Goal: Task Accomplishment & Management: Use online tool/utility

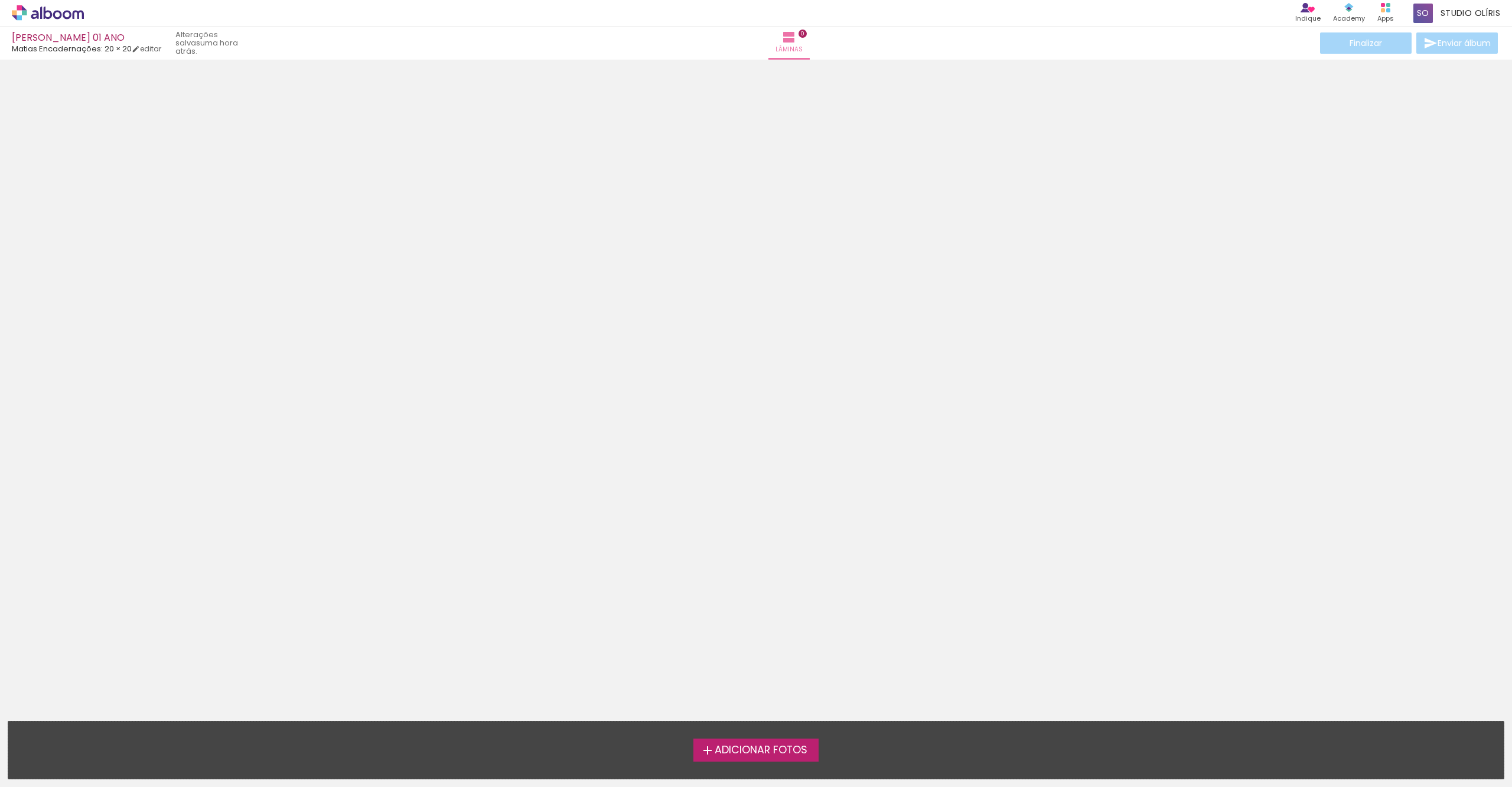
drag, startPoint x: 759, startPoint y: 755, endPoint x: 336, endPoint y: 22, distance: 846.3
click at [759, 755] on span "Adicionar Fotos" at bounding box center [761, 751] width 93 height 11
click at [0, 0] on input "file" at bounding box center [0, 0] width 0 height 0
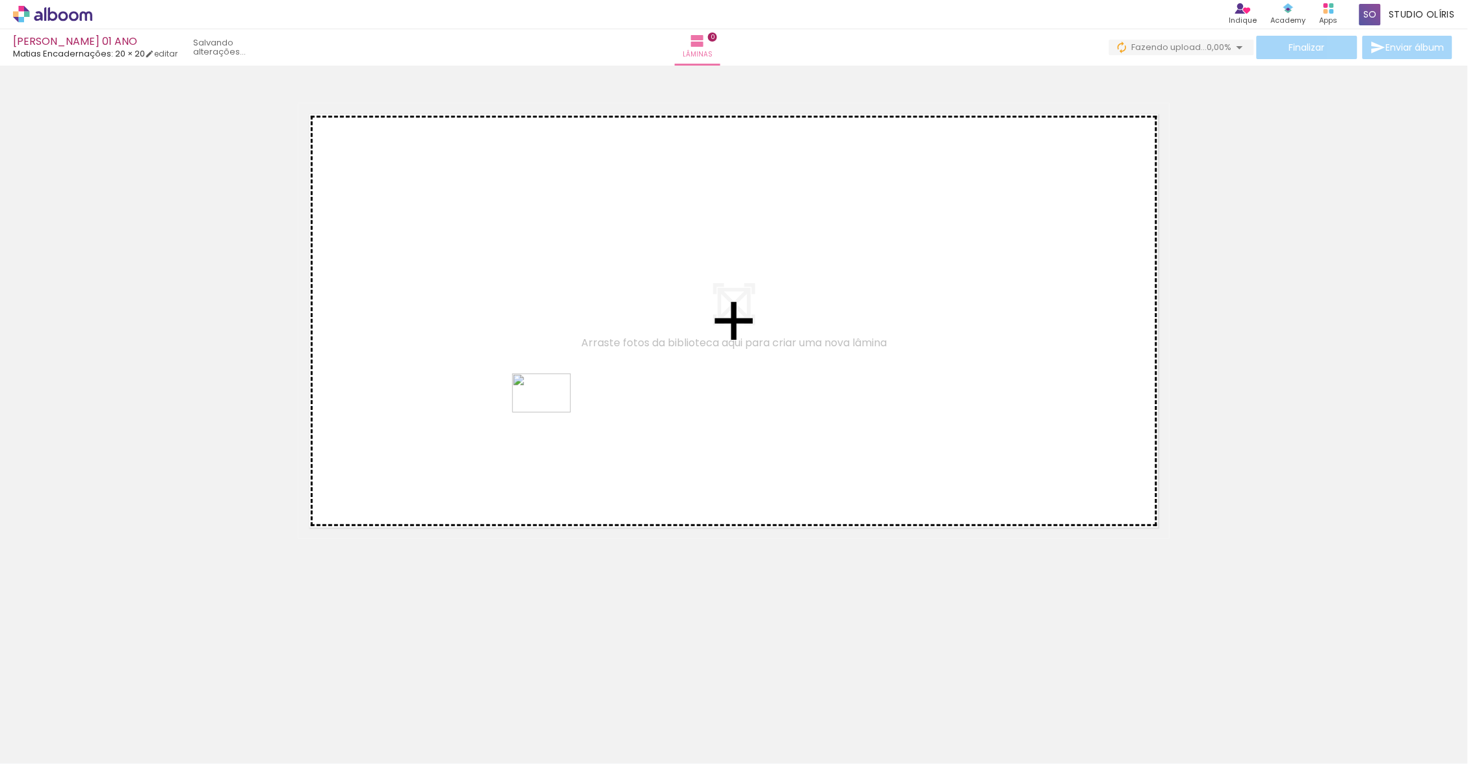
drag, startPoint x: 348, startPoint y: 725, endPoint x: 551, endPoint y: 413, distance: 373.0
click at [551, 413] on quentale-workspace at bounding box center [734, 382] width 1468 height 764
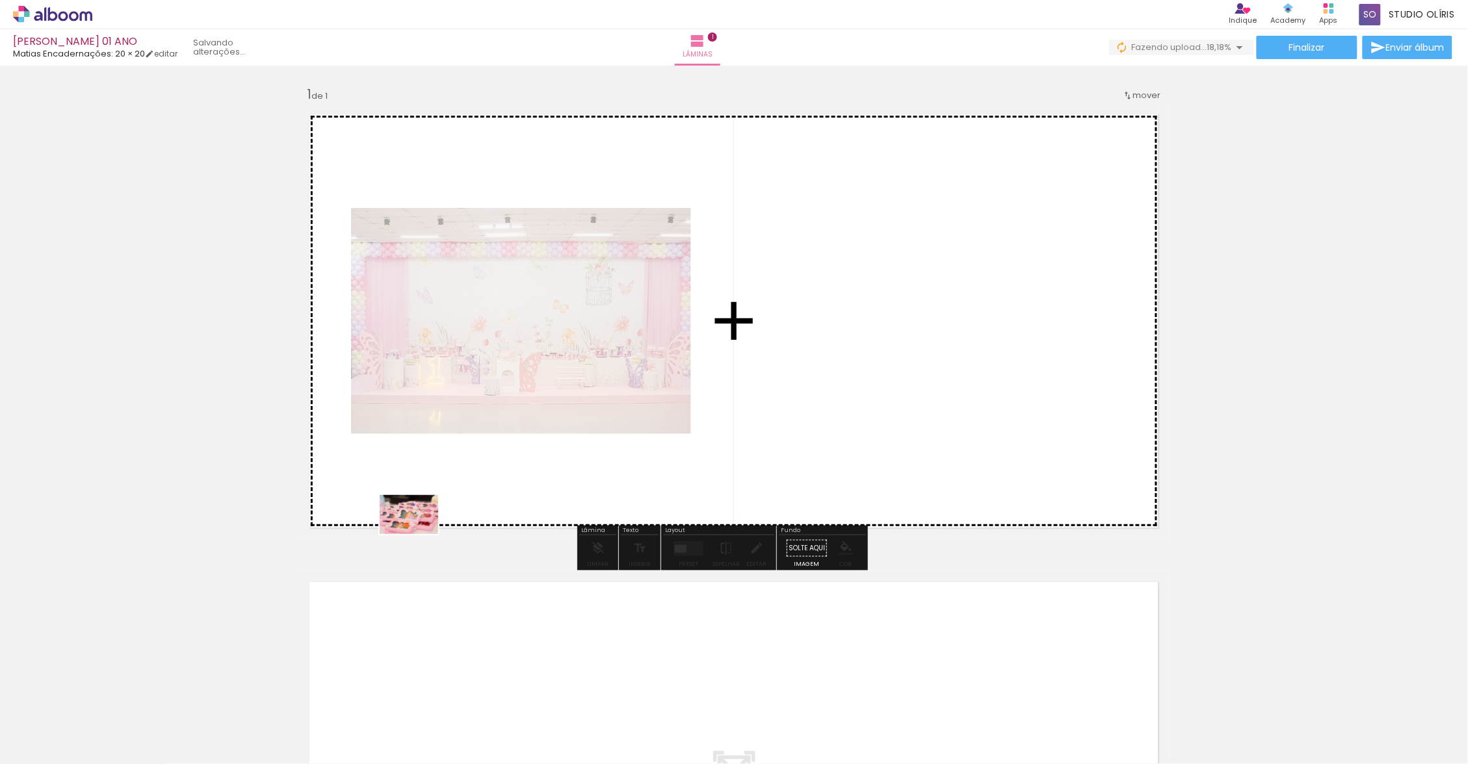
drag, startPoint x: 551, startPoint y: 413, endPoint x: 458, endPoint y: 493, distance: 123.1
click at [458, 493] on quentale-workspace at bounding box center [734, 382] width 1468 height 764
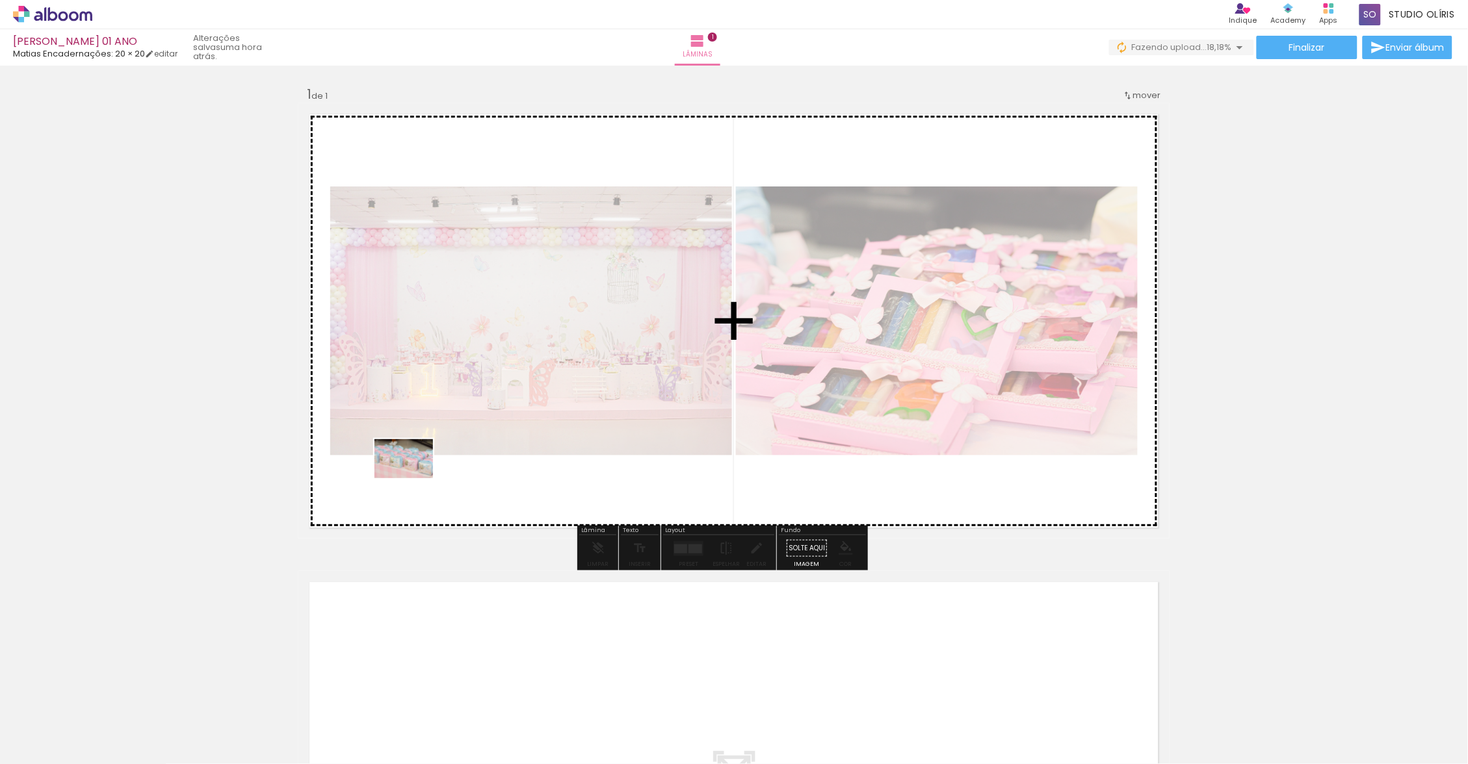
drag, startPoint x: 458, startPoint y: 493, endPoint x: 413, endPoint y: 478, distance: 46.5
click at [413, 478] on quentale-workspace at bounding box center [734, 382] width 1468 height 764
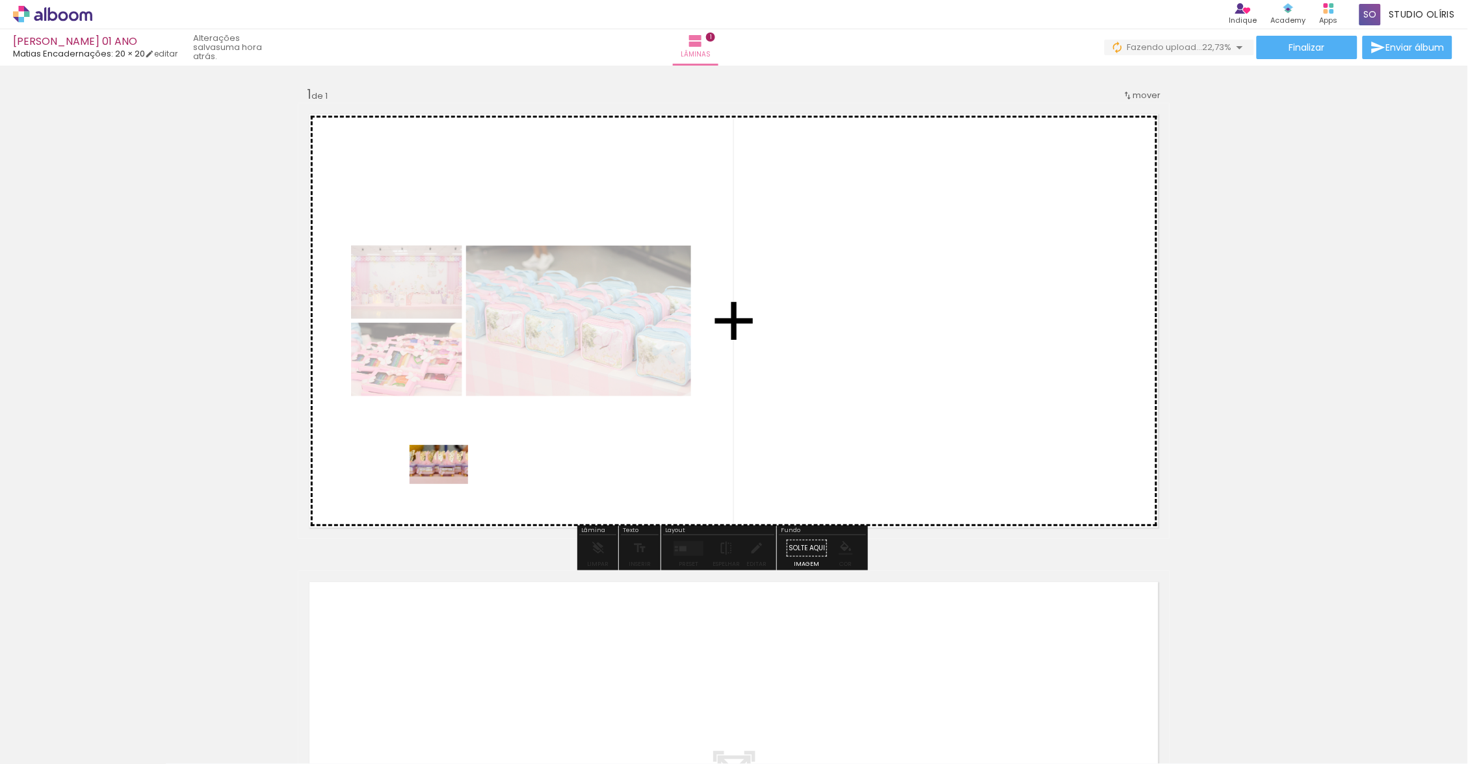
drag, startPoint x: 413, startPoint y: 478, endPoint x: 448, endPoint y: 484, distance: 35.6
click at [448, 484] on quentale-workspace at bounding box center [734, 382] width 1468 height 764
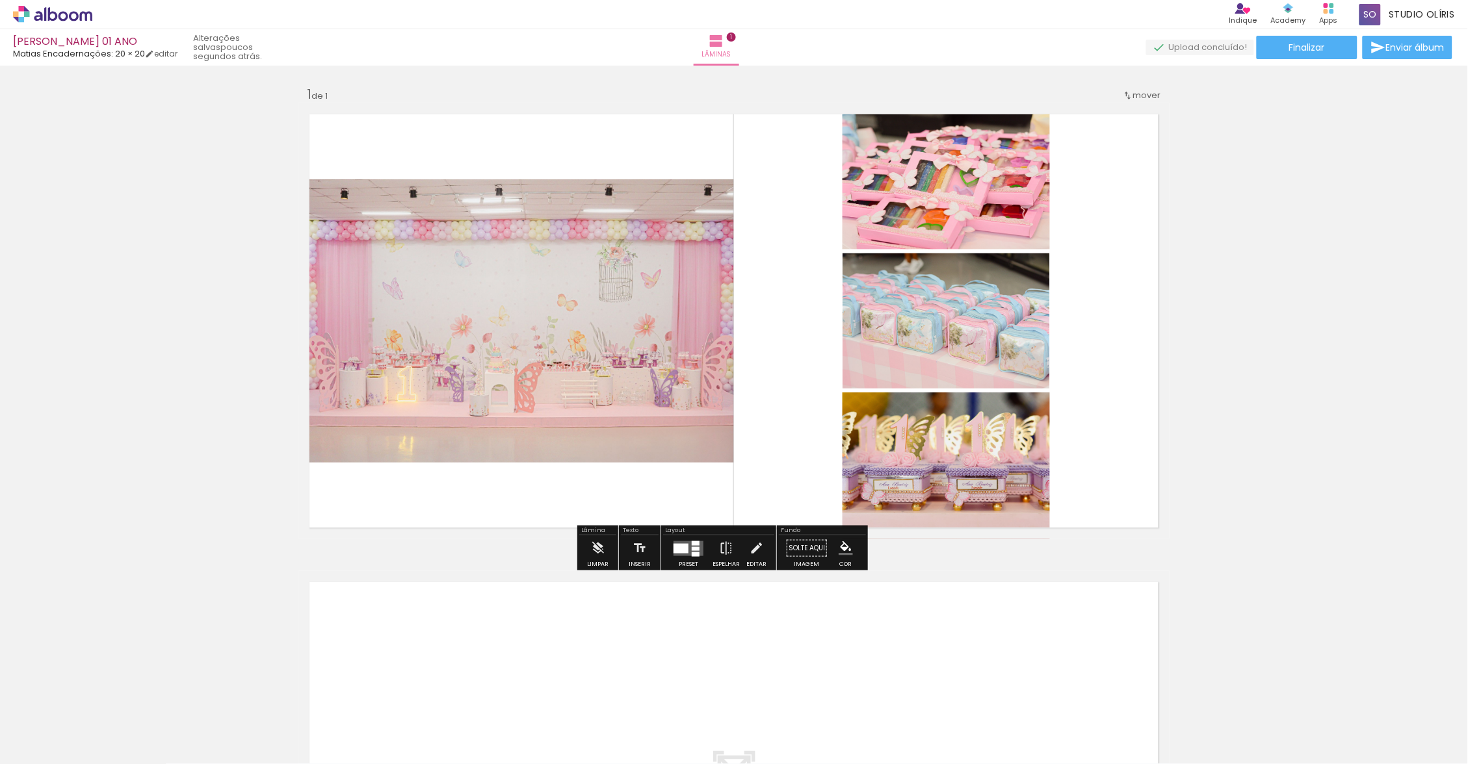
drag, startPoint x: 15, startPoint y: 752, endPoint x: 327, endPoint y: 21, distance: 795.0
click at [15, 752] on iron-icon at bounding box center [19, 747] width 16 height 16
click at [0, 0] on input "file" at bounding box center [0, 0] width 0 height 0
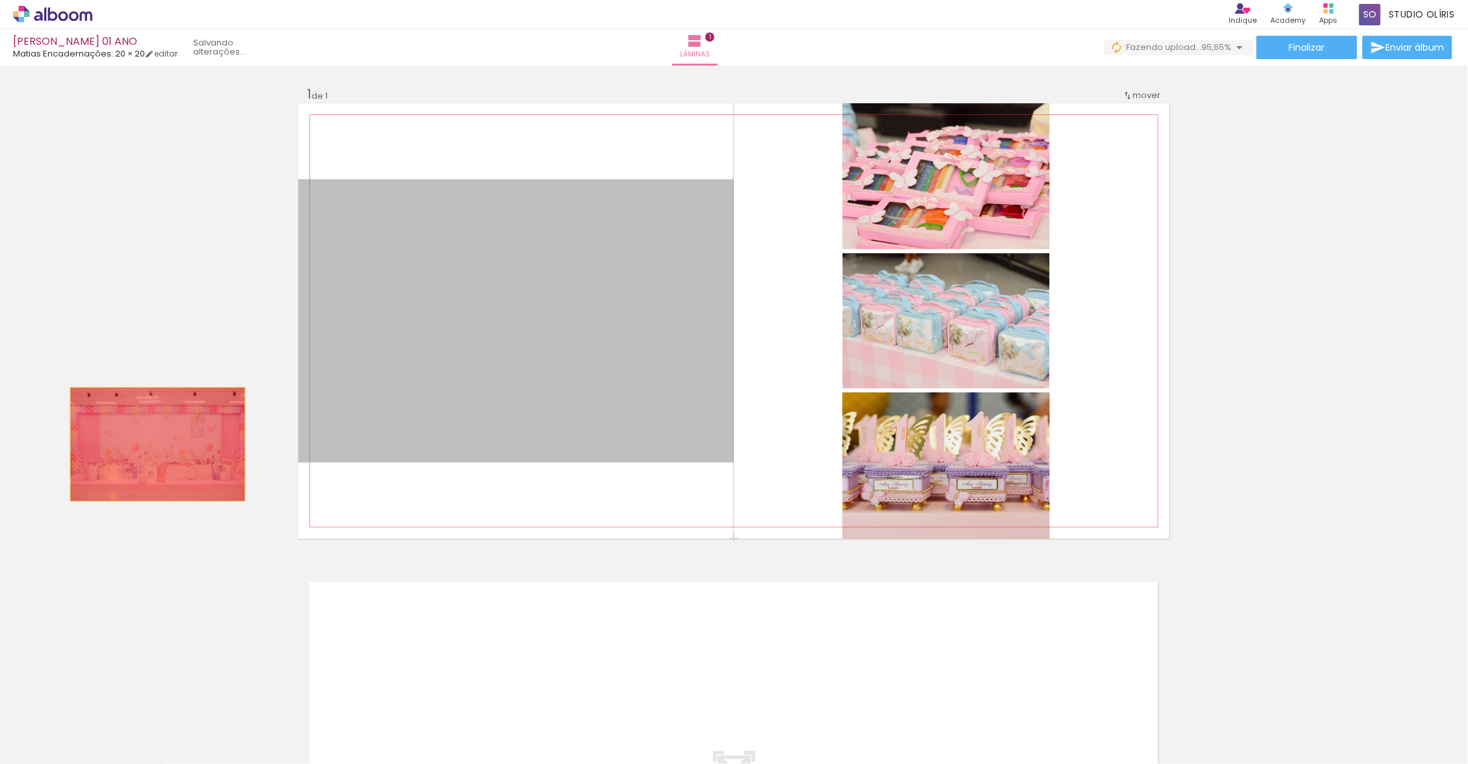
drag, startPoint x: 327, startPoint y: 21, endPoint x: 135, endPoint y: 441, distance: 461.8
click at [135, 441] on div "Inserir lâmina 1 de 1" at bounding box center [734, 538] width 1468 height 937
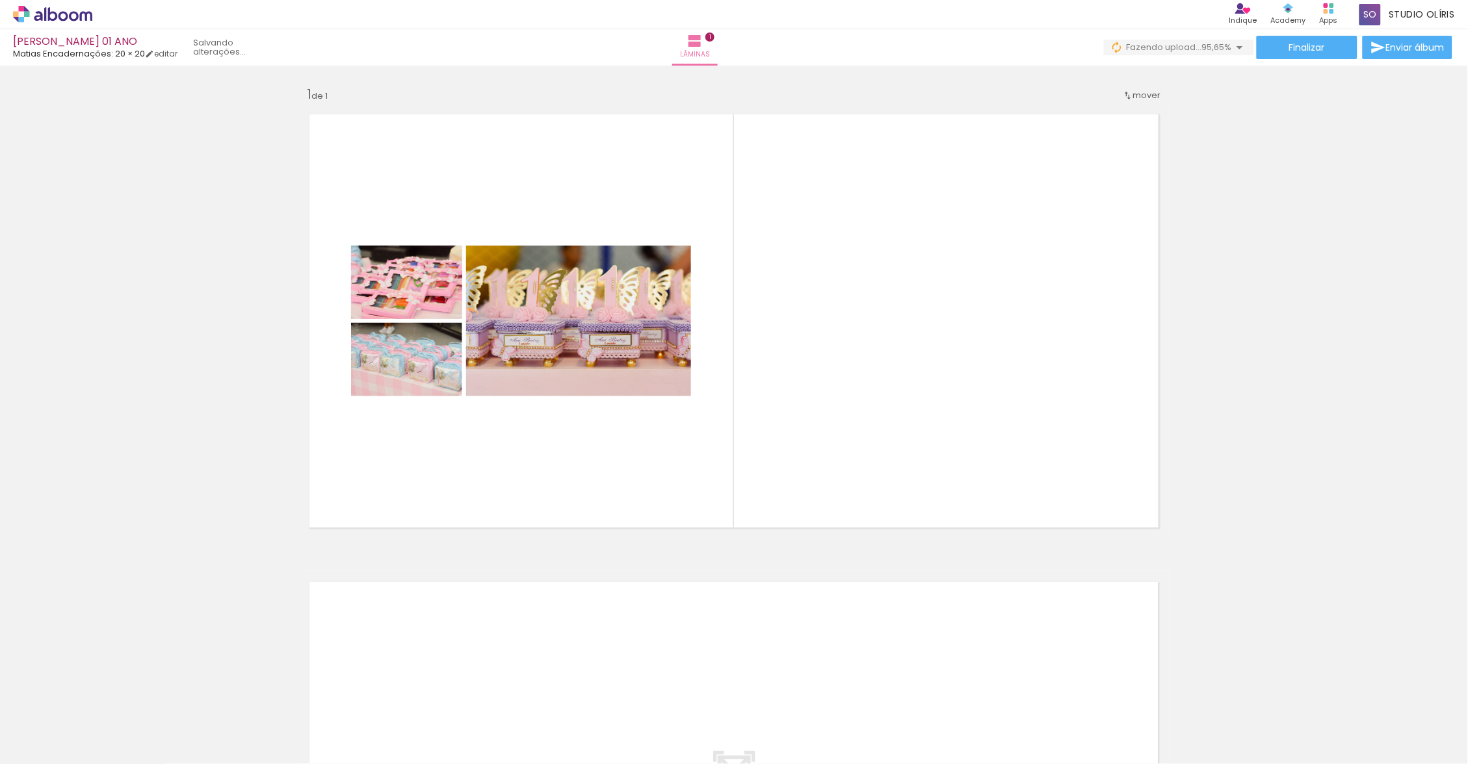
scroll to position [0, 304]
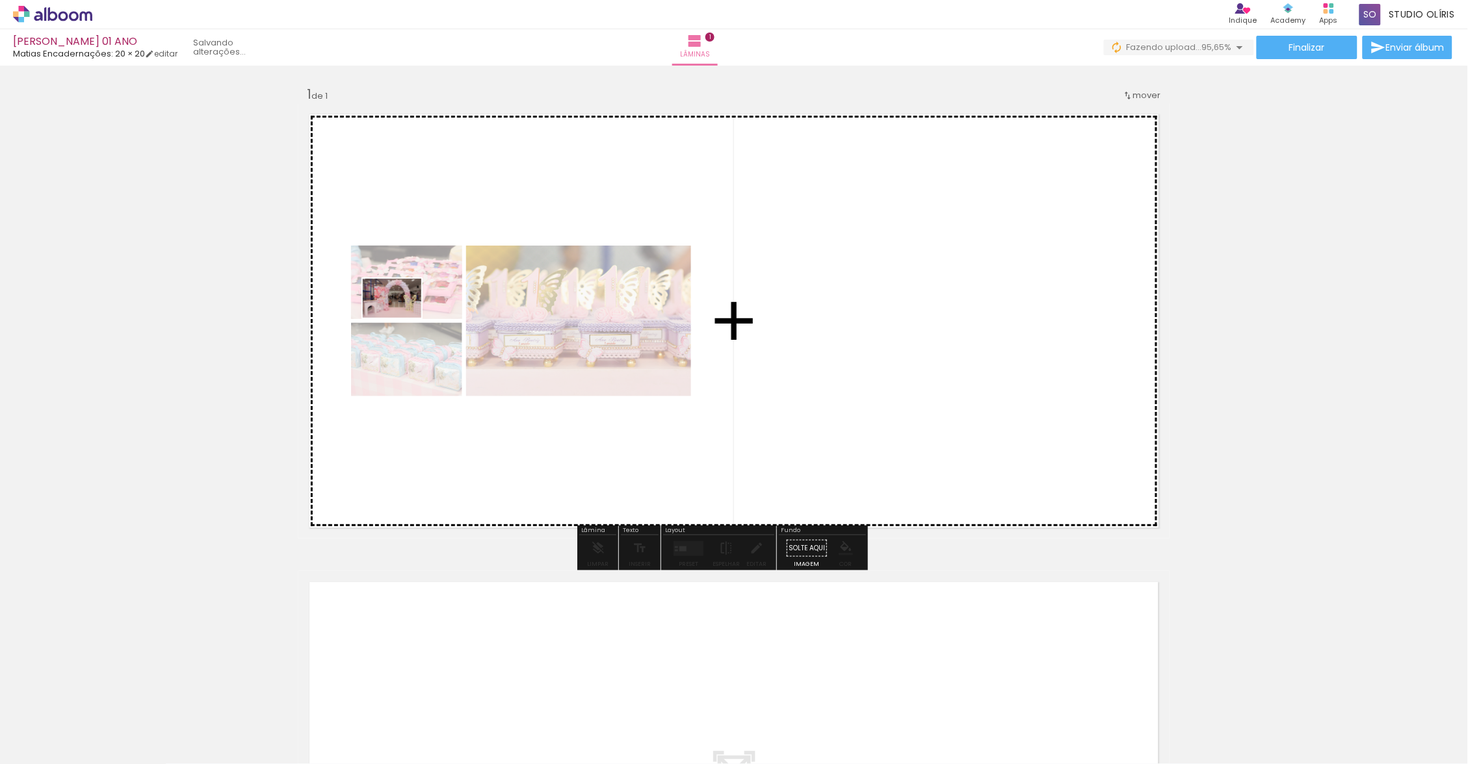
drag, startPoint x: 135, startPoint y: 441, endPoint x: 406, endPoint y: 315, distance: 298.9
click at [406, 315] on quentale-workspace at bounding box center [734, 382] width 1468 height 764
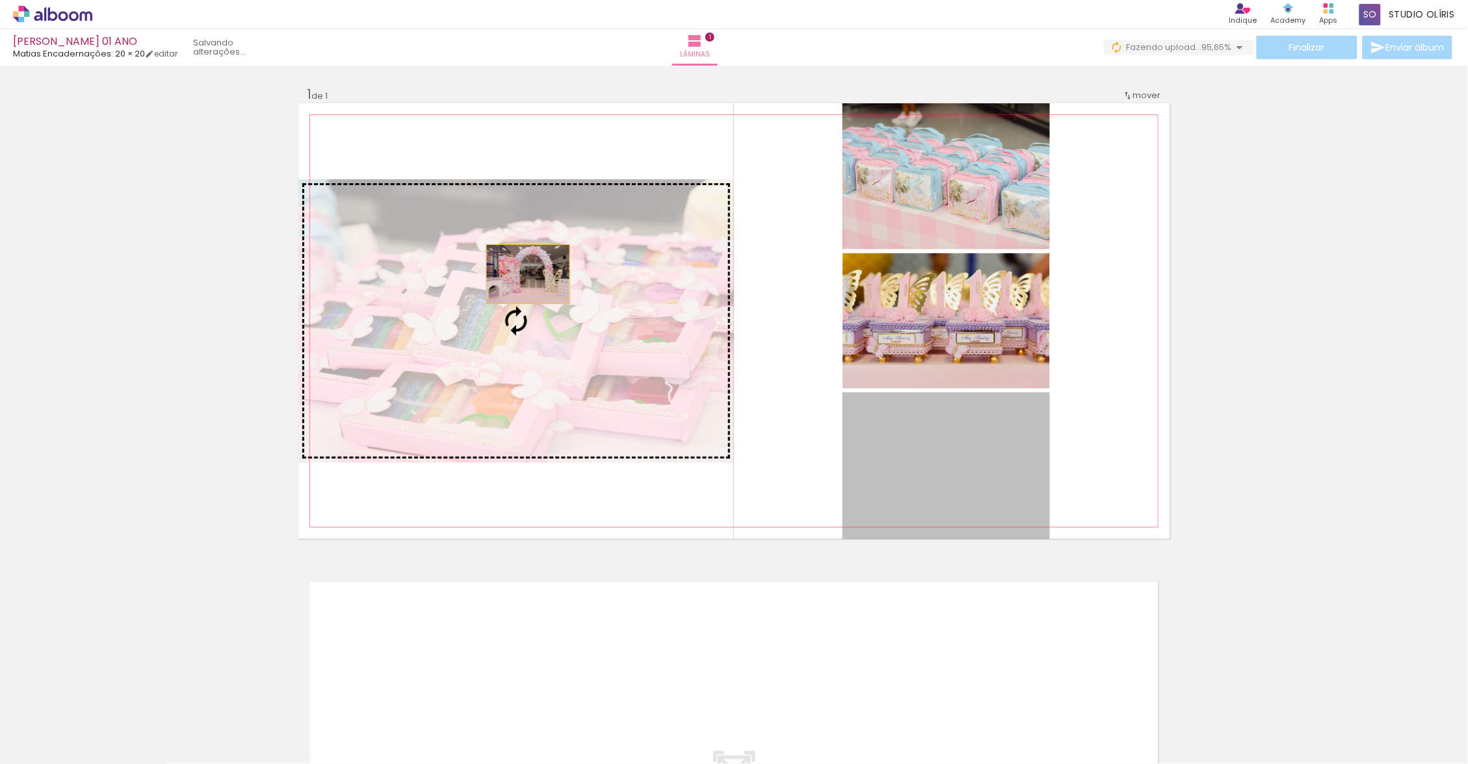
drag, startPoint x: 406, startPoint y: 315, endPoint x: 523, endPoint y: 274, distance: 123.7
click at [0, 0] on slot at bounding box center [0, 0] width 0 height 0
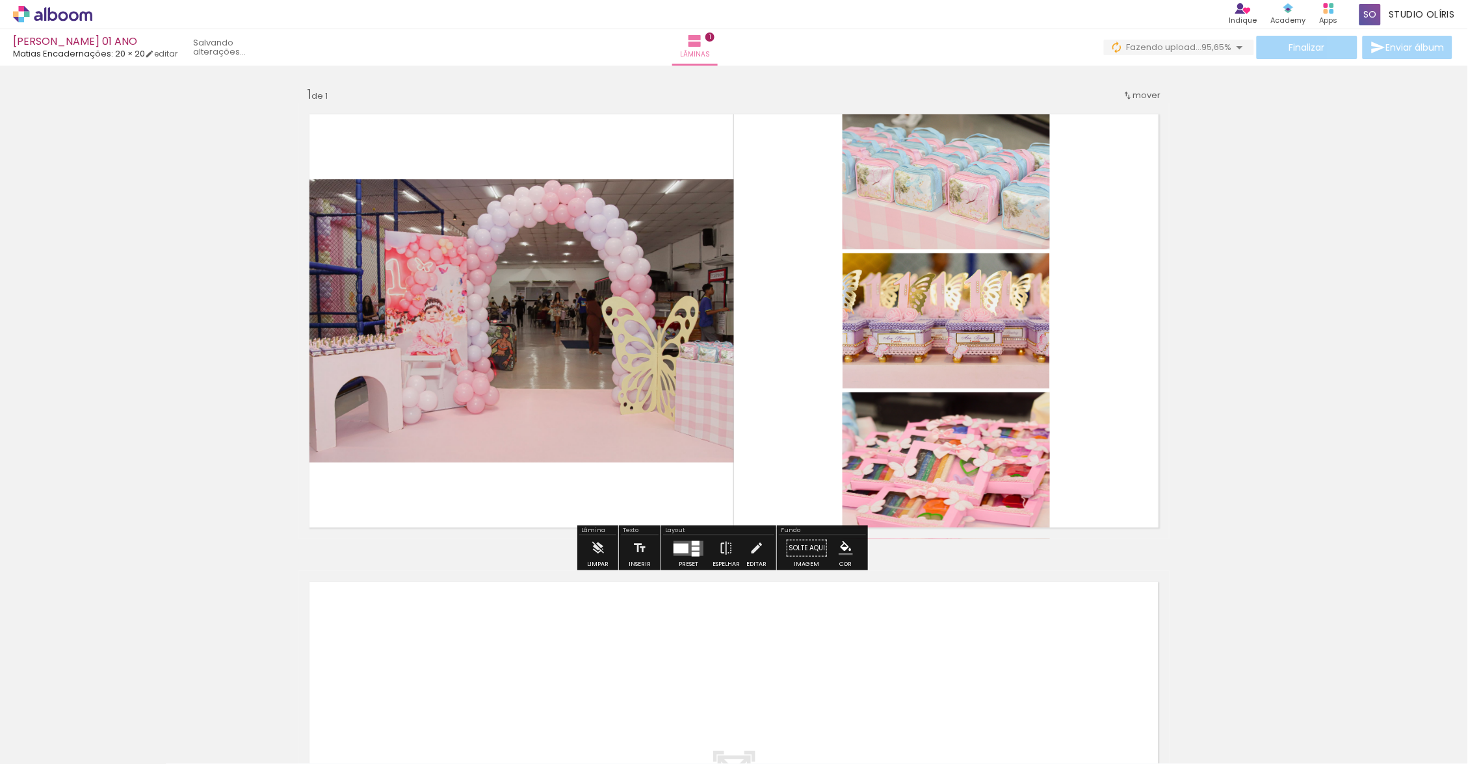
scroll to position [0, 0]
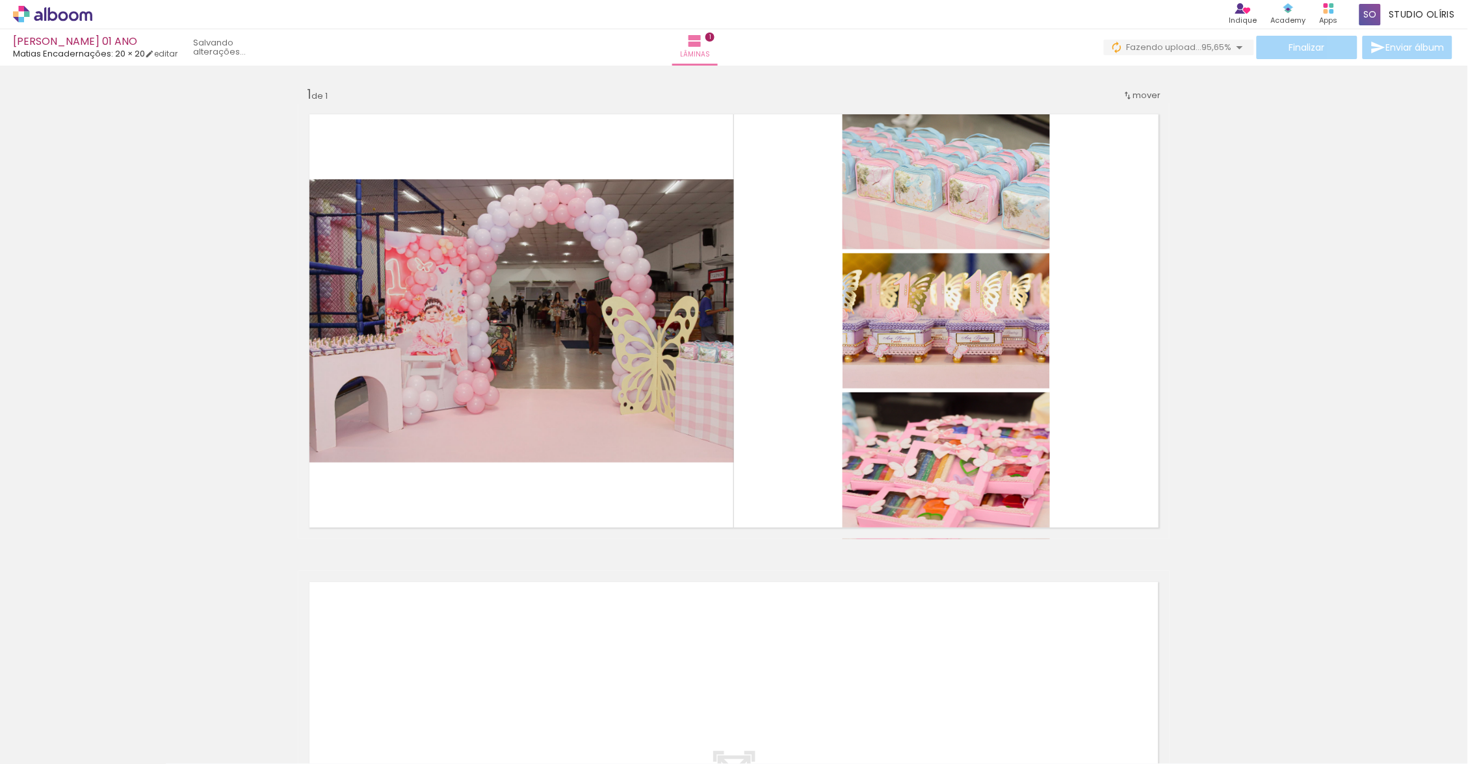
click at [643, 347] on quentale-photo at bounding box center [515, 320] width 435 height 283
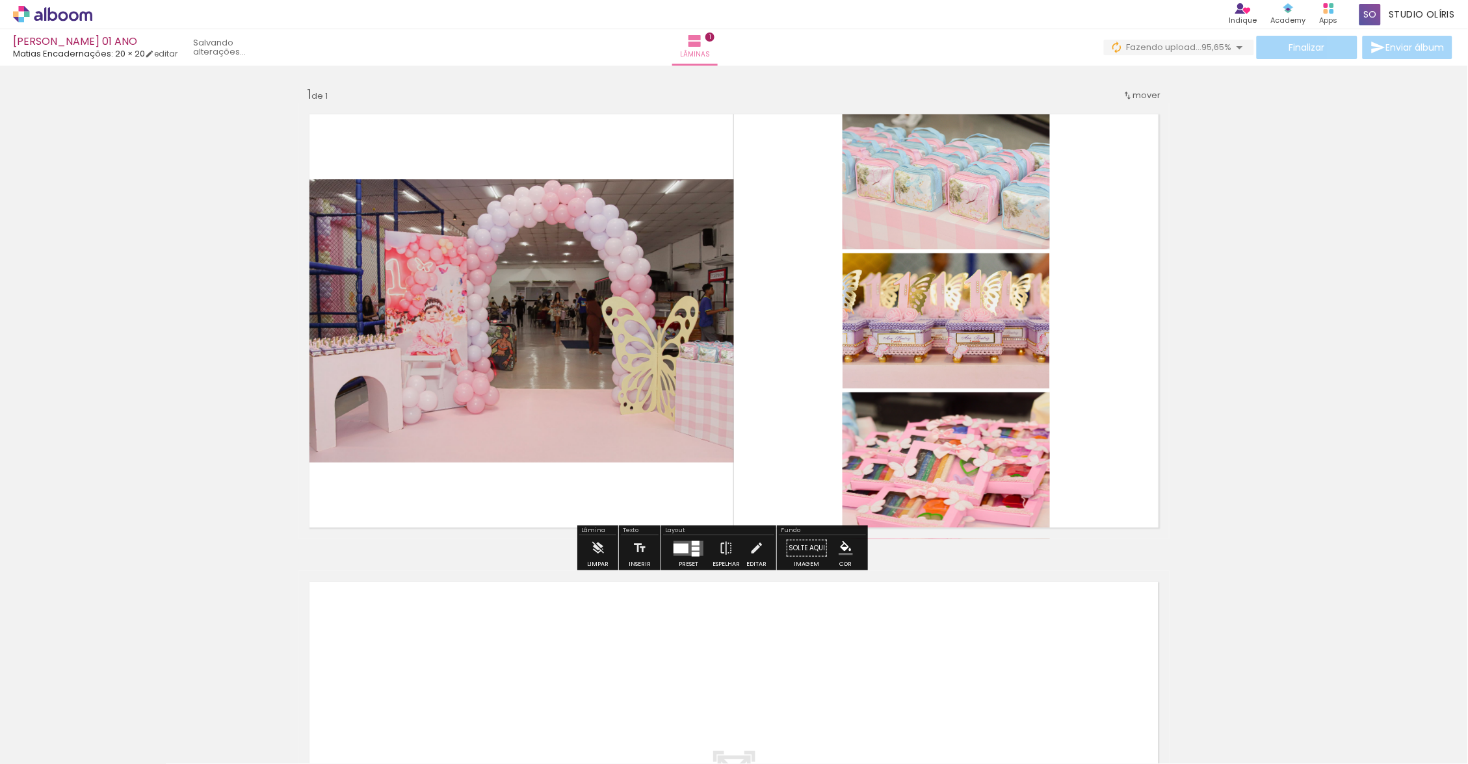
click at [688, 552] on div at bounding box center [680, 548] width 15 height 10
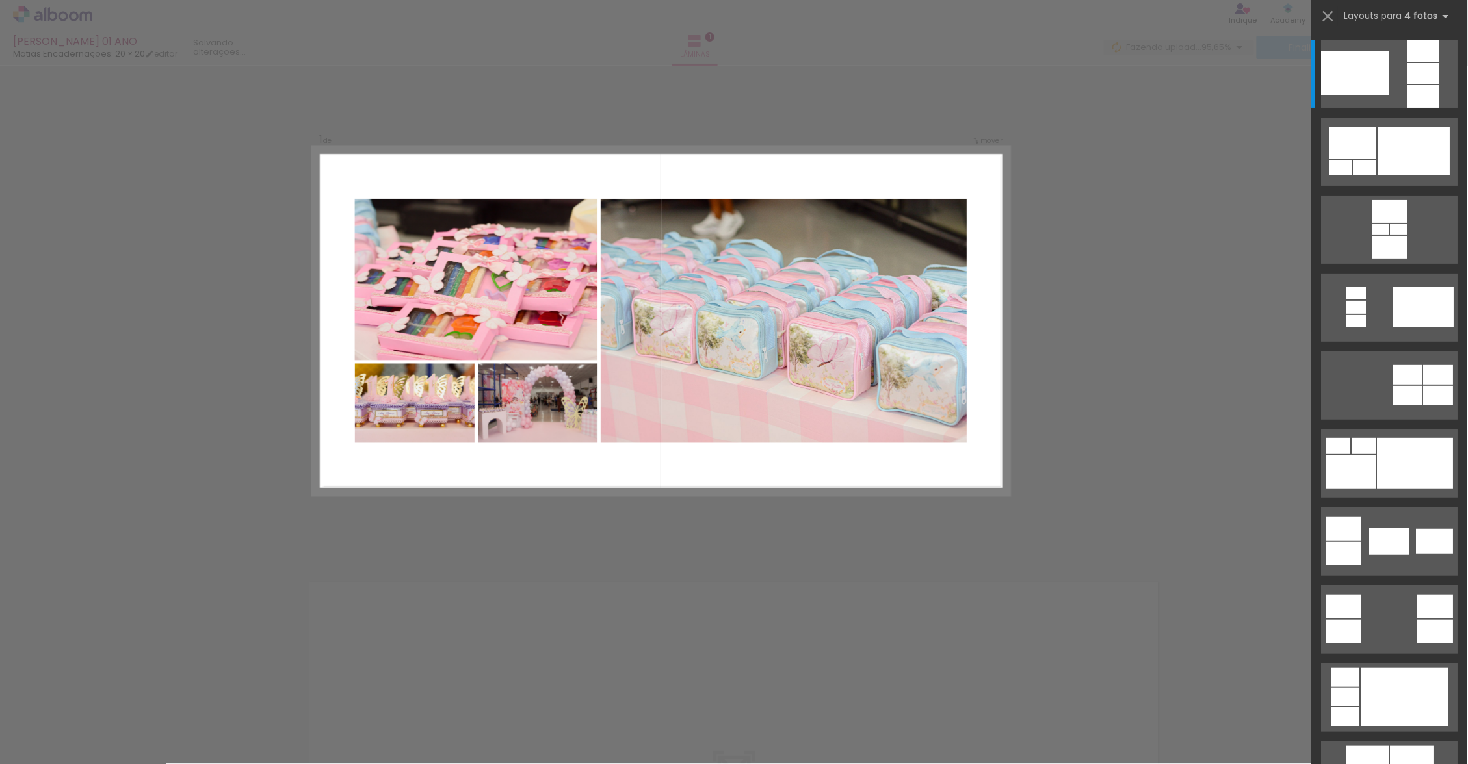
click at [1393, 153] on div at bounding box center [1414, 151] width 72 height 48
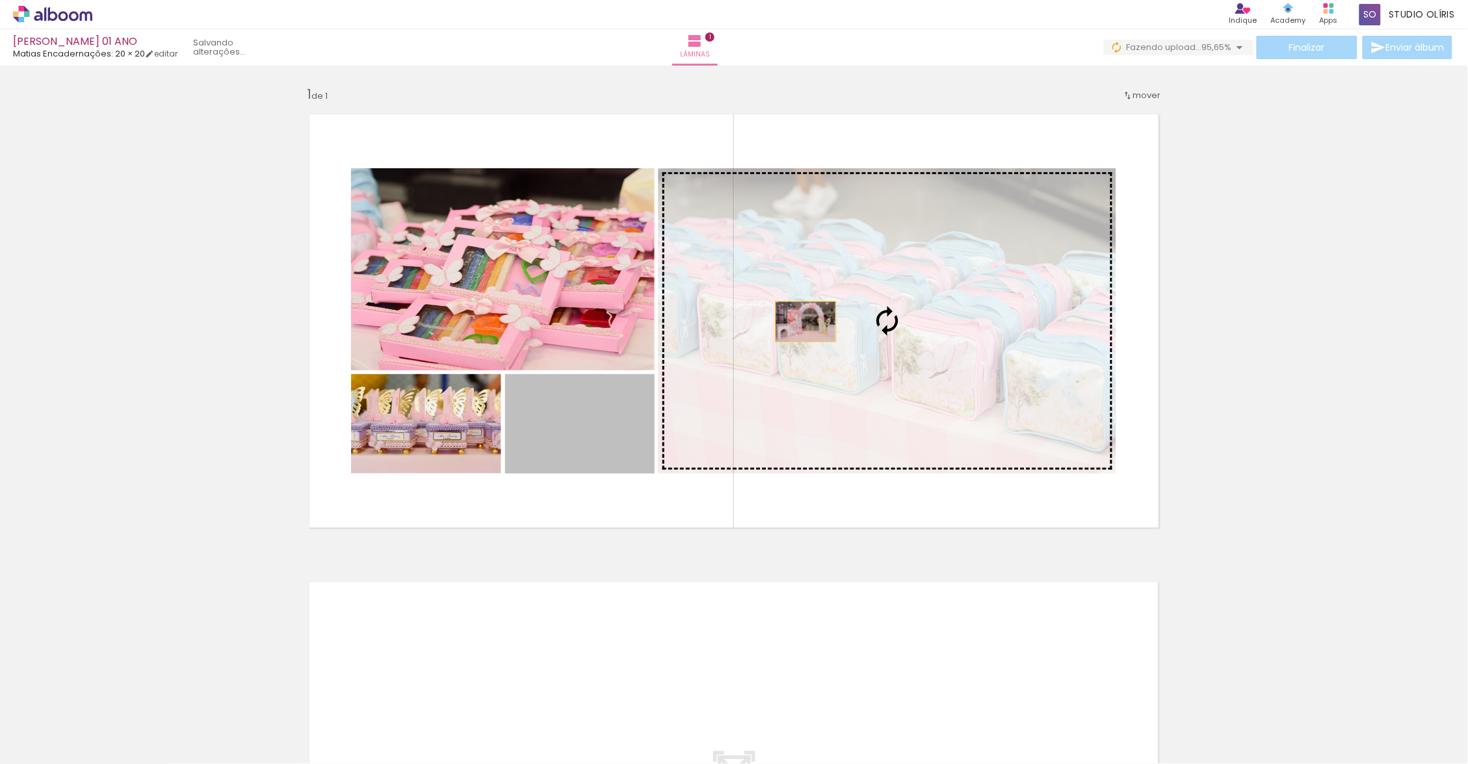
drag, startPoint x: 690, startPoint y: 552, endPoint x: 801, endPoint y: 322, distance: 255.2
click at [0, 0] on slot at bounding box center [0, 0] width 0 height 0
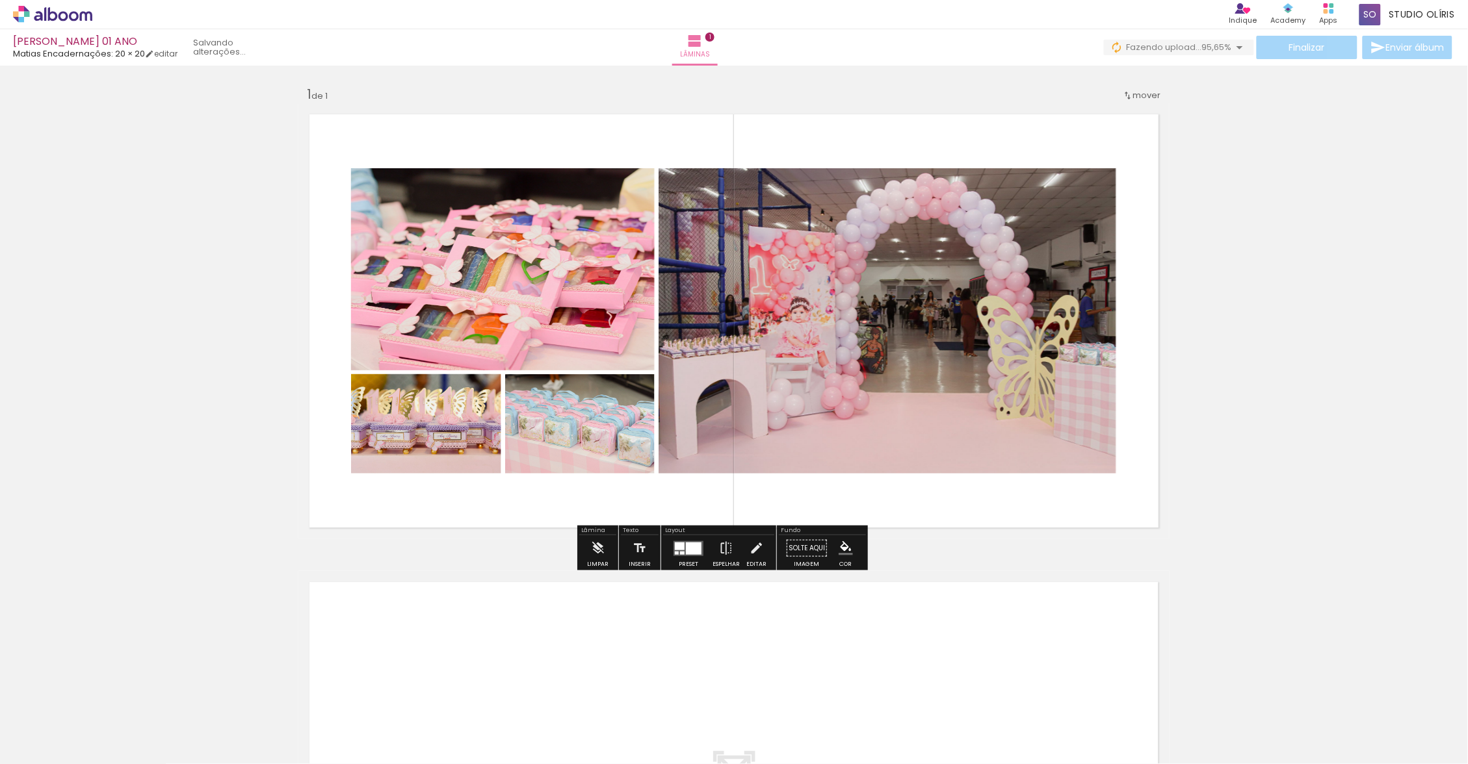
click at [1284, 389] on div "Inserir lâmina 1 de 1" at bounding box center [734, 538] width 1468 height 937
click at [692, 547] on div "Inserir lâmina 1 de 1" at bounding box center [734, 538] width 1468 height 937
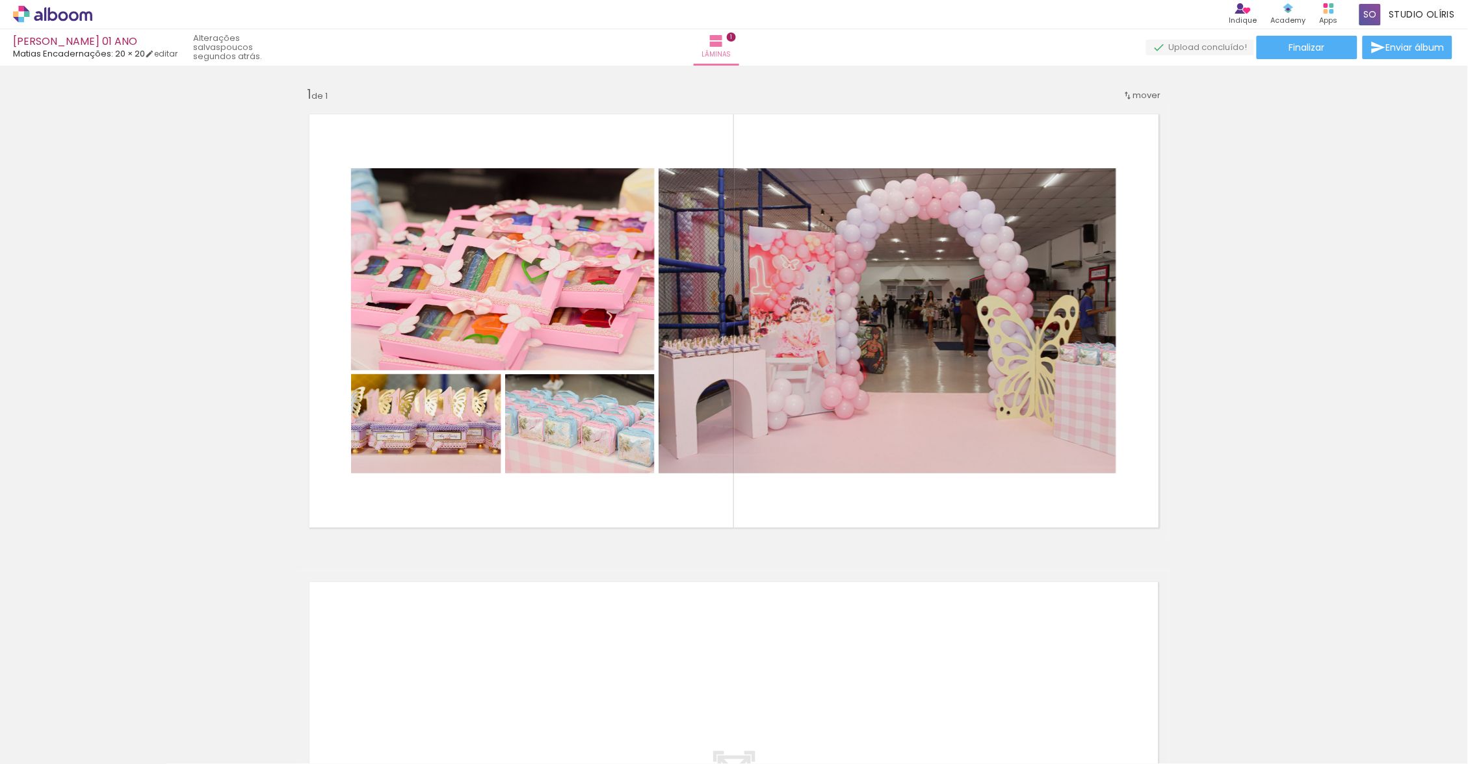
click at [712, 428] on quentale-photo at bounding box center [887, 320] width 458 height 305
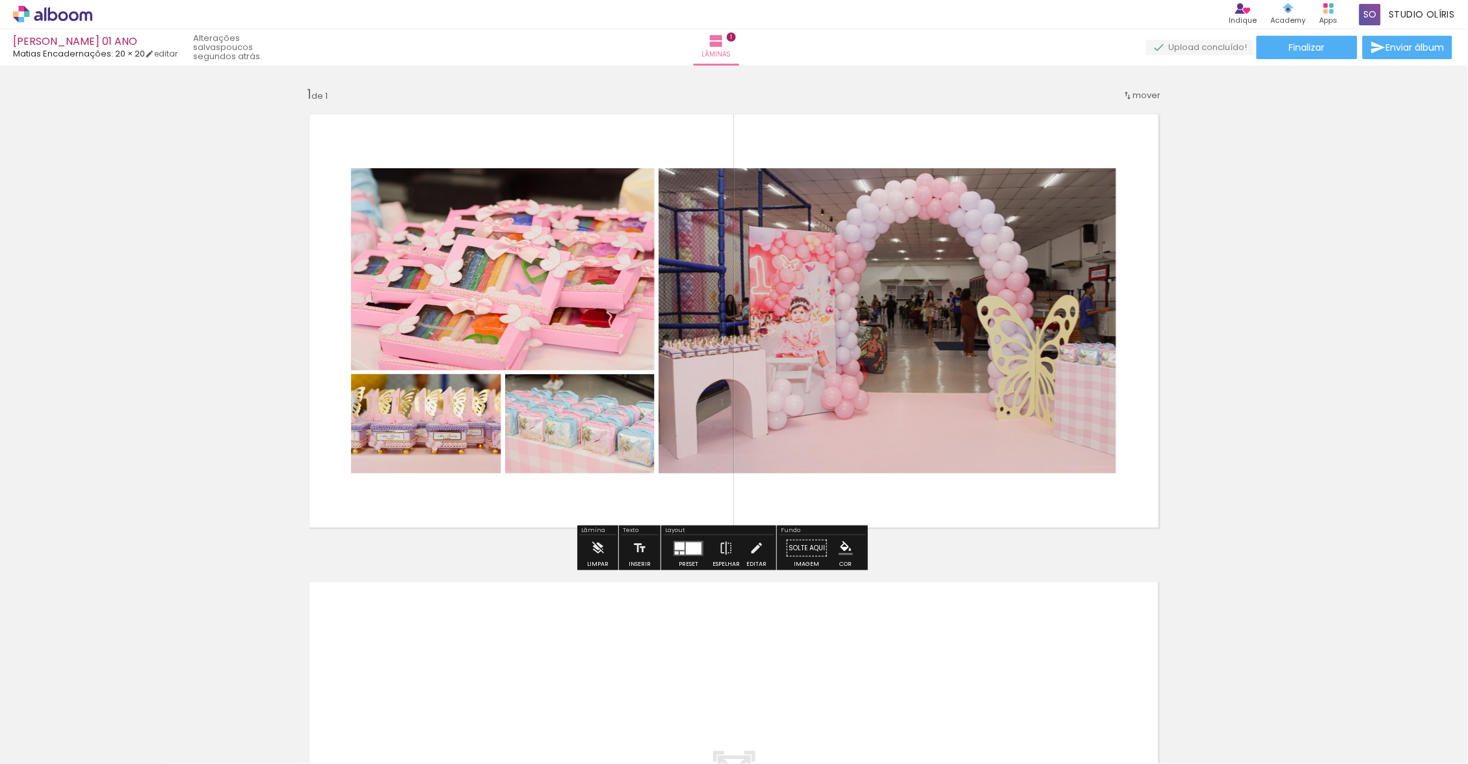
drag, startPoint x: 801, startPoint y: 322, endPoint x: 694, endPoint y: 551, distance: 253.0
click at [694, 551] on div at bounding box center [694, 548] width 16 height 12
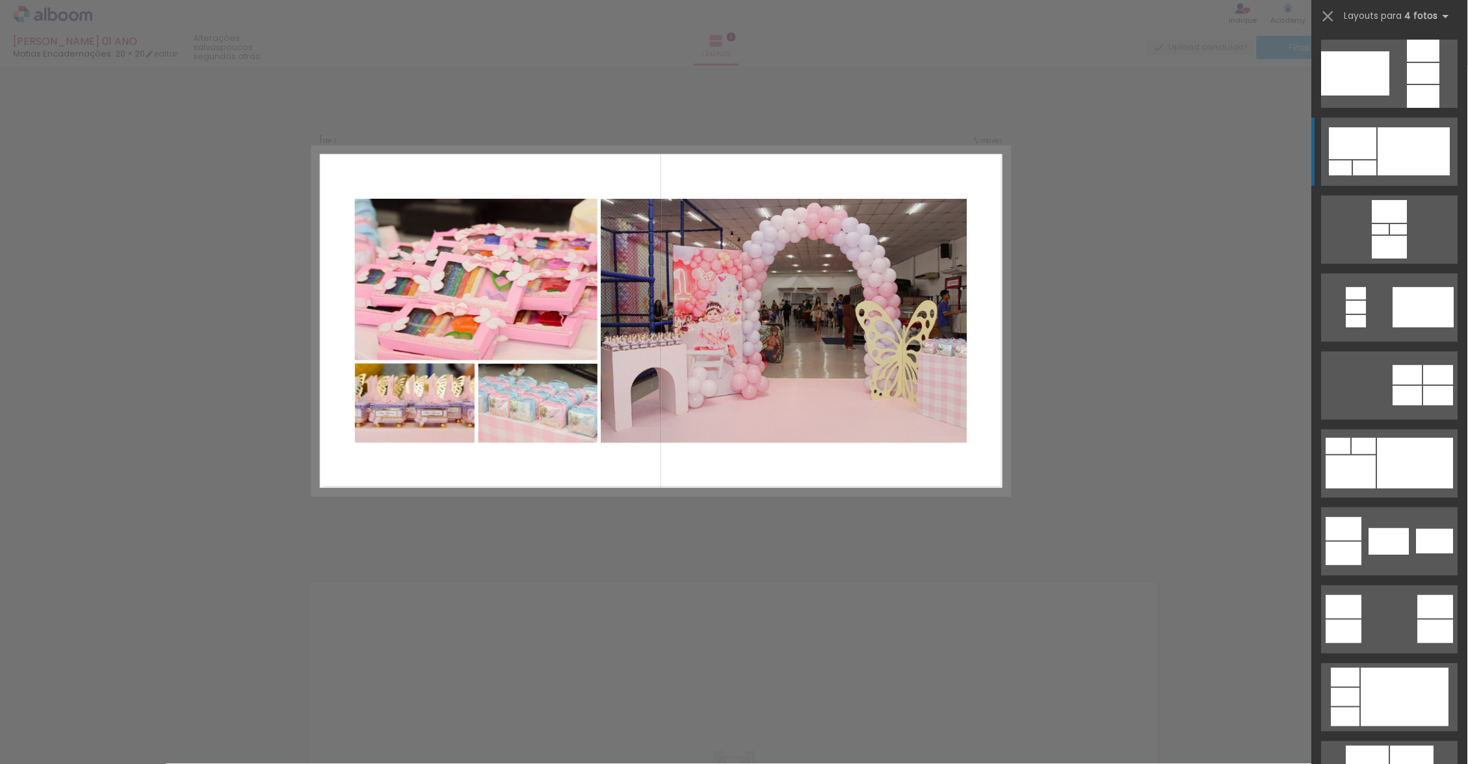
scroll to position [78, 0]
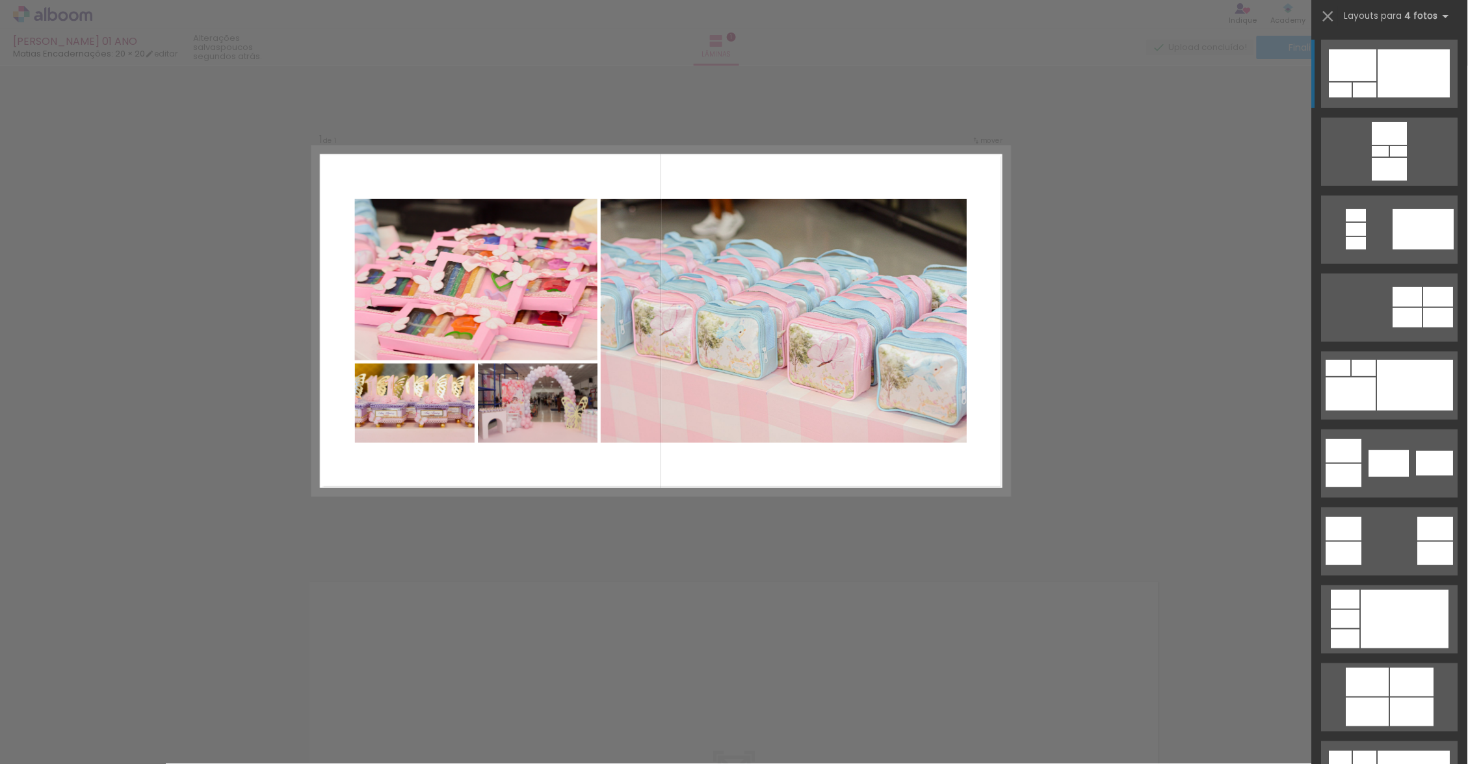
click at [1139, 560] on div "Confirmar Cancelar" at bounding box center [734, 549] width 1468 height 967
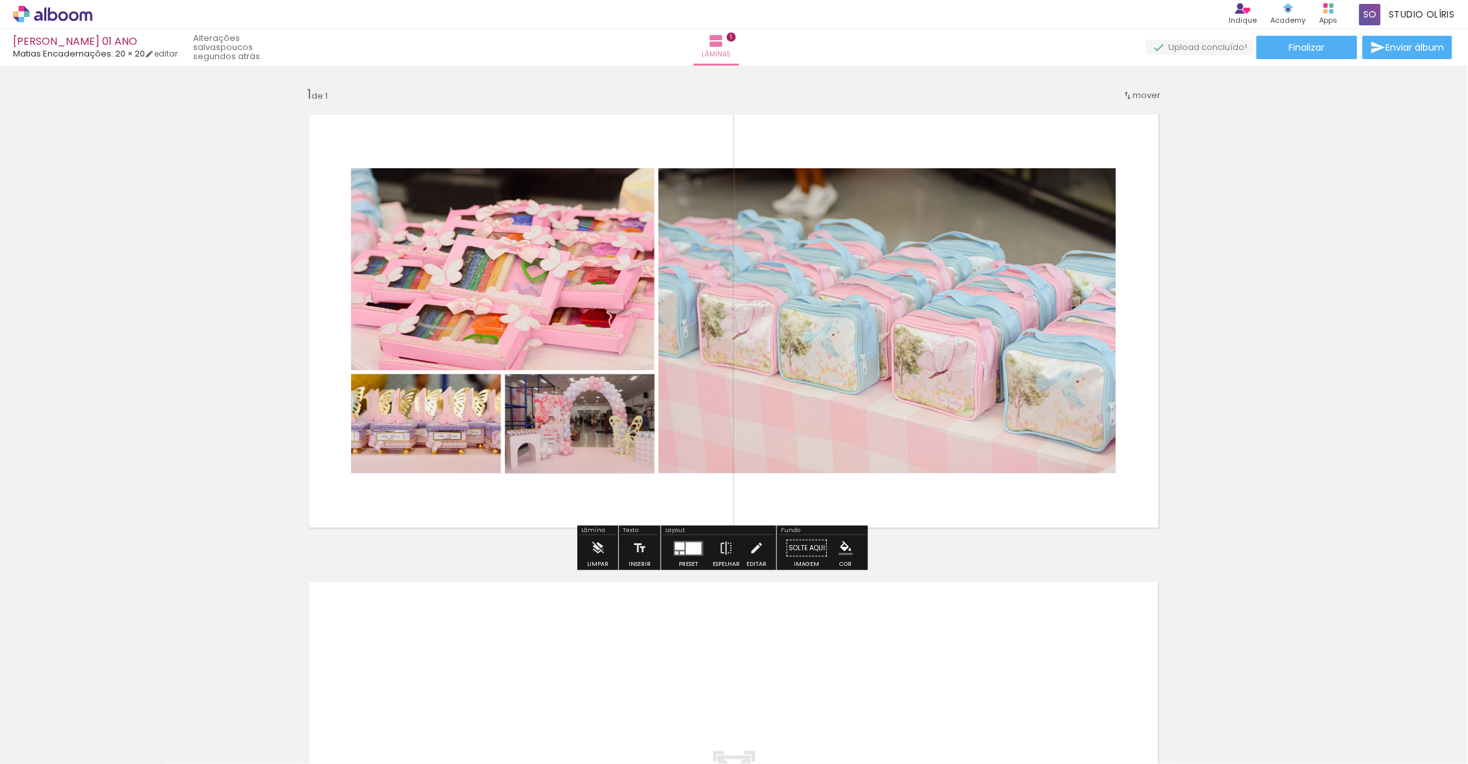
click at [690, 551] on div at bounding box center [694, 548] width 16 height 12
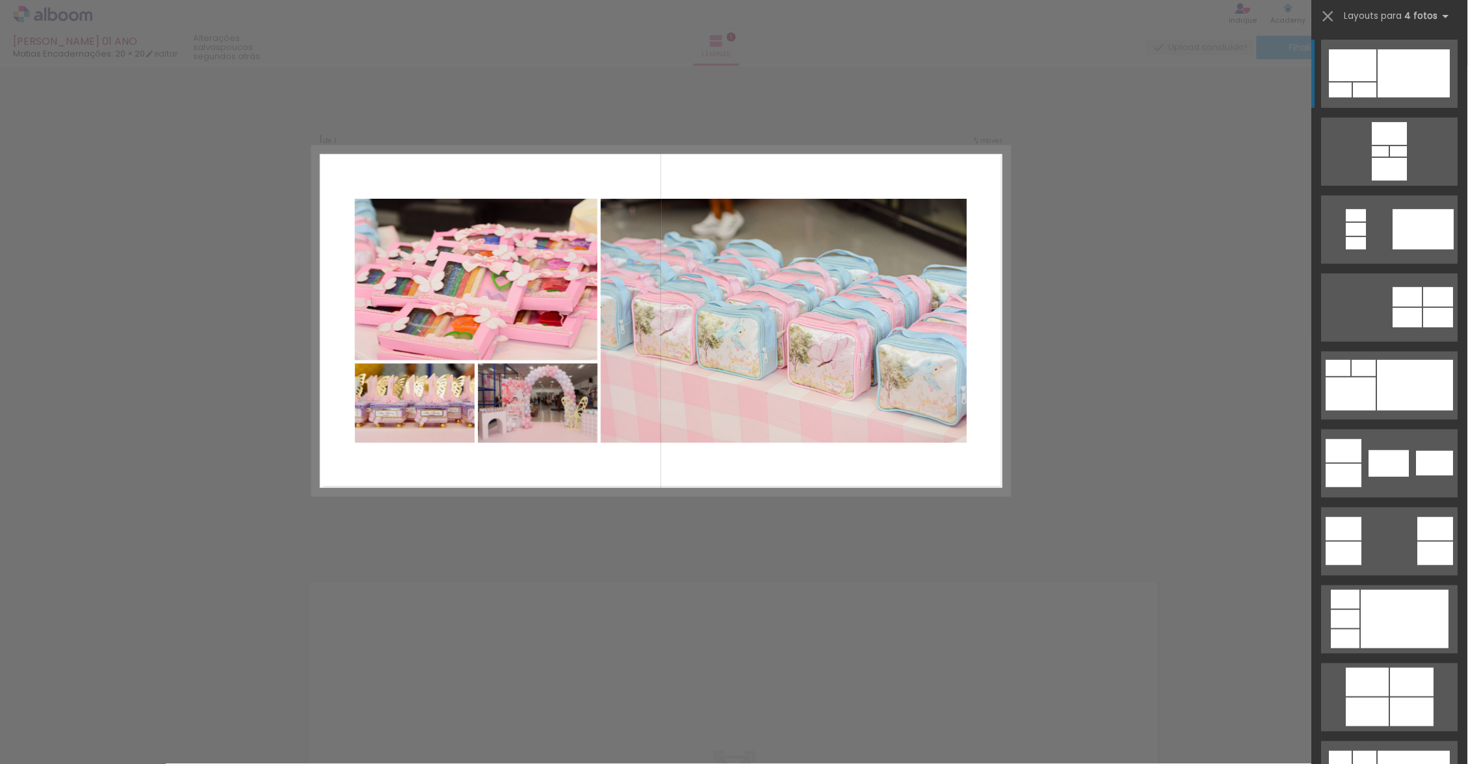
drag, startPoint x: 690, startPoint y: 551, endPoint x: 1202, endPoint y: 244, distance: 597.3
click at [1202, 244] on div "Confirmar Cancelar" at bounding box center [734, 549] width 1468 height 967
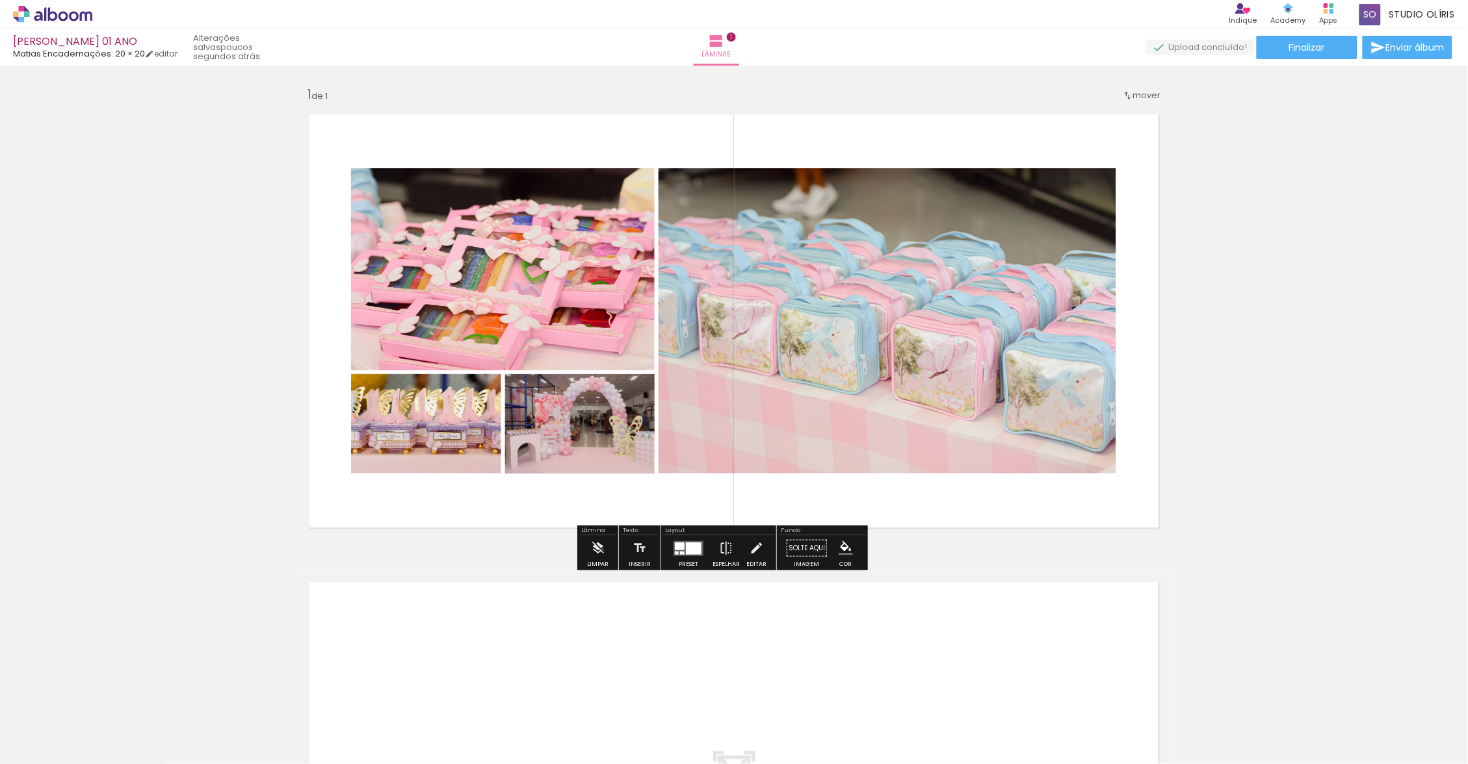
click at [1307, 501] on div "Inserir lâmina 1 de 1" at bounding box center [734, 538] width 1468 height 937
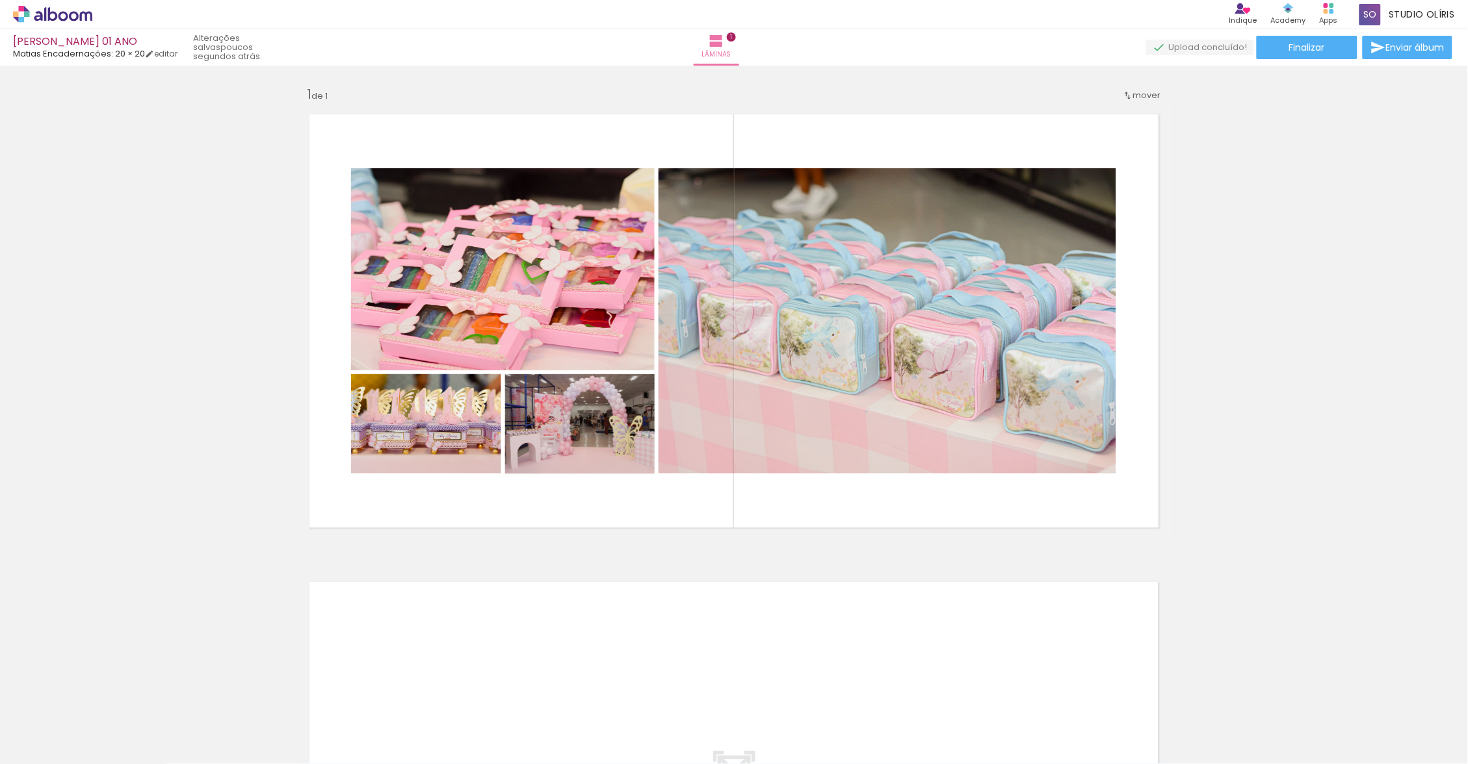
click at [1043, 508] on quentale-layouter at bounding box center [733, 320] width 871 height 435
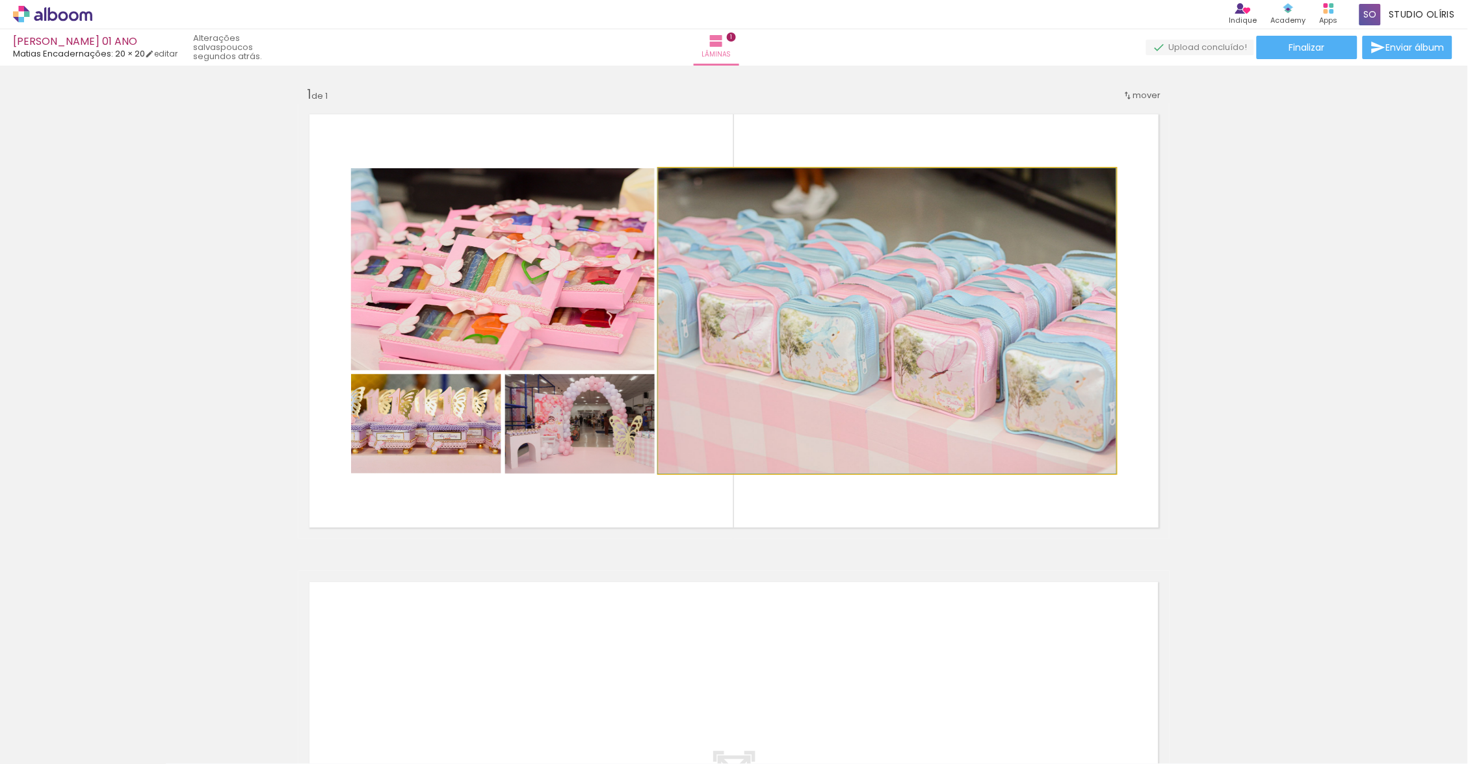
click at [844, 298] on quentale-photo at bounding box center [887, 320] width 458 height 305
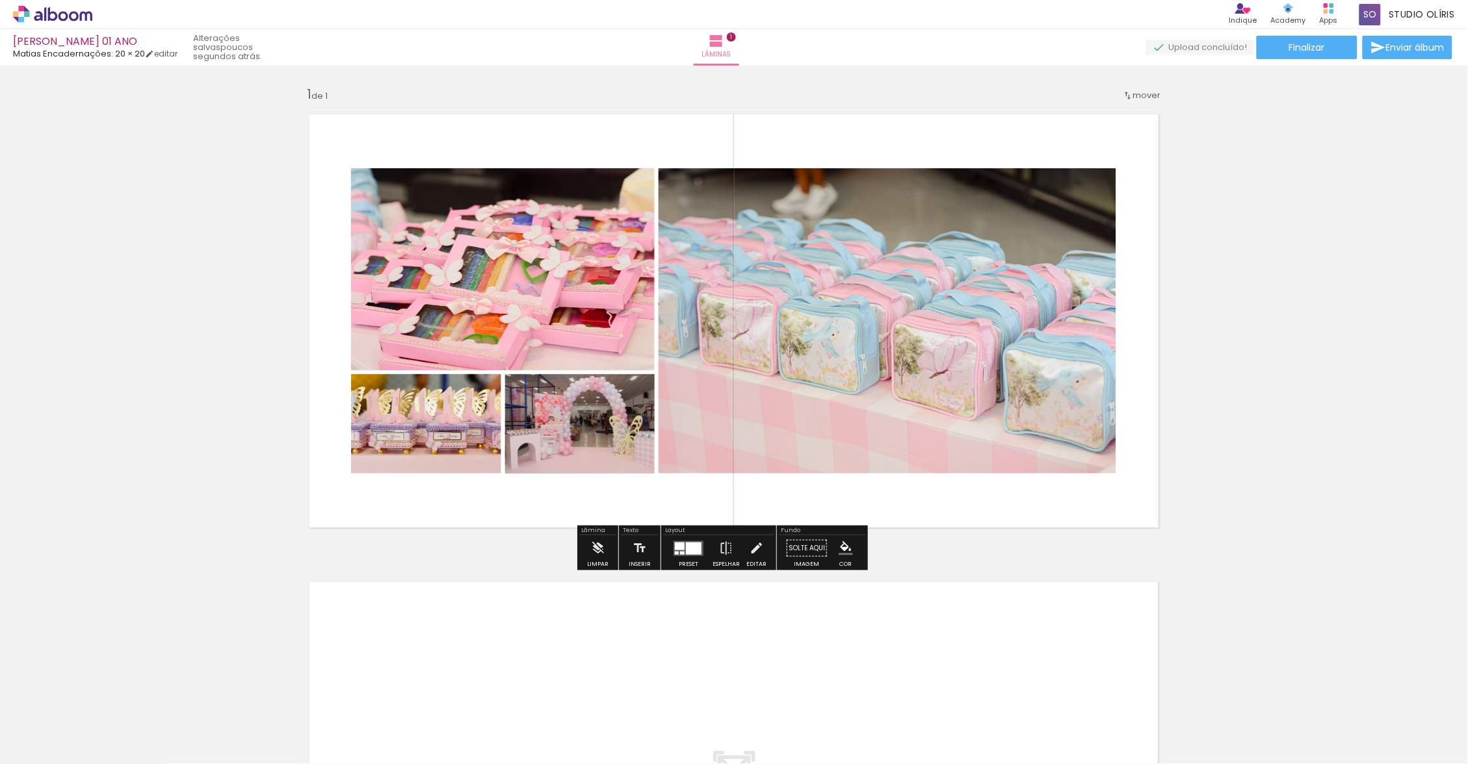
click at [606, 227] on quentale-photo at bounding box center [503, 269] width 304 height 202
click at [801, 266] on quentale-photo at bounding box center [887, 320] width 458 height 305
click at [684, 554] on div at bounding box center [682, 552] width 5 height 3
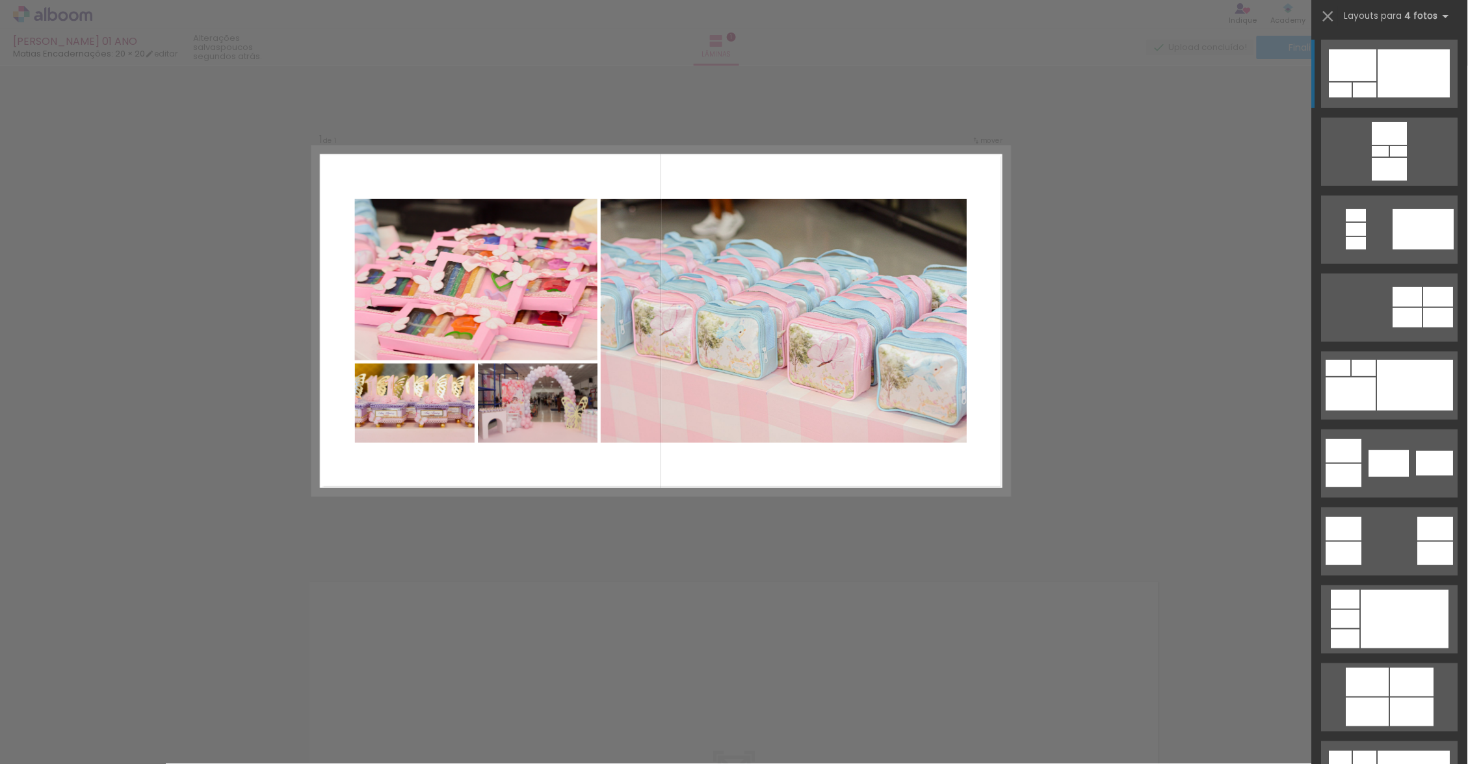
click at [1394, 309] on div at bounding box center [1407, 317] width 29 height 19
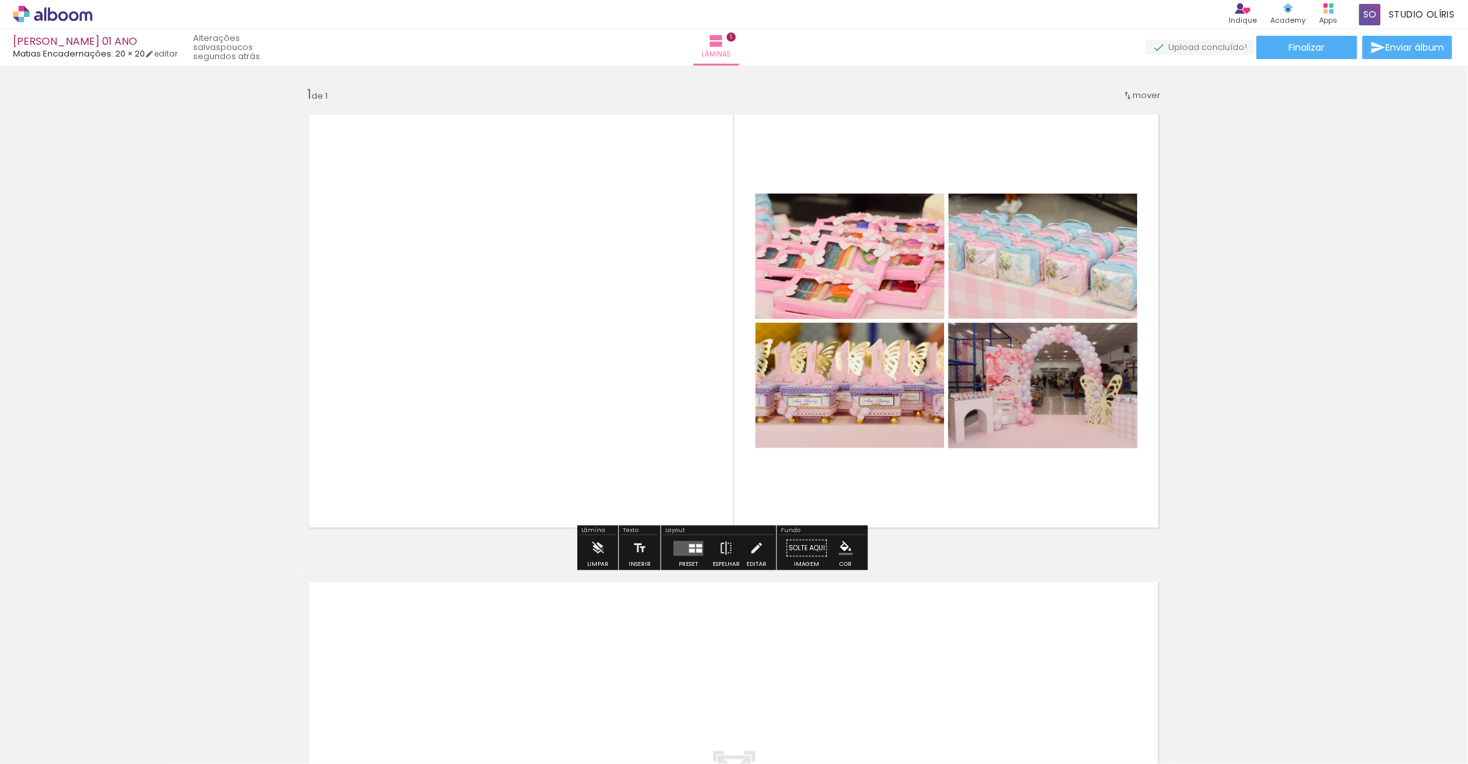
click at [699, 549] on quentale-layouter at bounding box center [688, 548] width 30 height 15
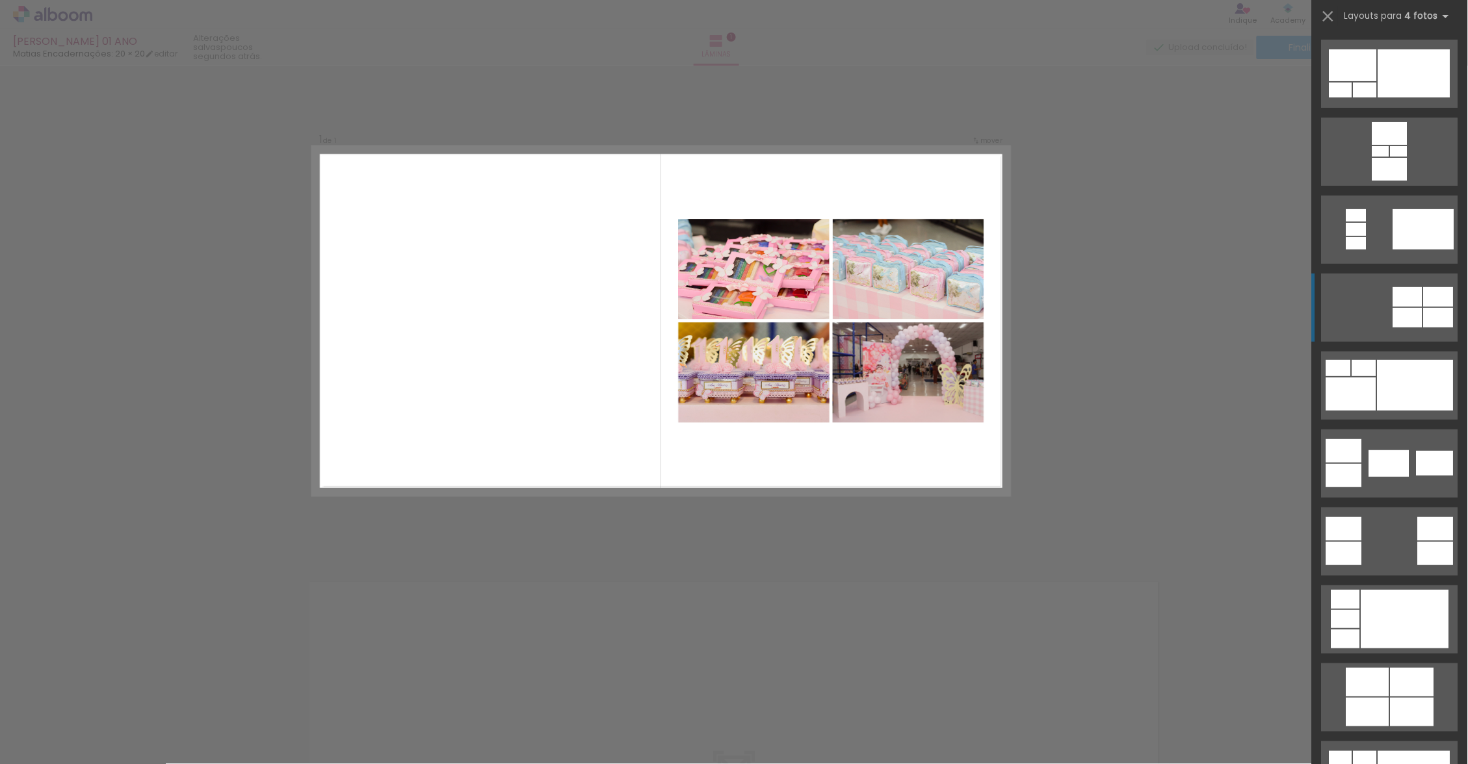
scroll to position [312, 0]
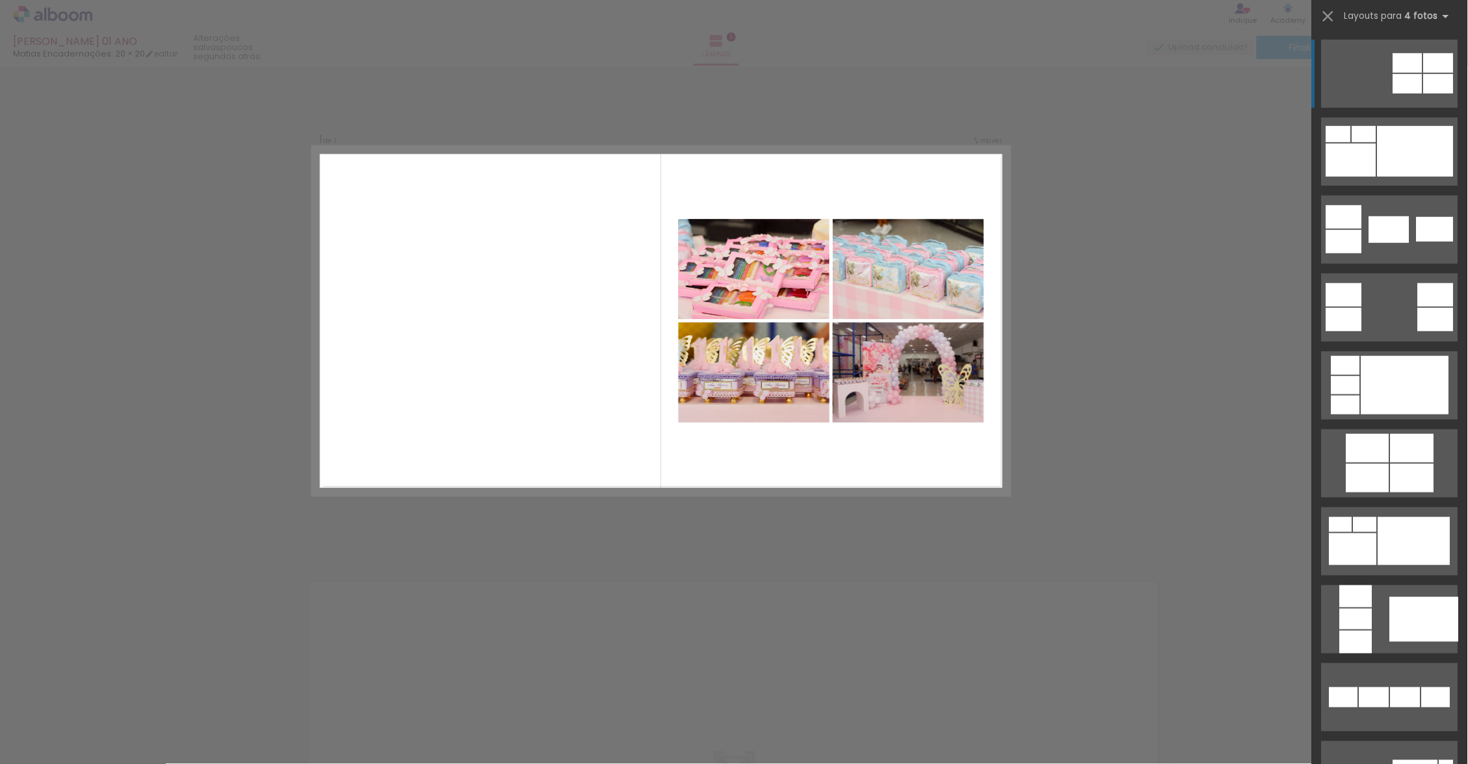
click at [1378, 539] on div at bounding box center [1414, 541] width 72 height 48
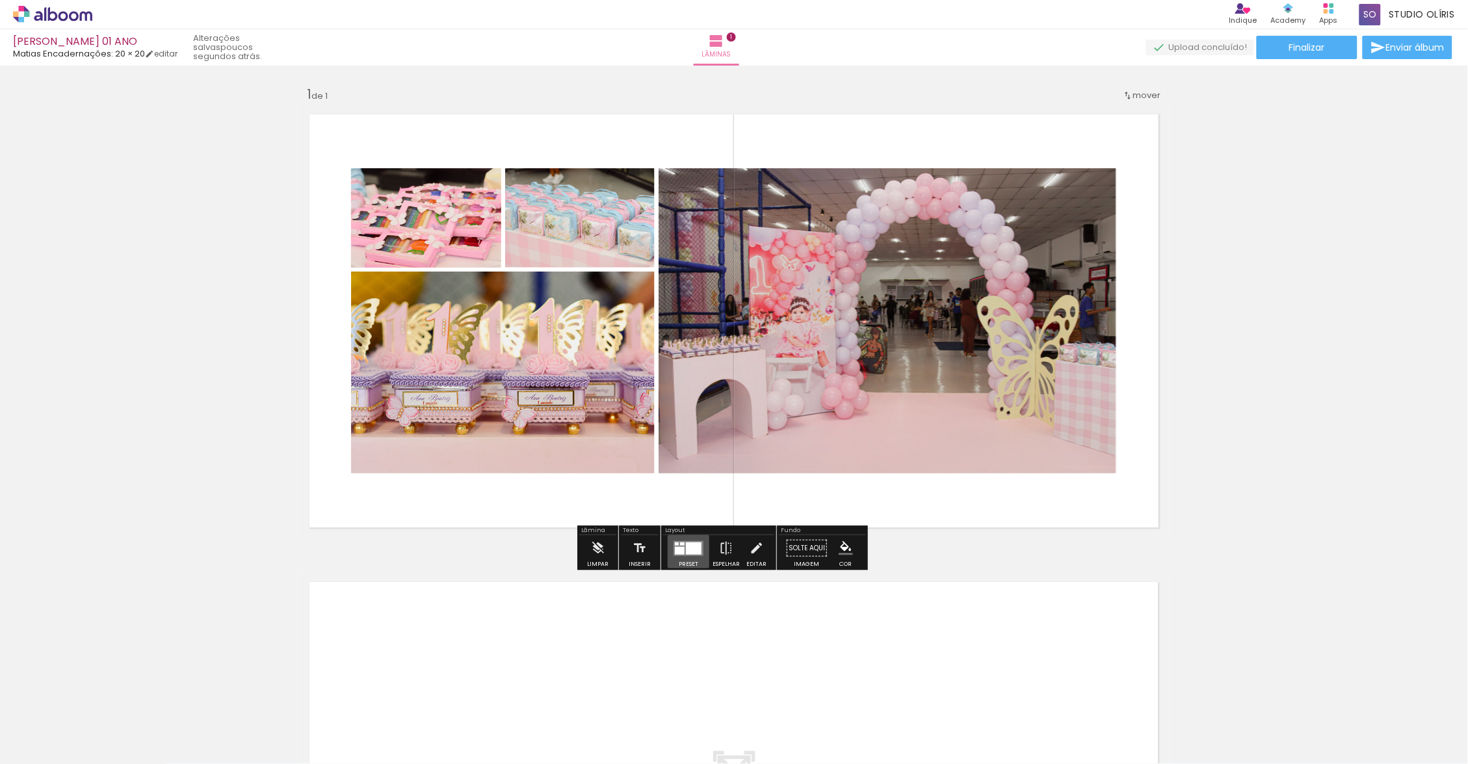
drag, startPoint x: 692, startPoint y: 547, endPoint x: 1384, endPoint y: 292, distance: 738.4
click at [1384, 292] on div "Inserir lâmina 1 de 1" at bounding box center [734, 538] width 1468 height 937
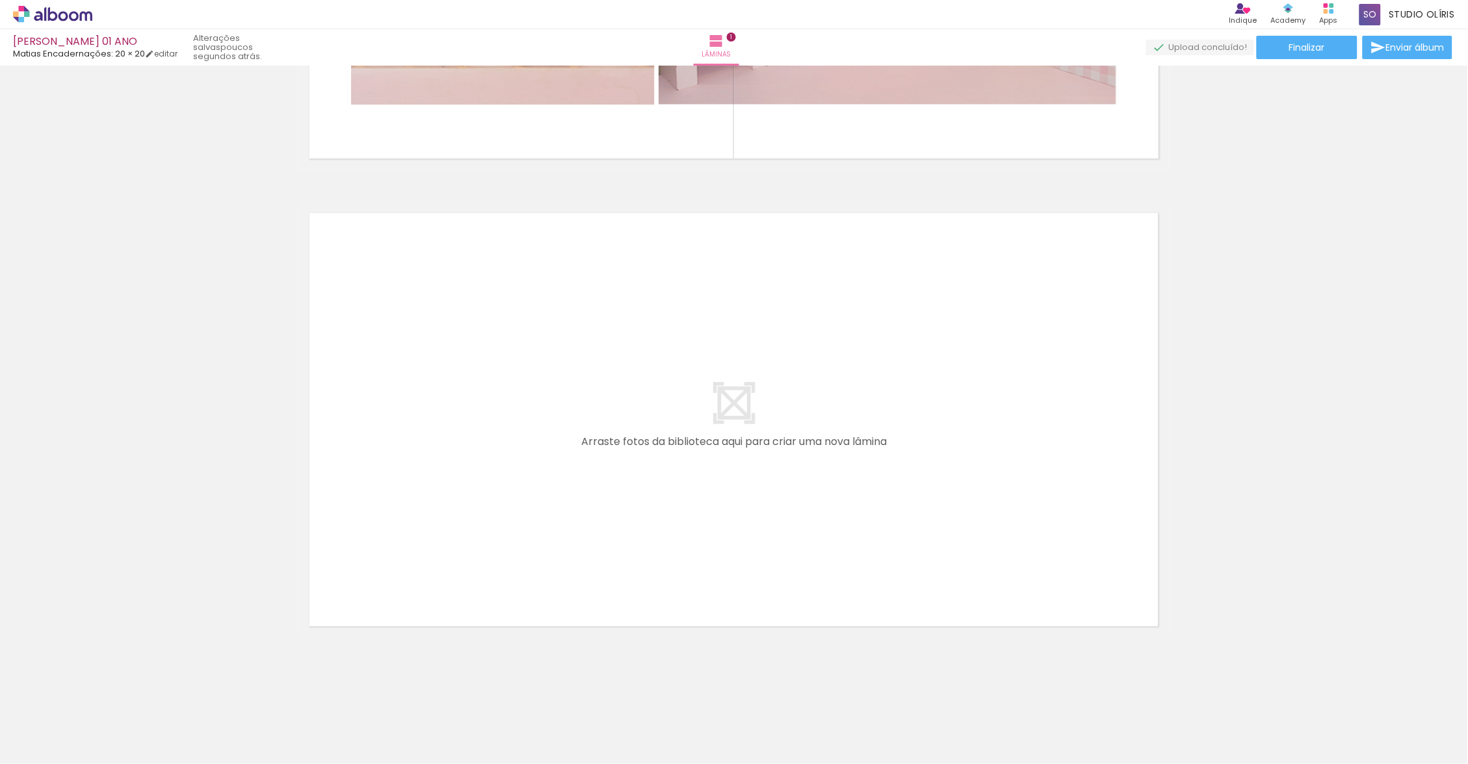
scroll to position [0, 0]
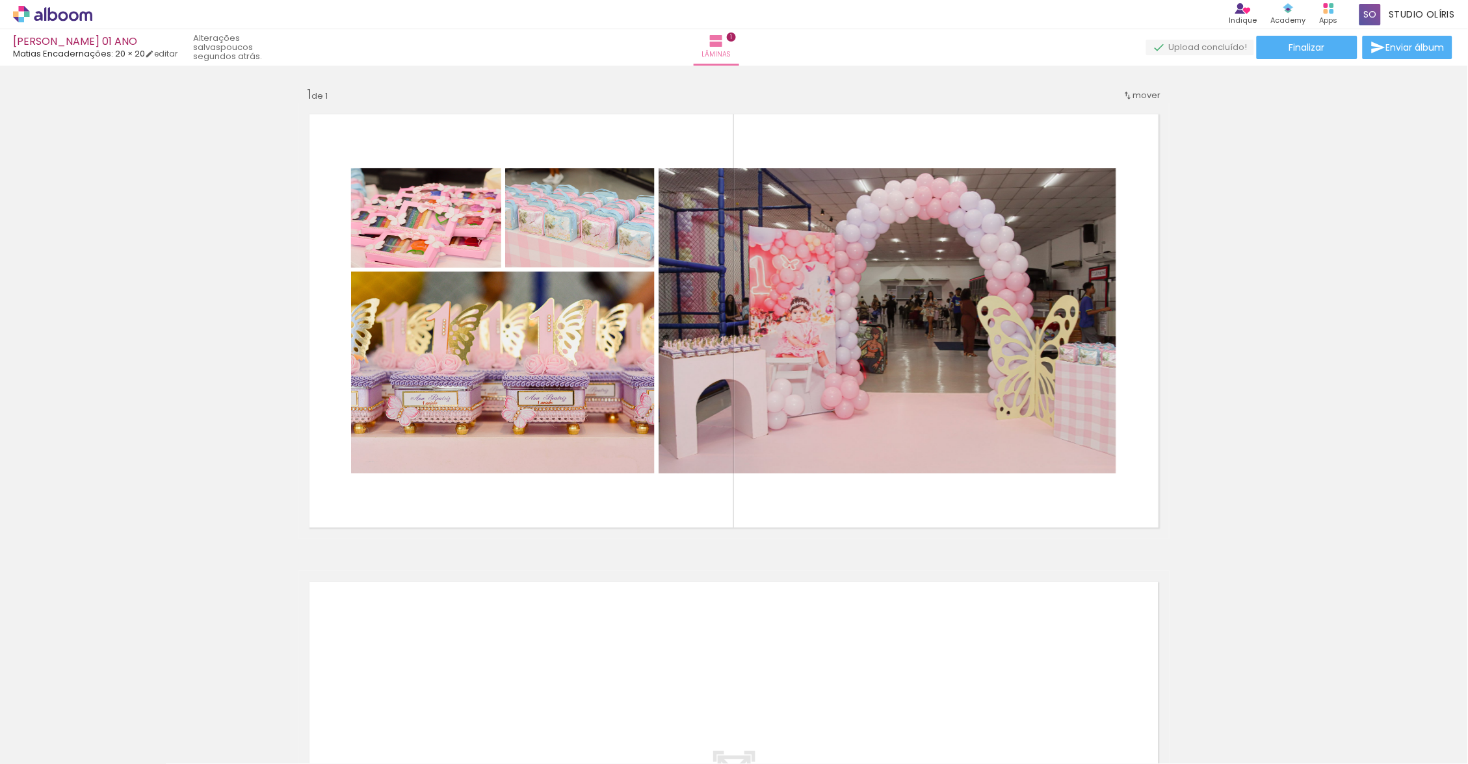
drag, startPoint x: 1384, startPoint y: 292, endPoint x: 1132, endPoint y: 139, distance: 295.4
click at [1132, 139] on quentale-layouter at bounding box center [733, 320] width 871 height 435
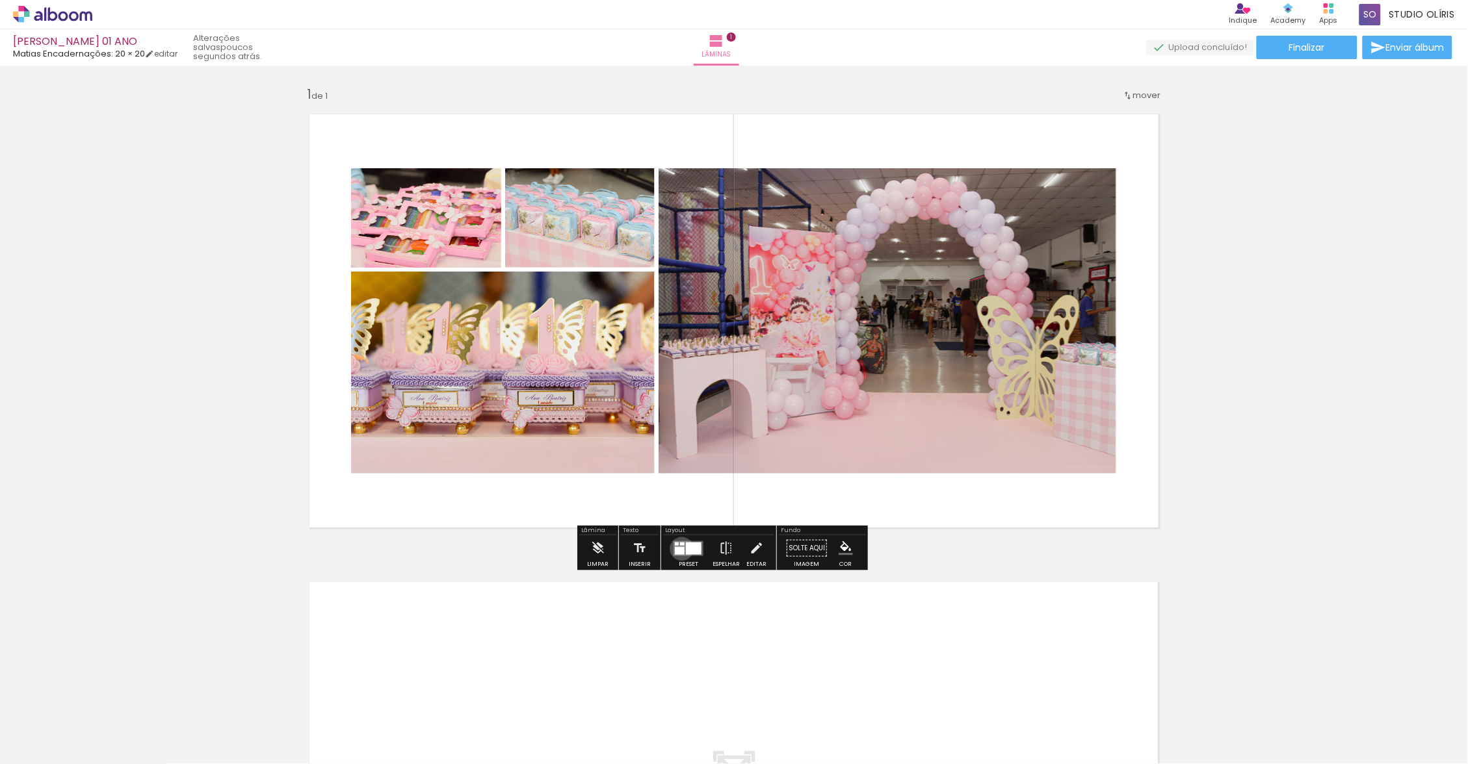
click at [684, 551] on div at bounding box center [680, 551] width 10 height 8
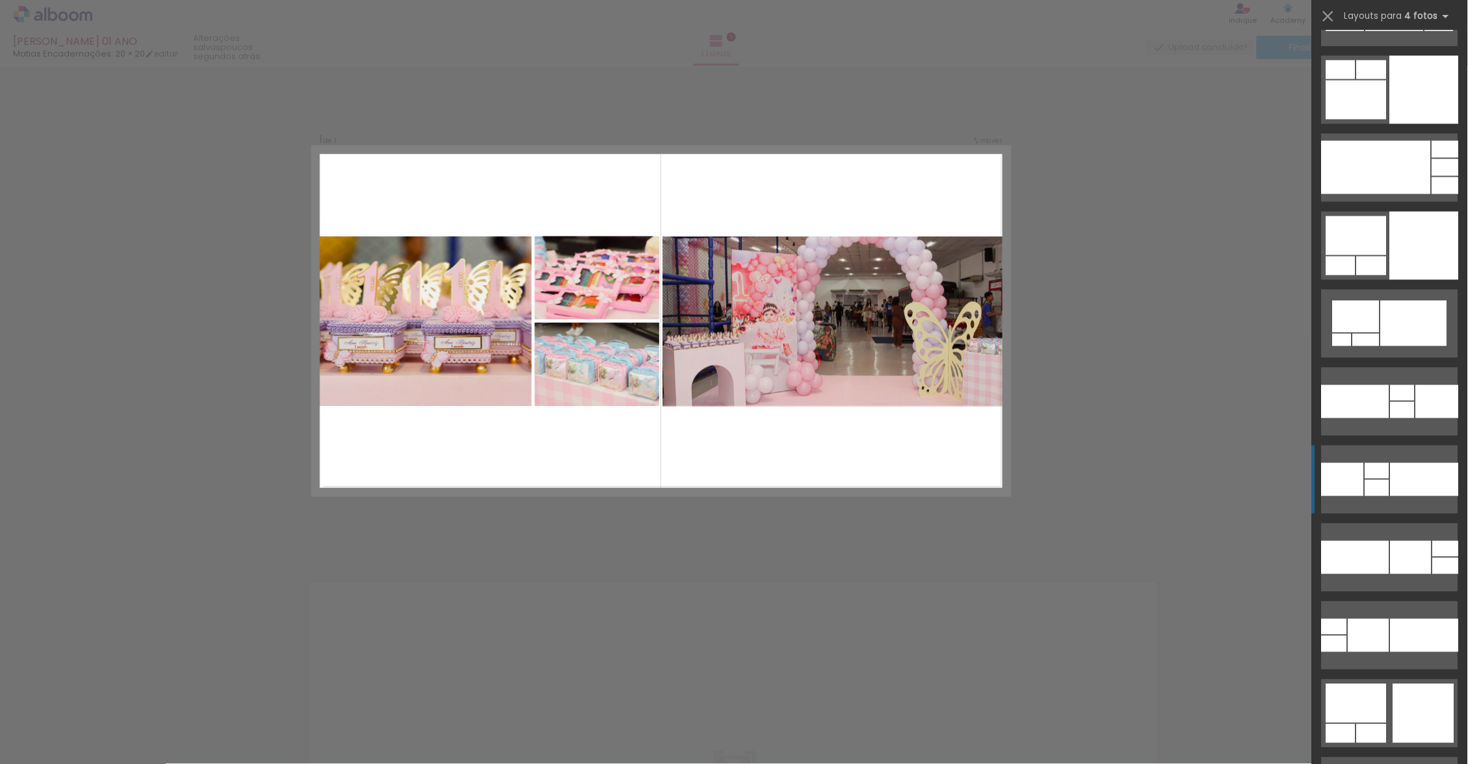
scroll to position [6142, 0]
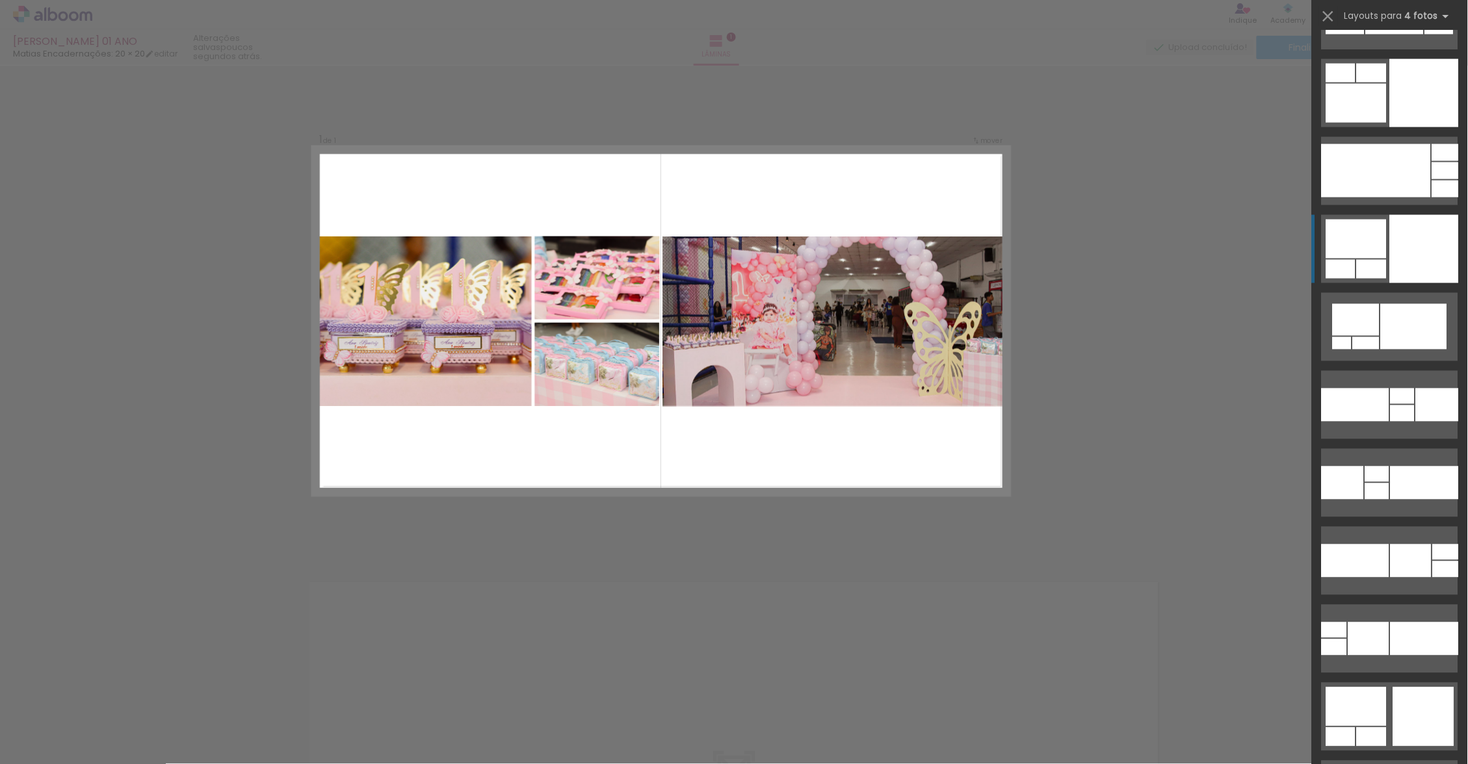
drag, startPoint x: 1375, startPoint y: 478, endPoint x: 1412, endPoint y: 244, distance: 237.5
click at [1412, 244] on div at bounding box center [1424, 249] width 69 height 68
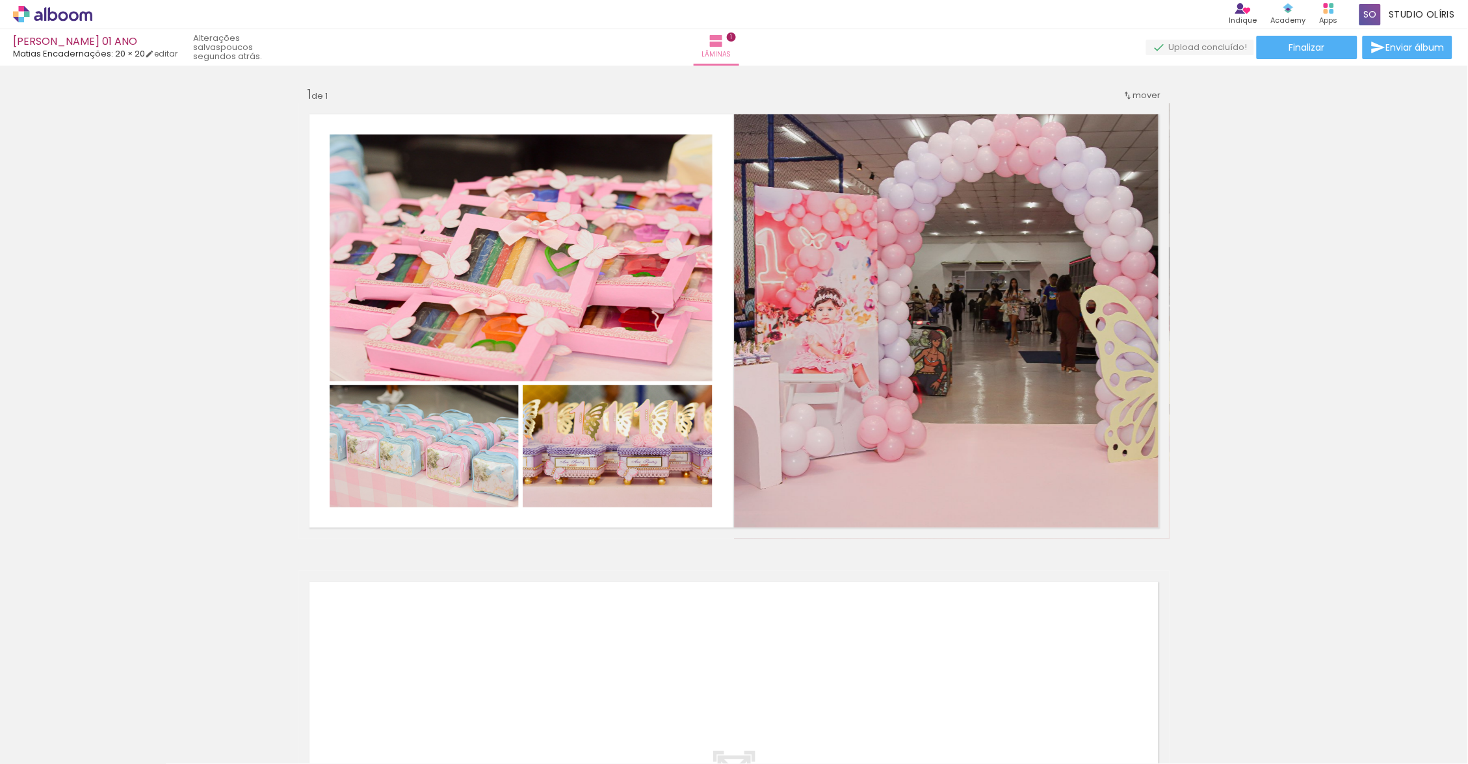
click at [677, 438] on quentale-photo at bounding box center [618, 446] width 190 height 122
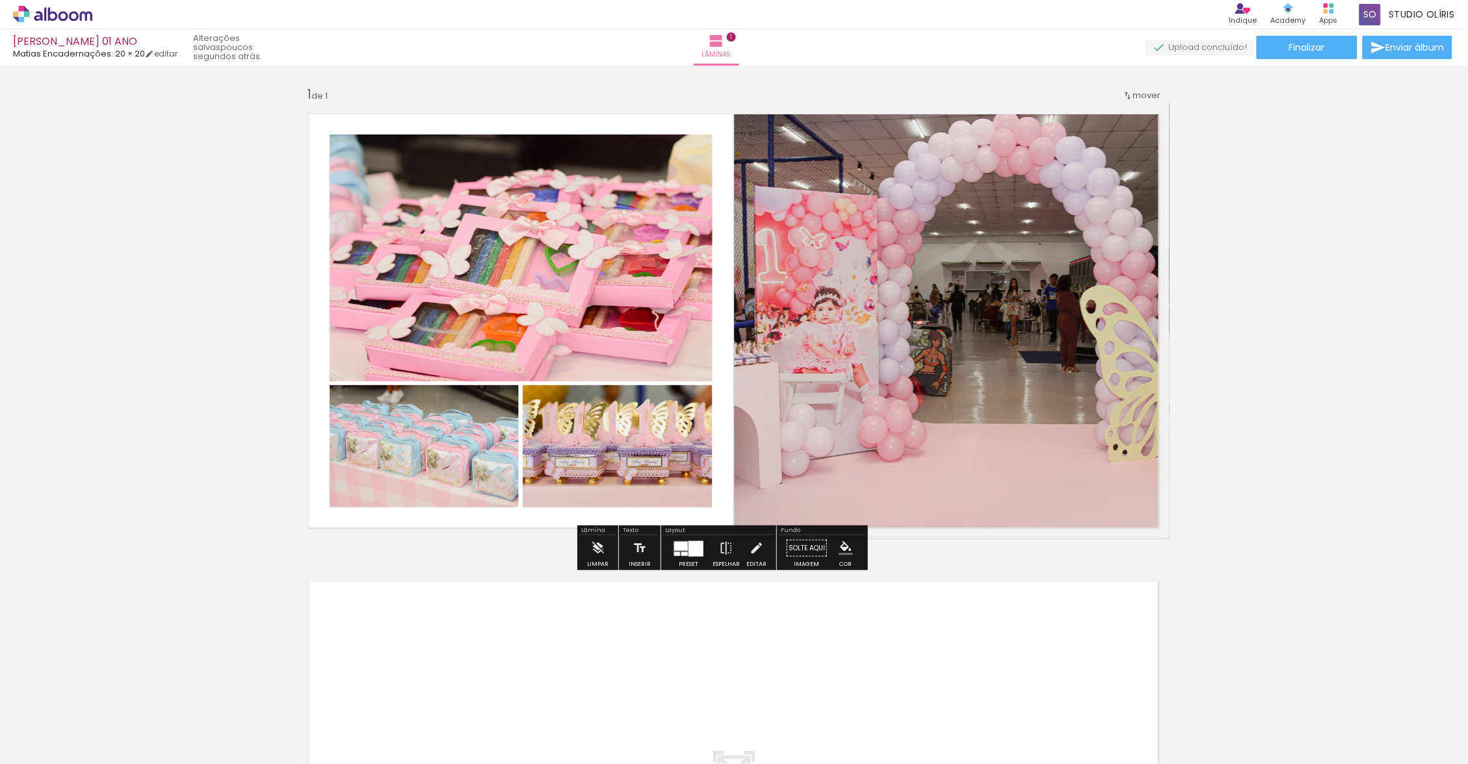
click at [690, 557] on div at bounding box center [688, 549] width 35 height 26
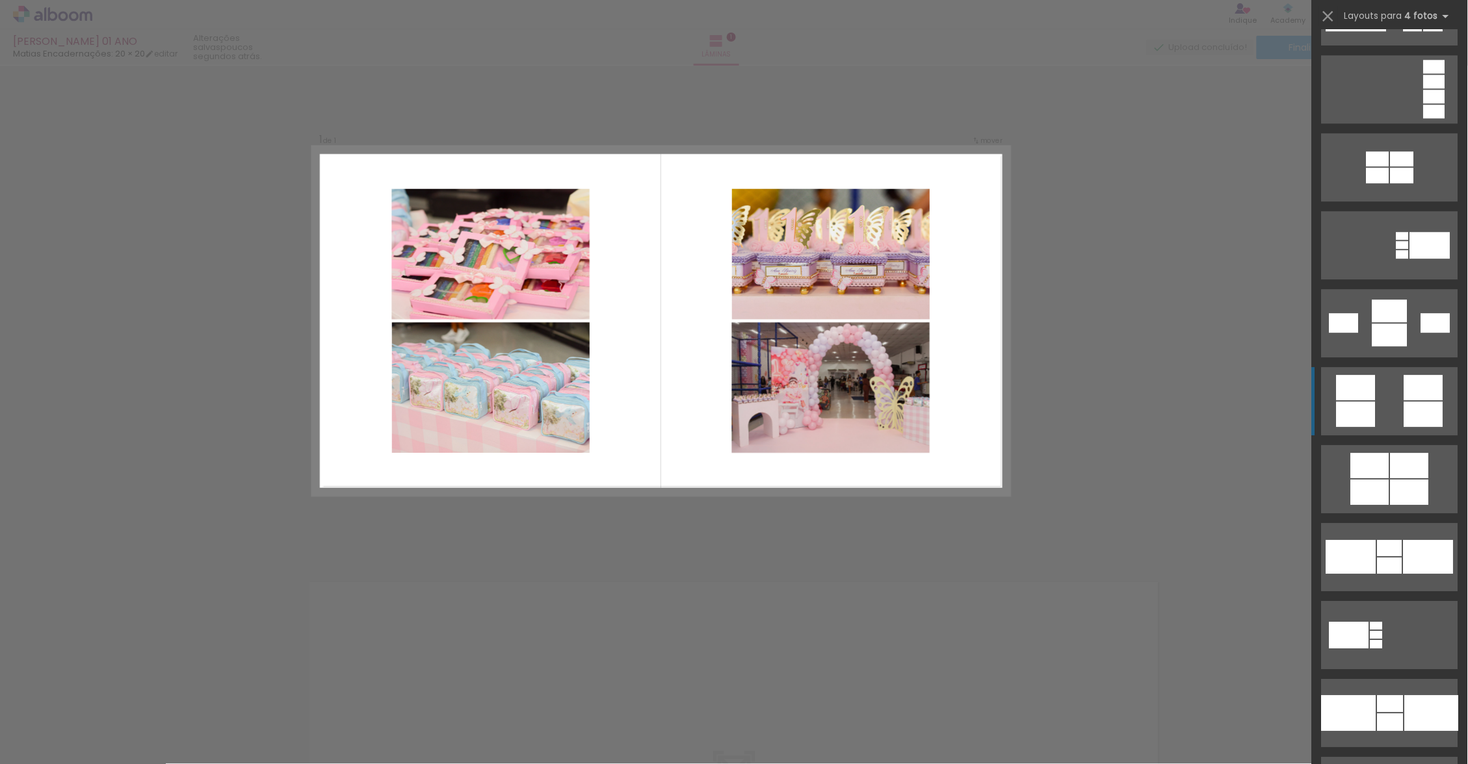
scroll to position [0, 0]
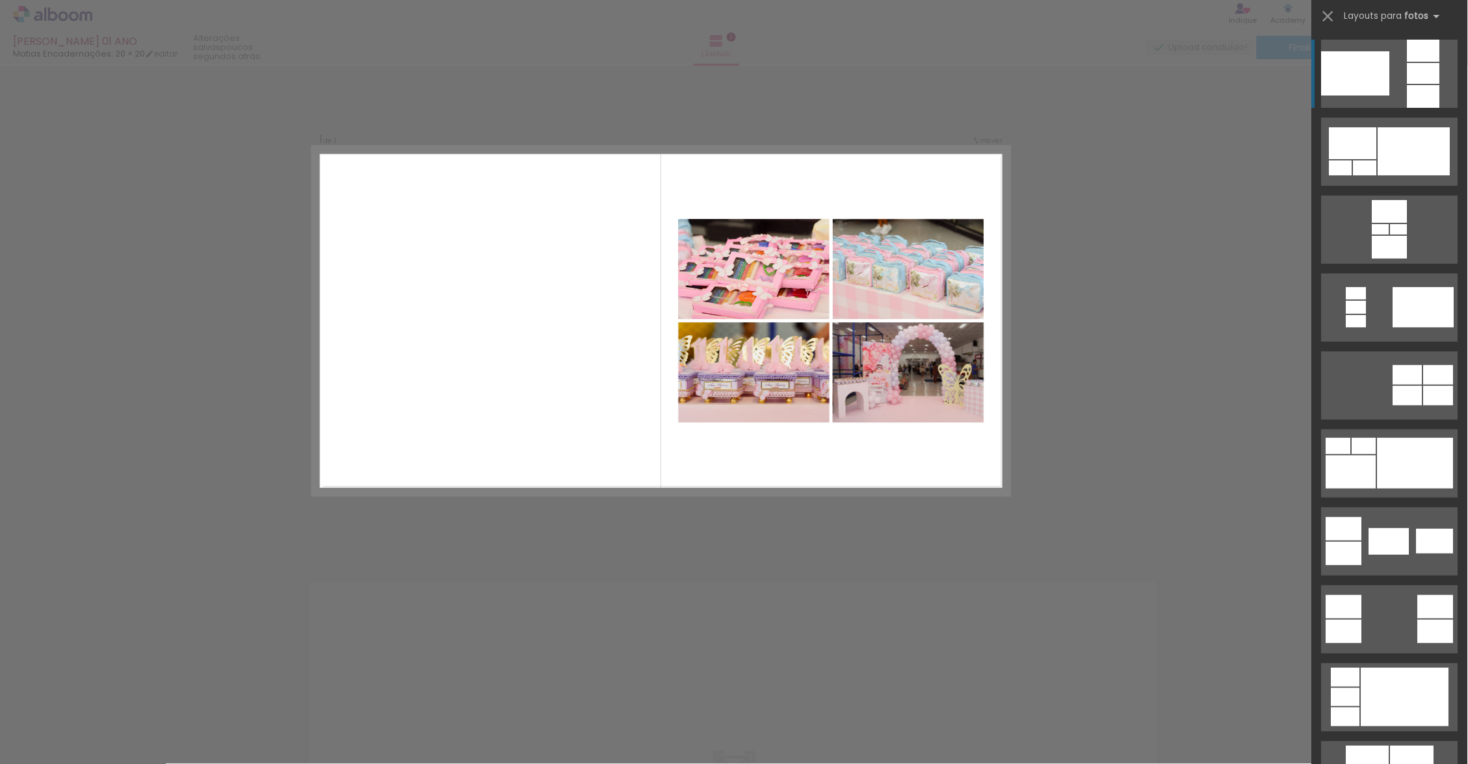
drag, startPoint x: 1450, startPoint y: 367, endPoint x: 1379, endPoint y: 106, distance: 270.7
click at [0, 0] on slot at bounding box center [0, 0] width 0 height 0
click at [1424, 15] on b "fotos" at bounding box center [1425, 16] width 40 height 12
drag, startPoint x: 1379, startPoint y: 106, endPoint x: 1424, endPoint y: 15, distance: 101.4
click at [1424, 15] on b "fotos" at bounding box center [1425, 16] width 40 height 12
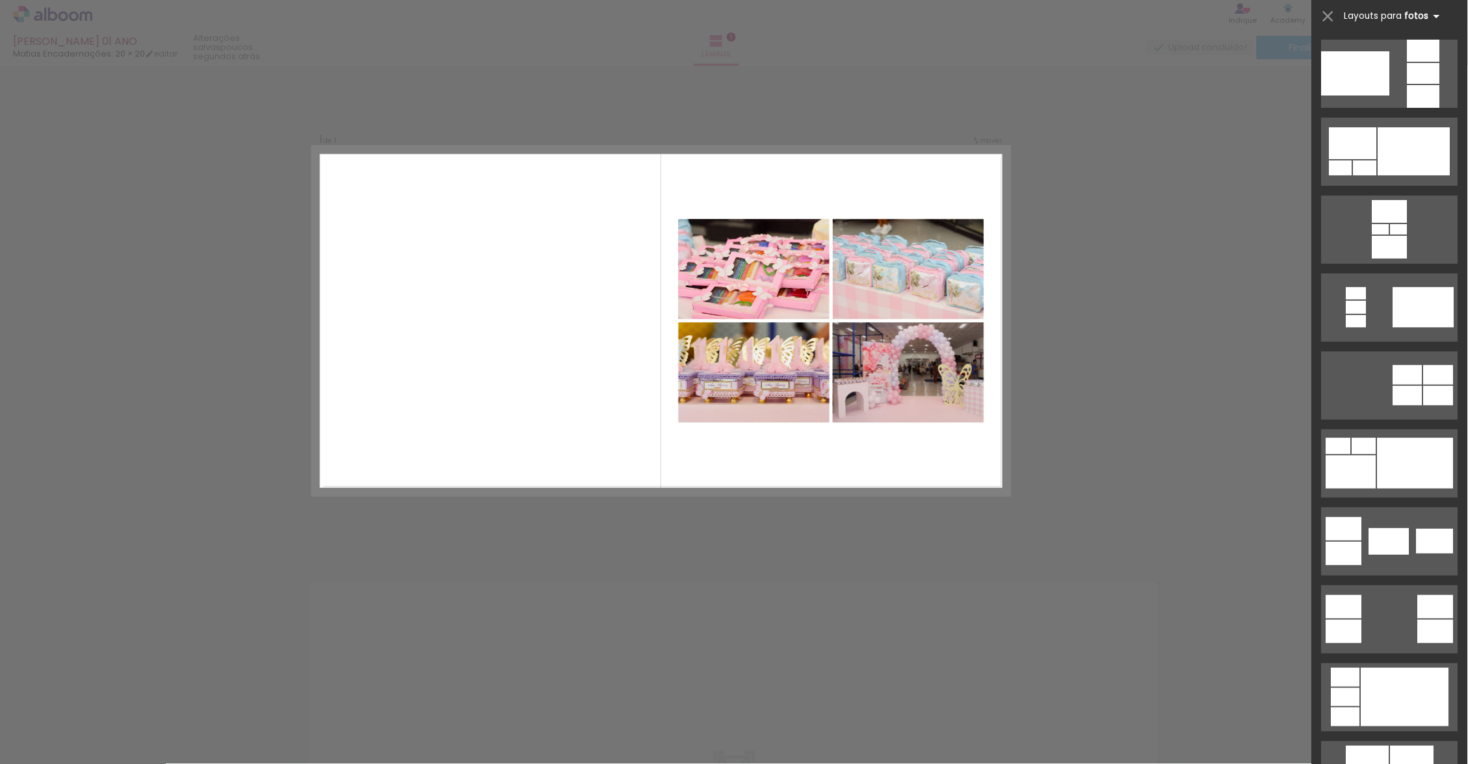
click at [1432, 14] on iron-icon at bounding box center [1437, 16] width 16 height 16
drag, startPoint x: 1424, startPoint y: 15, endPoint x: 1440, endPoint y: 19, distance: 16.1
click at [1440, 19] on iron-icon at bounding box center [1437, 16] width 16 height 16
click at [1362, 19] on span "Layouts para" at bounding box center [1373, 16] width 58 height 12
drag, startPoint x: 1440, startPoint y: 19, endPoint x: 1432, endPoint y: 14, distance: 9.0
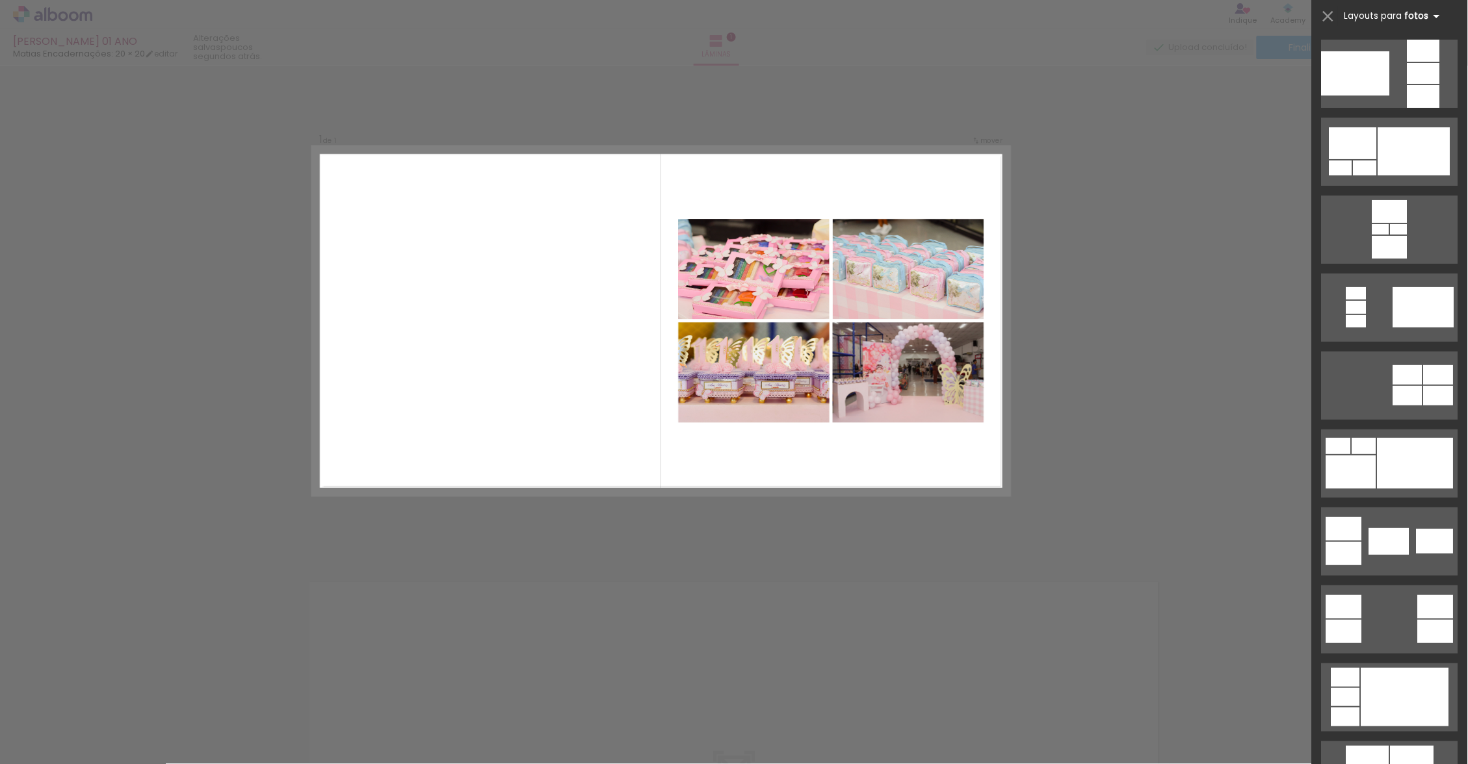
click at [1432, 14] on iron-icon at bounding box center [1437, 16] width 16 height 16
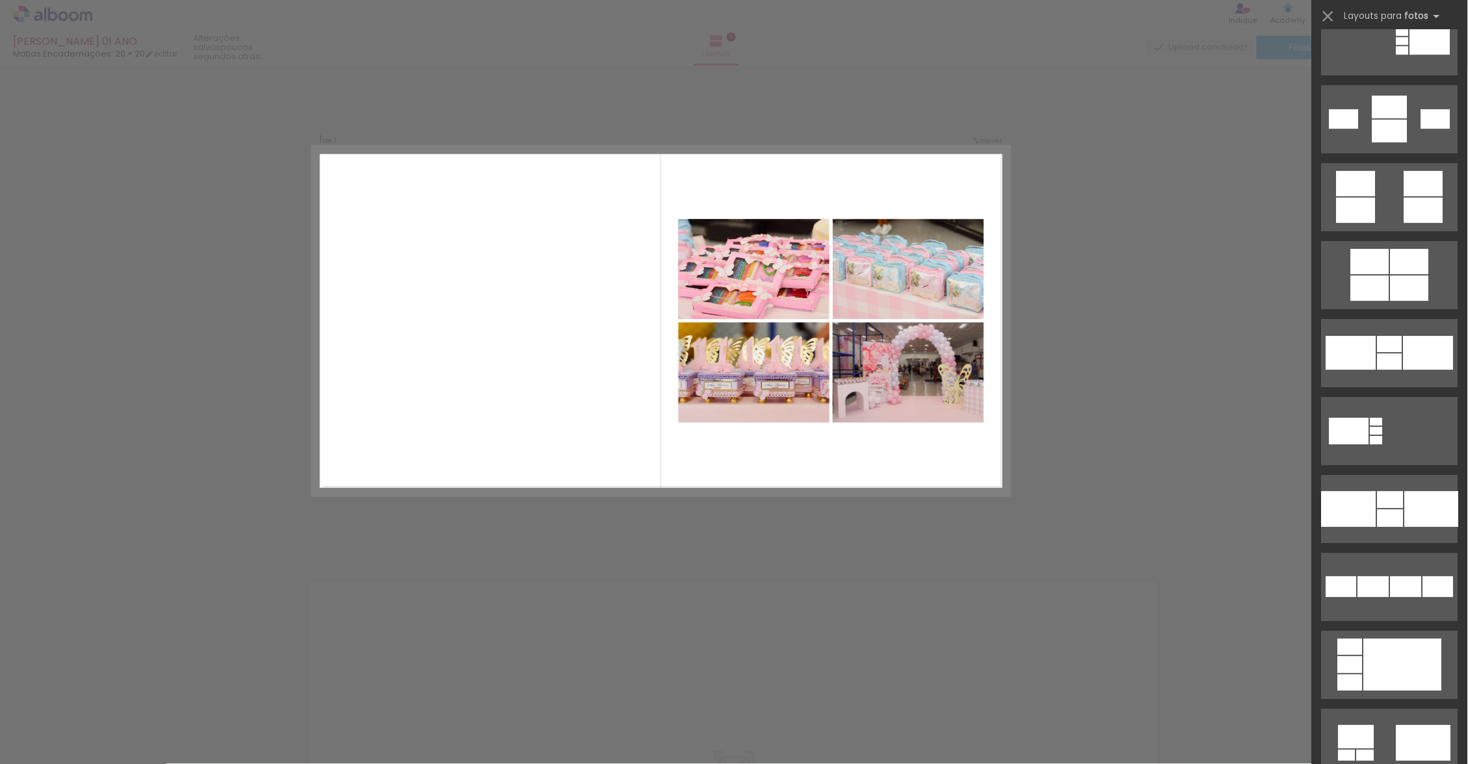
scroll to position [1438, 0]
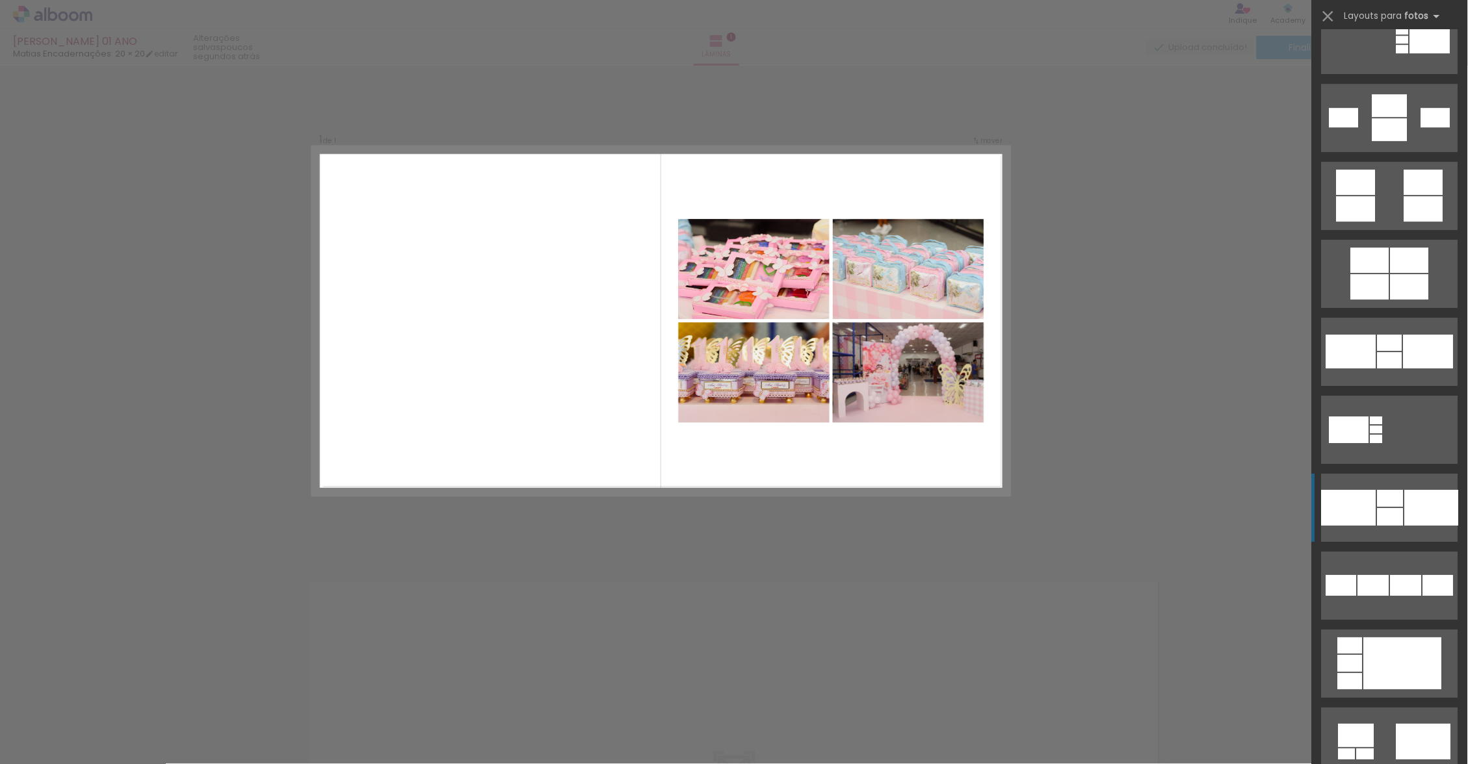
click at [1381, 508] on div at bounding box center [1390, 517] width 26 height 18
click at [1387, 496] on div at bounding box center [1390, 498] width 26 height 17
click at [1073, 343] on div "Confirmar Cancelar" at bounding box center [734, 549] width 1468 height 967
drag, startPoint x: 872, startPoint y: 35, endPoint x: 327, endPoint y: 21, distance: 545.5
click at [872, 35] on div at bounding box center [734, 33] width 1468 height 66
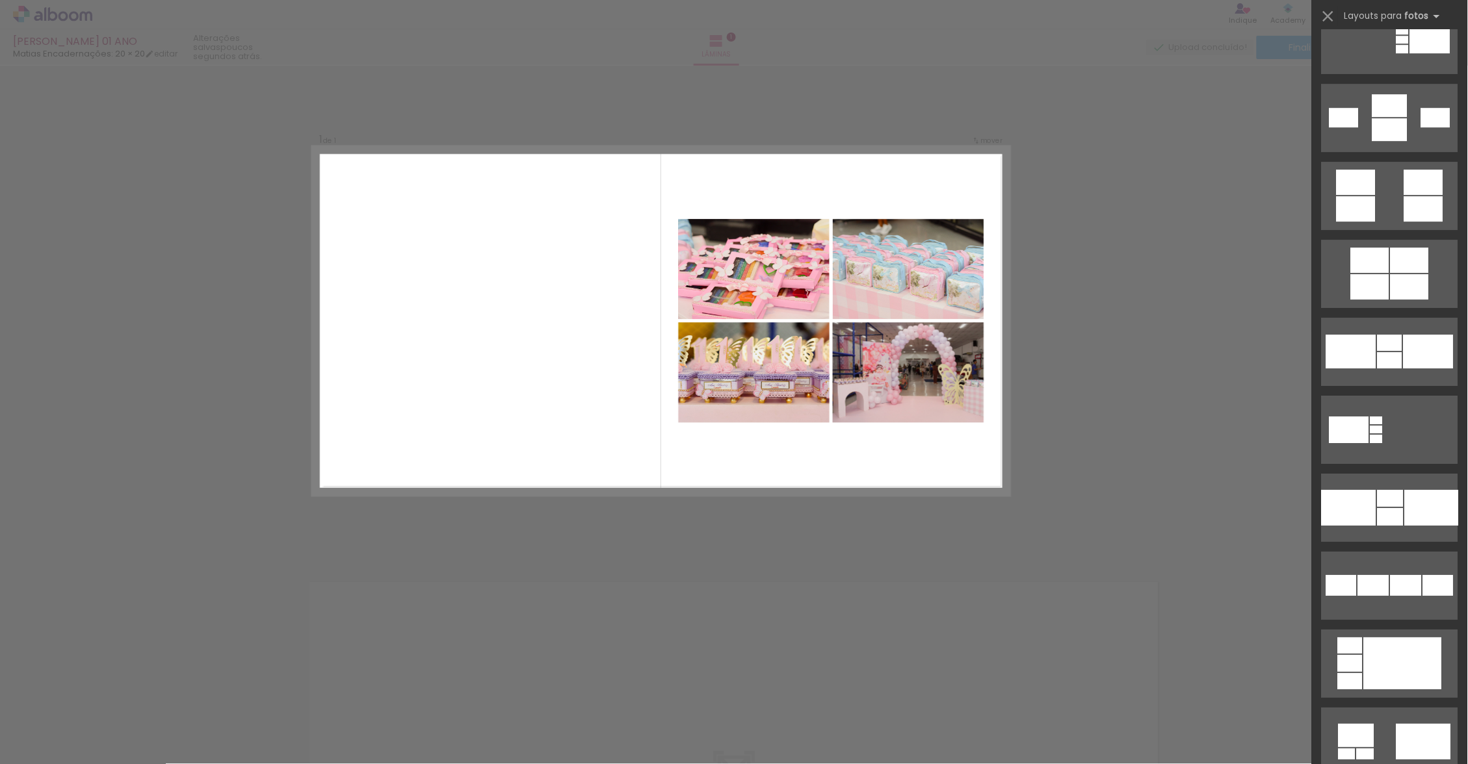
drag, startPoint x: 1328, startPoint y: 23, endPoint x: 327, endPoint y: 21, distance: 1001.6
click at [1328, 23] on iron-icon at bounding box center [1328, 16] width 18 height 18
drag, startPoint x: 327, startPoint y: 21, endPoint x: 1211, endPoint y: 153, distance: 893.7
click at [1211, 153] on div "Confirmar Cancelar" at bounding box center [734, 549] width 1468 height 967
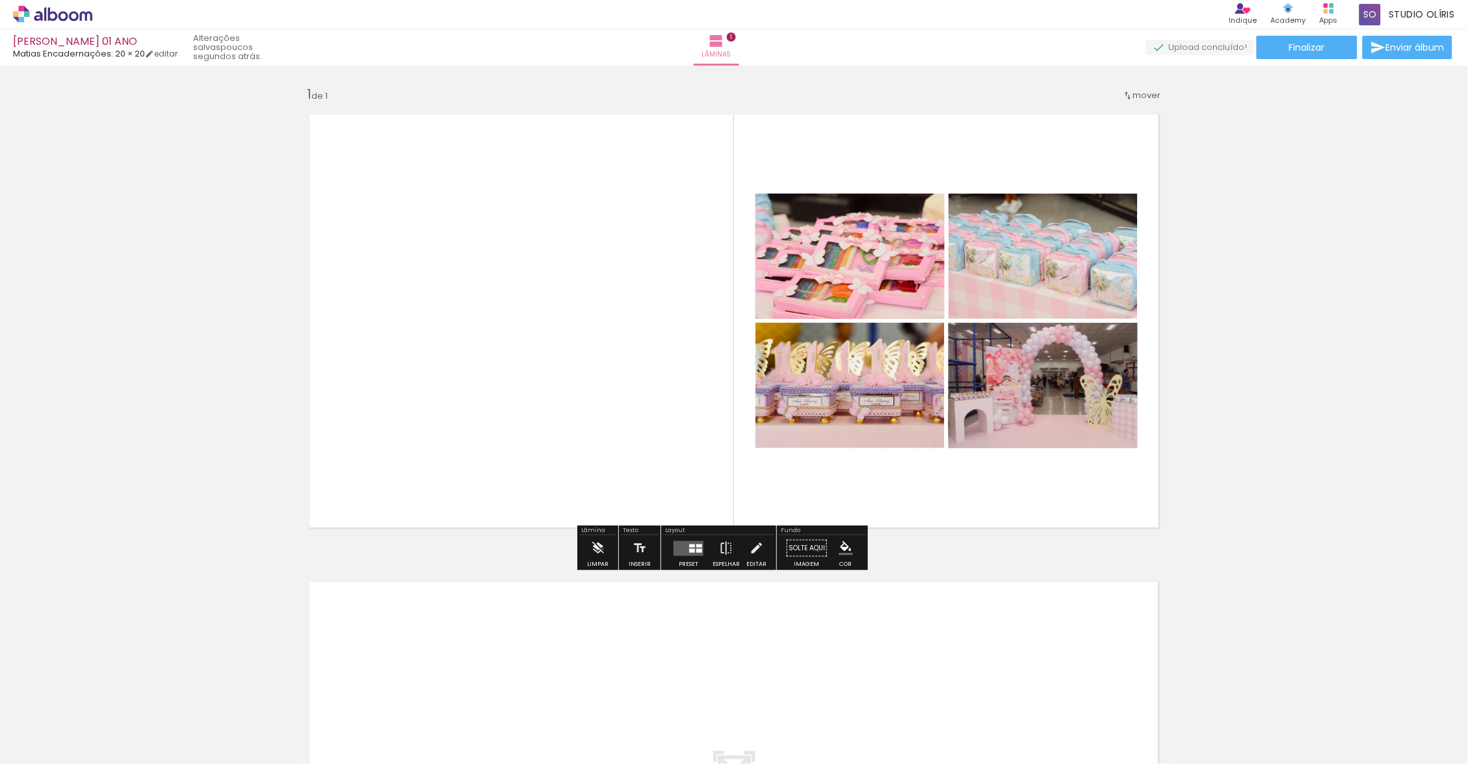
click at [693, 551] on div at bounding box center [692, 551] width 6 height 4
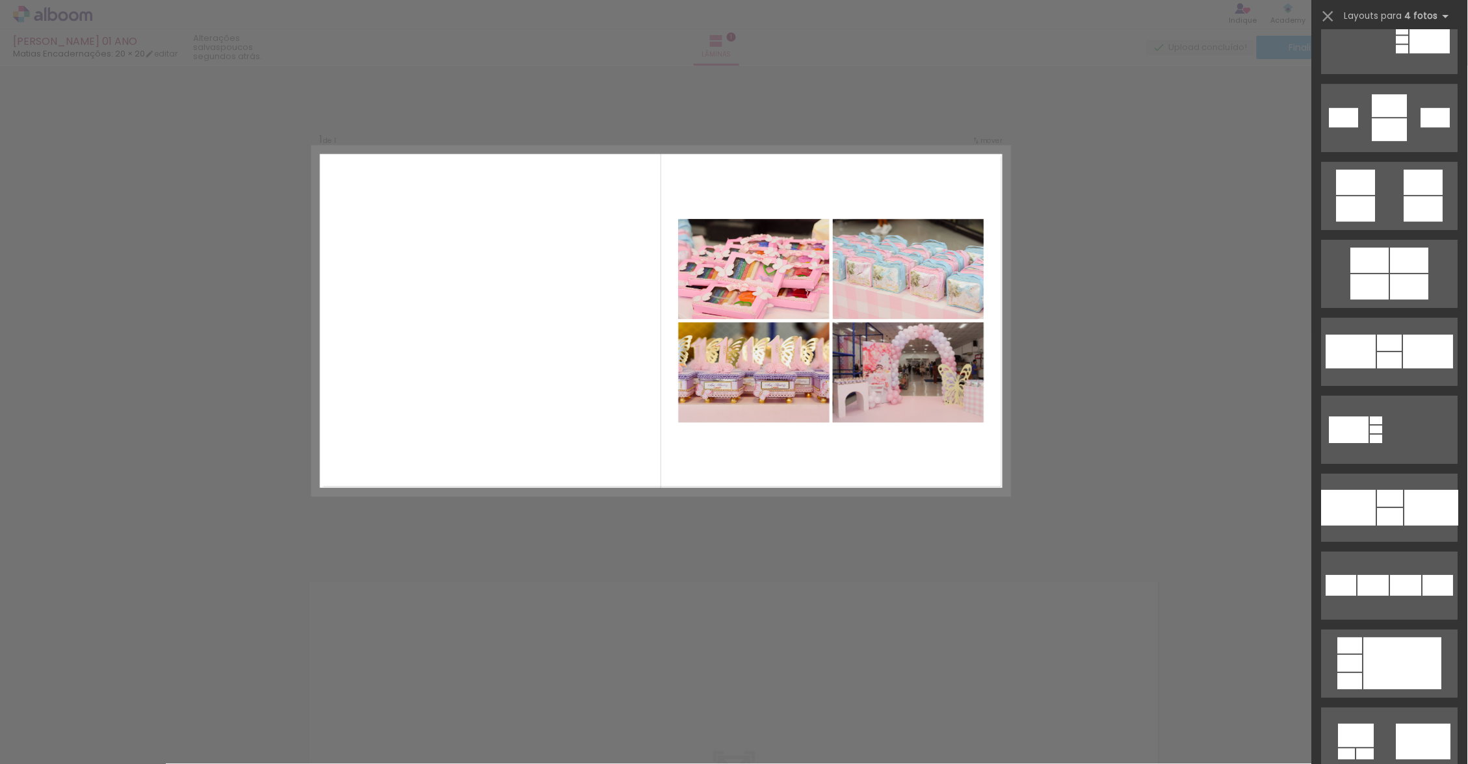
scroll to position [312, 0]
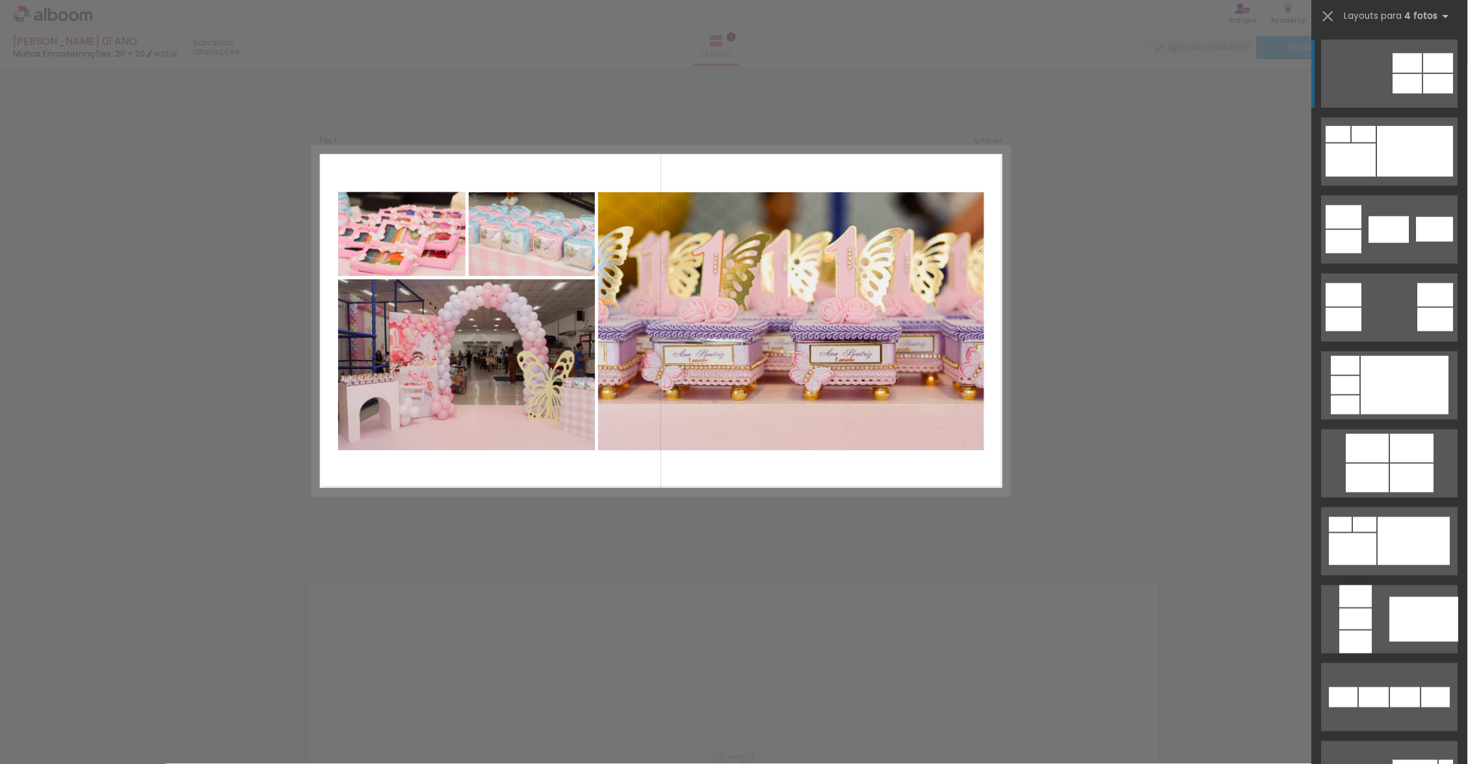
click at [1422, 139] on div at bounding box center [1415, 151] width 76 height 51
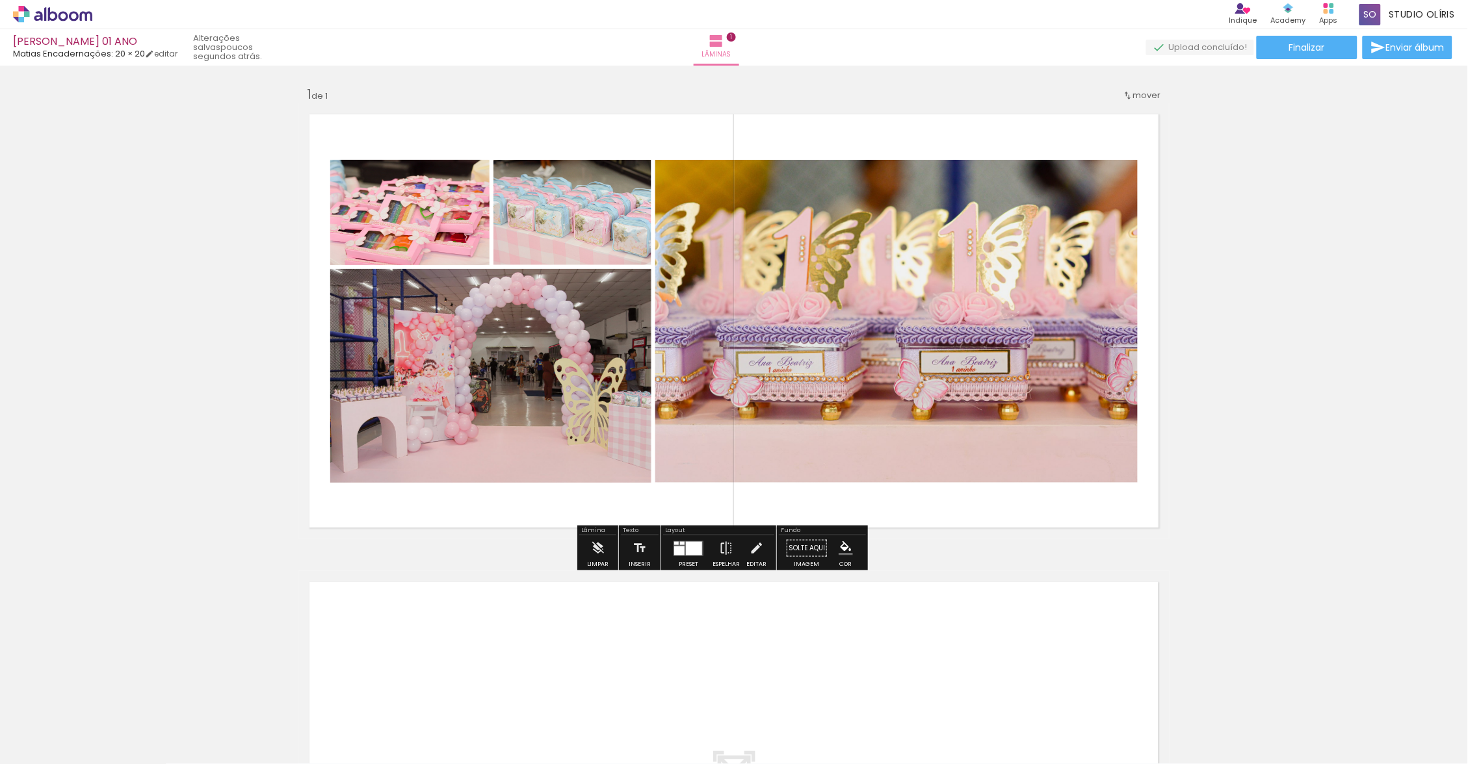
click at [692, 551] on div at bounding box center [694, 548] width 16 height 14
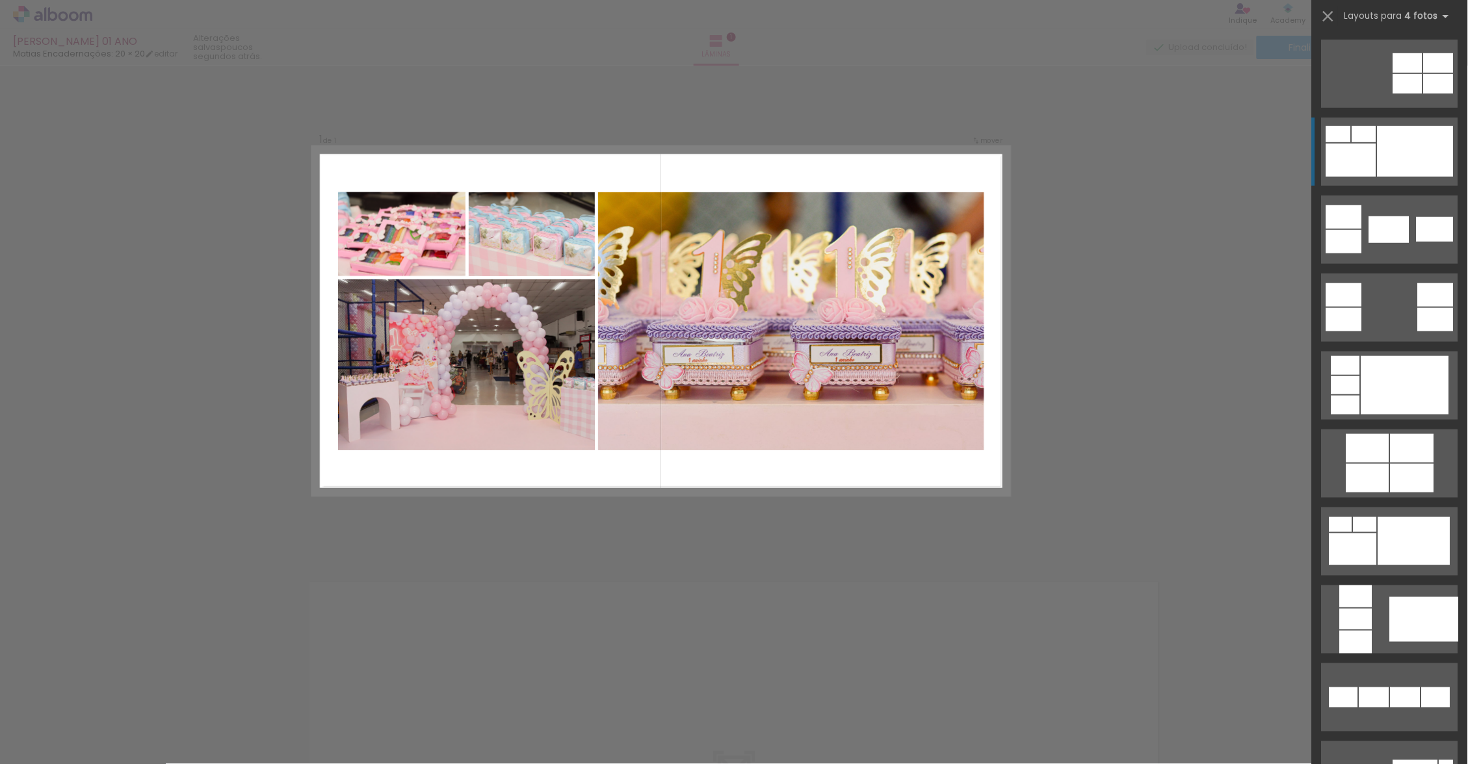
scroll to position [390, 0]
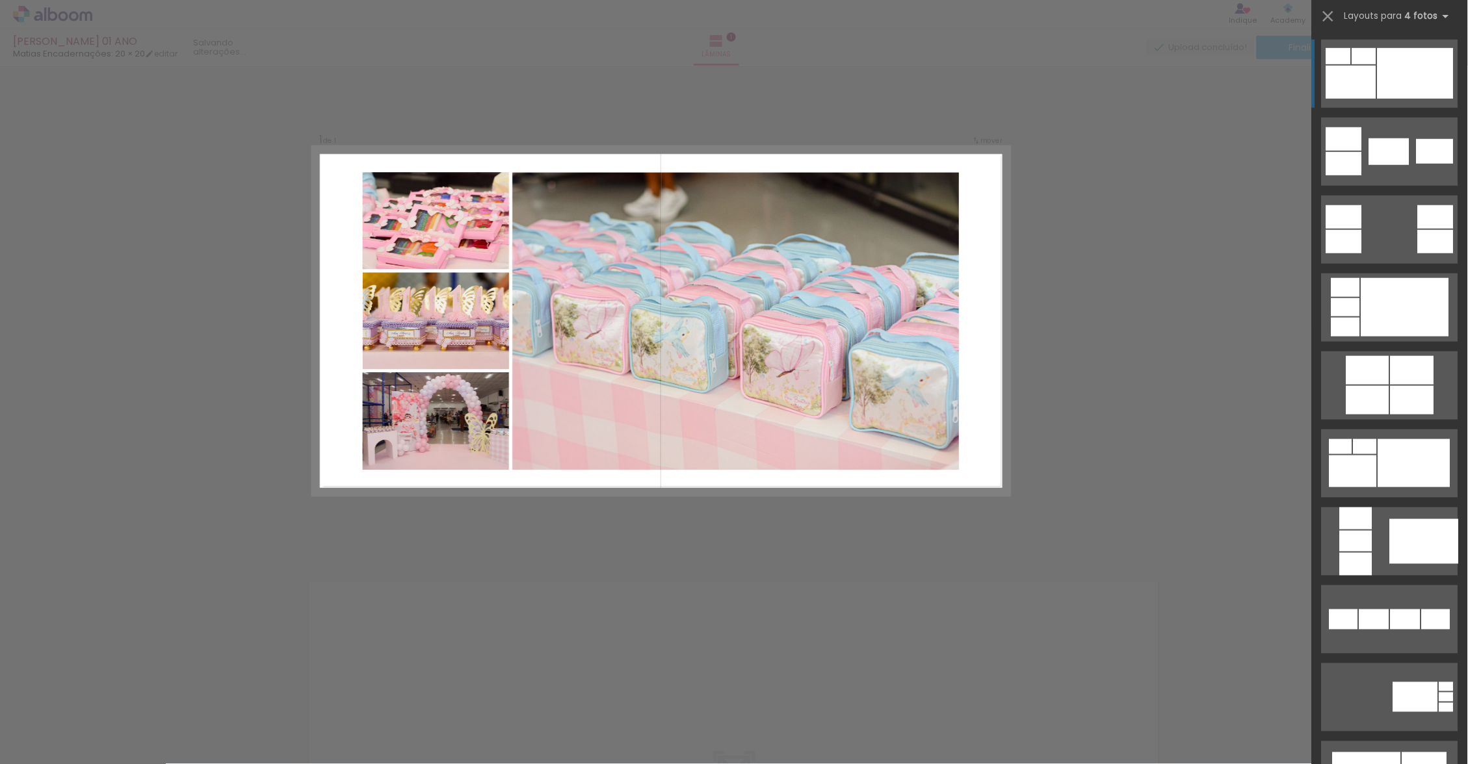
click at [1388, 300] on div at bounding box center [1405, 307] width 88 height 58
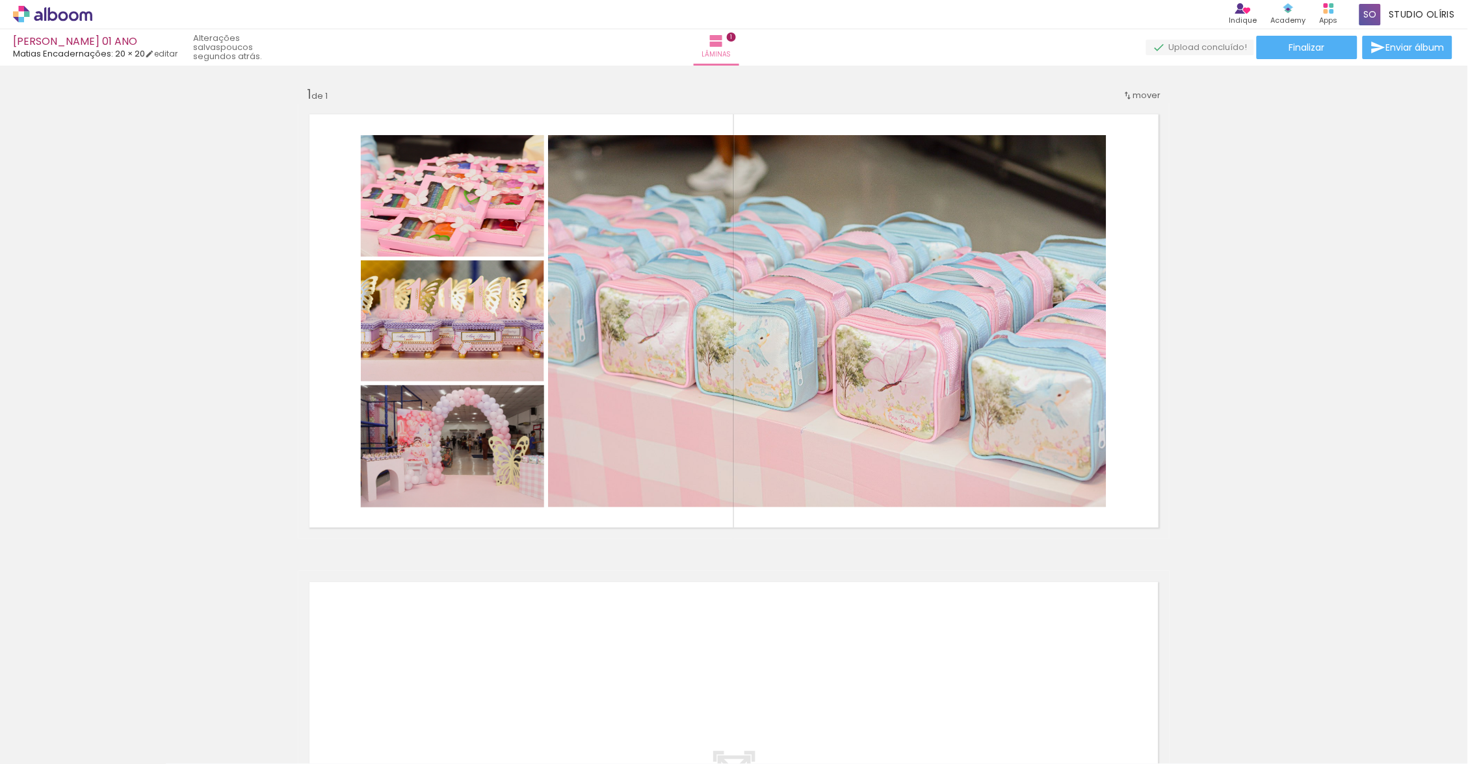
click at [783, 521] on quentale-layouter at bounding box center [733, 320] width 871 height 435
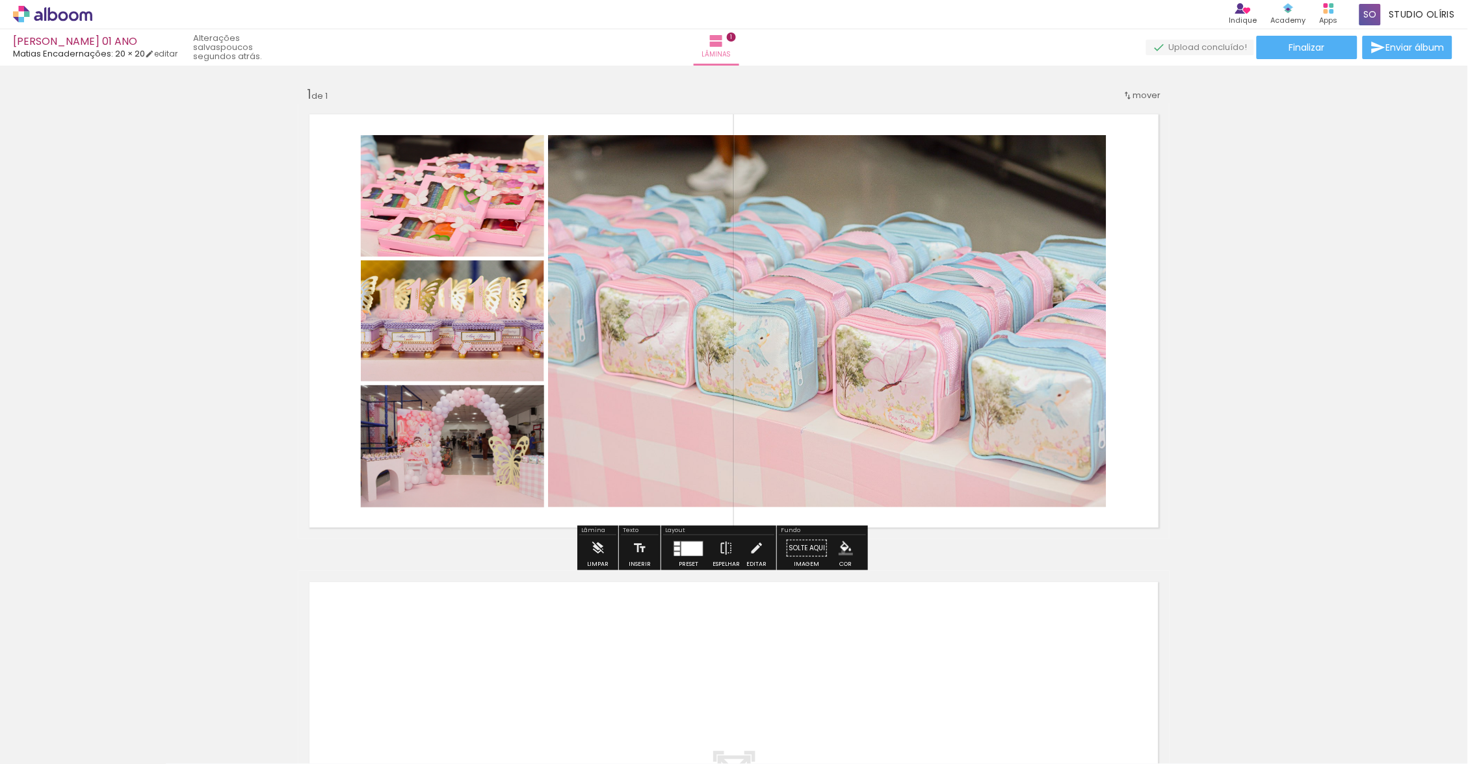
click at [853, 553] on iron-icon "color picker" at bounding box center [845, 548] width 14 height 14
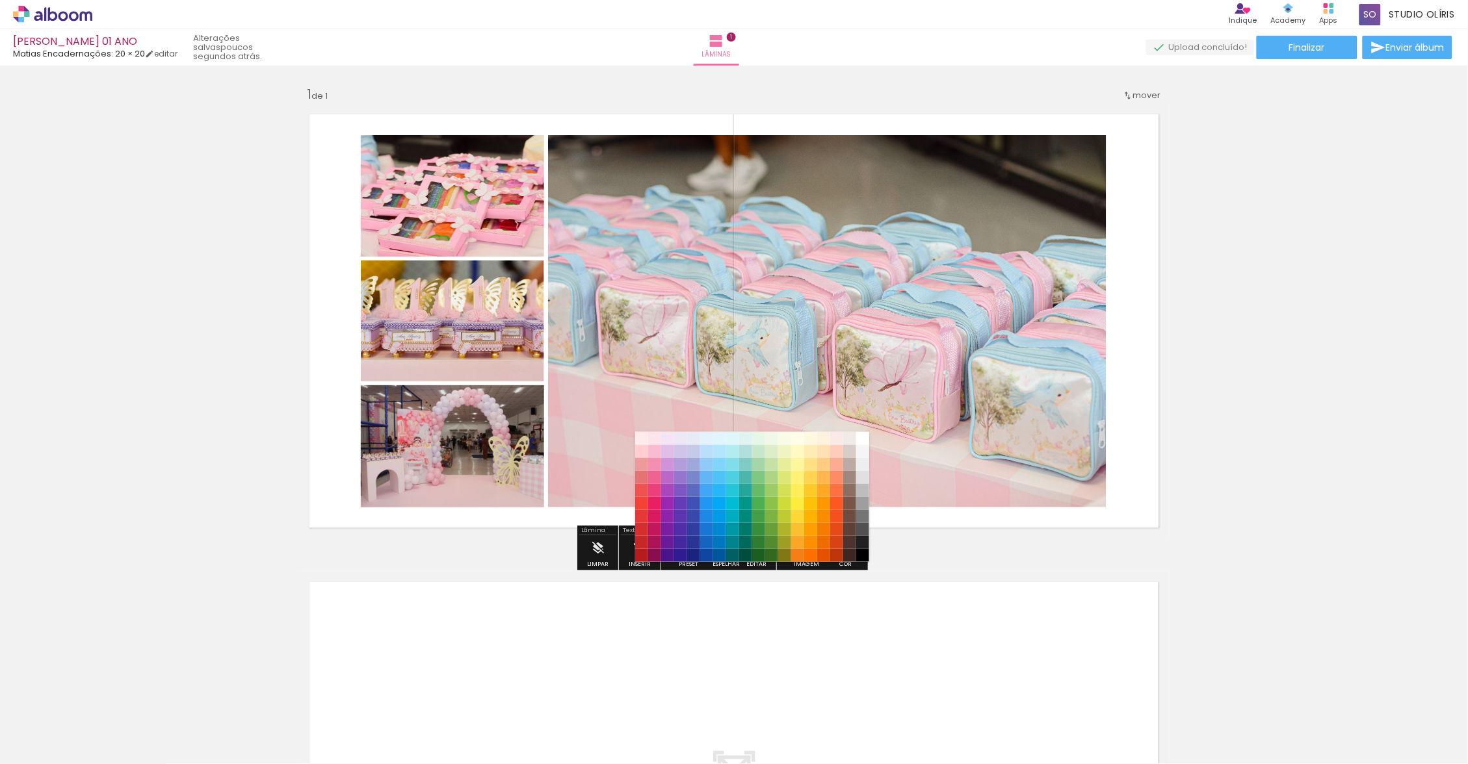
click at [640, 439] on paper-item "#ffebee" at bounding box center [641, 438] width 13 height 13
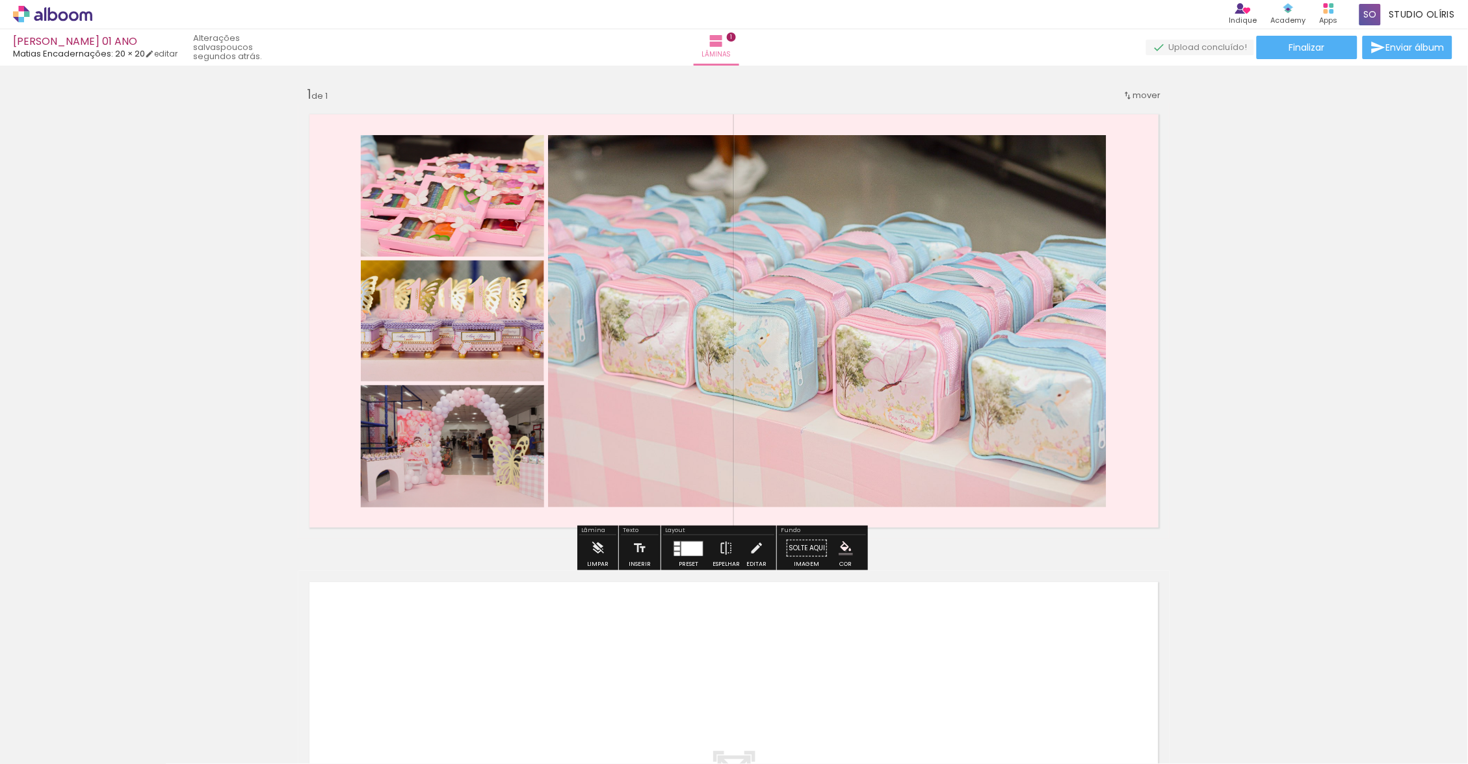
click at [853, 552] on iron-icon "color picker" at bounding box center [845, 548] width 14 height 14
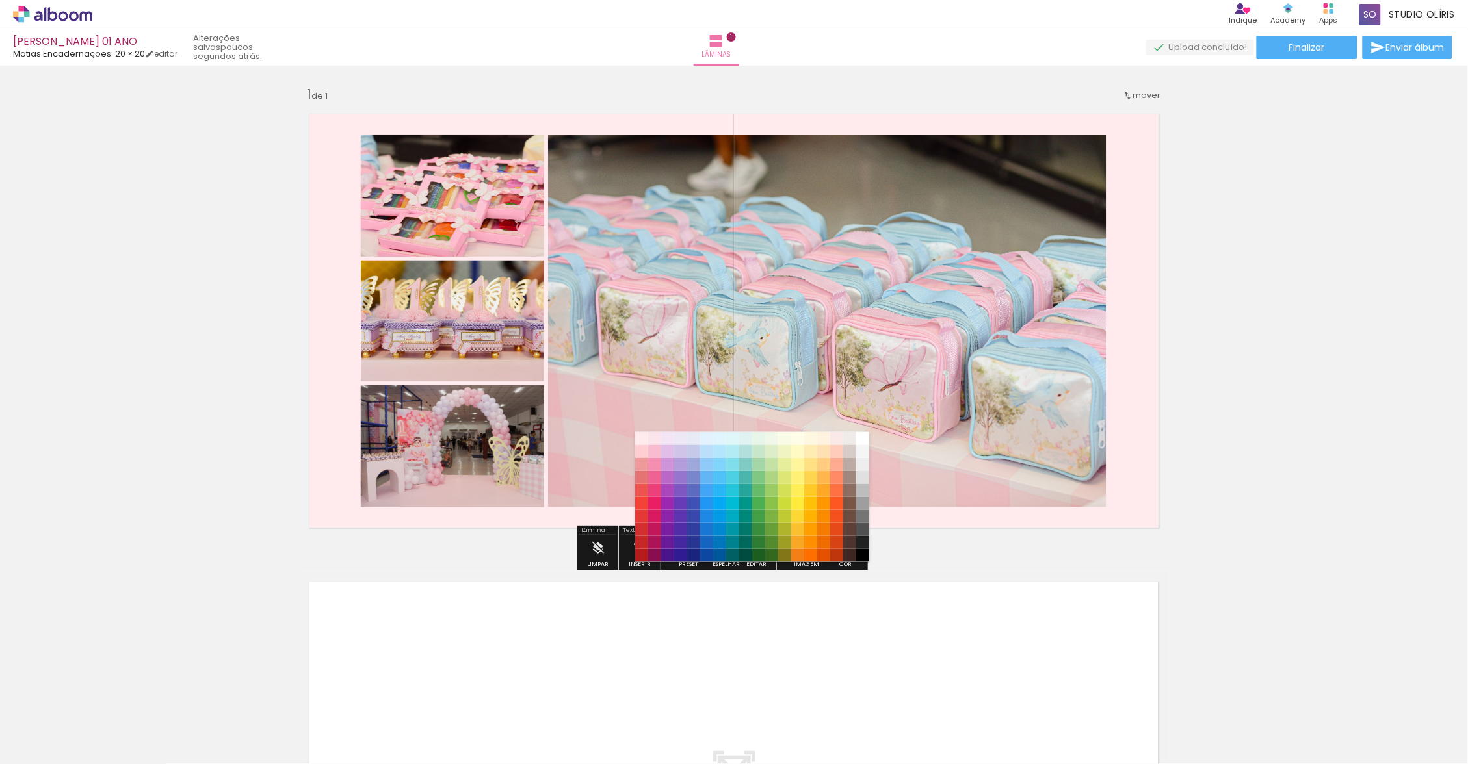
click at [681, 438] on paper-item "#ede7f6" at bounding box center [680, 438] width 13 height 13
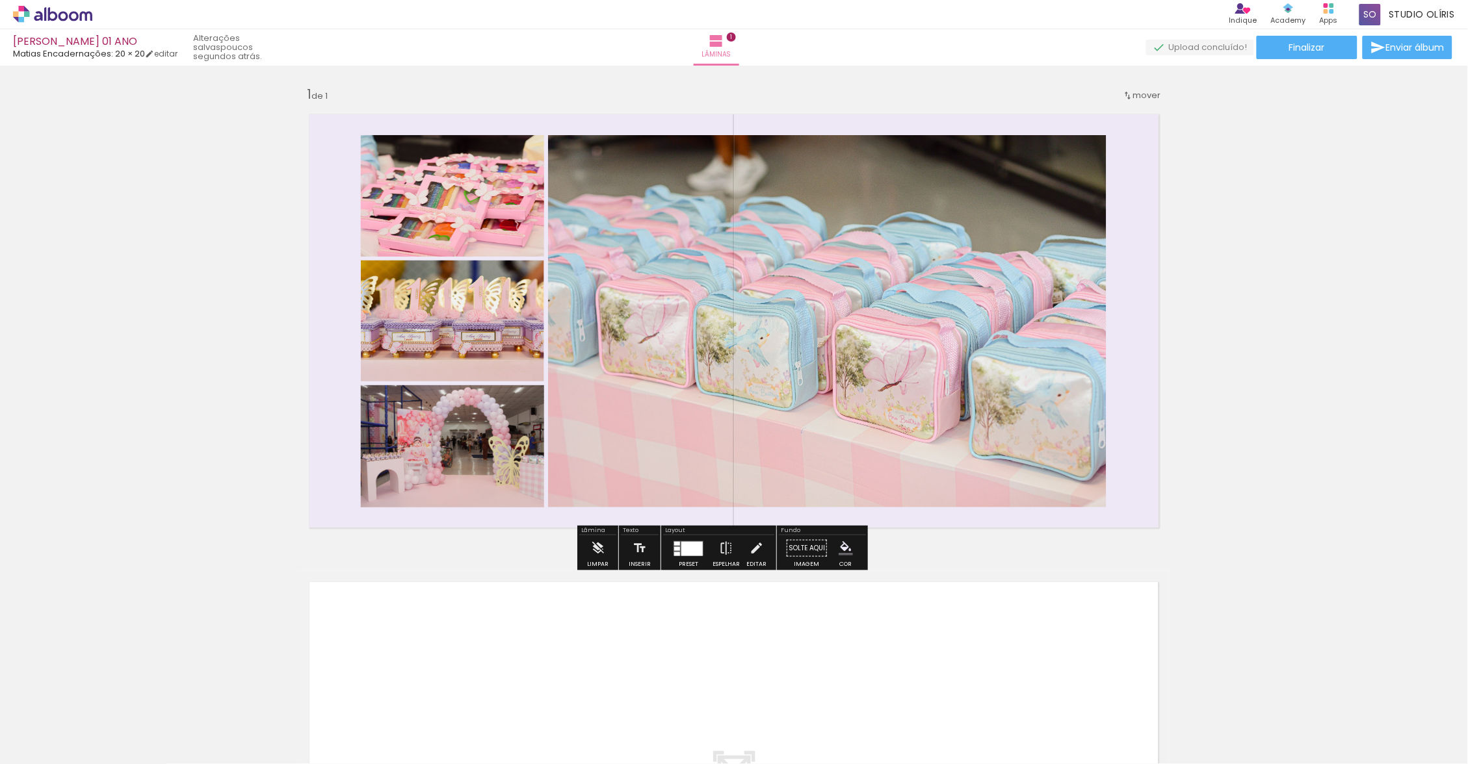
click at [853, 549] on iron-icon "color picker" at bounding box center [845, 548] width 14 height 14
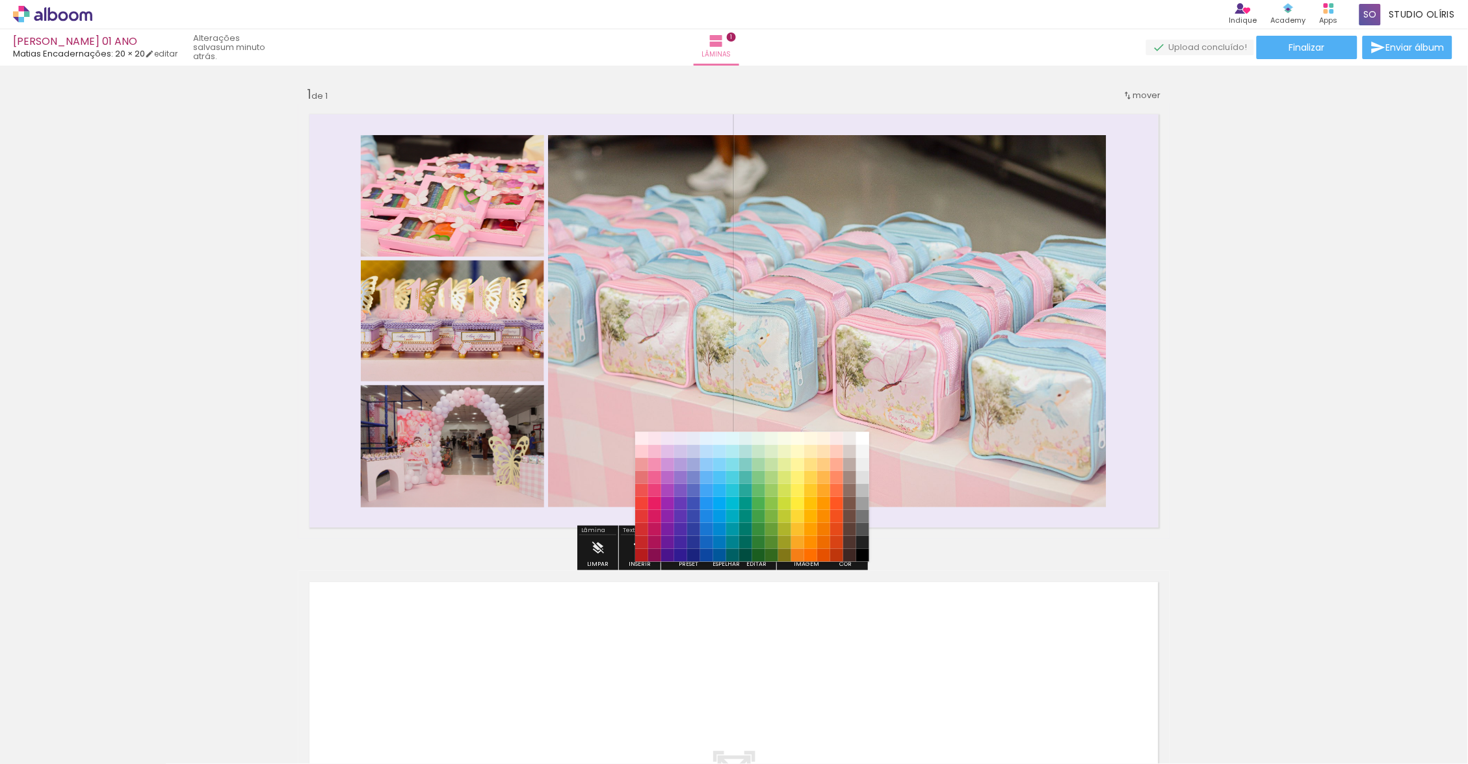
click at [835, 440] on paper-item "#fbe9e7" at bounding box center [836, 438] width 13 height 13
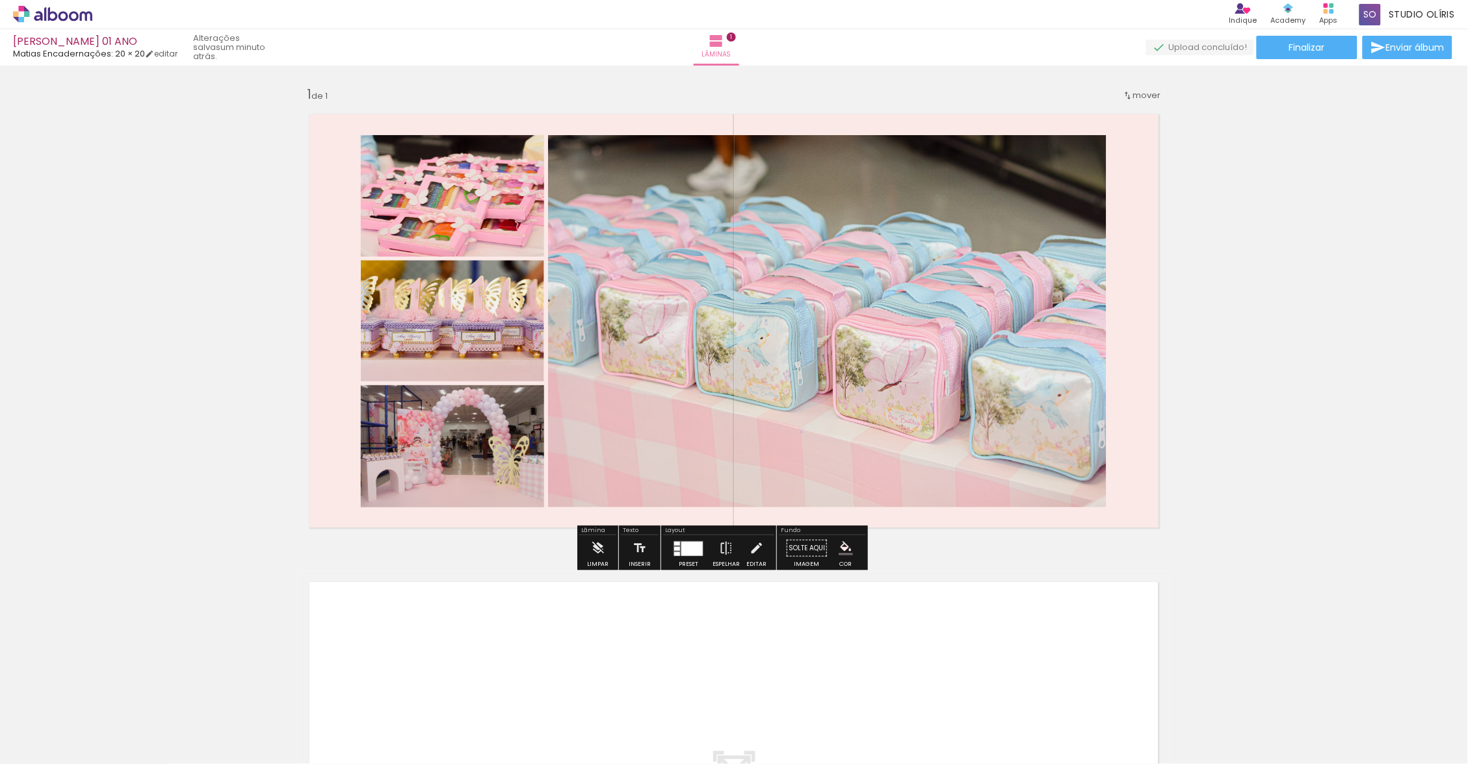
click at [853, 552] on iron-icon "color picker" at bounding box center [845, 548] width 14 height 14
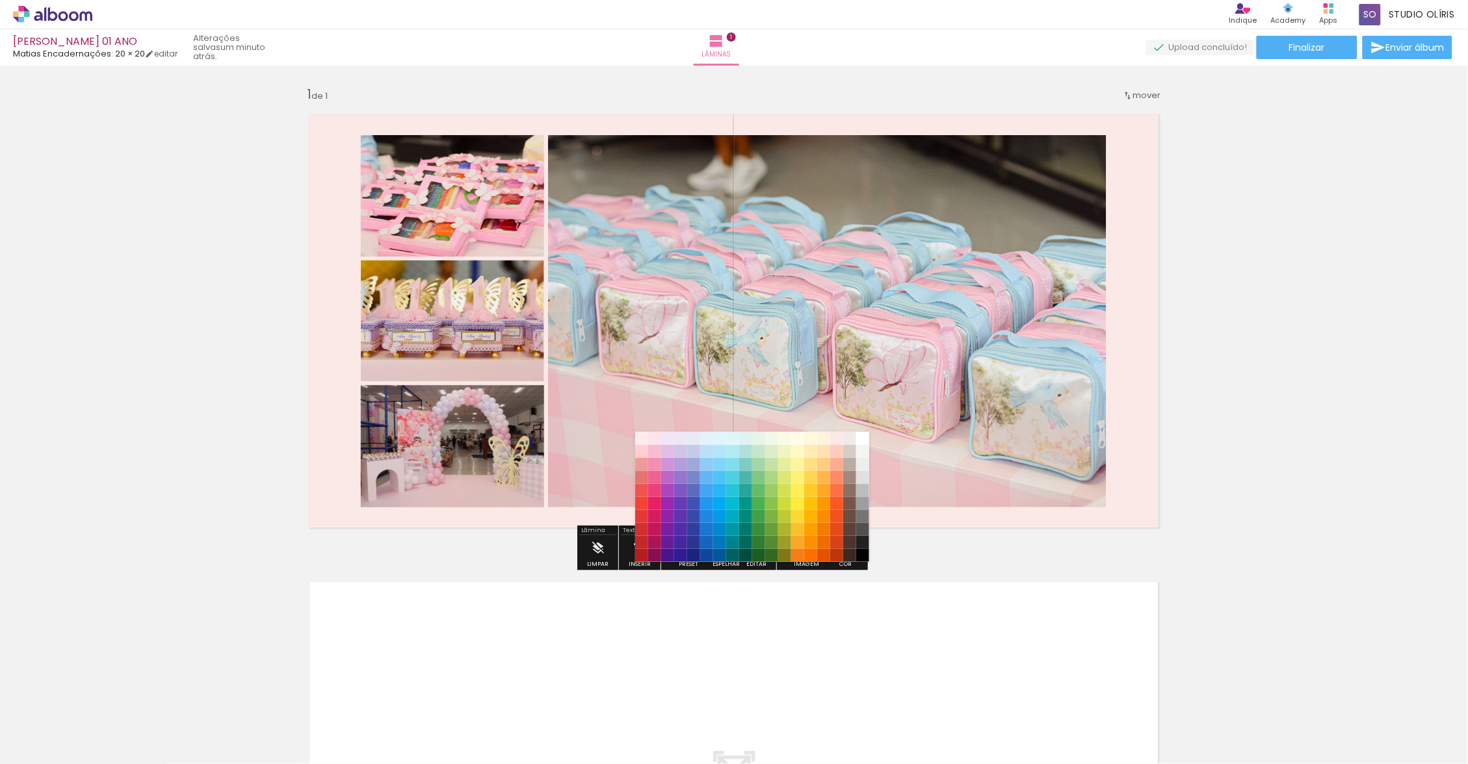
click at [651, 439] on paper-item "#fce4ec" at bounding box center [654, 438] width 13 height 13
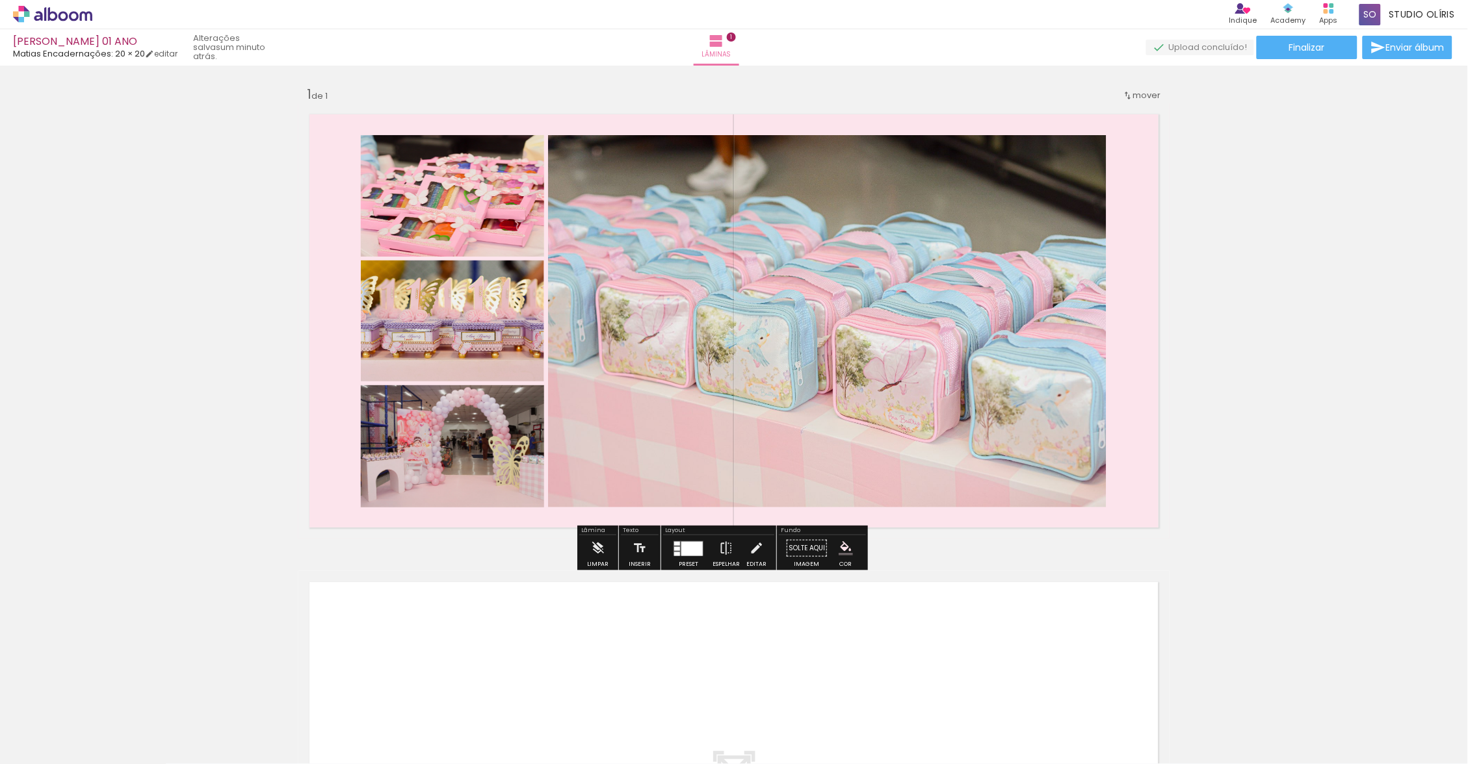
click at [1303, 484] on div "Inserir lâmina 1 de 1" at bounding box center [734, 538] width 1468 height 937
click at [1121, 502] on quentale-layouter at bounding box center [733, 320] width 871 height 435
click at [853, 552] on iron-icon "color picker" at bounding box center [845, 548] width 14 height 14
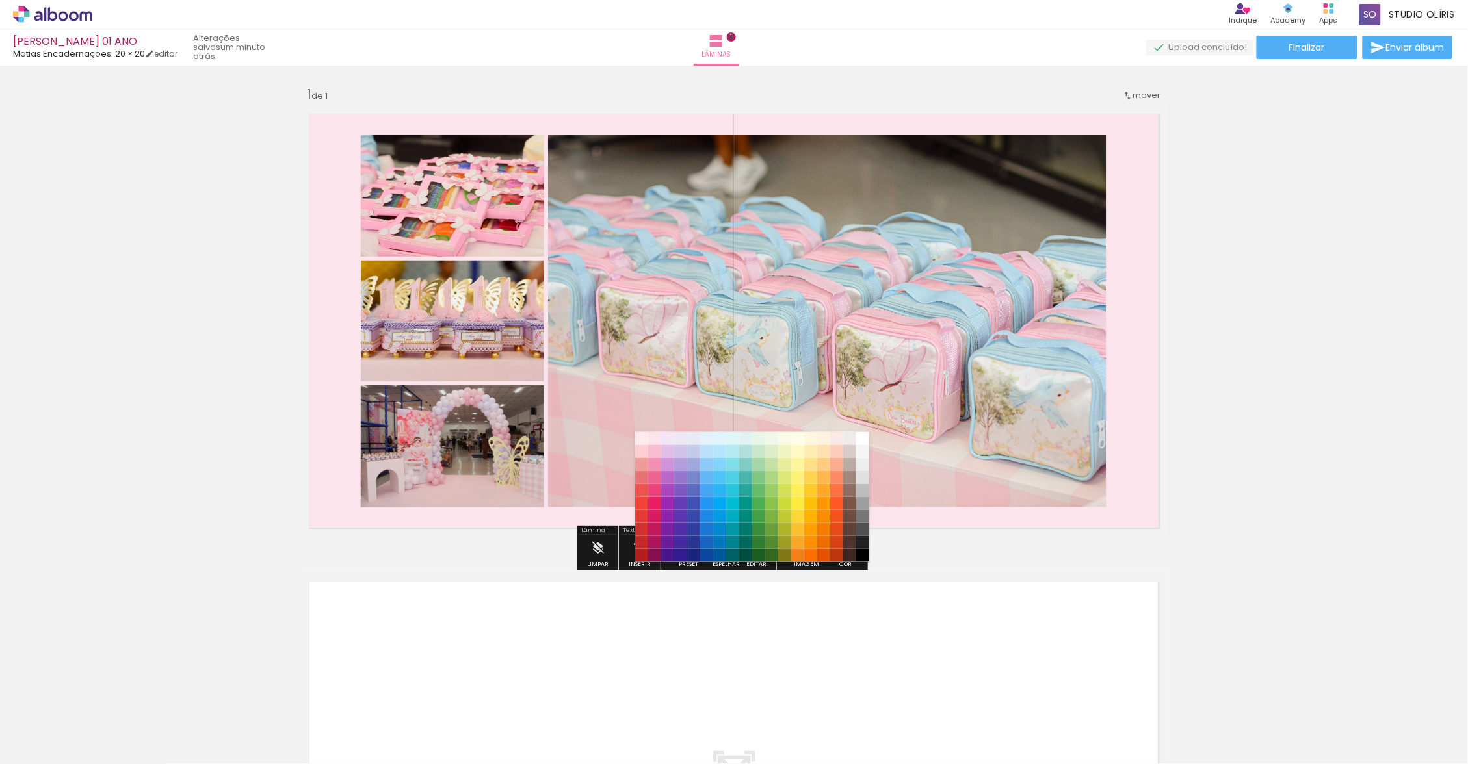
click at [640, 439] on paper-item "#ffebee" at bounding box center [641, 438] width 13 height 13
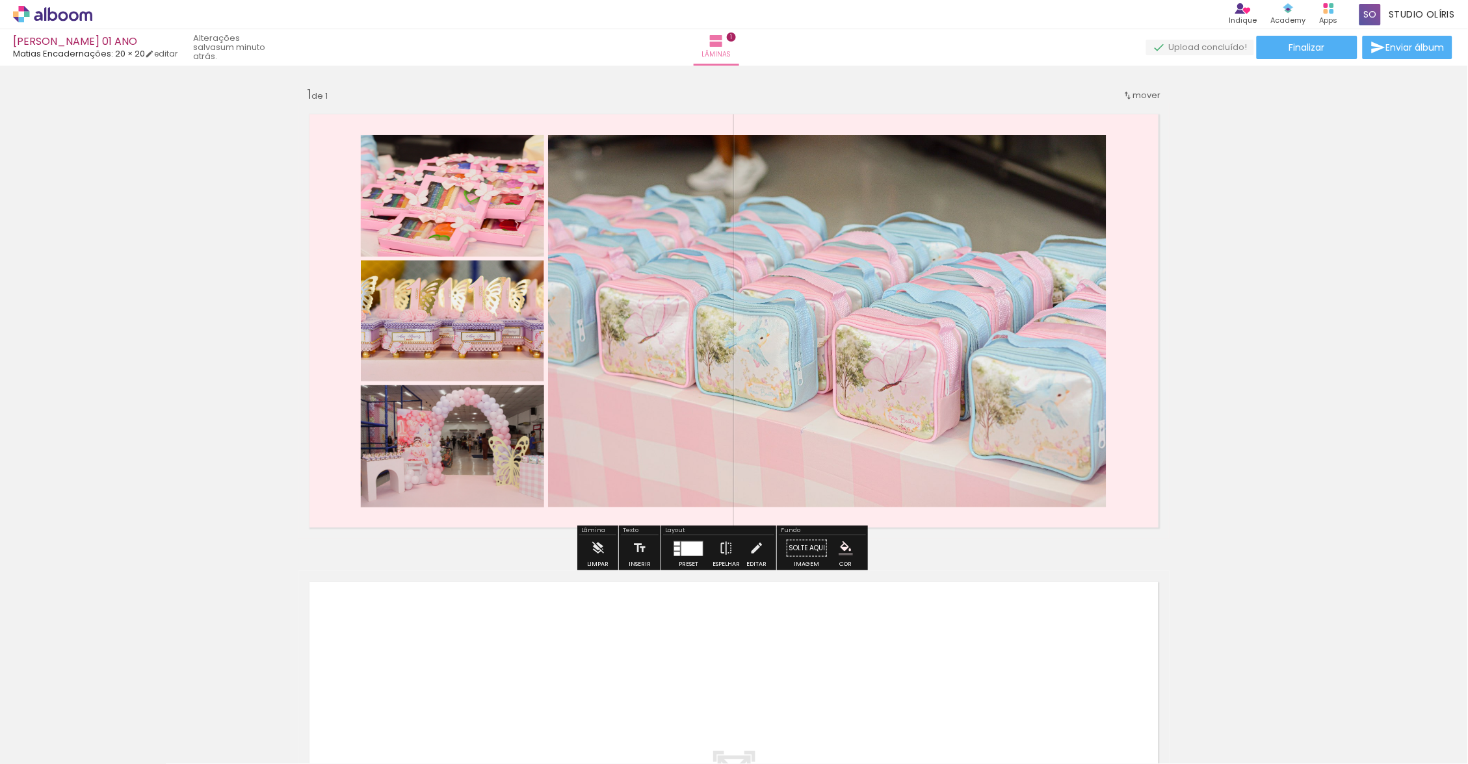
drag, startPoint x: 692, startPoint y: 551, endPoint x: 1141, endPoint y: 463, distance: 457.1
click at [1141, 463] on quentale-layouter at bounding box center [733, 320] width 871 height 435
click at [694, 554] on div at bounding box center [691, 548] width 21 height 14
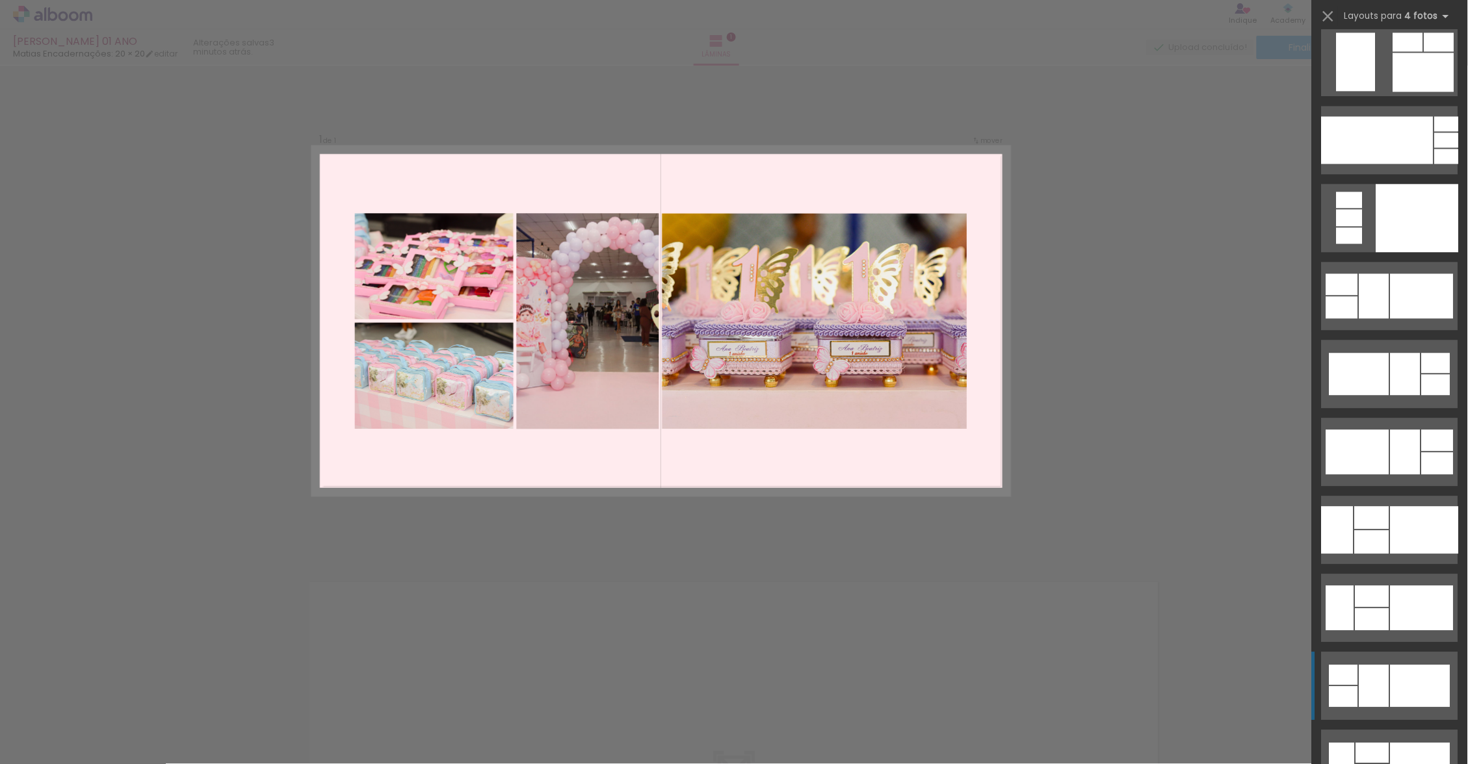
scroll to position [9998, 0]
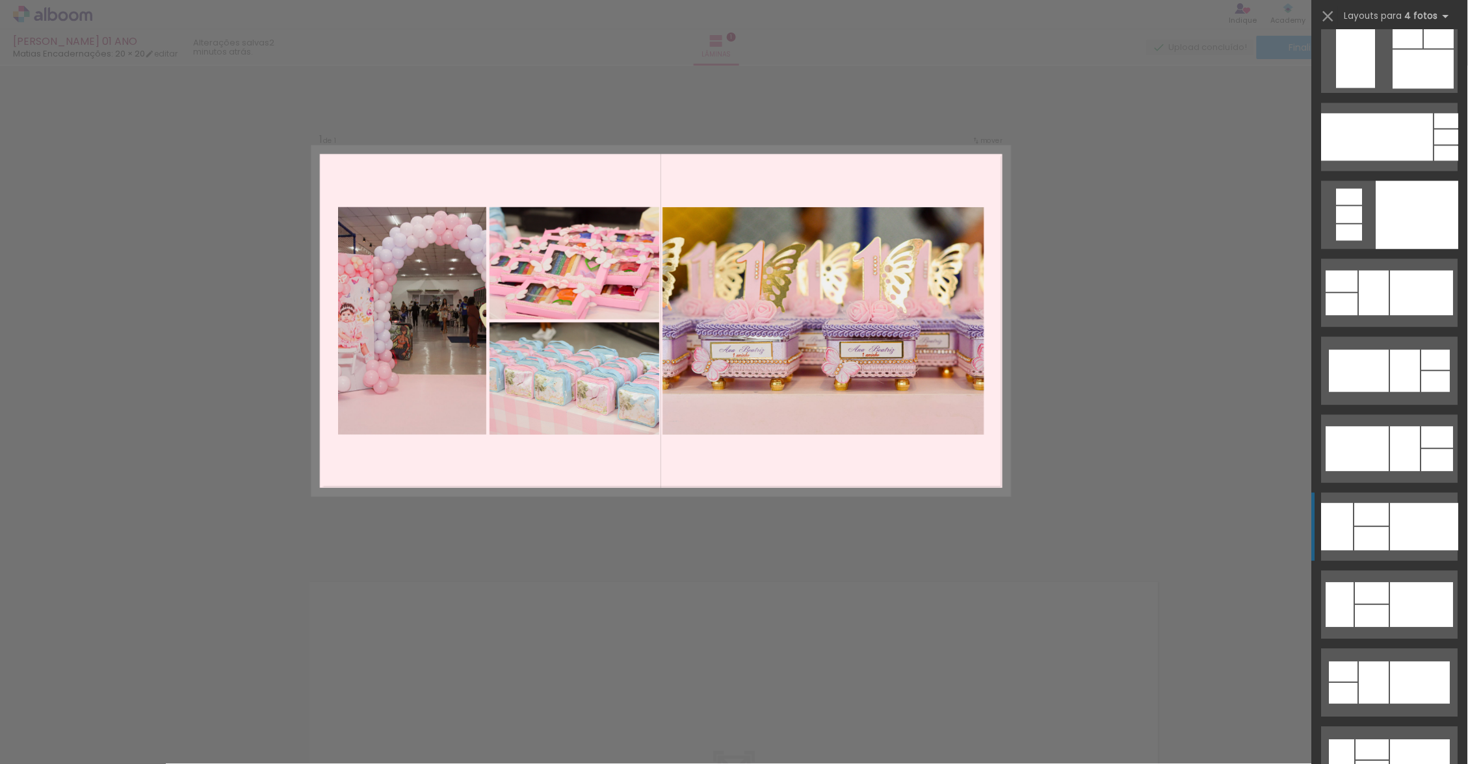
drag, startPoint x: 1384, startPoint y: 596, endPoint x: 1385, endPoint y: 517, distance: 79.3
click at [1390, 517] on div at bounding box center [1424, 526] width 68 height 47
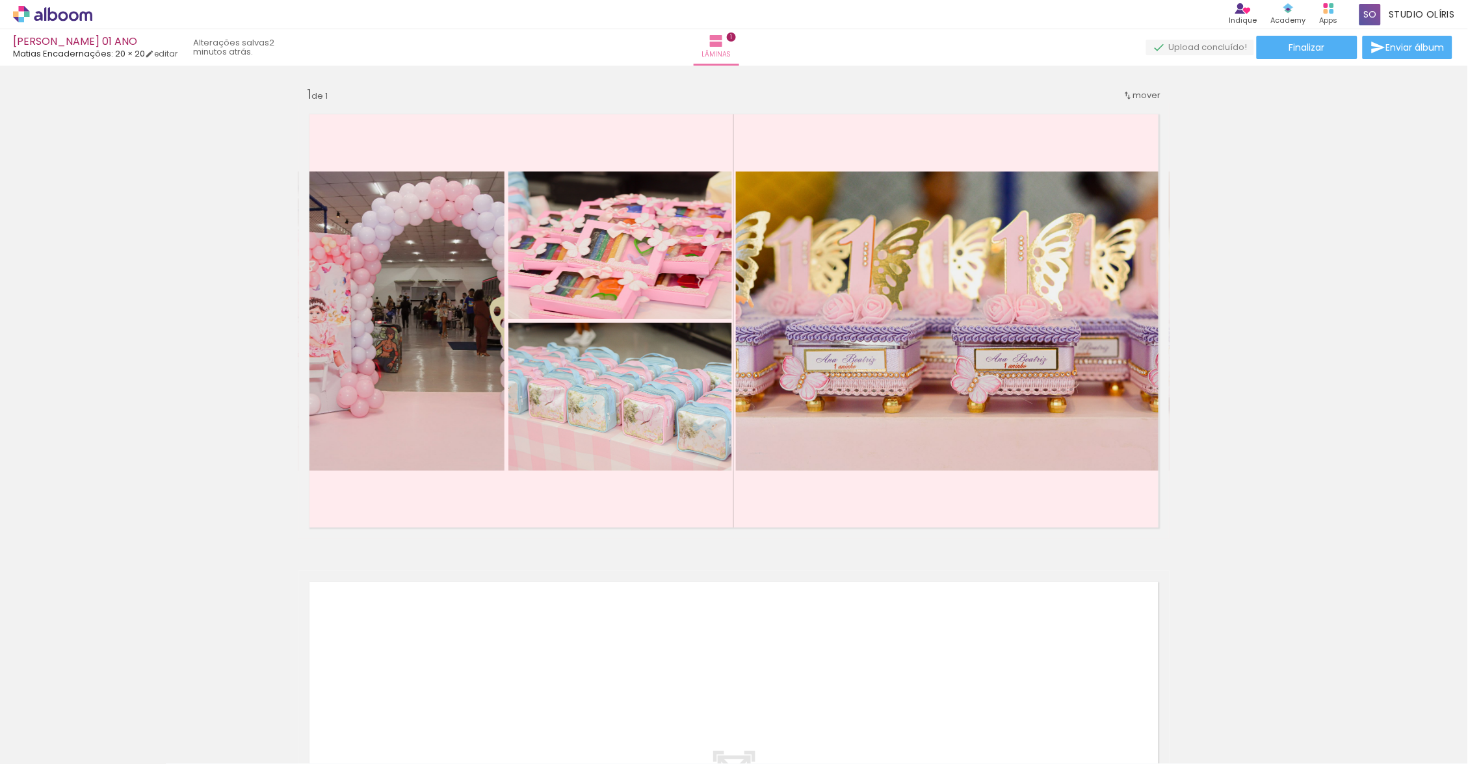
click at [504, 463] on quentale-photo at bounding box center [401, 322] width 206 height 300
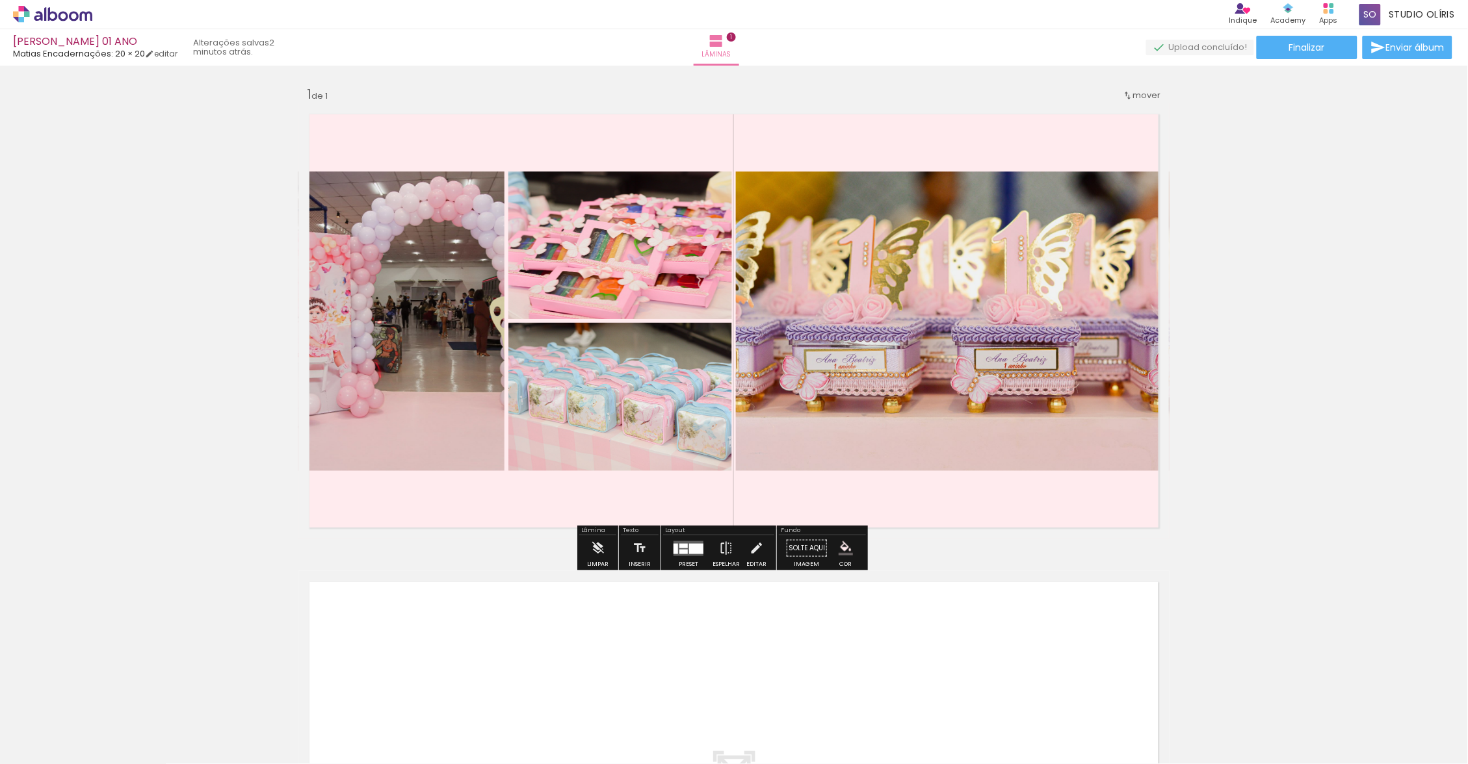
click at [697, 551] on div at bounding box center [696, 548] width 14 height 10
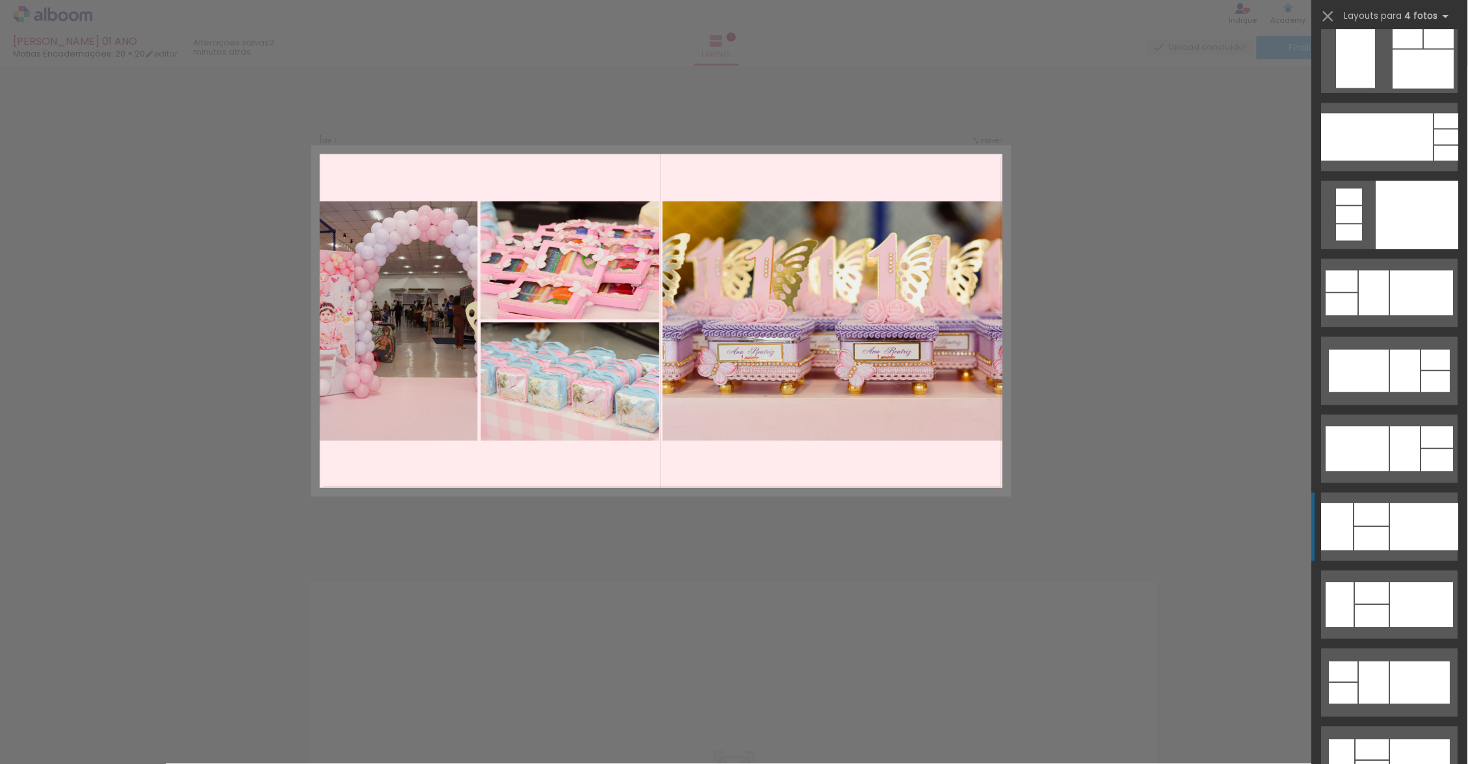
scroll to position [10451, 0]
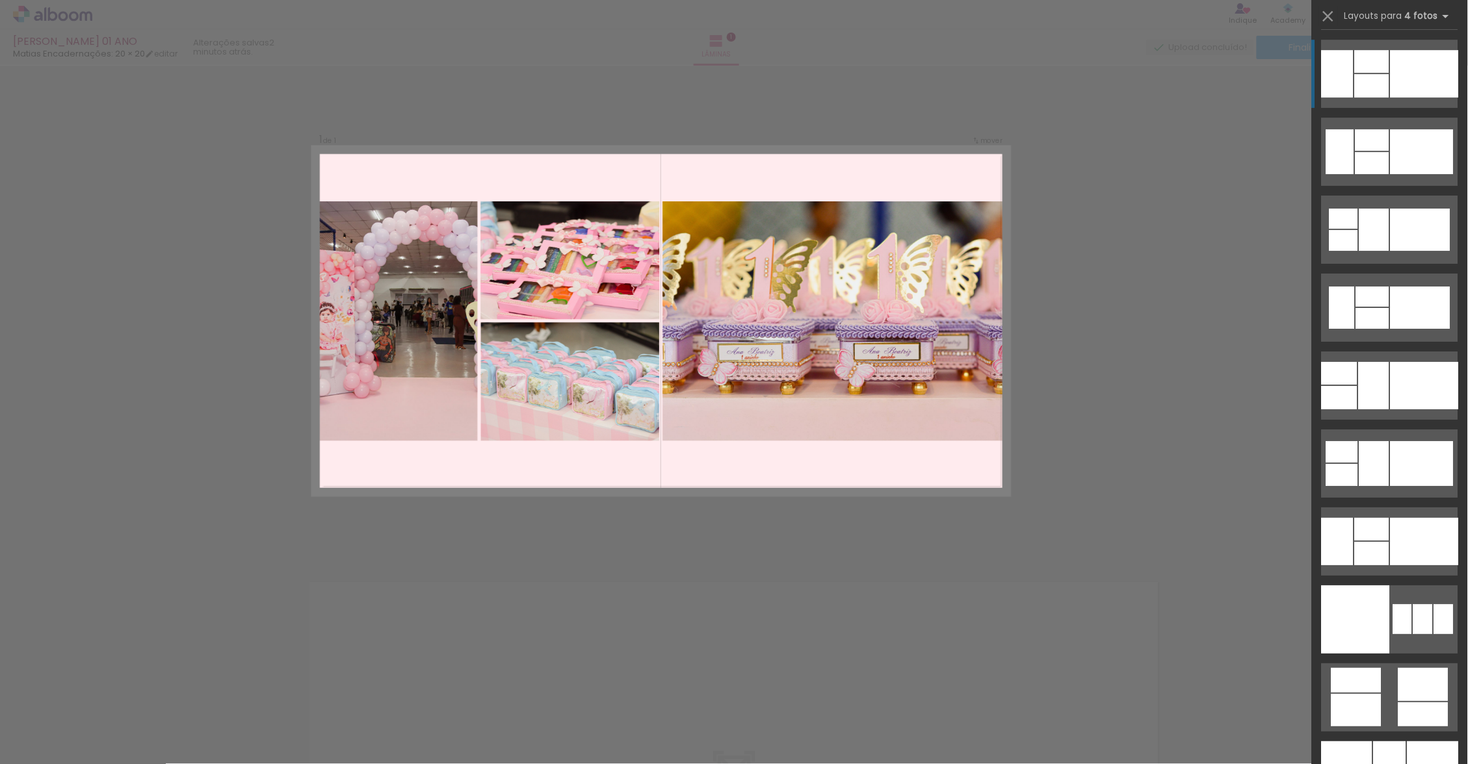
click at [757, 463] on quentale-layouter at bounding box center [661, 321] width 697 height 348
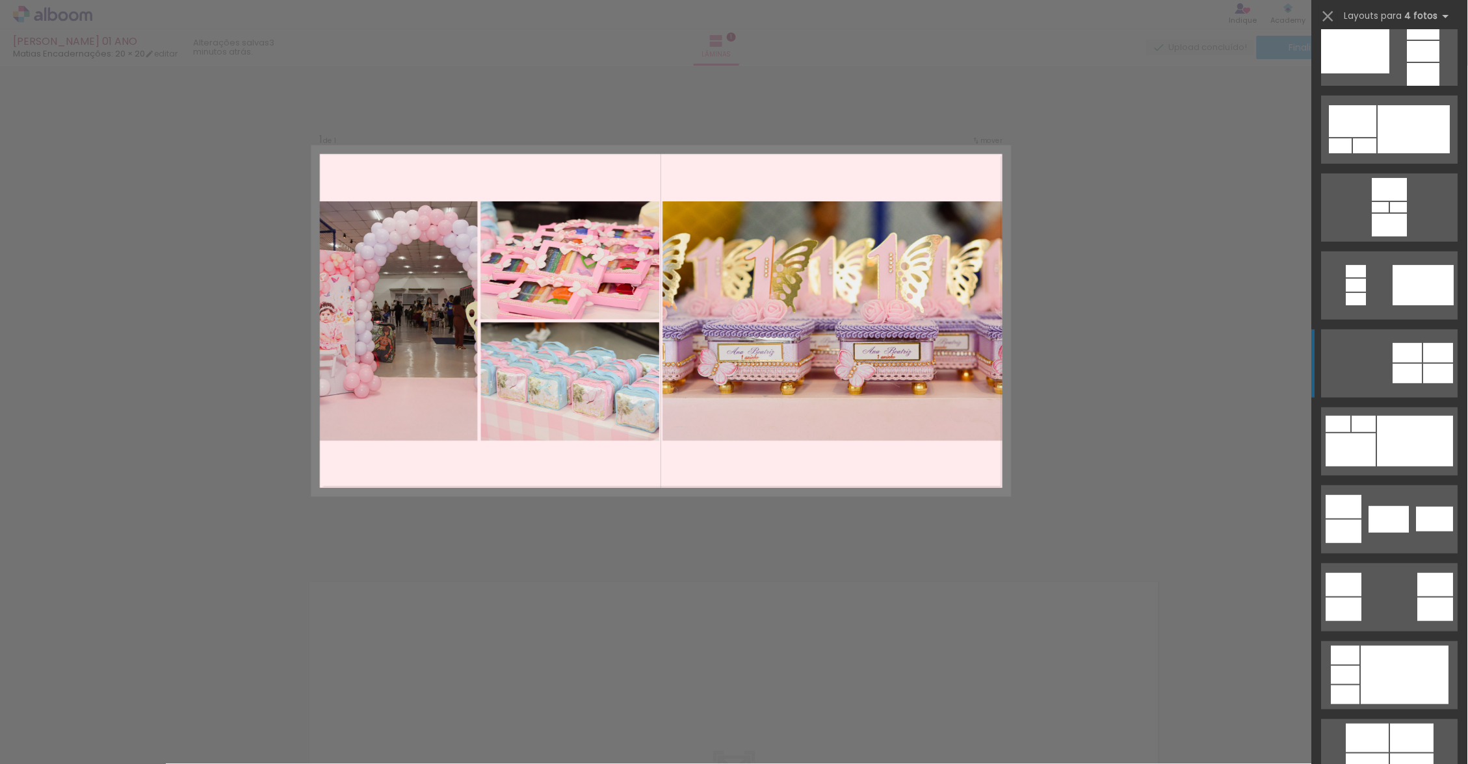
scroll to position [45, 0]
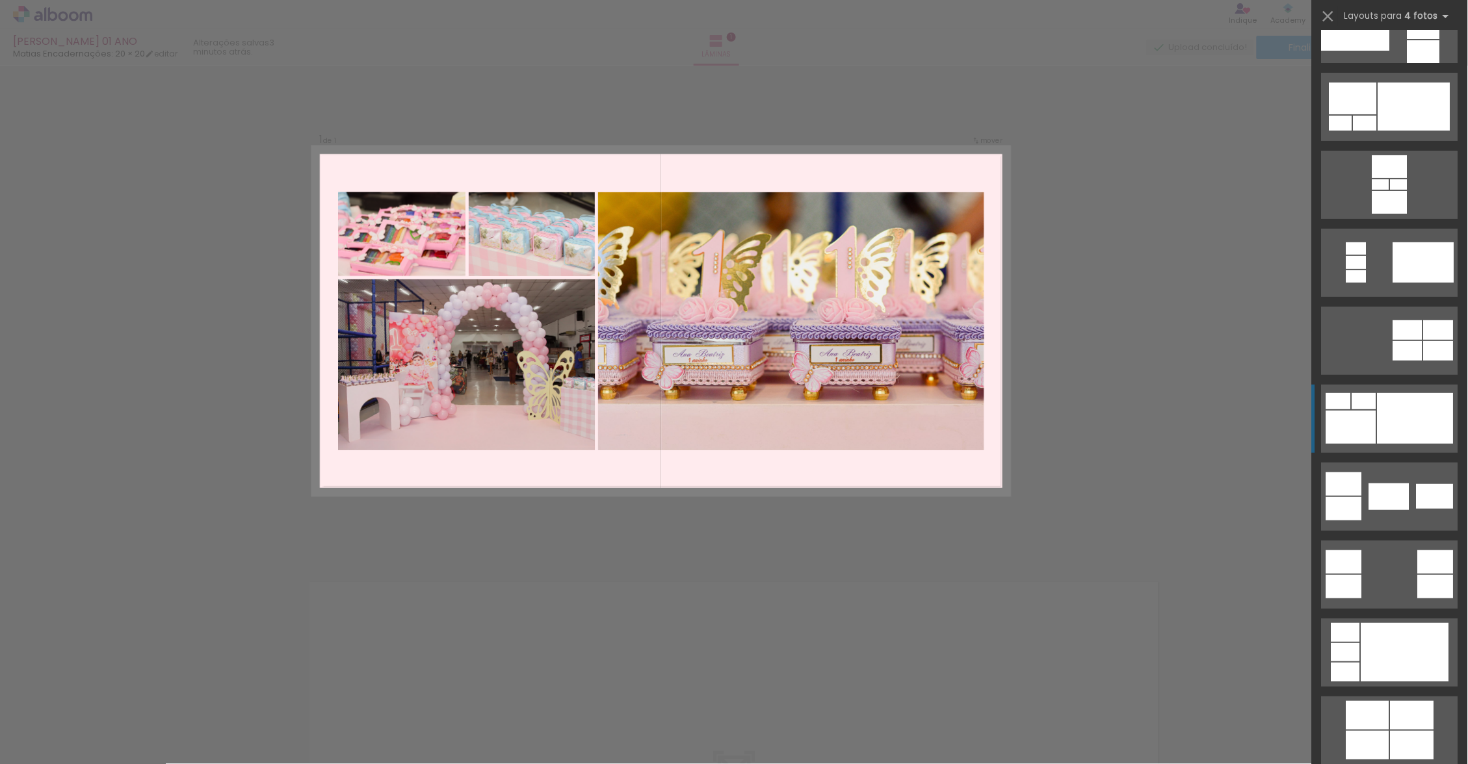
click at [1377, 425] on div at bounding box center [1415, 418] width 76 height 51
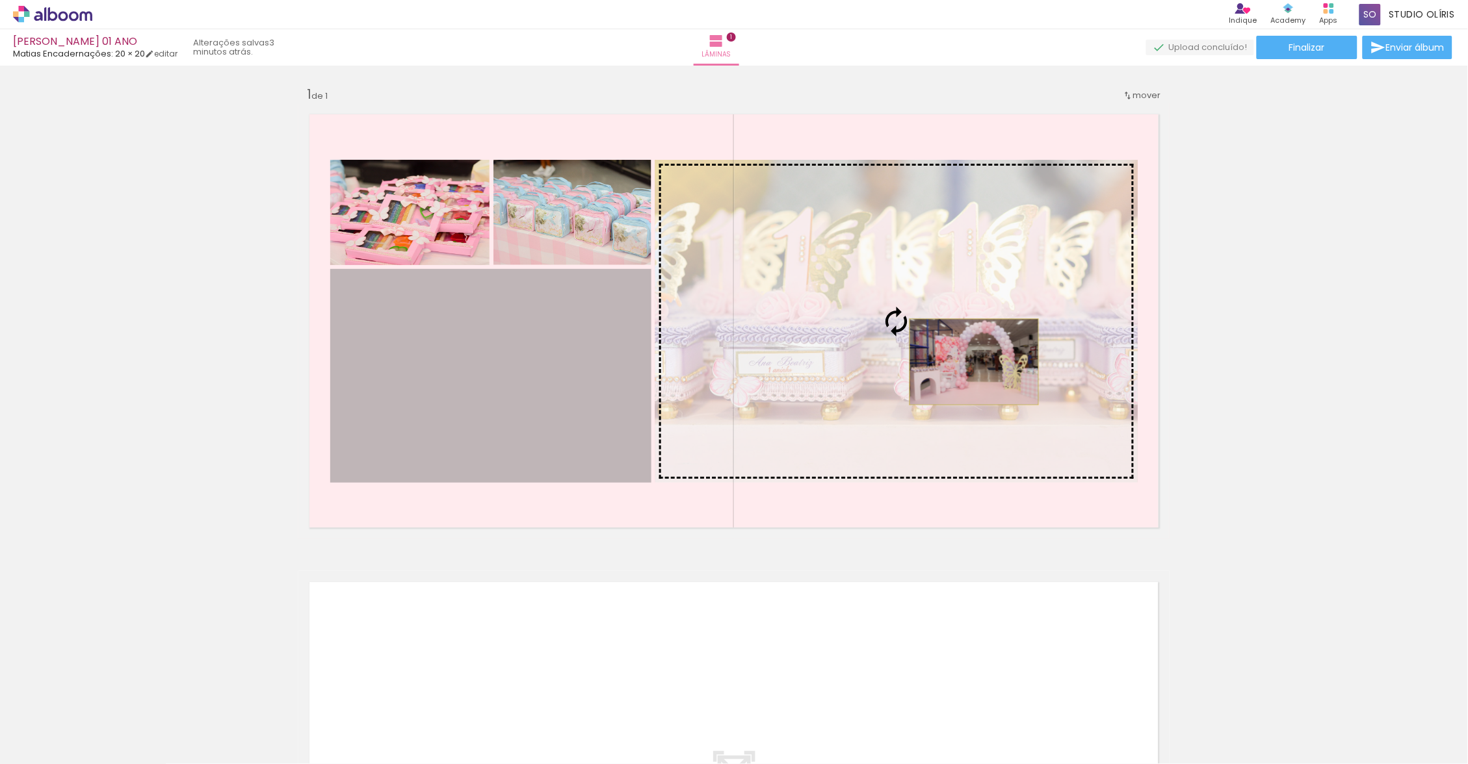
drag, startPoint x: 1376, startPoint y: 435, endPoint x: 968, endPoint y: 362, distance: 414.1
click at [0, 0] on slot at bounding box center [0, 0] width 0 height 0
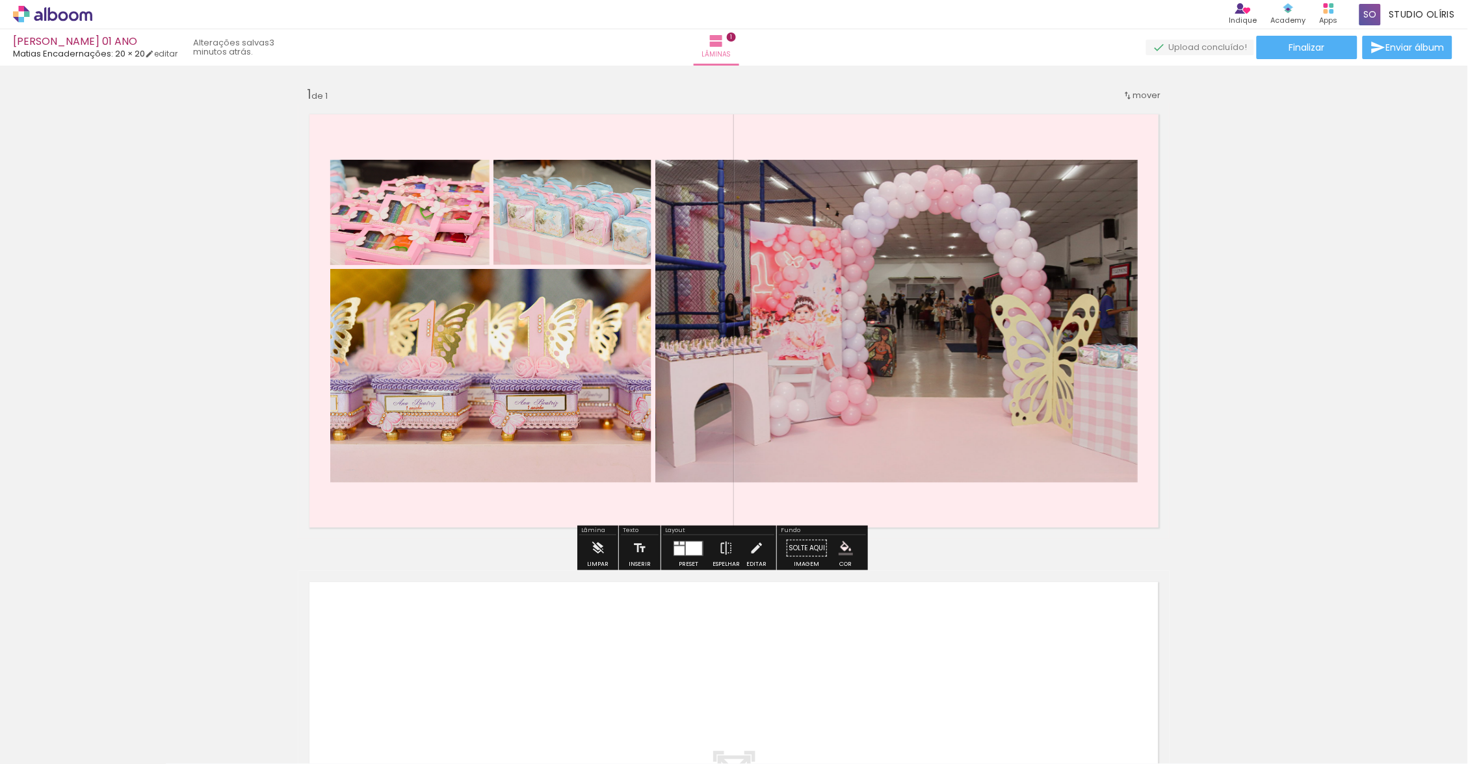
click at [1298, 414] on div "Inserir lâmina 1 de 1" at bounding box center [734, 538] width 1468 height 937
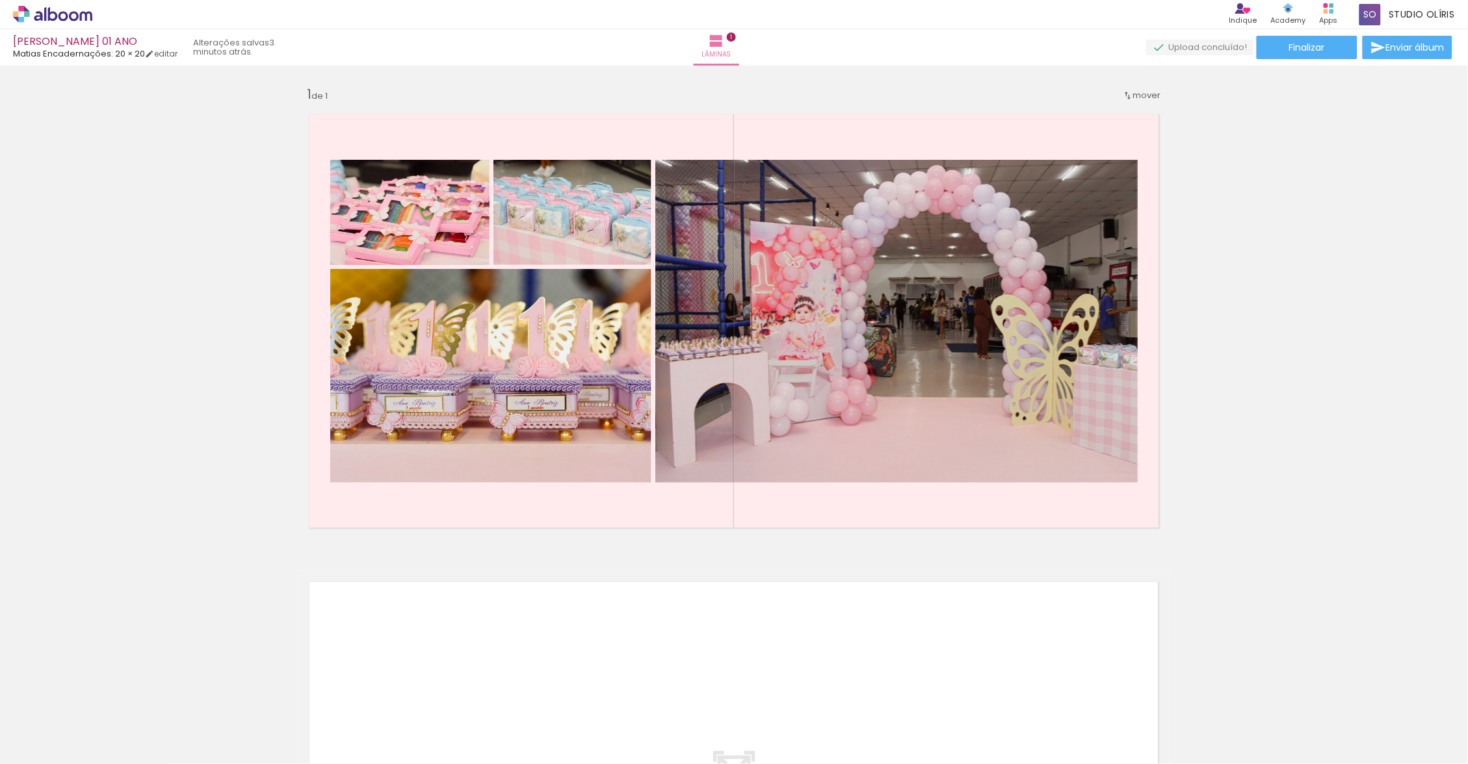
click at [1258, 491] on div "Inserir lâmina 1 de 1" at bounding box center [734, 538] width 1468 height 937
click at [397, 227] on quentale-photo at bounding box center [409, 212] width 159 height 105
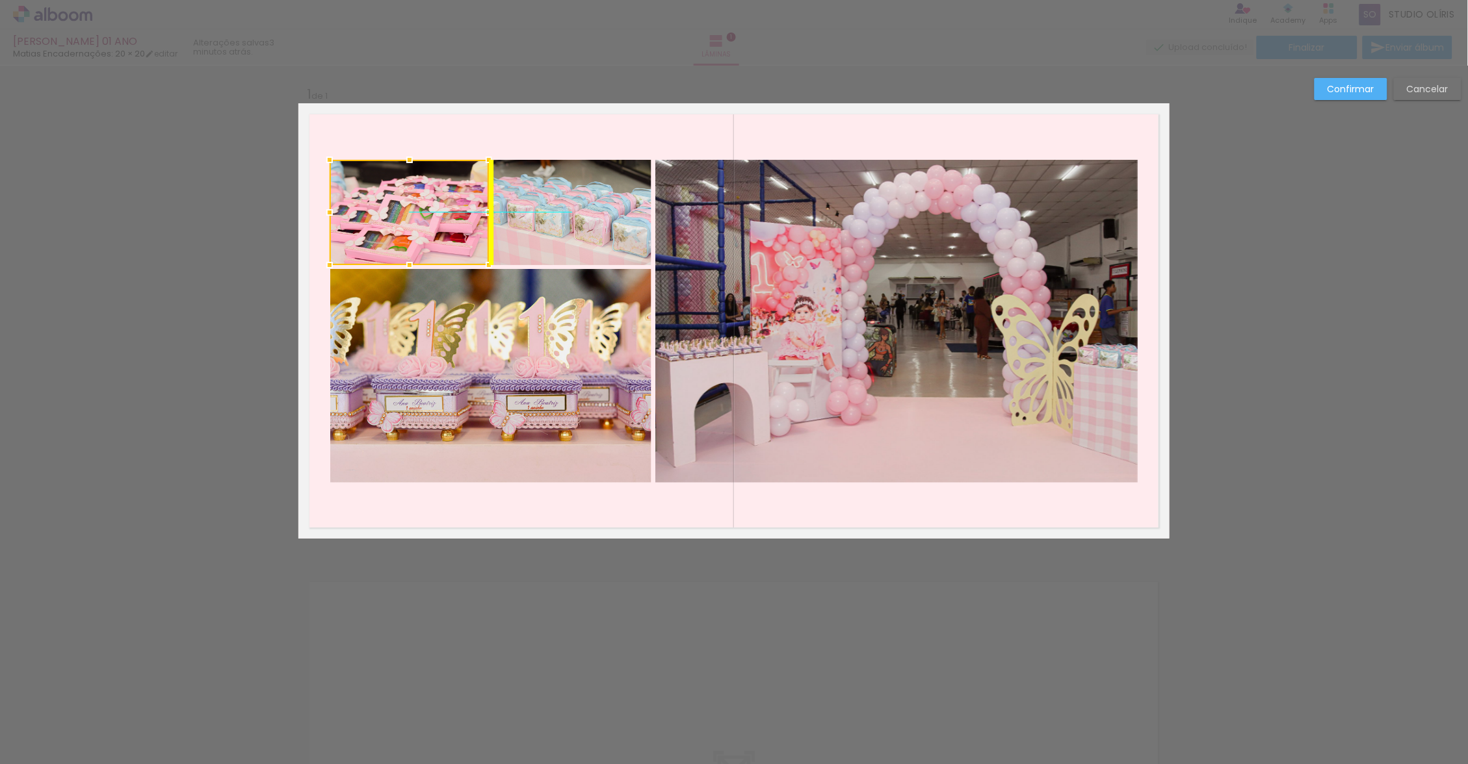
drag, startPoint x: 968, startPoint y: 362, endPoint x: 406, endPoint y: 217, distance: 581.2
click at [406, 217] on div at bounding box center [409, 212] width 159 height 105
click at [1254, 327] on div "Confirmar Cancelar" at bounding box center [734, 549] width 1468 height 967
click at [692, 89] on div "Confirmar Cancelar" at bounding box center [734, 549] width 1468 height 967
click at [0, 0] on slot "Confirmar" at bounding box center [0, 0] width 0 height 0
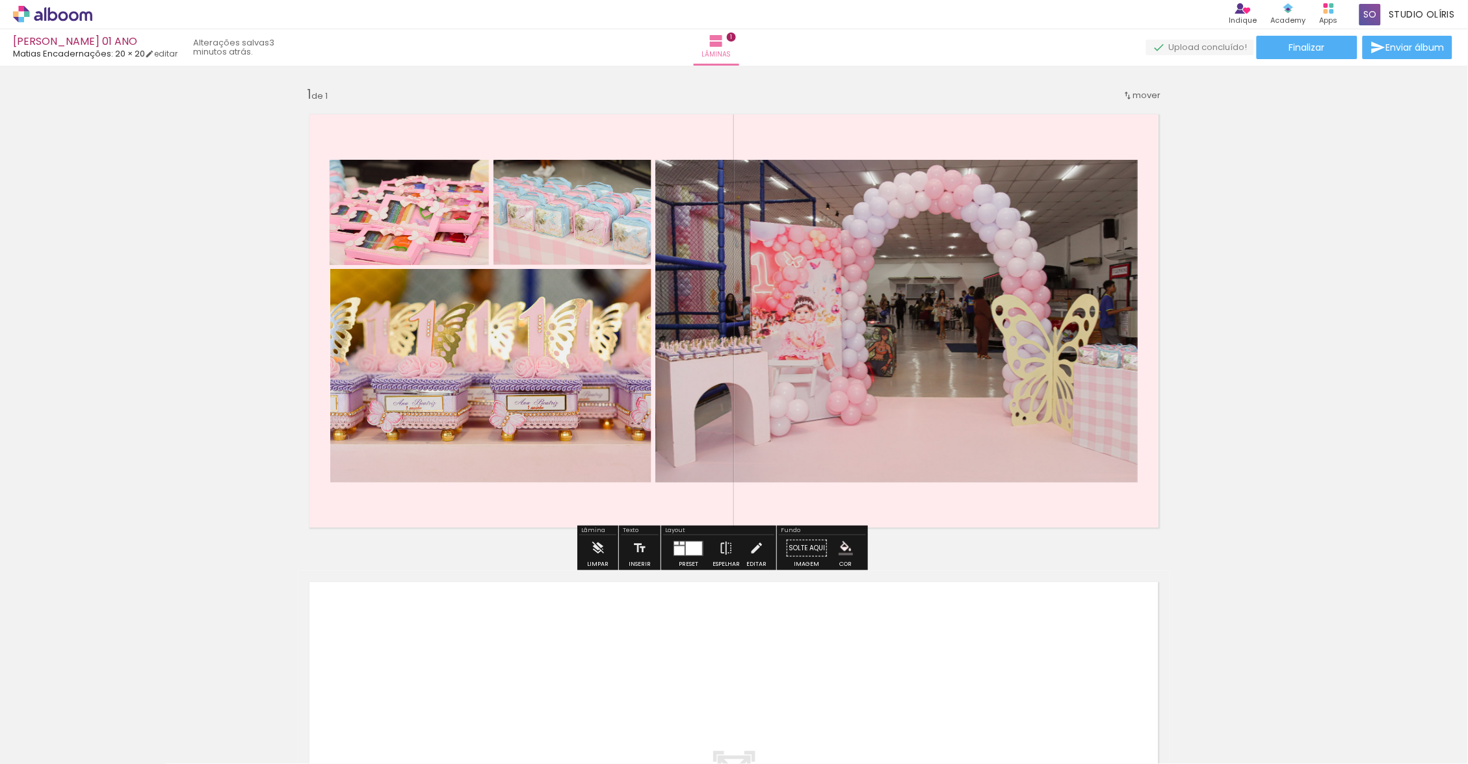
drag, startPoint x: 1362, startPoint y: 89, endPoint x: 707, endPoint y: 492, distance: 769.2
click at [707, 492] on quentale-layouter at bounding box center [733, 320] width 871 height 435
click at [695, 551] on div at bounding box center [694, 548] width 16 height 14
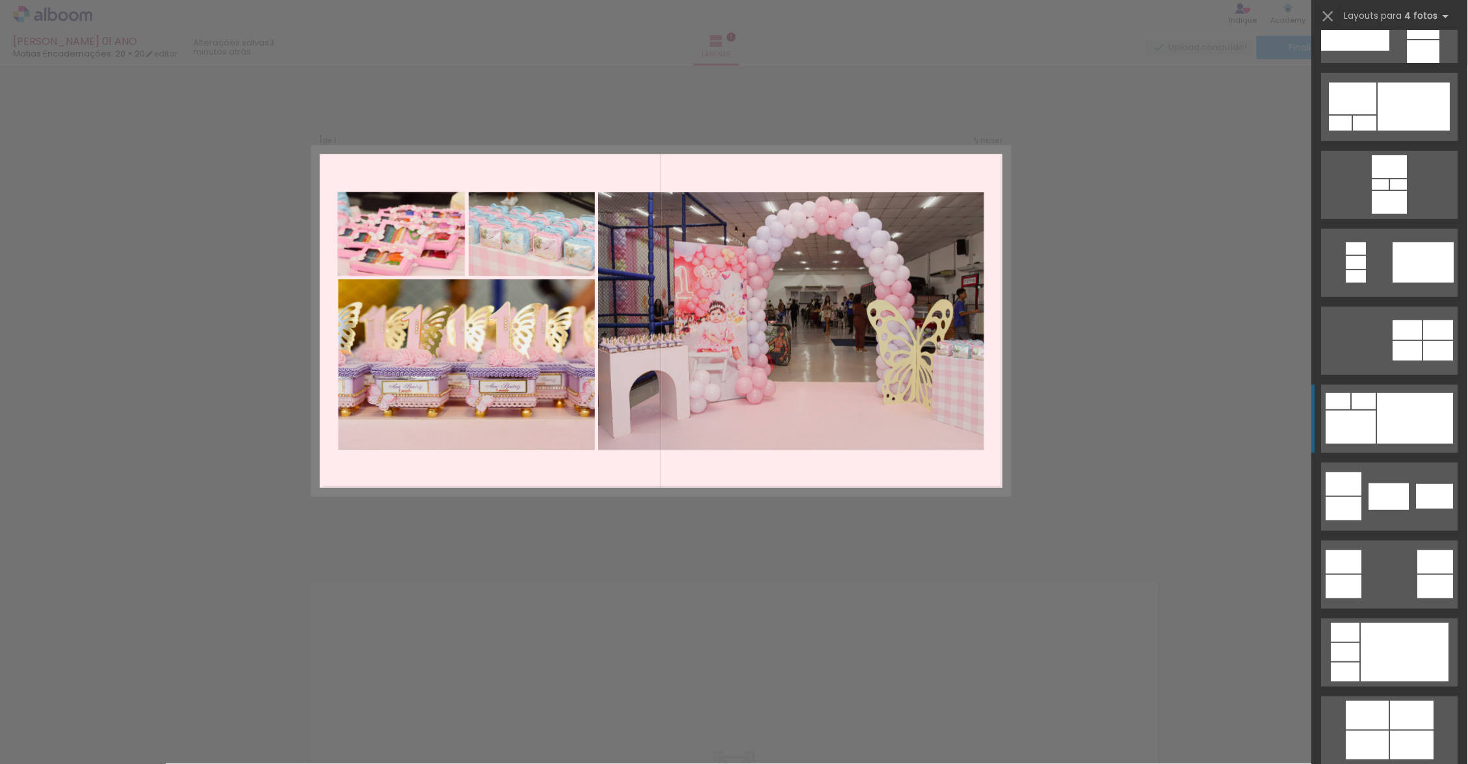
scroll to position [390, 0]
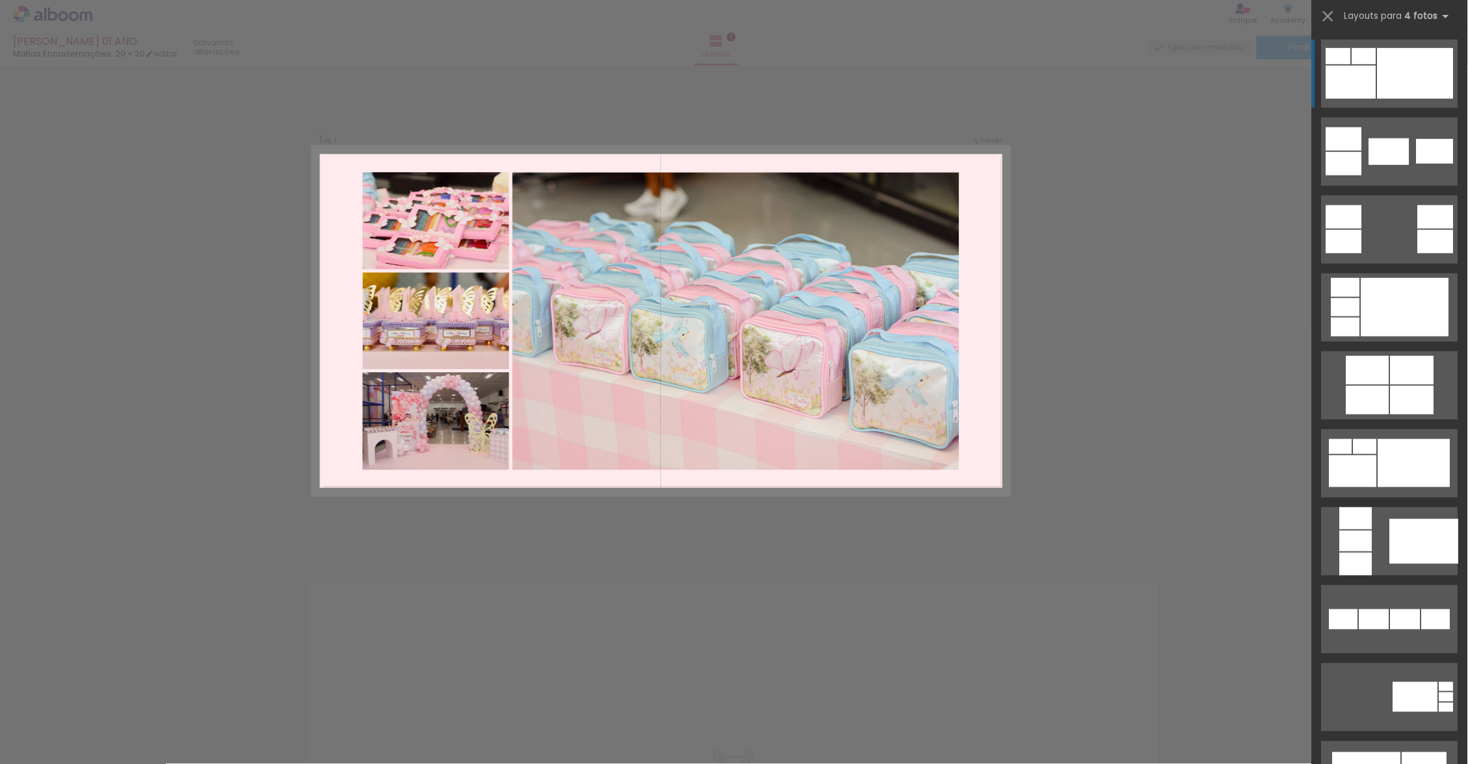
click at [1379, 305] on div at bounding box center [1405, 307] width 88 height 58
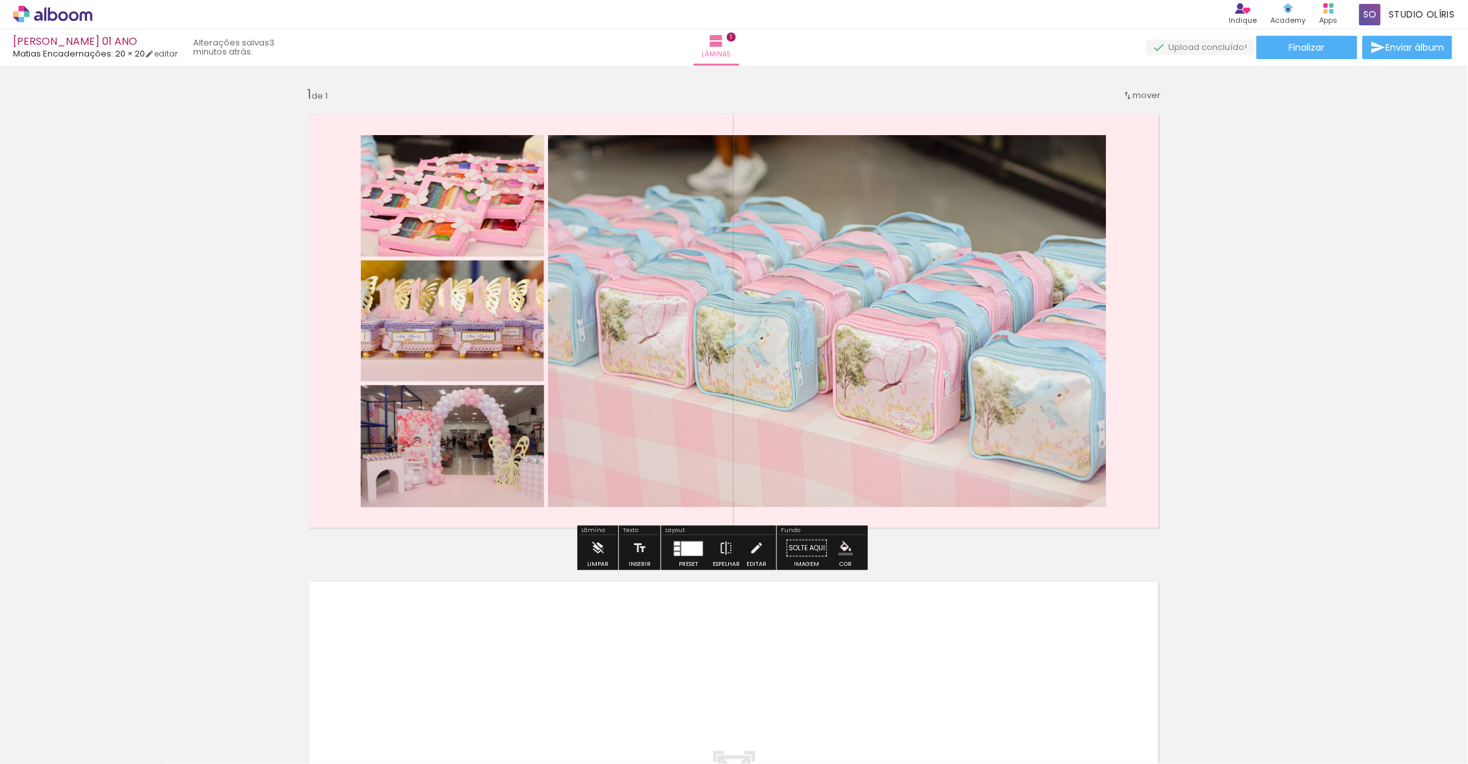
click at [692, 558] on div at bounding box center [688, 549] width 35 height 26
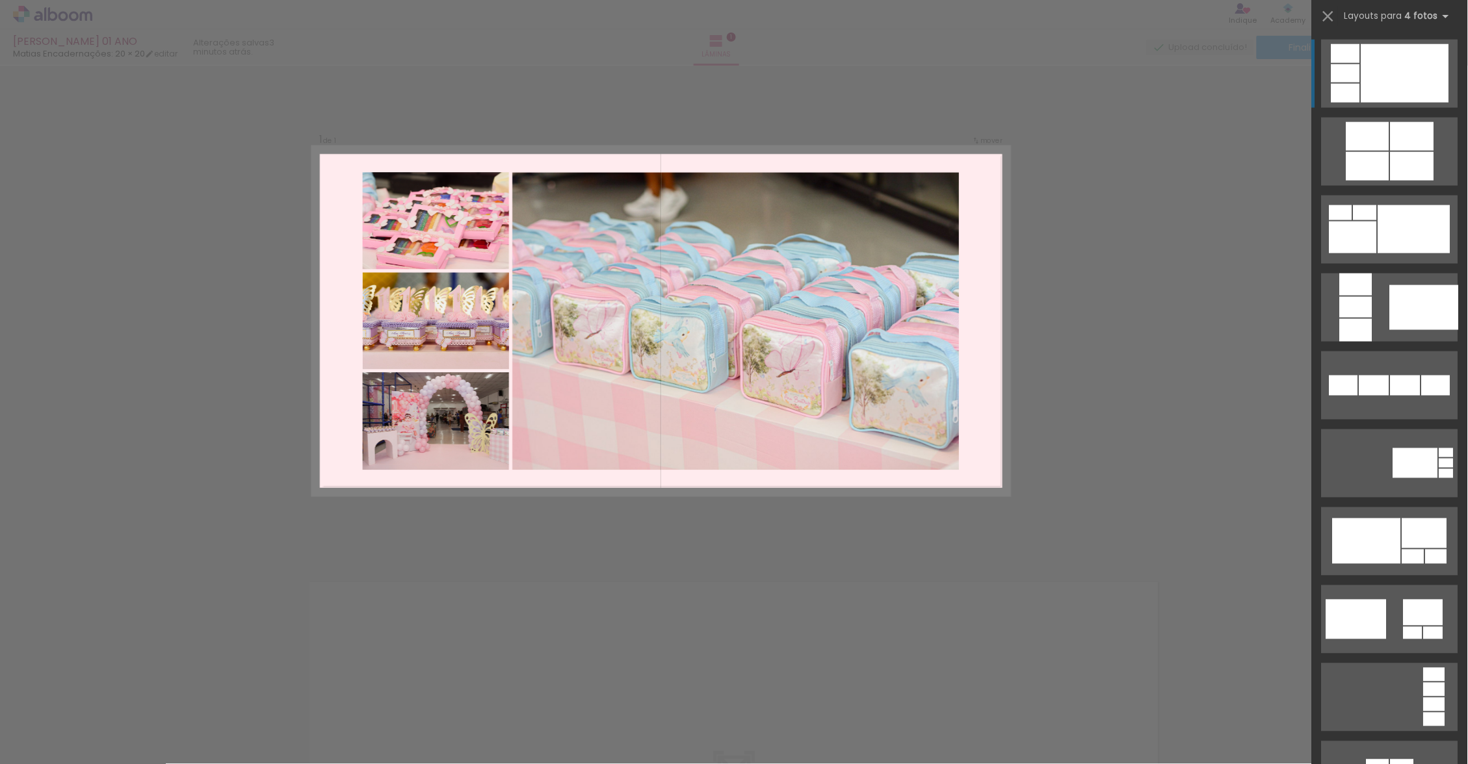
scroll to position [0, 0]
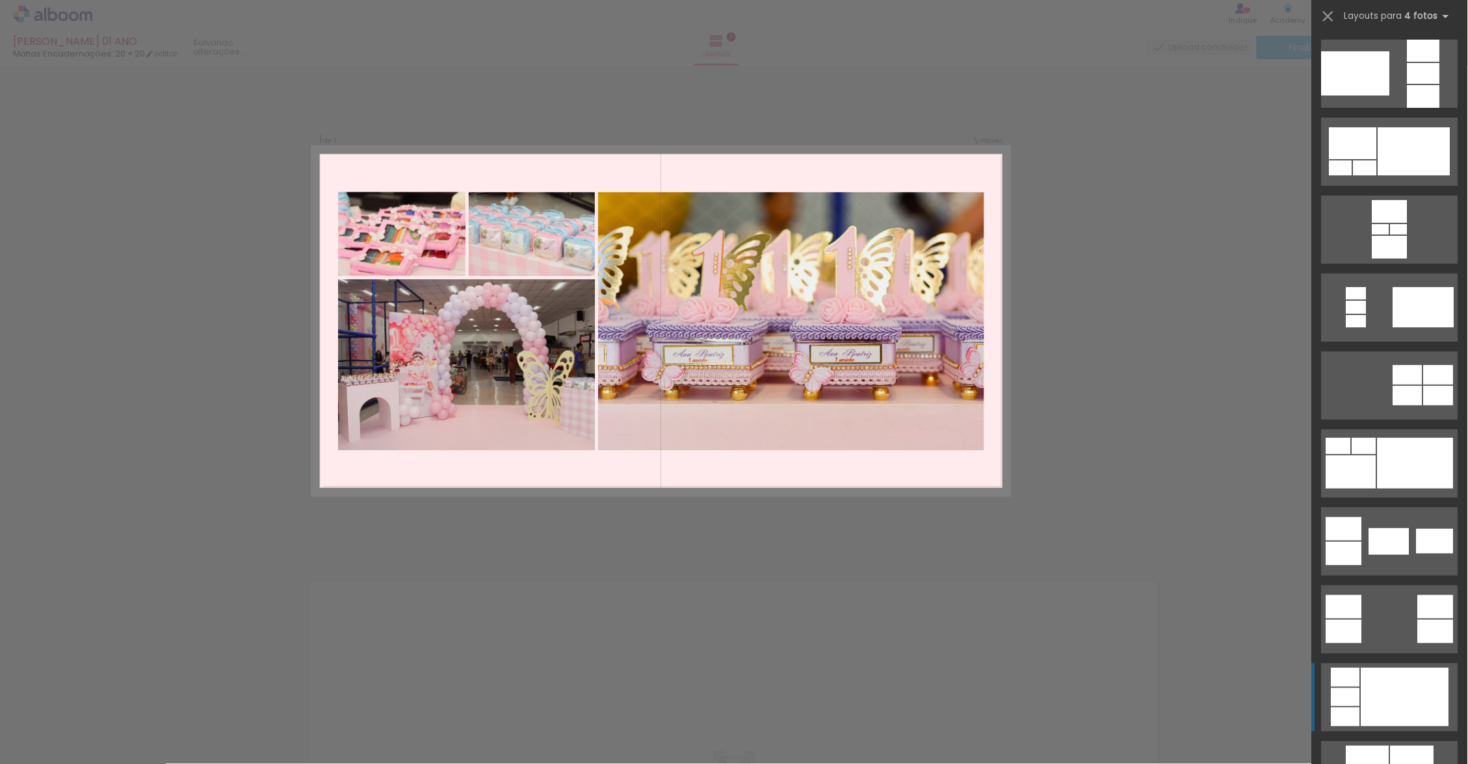
click at [1387, 458] on div at bounding box center [1415, 463] width 76 height 51
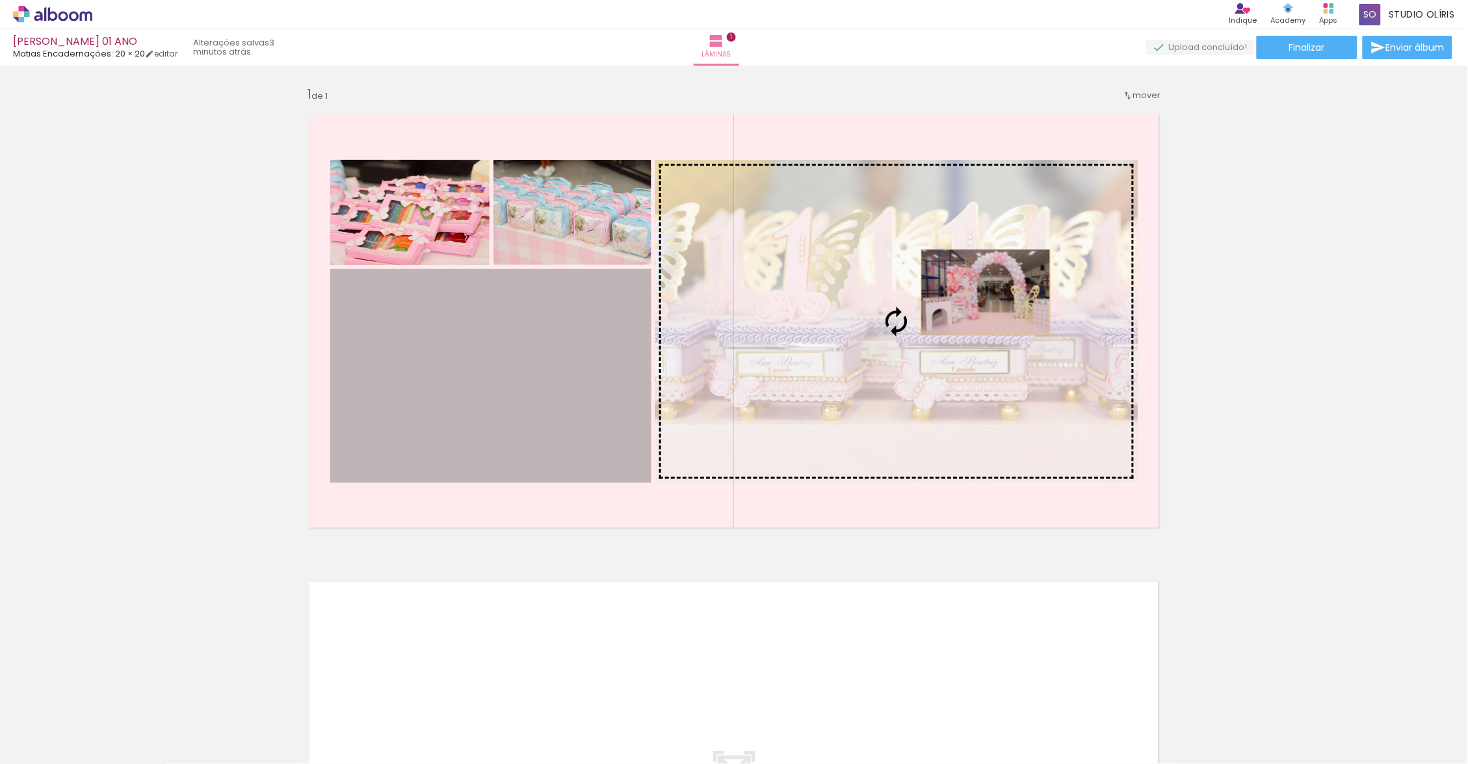
drag, startPoint x: 1419, startPoint y: 350, endPoint x: 980, endPoint y: 292, distance: 443.2
click at [0, 0] on slot at bounding box center [0, 0] width 0 height 0
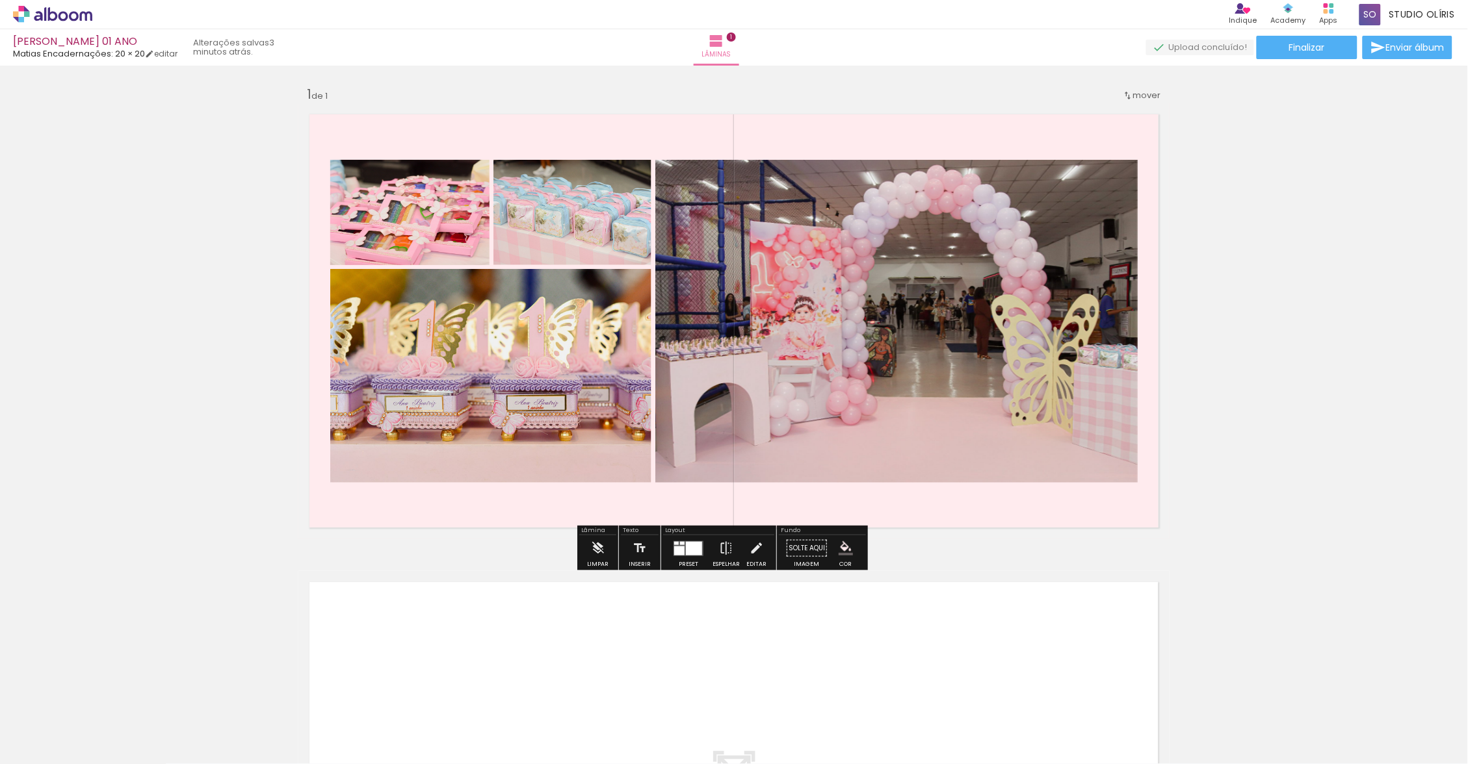
click at [1384, 352] on div "Inserir lâmina 1 de 1" at bounding box center [734, 538] width 1468 height 937
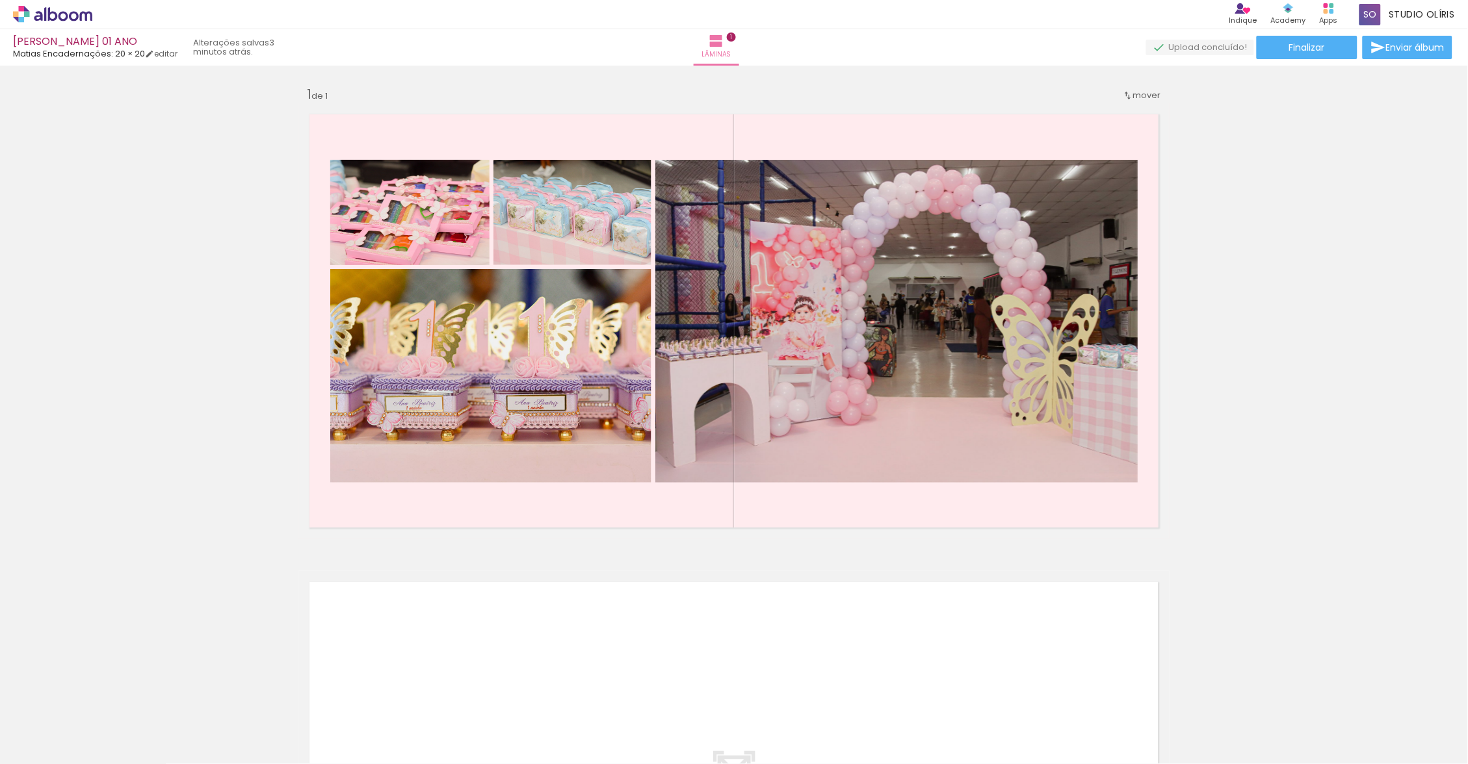
drag, startPoint x: 980, startPoint y: 292, endPoint x: 861, endPoint y: 558, distance: 291.5
click at [861, 558] on div "Inserir lâmina 1 de 1" at bounding box center [734, 538] width 1468 height 937
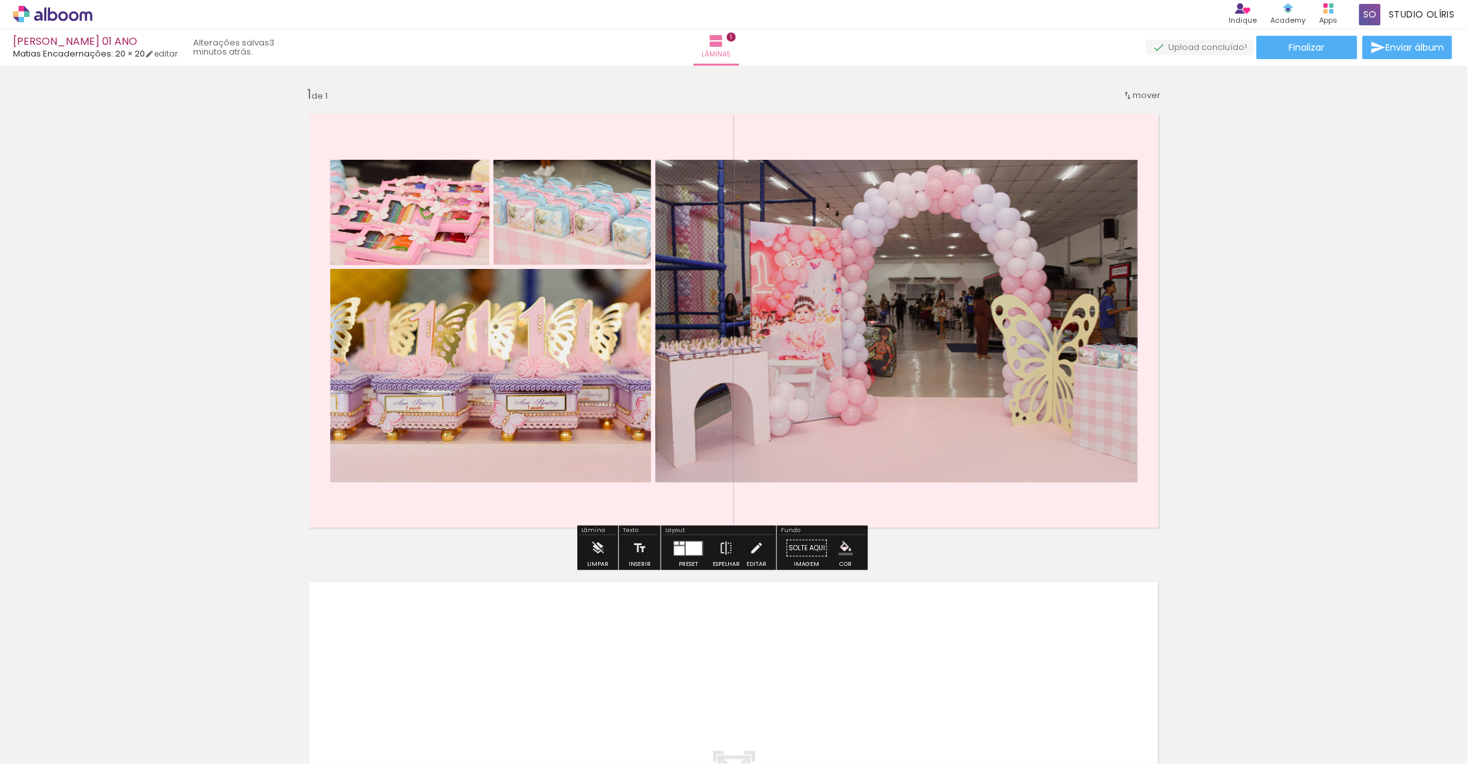
click at [874, 508] on quentale-layouter at bounding box center [733, 320] width 871 height 435
click at [853, 556] on iron-icon "color picker" at bounding box center [845, 548] width 14 height 14
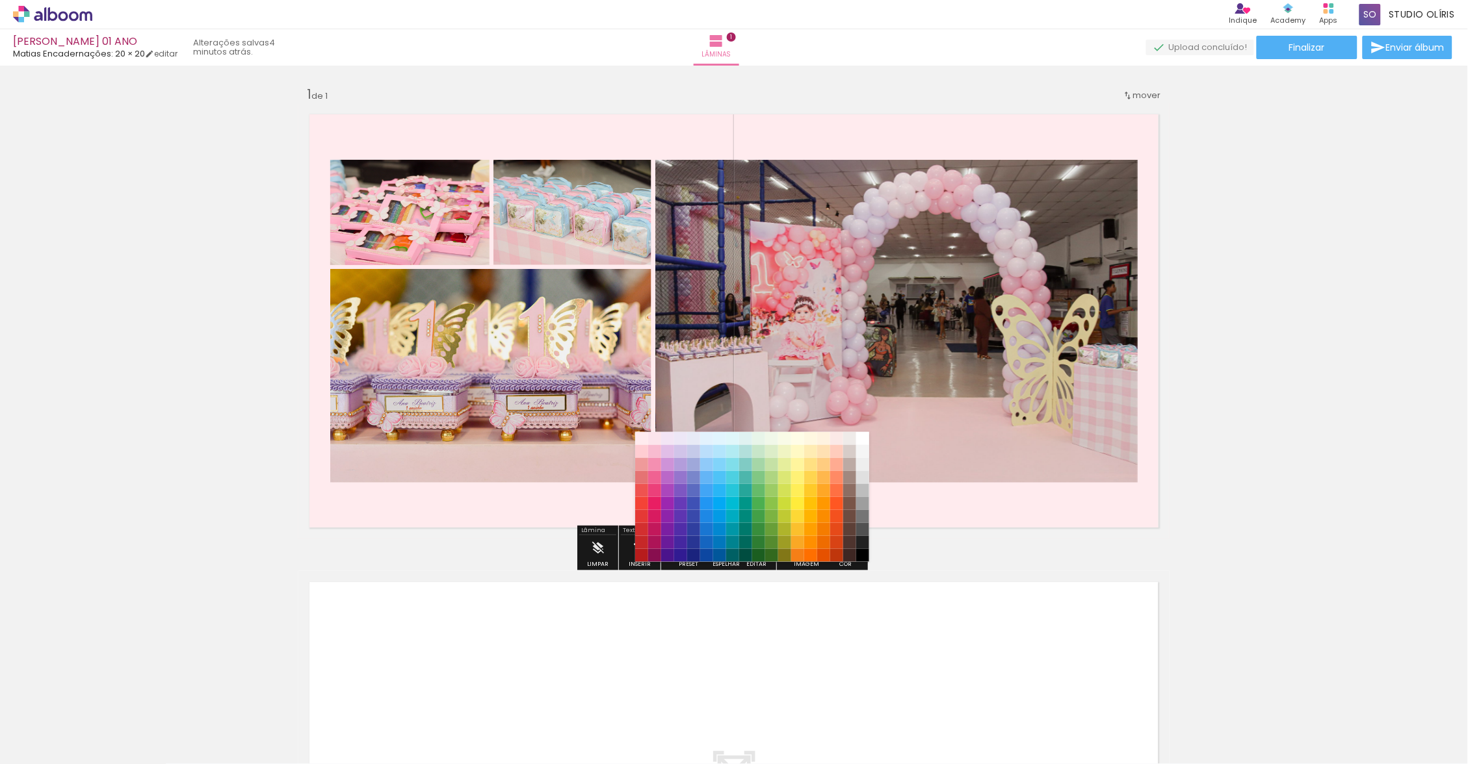
click at [861, 439] on paper-item "#ffffff" at bounding box center [862, 438] width 13 height 13
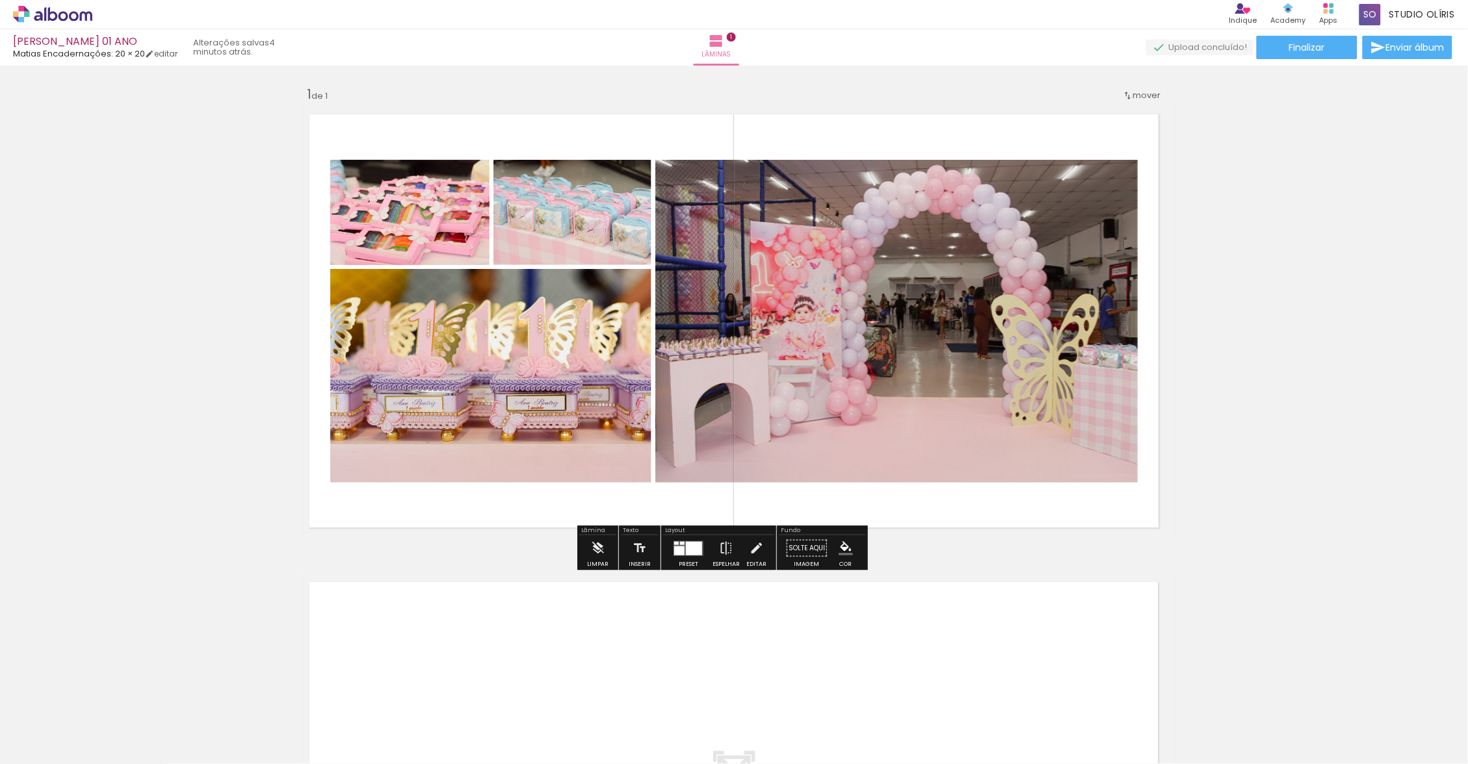
click at [1283, 458] on div "Inserir lâmina 1 de 1" at bounding box center [734, 538] width 1468 height 937
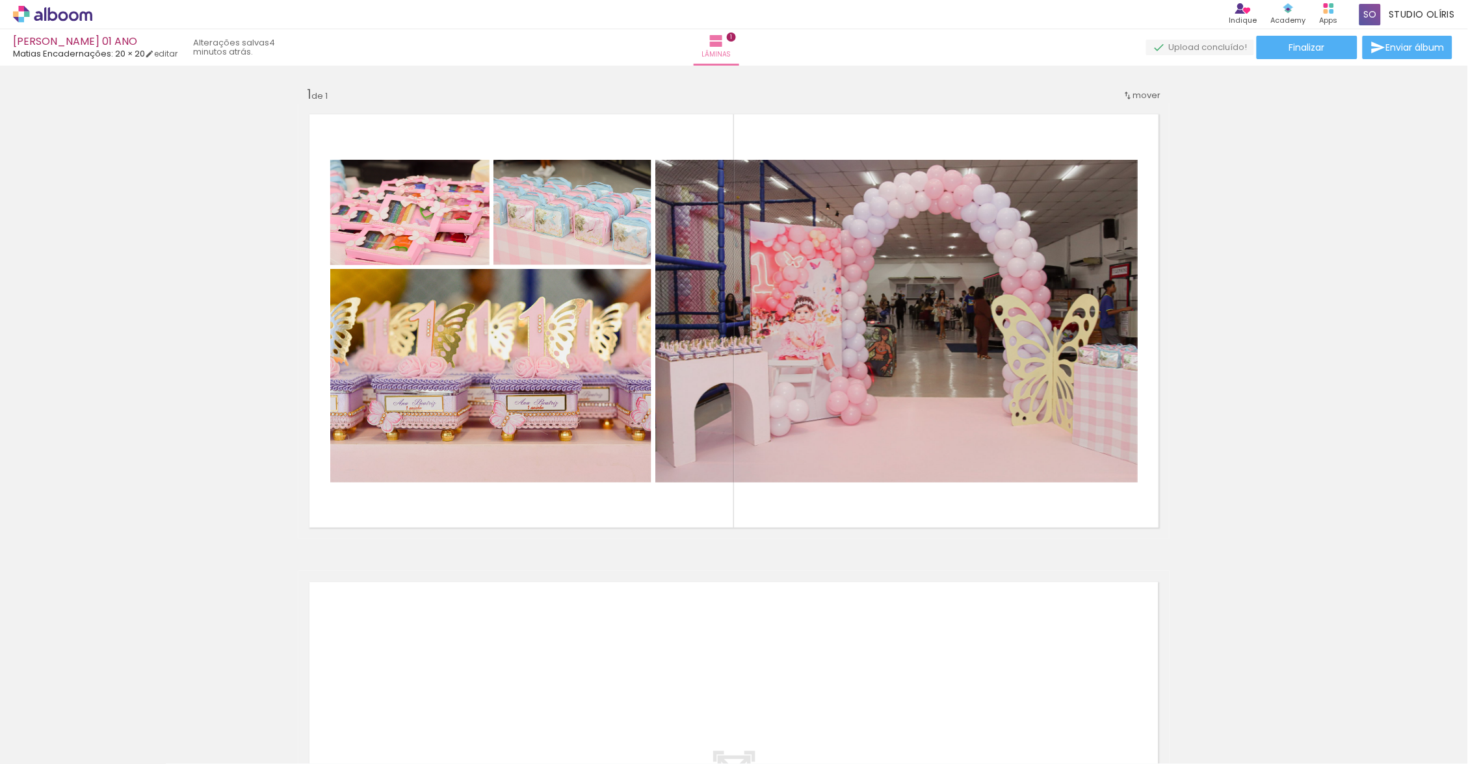
scroll to position [269, 0]
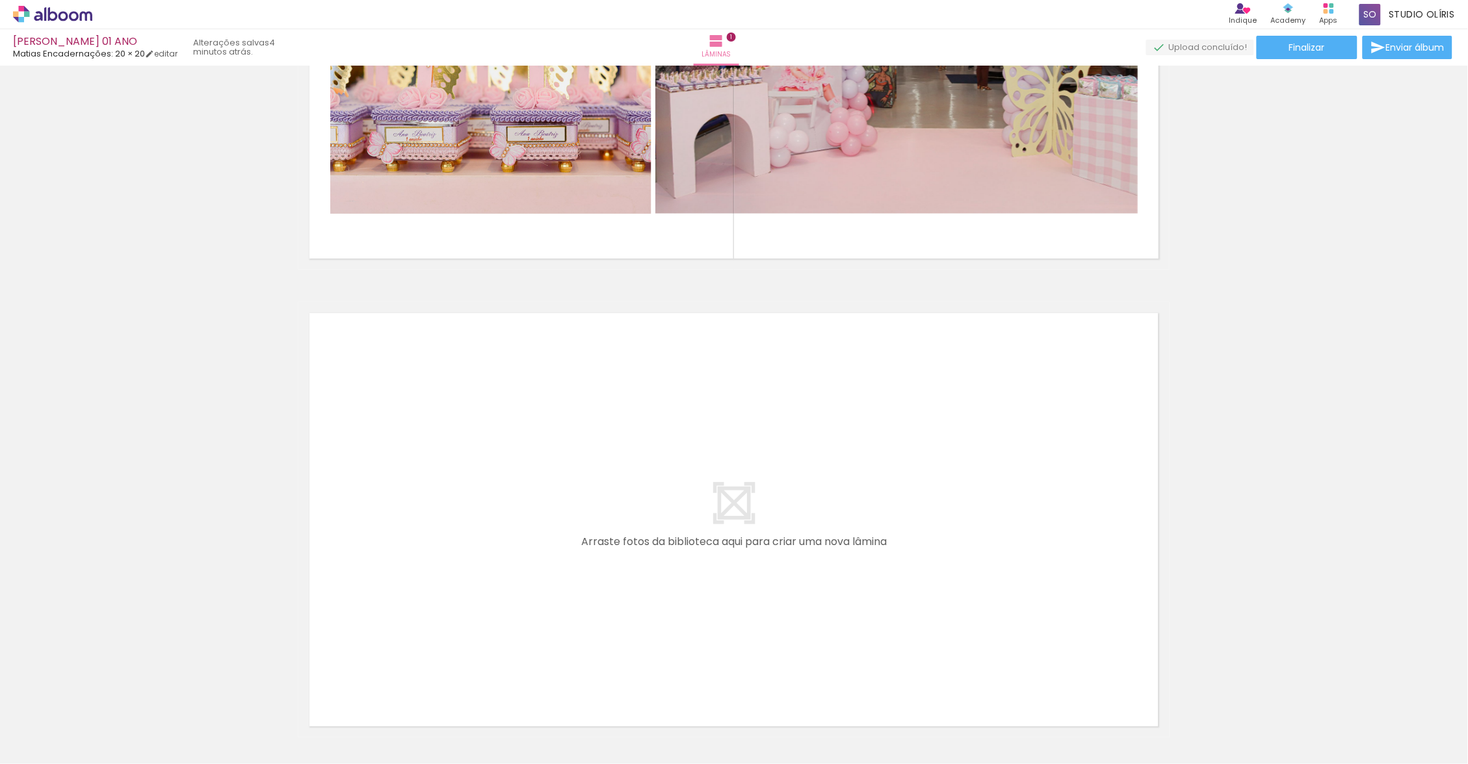
click at [766, 497] on quentale-layouter at bounding box center [733, 519] width 871 height 435
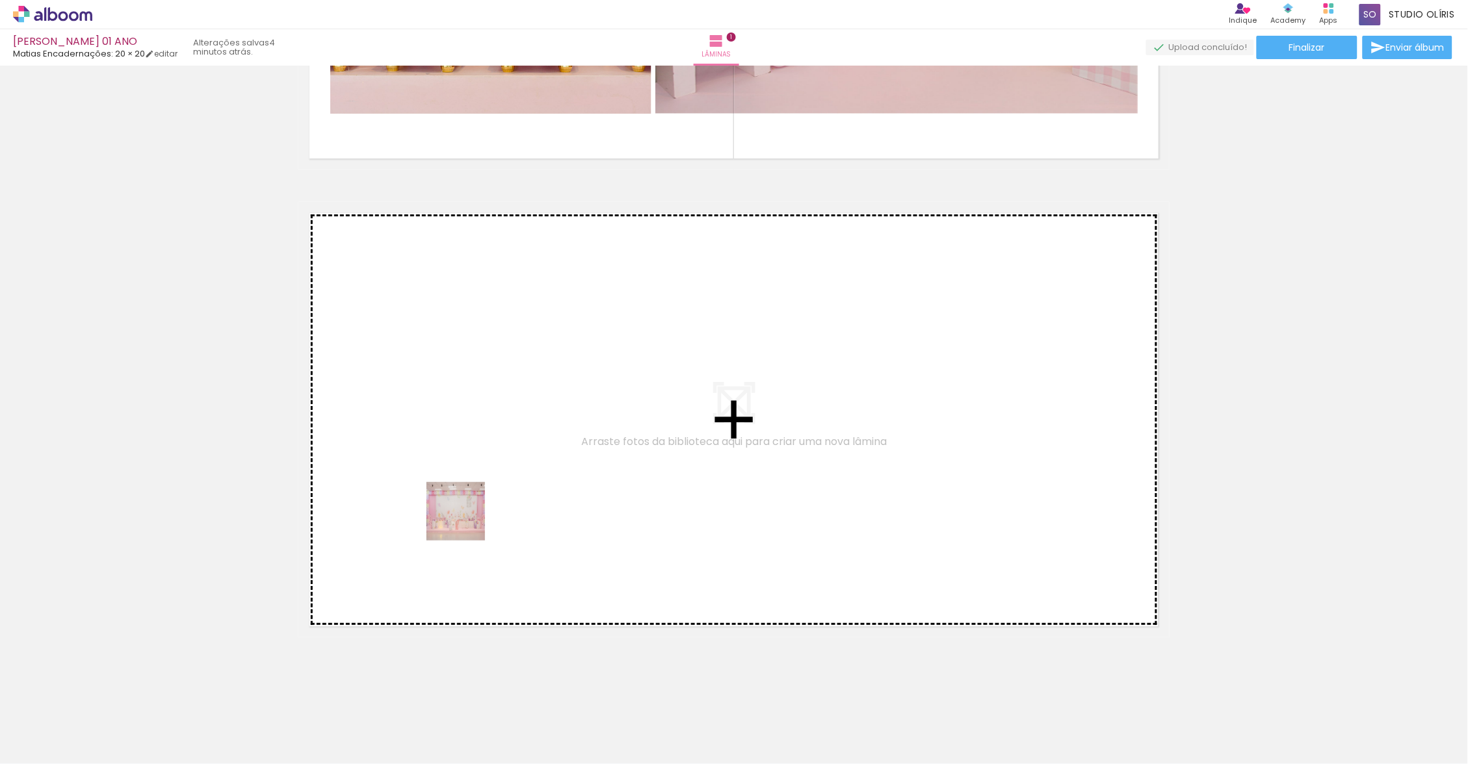
drag, startPoint x: 766, startPoint y: 497, endPoint x: 475, endPoint y: 506, distance: 291.3
click at [475, 506] on quentale-workspace at bounding box center [734, 382] width 1468 height 764
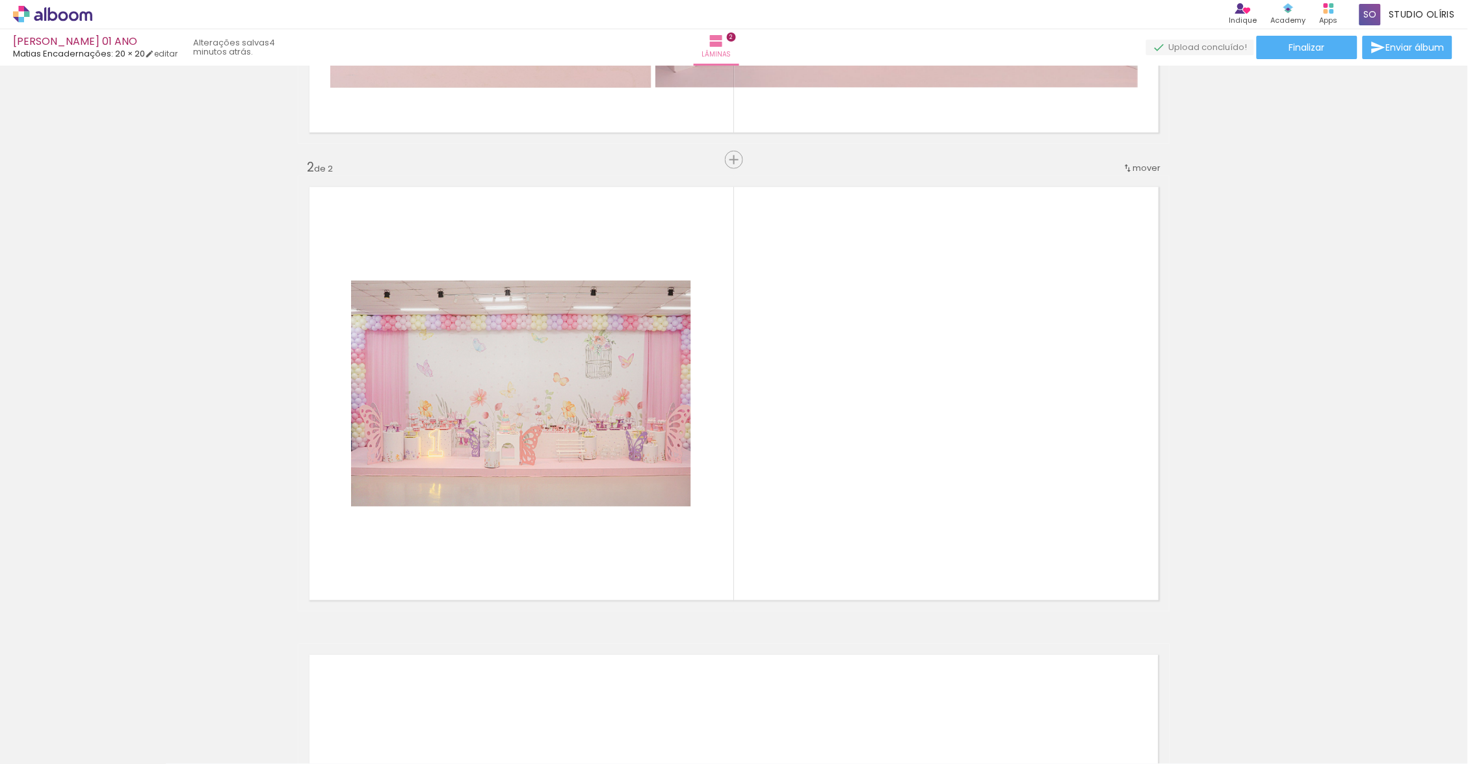
scroll to position [413, 0]
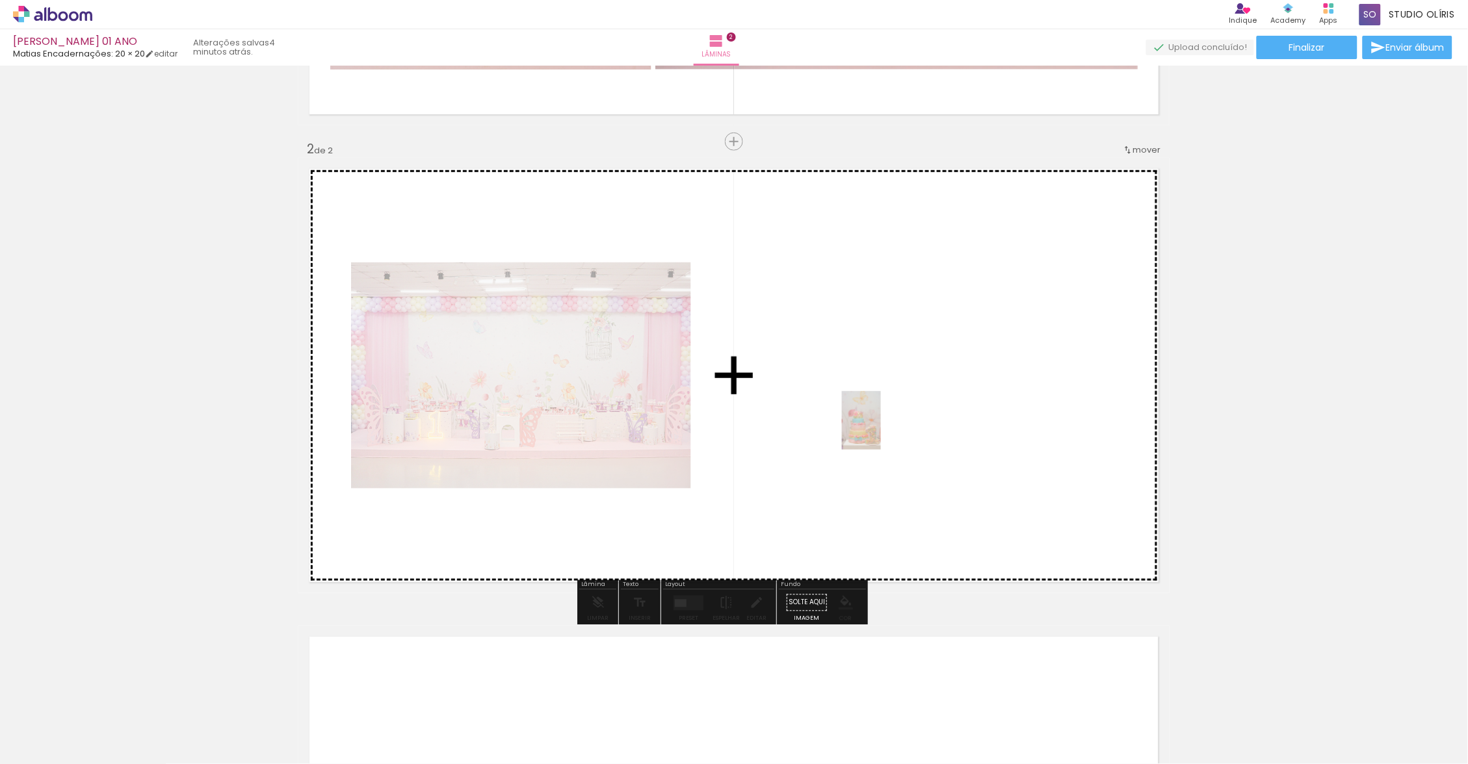
drag, startPoint x: 475, startPoint y: 506, endPoint x: 881, endPoint y: 430, distance: 412.6
click at [881, 430] on quentale-workspace at bounding box center [734, 382] width 1468 height 764
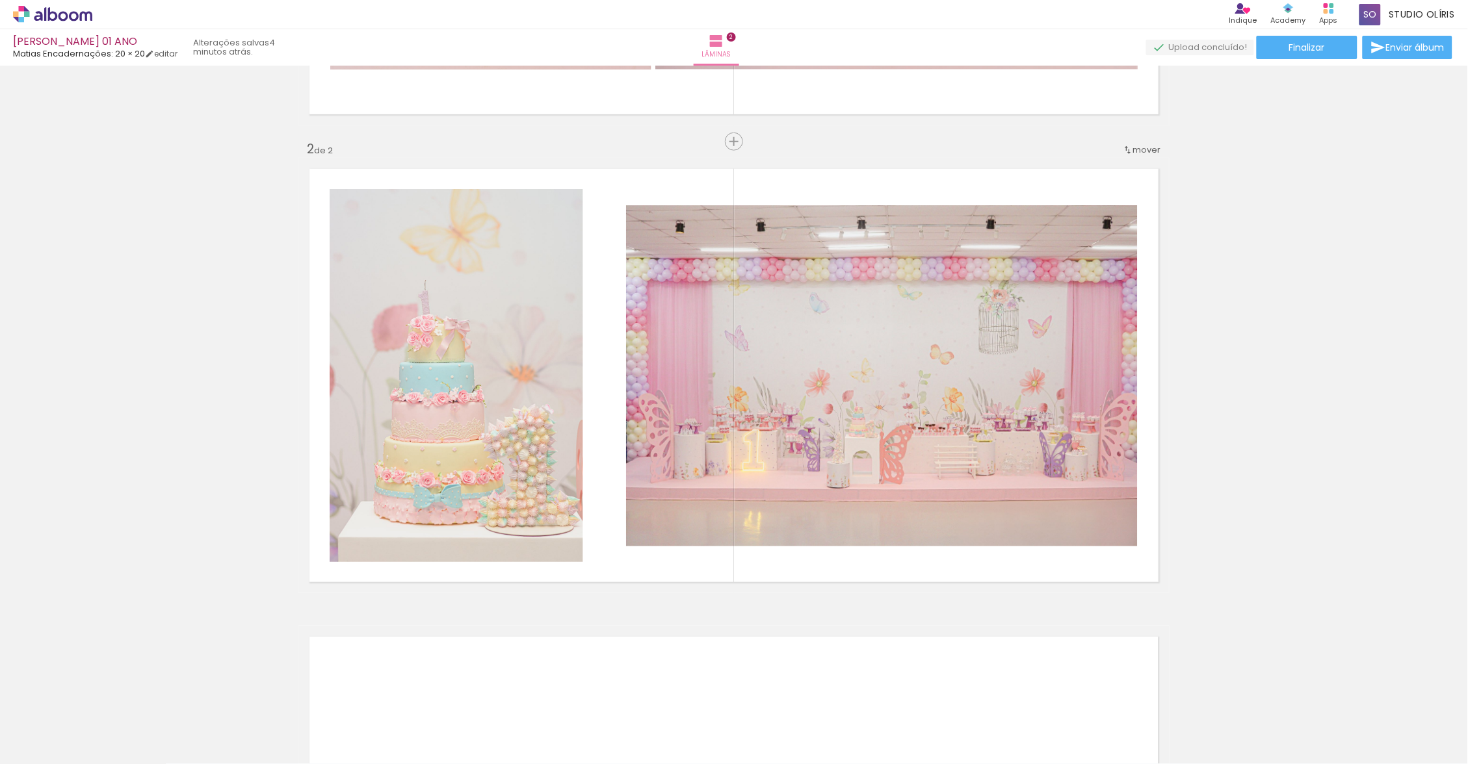
scroll to position [0, 0]
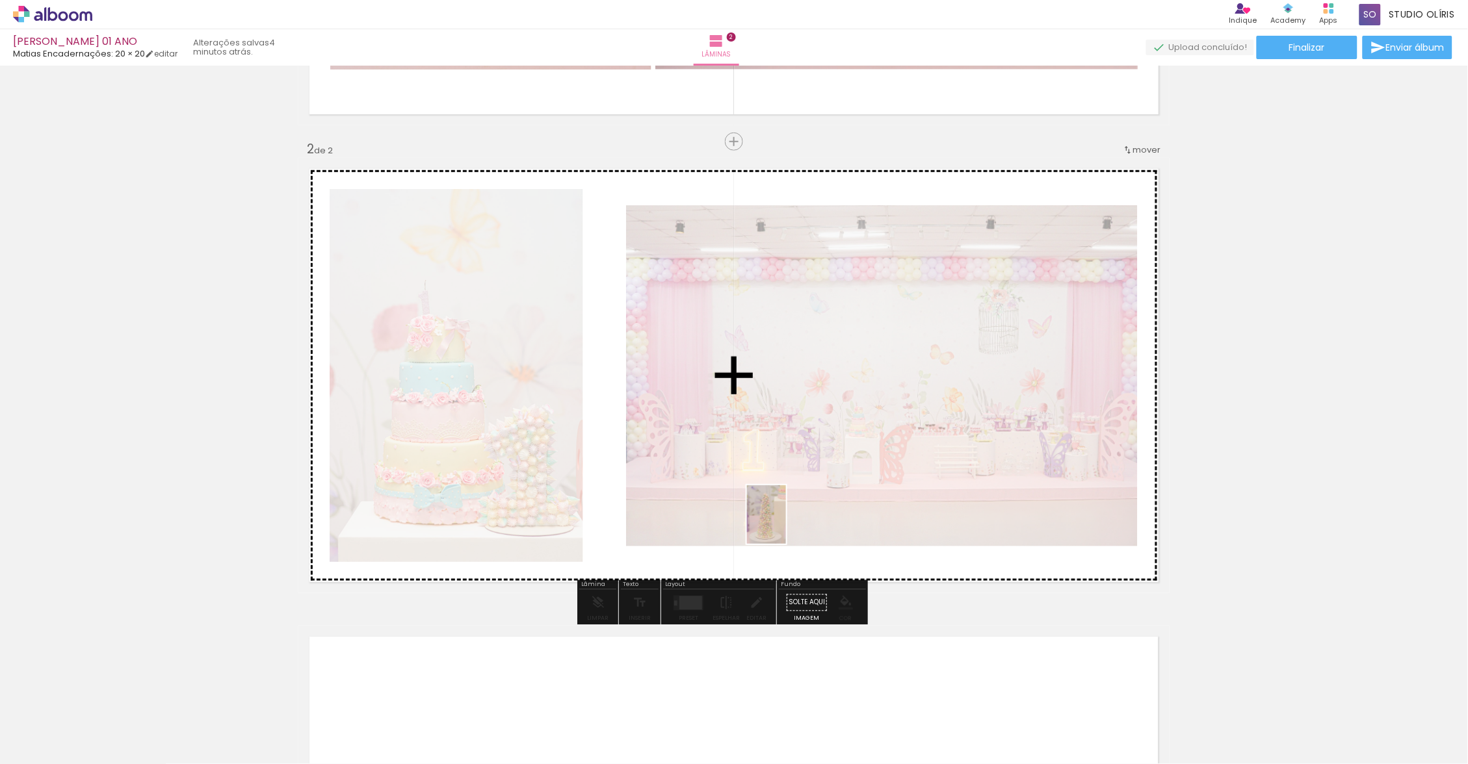
drag, startPoint x: 881, startPoint y: 430, endPoint x: 794, endPoint y: 508, distance: 116.4
click at [794, 508] on quentale-workspace at bounding box center [734, 382] width 1468 height 764
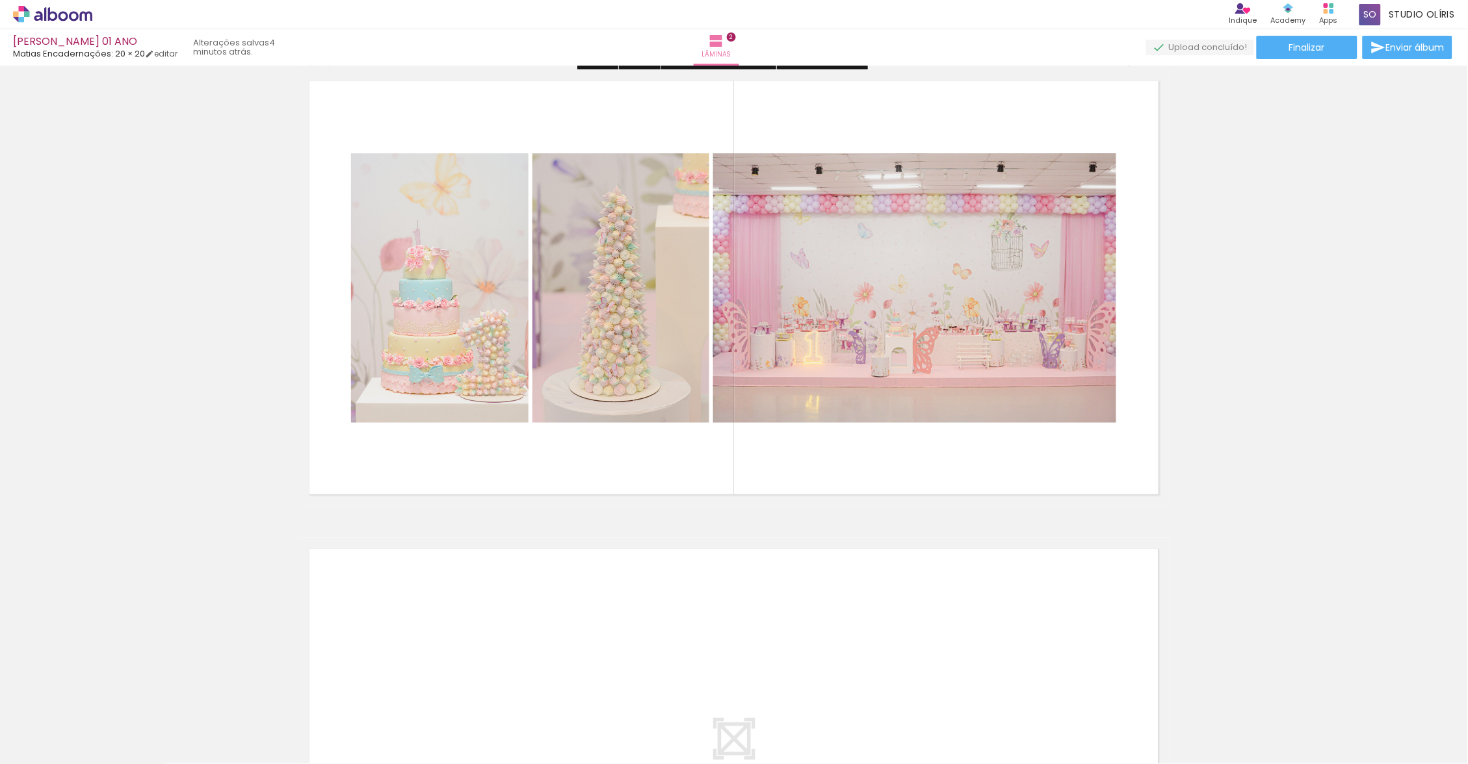
scroll to position [449, 0]
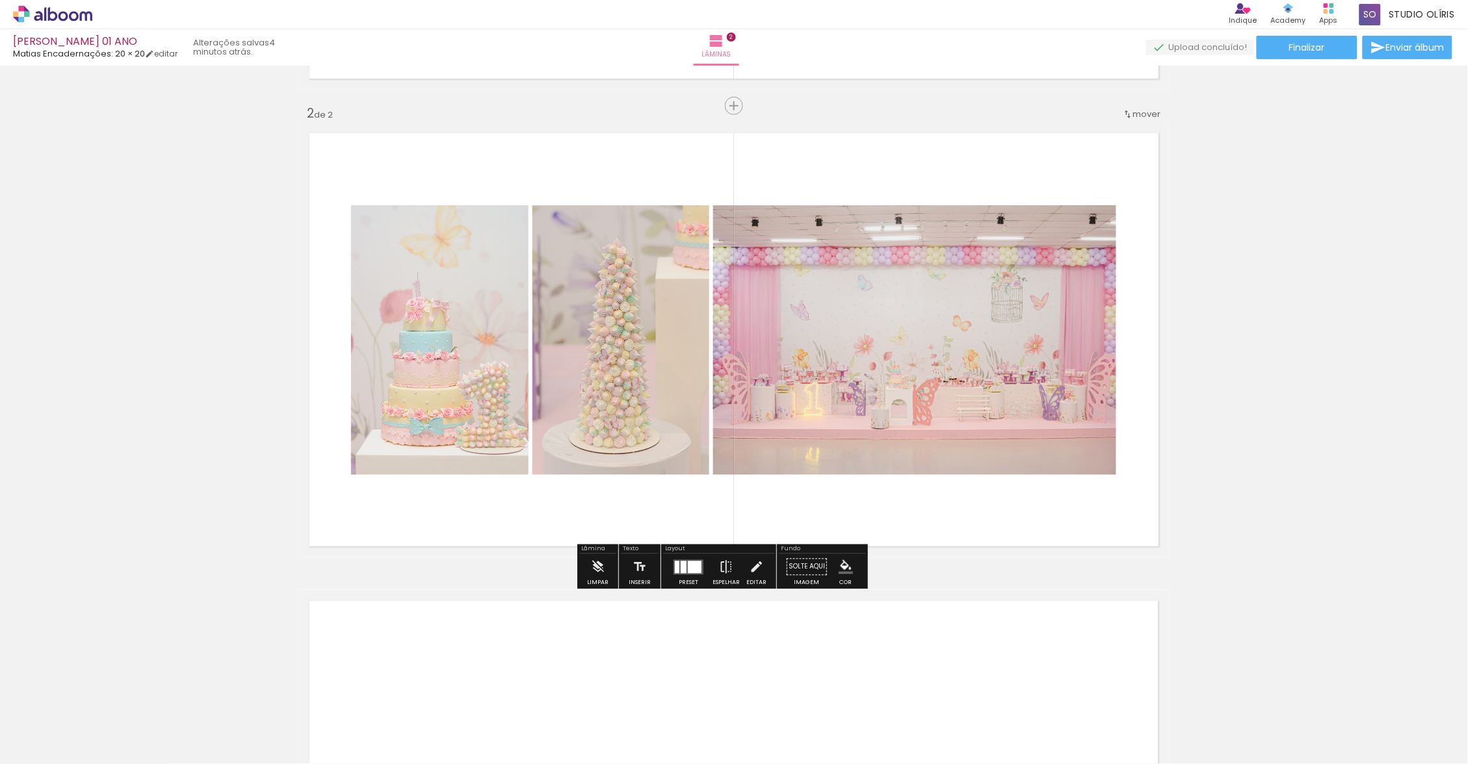
drag, startPoint x: 794, startPoint y: 508, endPoint x: 693, endPoint y: 577, distance: 122.0
click at [693, 577] on div at bounding box center [688, 567] width 35 height 26
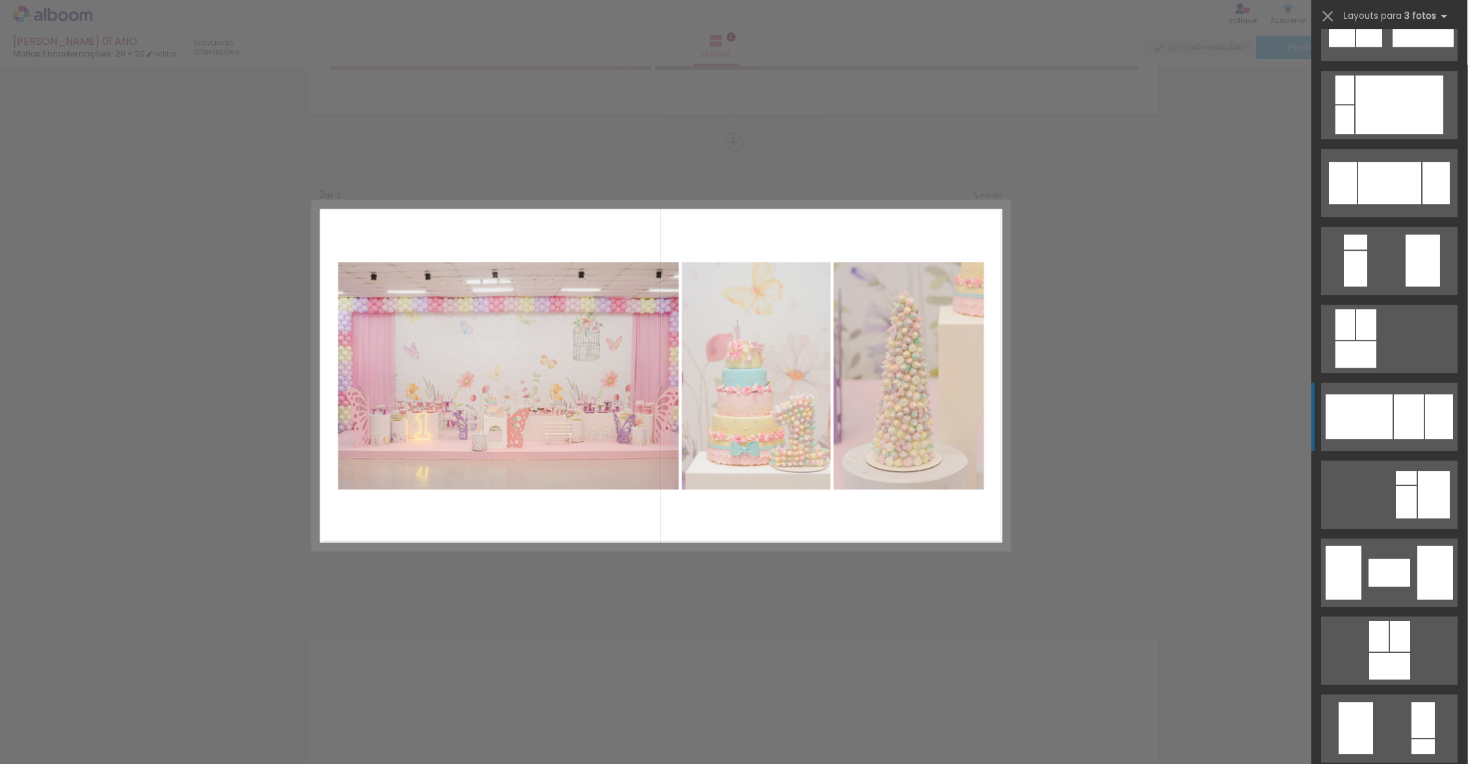
scroll to position [1978, 0]
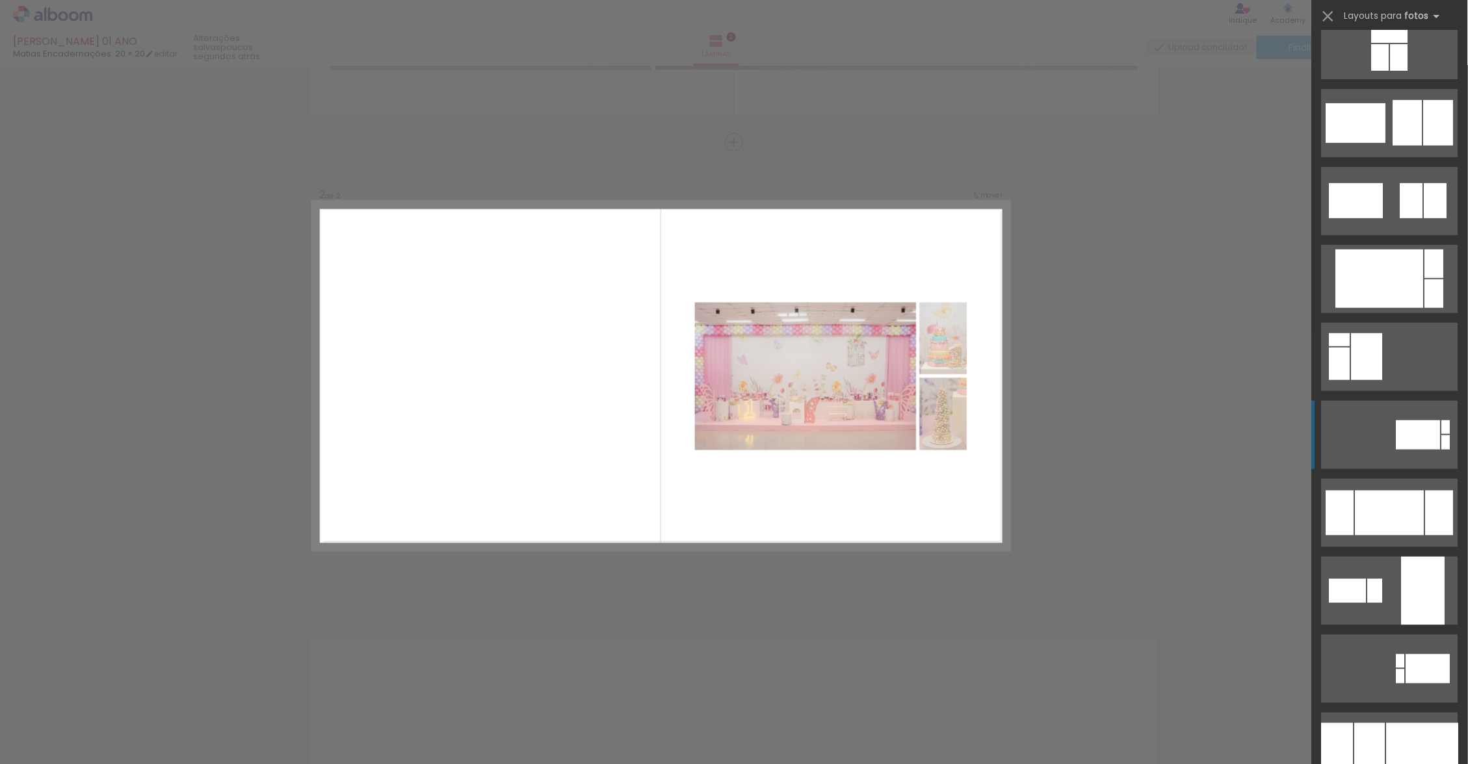
click at [1354, 352] on div at bounding box center [1366, 356] width 31 height 47
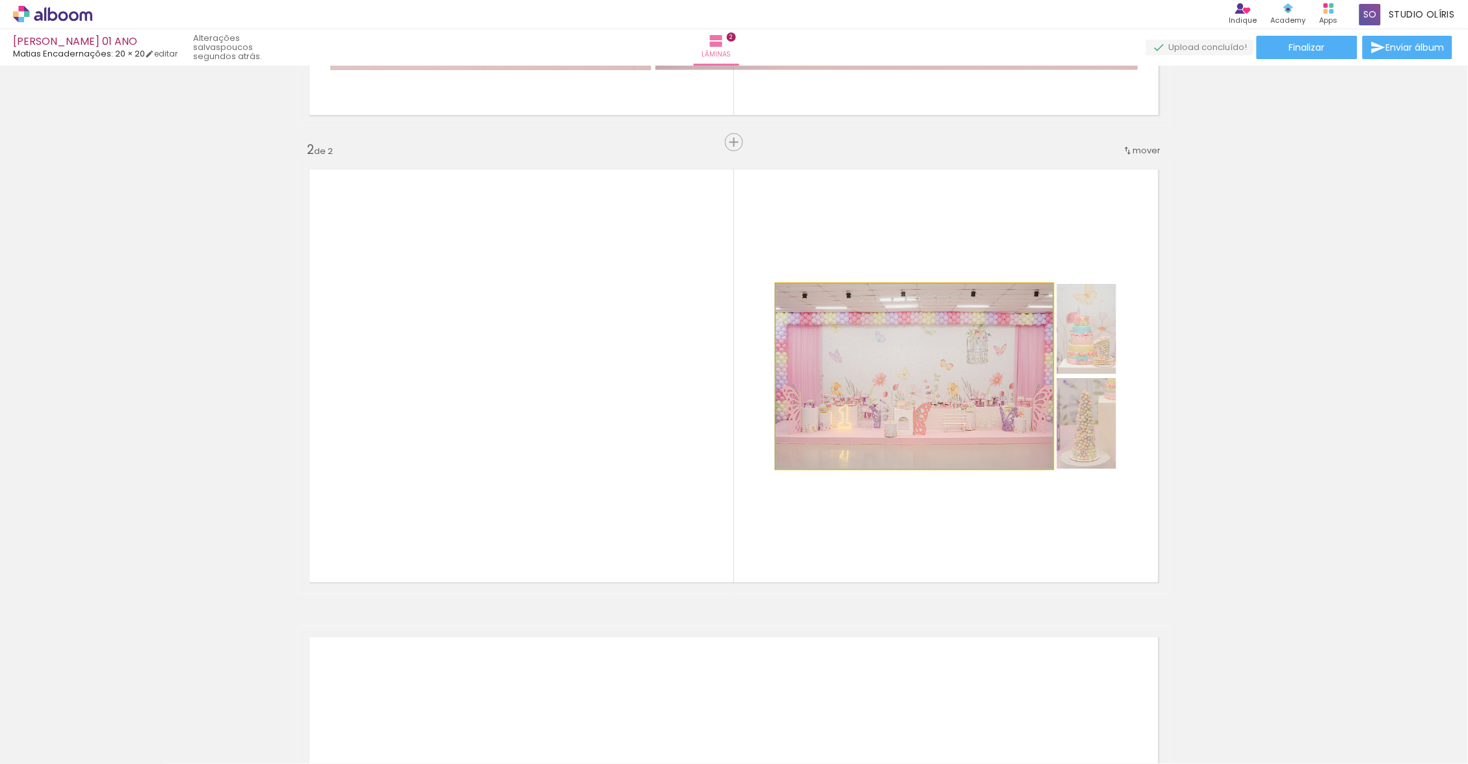
click at [948, 341] on quentale-photo at bounding box center [914, 376] width 277 height 185
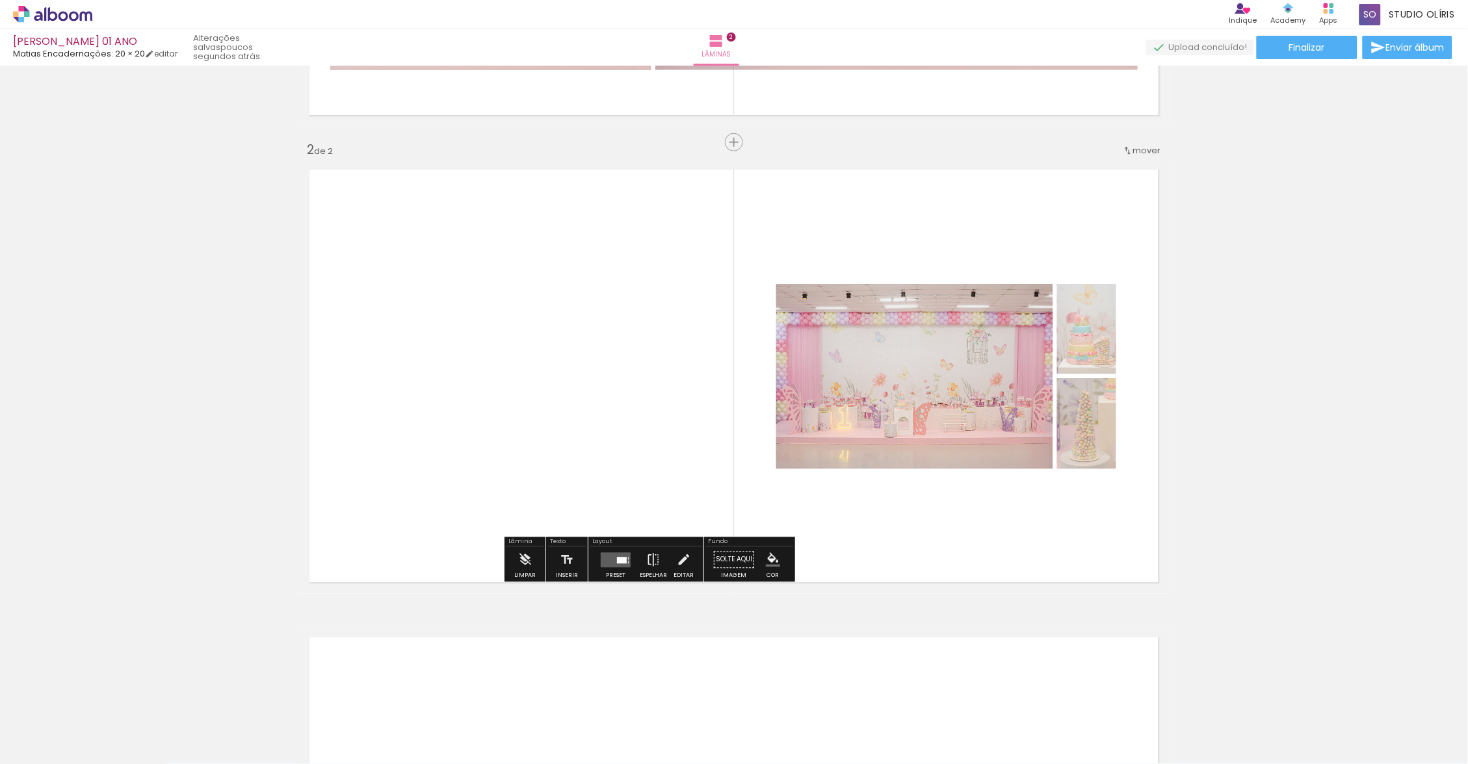
click at [627, 564] on div at bounding box center [622, 560] width 10 height 6
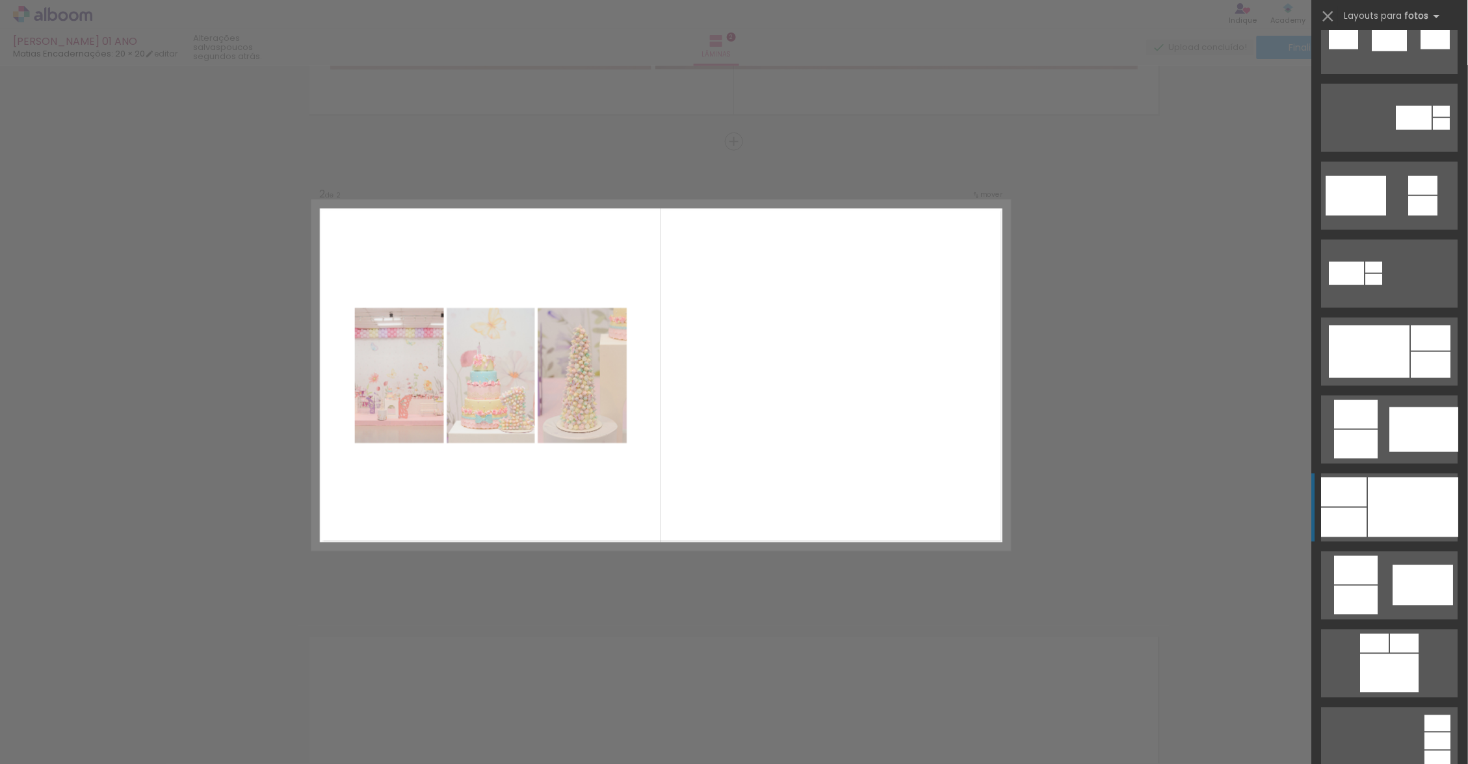
scroll to position [11926, 0]
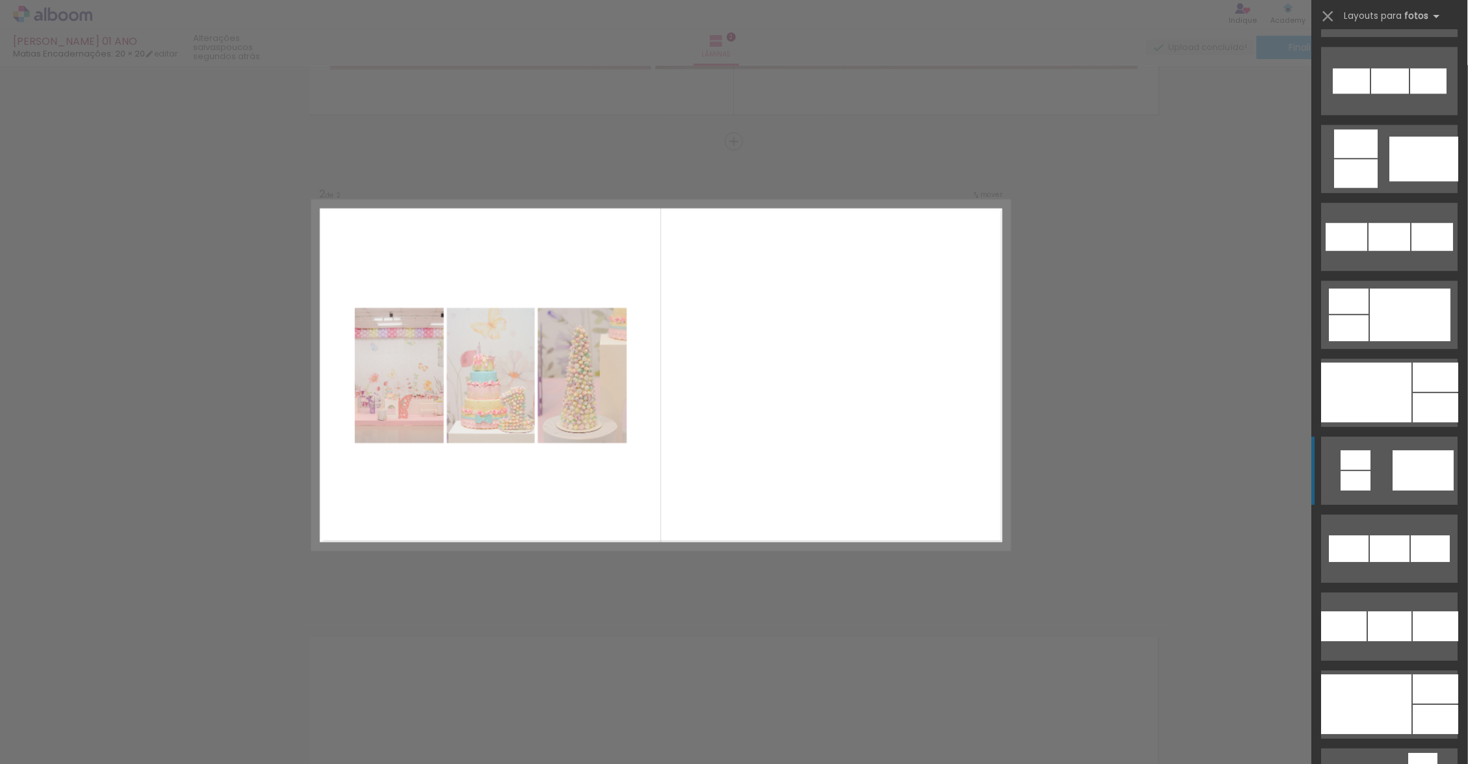
click at [1403, 419] on div at bounding box center [1366, 393] width 90 height 60
click at [1171, 427] on div "Confirmar Cancelar" at bounding box center [734, 369] width 1468 height 1435
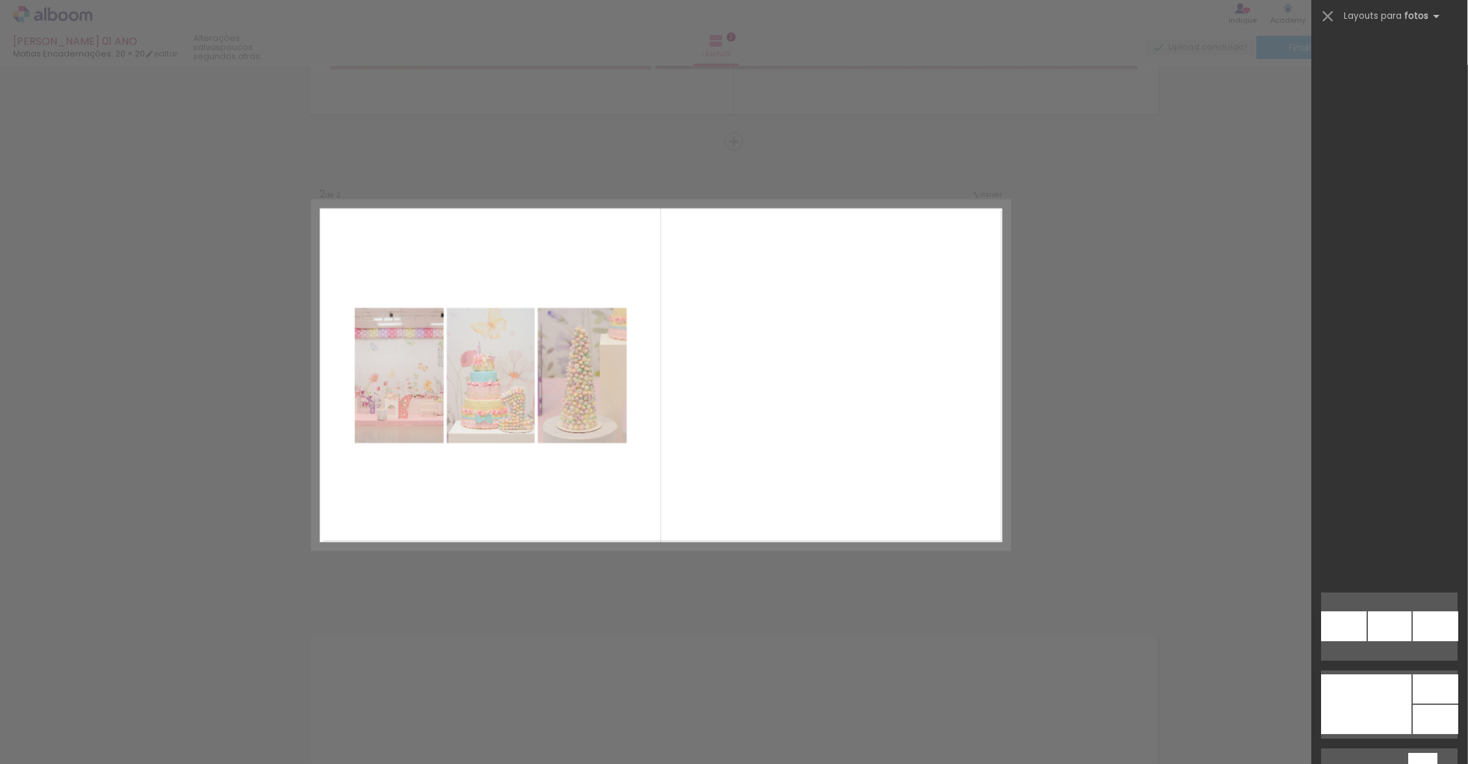
scroll to position [14957, 0]
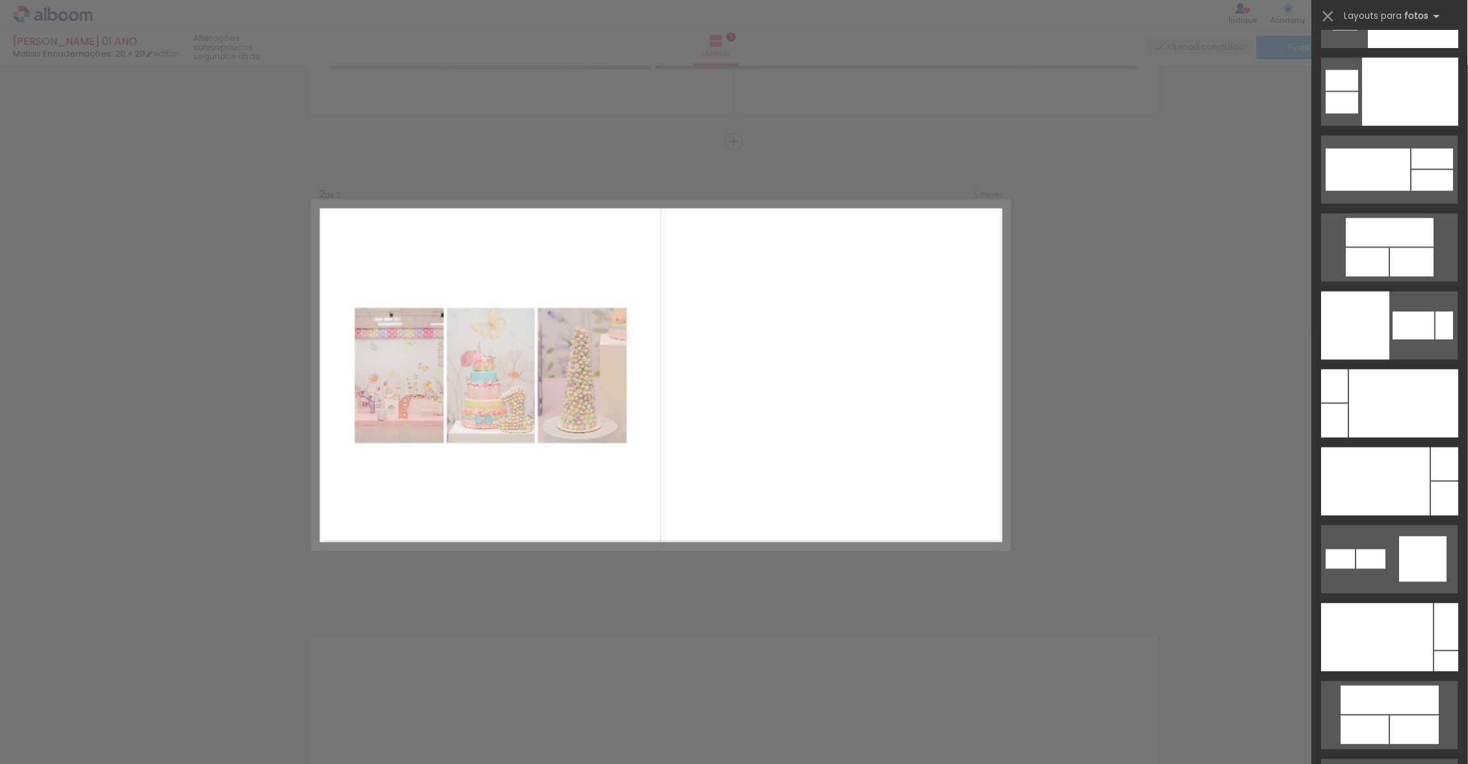
click at [1395, 426] on div at bounding box center [1403, 404] width 109 height 68
click at [1388, 501] on div at bounding box center [1375, 482] width 109 height 68
drag, startPoint x: 1389, startPoint y: 470, endPoint x: 1355, endPoint y: 489, distance: 38.7
click at [1355, 489] on div at bounding box center [1375, 482] width 109 height 68
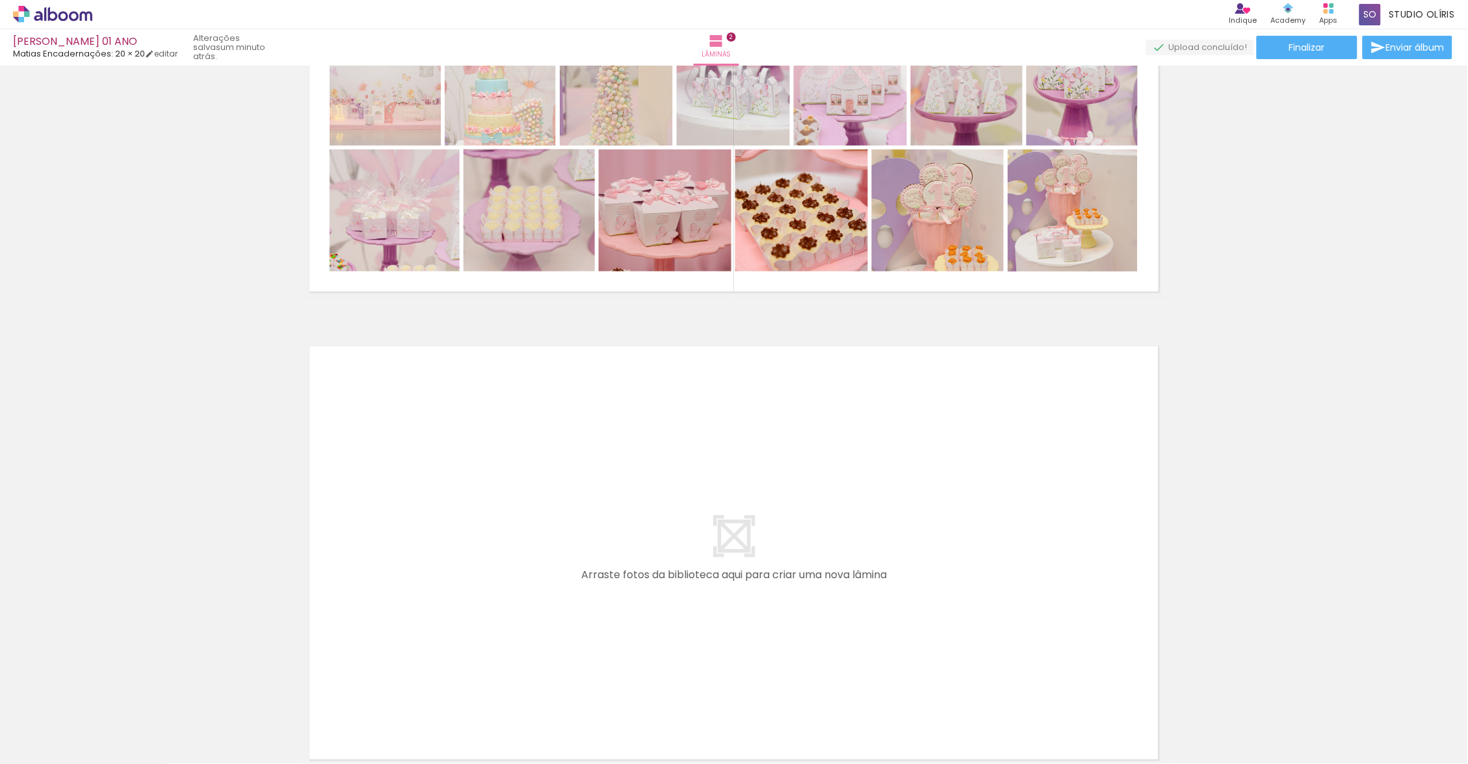
scroll to position [430, 0]
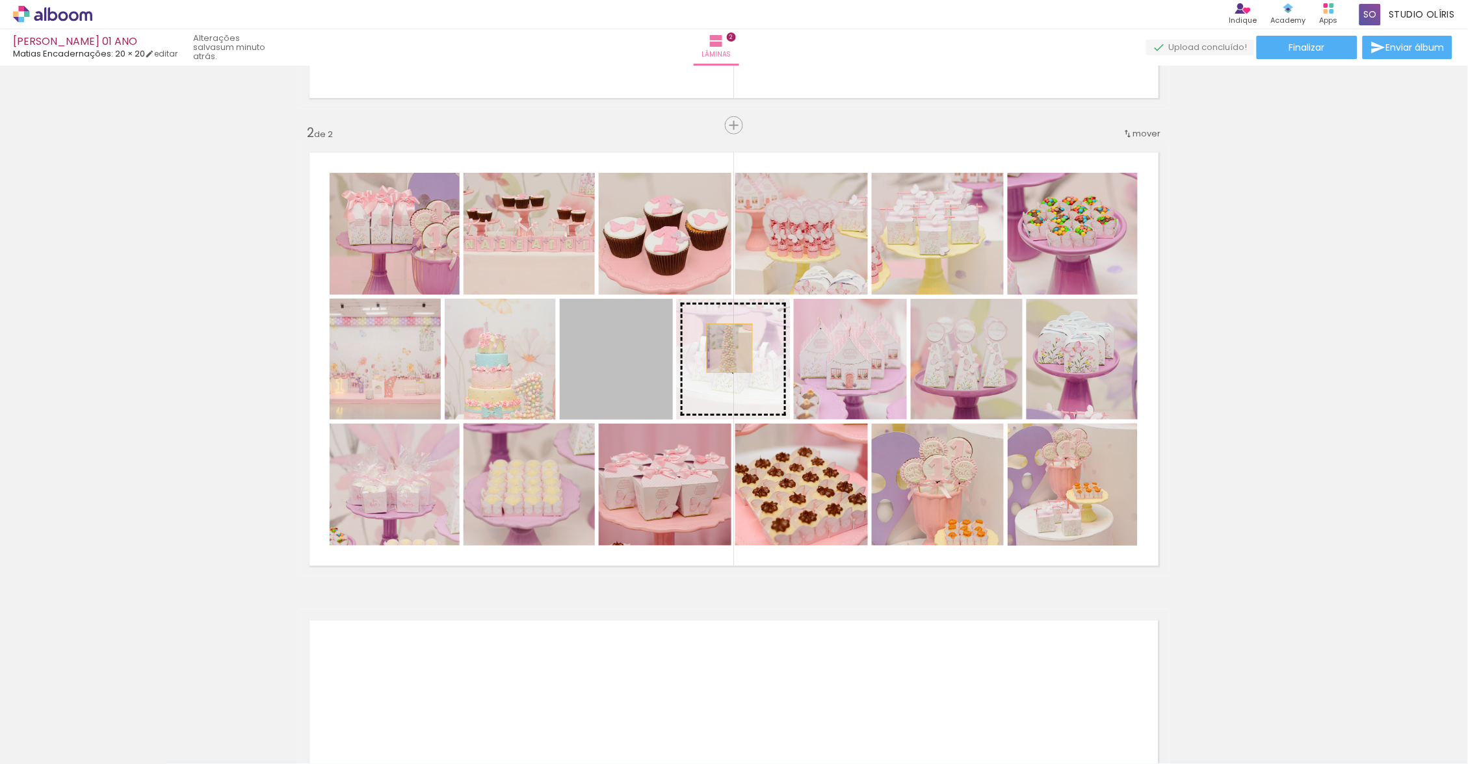
drag, startPoint x: 827, startPoint y: 422, endPoint x: 738, endPoint y: 348, distance: 115.8
click at [0, 0] on slot at bounding box center [0, 0] width 0 height 0
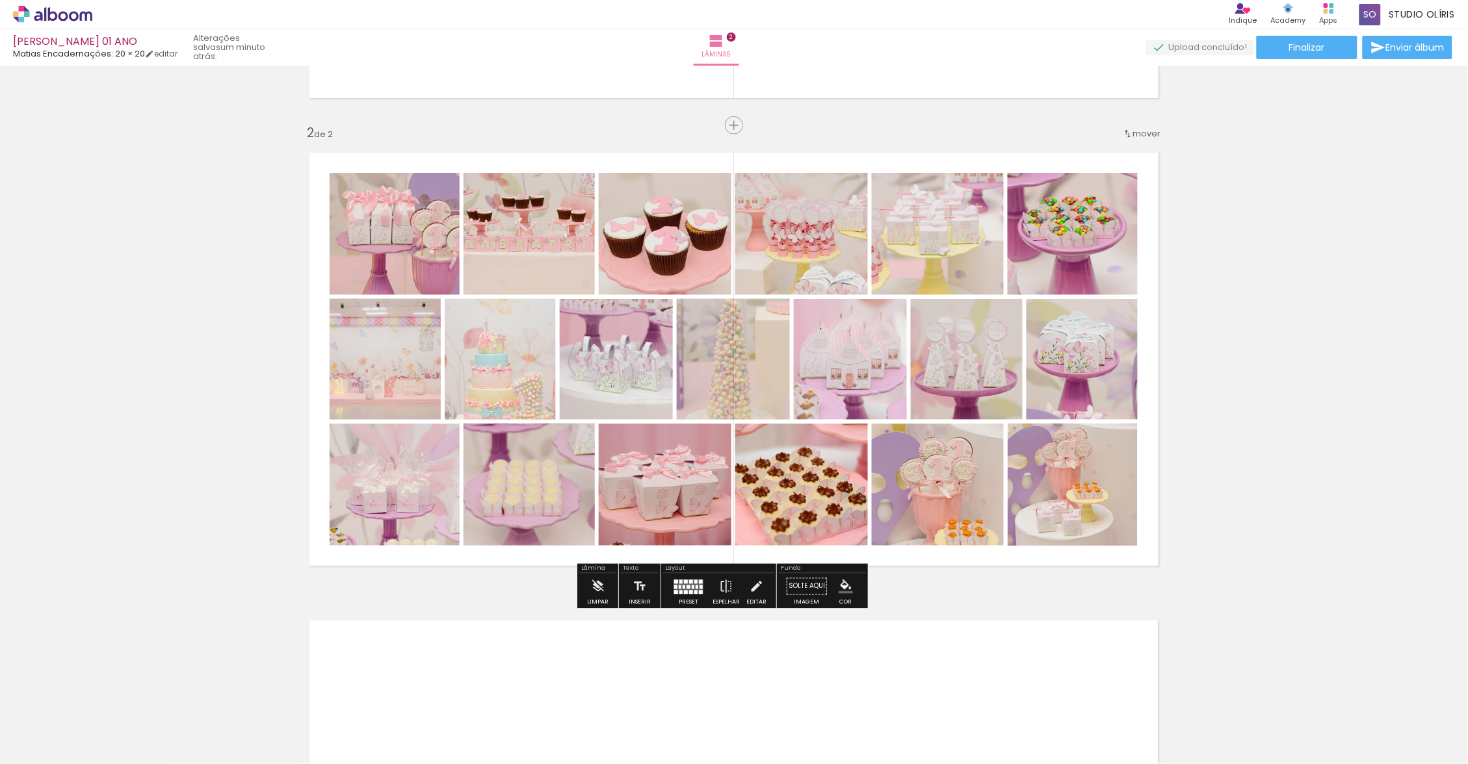
click at [682, 592] on div at bounding box center [680, 592] width 3 height 4
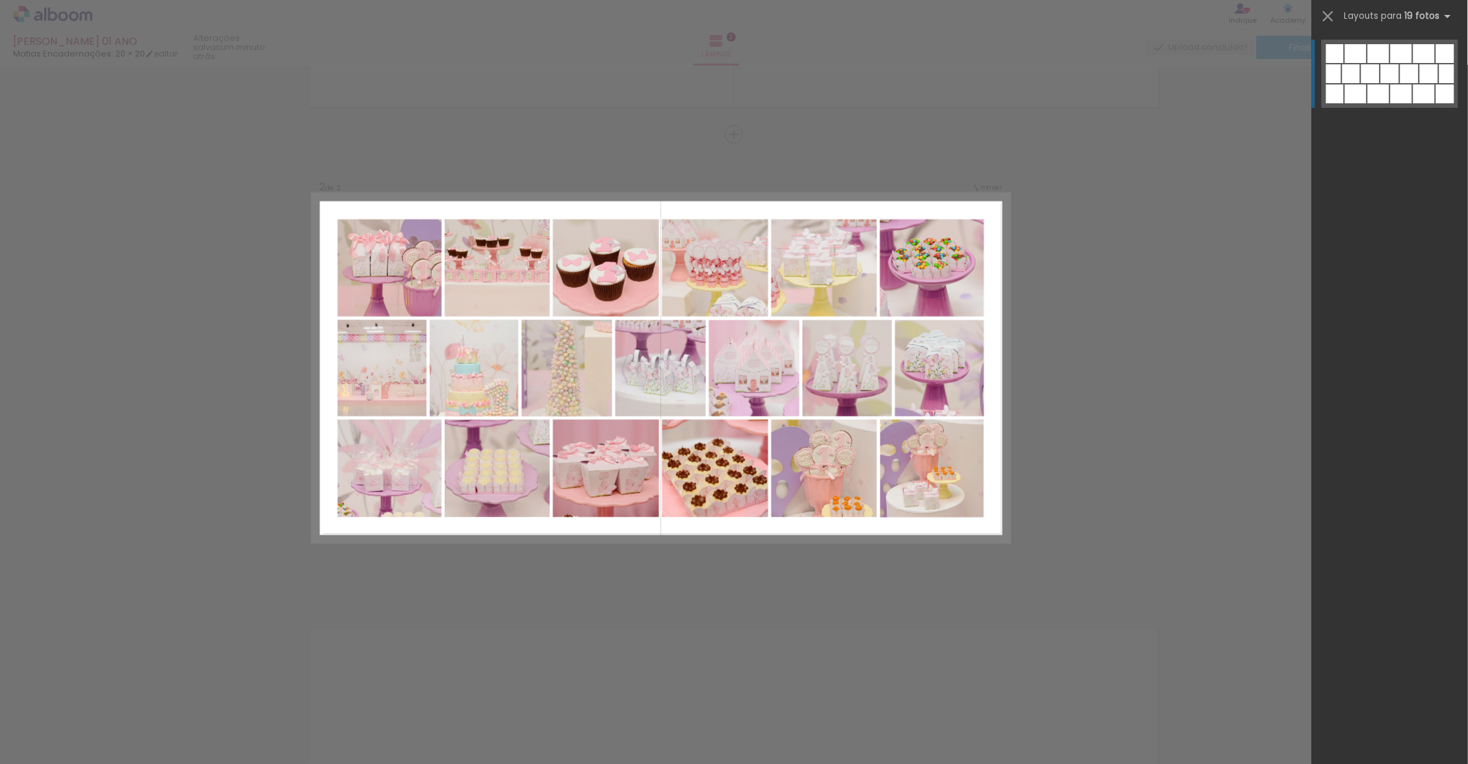
scroll to position [413, 0]
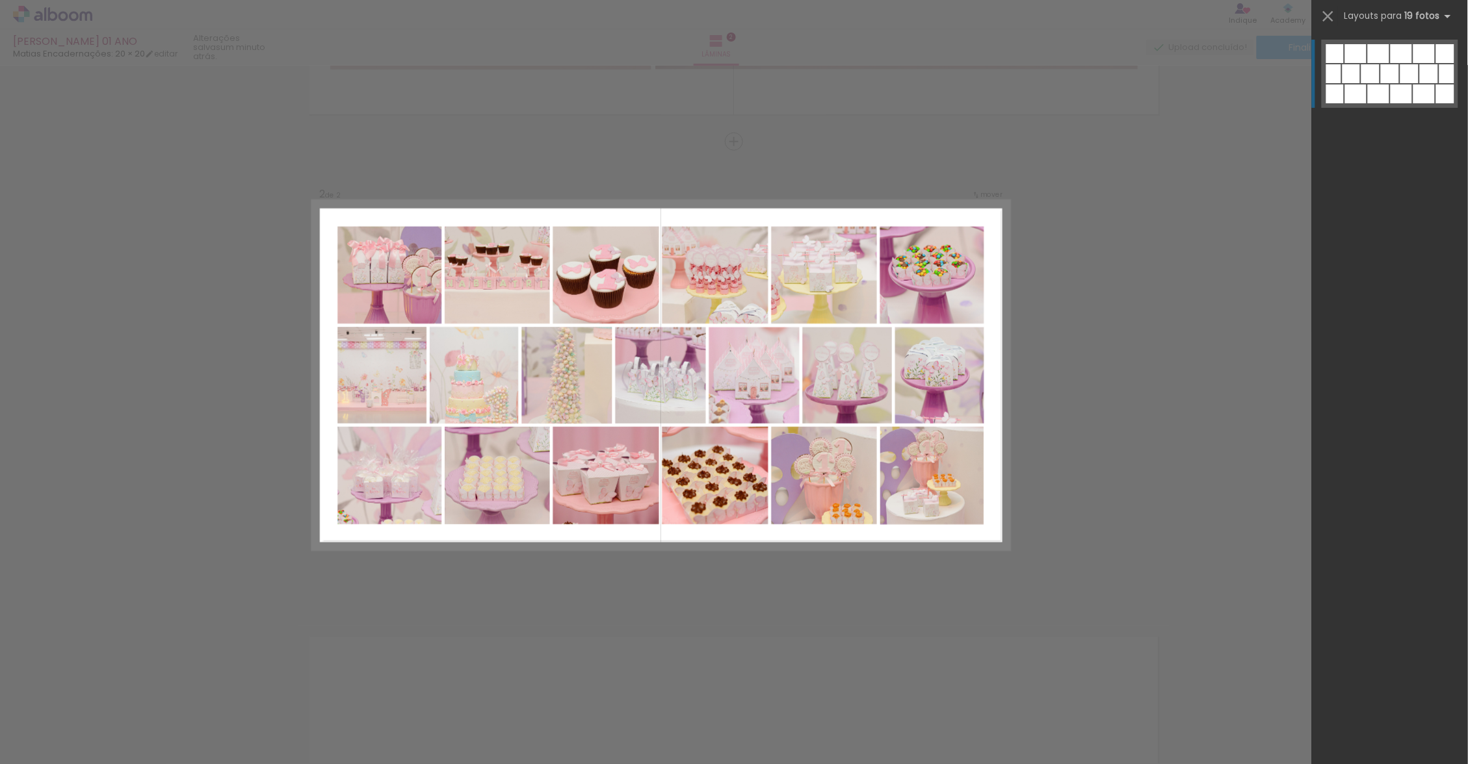
click at [1381, 84] on quentale-layouter at bounding box center [1389, 74] width 136 height 68
click at [1398, 16] on span "Layouts para" at bounding box center [1373, 16] width 58 height 12
click at [1251, 209] on div "Confirmar Cancelar" at bounding box center [734, 369] width 1468 height 1435
click at [1091, 370] on div "Confirmar Cancelar" at bounding box center [734, 369] width 1468 height 1435
click at [1334, 18] on iron-icon at bounding box center [1328, 16] width 18 height 18
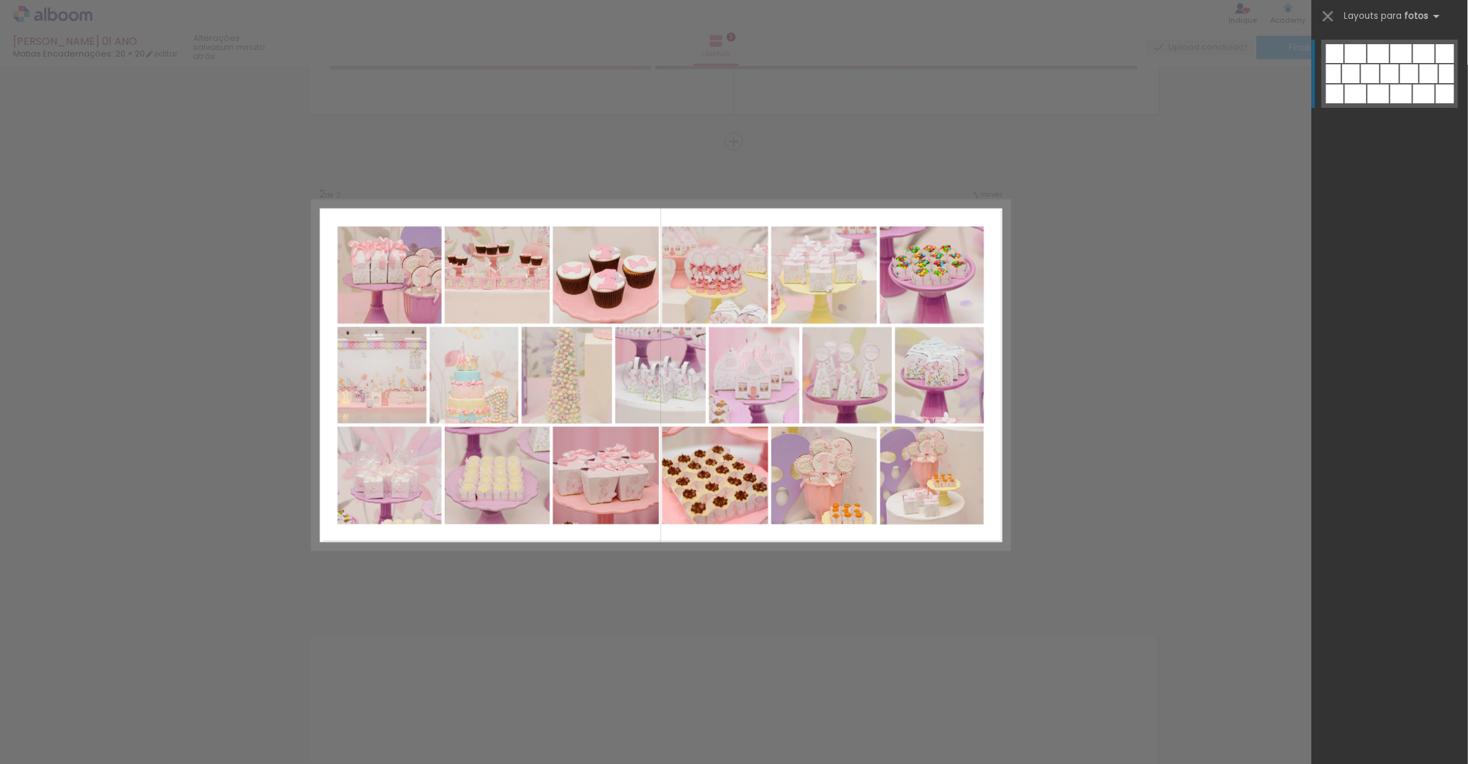
click at [1328, 12] on iron-icon at bounding box center [1328, 16] width 18 height 18
click at [1205, 252] on div "Confirmar Cancelar" at bounding box center [734, 369] width 1468 height 1435
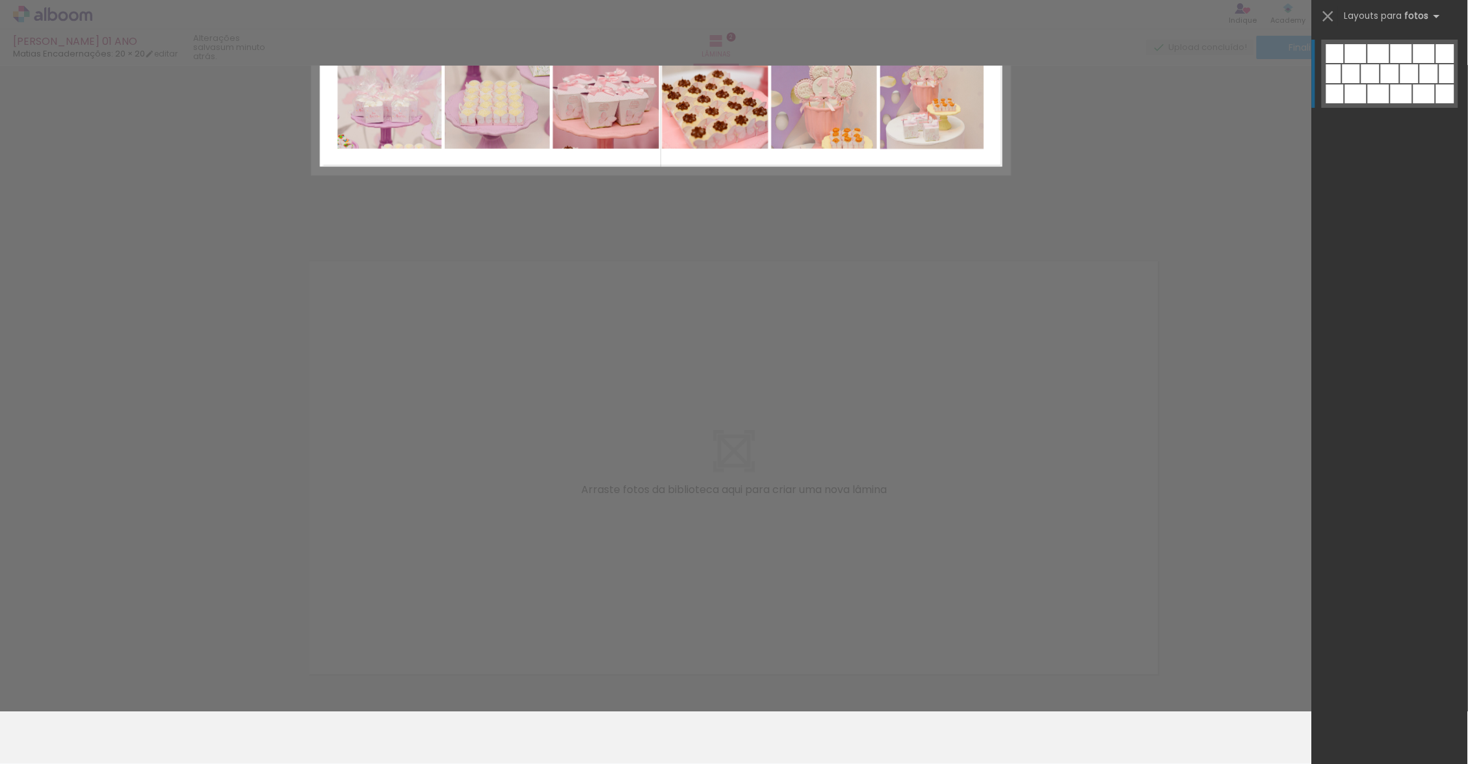
scroll to position [45, 0]
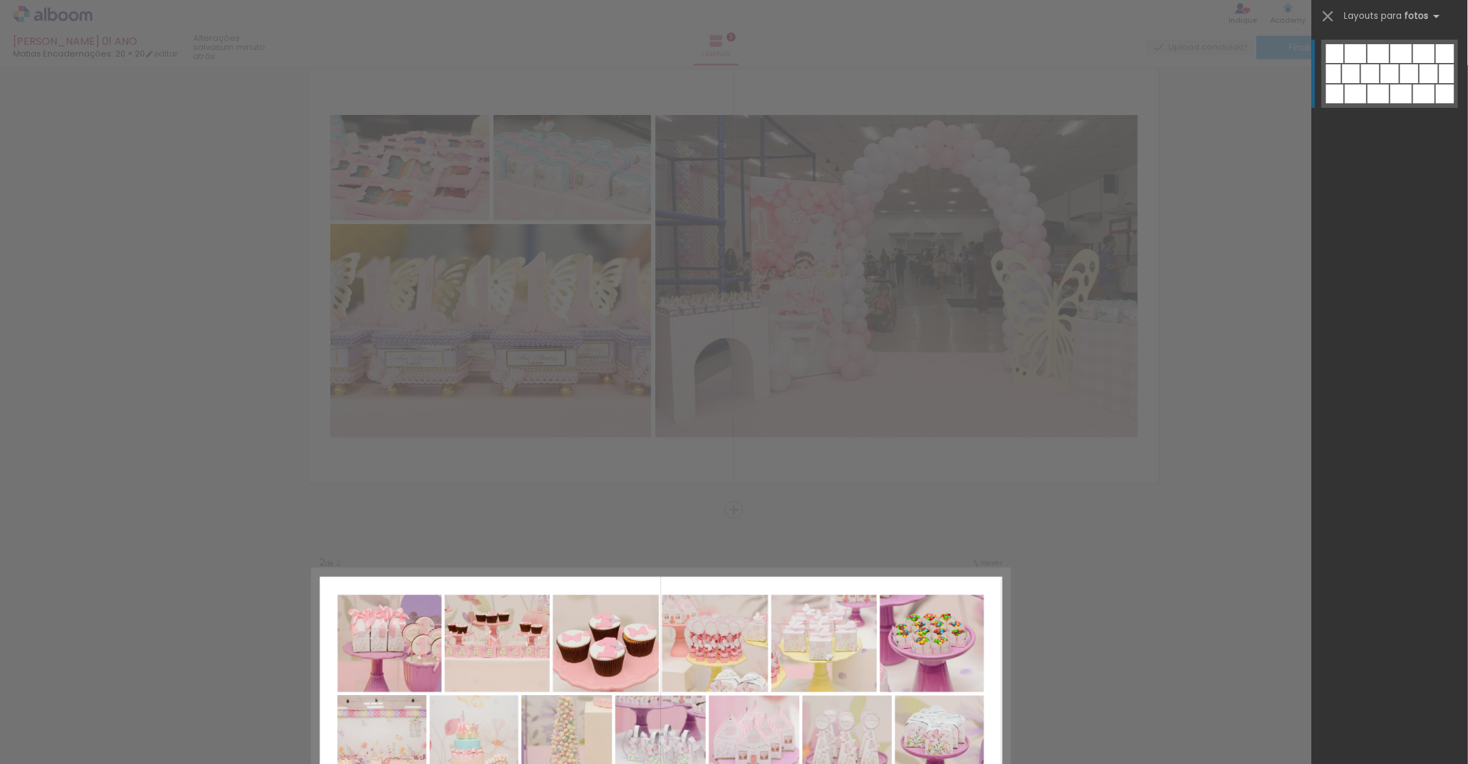
click at [1325, 10] on iron-icon at bounding box center [1328, 16] width 18 height 18
click at [1333, 18] on iron-icon at bounding box center [1328, 16] width 18 height 18
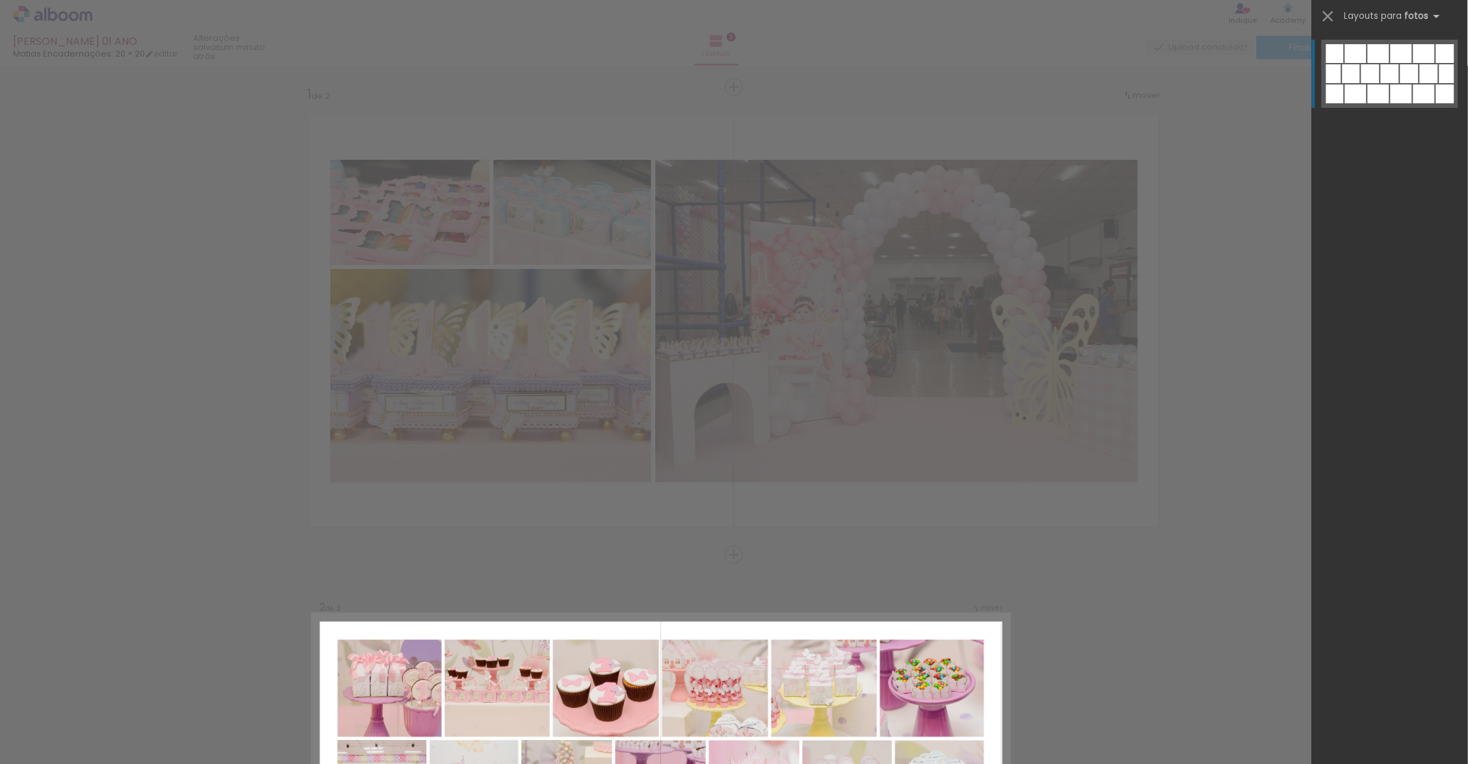
scroll to position [58, 0]
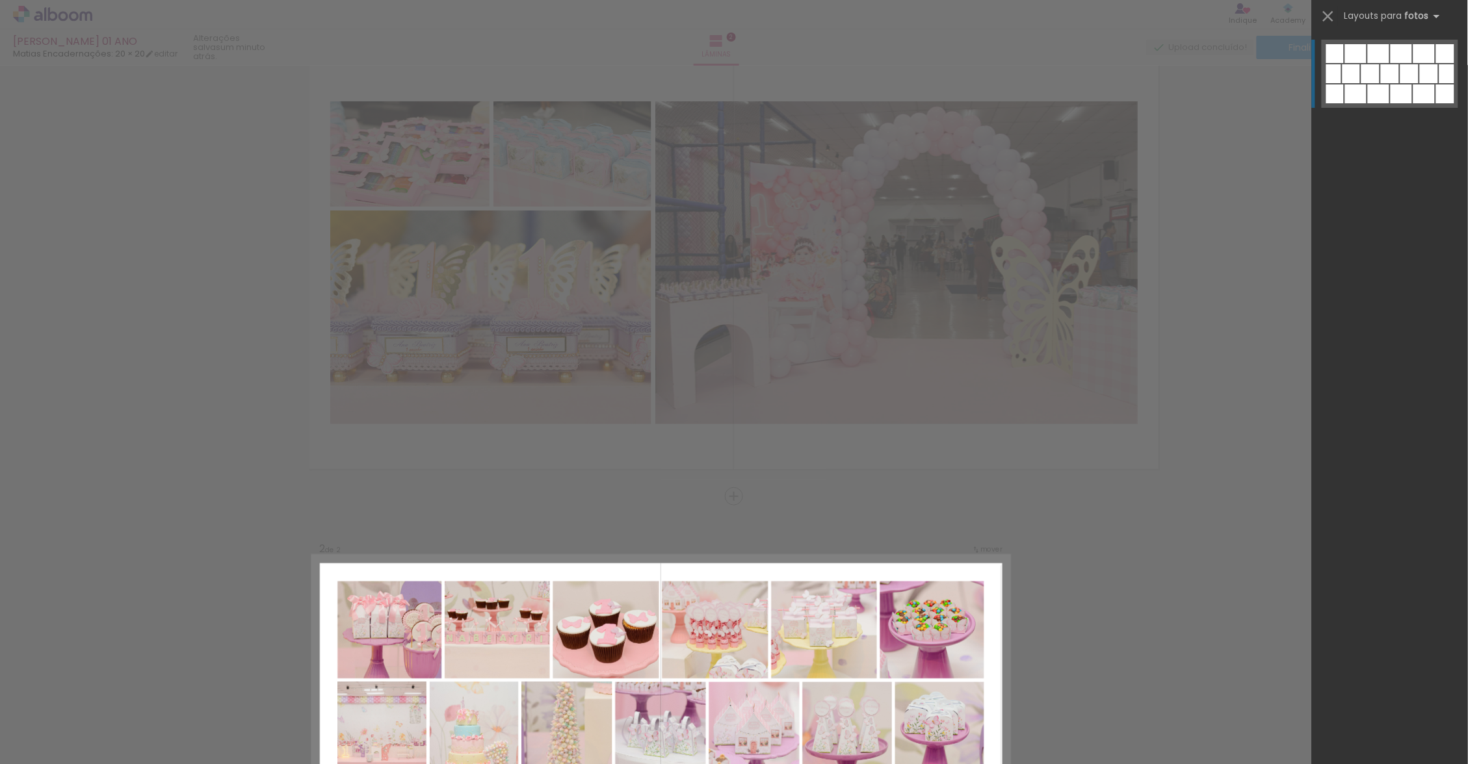
drag, startPoint x: 1327, startPoint y: 12, endPoint x: 327, endPoint y: 21, distance: 1000.3
click at [1327, 12] on iron-icon at bounding box center [1328, 16] width 18 height 18
drag, startPoint x: 327, startPoint y: 21, endPoint x: 1293, endPoint y: 118, distance: 971.4
click at [1293, 118] on div "Confirmar Cancelar" at bounding box center [734, 724] width 1468 height 1435
click at [1332, 15] on iron-icon at bounding box center [1328, 16] width 18 height 18
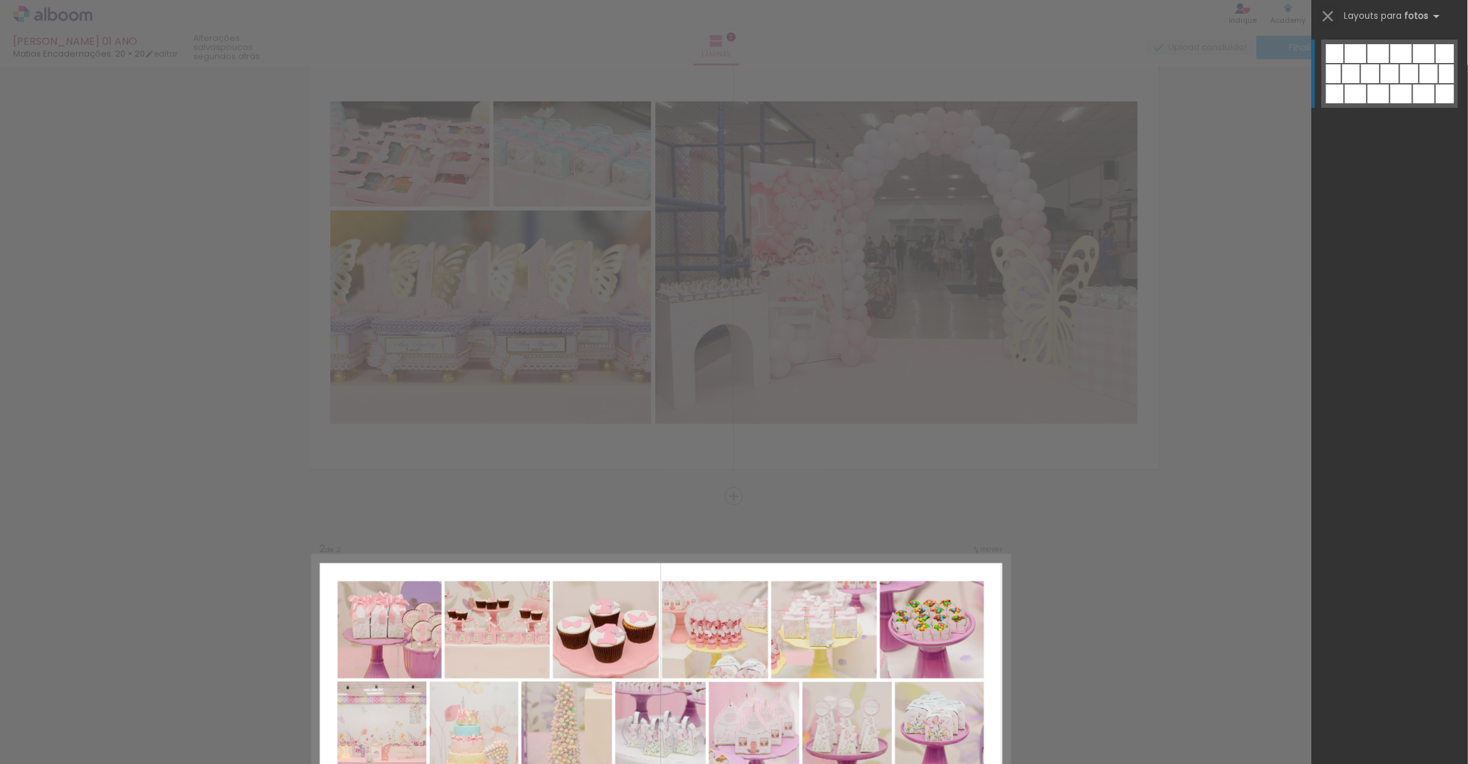
click at [1332, 15] on iron-icon at bounding box center [1328, 16] width 18 height 18
click at [1240, 226] on div "Confirmar Cancelar" at bounding box center [734, 724] width 1468 height 1435
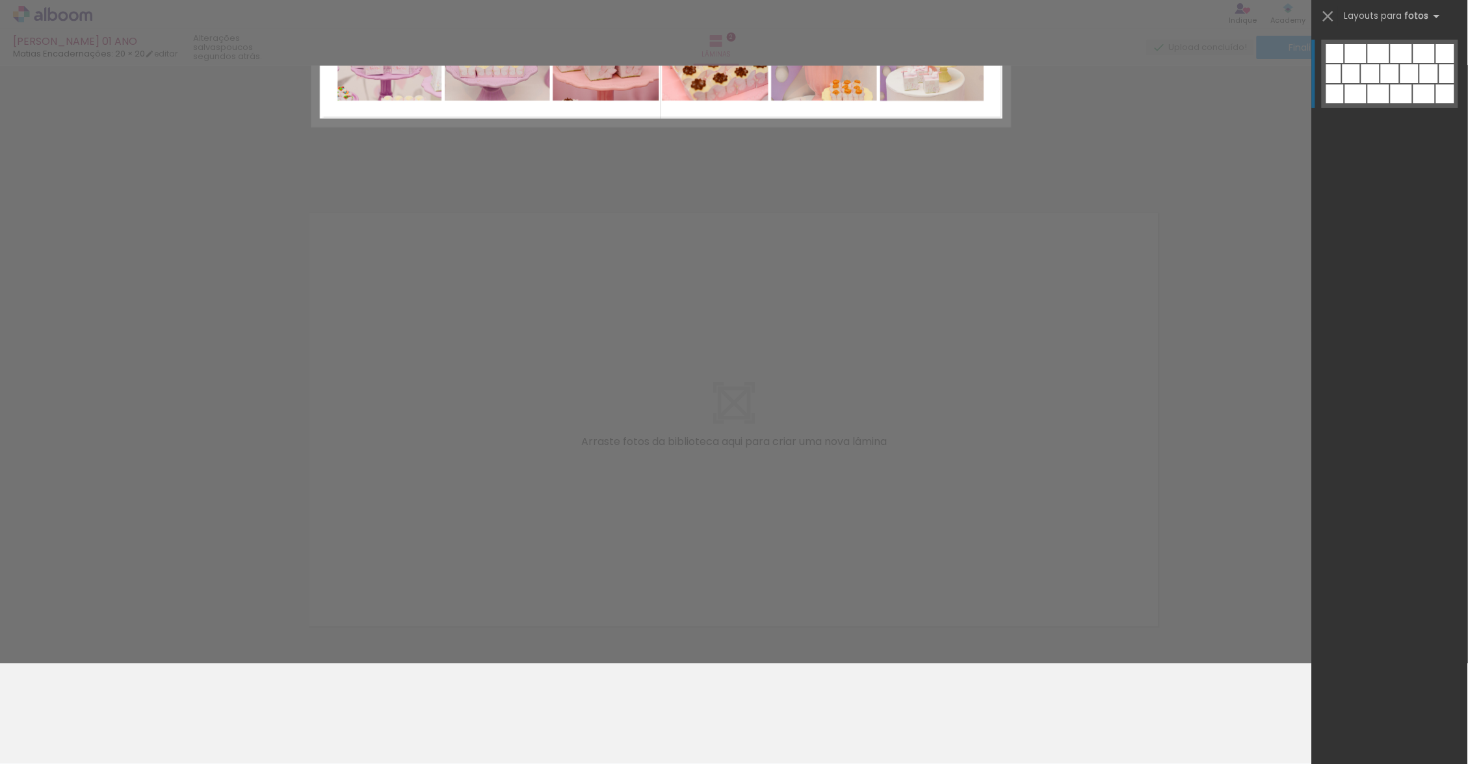
click at [326, 717] on div at bounding box center [336, 720] width 58 height 39
drag, startPoint x: 1240, startPoint y: 226, endPoint x: 1037, endPoint y: 439, distance: 295.1
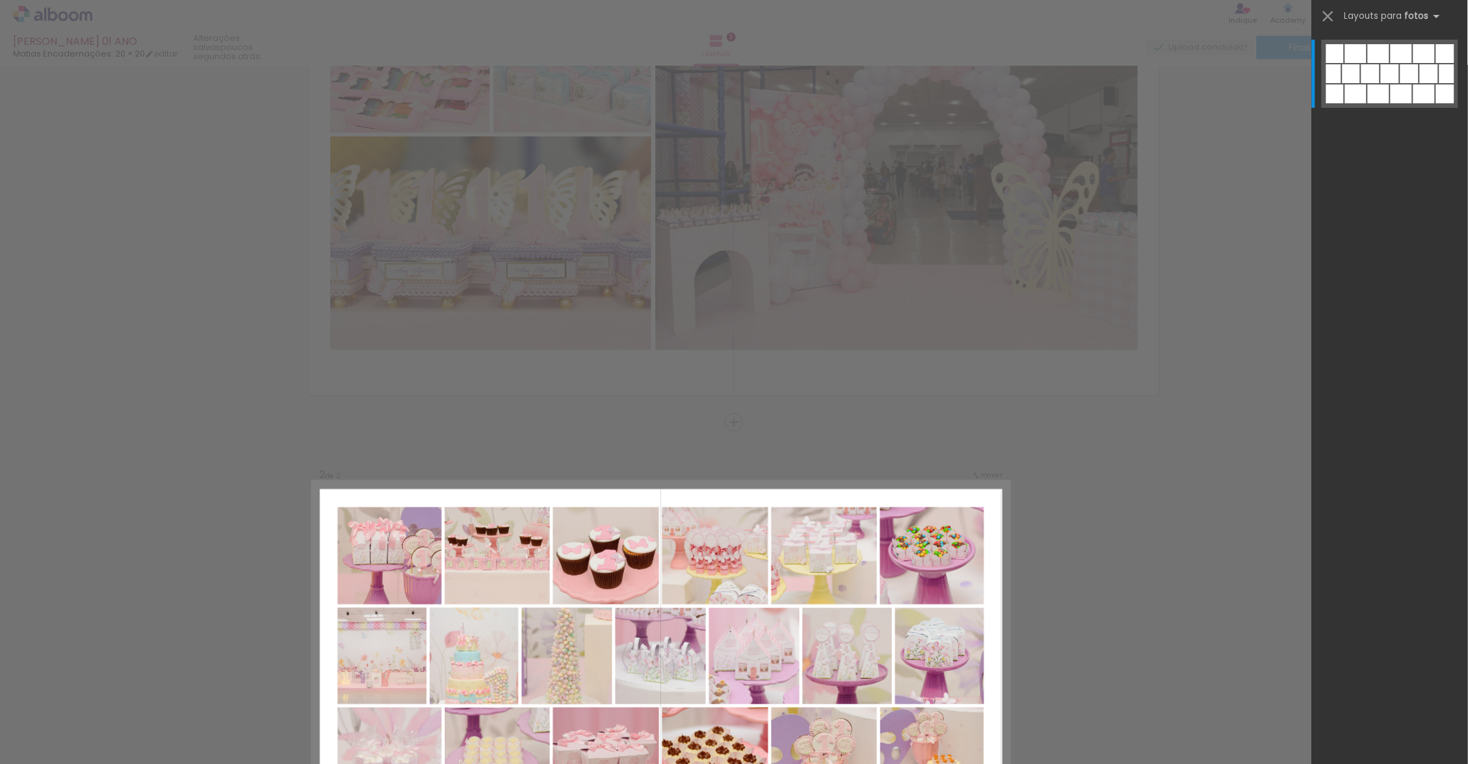
scroll to position [190, 0]
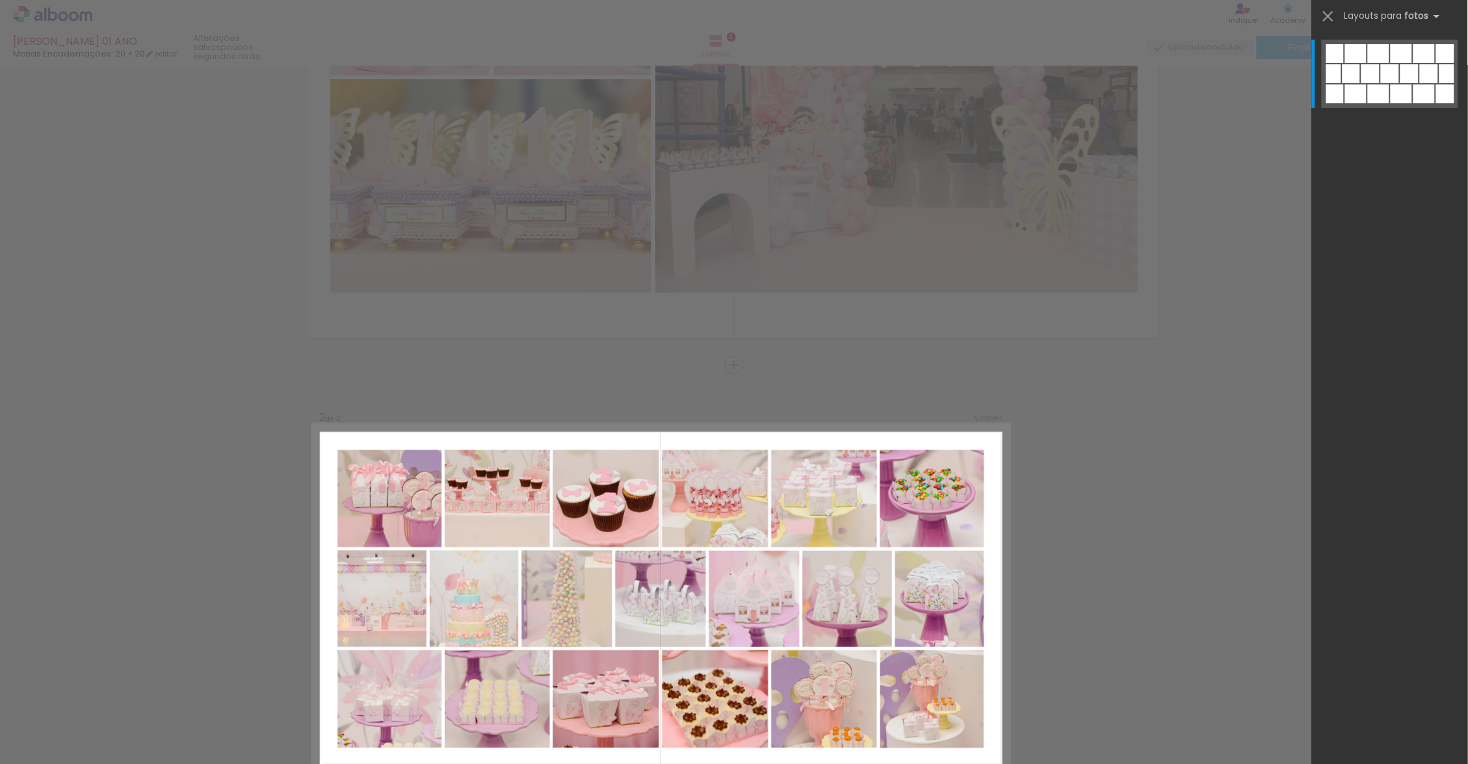
click at [1426, 62] on div at bounding box center [1423, 53] width 21 height 19
click at [1325, 11] on iron-icon at bounding box center [1328, 16] width 18 height 18
click at [1325, 16] on iron-icon at bounding box center [1328, 16] width 18 height 18
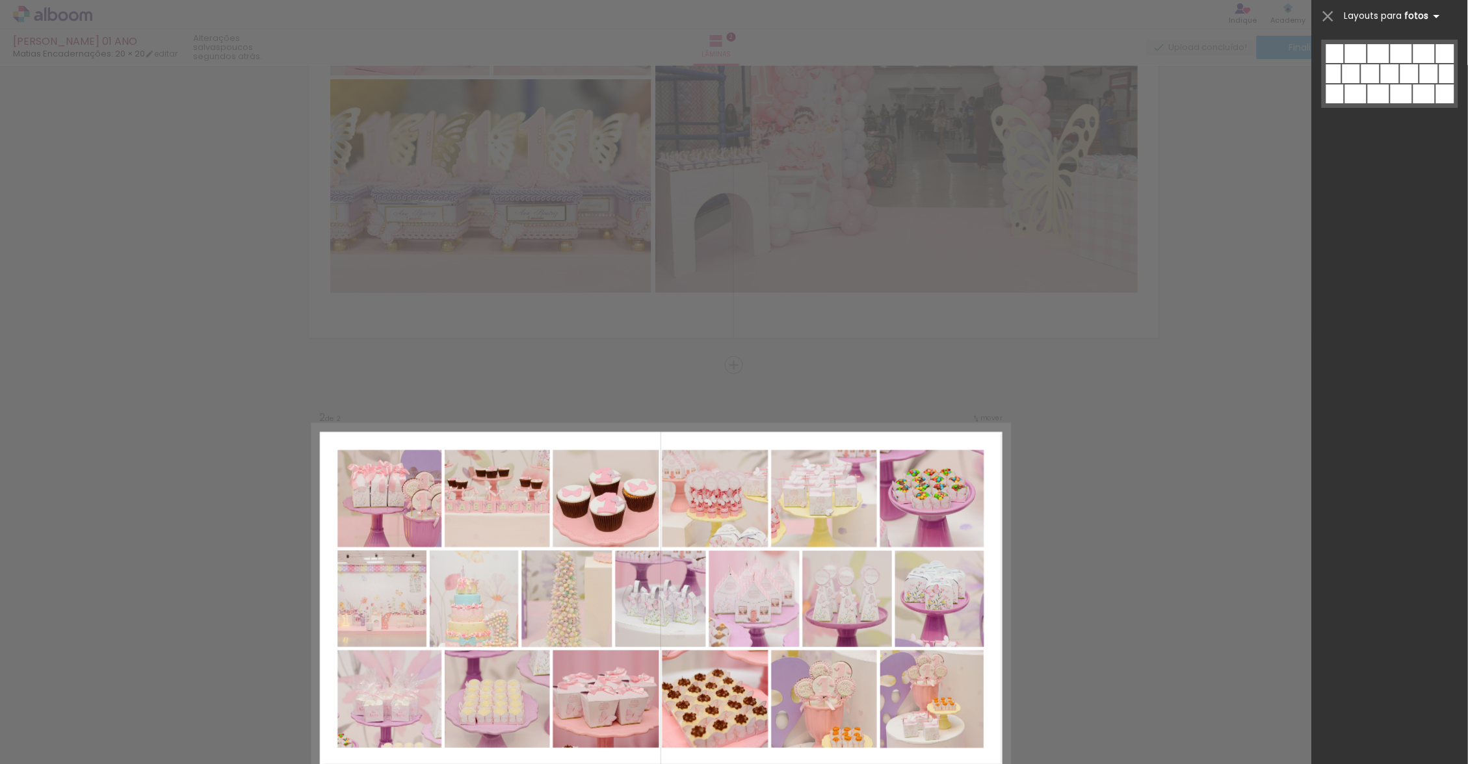
drag, startPoint x: 1037, startPoint y: 439, endPoint x: 1388, endPoint y: 18, distance: 548.7
click at [1388, 18] on span "Layouts para" at bounding box center [1373, 16] width 58 height 12
drag, startPoint x: 1388, startPoint y: 18, endPoint x: 1412, endPoint y: 16, distance: 24.1
click at [1412, 16] on b "fotos" at bounding box center [1425, 16] width 40 height 12
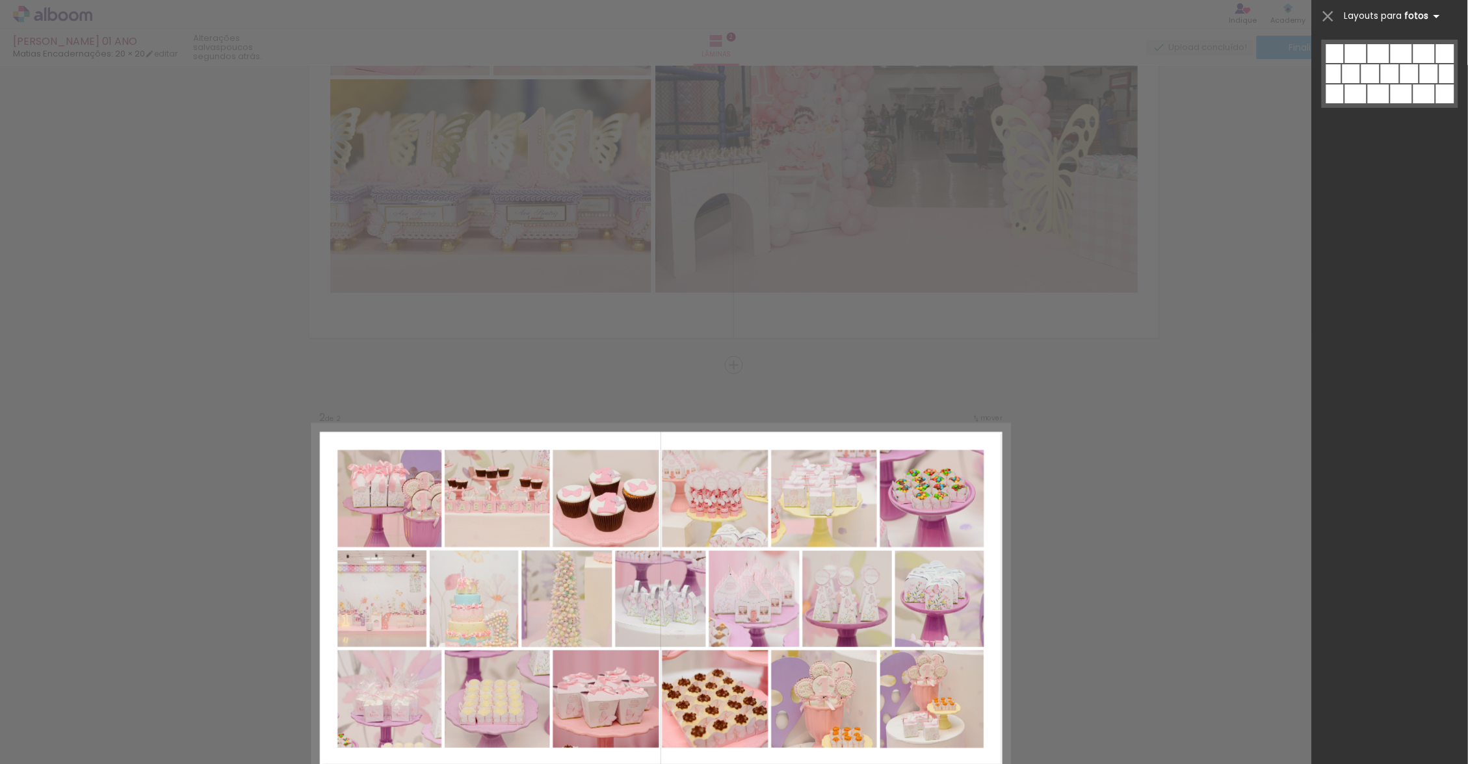
click at [1412, 16] on b "fotos" at bounding box center [1425, 16] width 40 height 12
drag, startPoint x: 1412, startPoint y: 16, endPoint x: 1325, endPoint y: 12, distance: 87.2
click at [1325, 12] on iron-icon at bounding box center [1328, 16] width 18 height 18
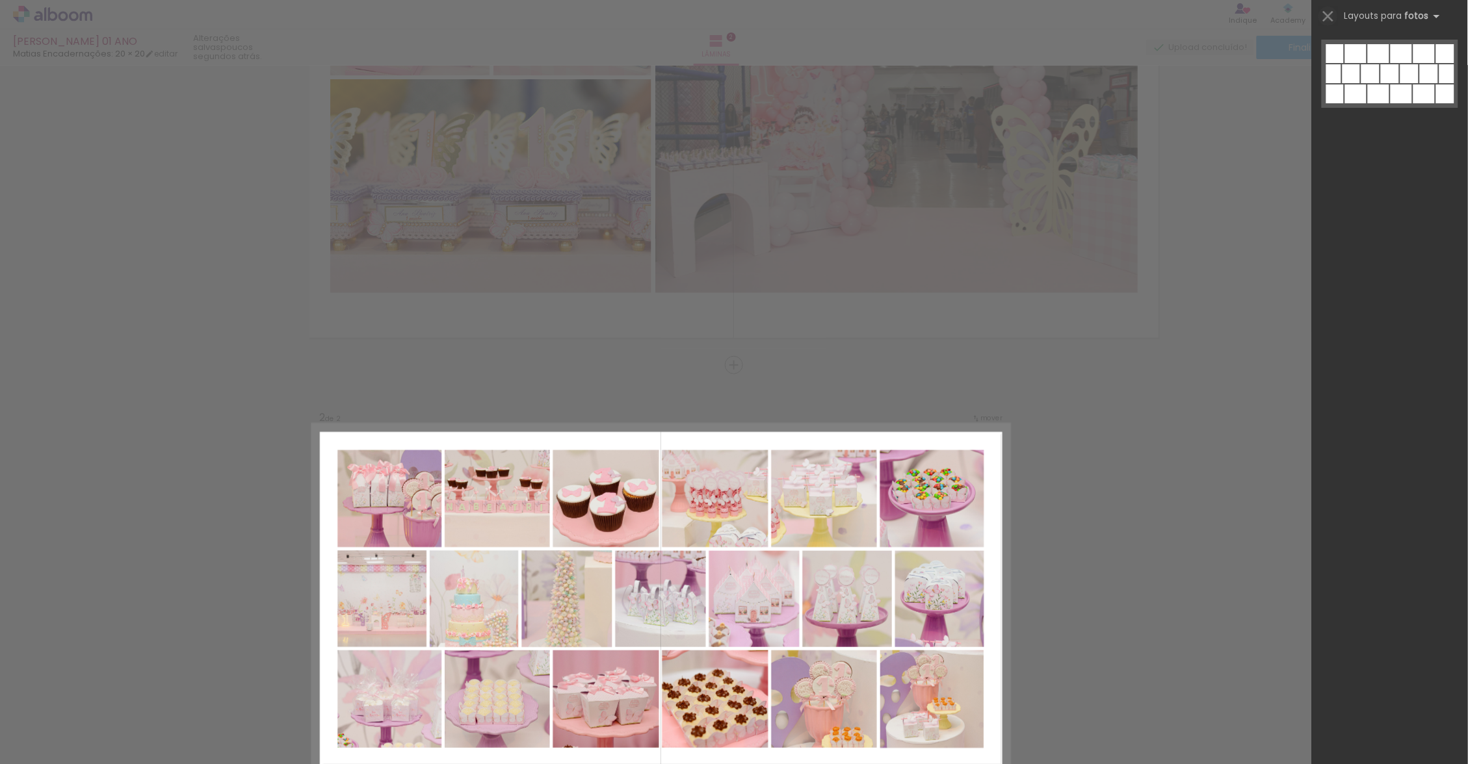
drag, startPoint x: 1325, startPoint y: 12, endPoint x: 1171, endPoint y: 211, distance: 252.1
click at [1171, 211] on div "Confirmar Cancelar" at bounding box center [734, 593] width 1468 height 1435
click at [1350, 363] on div at bounding box center [1390, 397] width 156 height 734
click at [1141, 337] on div "Confirmar Cancelar" at bounding box center [734, 593] width 1468 height 1435
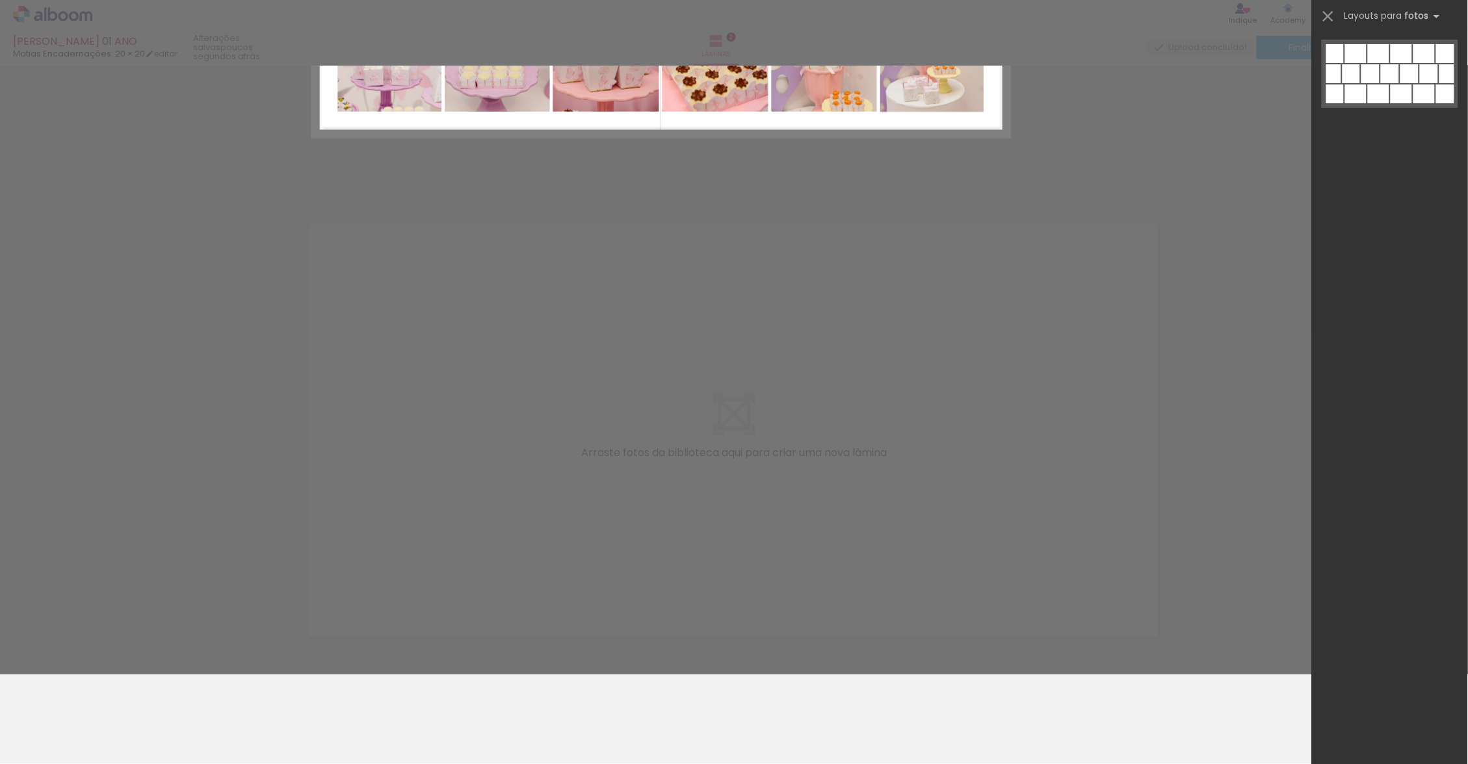
scroll to position [770, 0]
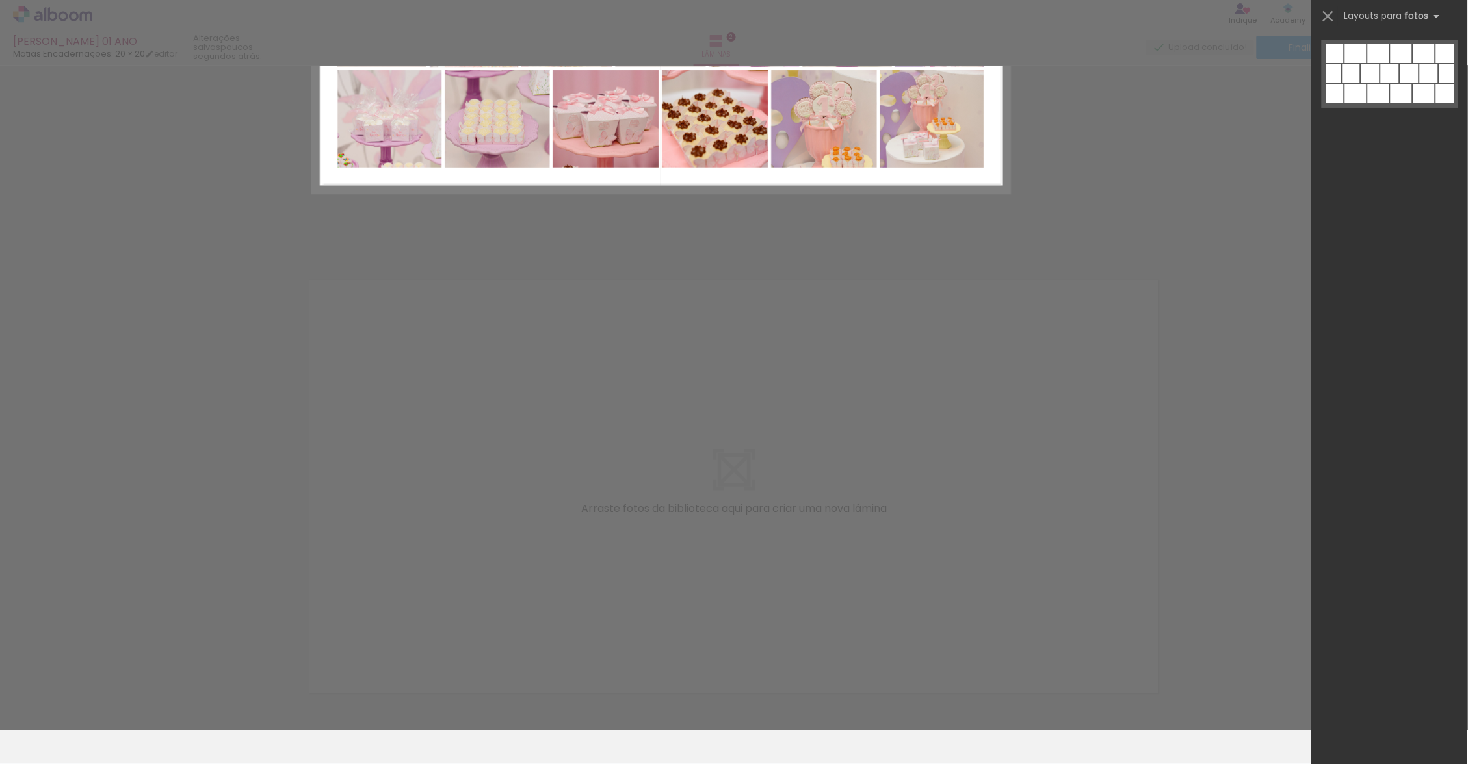
click at [1111, 214] on div "Confirmar Cancelar" at bounding box center [734, 12] width 1468 height 1435
drag, startPoint x: 1141, startPoint y: 337, endPoint x: 1328, endPoint y: 18, distance: 369.7
click at [1328, 18] on iron-icon at bounding box center [1328, 16] width 18 height 18
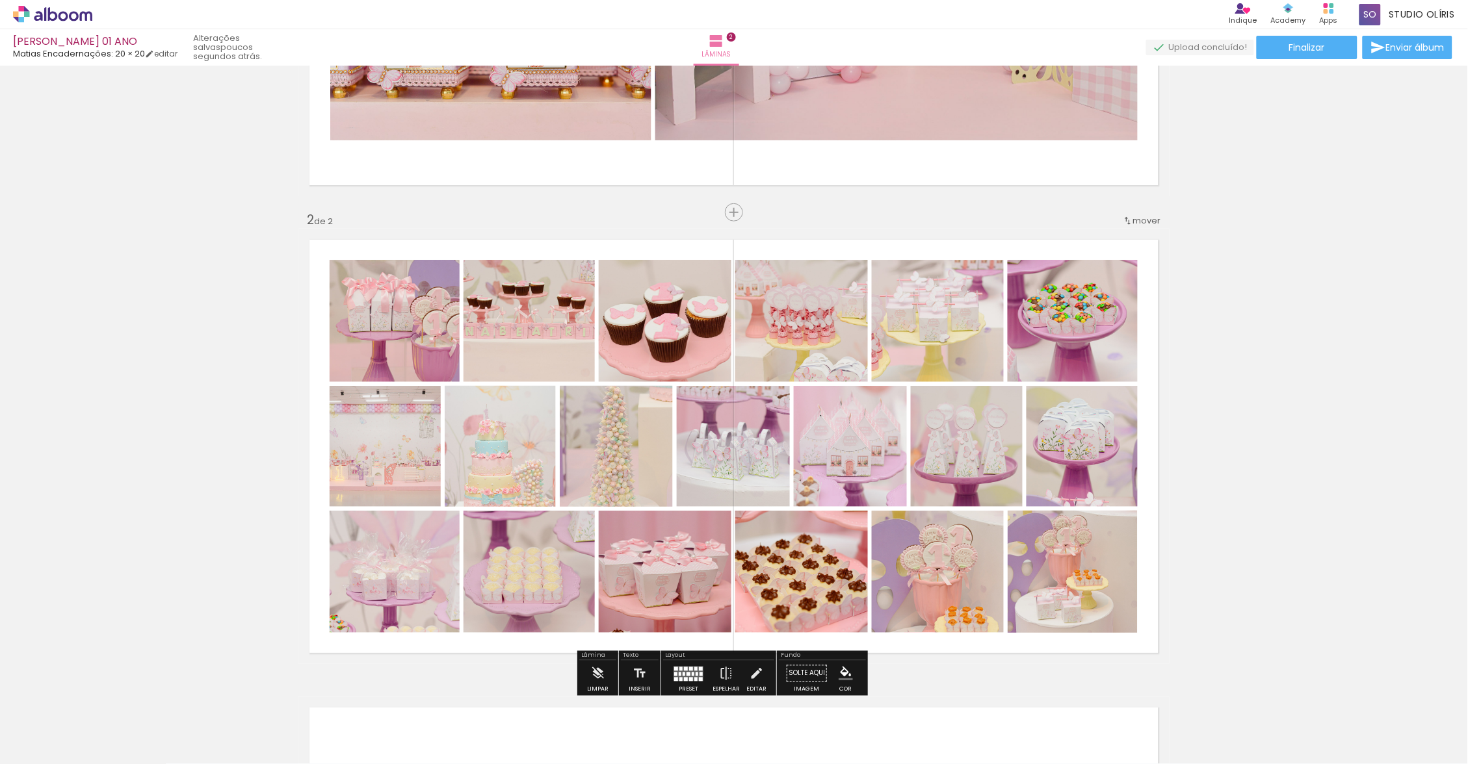
scroll to position [465, 0]
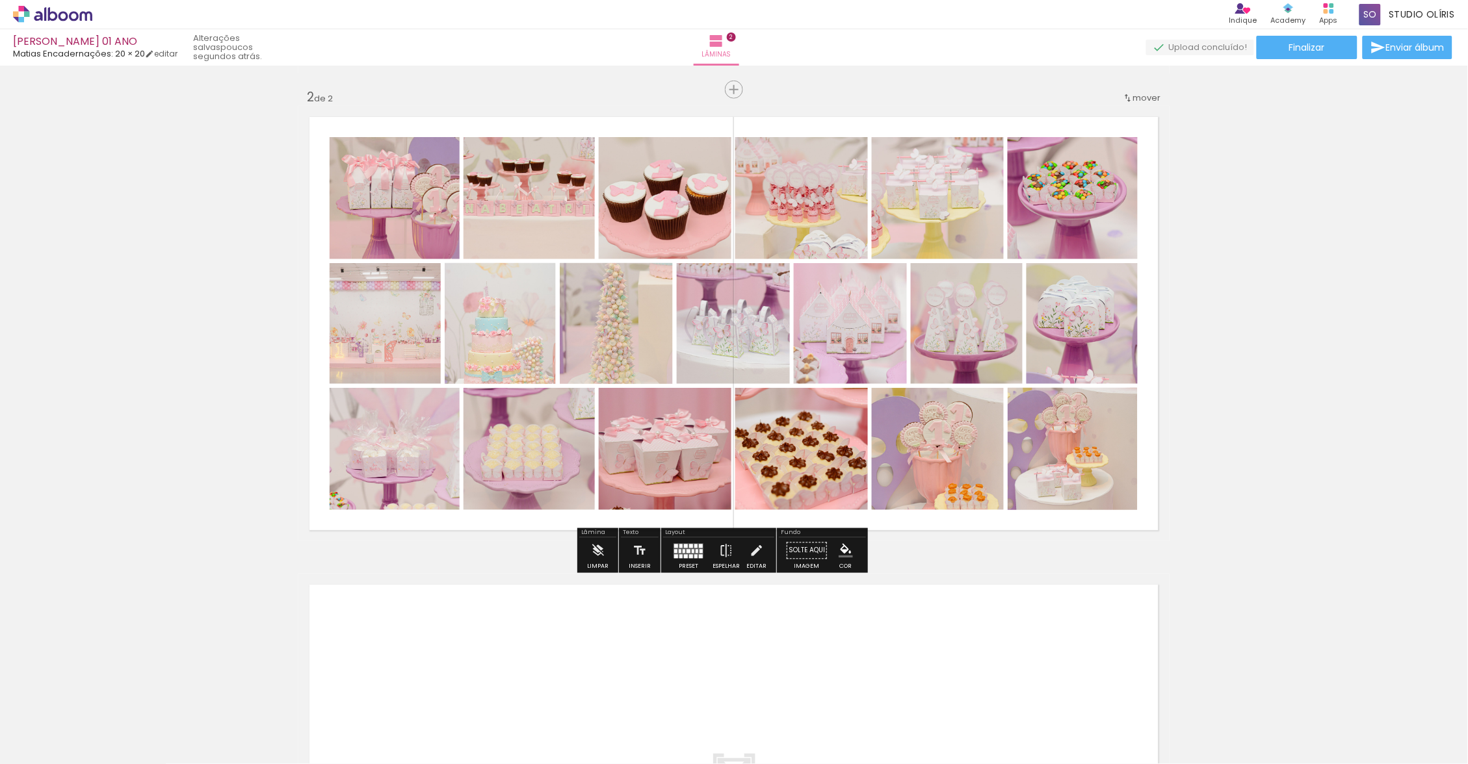
drag, startPoint x: 697, startPoint y: 552, endPoint x: 327, endPoint y: 21, distance: 647.6
click at [694, 552] on div at bounding box center [693, 551] width 3 height 4
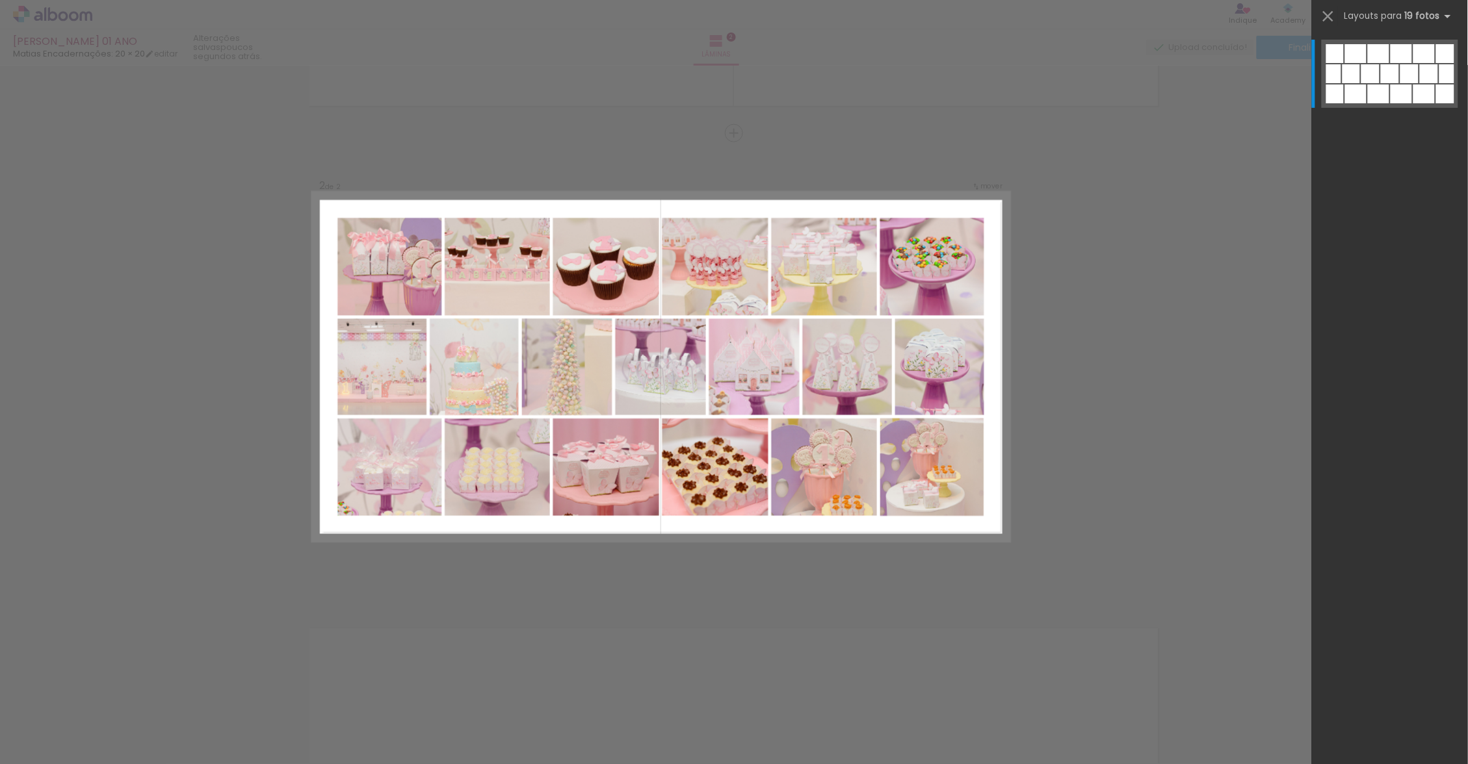
scroll to position [413, 0]
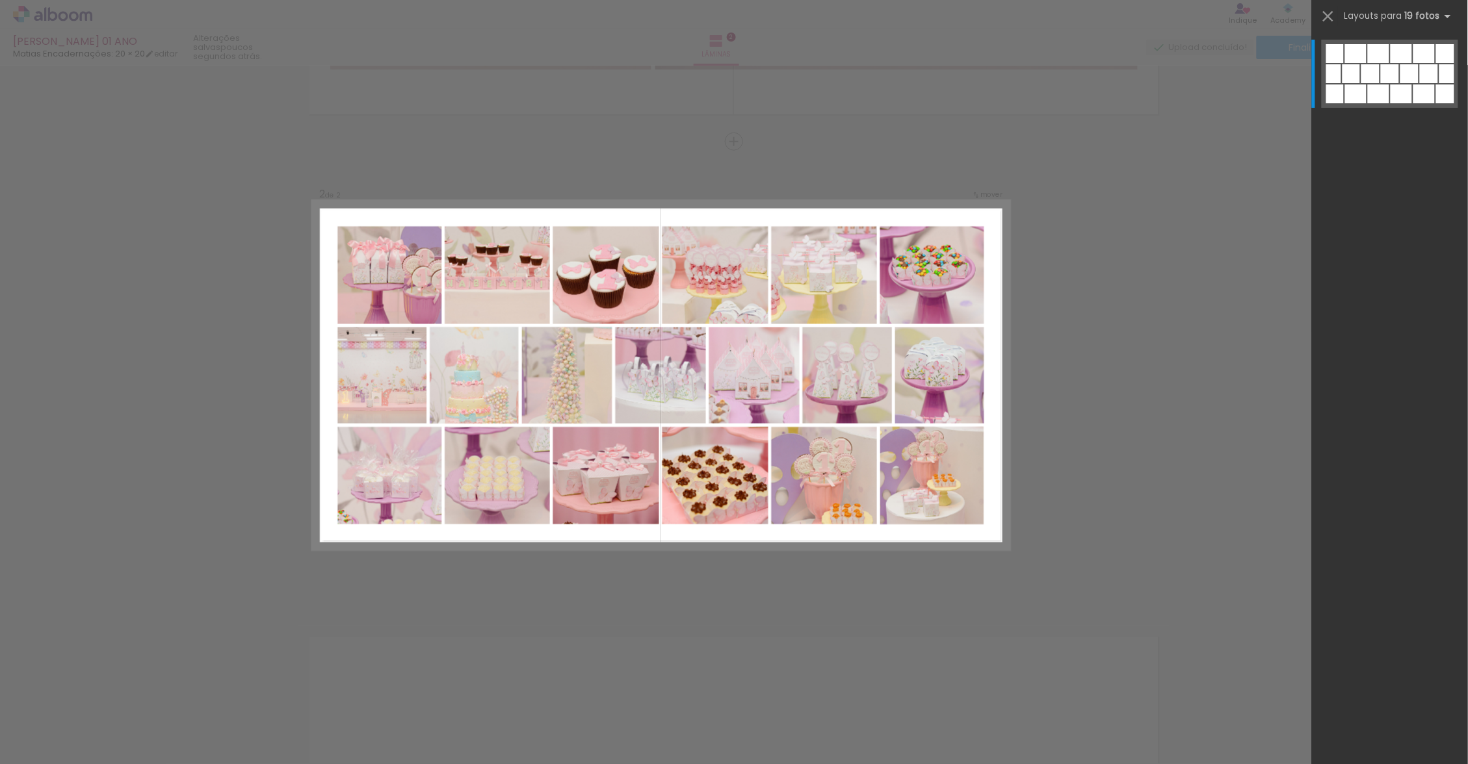
click at [1328, 19] on iron-icon at bounding box center [1328, 16] width 18 height 18
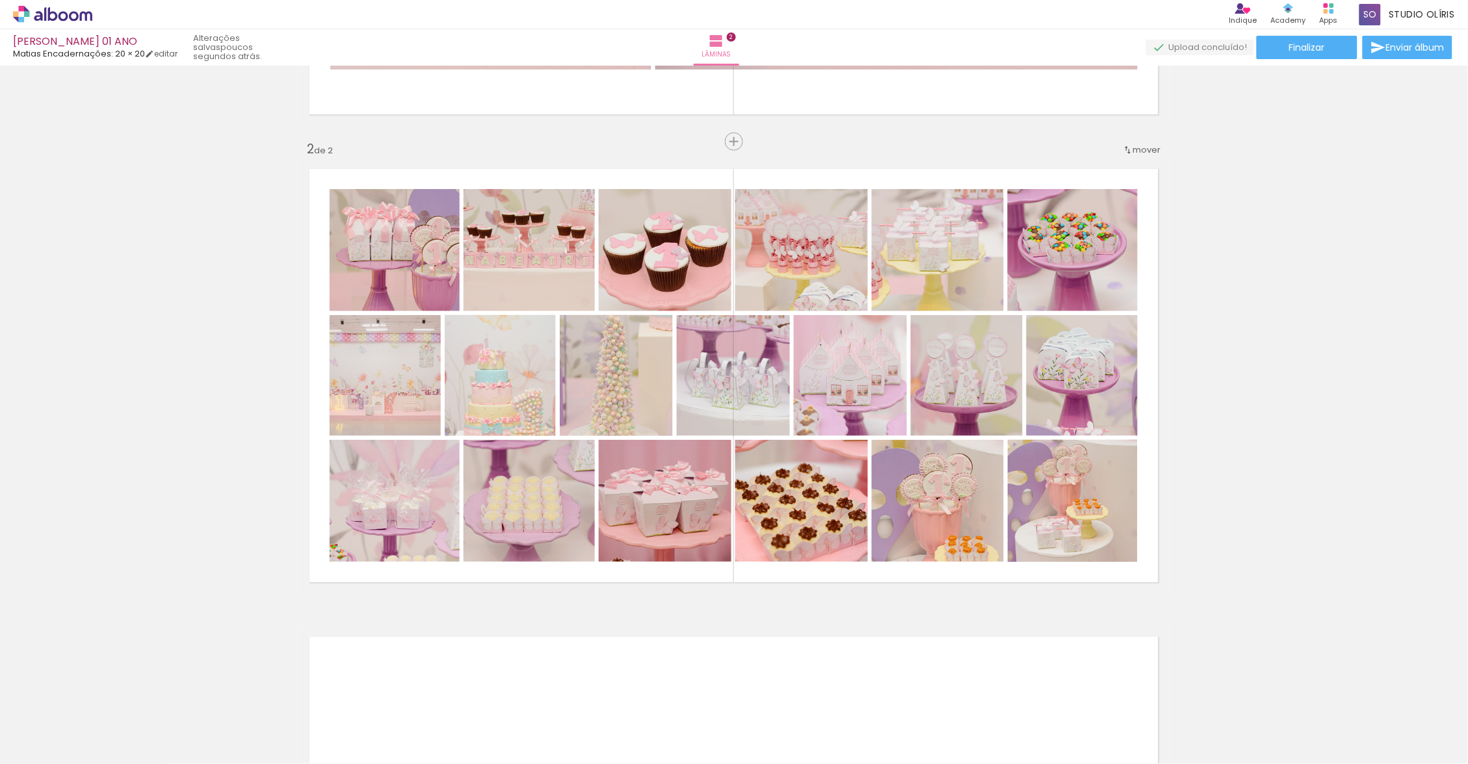
click at [564, 175] on quentale-layouter at bounding box center [733, 375] width 871 height 435
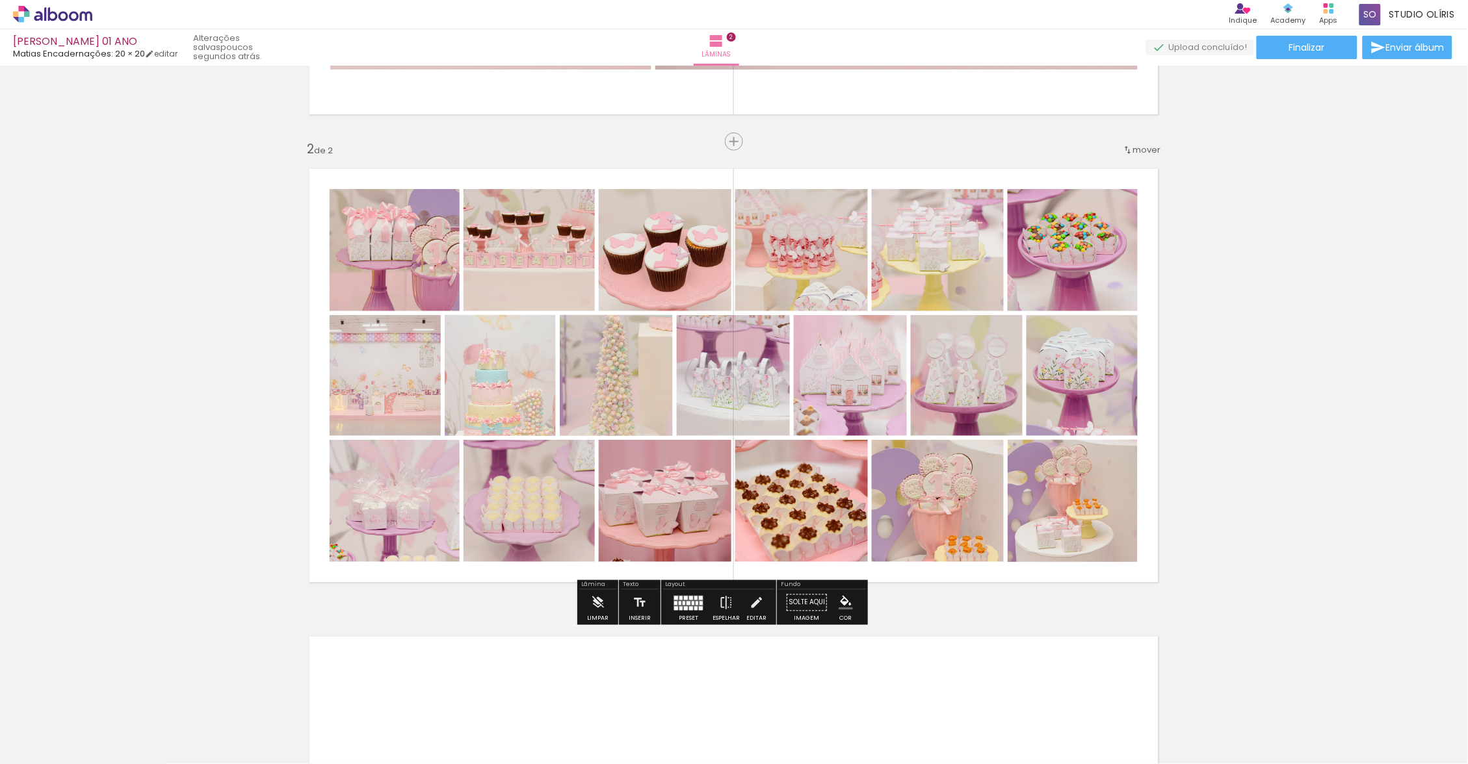
scroll to position [122, 0]
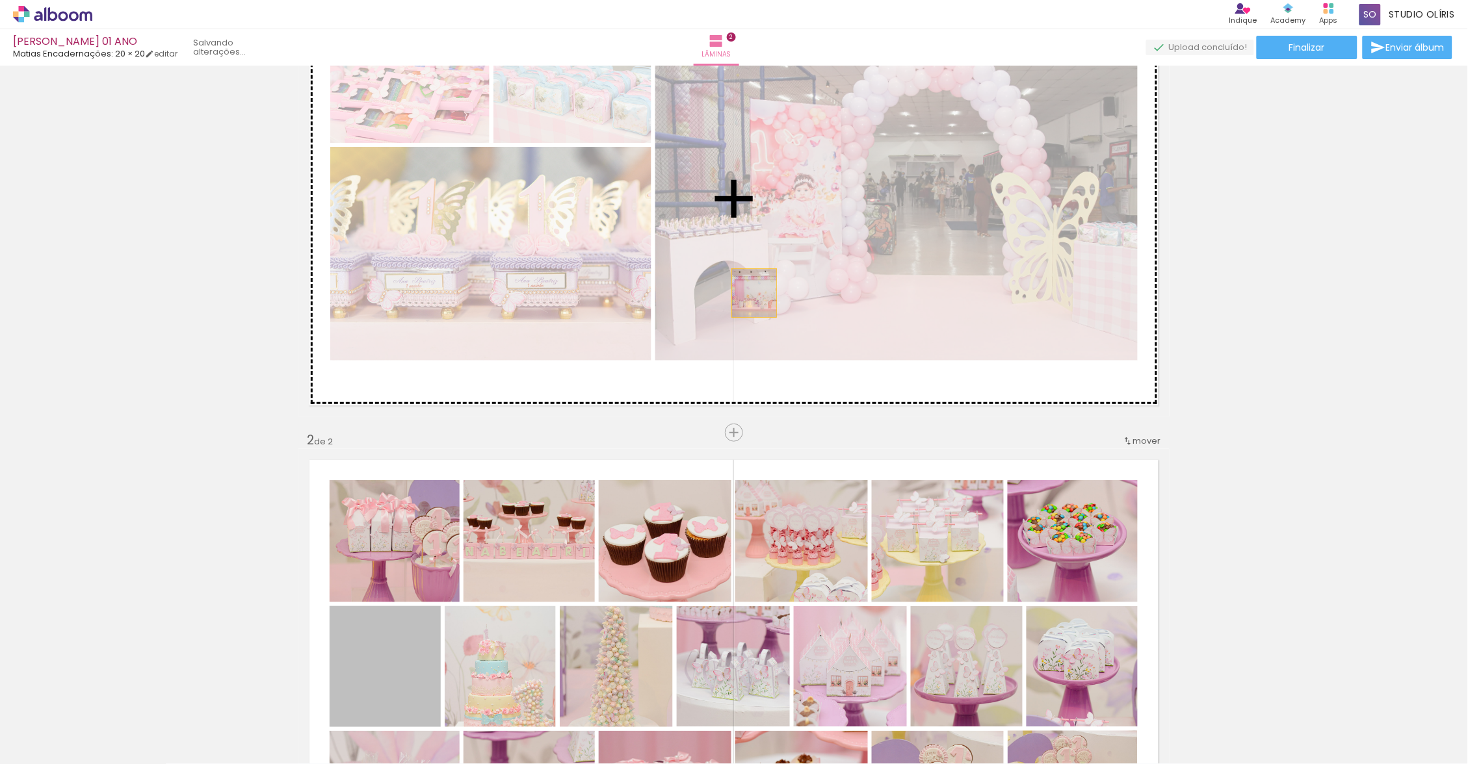
drag, startPoint x: 564, startPoint y: 175, endPoint x: 749, endPoint y: 293, distance: 219.4
click at [749, 293] on div "Inserir lâmina 1 de 2 Inserir lâmina 2 de 2" at bounding box center [734, 650] width 1468 height 1405
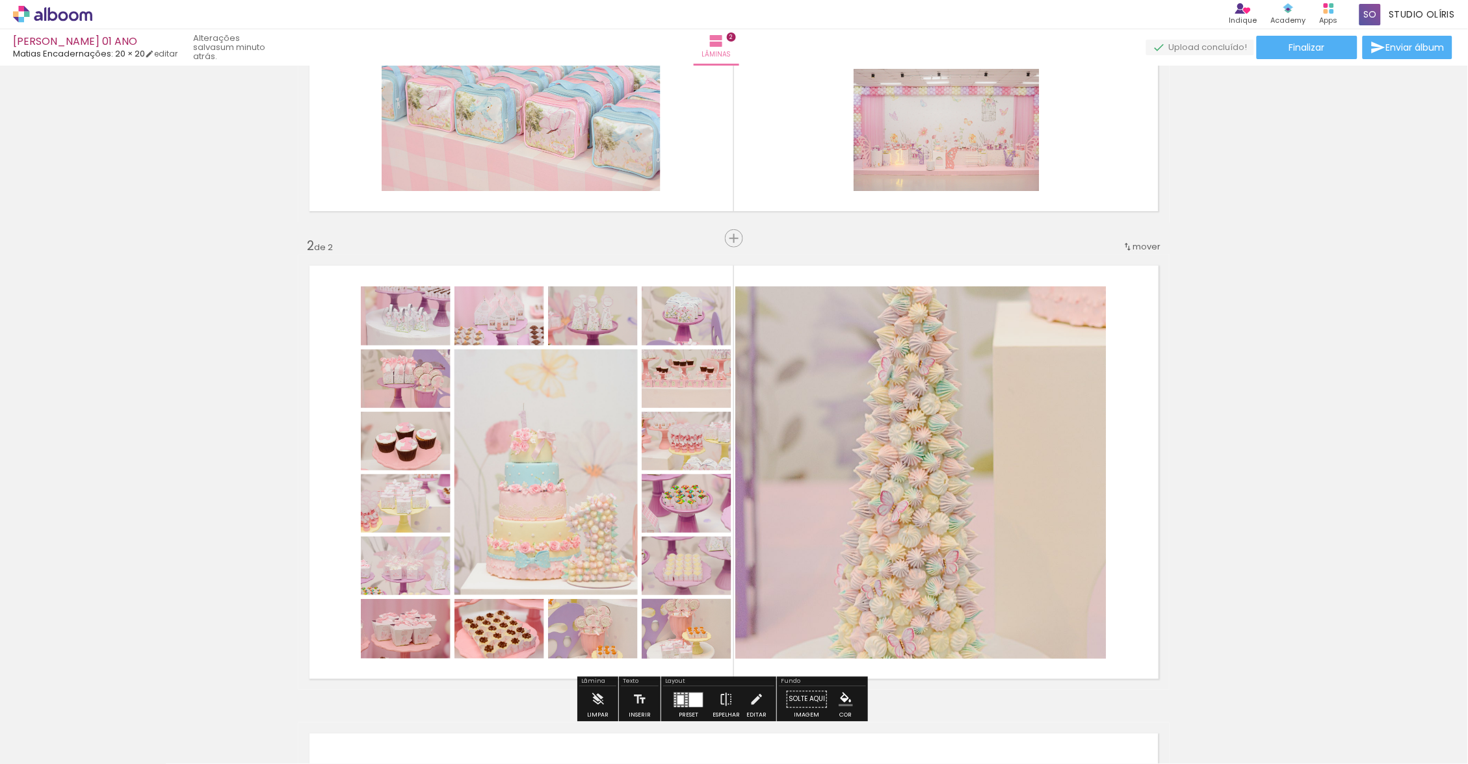
scroll to position [0, 0]
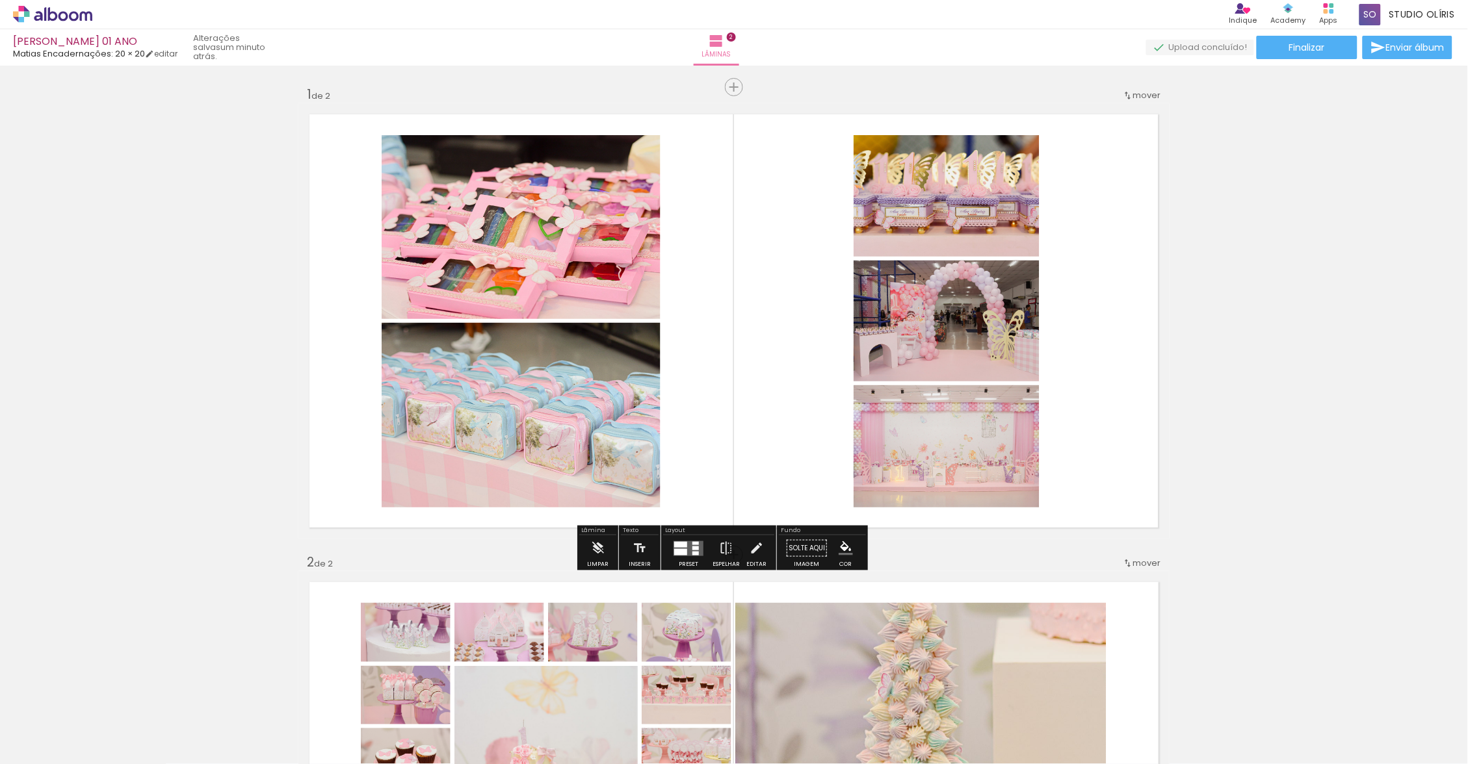
drag, startPoint x: 749, startPoint y: 293, endPoint x: 698, endPoint y: 552, distance: 264.2
click at [698, 552] on div at bounding box center [695, 553] width 6 height 4
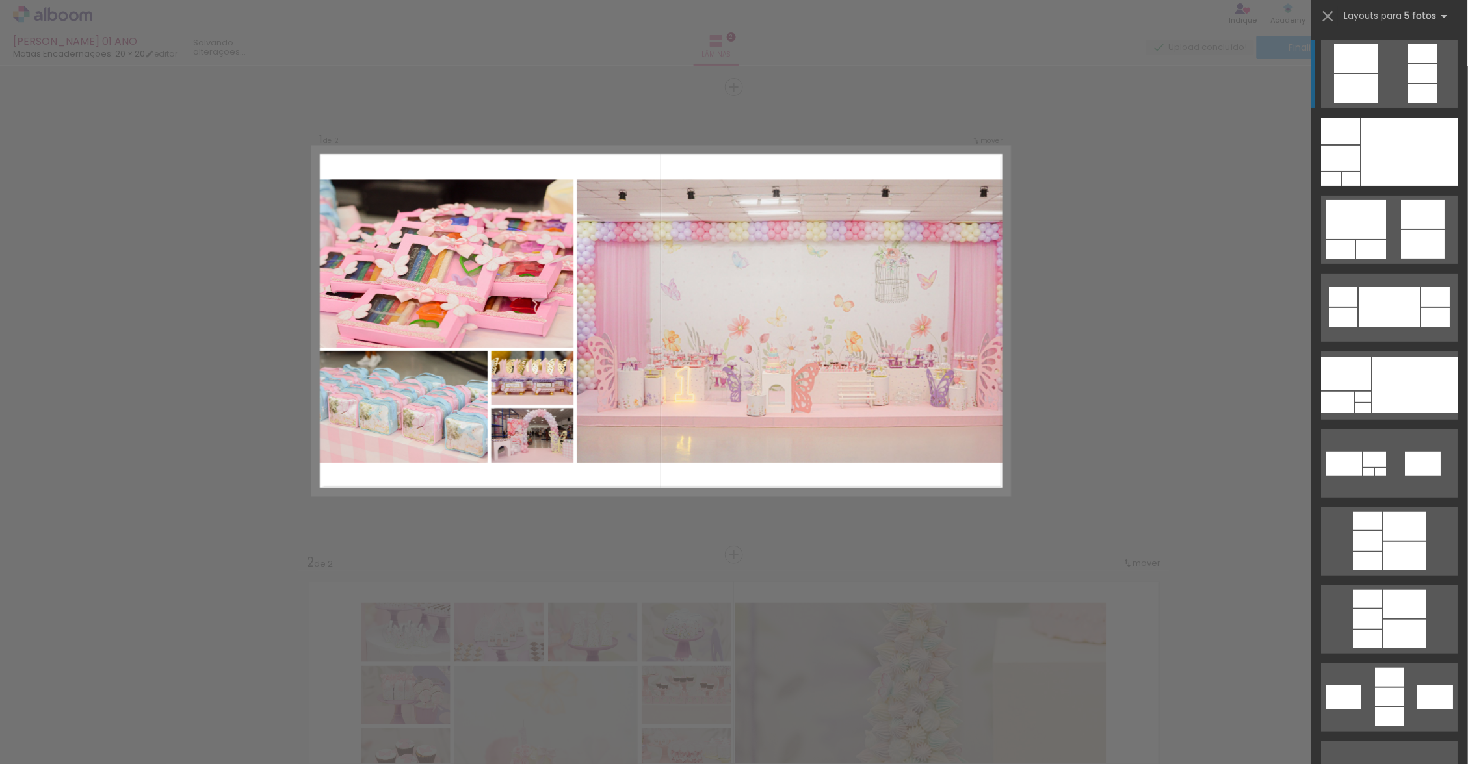
click at [1377, 371] on div at bounding box center [1416, 385] width 86 height 56
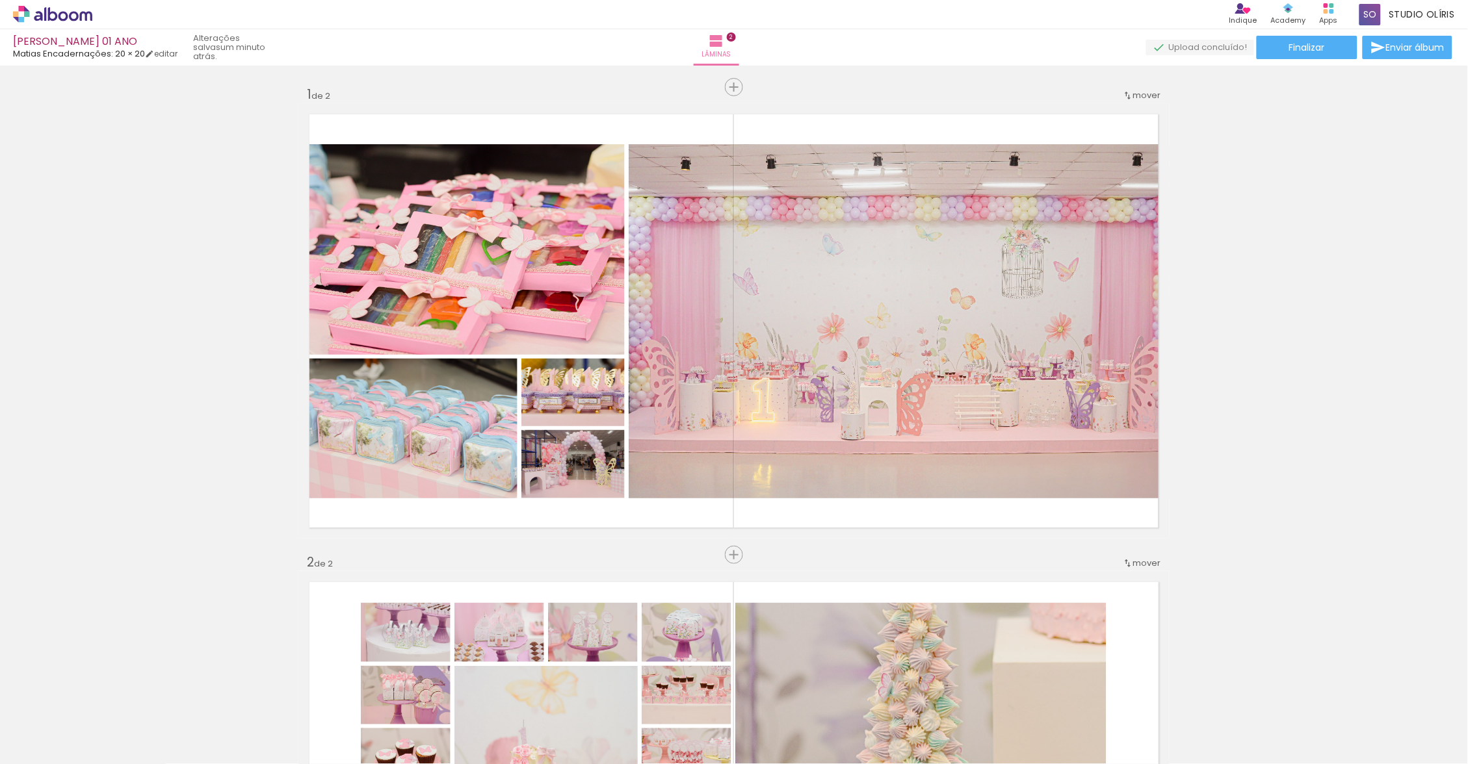
click at [1257, 352] on div "Inserir lâmina 1 de 2 Inserir lâmina 2 de 2" at bounding box center [734, 772] width 1468 height 1405
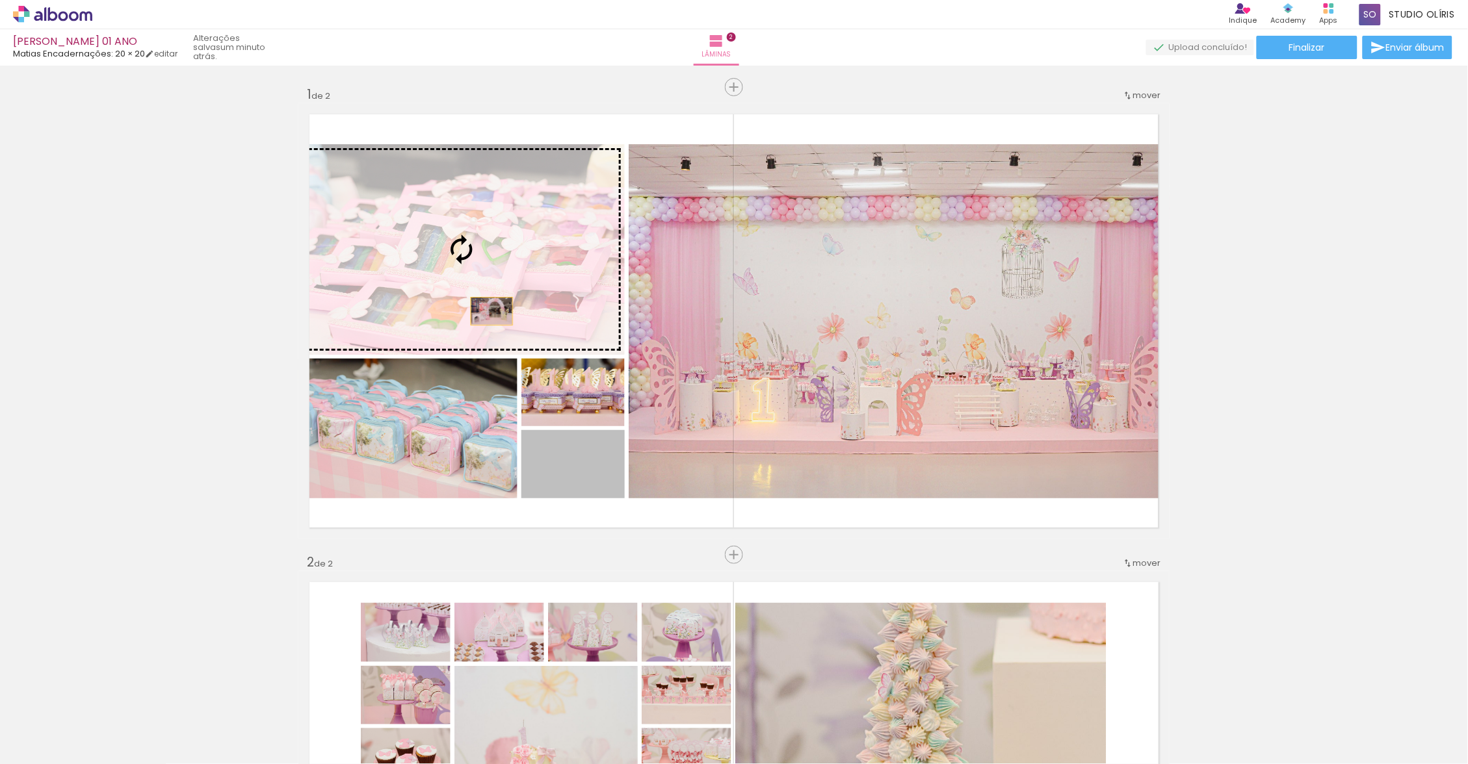
drag, startPoint x: 698, startPoint y: 552, endPoint x: 474, endPoint y: 279, distance: 353.3
click at [0, 0] on slot at bounding box center [0, 0] width 0 height 0
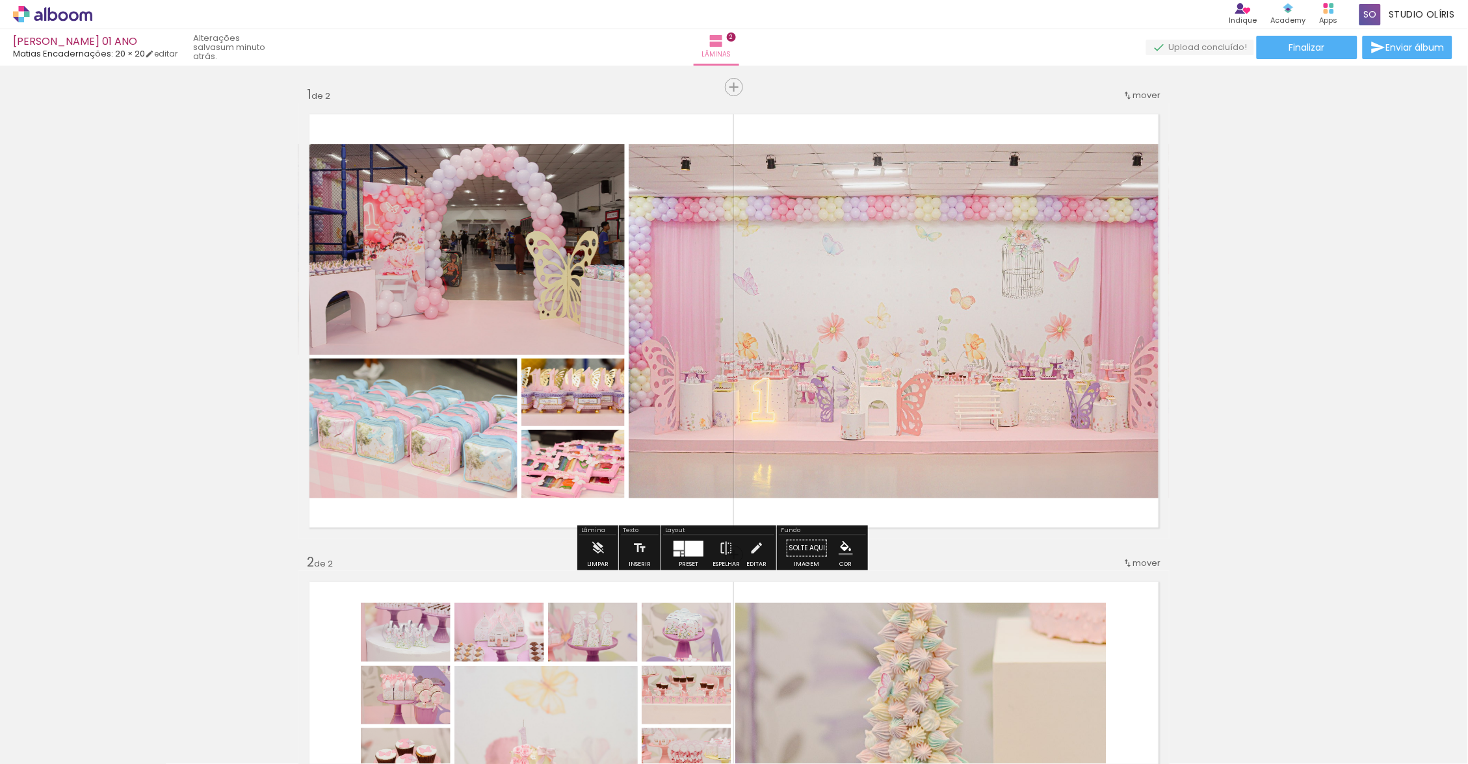
click at [940, 344] on quentale-photo at bounding box center [898, 321] width 541 height 354
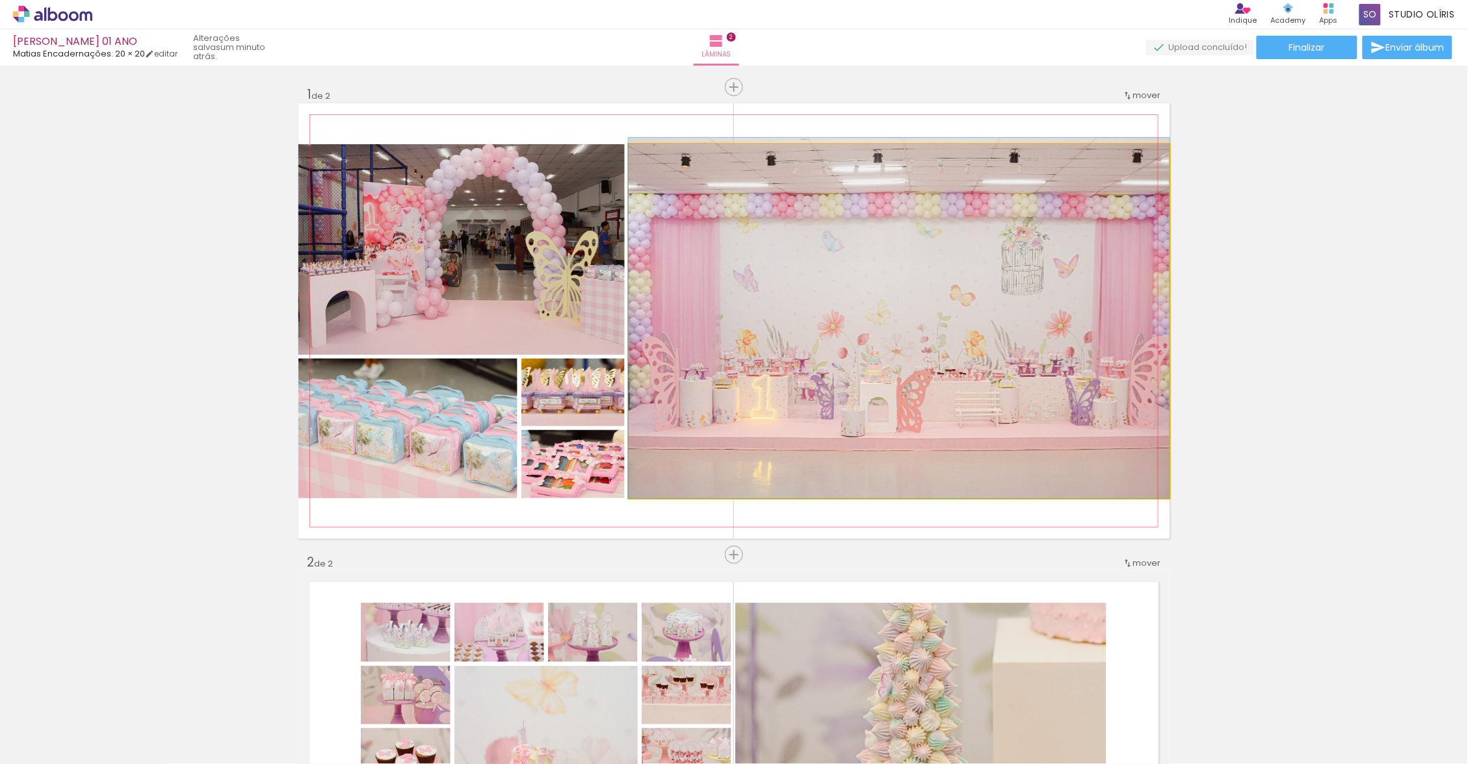
drag, startPoint x: 474, startPoint y: 279, endPoint x: 881, endPoint y: 328, distance: 409.7
drag, startPoint x: 881, startPoint y: 328, endPoint x: 870, endPoint y: 323, distance: 11.4
click at [870, 323] on quentale-photo at bounding box center [898, 321] width 541 height 354
drag, startPoint x: 870, startPoint y: 323, endPoint x: 849, endPoint y: 326, distance: 21.0
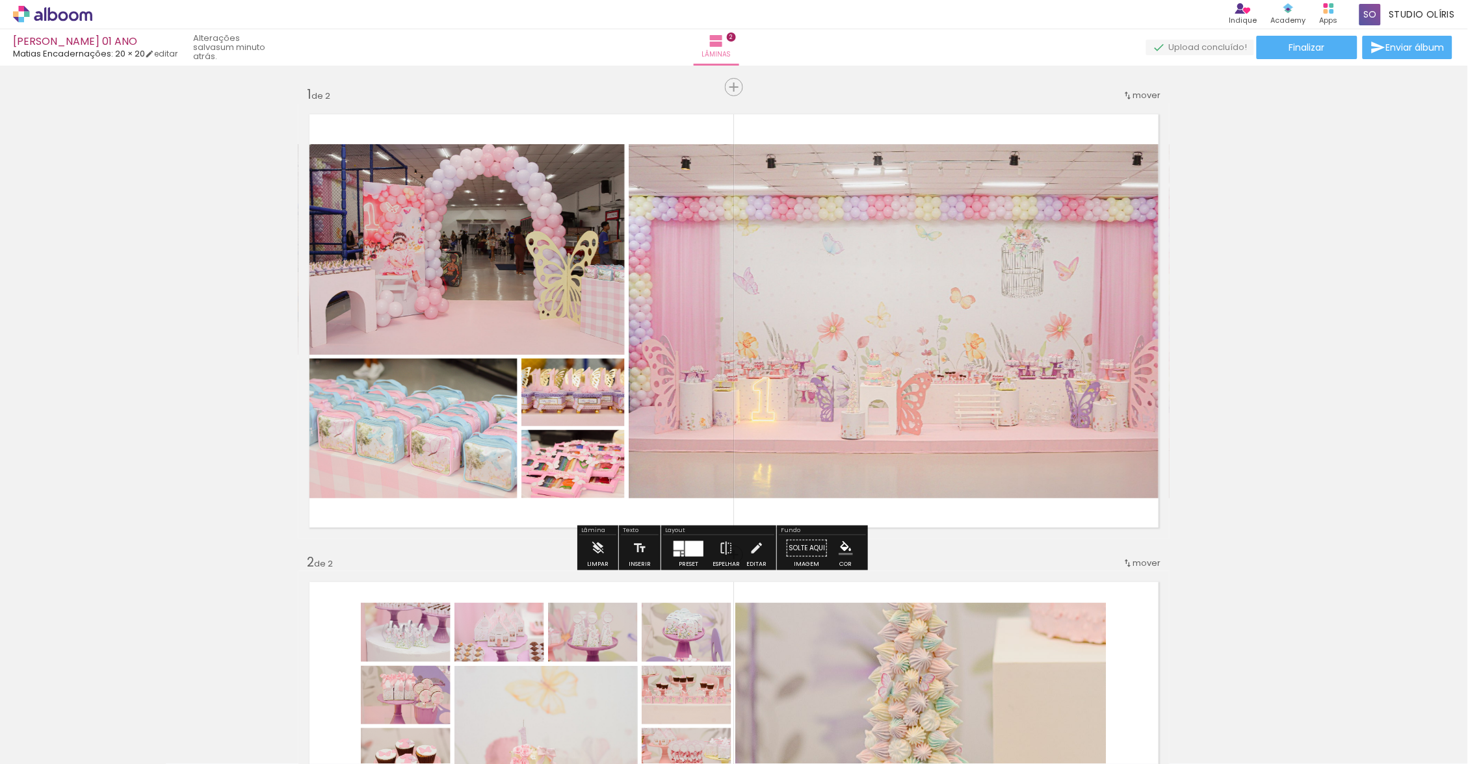
click at [922, 357] on quentale-photo at bounding box center [898, 321] width 541 height 354
click at [1286, 395] on div "Inserir lâmina 1 de 2 Inserir lâmina 2 de 2" at bounding box center [734, 772] width 1468 height 1405
click at [1100, 393] on quentale-photo at bounding box center [898, 321] width 541 height 354
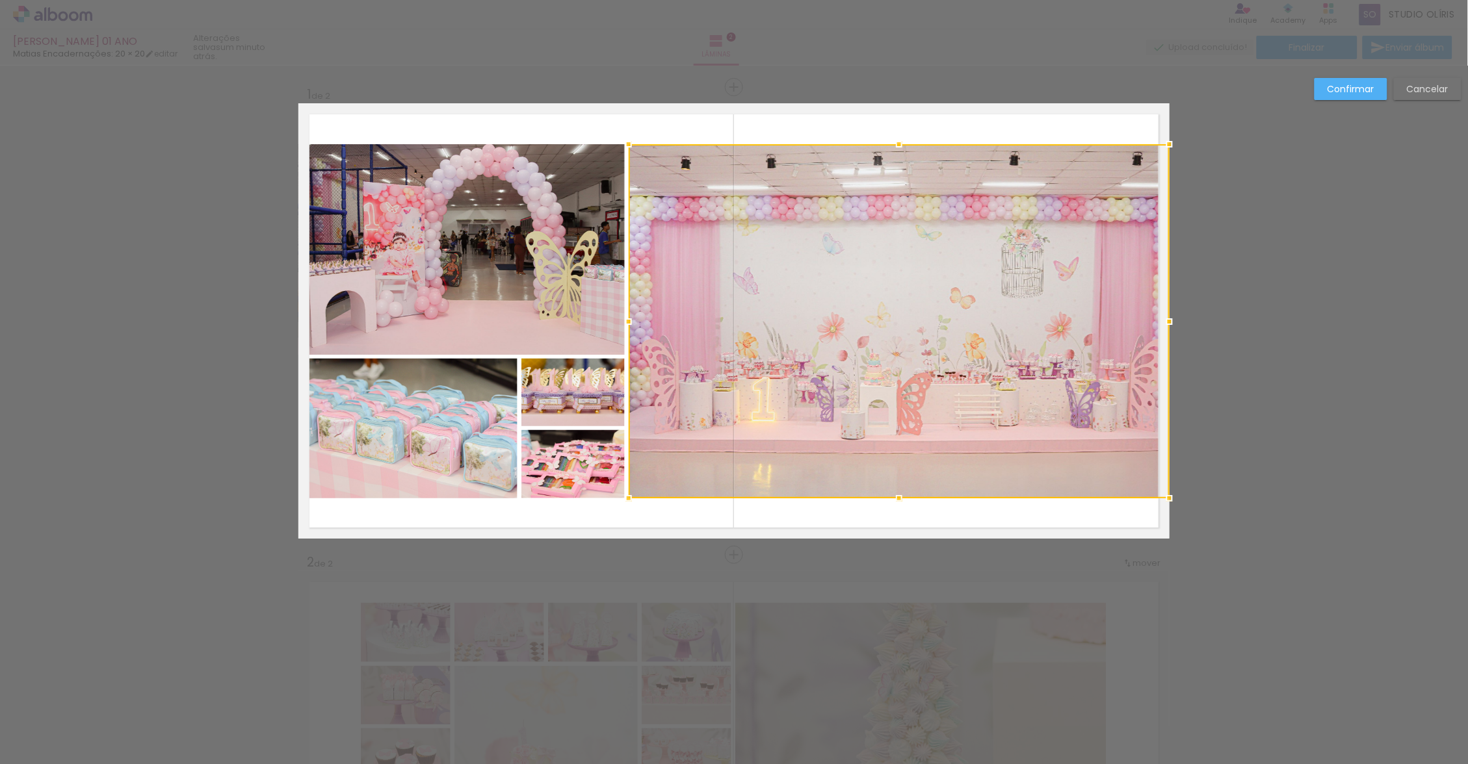
click at [1100, 393] on div at bounding box center [898, 321] width 541 height 354
drag, startPoint x: 849, startPoint y: 326, endPoint x: 1153, endPoint y: 324, distance: 303.5
click at [1154, 324] on div at bounding box center [1167, 322] width 26 height 26
drag, startPoint x: 1153, startPoint y: 324, endPoint x: 1208, endPoint y: 328, distance: 55.4
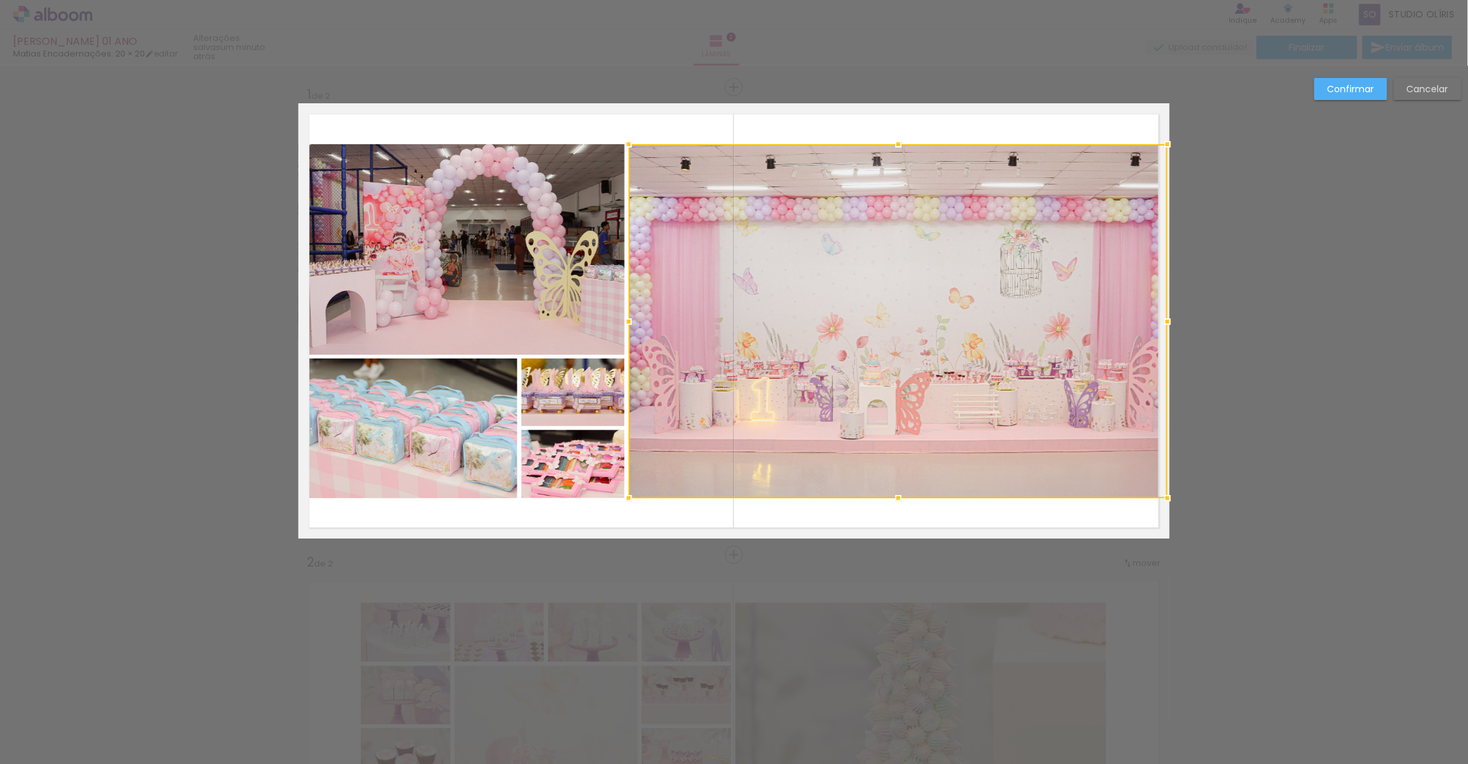
click at [981, 384] on div at bounding box center [897, 321] width 539 height 354
drag, startPoint x: 1208, startPoint y: 328, endPoint x: 981, endPoint y: 384, distance: 233.6
click at [981, 384] on div at bounding box center [897, 321] width 539 height 354
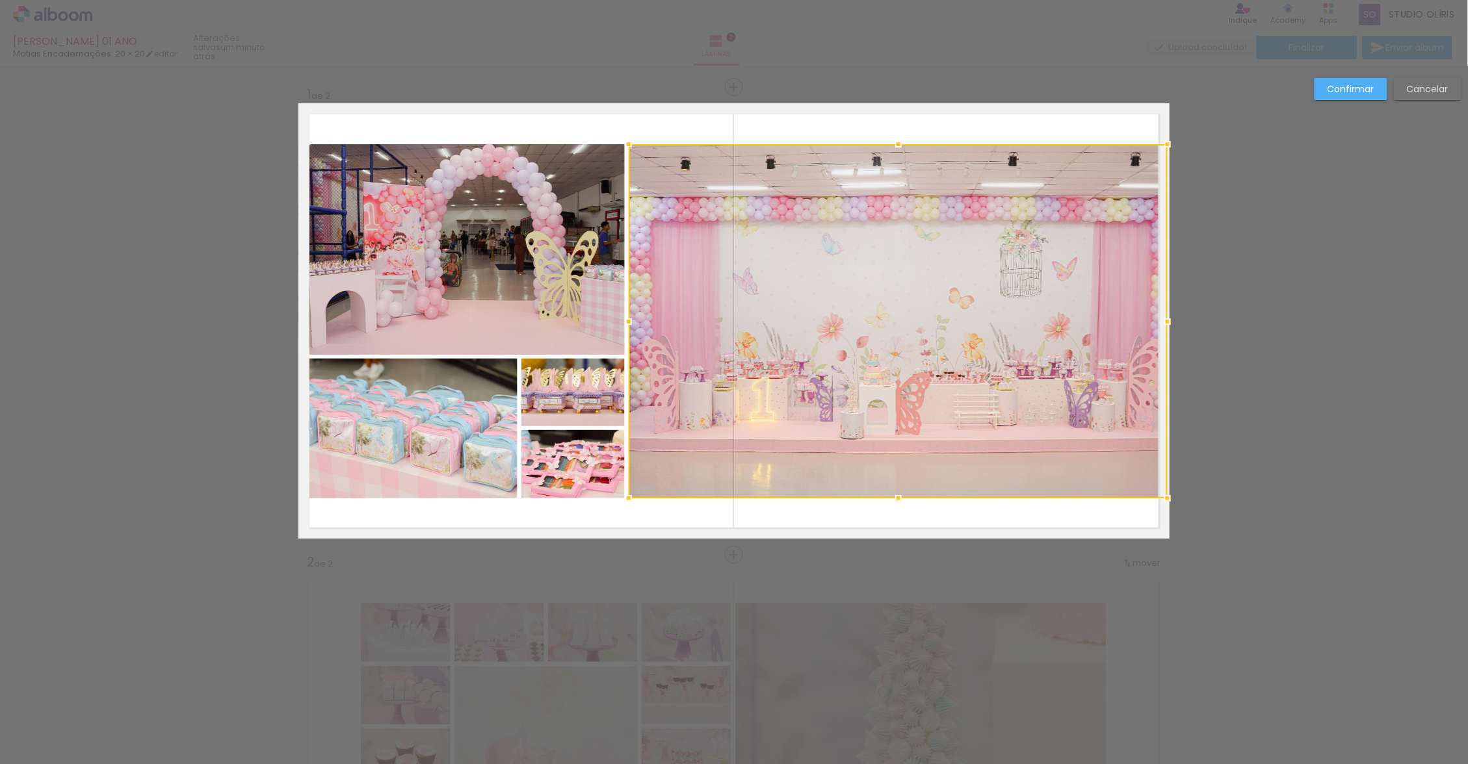
click at [981, 384] on div at bounding box center [897, 321] width 539 height 354
drag, startPoint x: 981, startPoint y: 384, endPoint x: 623, endPoint y: 321, distance: 363.6
click at [623, 321] on div at bounding box center [627, 322] width 26 height 26
click at [757, 332] on div at bounding box center [897, 321] width 540 height 354
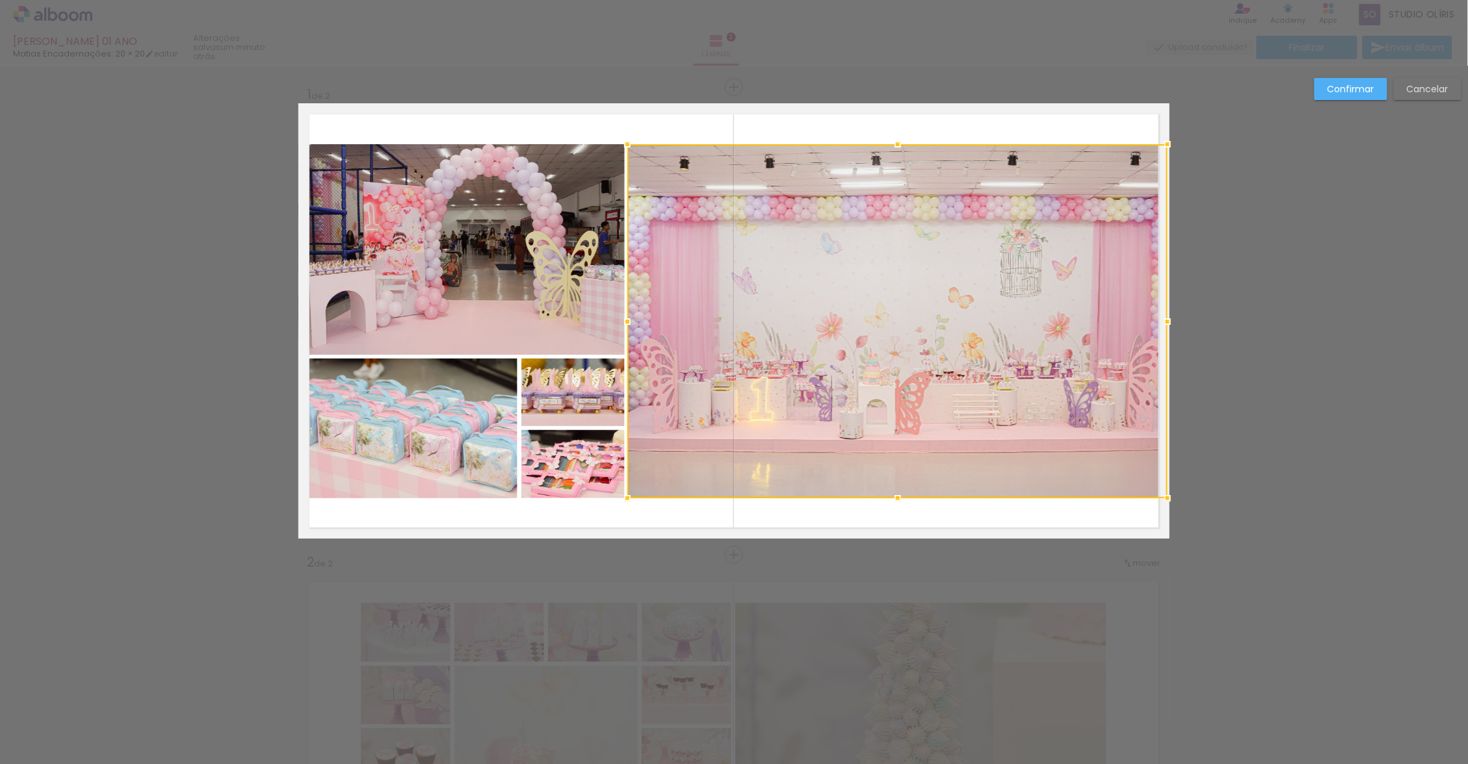
click at [757, 332] on div at bounding box center [897, 321] width 540 height 354
click at [1096, 343] on div at bounding box center [897, 321] width 540 height 354
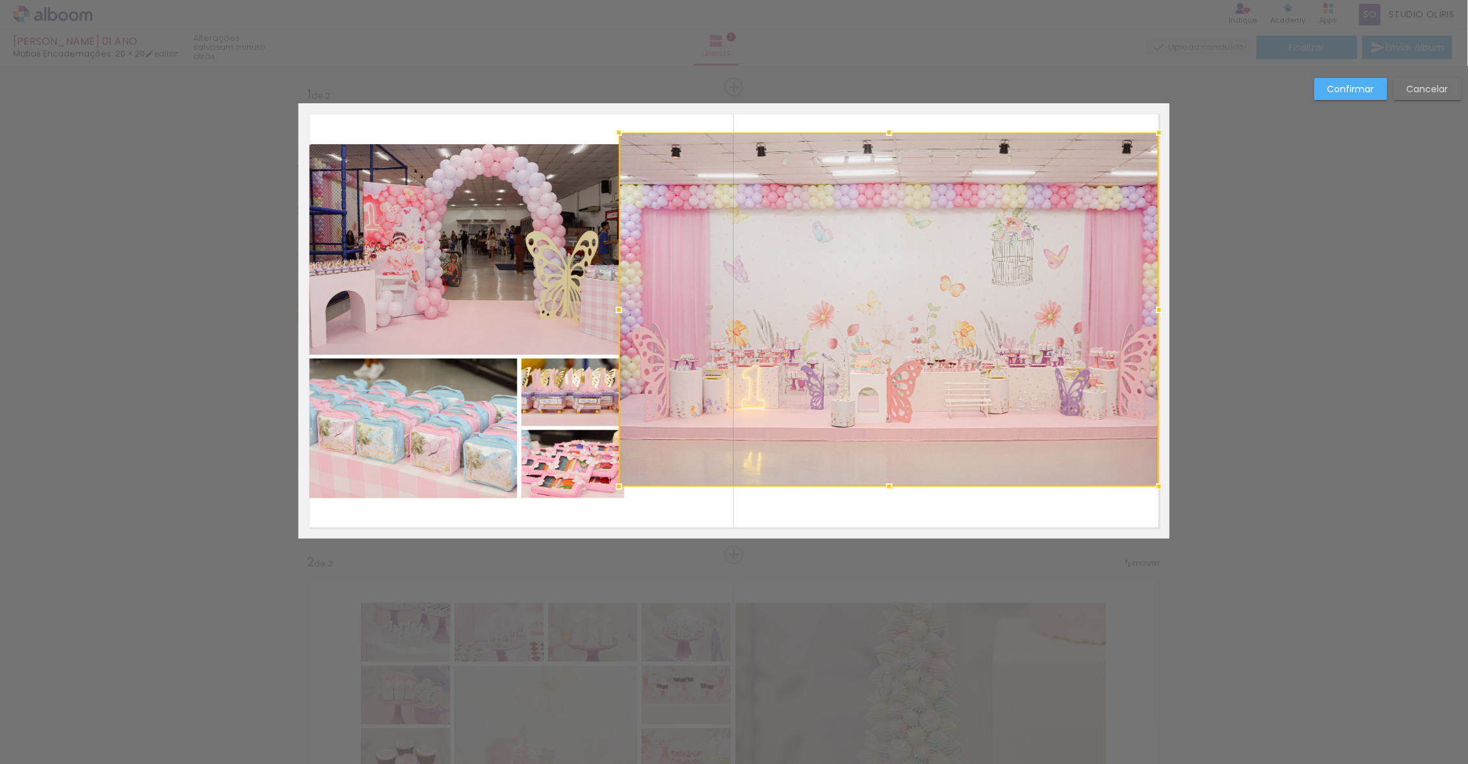
drag, startPoint x: 623, startPoint y: 321, endPoint x: 1088, endPoint y: 331, distance: 464.8
click at [1088, 331] on div at bounding box center [889, 310] width 540 height 354
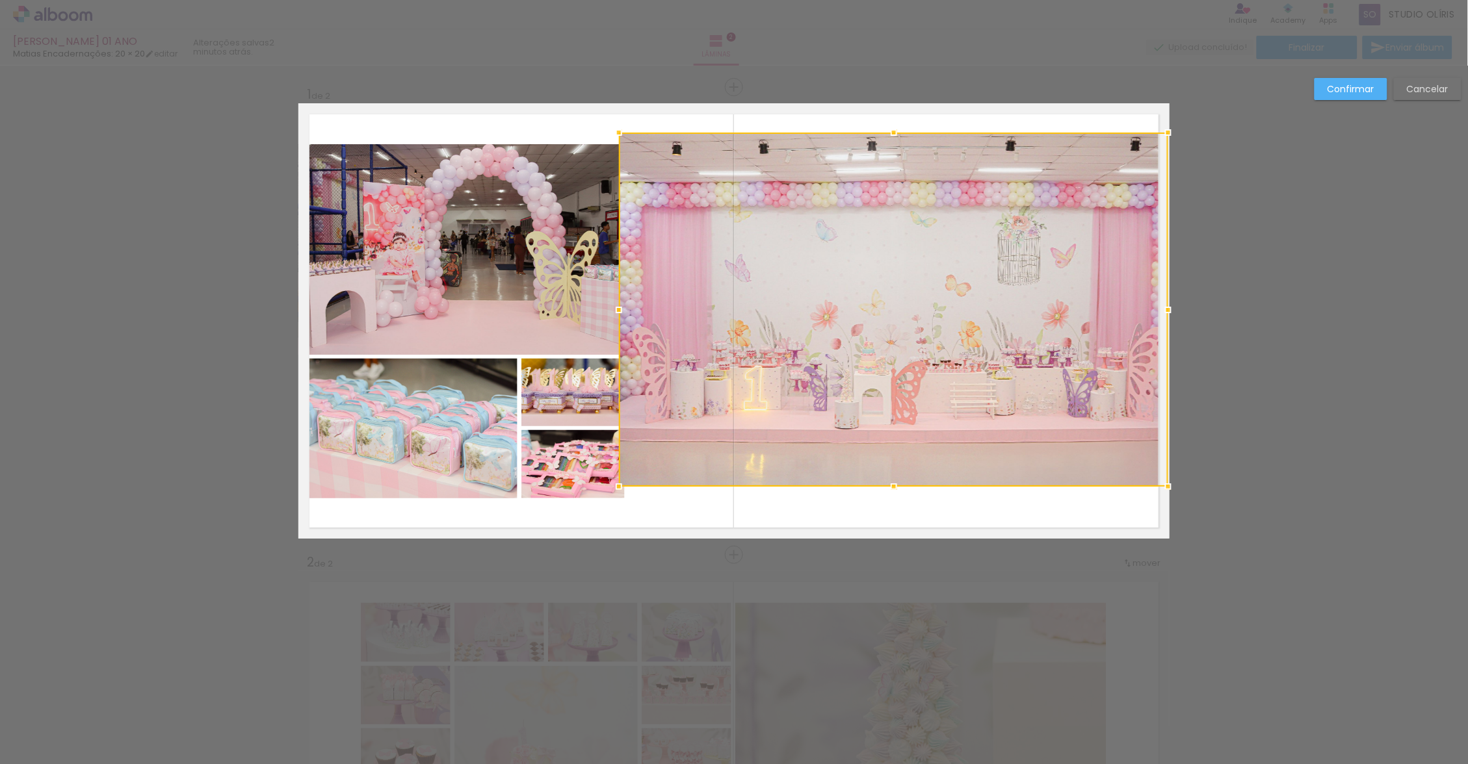
drag, startPoint x: 1088, startPoint y: 331, endPoint x: 1153, endPoint y: 308, distance: 69.1
click at [1155, 308] on div at bounding box center [1168, 310] width 26 height 26
click at [0, 0] on slot "Confirmar" at bounding box center [0, 0] width 0 height 0
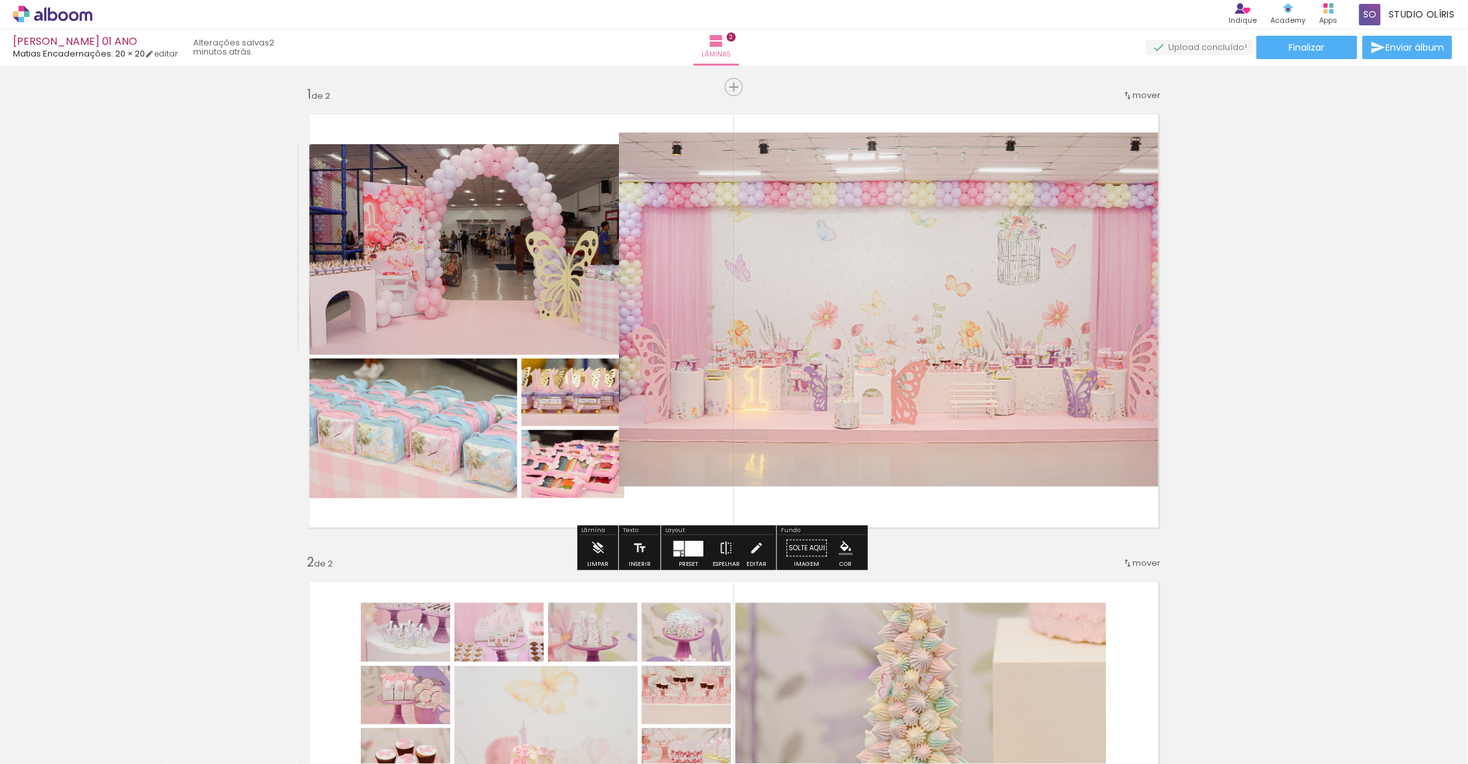
click at [1306, 218] on div "Inserir lâmina 1 de 2 Inserir lâmina 2 de 2" at bounding box center [734, 772] width 1468 height 1405
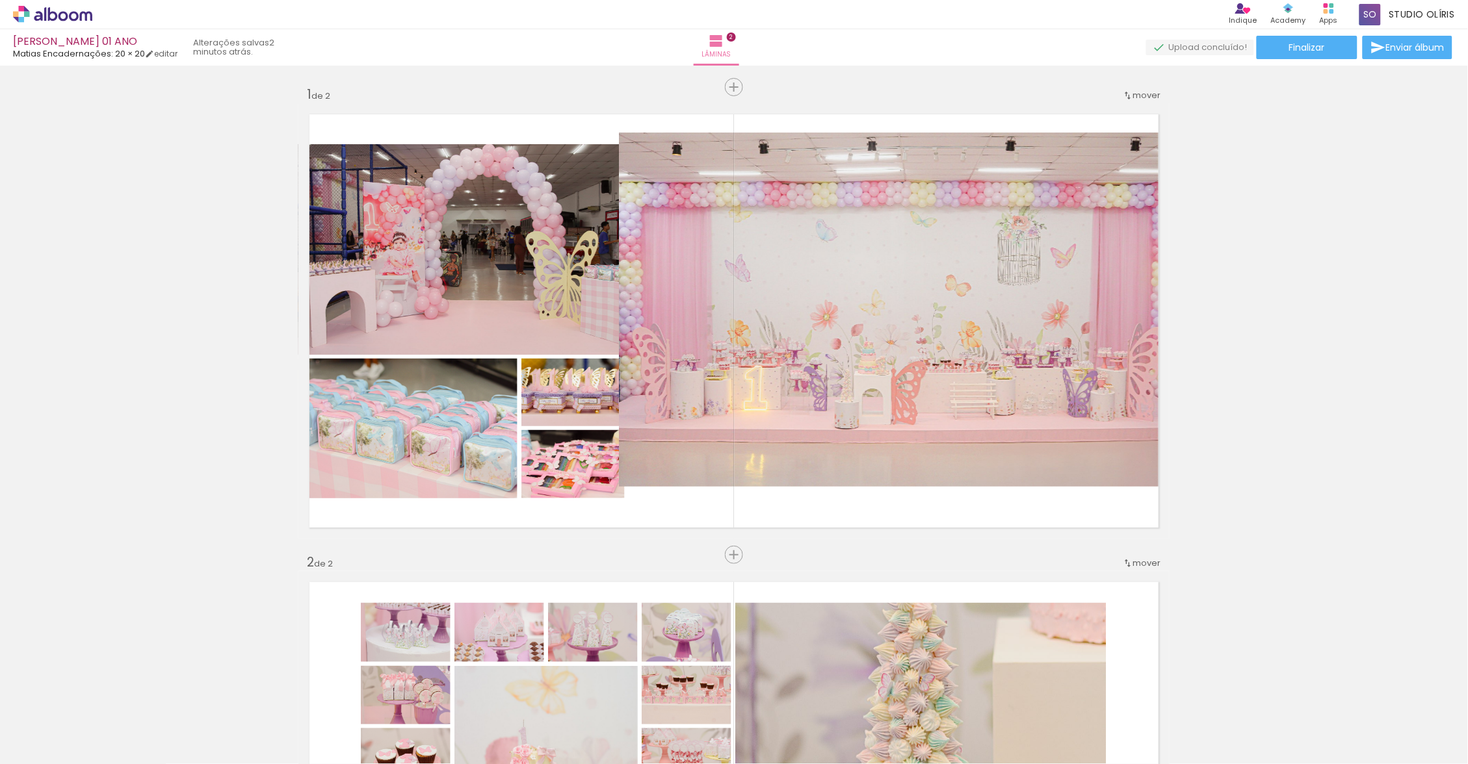
click at [951, 291] on quentale-photo at bounding box center [893, 310] width 549 height 354
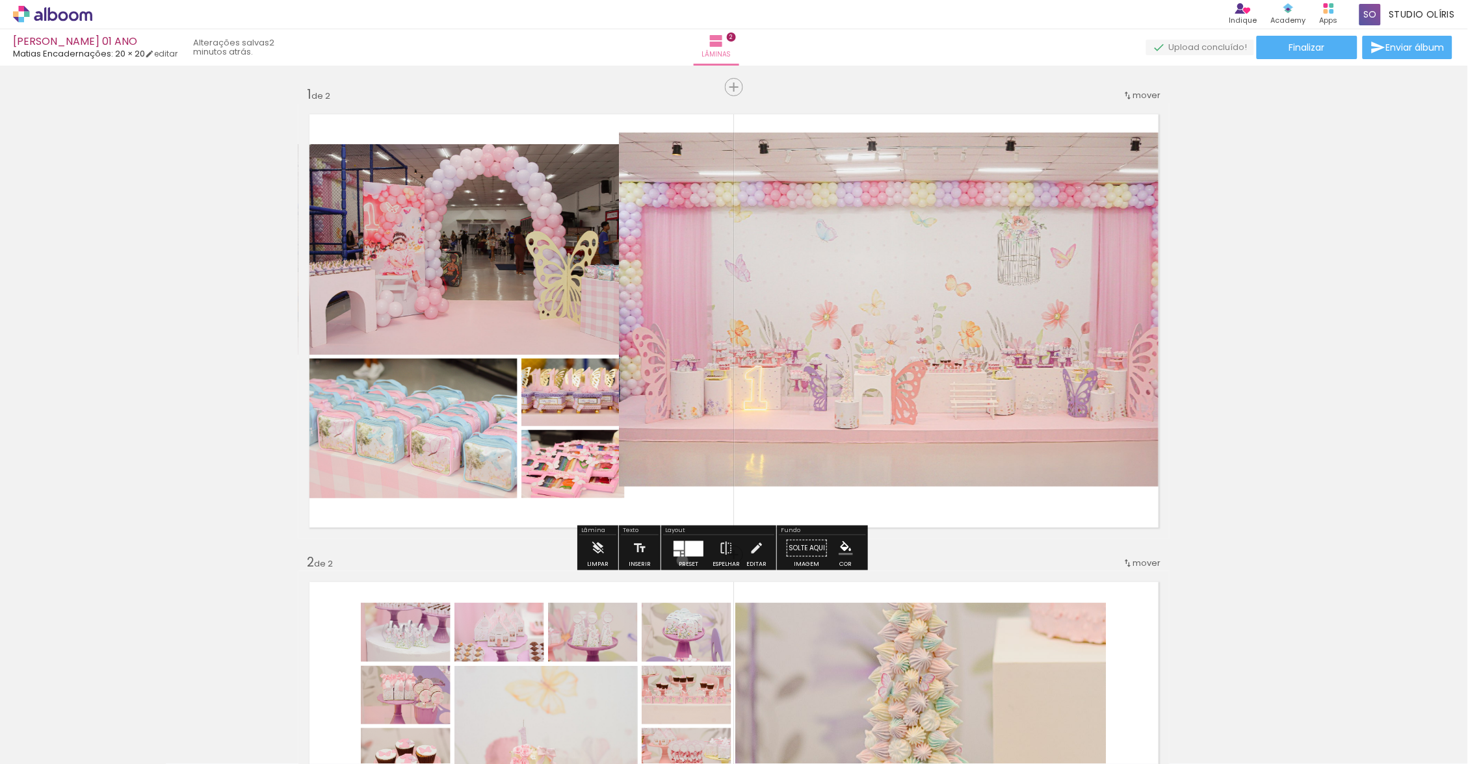
click at [686, 562] on div at bounding box center [688, 549] width 35 height 26
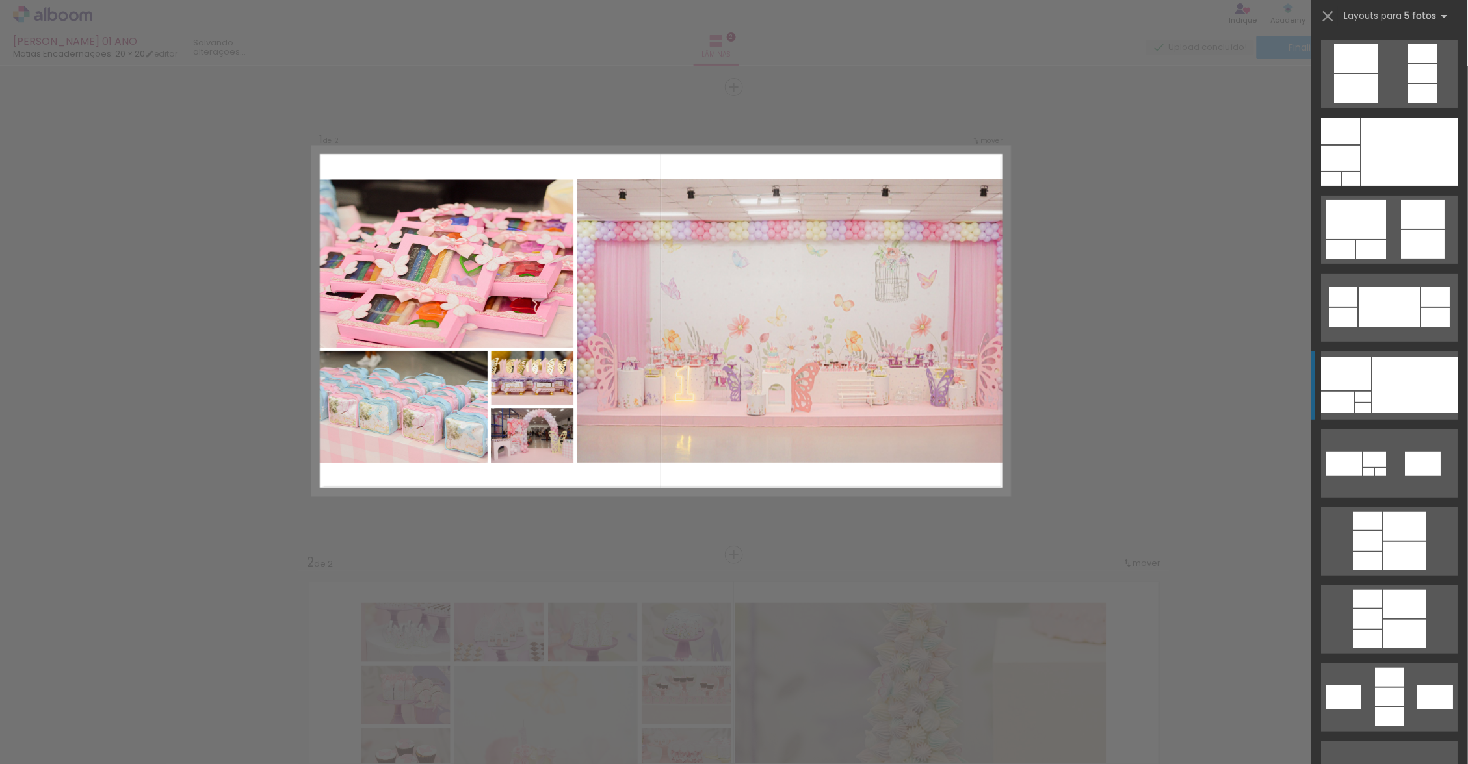
scroll to position [312, 0]
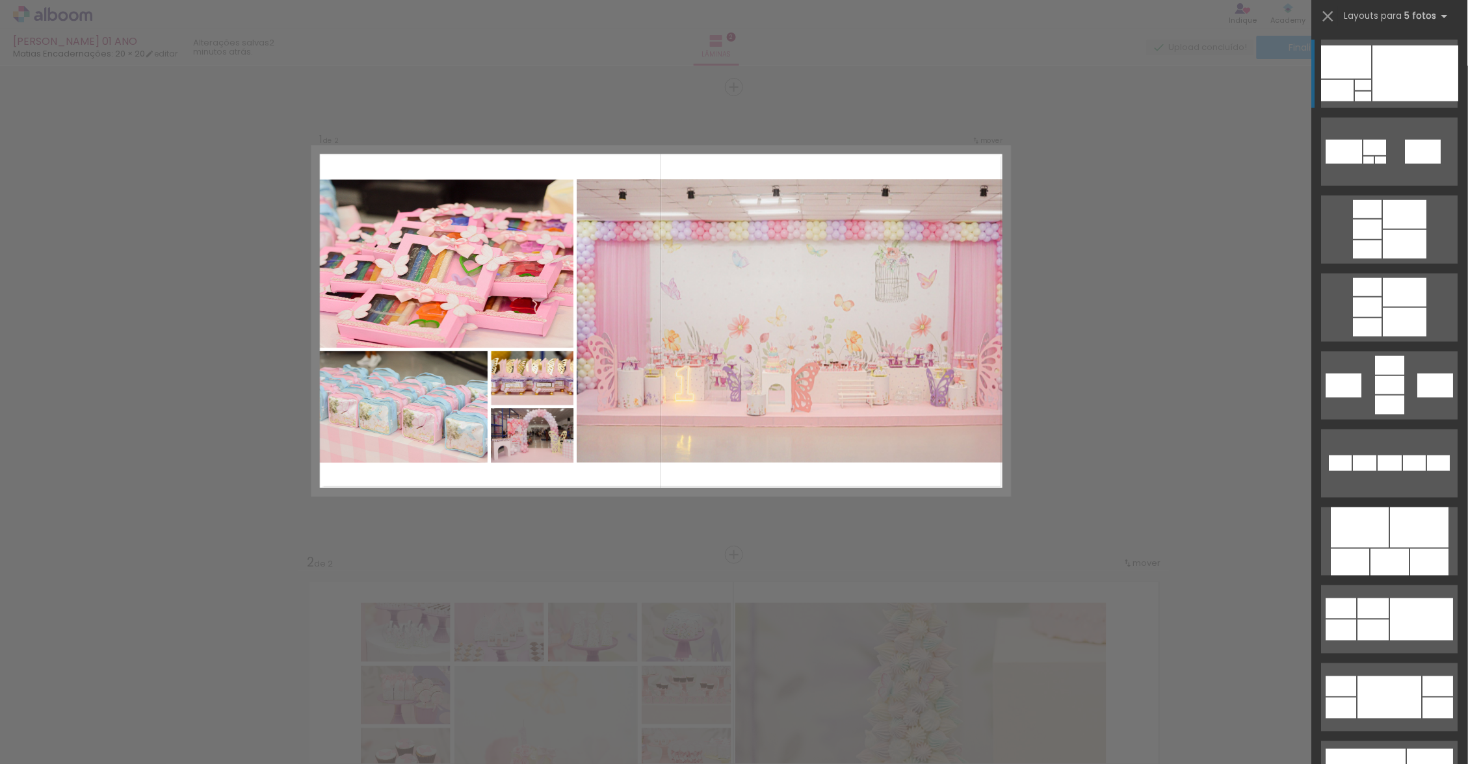
click at [1373, 72] on div at bounding box center [1416, 73] width 86 height 56
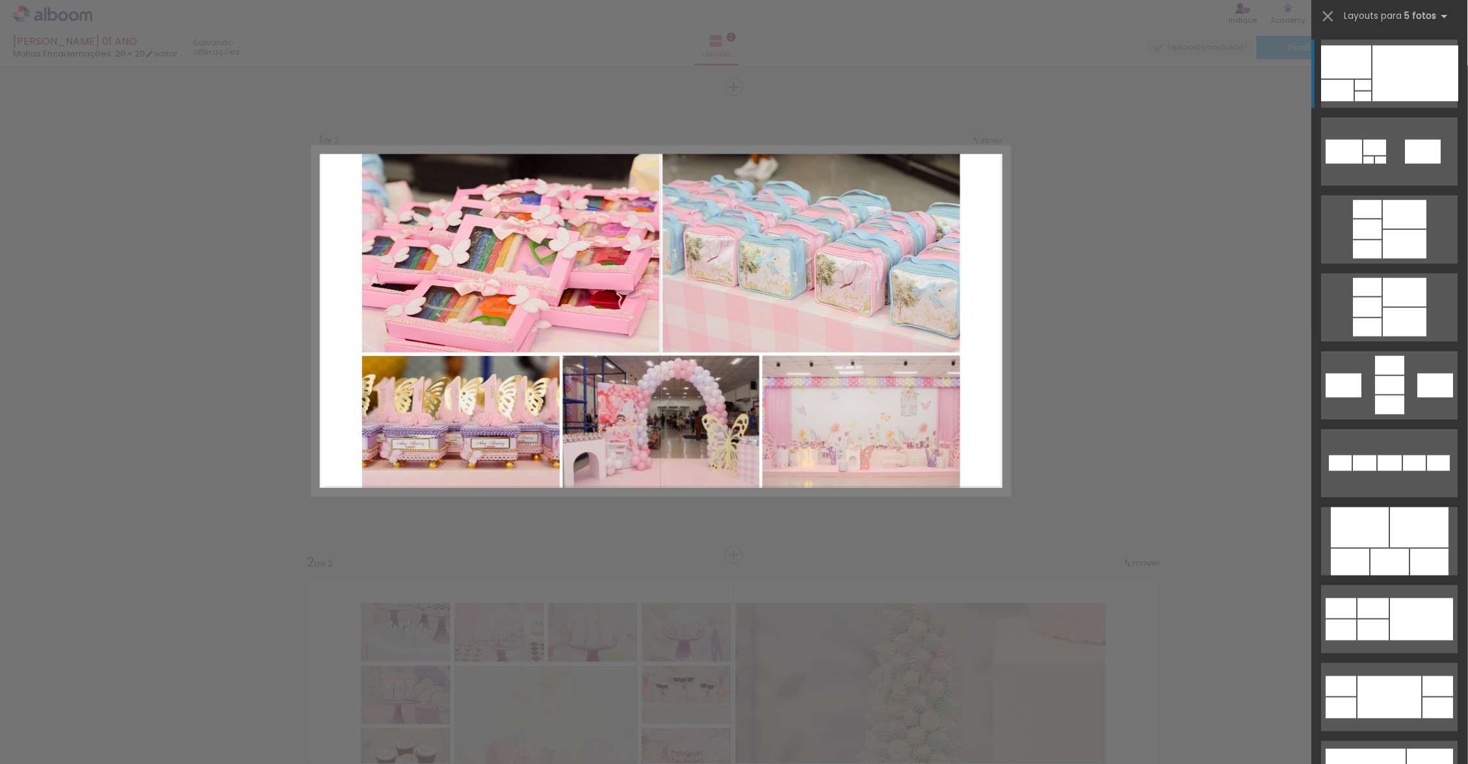
click at [1392, 540] on div at bounding box center [1419, 528] width 58 height 40
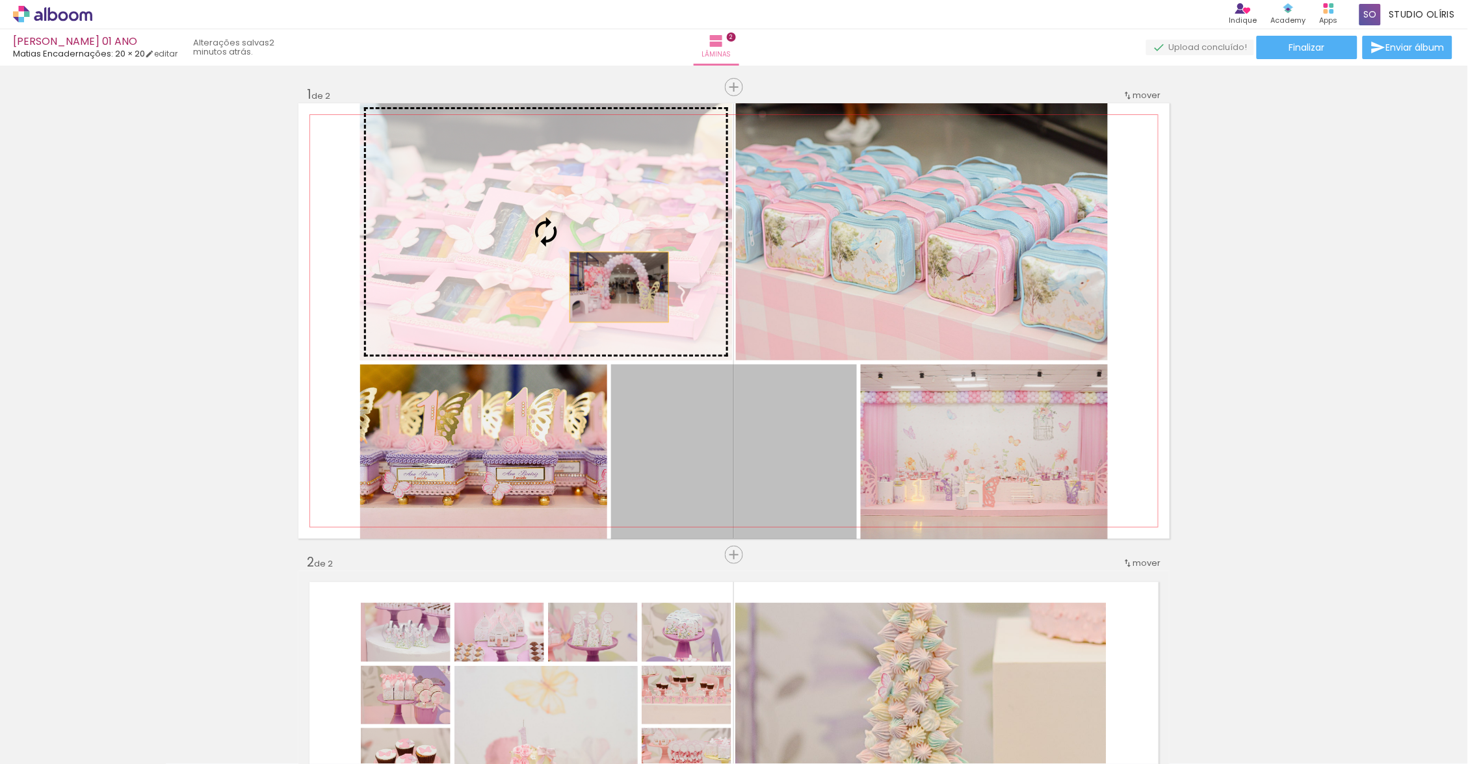
drag, startPoint x: 686, startPoint y: 562, endPoint x: 554, endPoint y: 231, distance: 357.0
click at [0, 0] on slot at bounding box center [0, 0] width 0 height 0
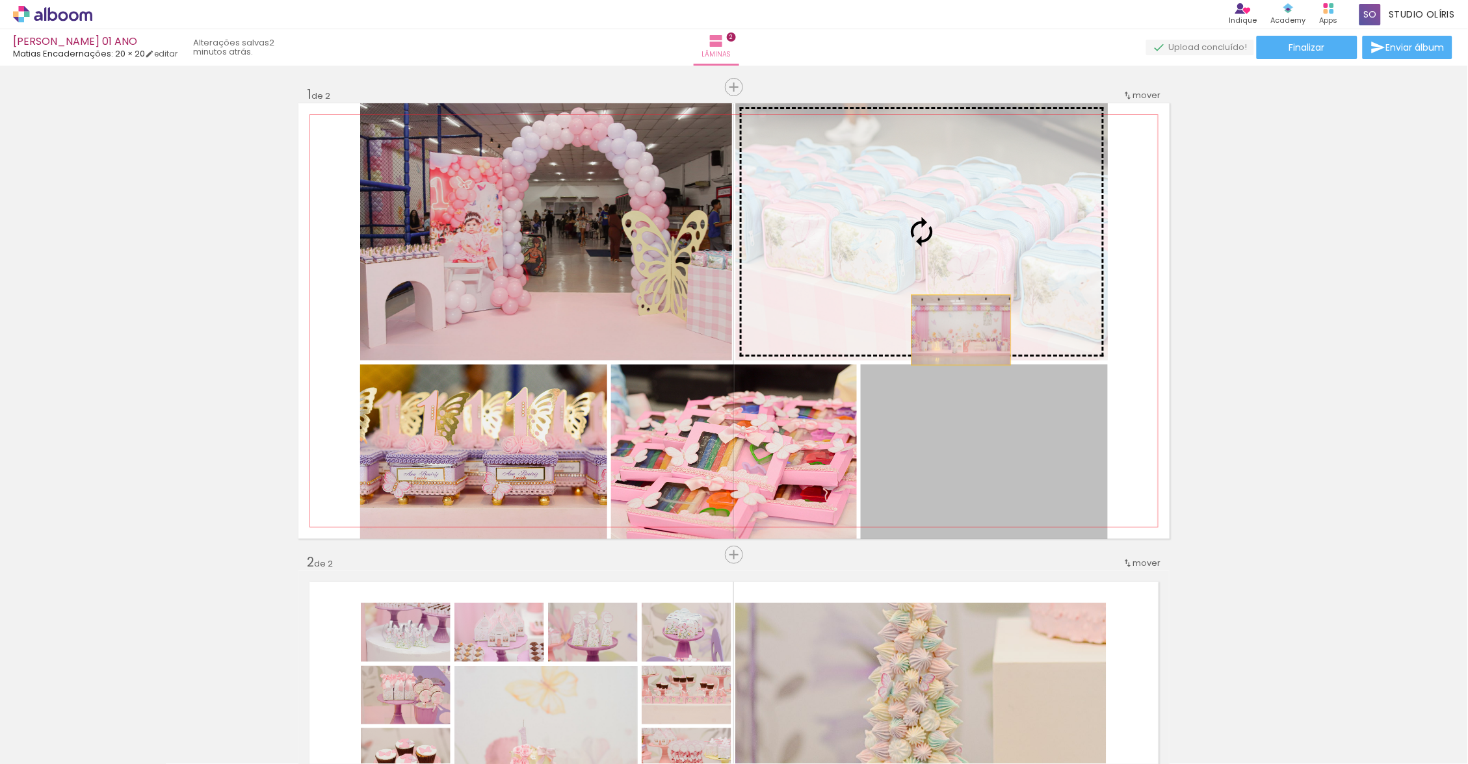
drag, startPoint x: 554, startPoint y: 231, endPoint x: 937, endPoint y: 209, distance: 383.4
click at [0, 0] on slot at bounding box center [0, 0] width 0 height 0
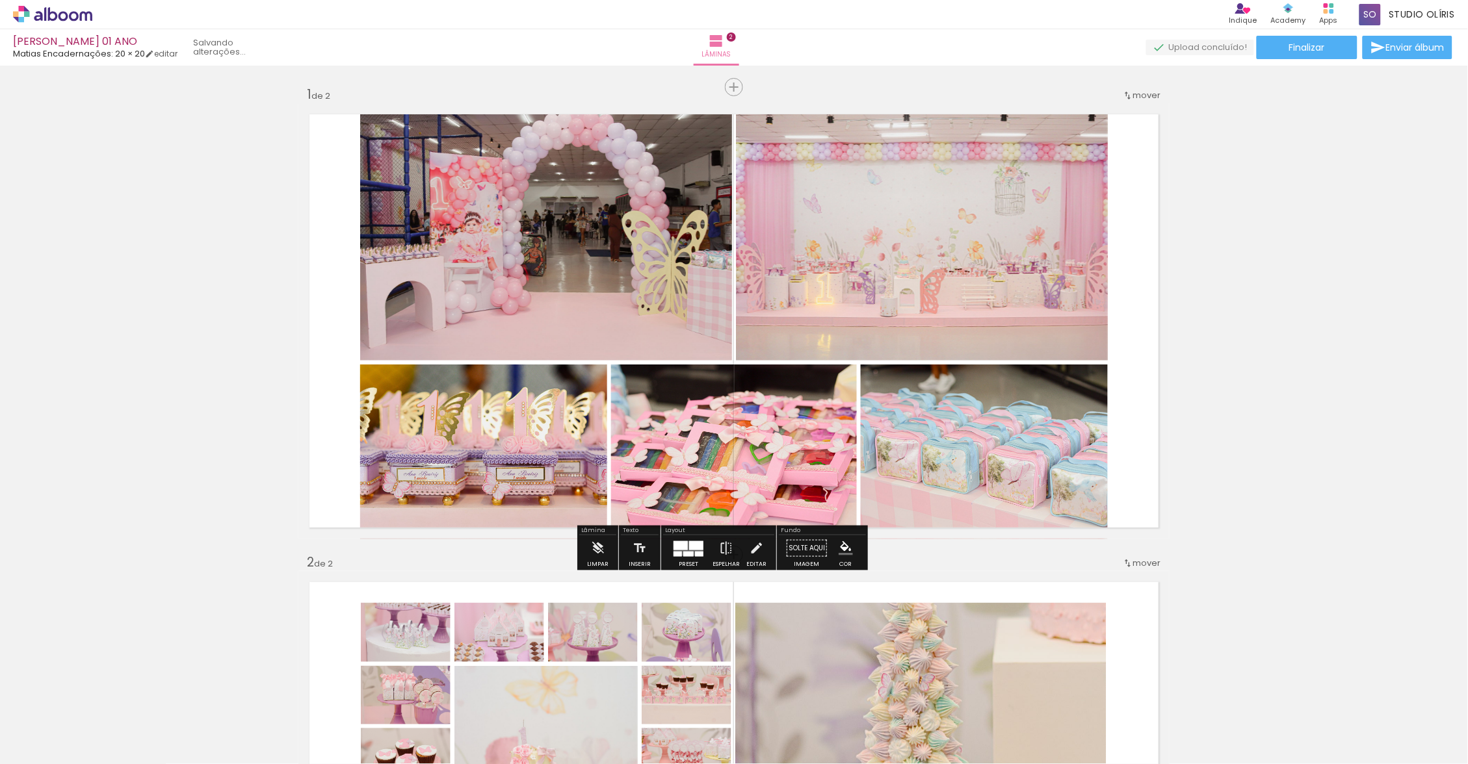
click at [1254, 357] on div "Inserir lâmina 1 de 2 Inserir lâmina 2 de 2" at bounding box center [734, 772] width 1468 height 1405
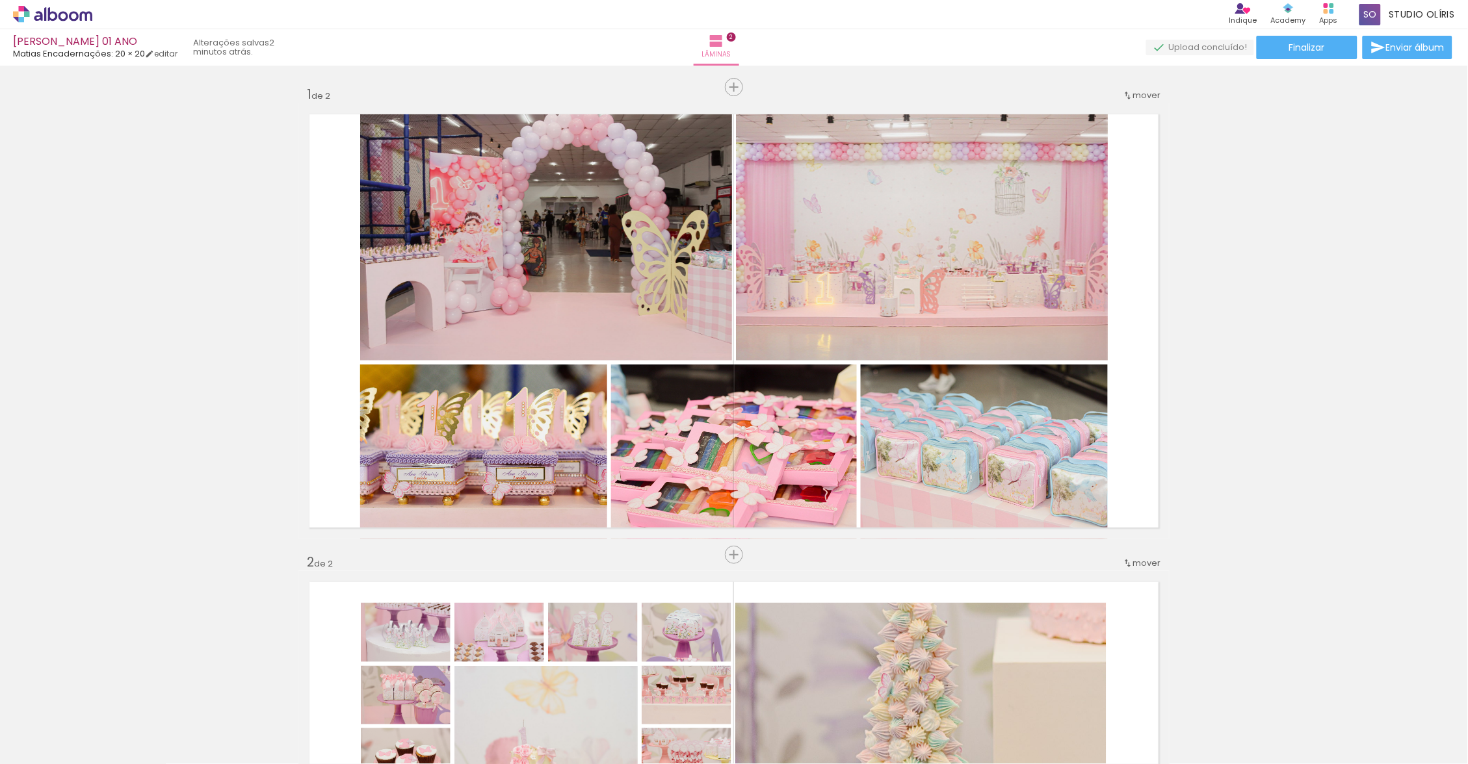
click at [934, 248] on quentale-photo at bounding box center [922, 231] width 372 height 257
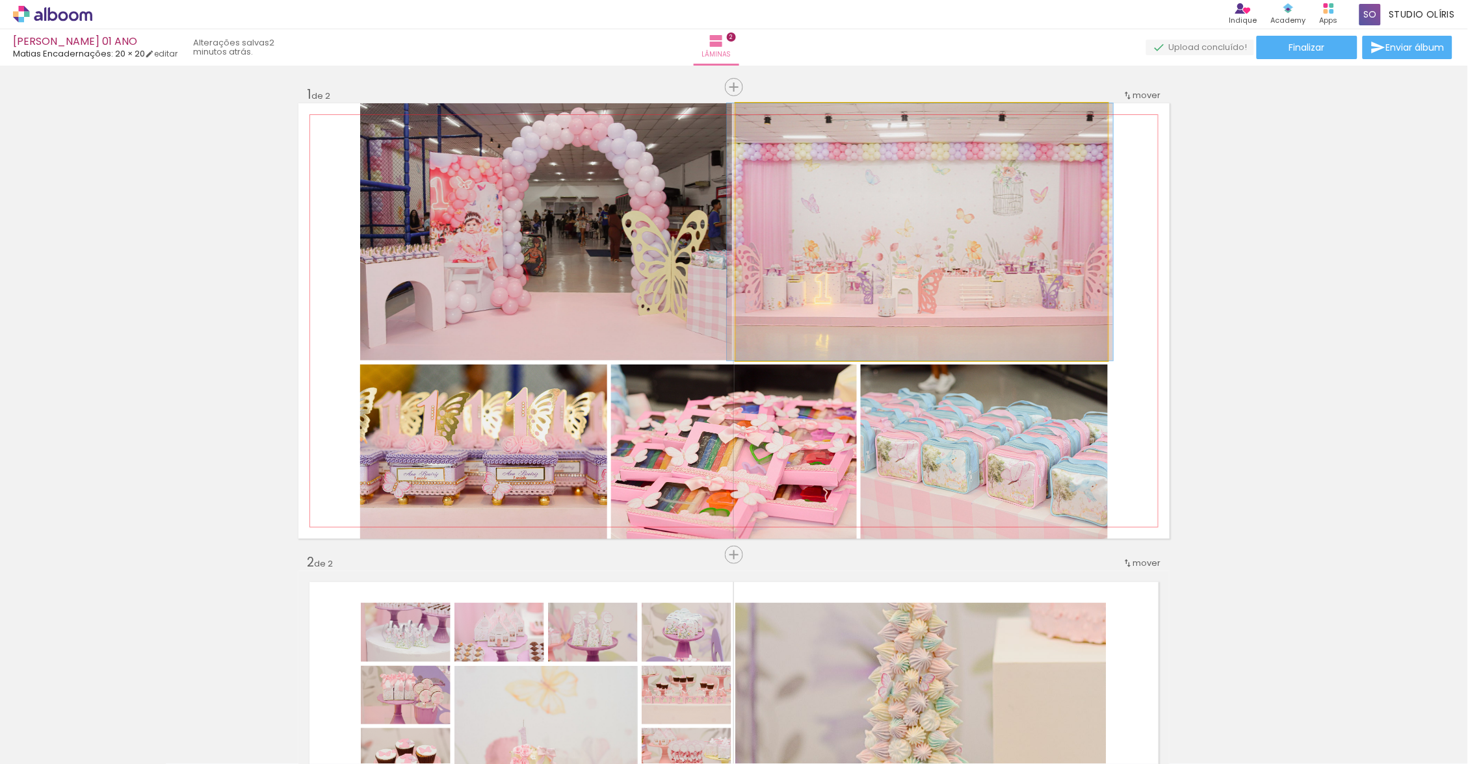
drag, startPoint x: 937, startPoint y: 209, endPoint x: 909, endPoint y: 240, distance: 41.5
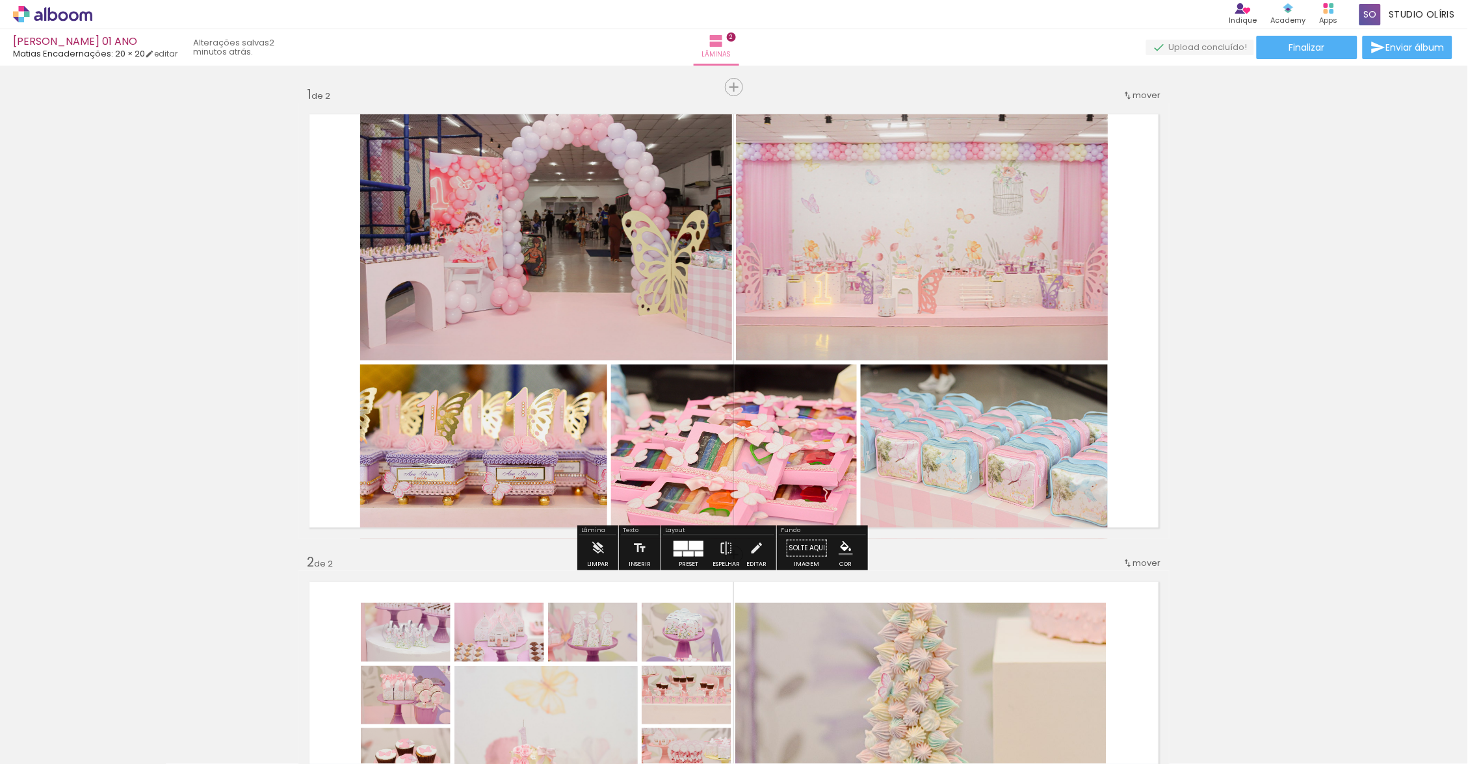
click at [1317, 274] on div "Inserir lâmina 1 de 2 Inserir lâmina 2 de 2" at bounding box center [734, 772] width 1468 height 1405
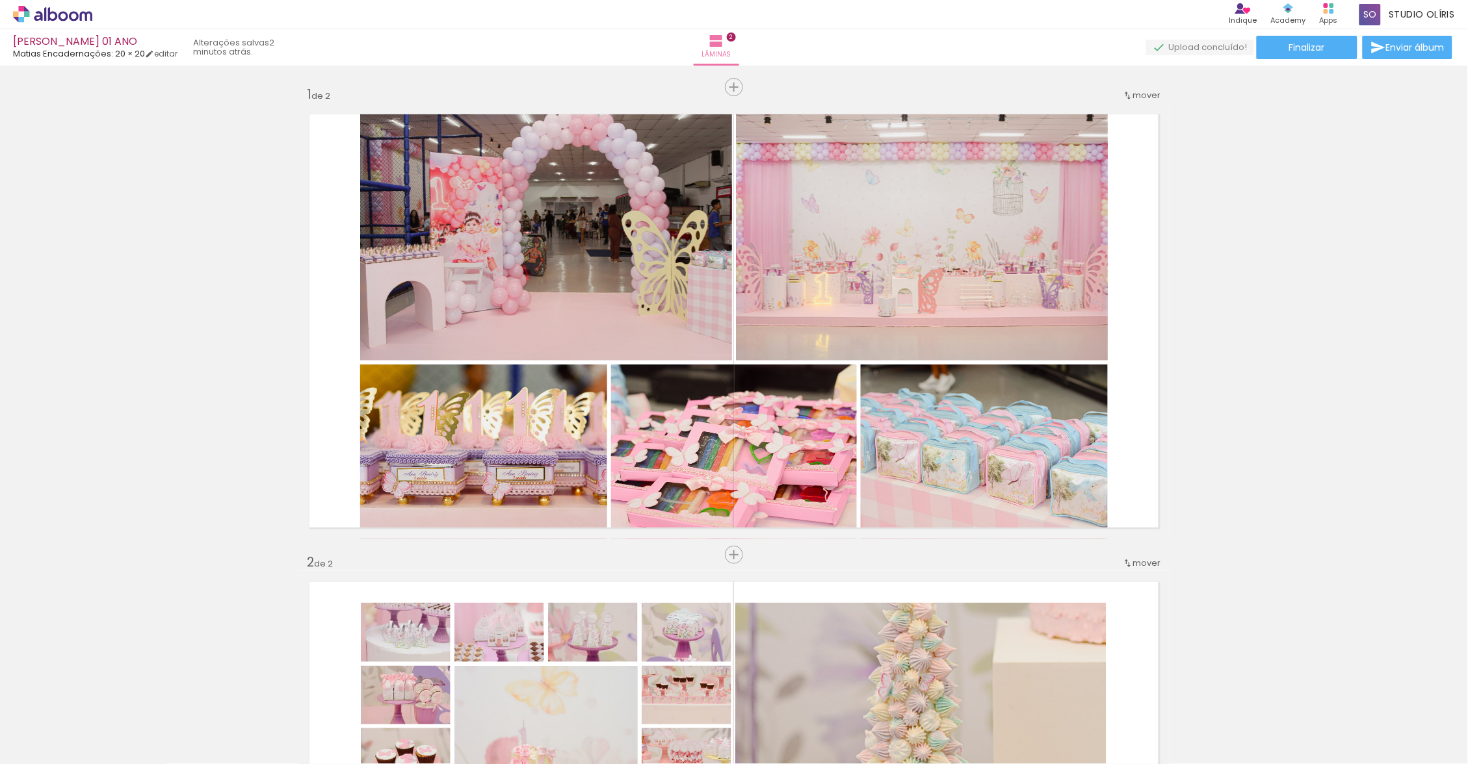
click at [1334, 283] on div "Inserir lâmina 1 de 2 Inserir lâmina 2 de 2" at bounding box center [734, 772] width 1468 height 1405
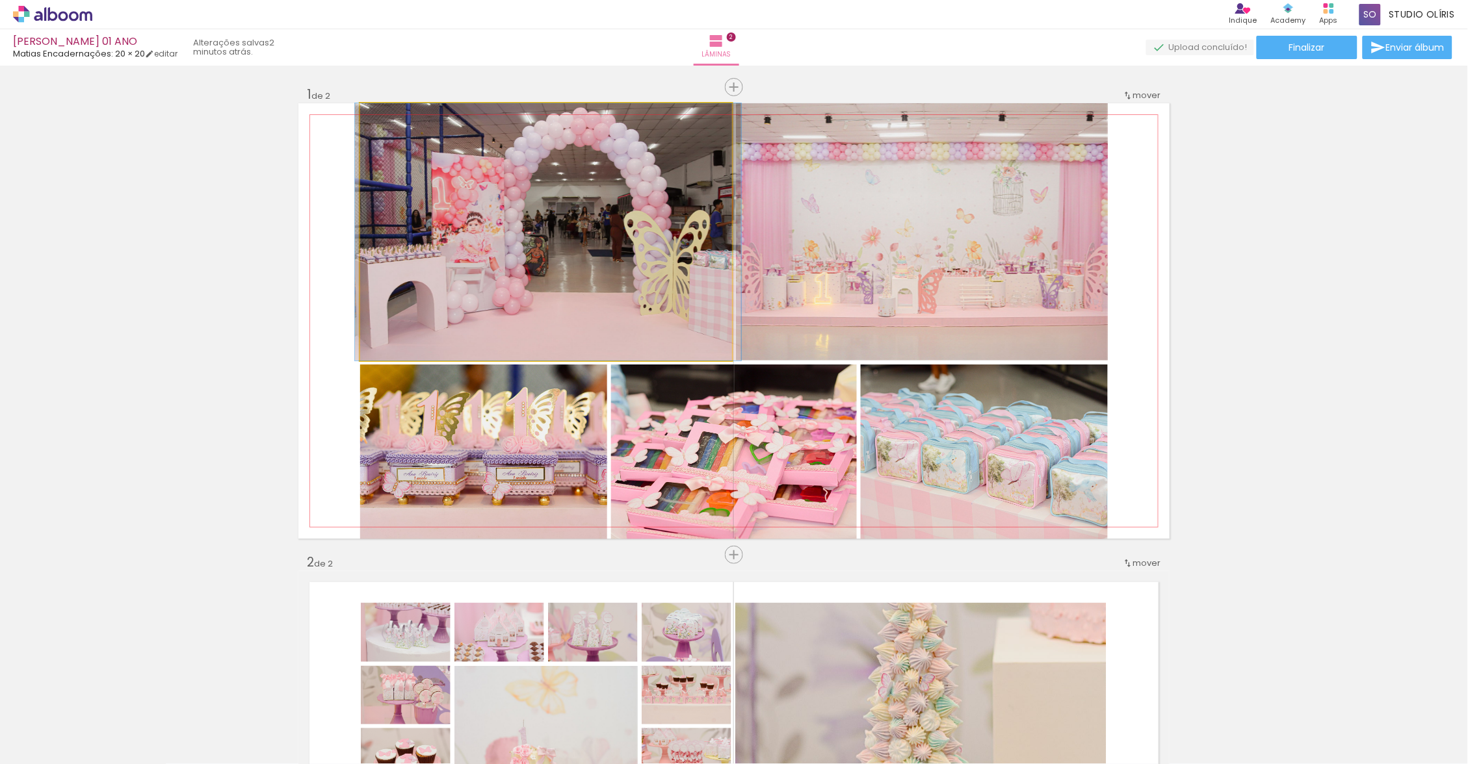
drag, startPoint x: 909, startPoint y: 240, endPoint x: 614, endPoint y: 350, distance: 315.5
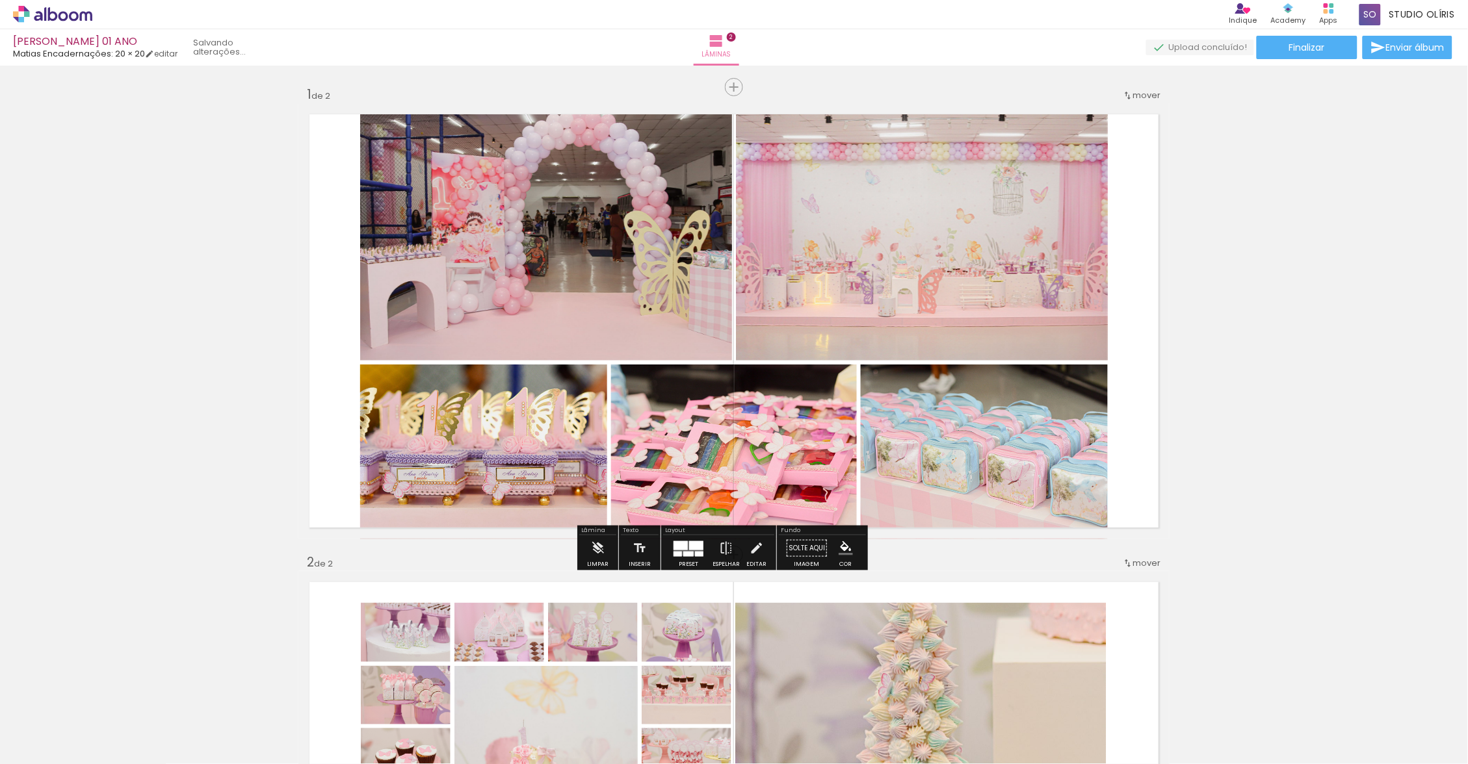
click at [617, 298] on quentale-photo at bounding box center [546, 231] width 372 height 257
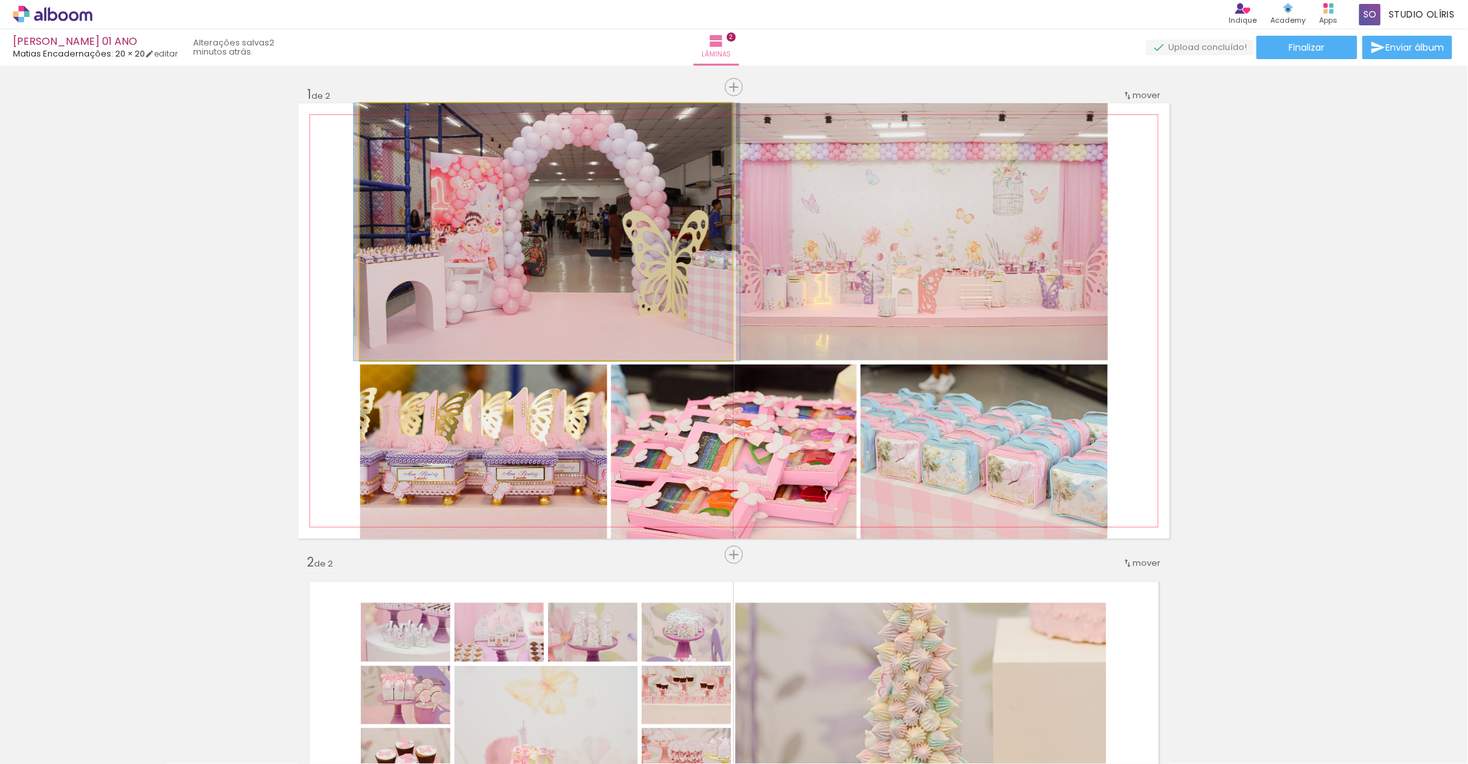
drag, startPoint x: 614, startPoint y: 350, endPoint x: 615, endPoint y: 309, distance: 41.0
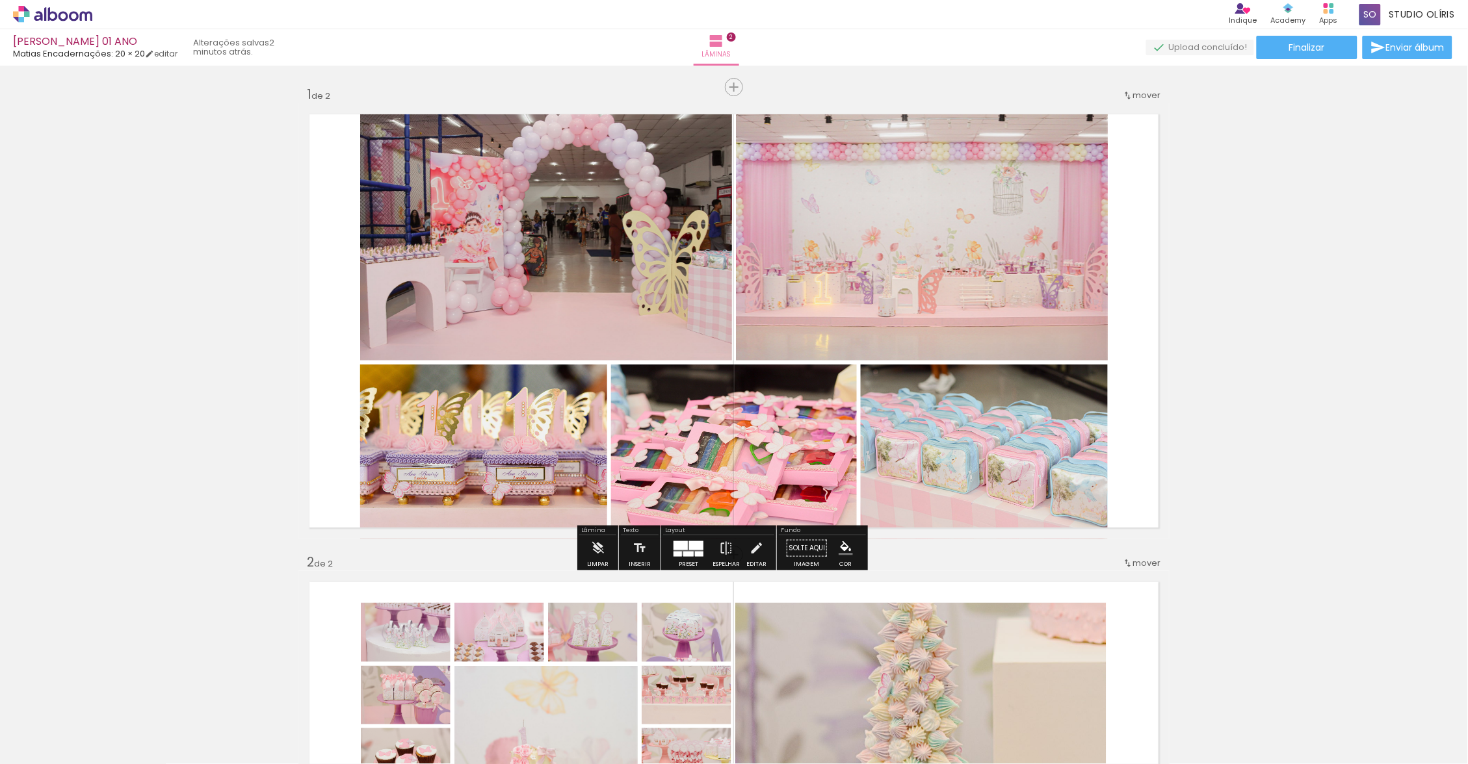
click at [1371, 400] on div "Inserir lâmina 1 de 2 Inserir lâmina 2 de 2" at bounding box center [734, 772] width 1468 height 1405
click at [1358, 409] on div "Inserir lâmina 1 de 2 Inserir lâmina 2 de 2" at bounding box center [734, 772] width 1468 height 1405
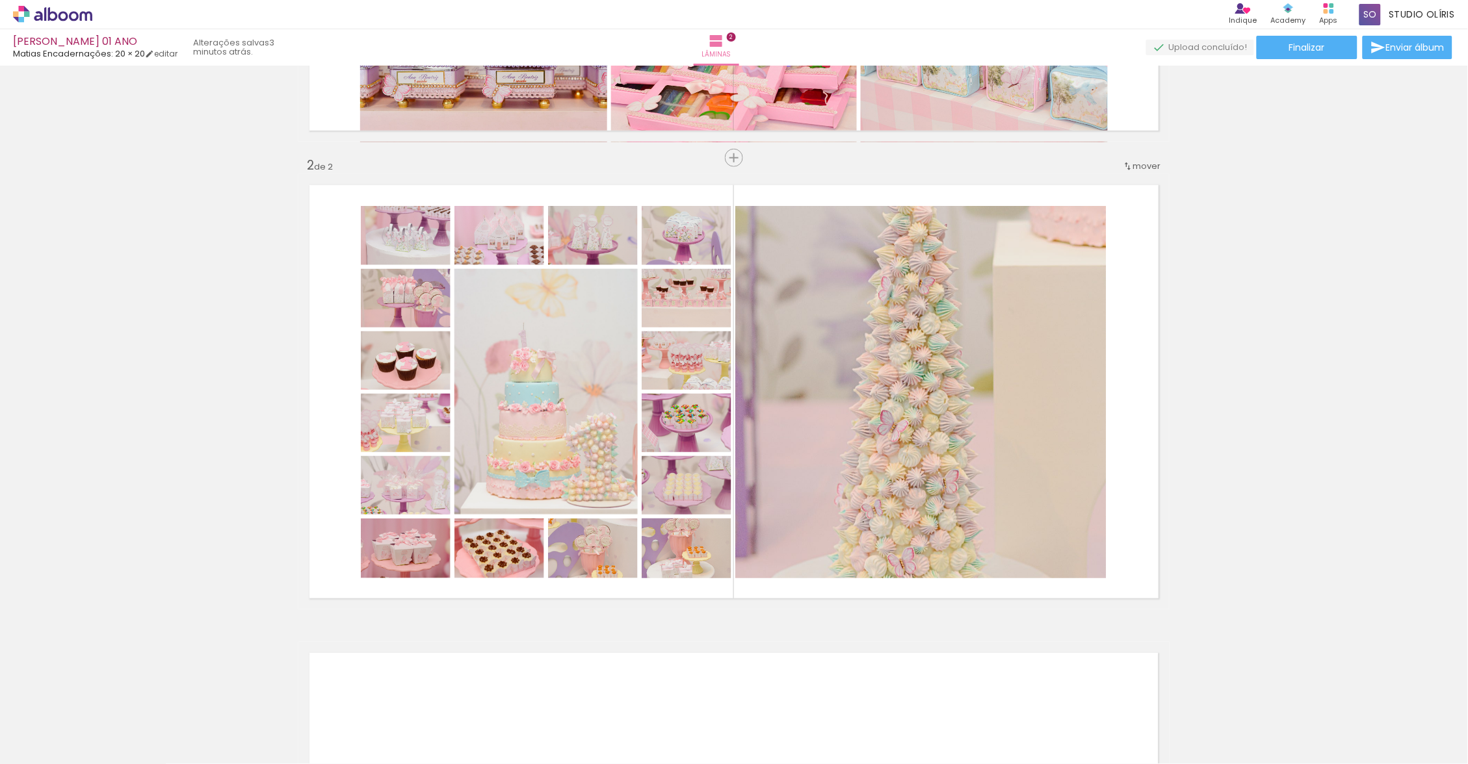
scroll to position [400, 0]
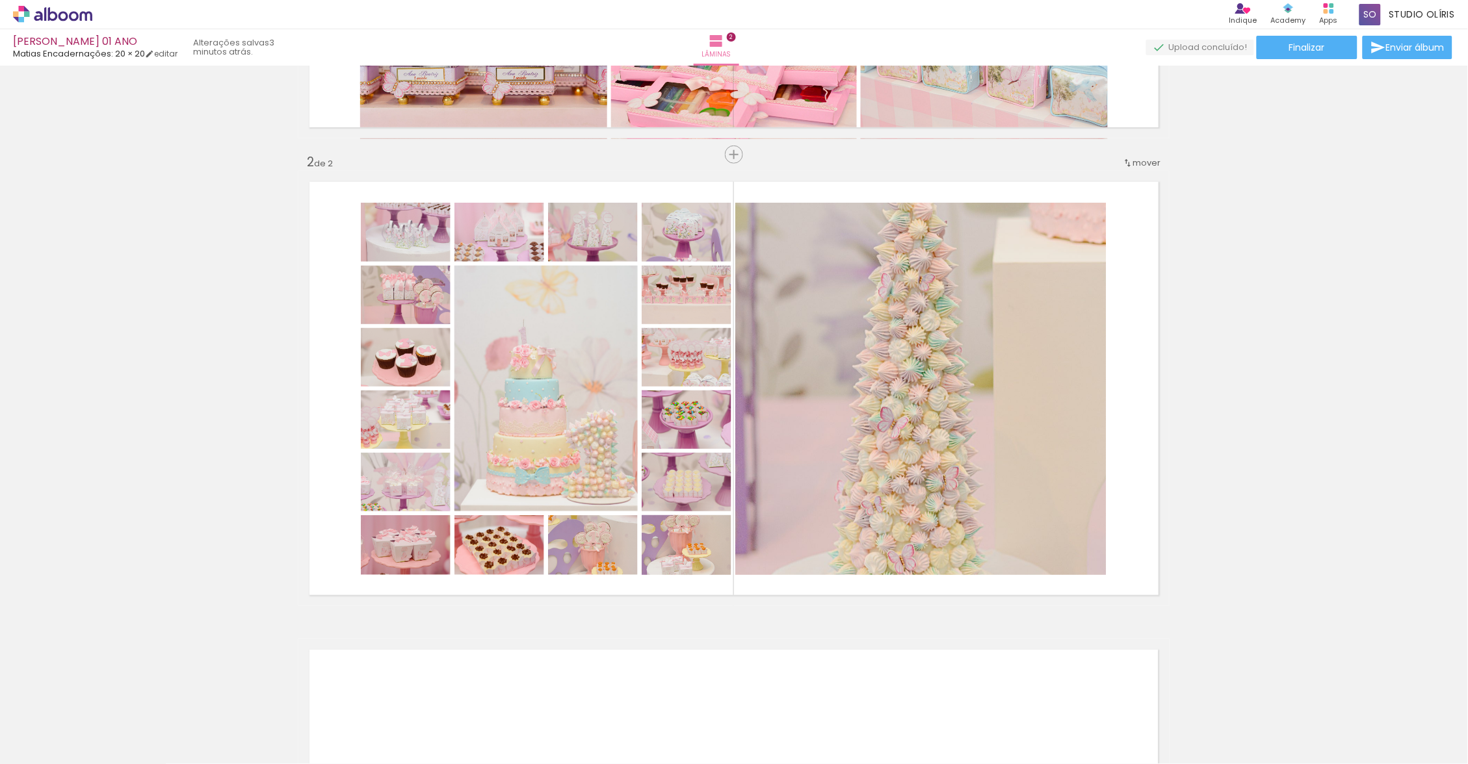
click at [937, 413] on quentale-photo at bounding box center [920, 389] width 371 height 372
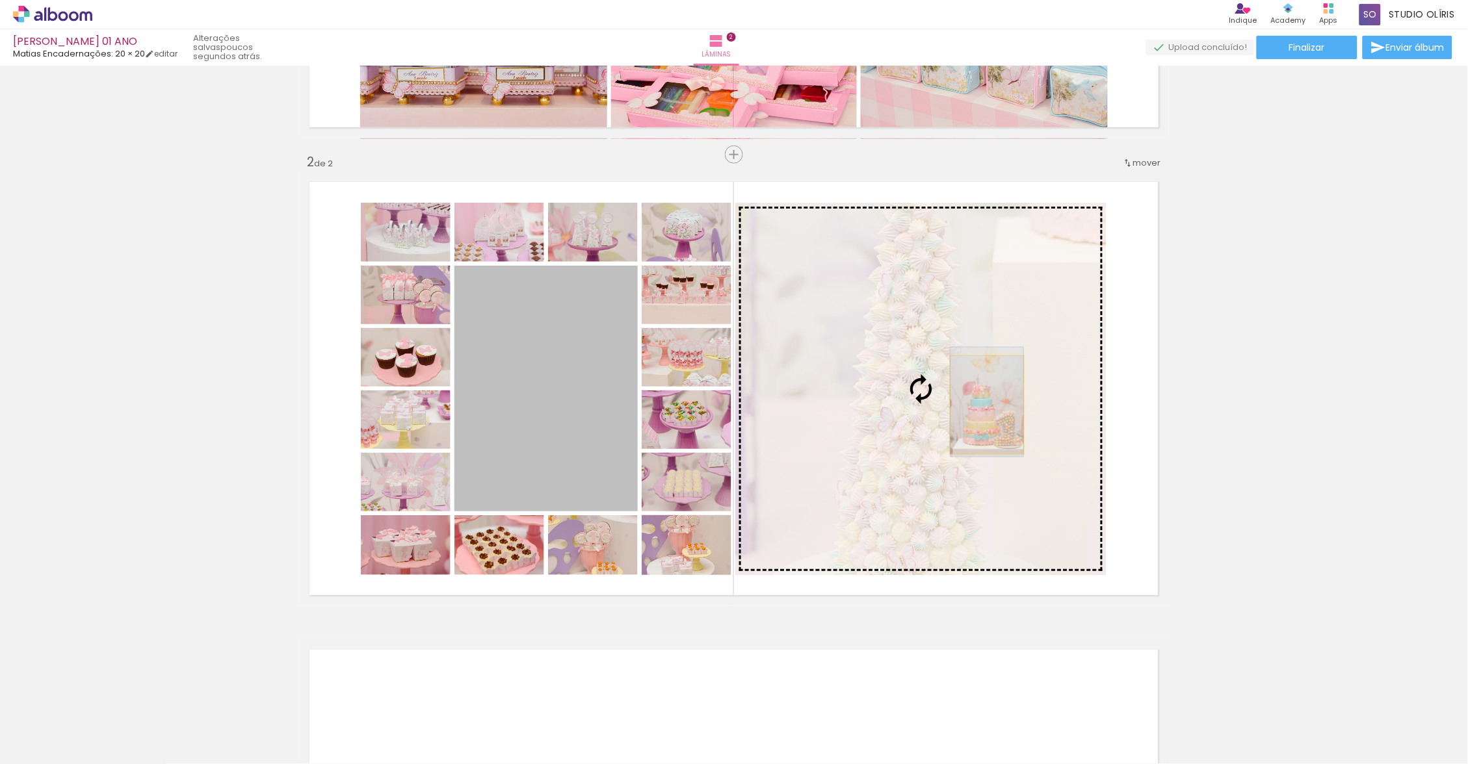
drag, startPoint x: 1358, startPoint y: 409, endPoint x: 981, endPoint y: 405, distance: 377.0
click at [0, 0] on slot at bounding box center [0, 0] width 0 height 0
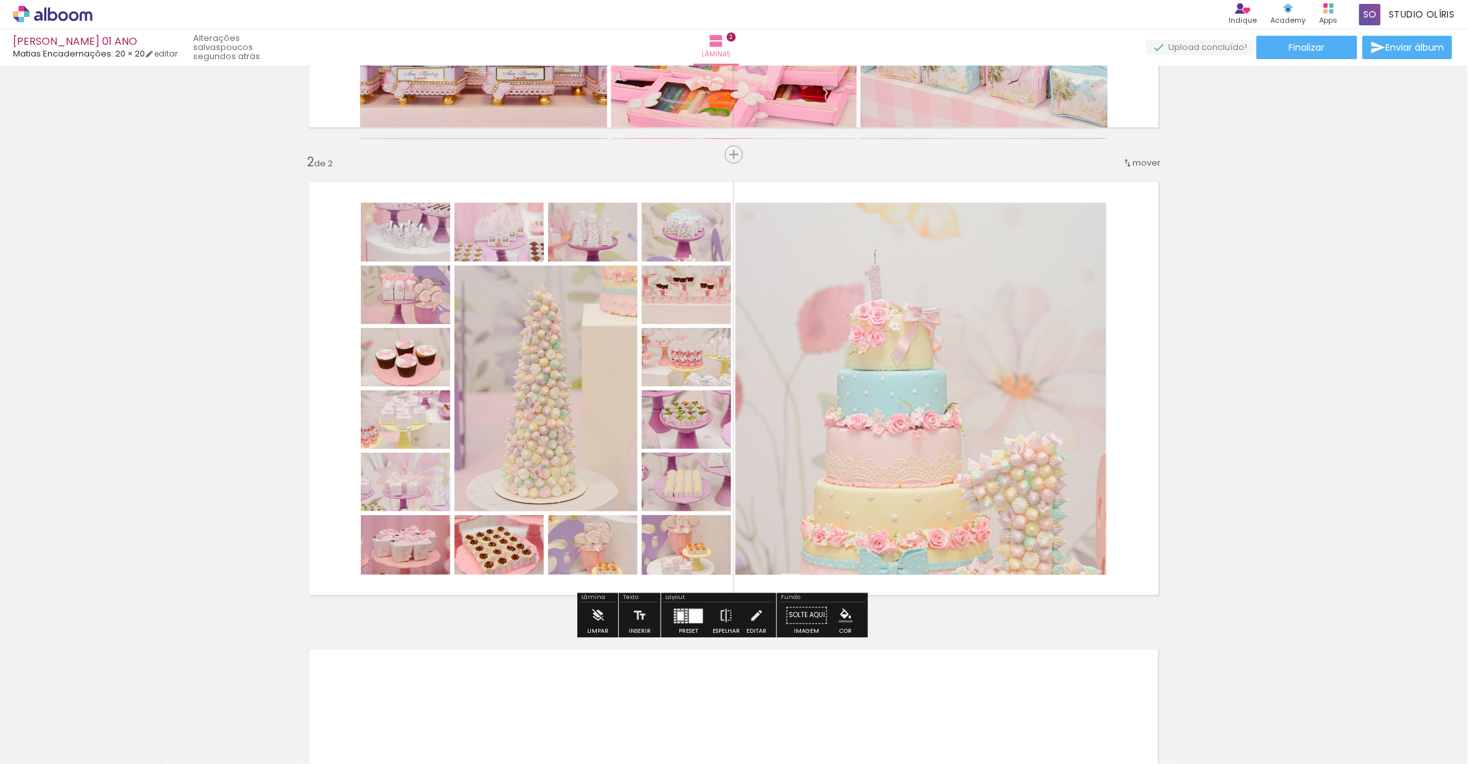
drag, startPoint x: 981, startPoint y: 405, endPoint x: 695, endPoint y: 619, distance: 357.6
click at [695, 619] on div at bounding box center [696, 616] width 14 height 14
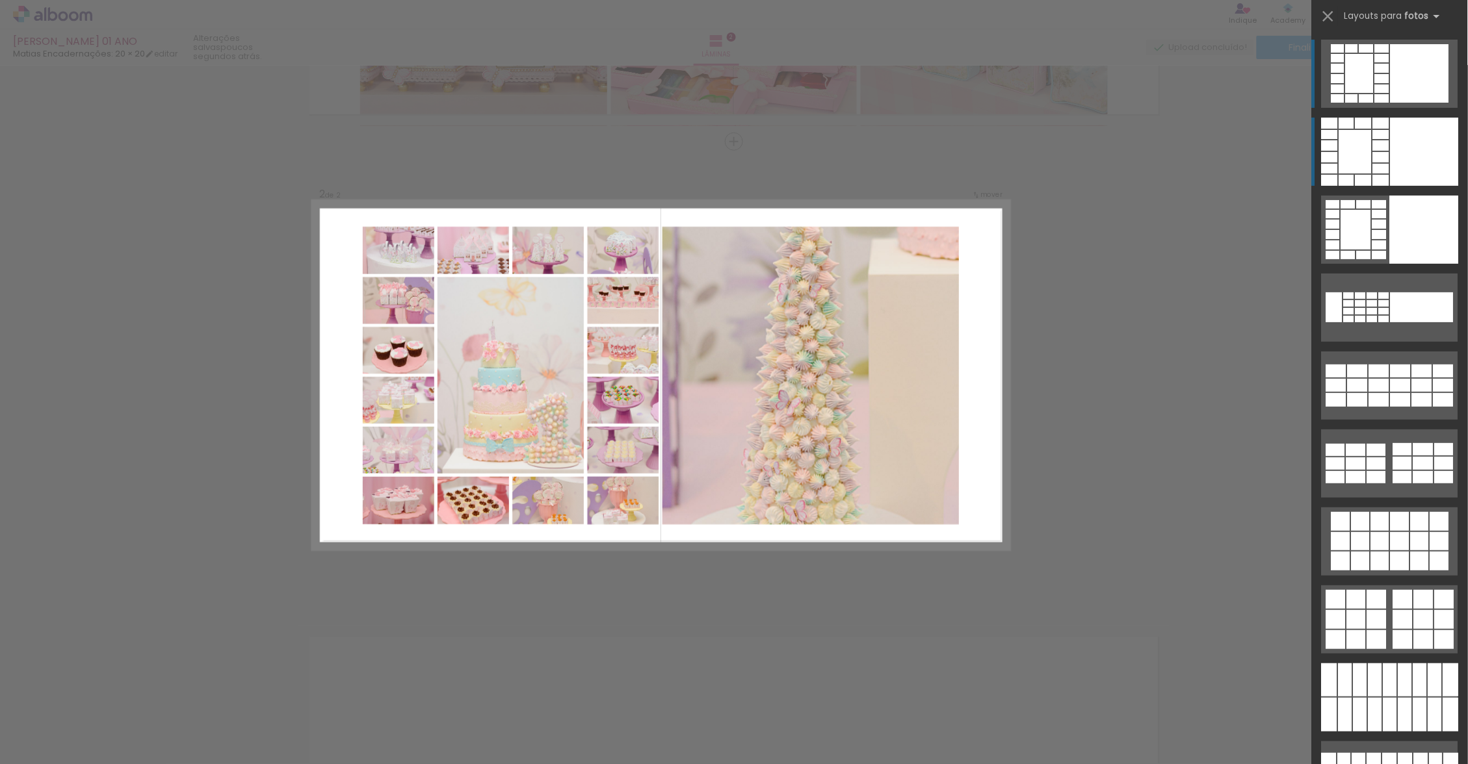
scroll to position [3, 0]
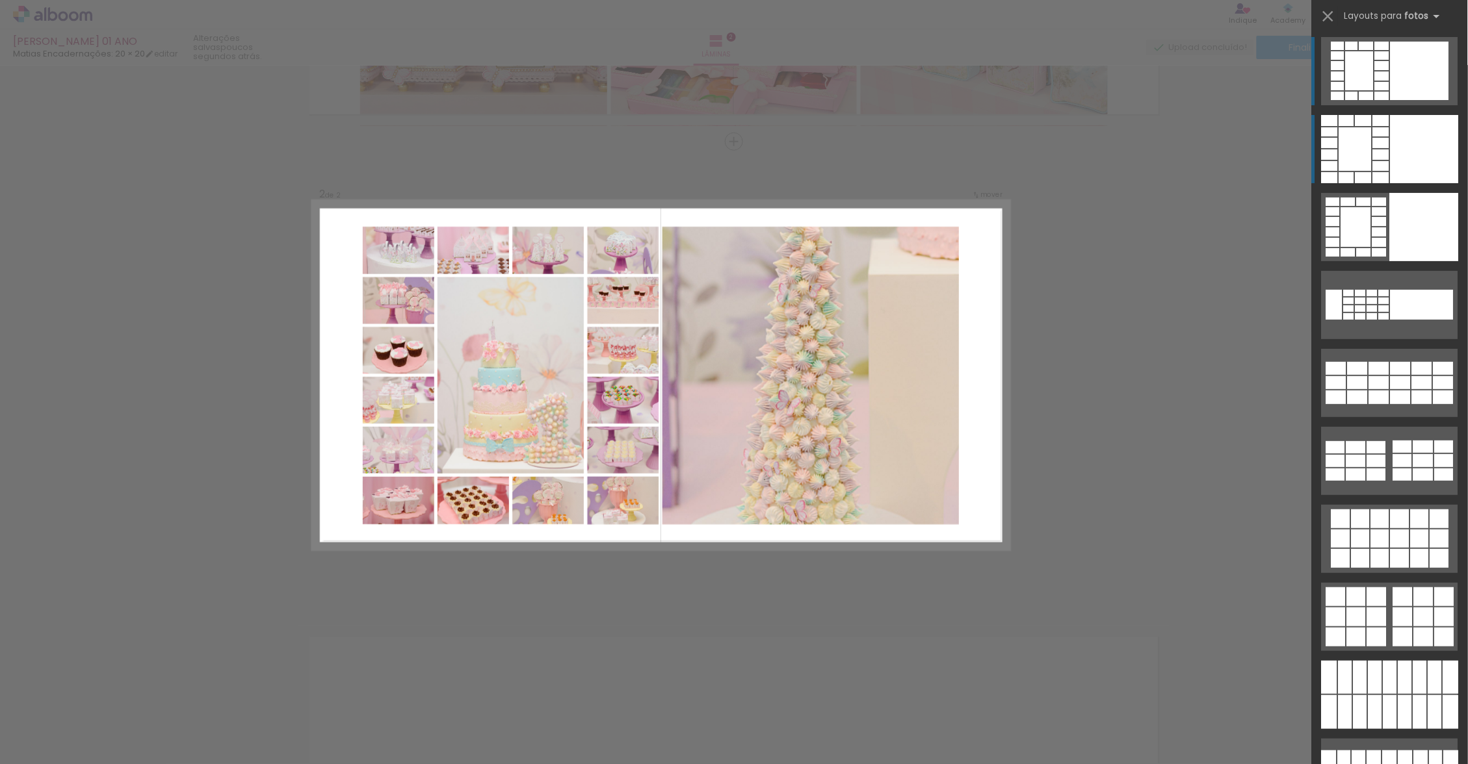
click at [1415, 152] on div at bounding box center [1424, 149] width 68 height 68
drag, startPoint x: 1416, startPoint y: 152, endPoint x: 1426, endPoint y: 146, distance: 11.9
click at [1426, 146] on div at bounding box center [1424, 149] width 68 height 68
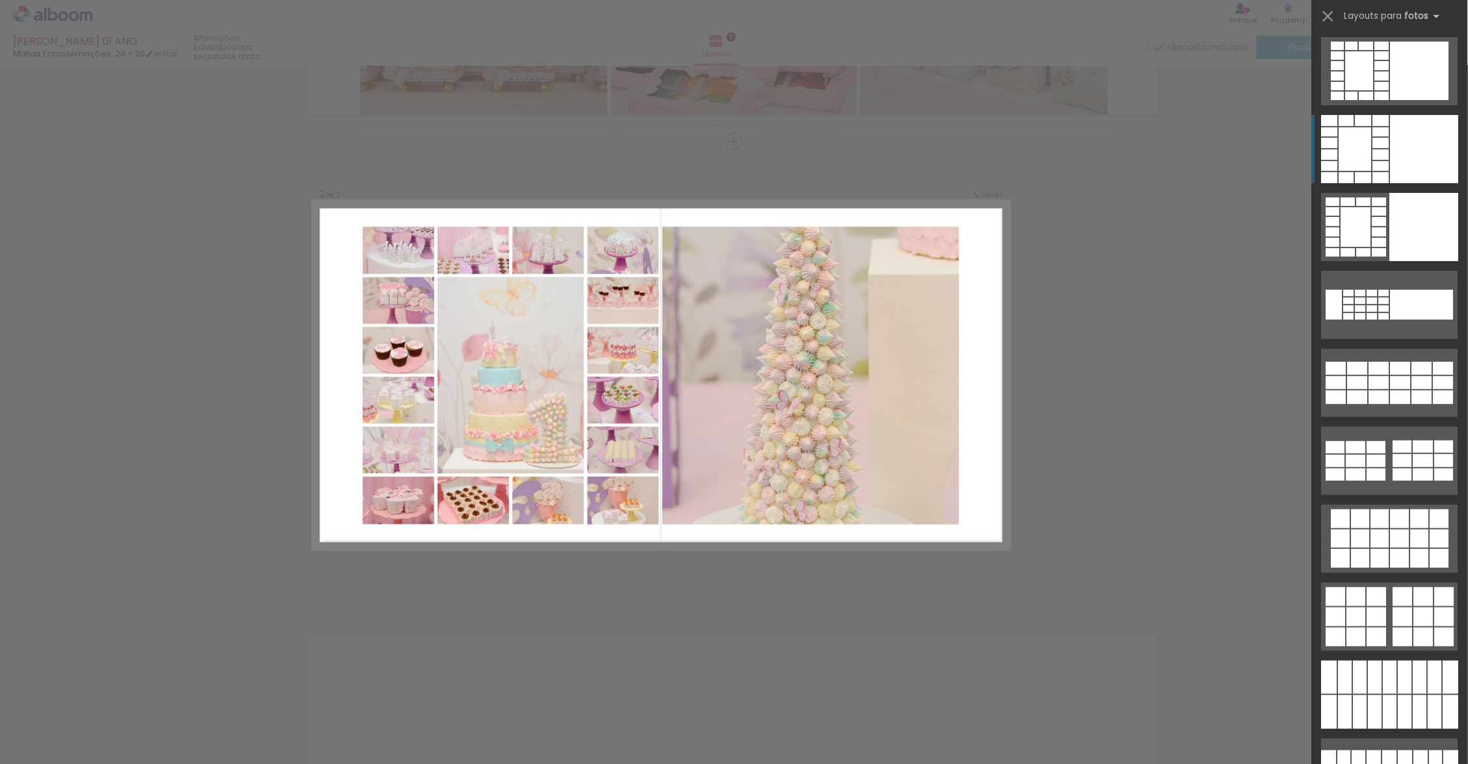
click at [1426, 146] on div at bounding box center [1424, 149] width 68 height 68
click at [1373, 140] on div at bounding box center [1381, 143] width 16 height 10
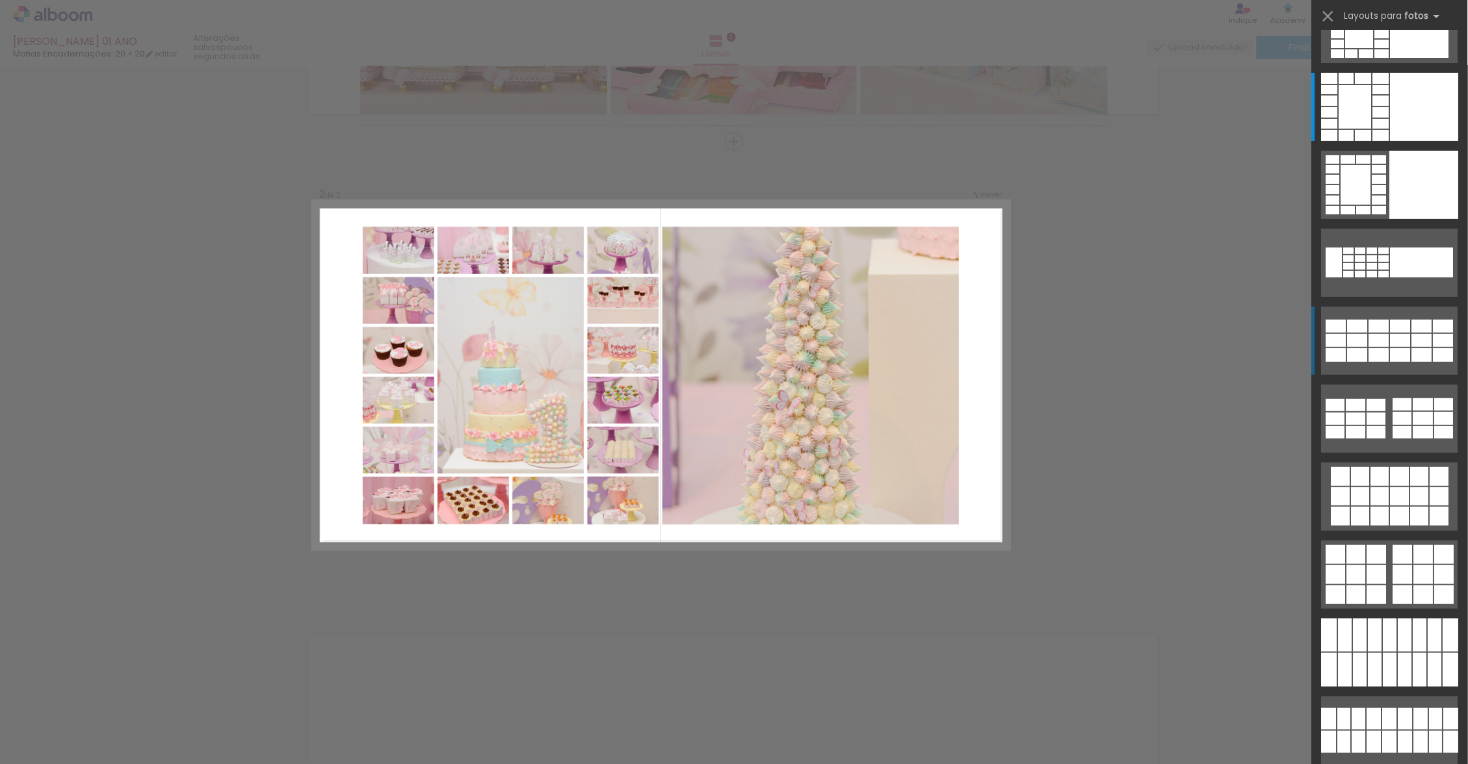
drag, startPoint x: 1369, startPoint y: 140, endPoint x: 1390, endPoint y: 345, distance: 205.7
click at [1390, 345] on div at bounding box center [1400, 340] width 20 height 13
click at [1403, 99] on div at bounding box center [1424, 107] width 68 height 68
drag, startPoint x: 1390, startPoint y: 345, endPoint x: 1337, endPoint y: 14, distance: 335.0
click at [1337, 14] on iron-icon at bounding box center [1328, 16] width 18 height 18
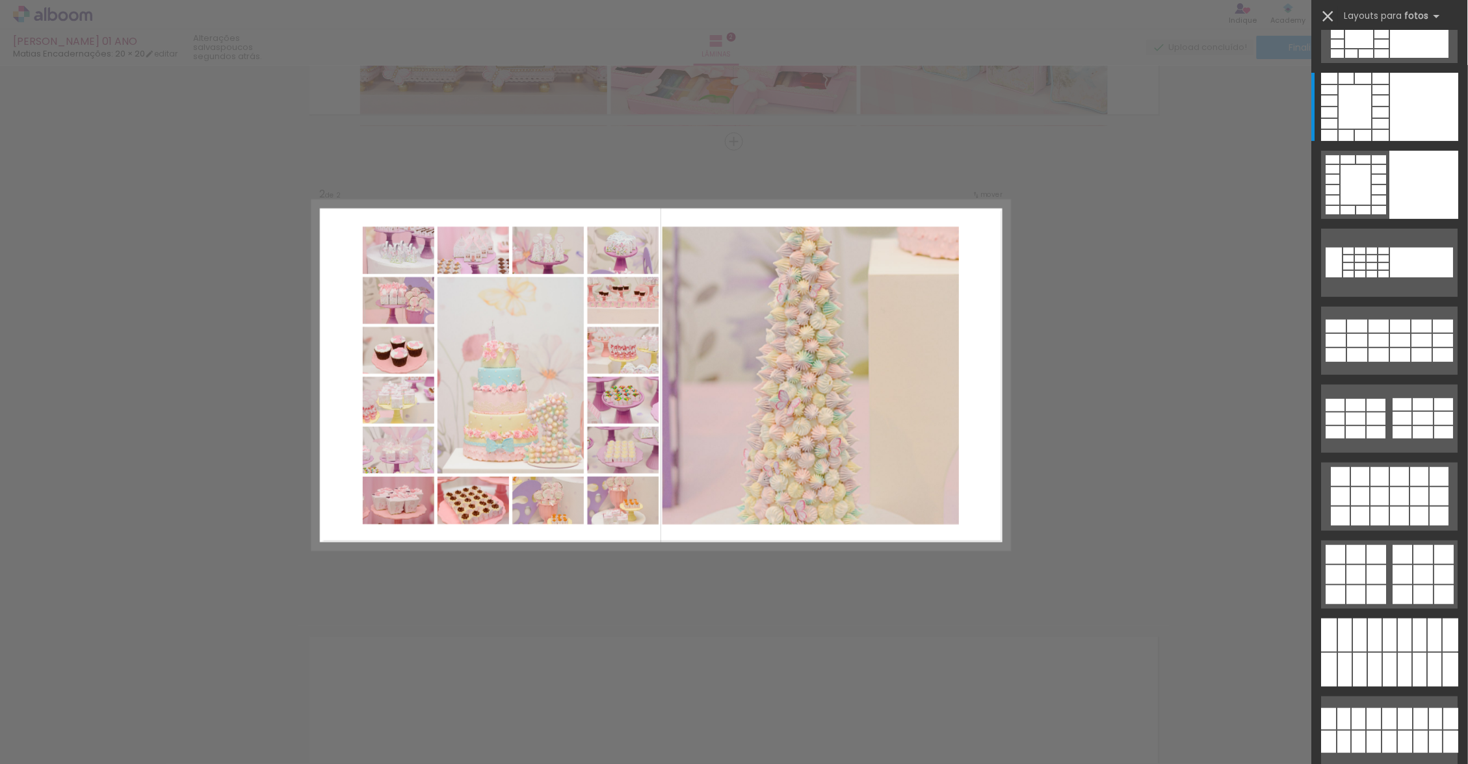
click at [1328, 14] on iron-icon at bounding box center [1328, 16] width 18 height 18
drag, startPoint x: 1337, startPoint y: 14, endPoint x: 1325, endPoint y: 18, distance: 12.1
click at [1325, 18] on iron-icon at bounding box center [1328, 16] width 18 height 18
click at [1328, 16] on iron-icon at bounding box center [1328, 16] width 18 height 18
click at [1236, 266] on div "Confirmar Cancelar" at bounding box center [734, 369] width 1468 height 1435
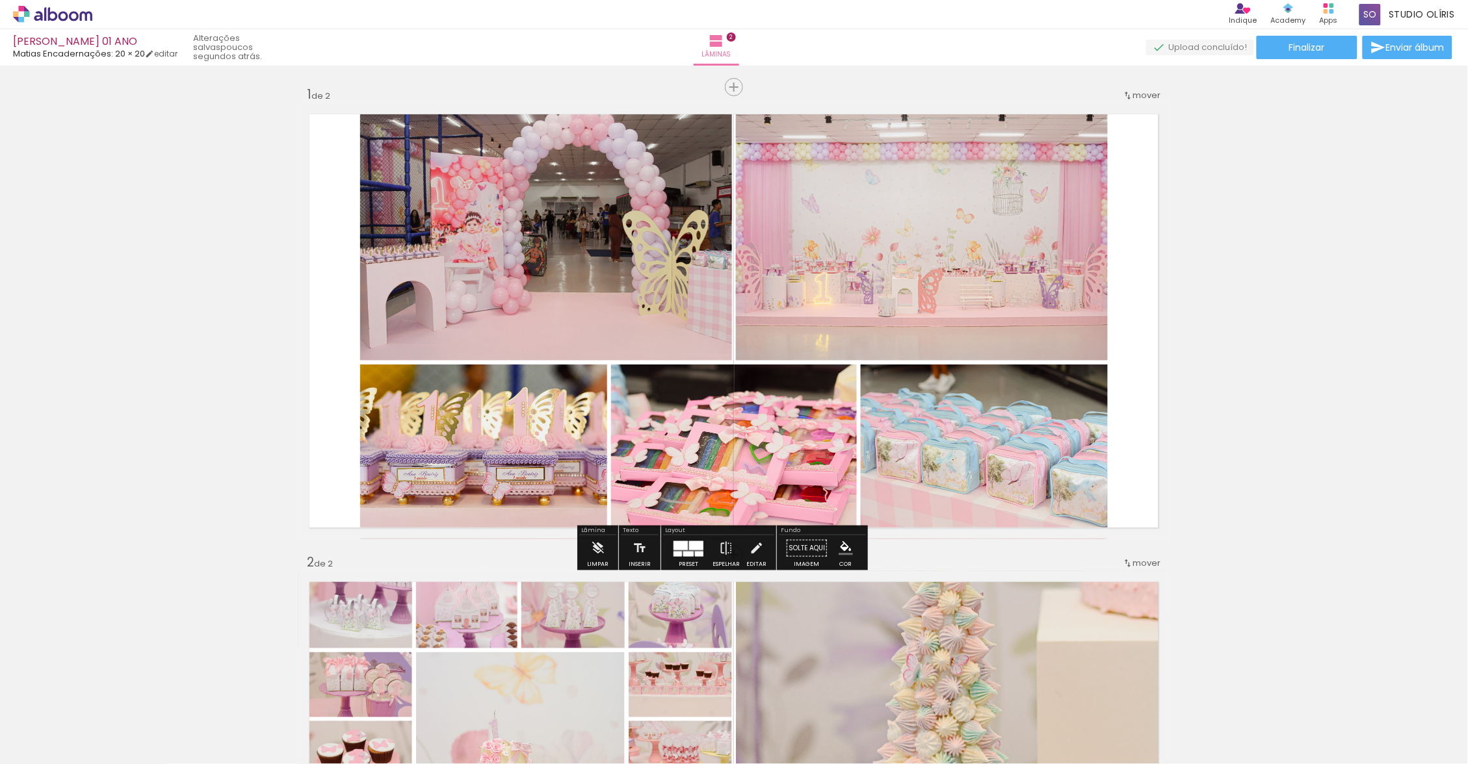
click at [1309, 434] on div "Inserir lâmina 1 de 2 Inserir lâmina 2 de 2" at bounding box center [734, 772] width 1468 height 1405
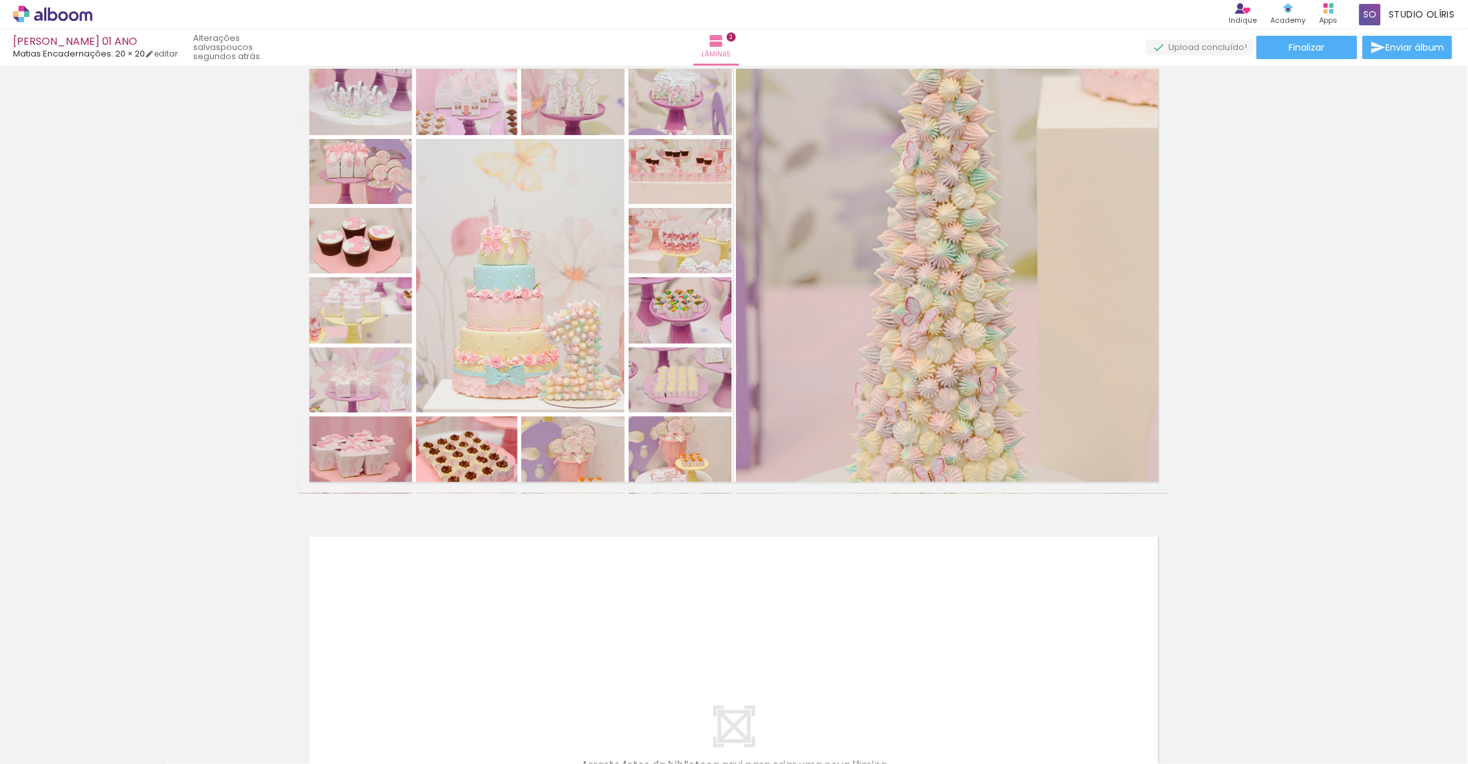
scroll to position [464, 0]
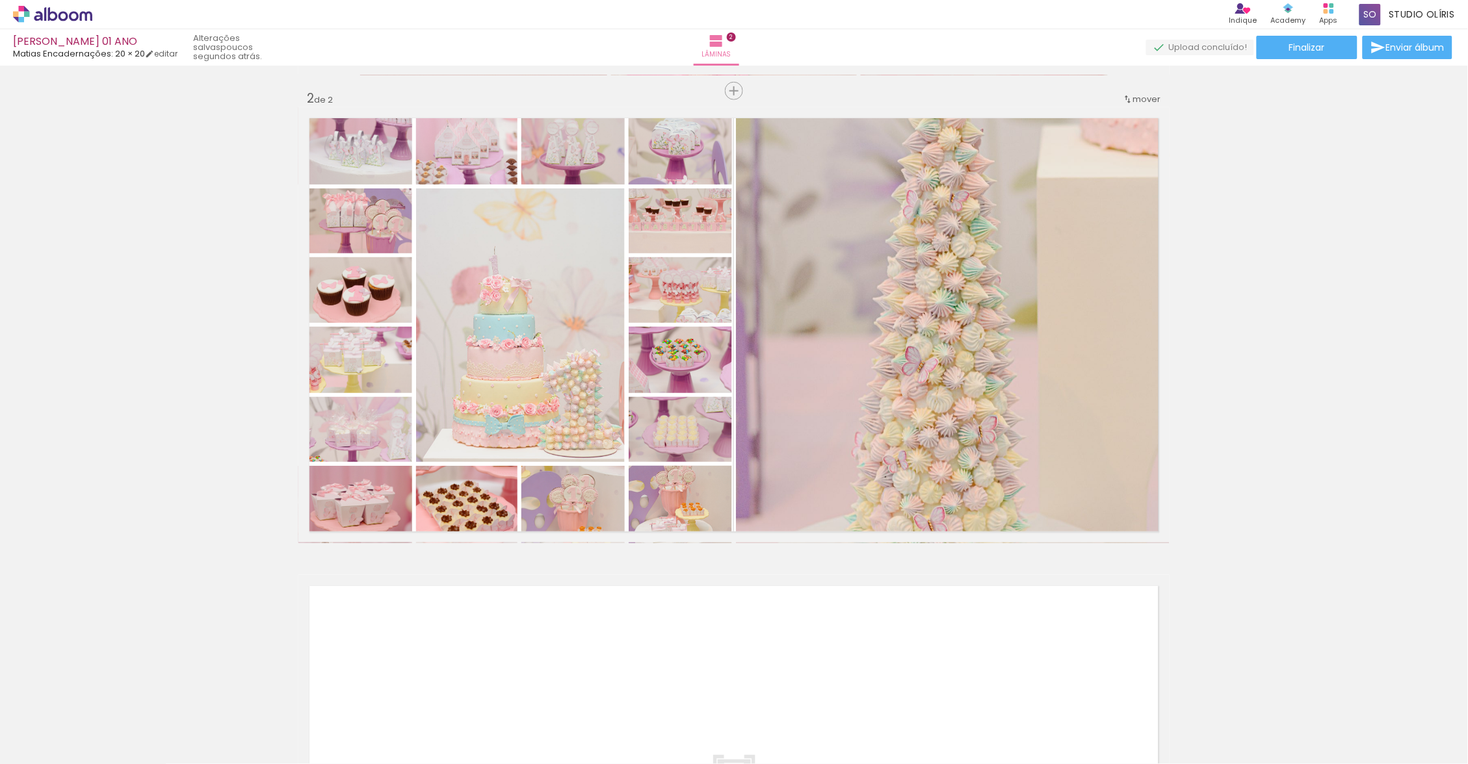
click at [1028, 382] on quentale-photo at bounding box center [953, 325] width 434 height 436
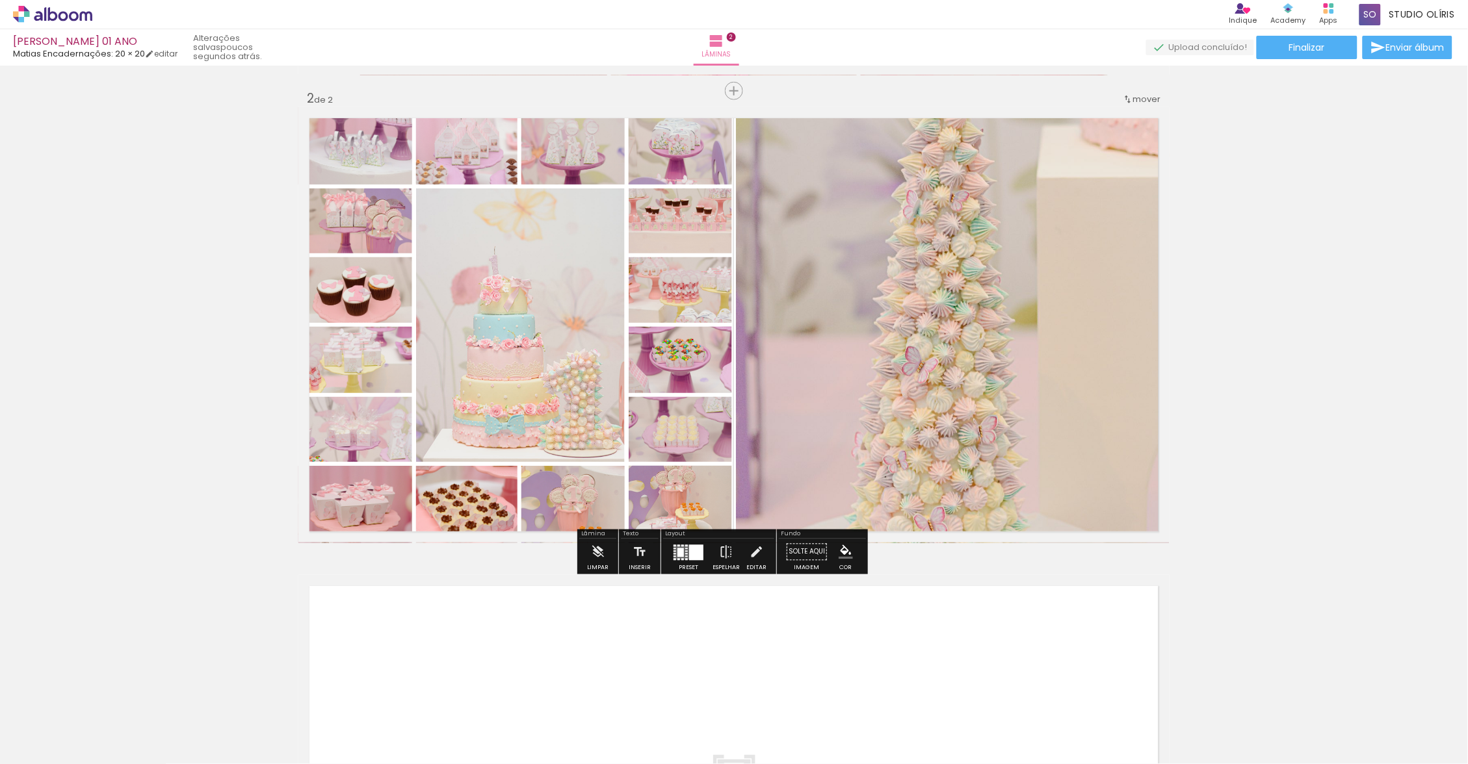
click at [688, 557] on div at bounding box center [686, 556] width 3 height 1
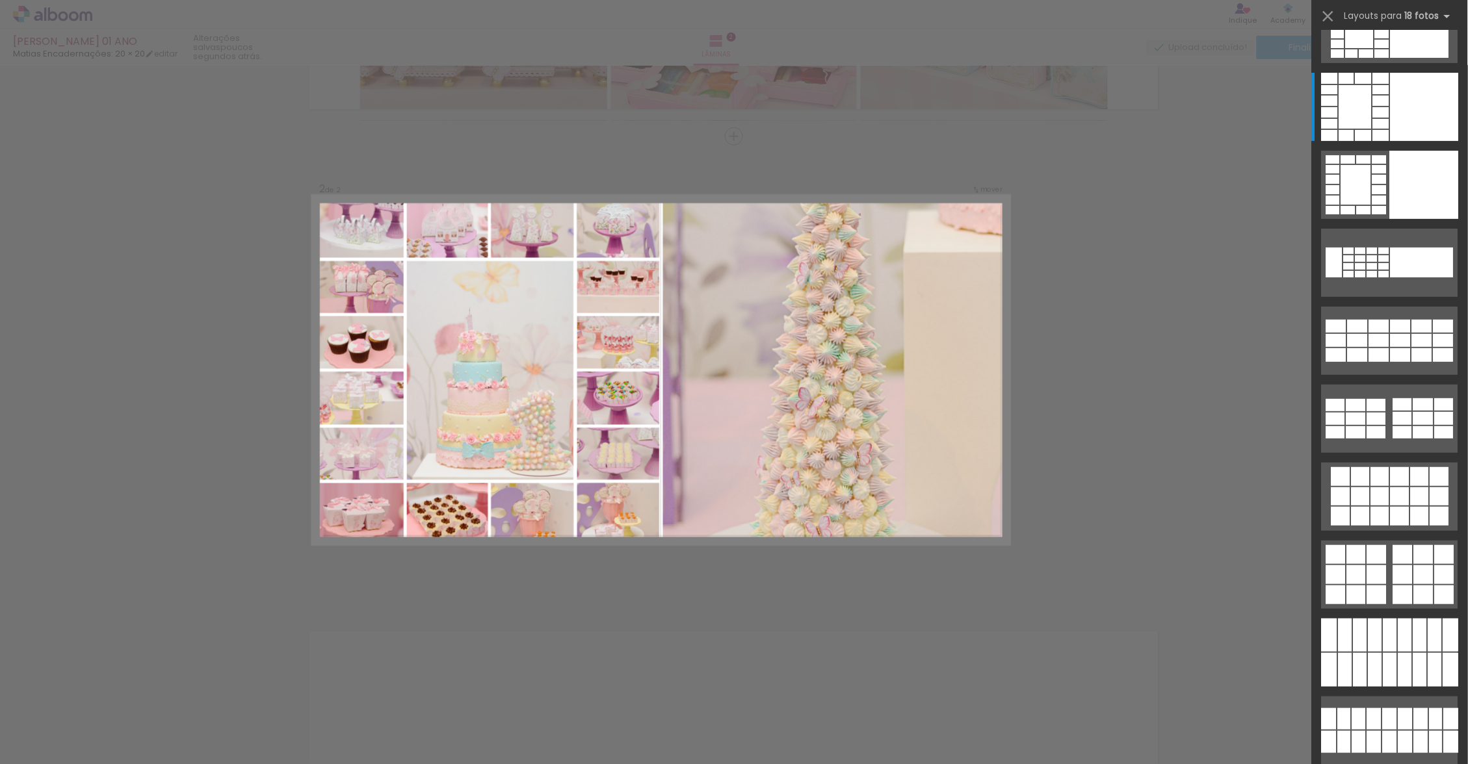
scroll to position [413, 0]
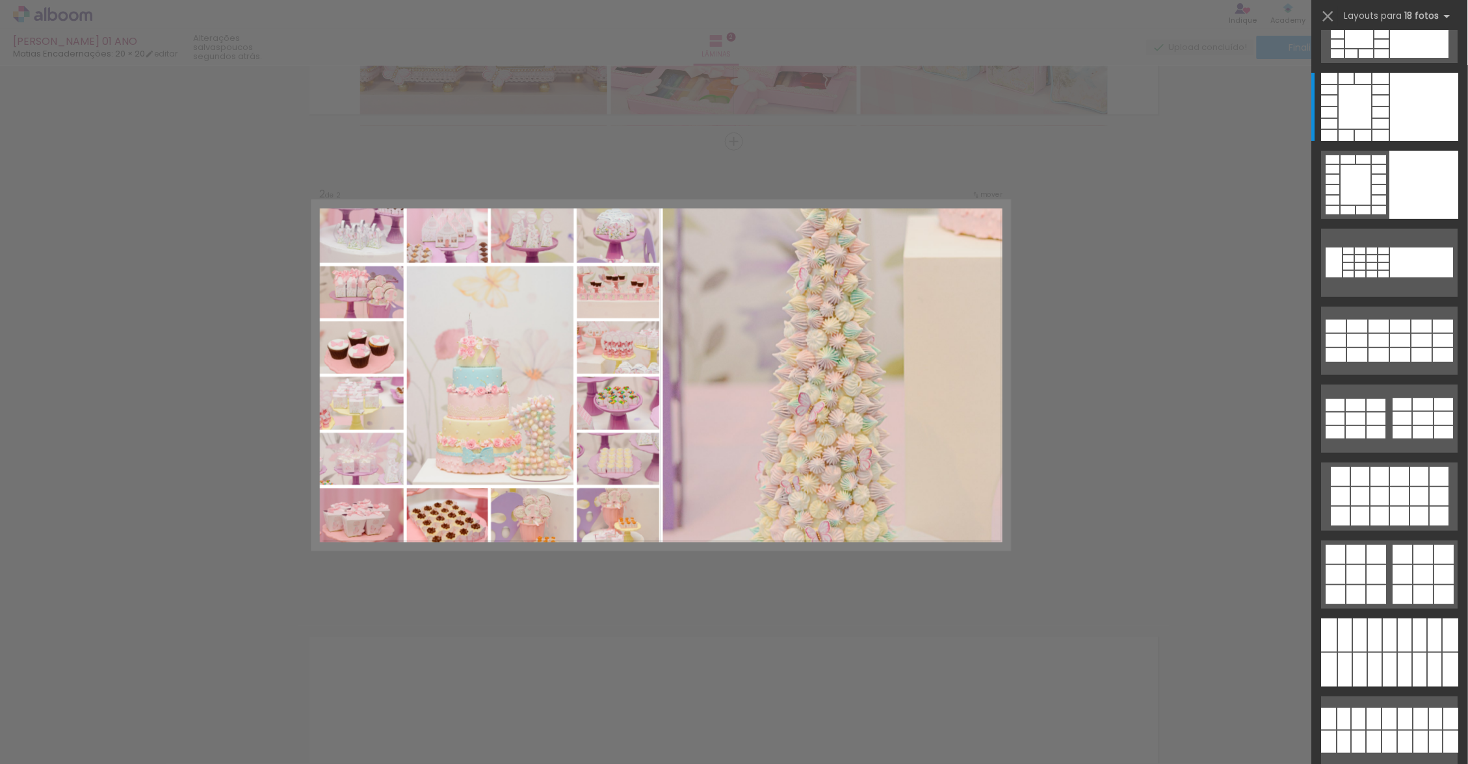
click at [1372, 180] on div at bounding box center [1379, 179] width 14 height 9
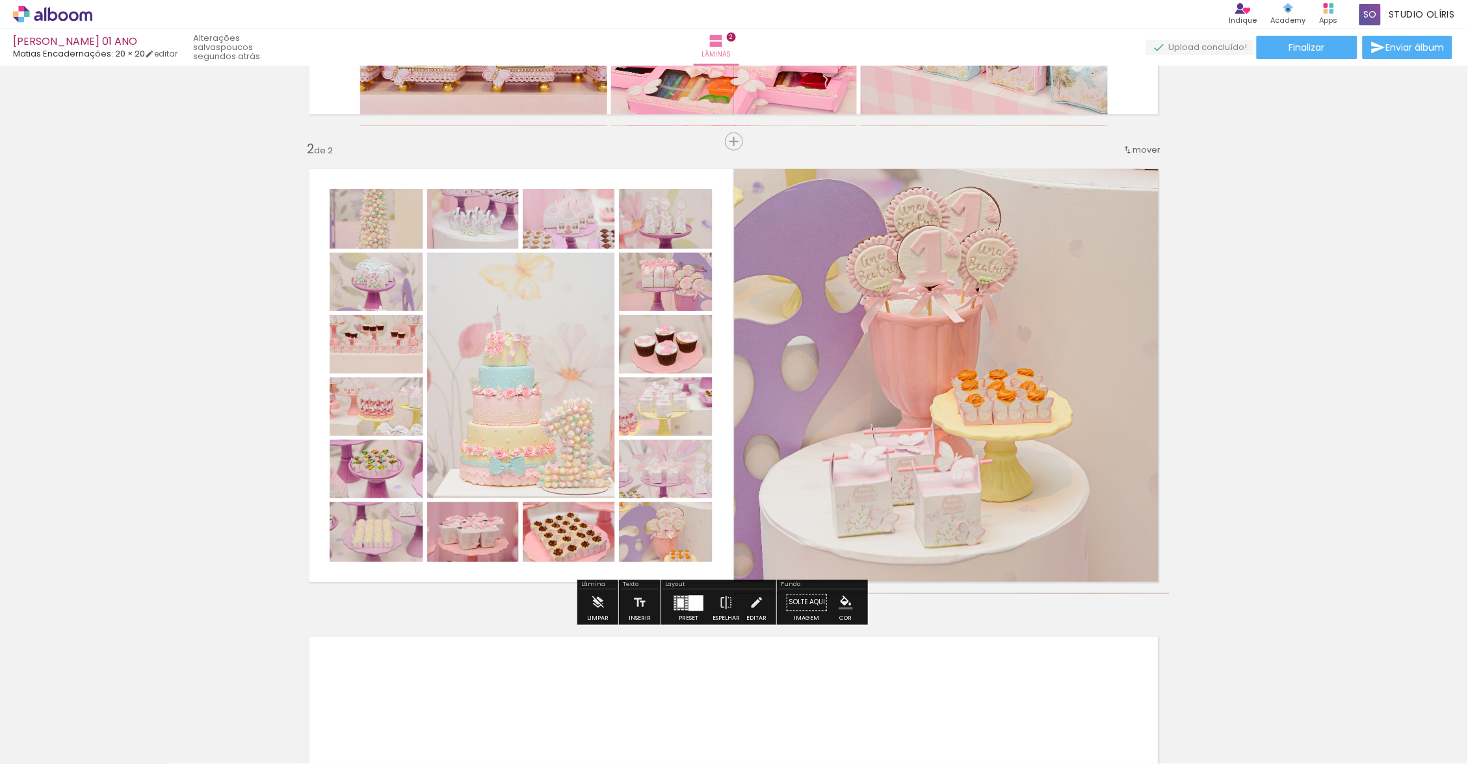
click at [1340, 279] on div "Inserir lâmina 1 de 2 Inserir lâmina 2 de 2" at bounding box center [734, 359] width 1468 height 1405
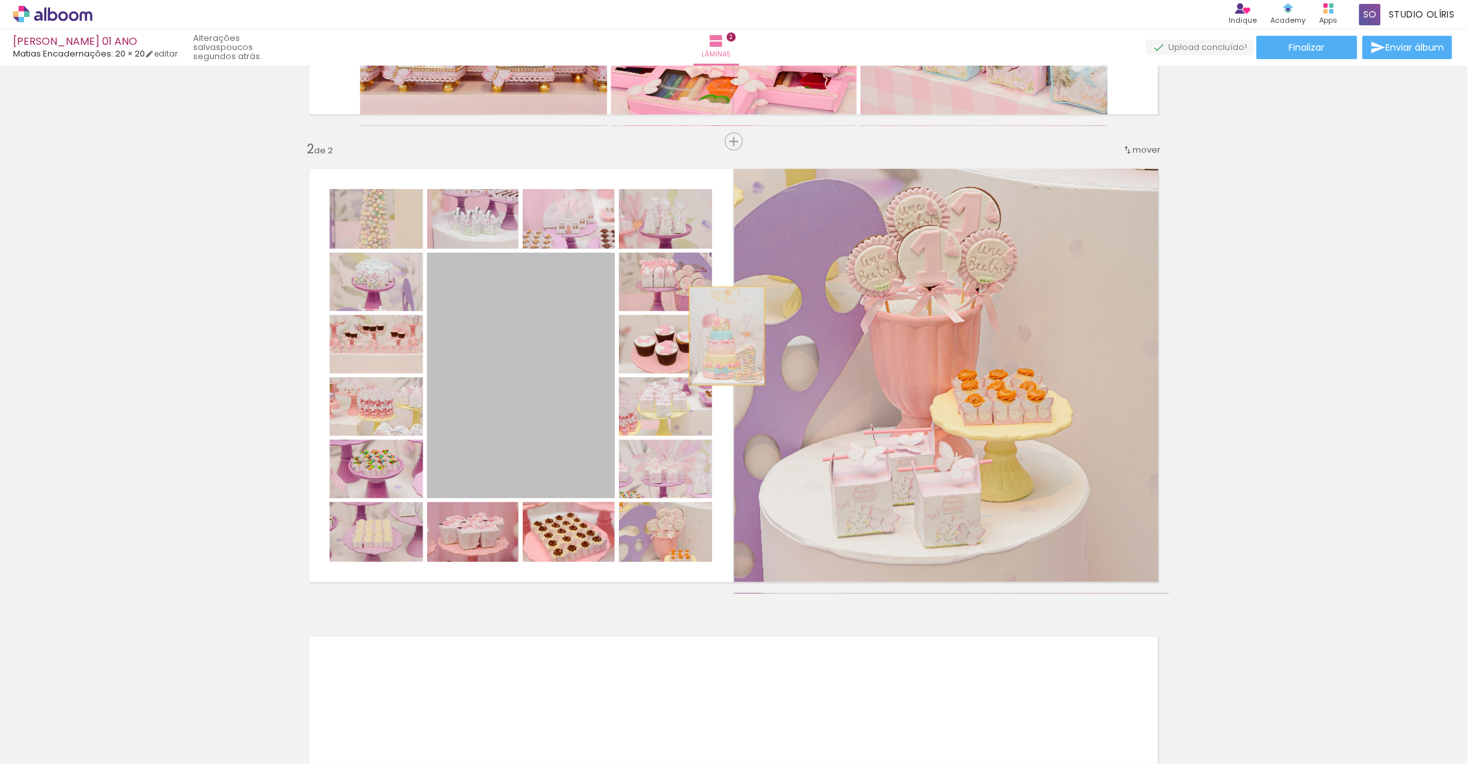
drag, startPoint x: 690, startPoint y: 558, endPoint x: 978, endPoint y: 336, distance: 363.3
click at [0, 0] on slot at bounding box center [0, 0] width 0 height 0
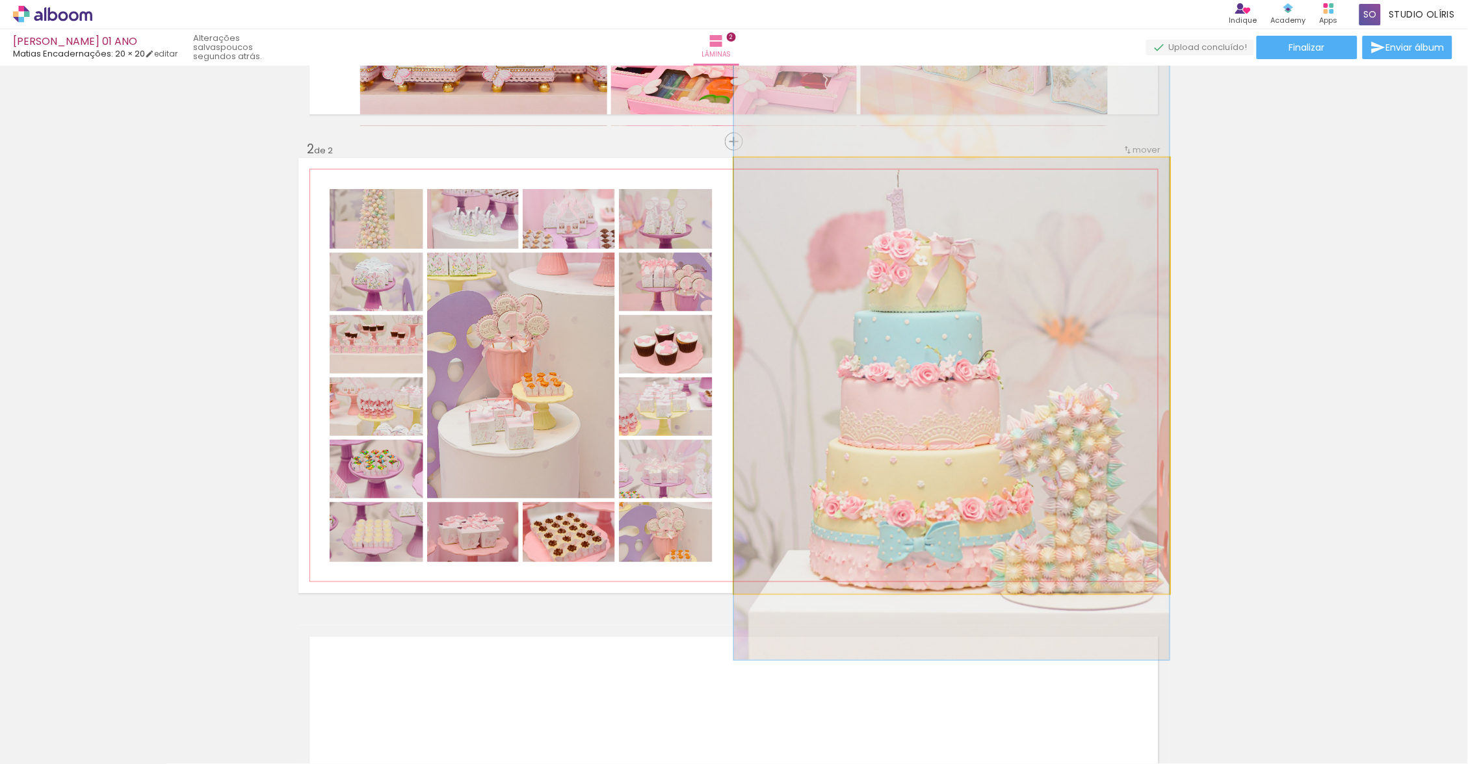
drag, startPoint x: 978, startPoint y: 336, endPoint x: 1041, endPoint y: 354, distance: 65.0
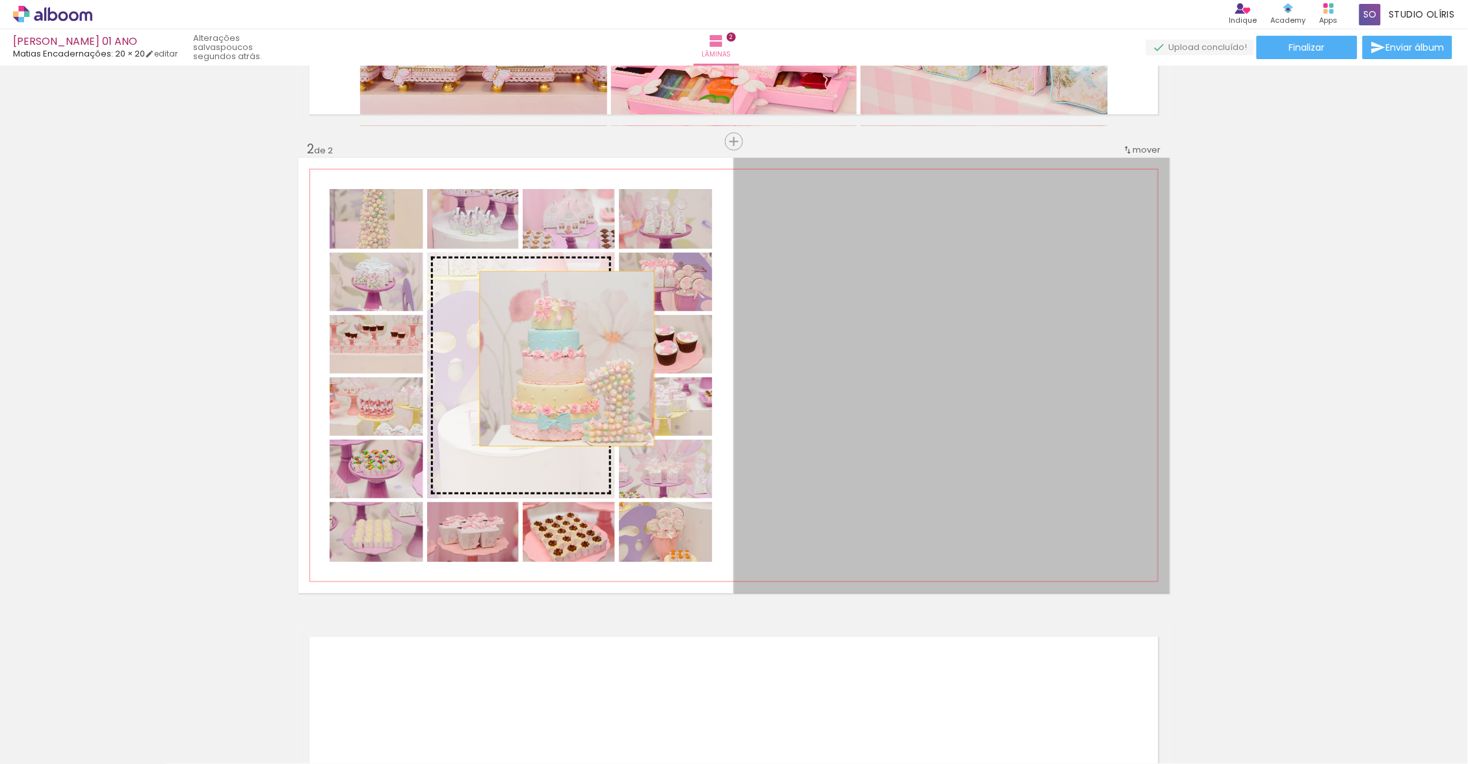
drag, startPoint x: 1041, startPoint y: 354, endPoint x: 554, endPoint y: 361, distance: 486.9
click at [0, 0] on slot at bounding box center [0, 0] width 0 height 0
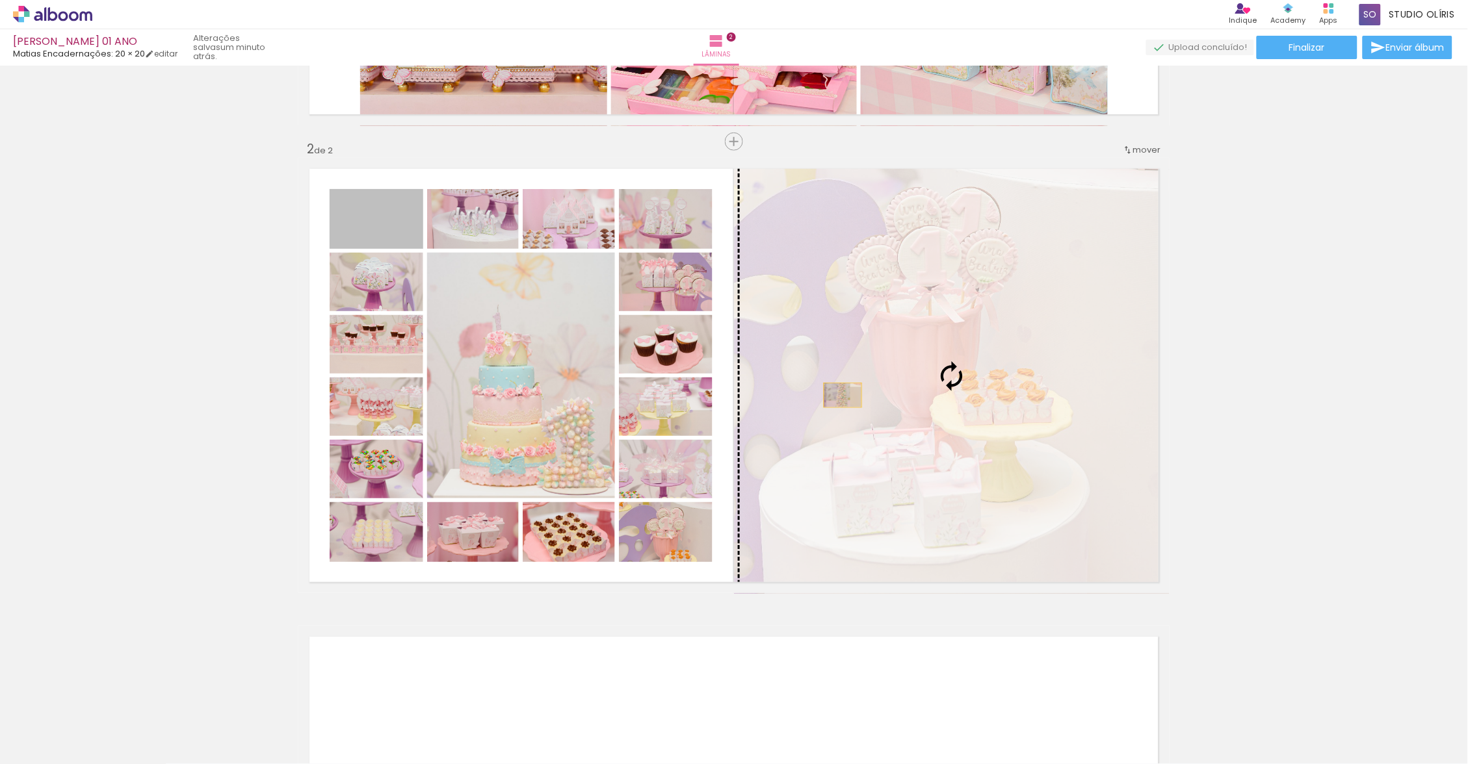
drag, startPoint x: 554, startPoint y: 361, endPoint x: 837, endPoint y: 395, distance: 285.5
click at [0, 0] on slot at bounding box center [0, 0] width 0 height 0
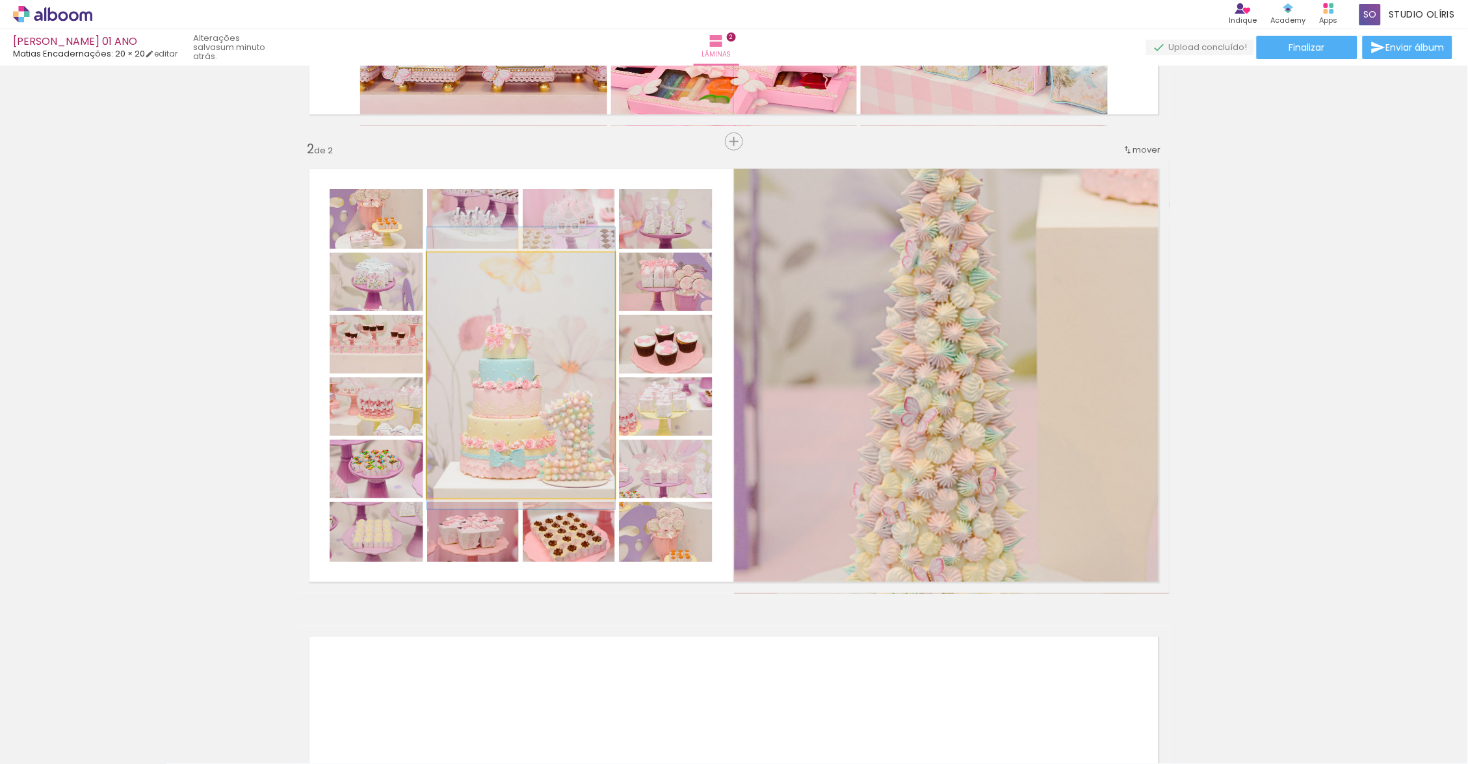
drag, startPoint x: 837, startPoint y: 395, endPoint x: 565, endPoint y: 339, distance: 277.5
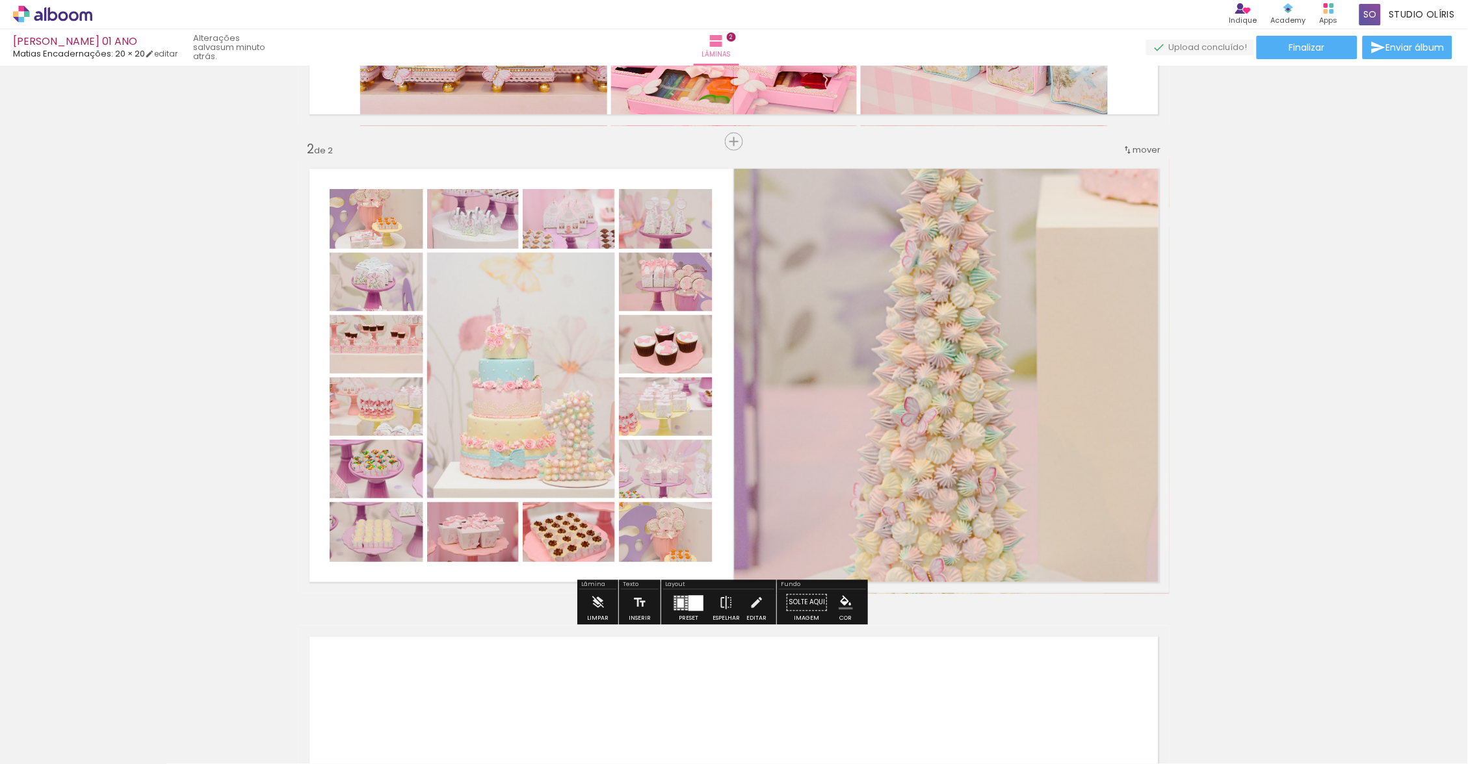
click at [698, 609] on div at bounding box center [695, 603] width 15 height 16
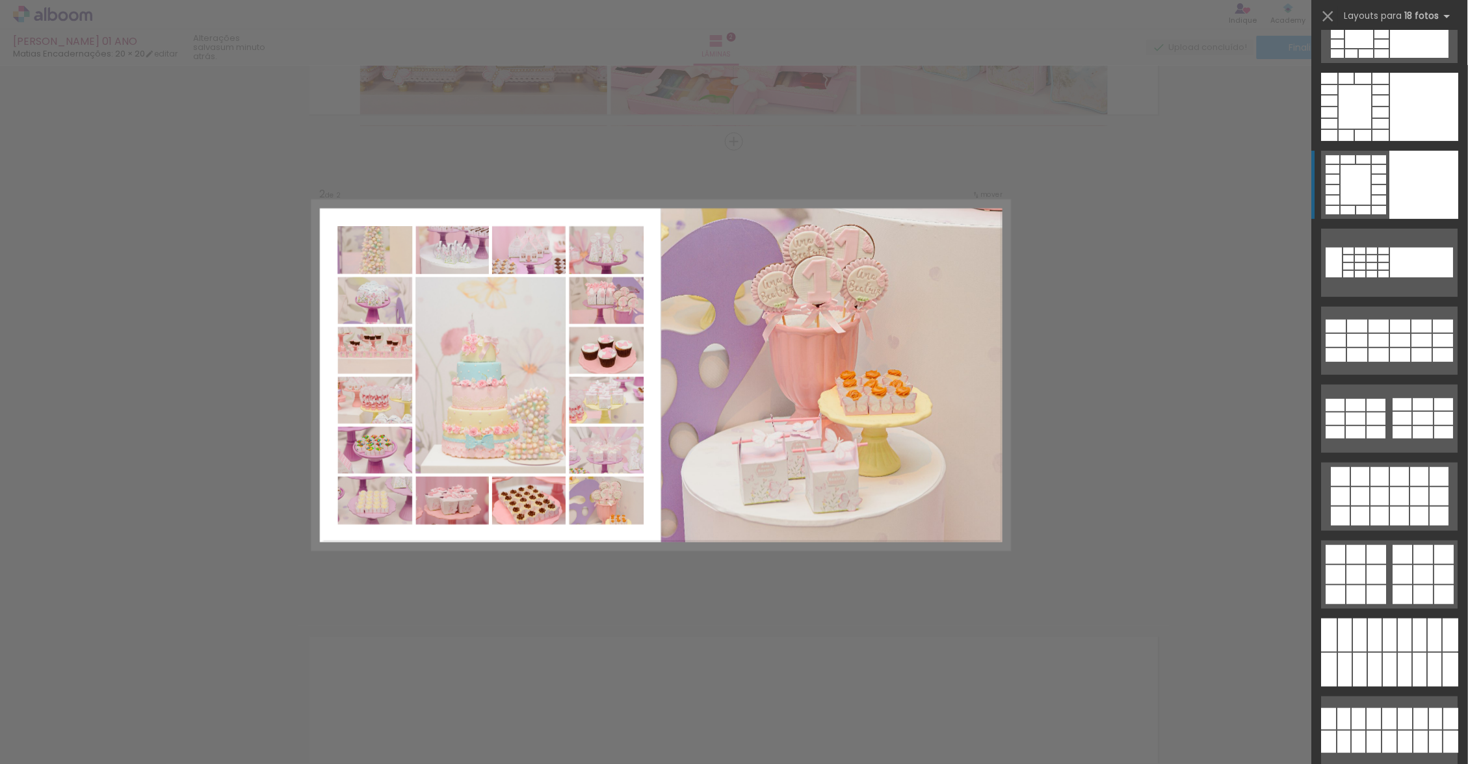
scroll to position [0, 0]
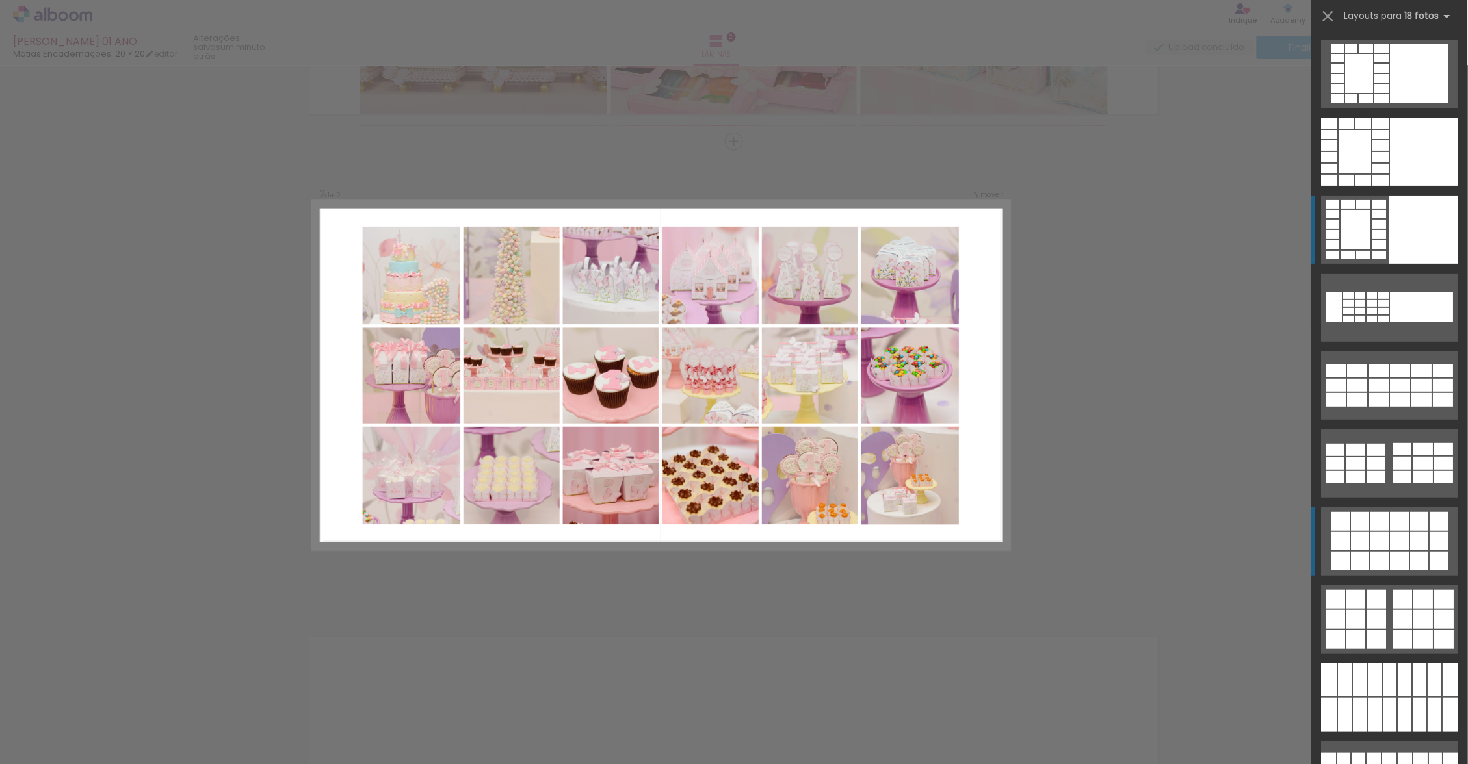
click at [1156, 291] on div "Confirmar Cancelar" at bounding box center [734, 369] width 1468 height 1435
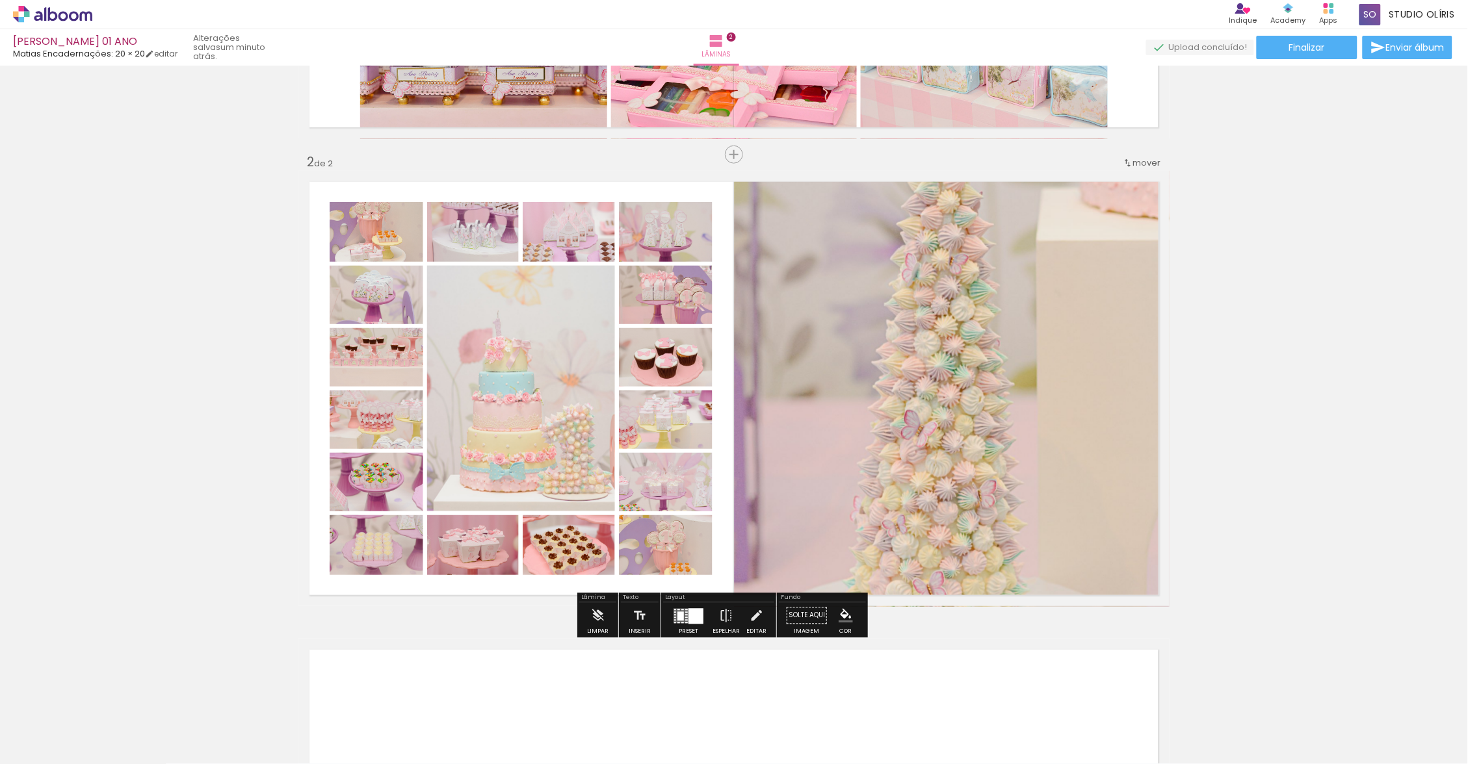
scroll to position [438, 0]
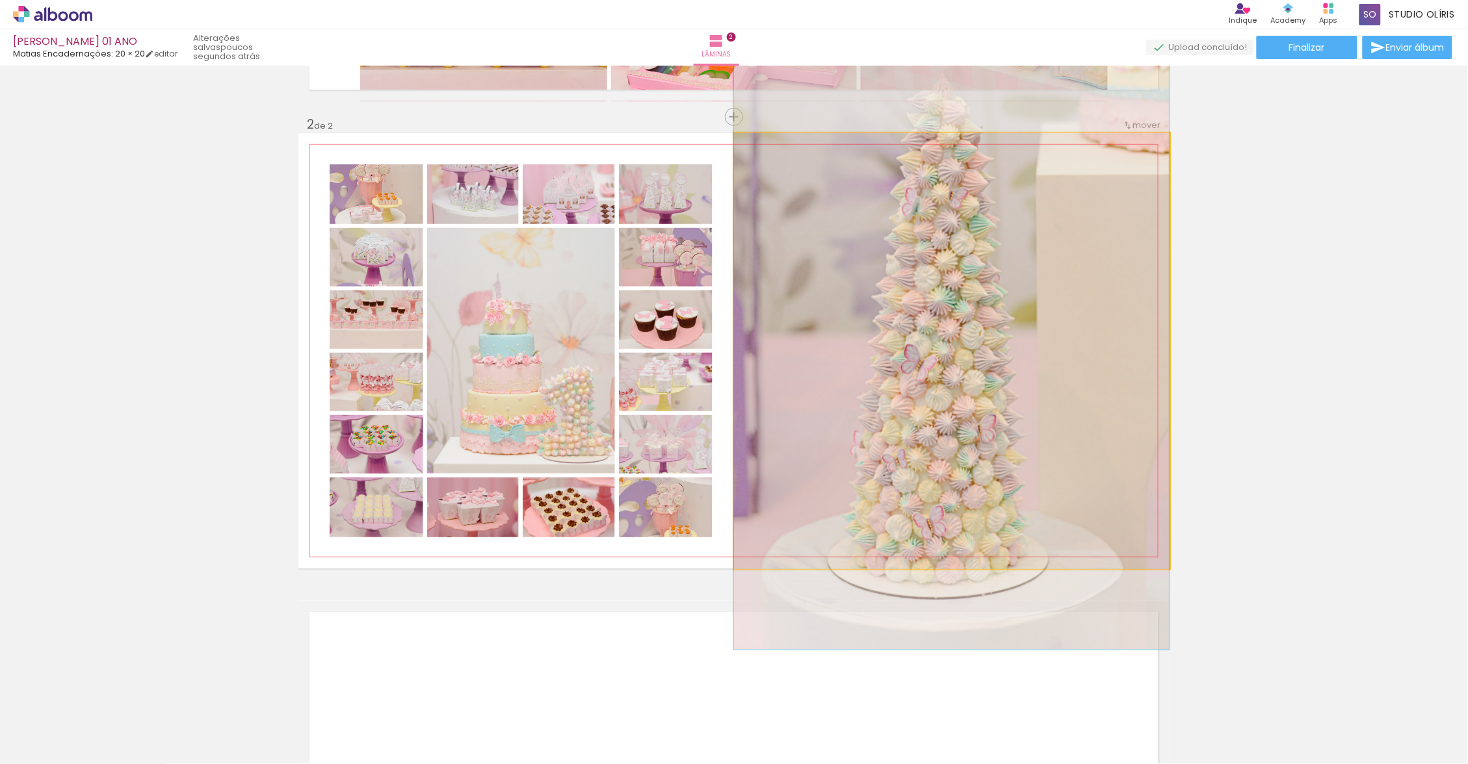
drag, startPoint x: 1156, startPoint y: 291, endPoint x: 939, endPoint y: 344, distance: 222.7
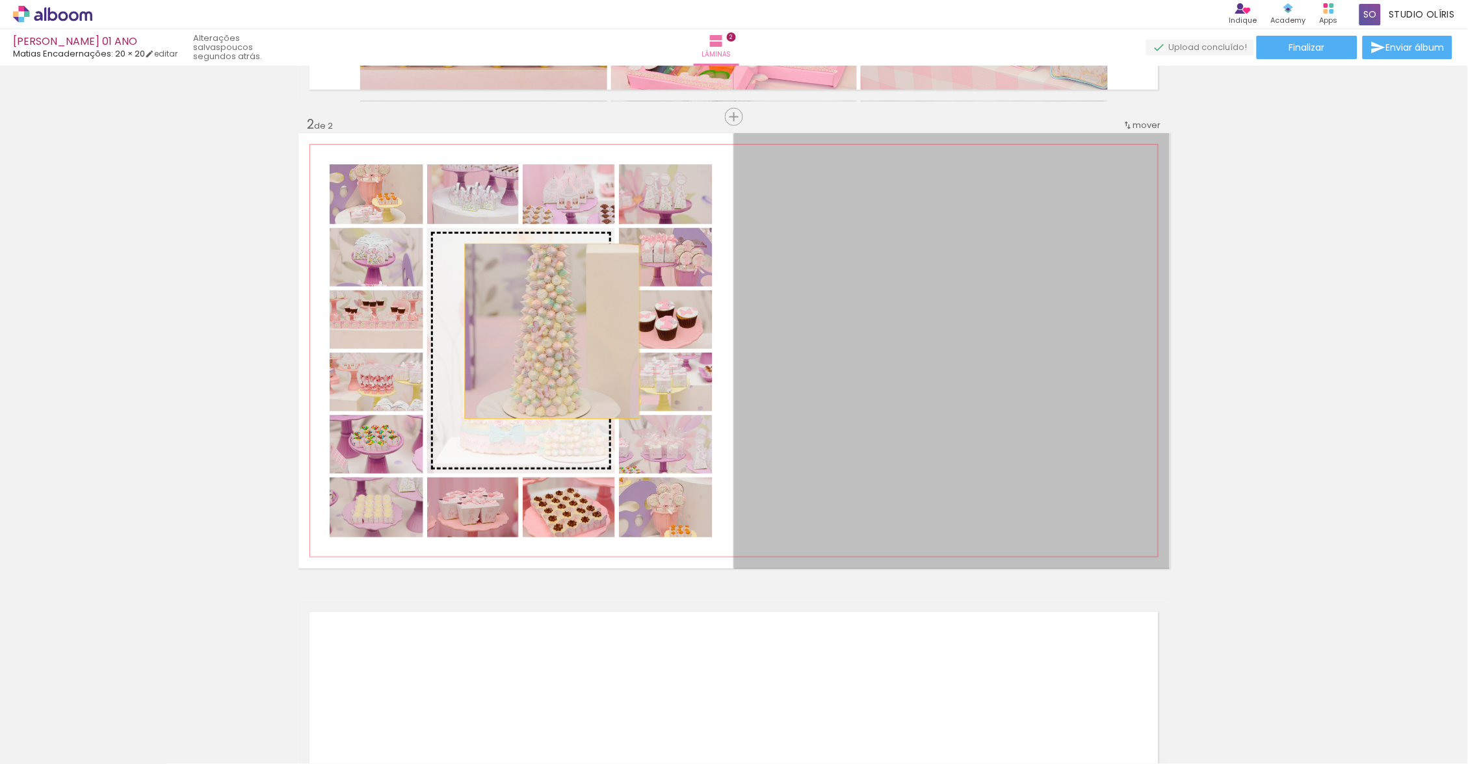
drag, startPoint x: 939, startPoint y: 344, endPoint x: 547, endPoint y: 331, distance: 392.8
click at [0, 0] on slot at bounding box center [0, 0] width 0 height 0
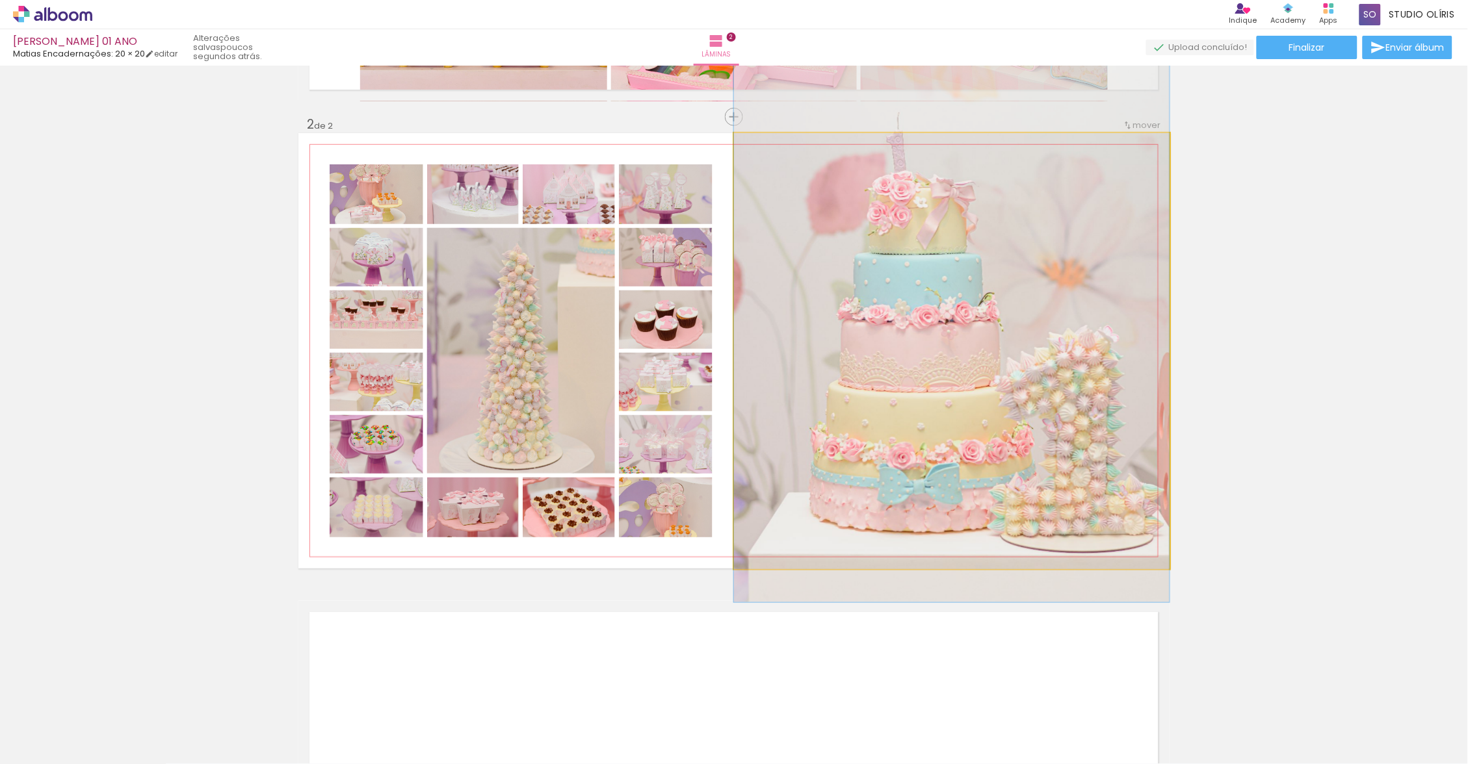
drag, startPoint x: 547, startPoint y: 331, endPoint x: 994, endPoint y: 309, distance: 447.7
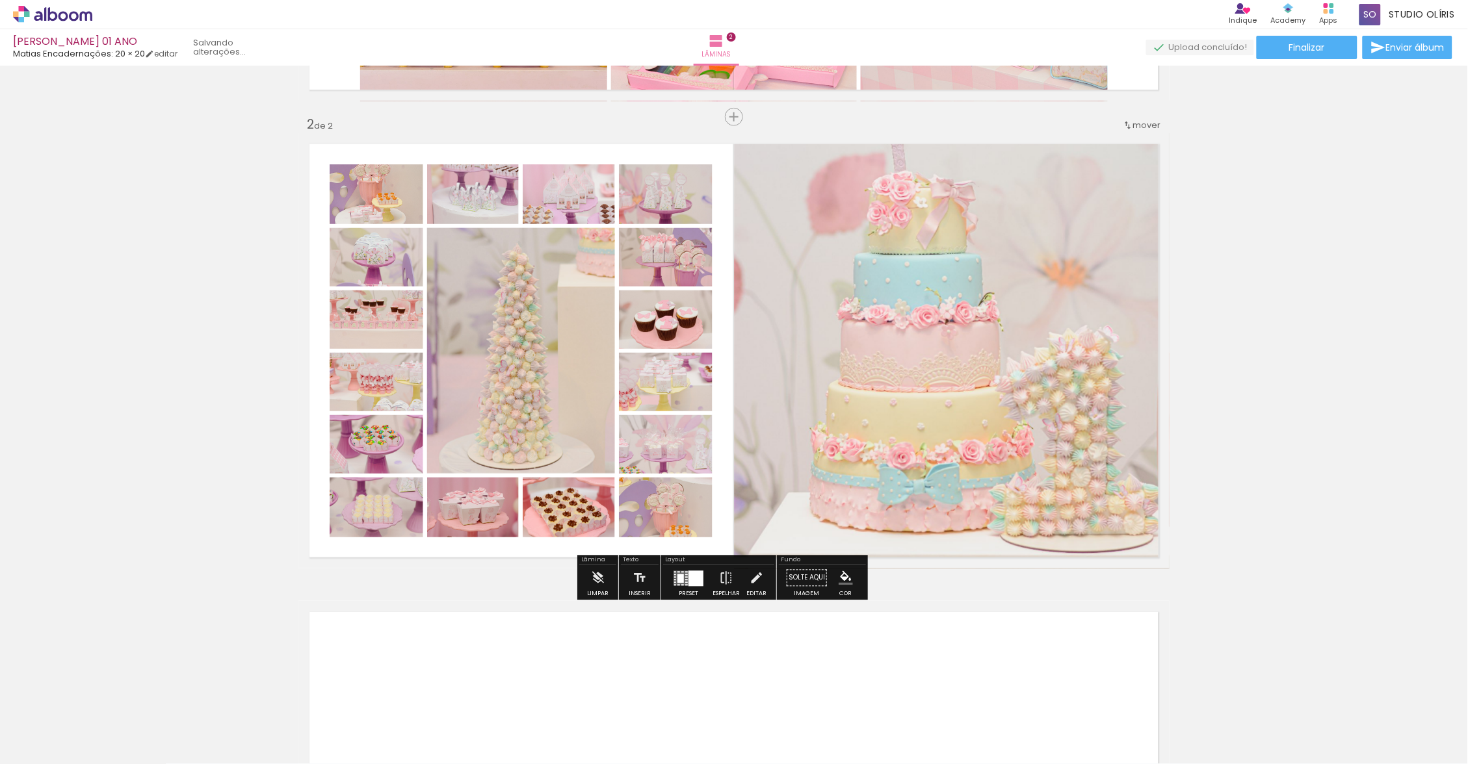
click at [1388, 373] on div "Inserir lâmina 1 de 2 Inserir lâmina 2 de 2" at bounding box center [734, 334] width 1468 height 1405
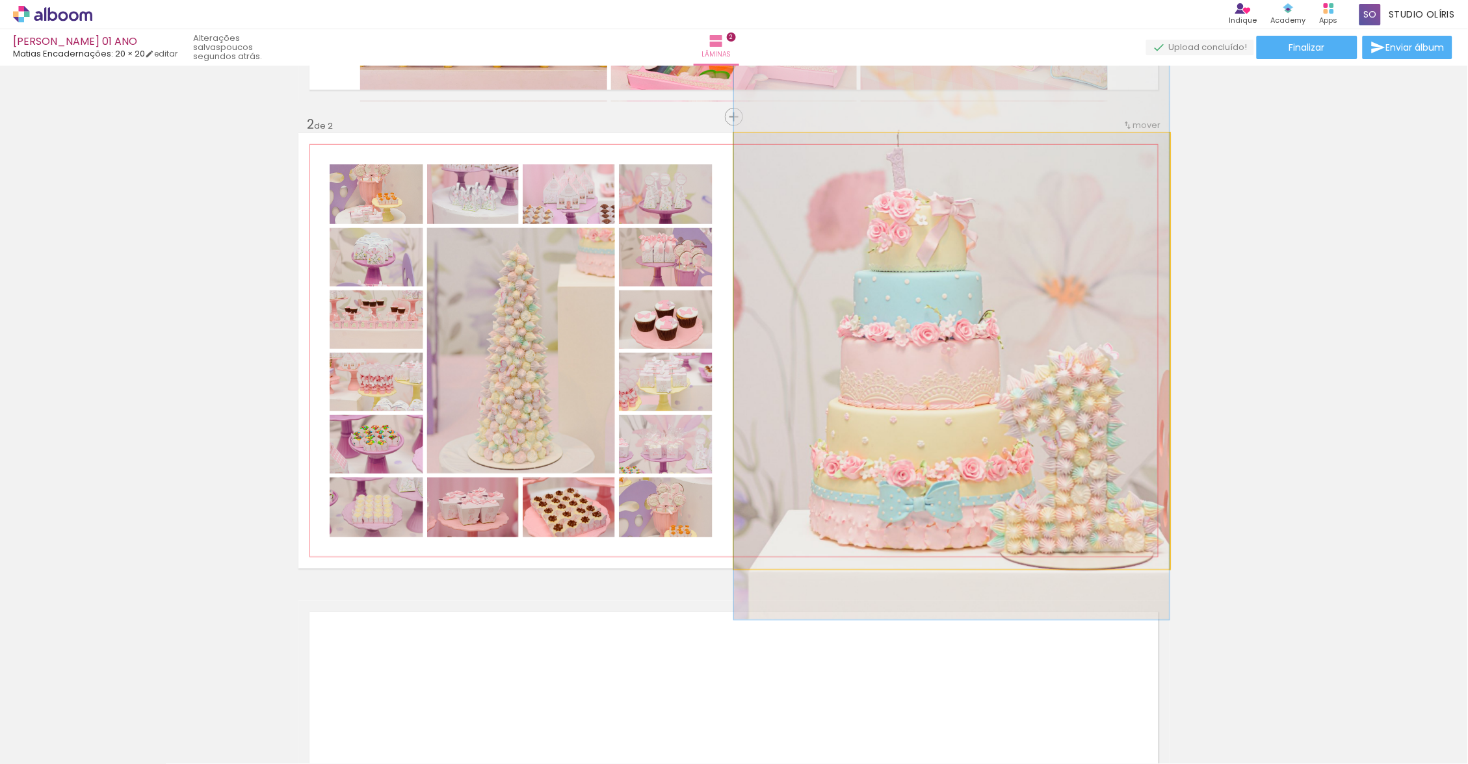
drag, startPoint x: 994, startPoint y: 309, endPoint x: 1114, endPoint y: 380, distance: 139.6
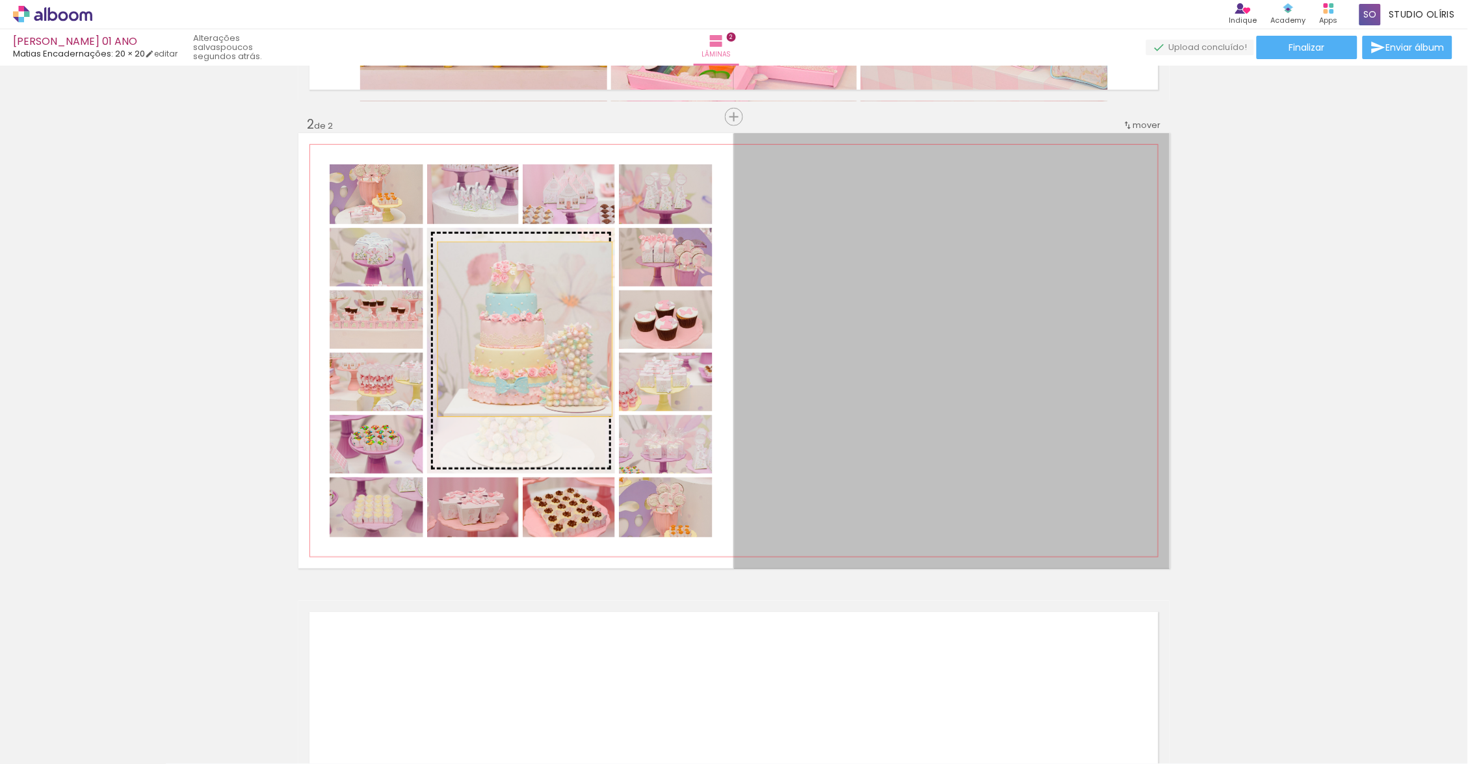
drag, startPoint x: 1114, startPoint y: 380, endPoint x: 519, endPoint y: 330, distance: 596.9
click at [0, 0] on slot at bounding box center [0, 0] width 0 height 0
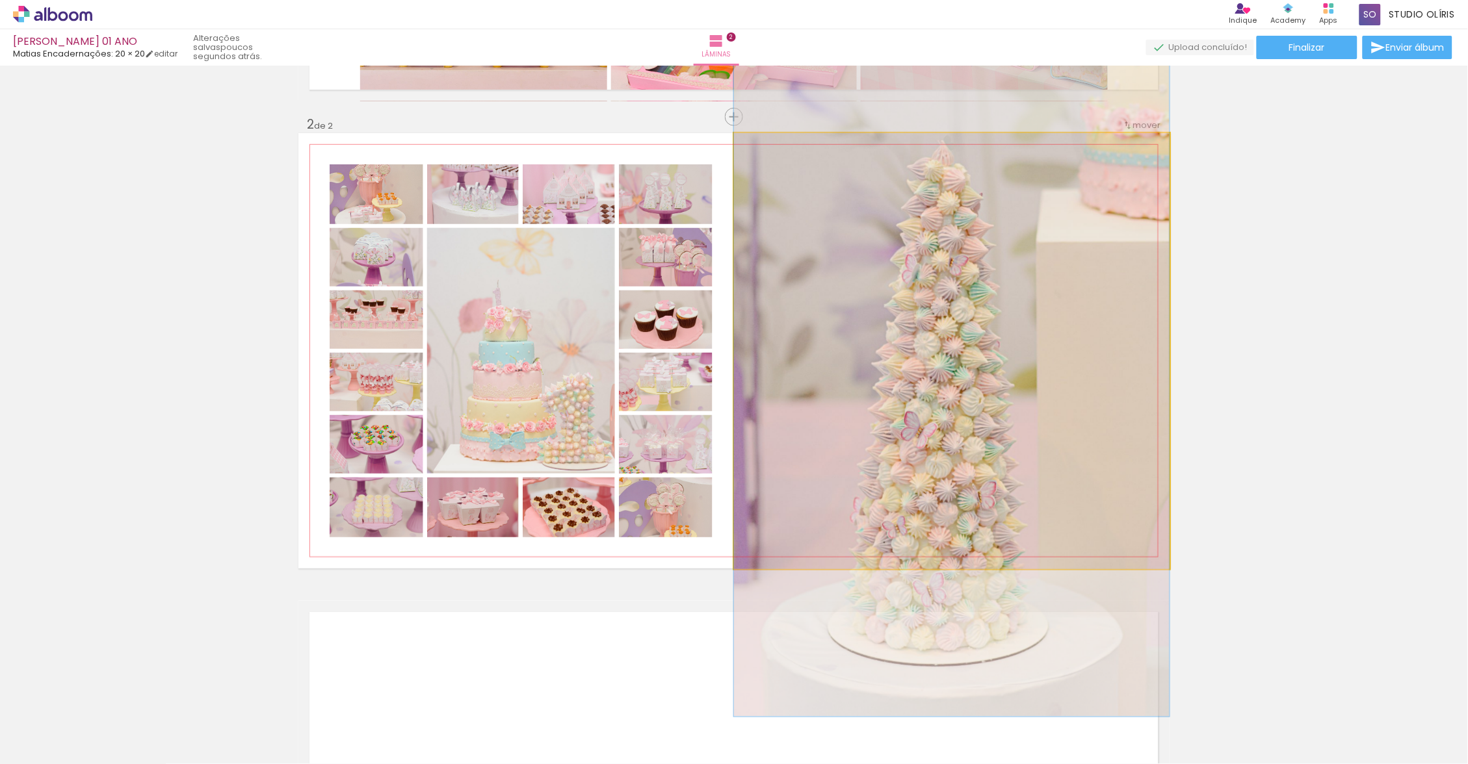
drag, startPoint x: 519, startPoint y: 330, endPoint x: 996, endPoint y: 399, distance: 481.5
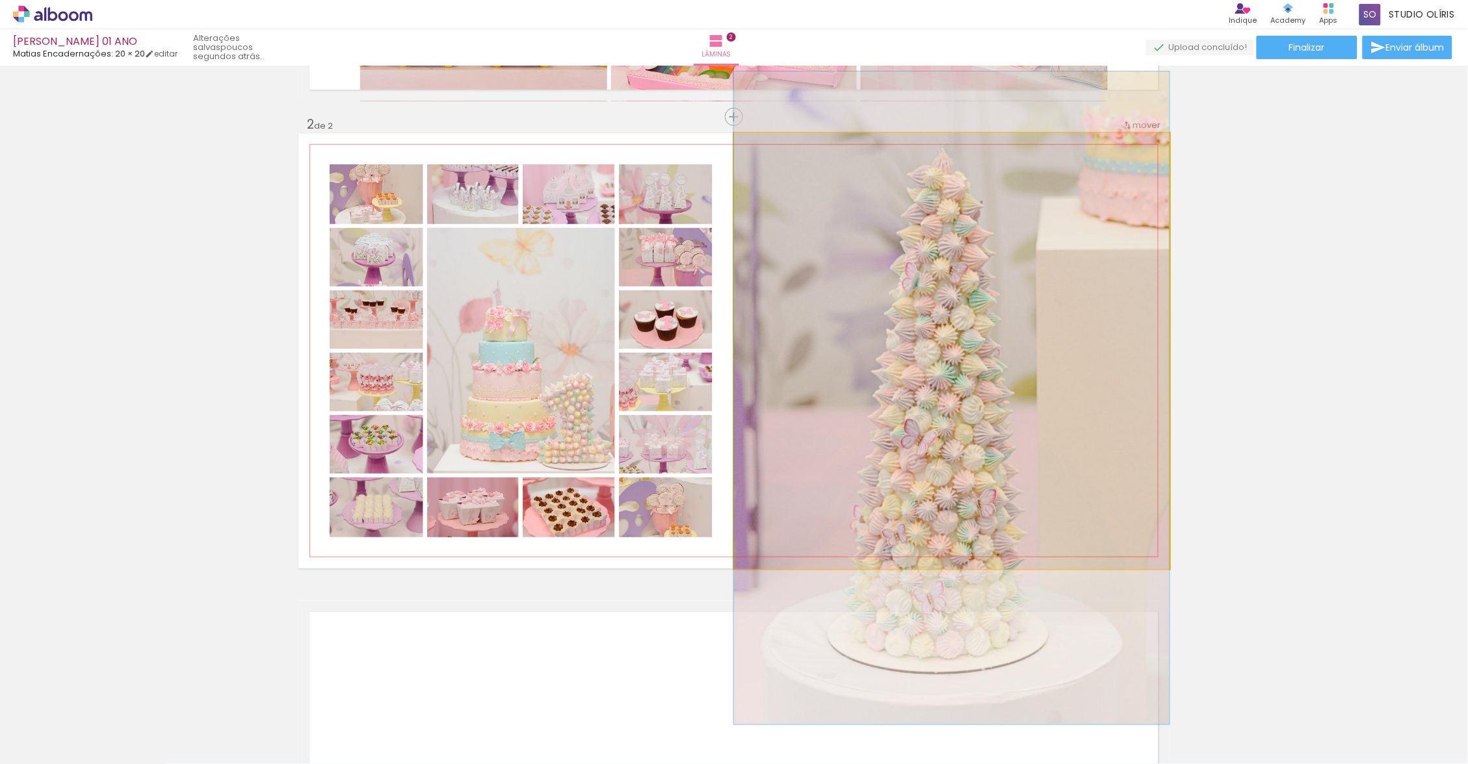
drag, startPoint x: 996, startPoint y: 399, endPoint x: 1041, endPoint y: 400, distance: 44.9
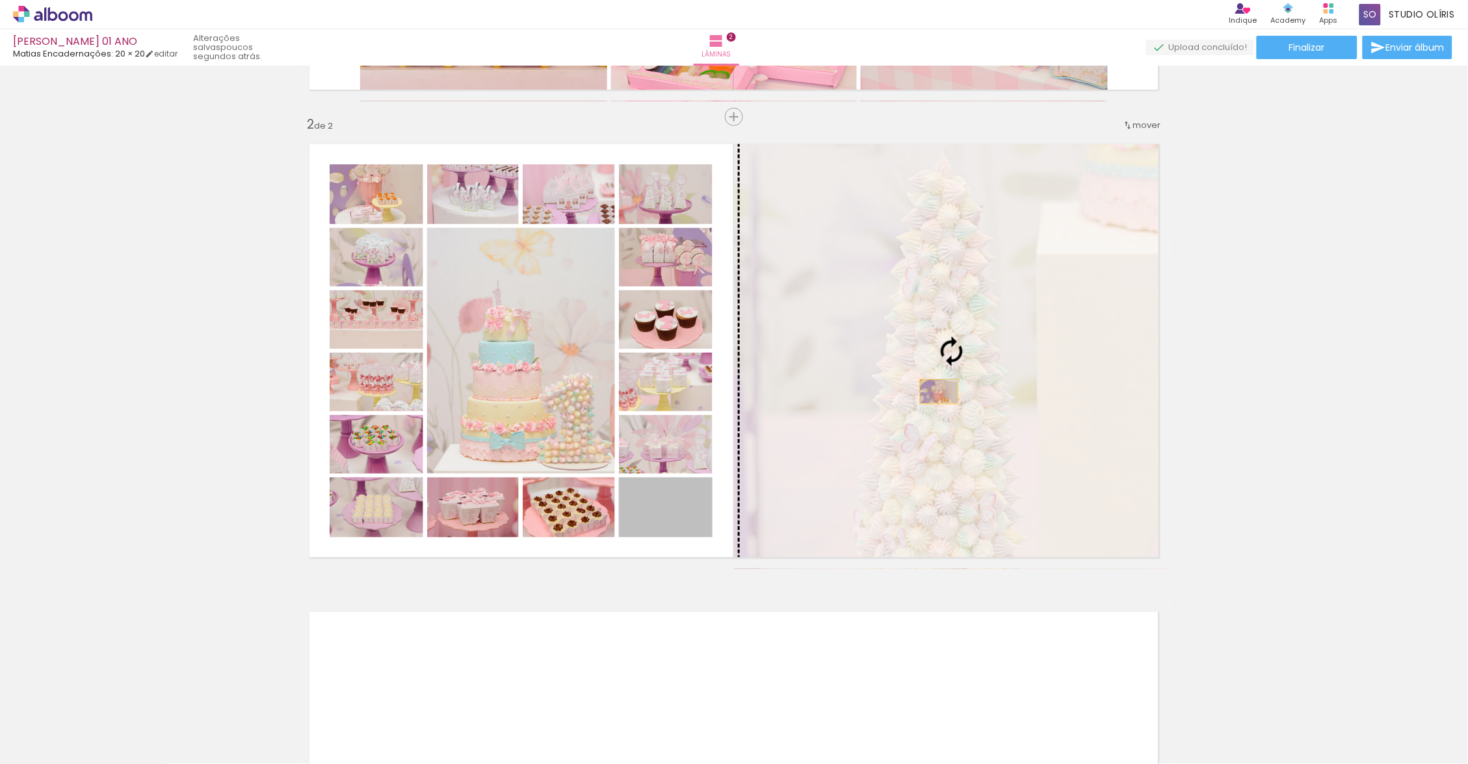
drag, startPoint x: 1041, startPoint y: 400, endPoint x: 933, endPoint y: 392, distance: 107.5
click at [0, 0] on slot at bounding box center [0, 0] width 0 height 0
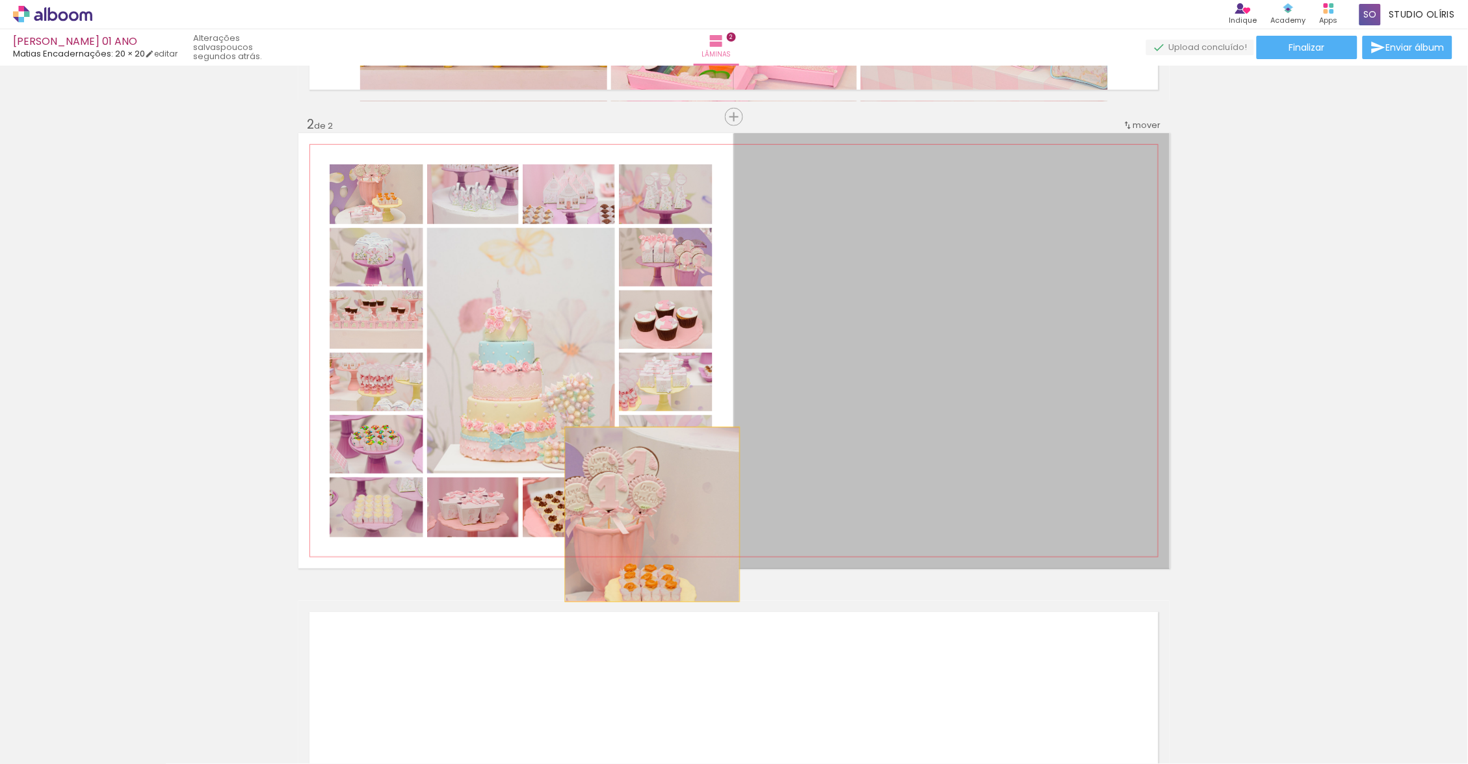
drag, startPoint x: 933, startPoint y: 392, endPoint x: 647, endPoint y: 515, distance: 311.8
click at [0, 0] on slot at bounding box center [0, 0] width 0 height 0
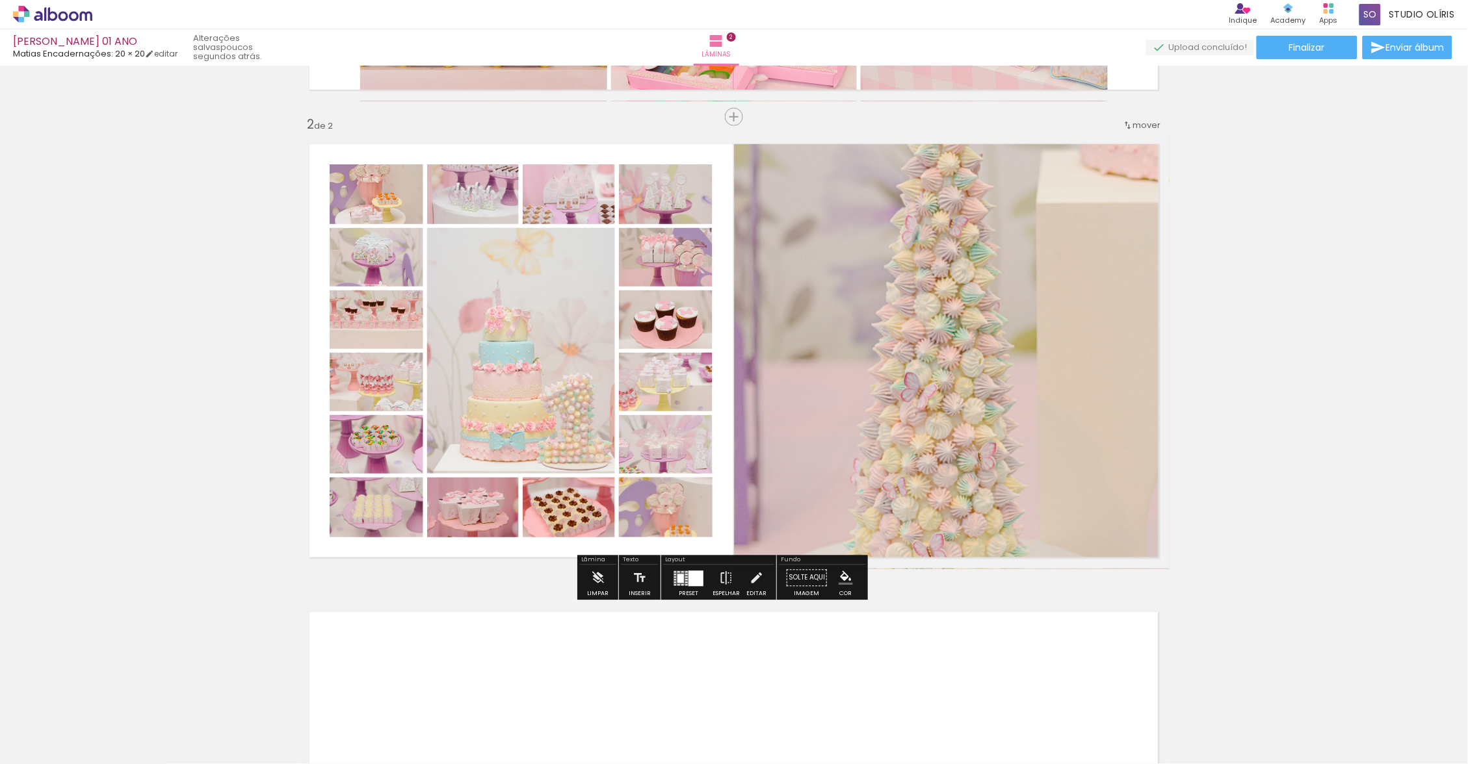
click at [688, 586] on div at bounding box center [686, 584] width 3 height 1
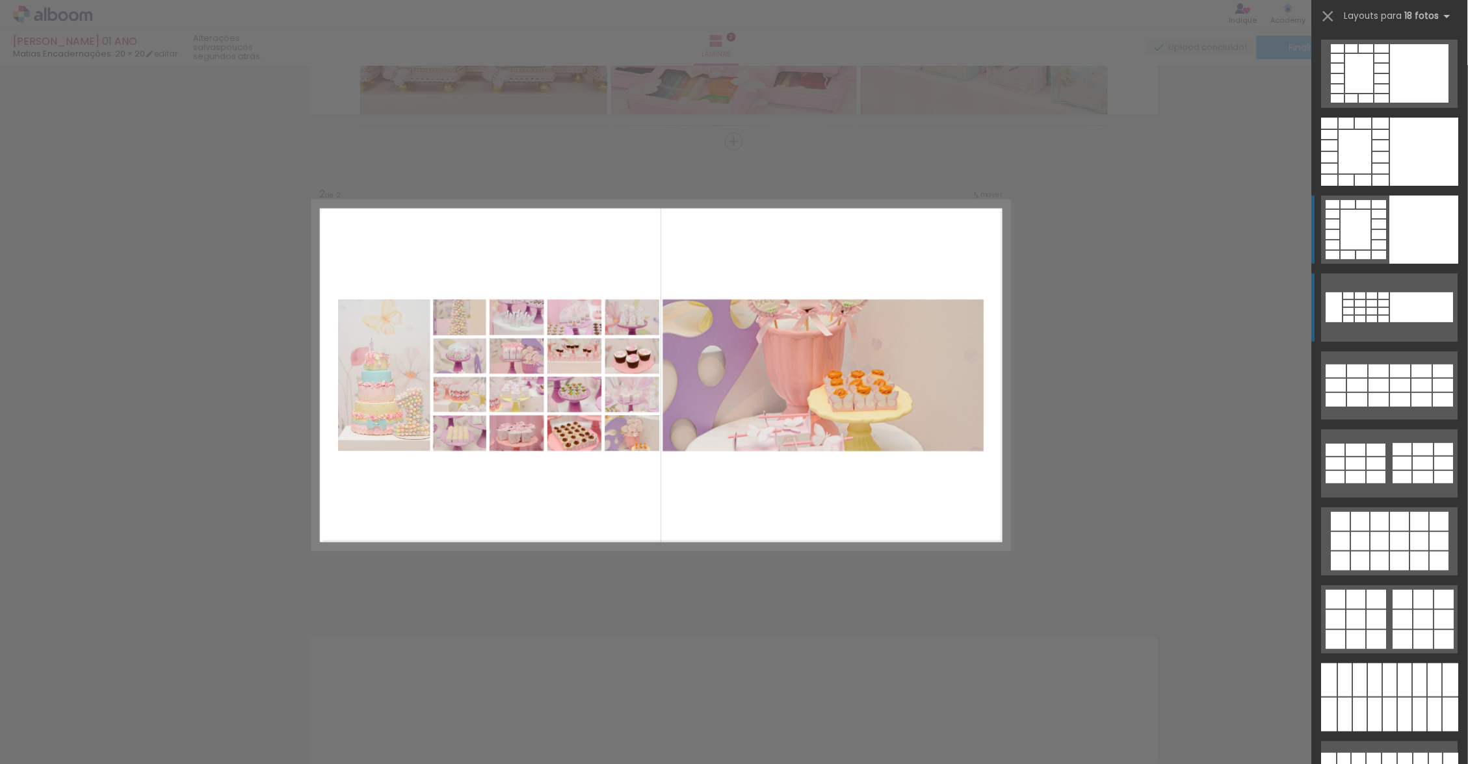
scroll to position [45, 0]
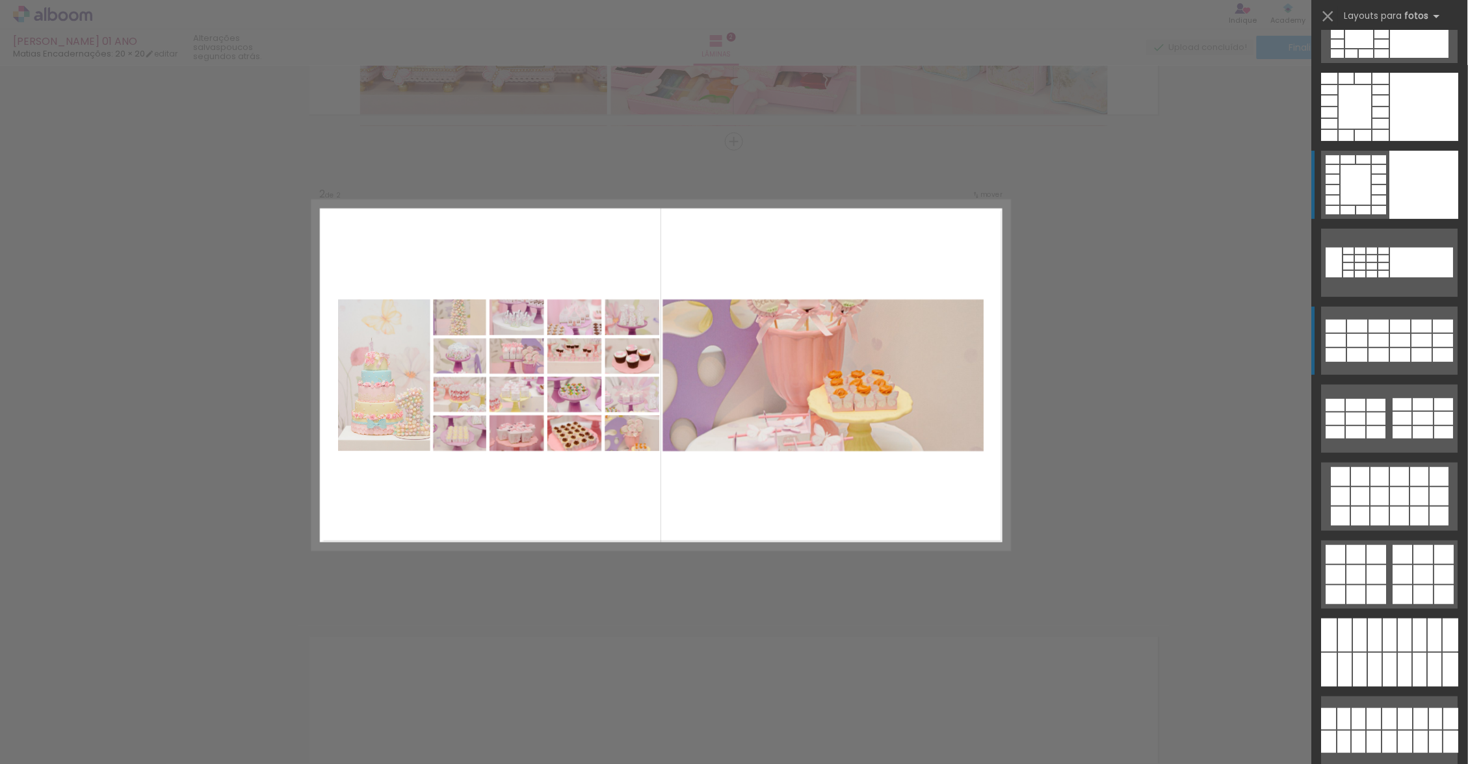
click at [1368, 409] on div at bounding box center [1376, 405] width 19 height 12
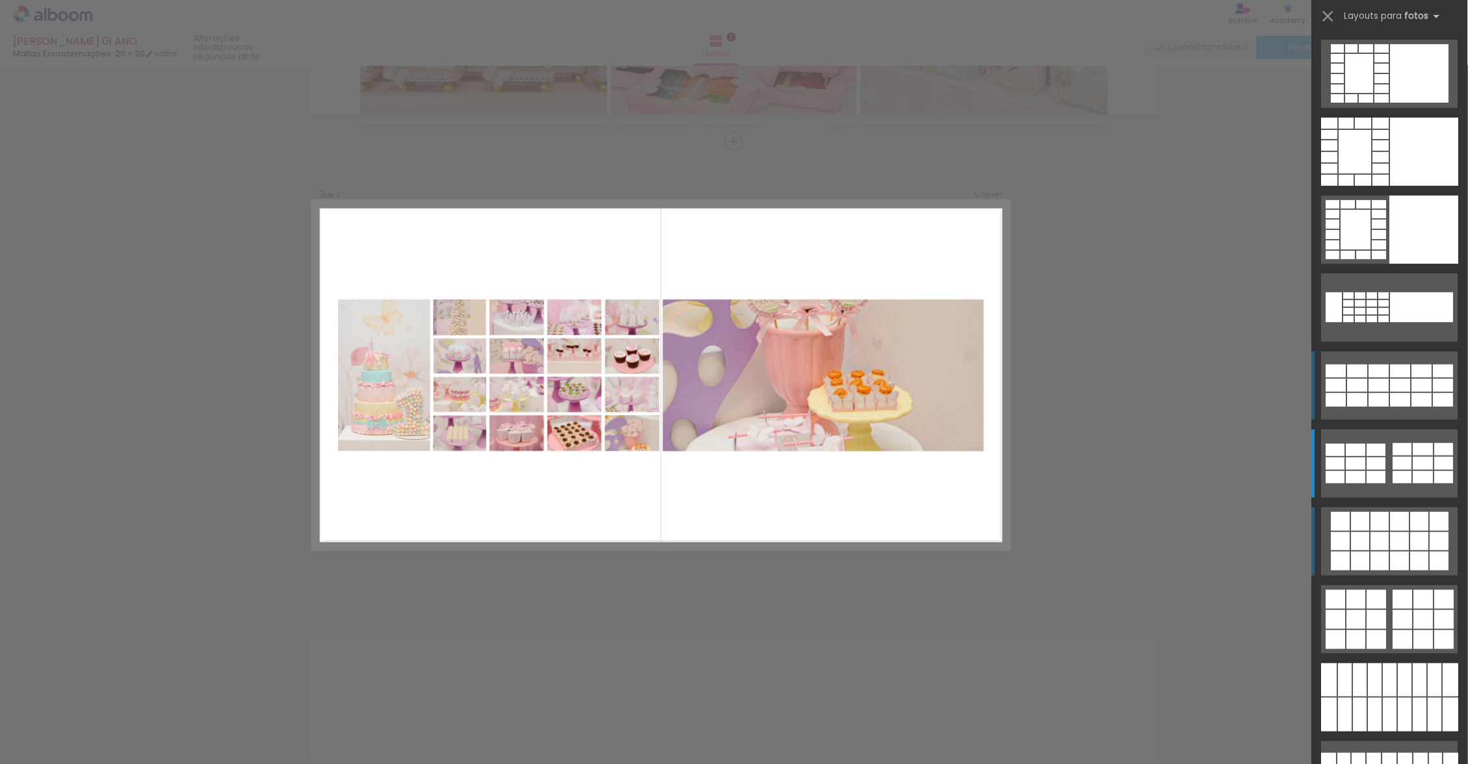
click at [1412, 383] on div at bounding box center [1422, 385] width 20 height 13
click at [1150, 388] on div "Confirmar Cancelar" at bounding box center [734, 369] width 1468 height 1435
drag, startPoint x: 380, startPoint y: 0, endPoint x: 1325, endPoint y: 18, distance: 944.5
click at [1325, 18] on iron-icon at bounding box center [1328, 16] width 18 height 18
click at [1140, 220] on div "Confirmar Cancelar" at bounding box center [734, 369] width 1468 height 1435
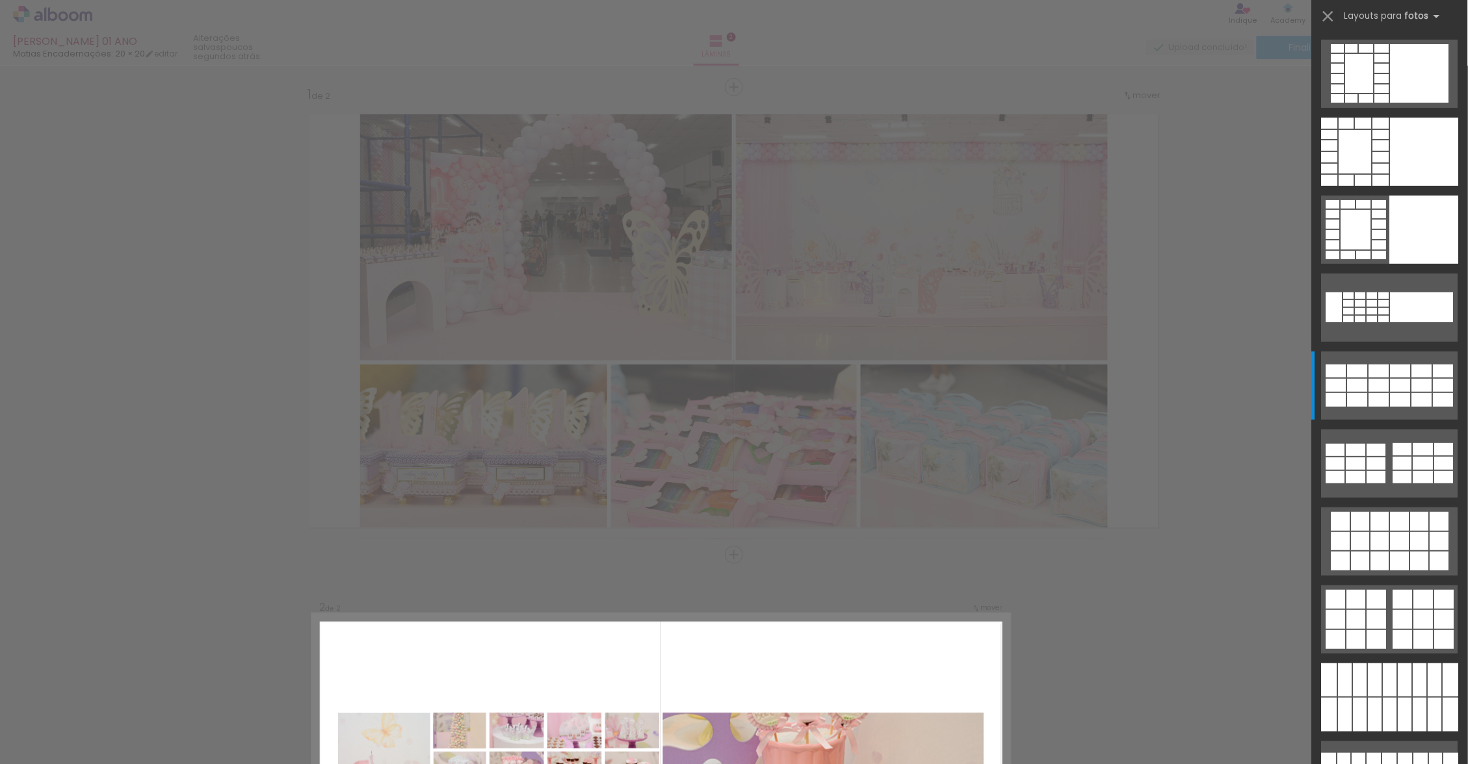
scroll to position [413, 0]
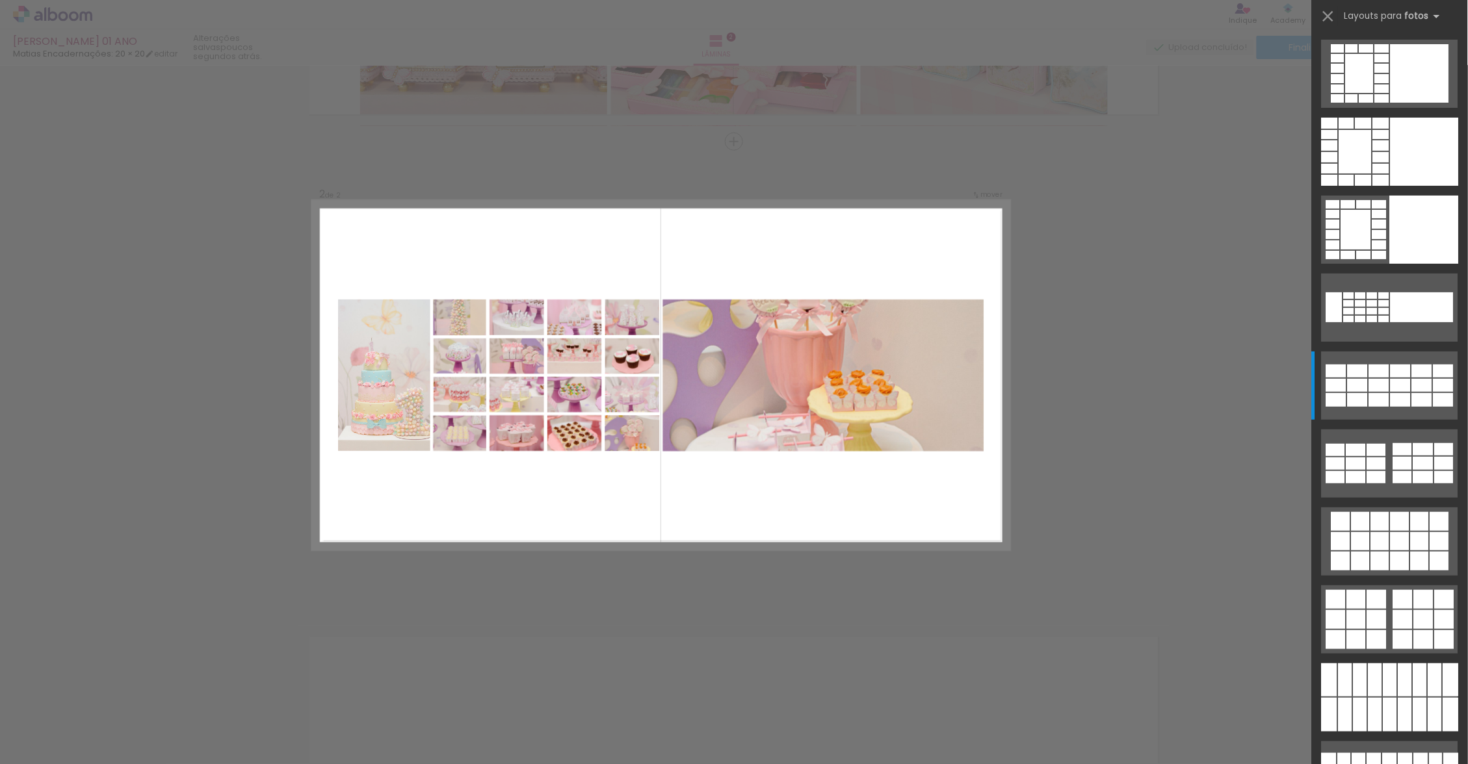
drag, startPoint x: 60, startPoint y: 751, endPoint x: 327, endPoint y: 21, distance: 777.2
click at [60, 751] on span "Adicionar Fotos" at bounding box center [46, 747] width 39 height 14
click at [0, 0] on input "file" at bounding box center [0, 0] width 0 height 0
click at [1060, 723] on div at bounding box center [1076, 720] width 64 height 43
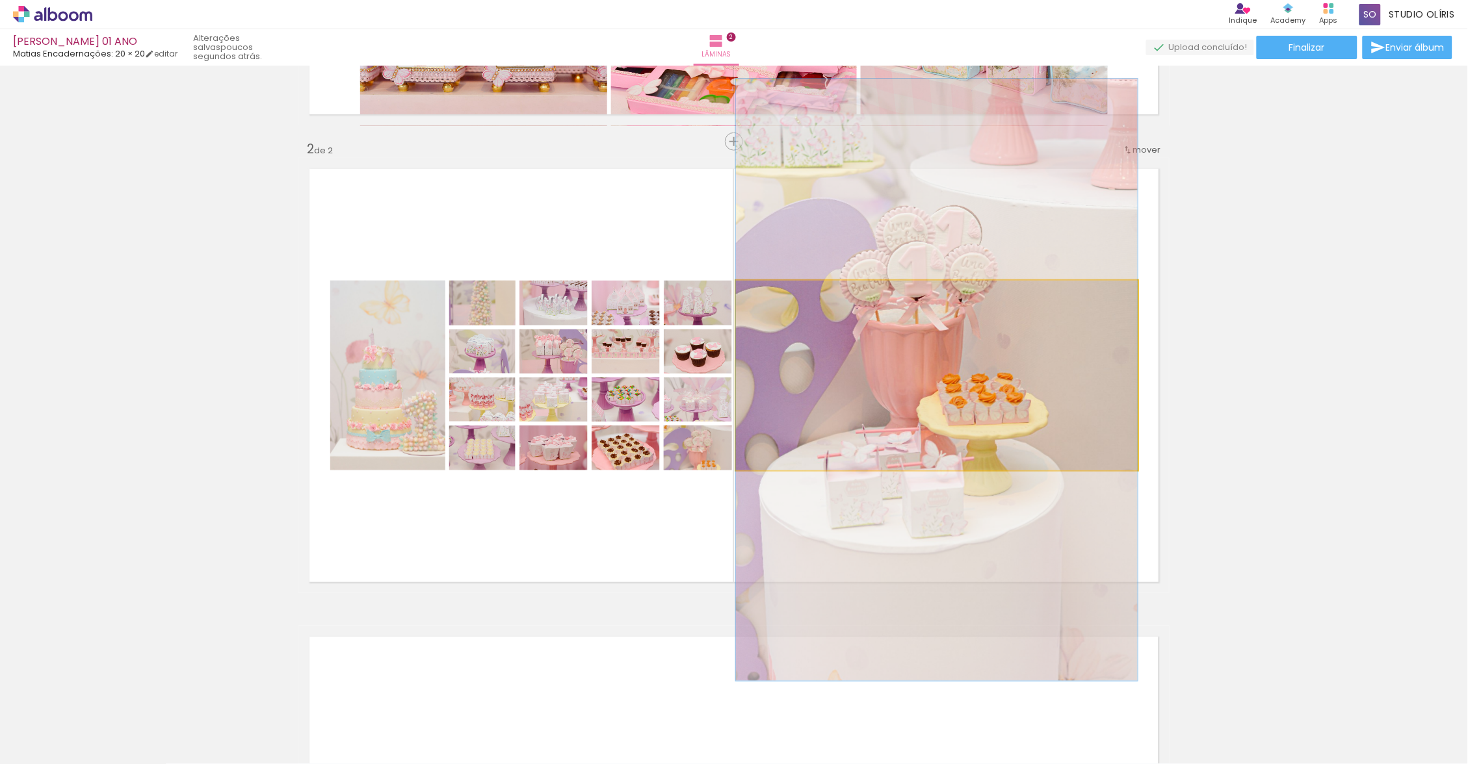
drag, startPoint x: 1060, startPoint y: 723, endPoint x: 868, endPoint y: 370, distance: 401.1
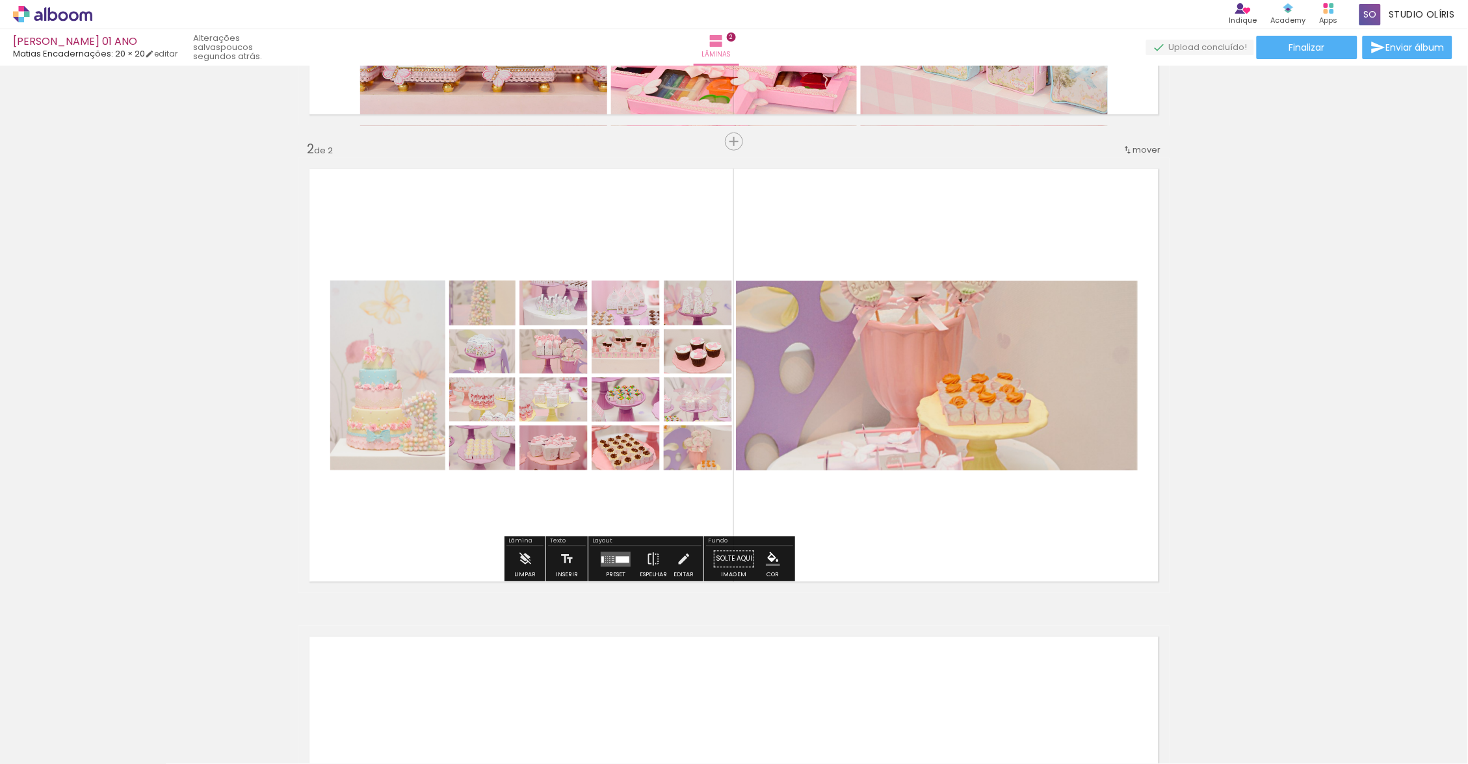
click at [1007, 513] on quentale-layouter at bounding box center [733, 375] width 871 height 435
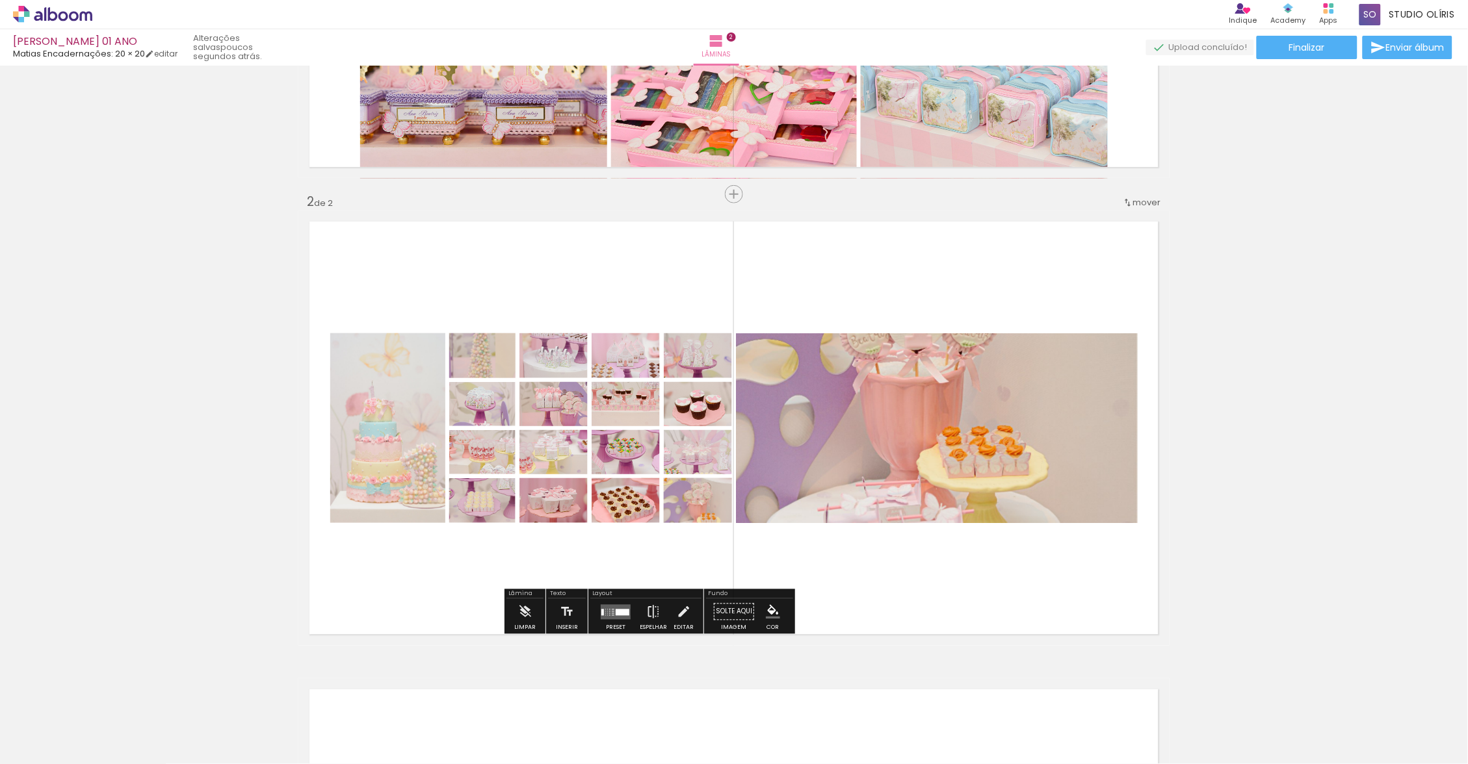
click at [625, 612] on div at bounding box center [622, 612] width 14 height 6
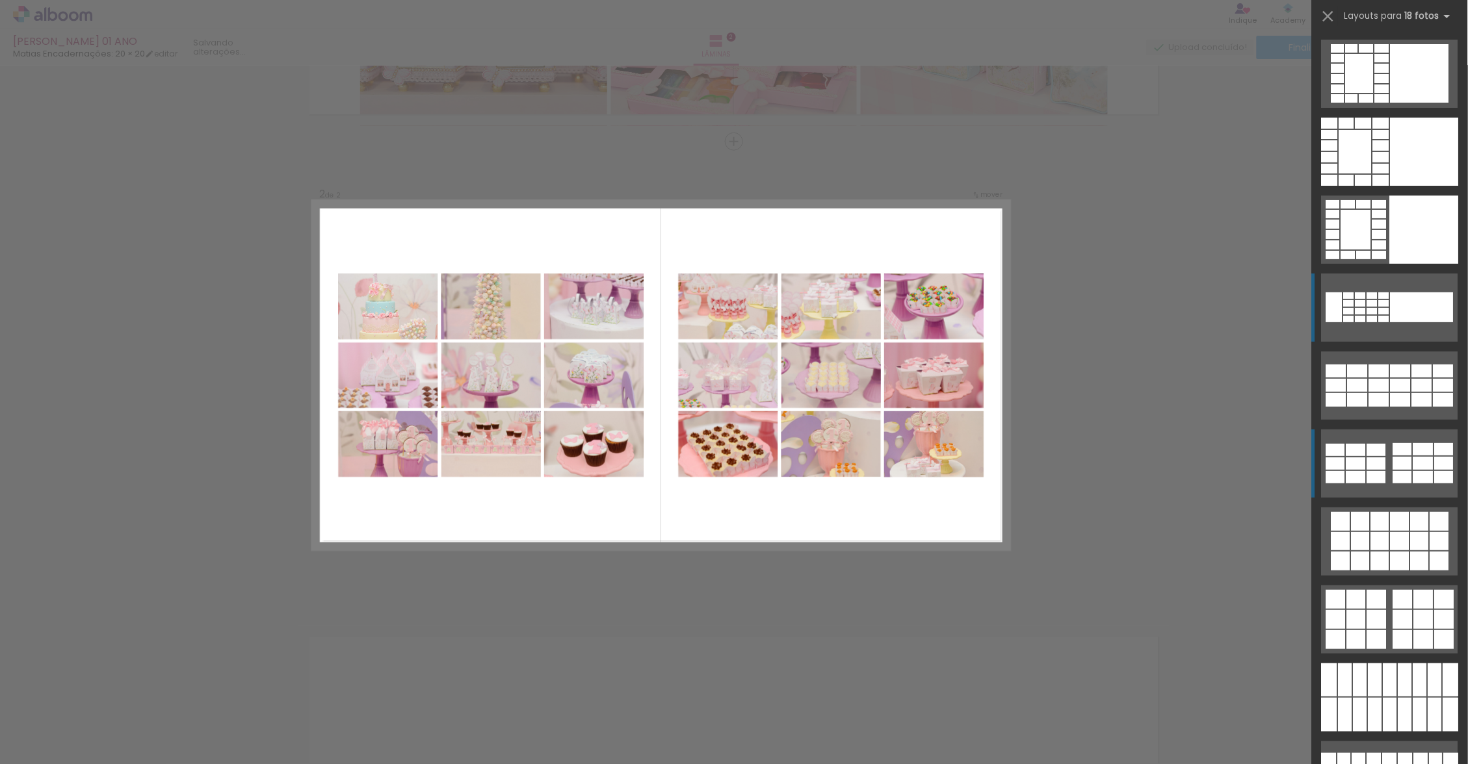
scroll to position [45, 0]
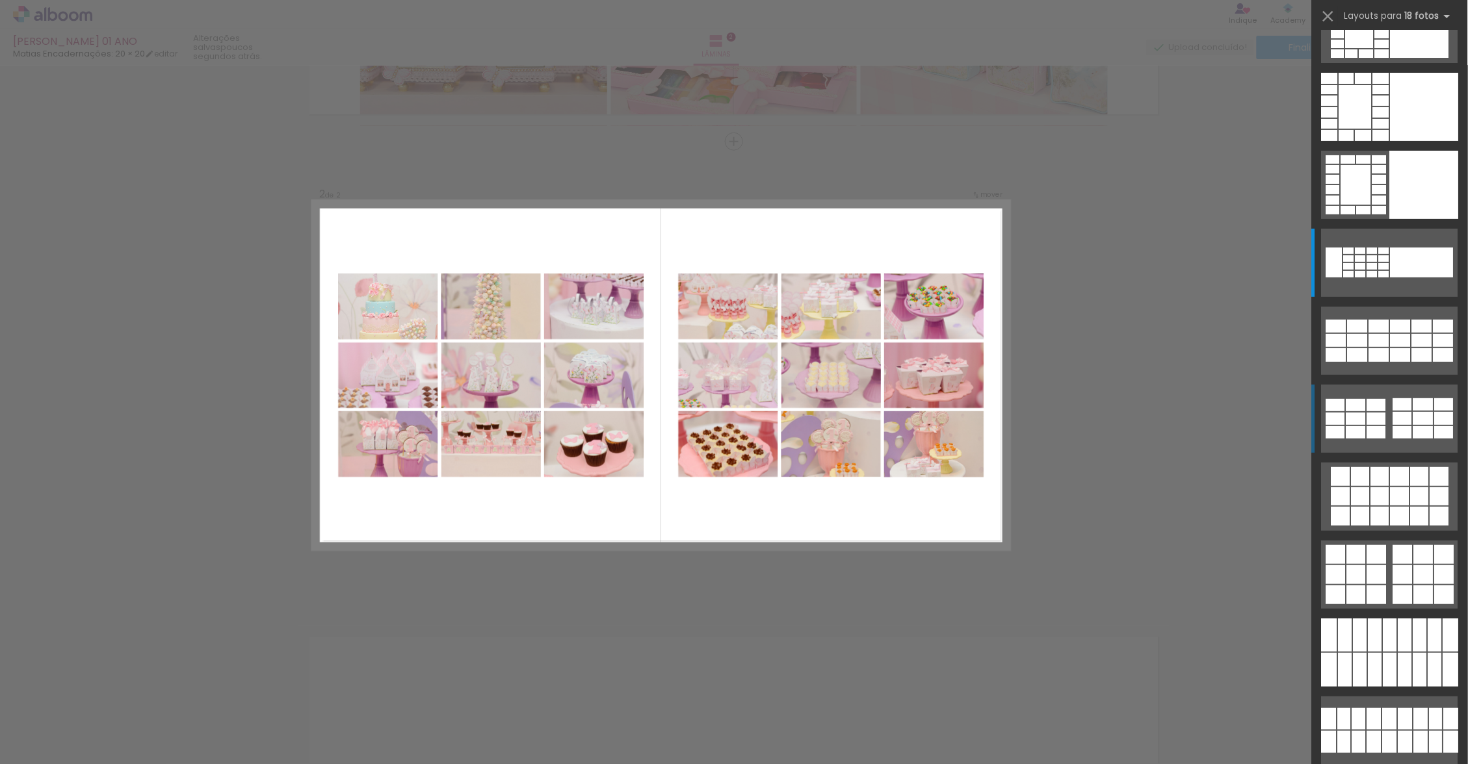
click at [1427, 15] on b "18 fotos" at bounding box center [1430, 16] width 50 height 12
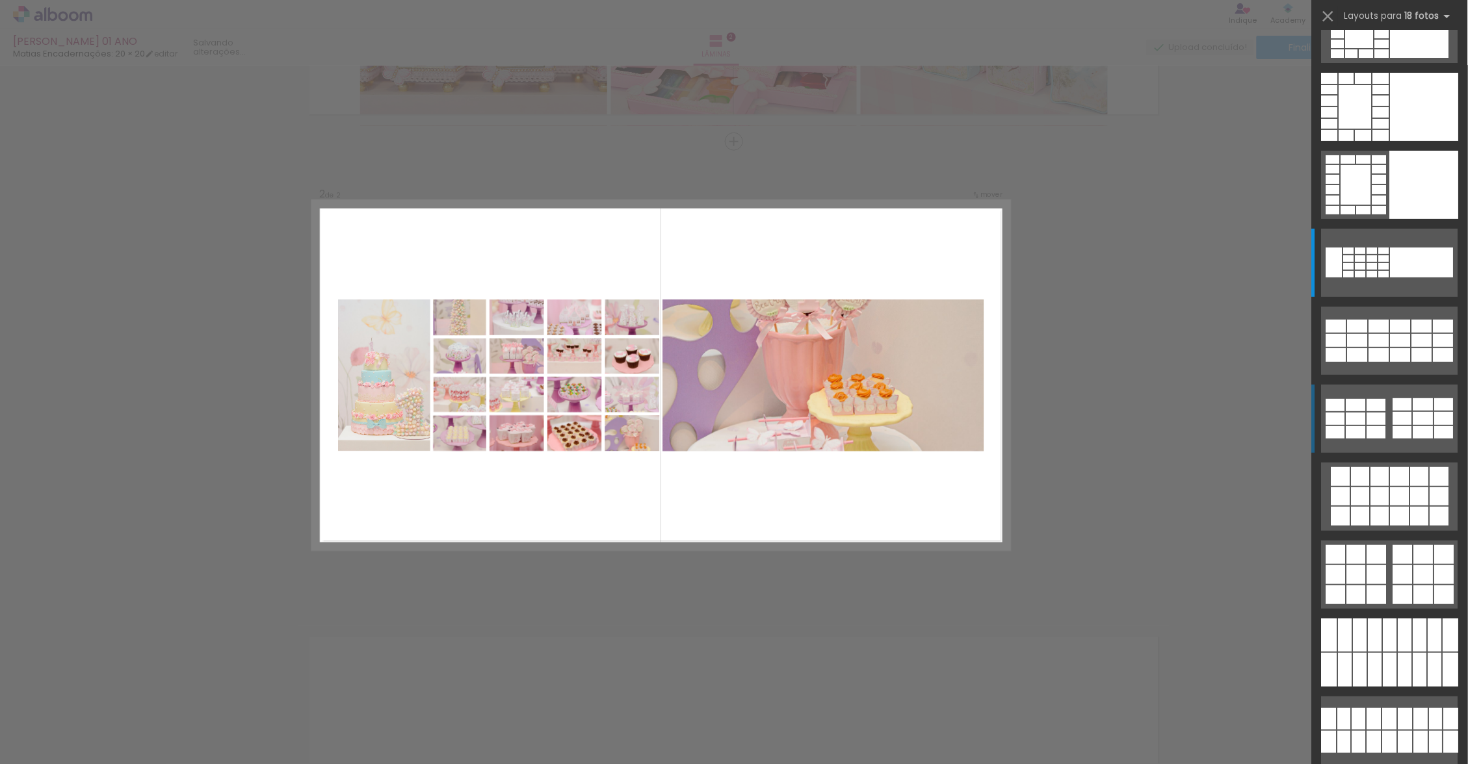
click at [1426, 15] on b "18 fotos" at bounding box center [1430, 16] width 50 height 12
click at [1447, 14] on iron-icon at bounding box center [1447, 16] width 16 height 16
click at [1363, 14] on span "Layouts para" at bounding box center [1373, 16] width 58 height 12
click at [1382, 113] on div at bounding box center [1381, 112] width 16 height 10
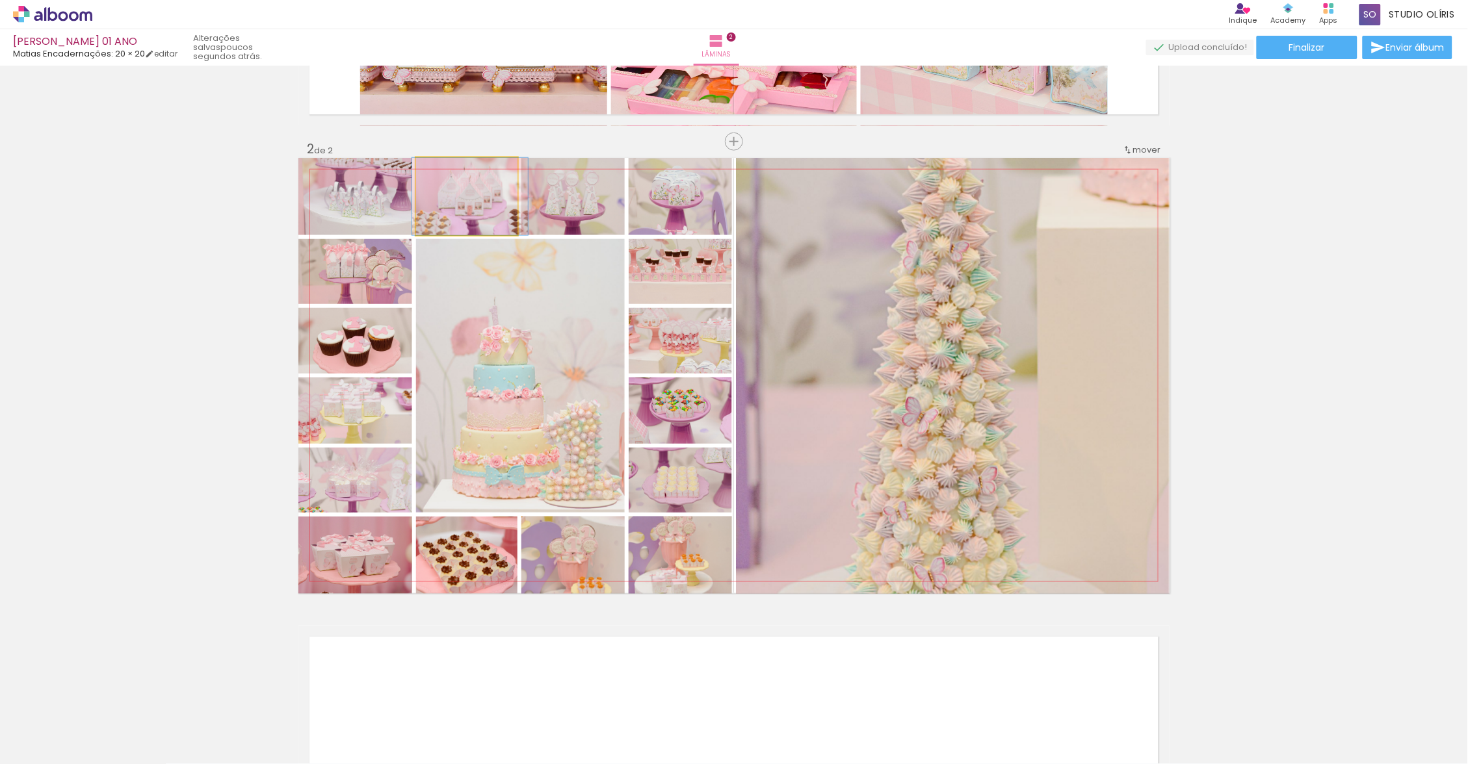
drag, startPoint x: 1367, startPoint y: 427, endPoint x: 483, endPoint y: 226, distance: 906.6
drag, startPoint x: 483, startPoint y: 226, endPoint x: 565, endPoint y: 218, distance: 82.9
drag, startPoint x: 565, startPoint y: 218, endPoint x: 673, endPoint y: 220, distance: 107.9
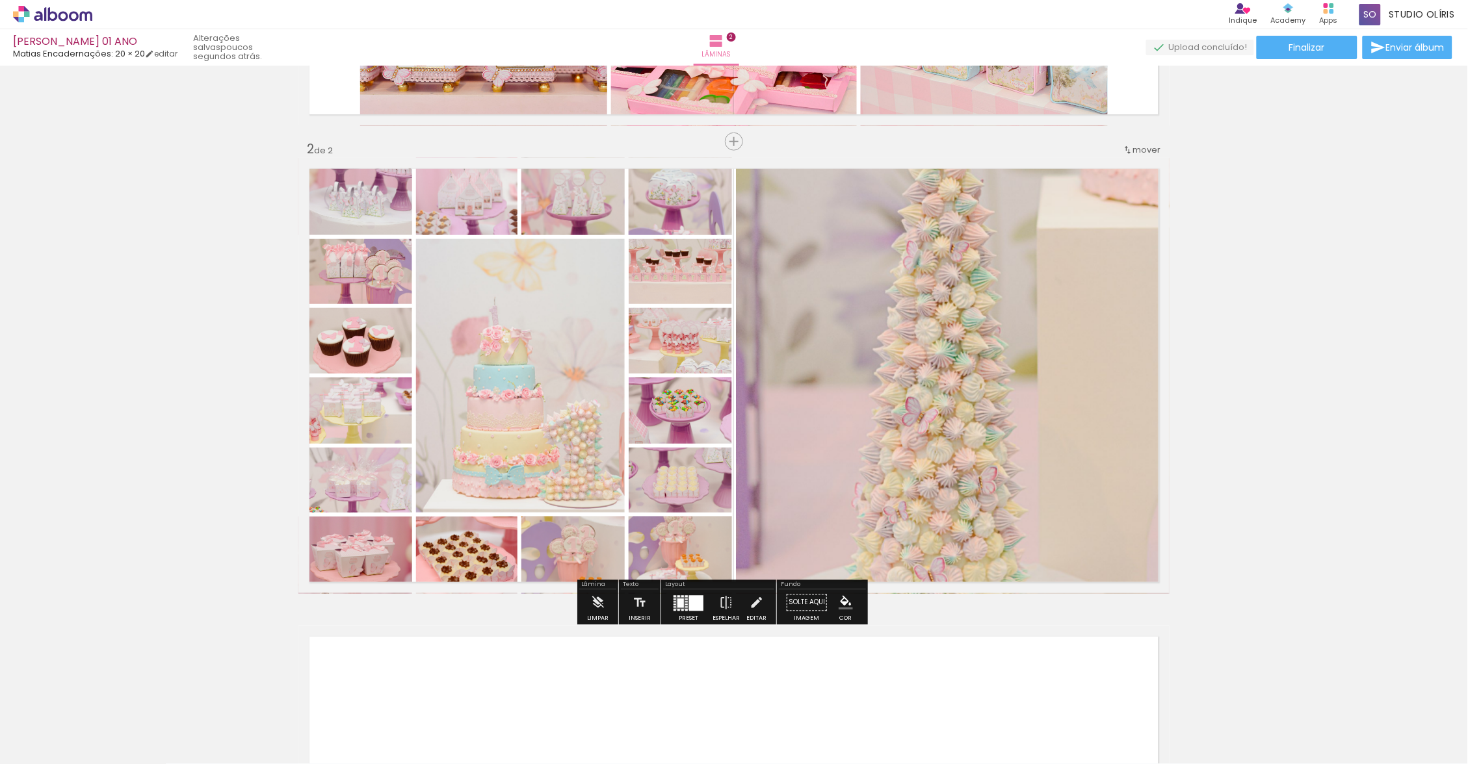
scroll to position [0, 0]
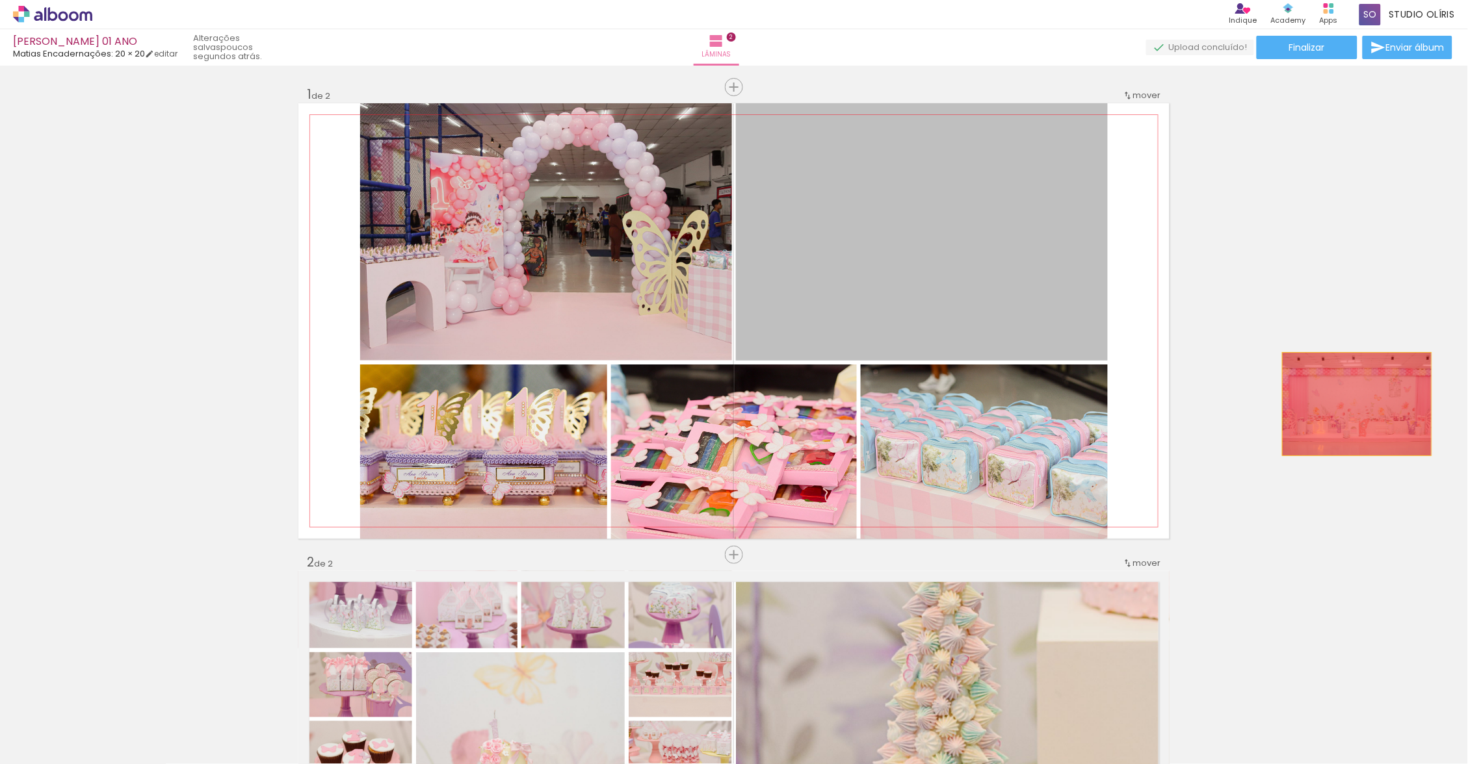
drag, startPoint x: 673, startPoint y: 220, endPoint x: 1351, endPoint y: 404, distance: 702.6
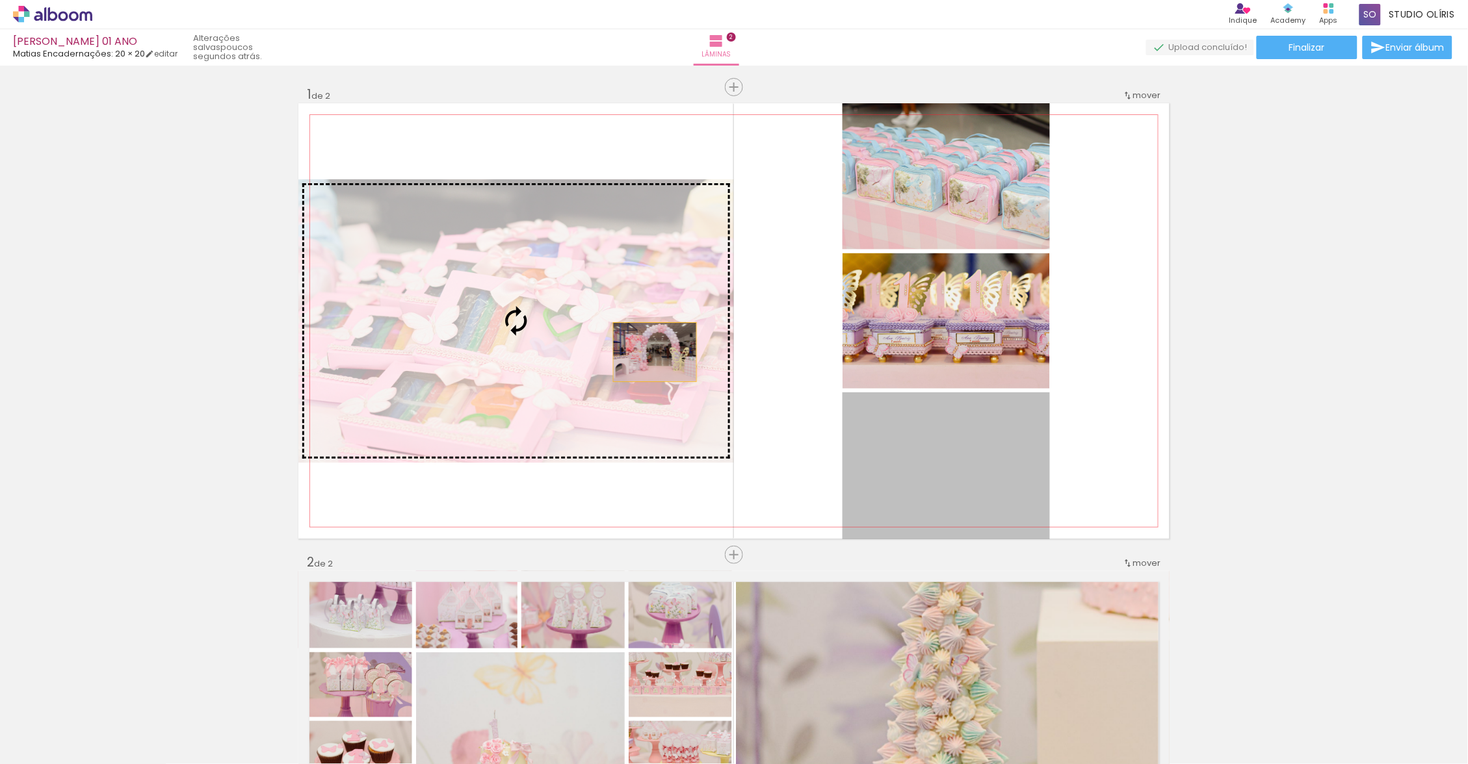
drag, startPoint x: 1351, startPoint y: 404, endPoint x: 638, endPoint y: 347, distance: 715.3
click at [0, 0] on slot at bounding box center [0, 0] width 0 height 0
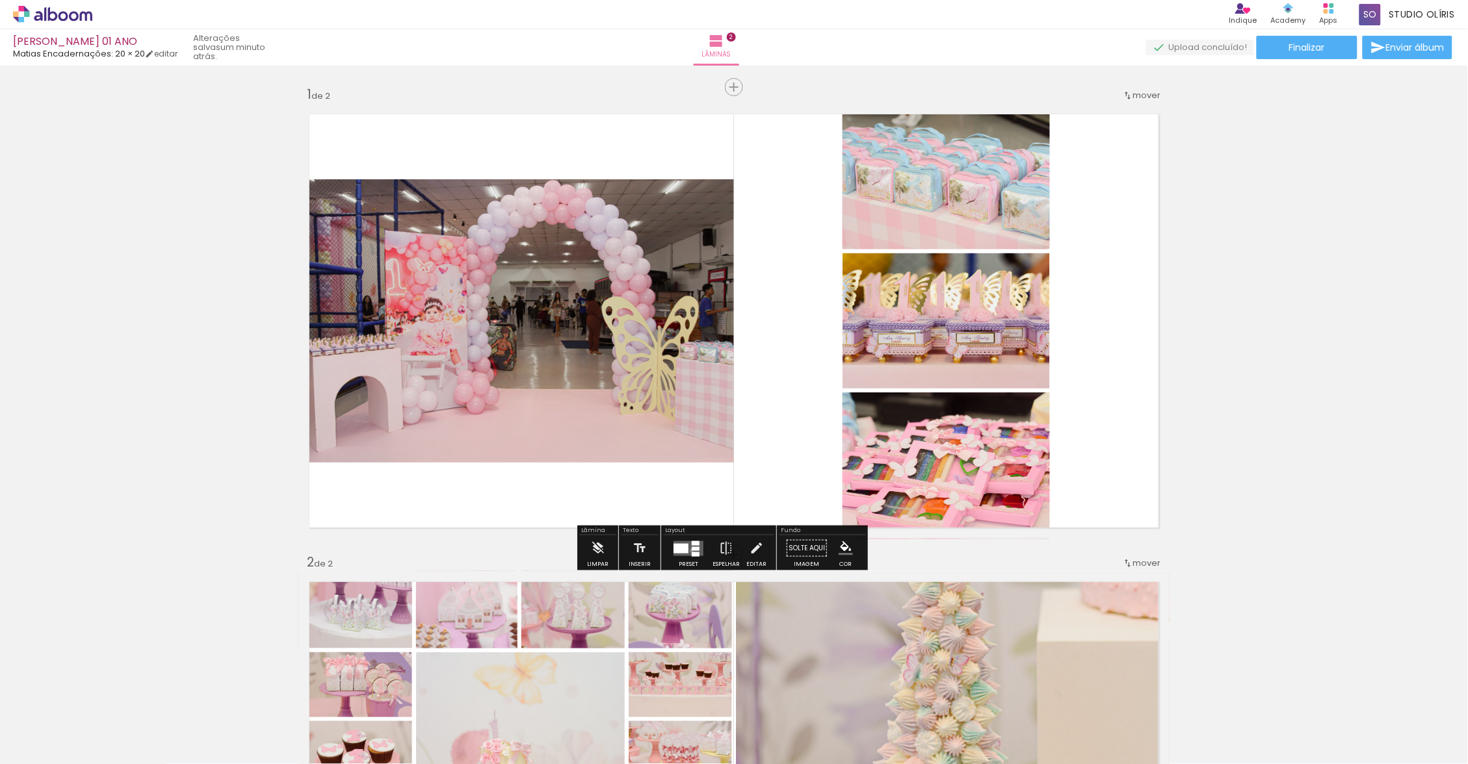
click at [695, 552] on div at bounding box center [696, 554] width 8 height 5
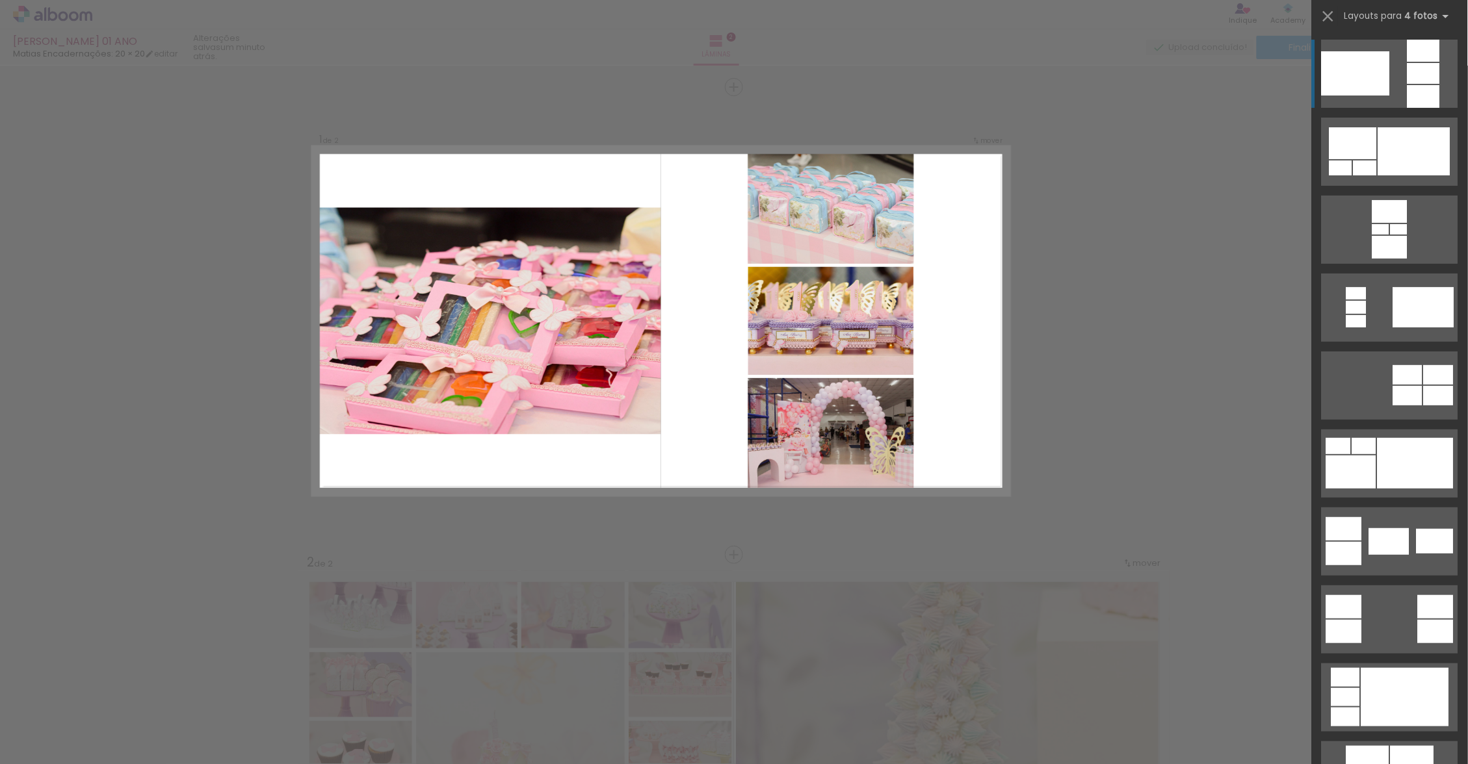
click at [1403, 158] on div at bounding box center [1414, 151] width 72 height 48
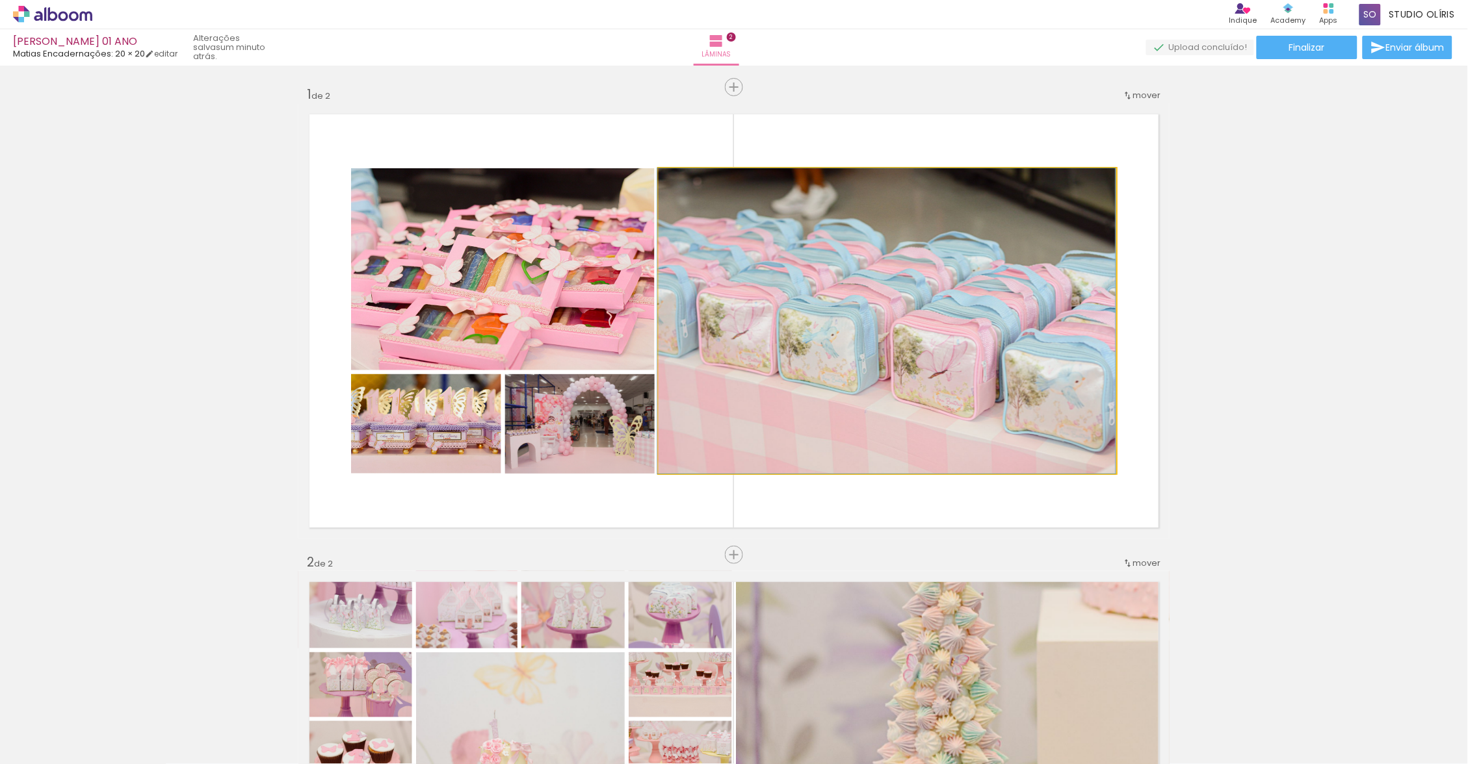
drag, startPoint x: 695, startPoint y: 552, endPoint x: 816, endPoint y: 314, distance: 267.4
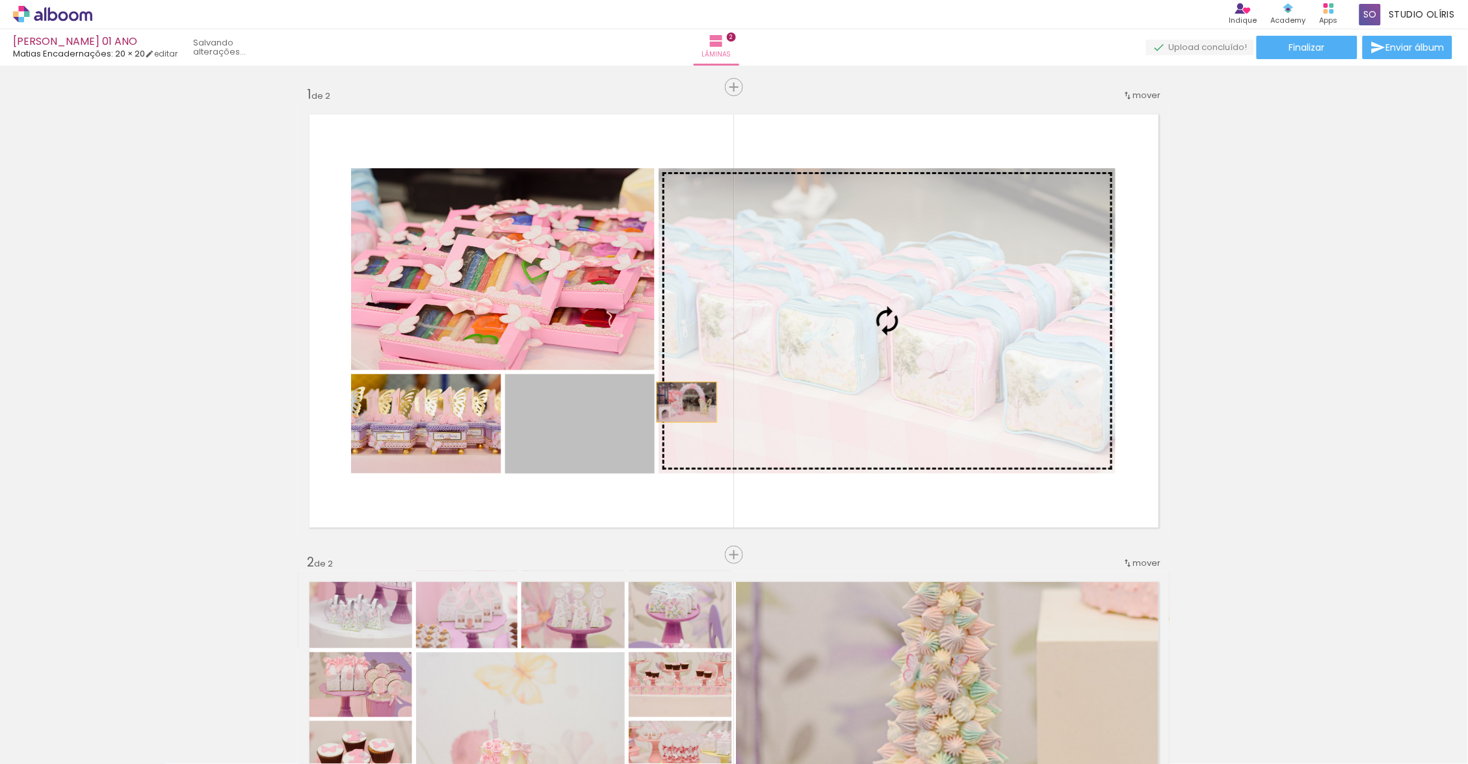
drag, startPoint x: 681, startPoint y: 402, endPoint x: 926, endPoint y: 378, distance: 245.6
click at [0, 0] on slot at bounding box center [0, 0] width 0 height 0
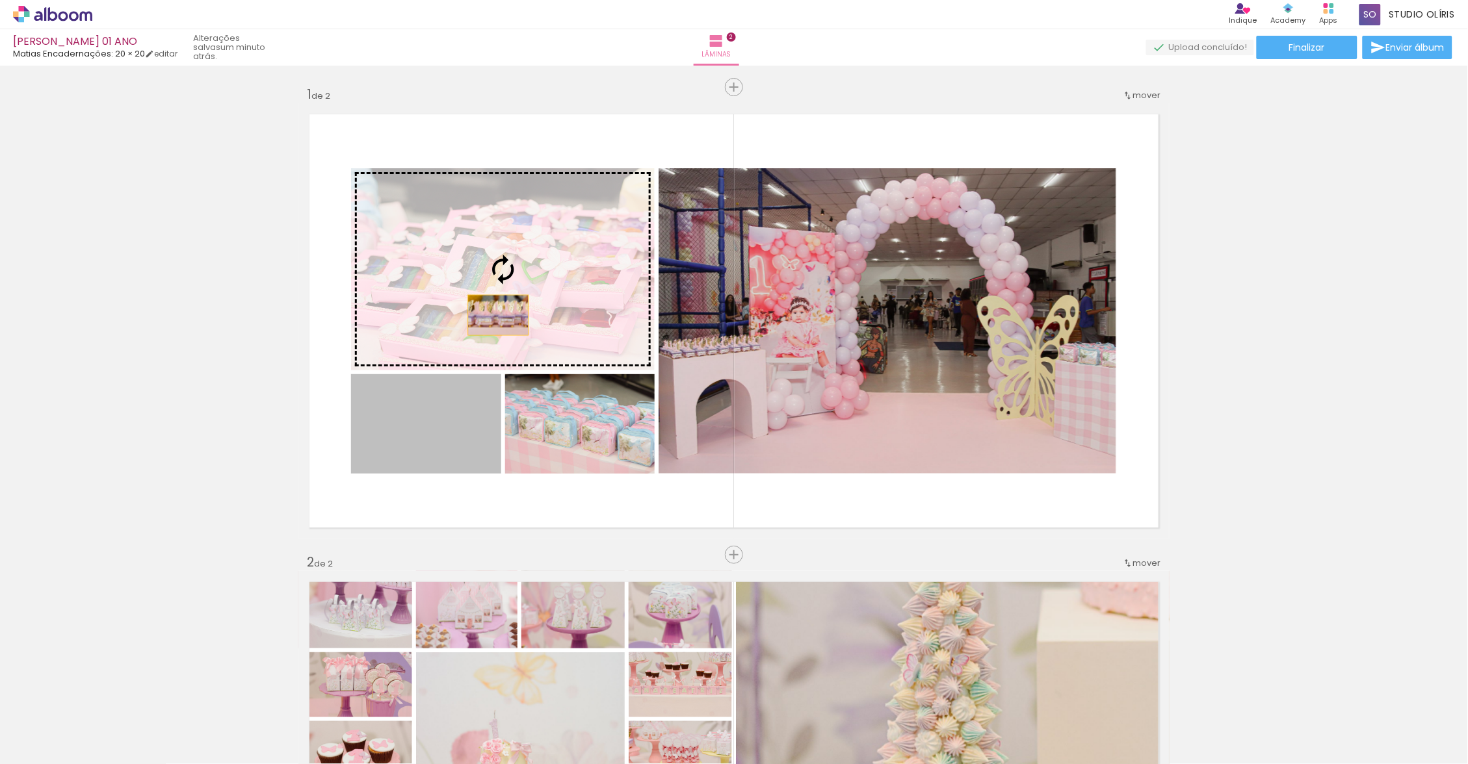
drag, startPoint x: 926, startPoint y: 378, endPoint x: 493, endPoint y: 315, distance: 437.3
click at [0, 0] on slot at bounding box center [0, 0] width 0 height 0
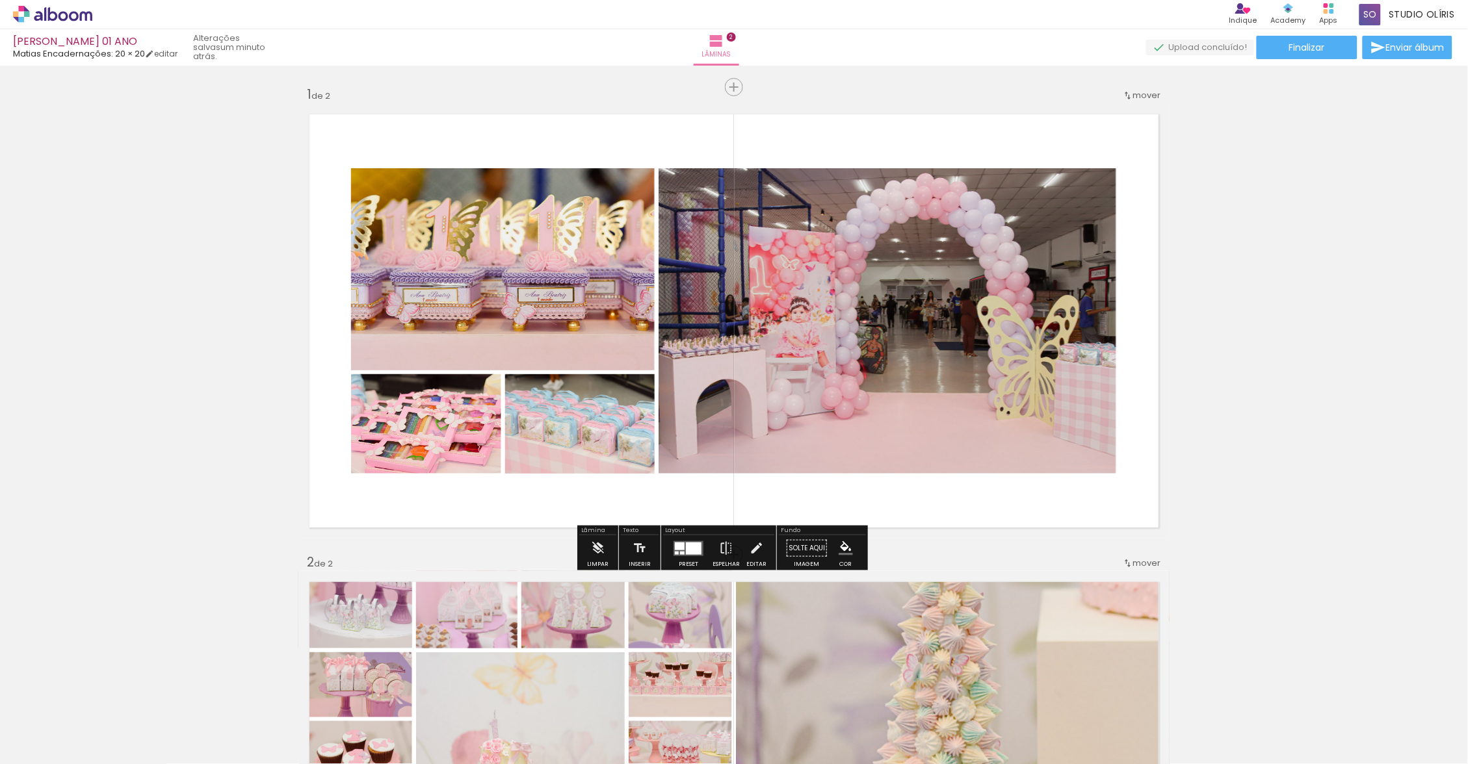
click at [1264, 441] on div "Inserir lâmina 1 de 2 Inserir lâmina 2 de 2" at bounding box center [734, 772] width 1468 height 1405
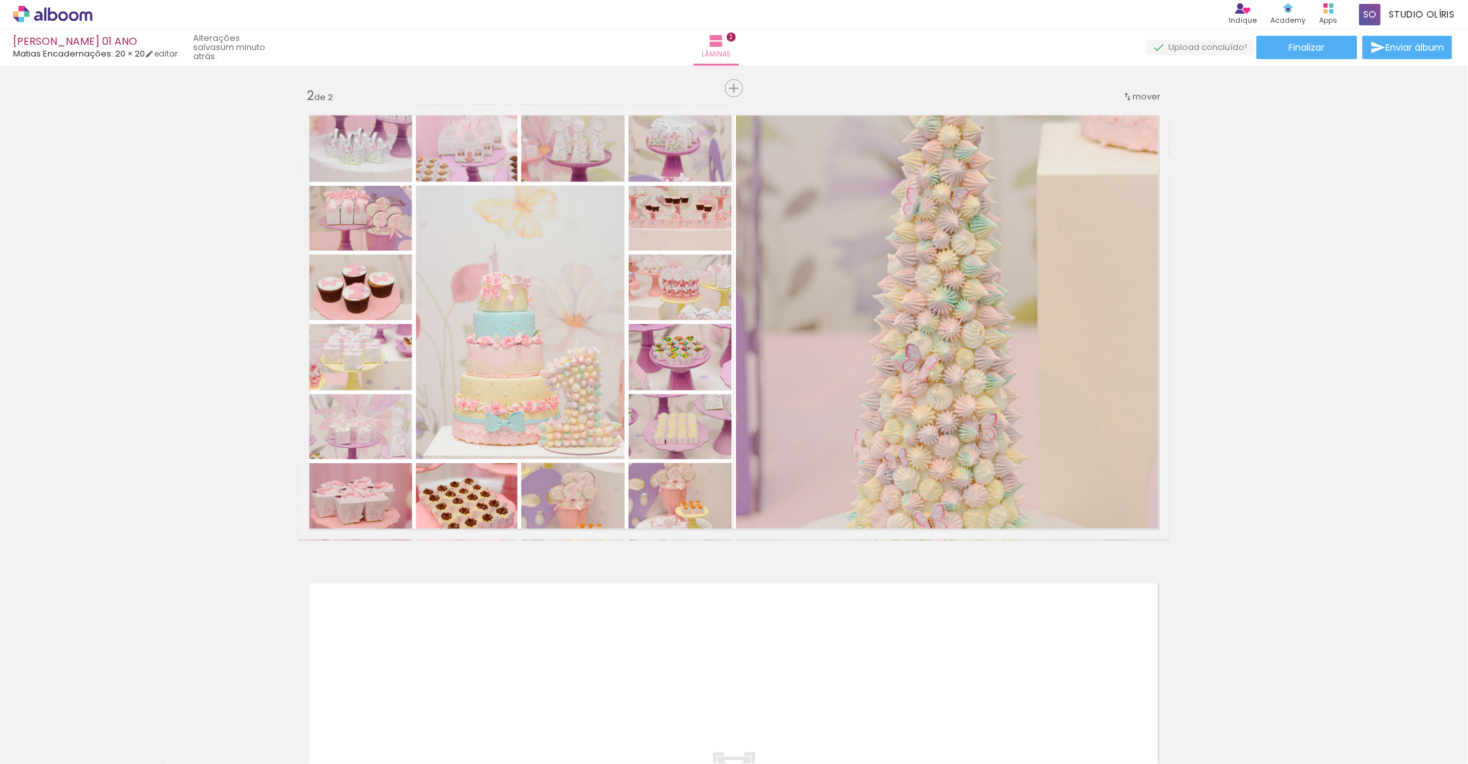
scroll to position [464, 0]
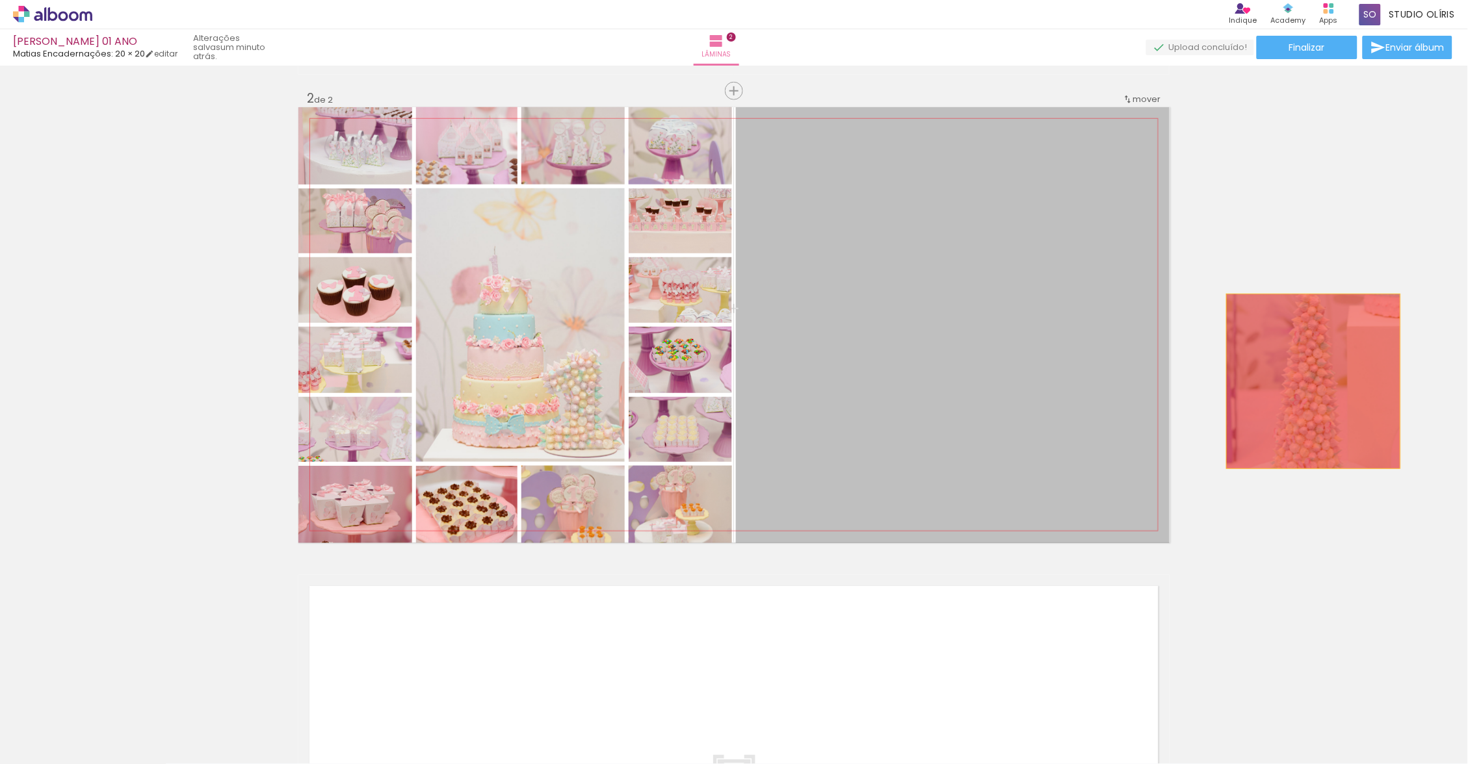
drag, startPoint x: 1264, startPoint y: 441, endPoint x: 1338, endPoint y: 387, distance: 90.7
click at [1338, 387] on div "Inserir lâmina 1 de 2 Inserir lâmina 2 de 2" at bounding box center [734, 308] width 1468 height 1405
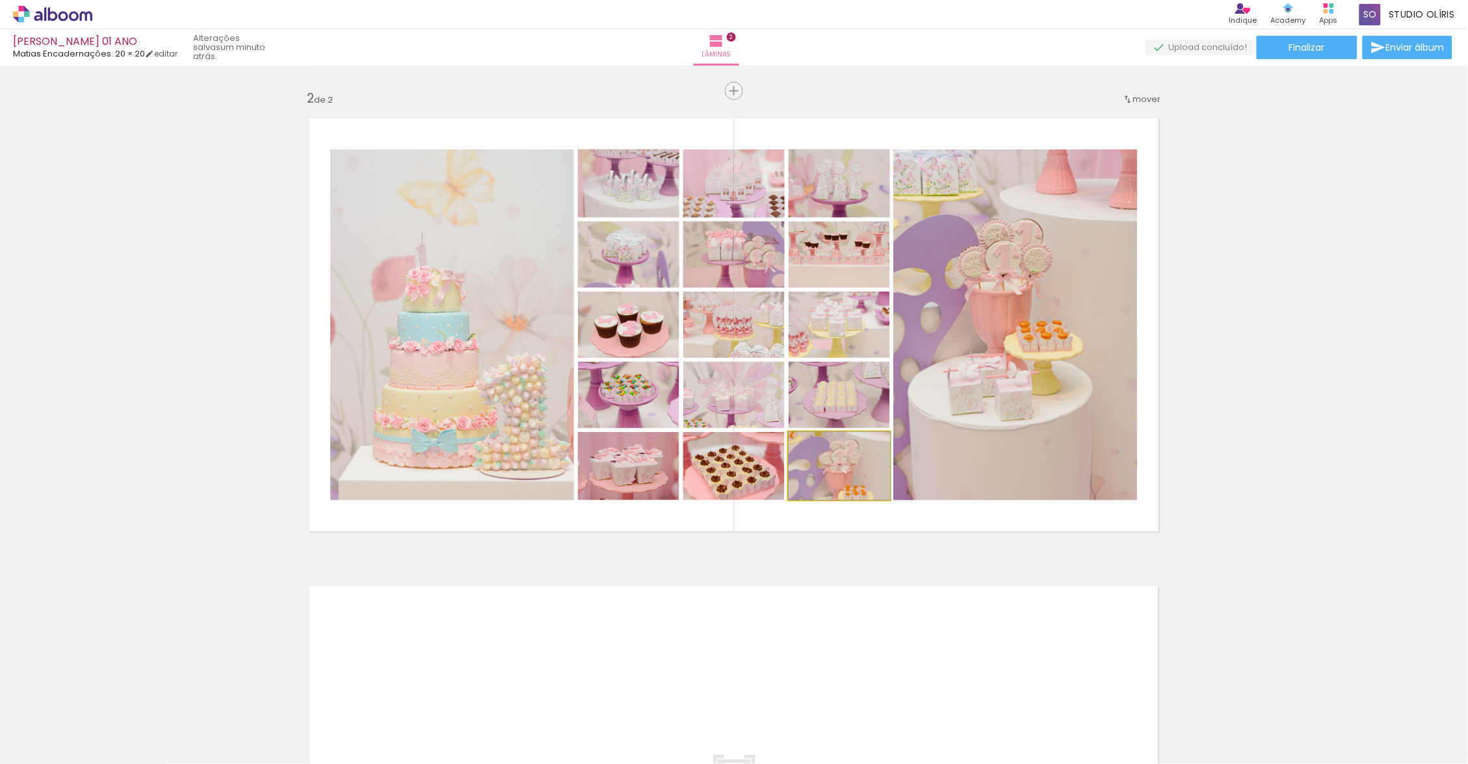
drag, startPoint x: 1338, startPoint y: 387, endPoint x: 887, endPoint y: 461, distance: 456.4
click at [887, 461] on quentale-layouter at bounding box center [733, 324] width 871 height 435
drag, startPoint x: 887, startPoint y: 461, endPoint x: 847, endPoint y: 439, distance: 46.0
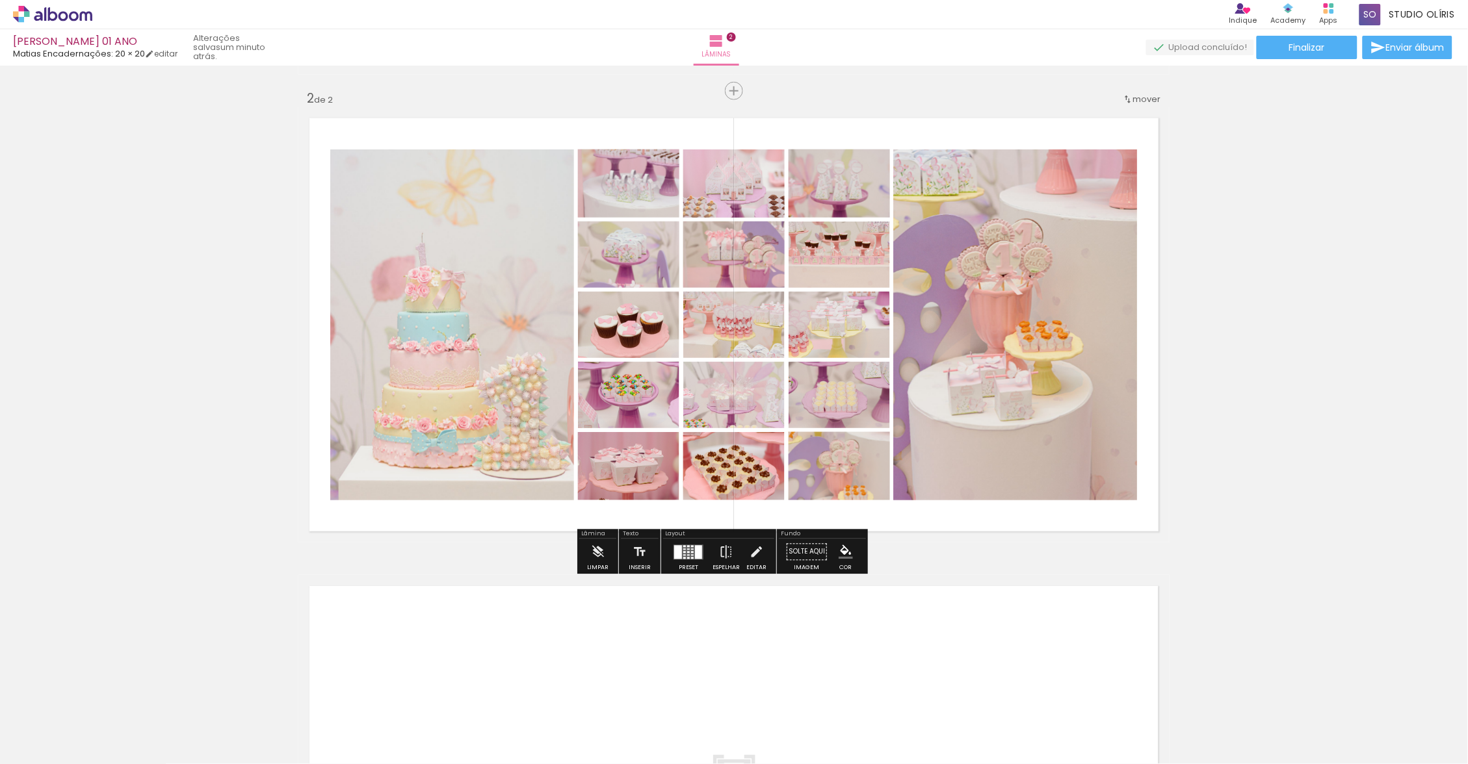
click at [846, 448] on quentale-photo at bounding box center [838, 466] width 101 height 68
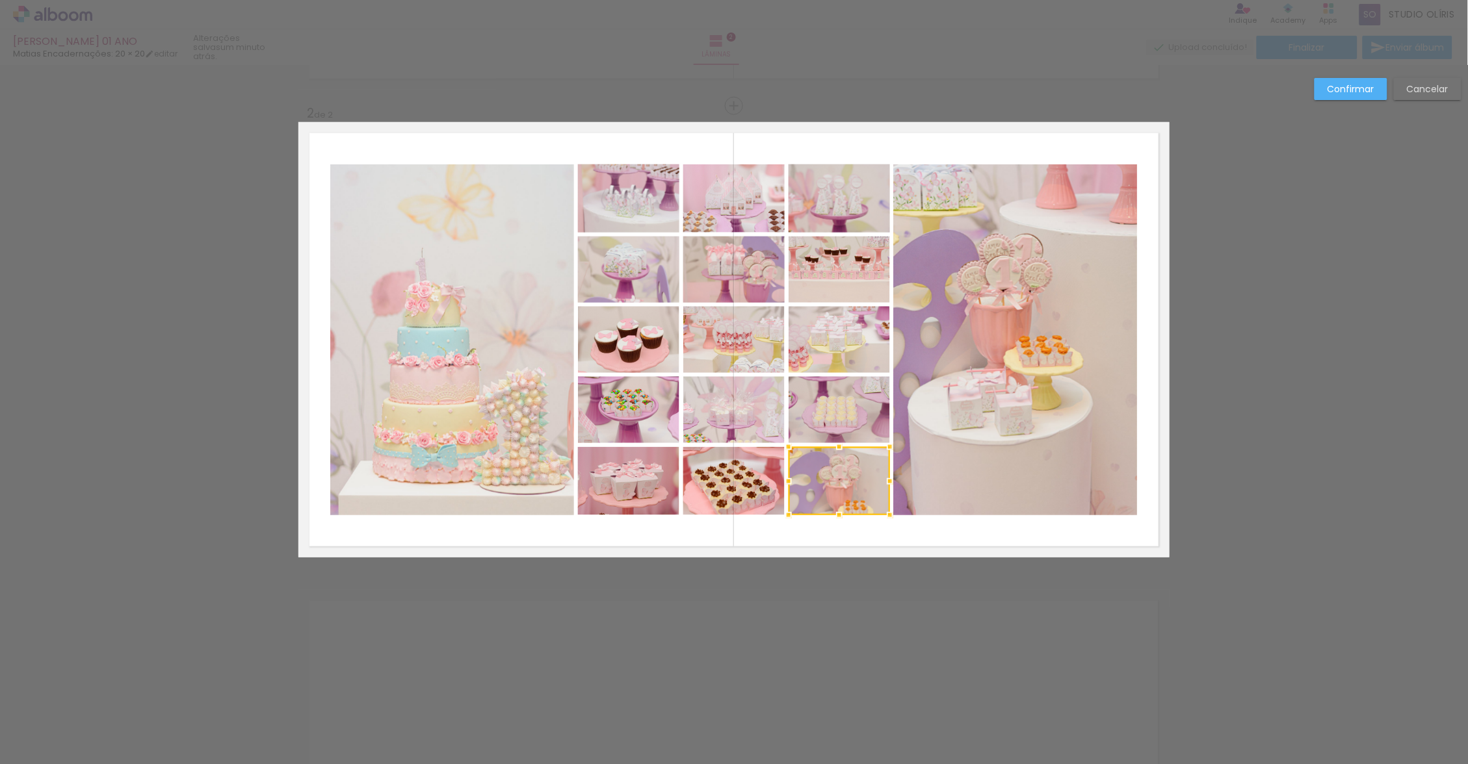
click at [846, 448] on div at bounding box center [838, 481] width 101 height 68
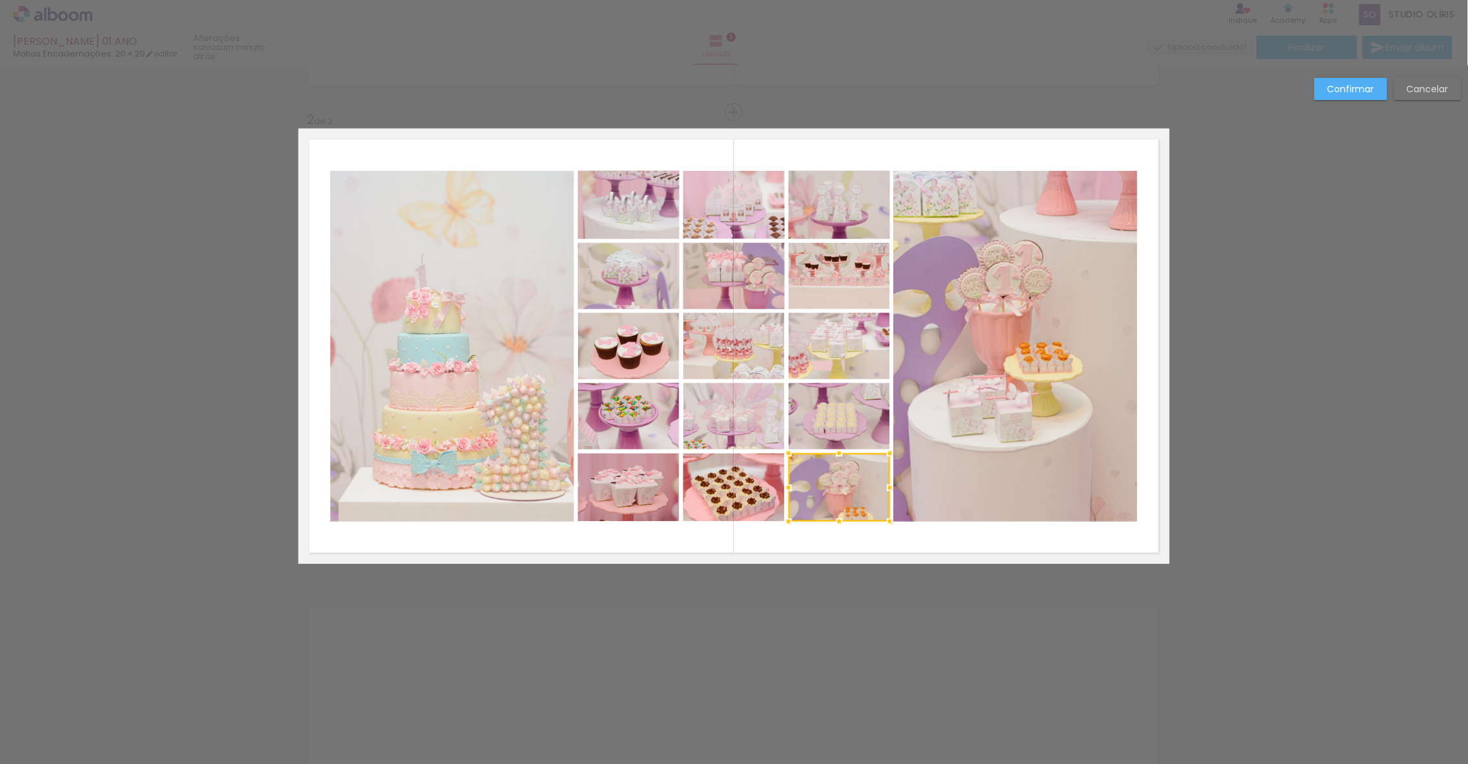
click at [846, 448] on album-spread "2 de 2" at bounding box center [733, 346] width 871 height 435
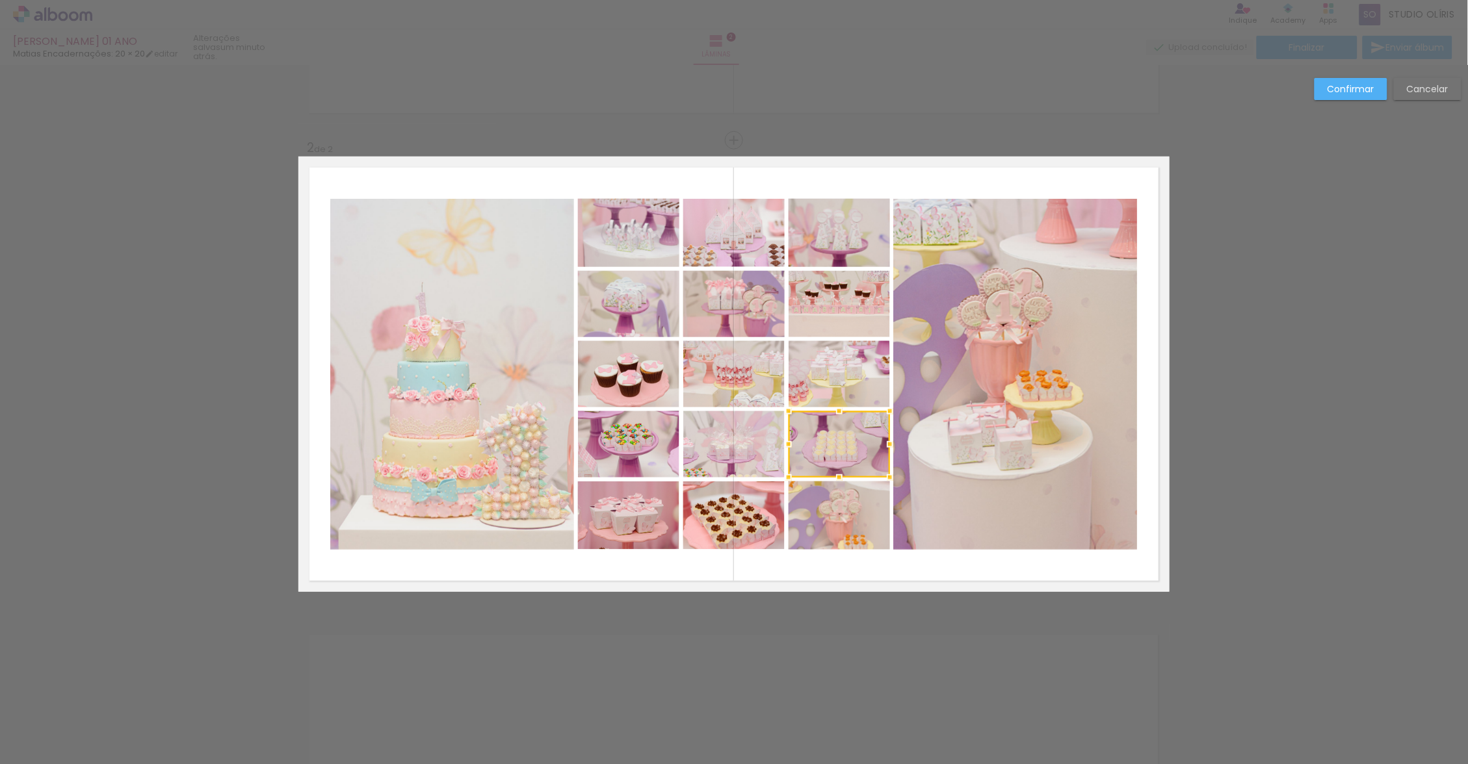
scroll to position [413, 0]
click at [1258, 452] on div "Confirmar Cancelar" at bounding box center [734, 369] width 1468 height 1435
click at [0, 0] on slot "Cancelar" at bounding box center [0, 0] width 0 height 0
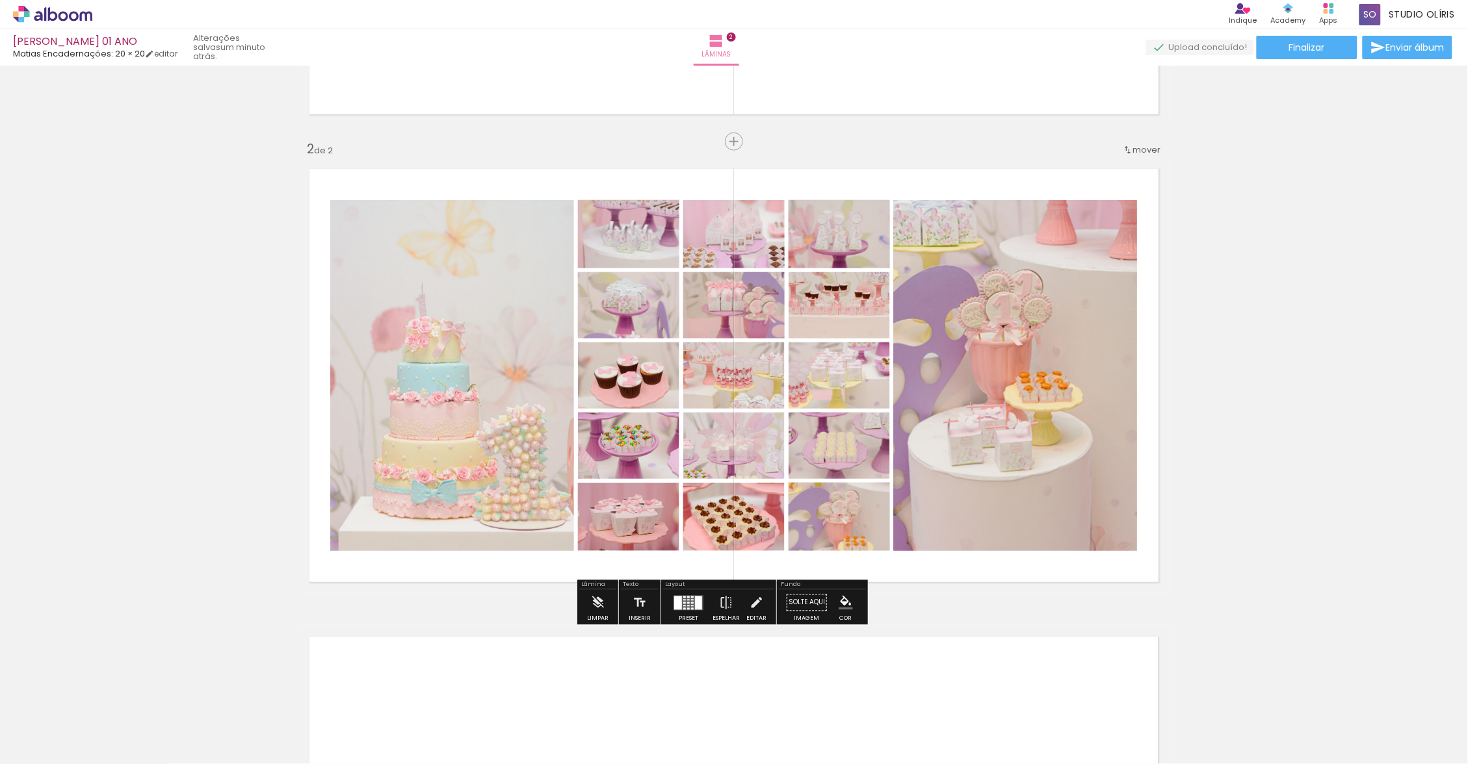
click at [829, 513] on quentale-photo at bounding box center [838, 517] width 101 height 68
click at [829, 513] on div at bounding box center [830, 516] width 16 height 13
click at [866, 525] on quentale-photo at bounding box center [838, 517] width 101 height 68
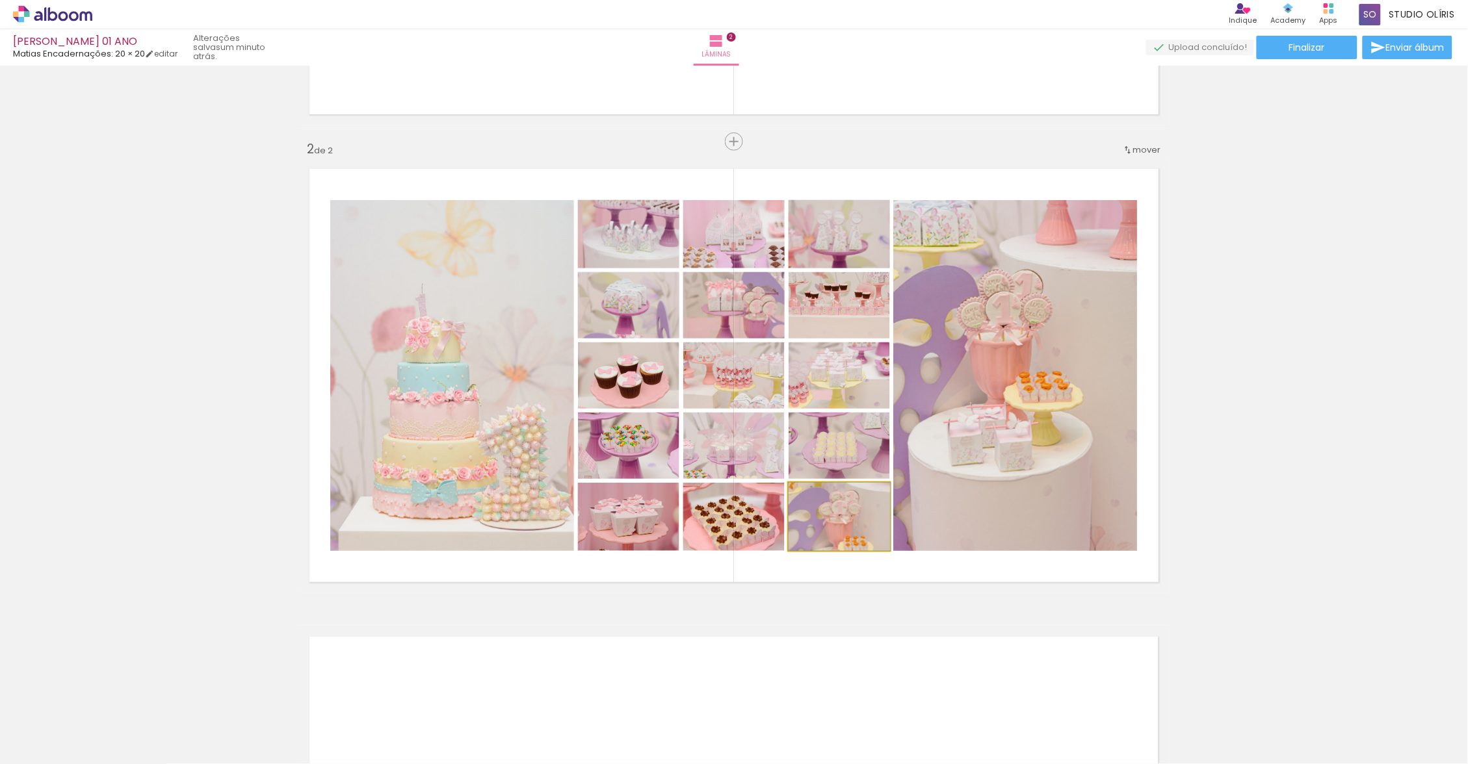
click at [866, 525] on quentale-photo at bounding box center [838, 517] width 101 height 68
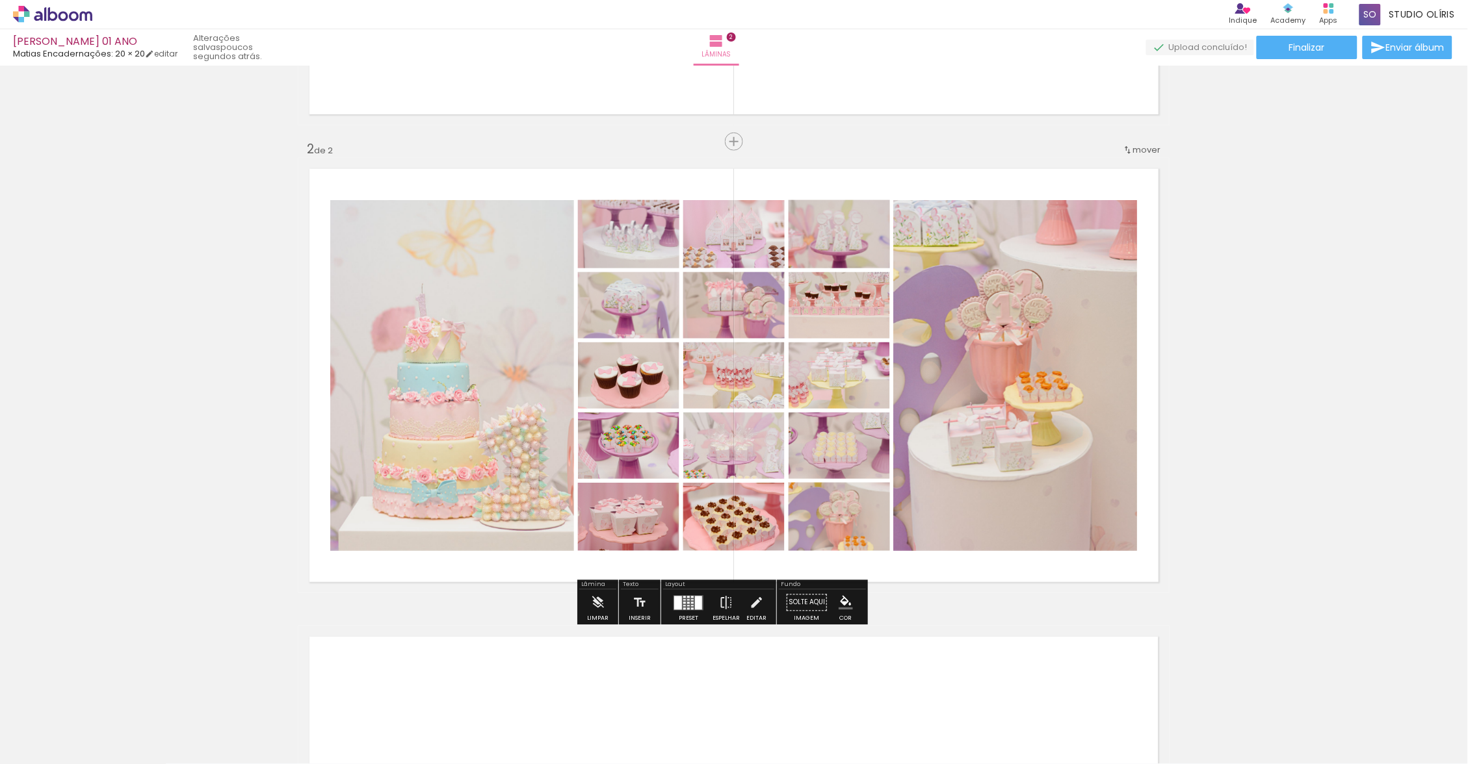
click at [986, 602] on div "Inserir lâmina 1 de 2 Inserir lâmina 2 de 2" at bounding box center [734, 359] width 1468 height 1405
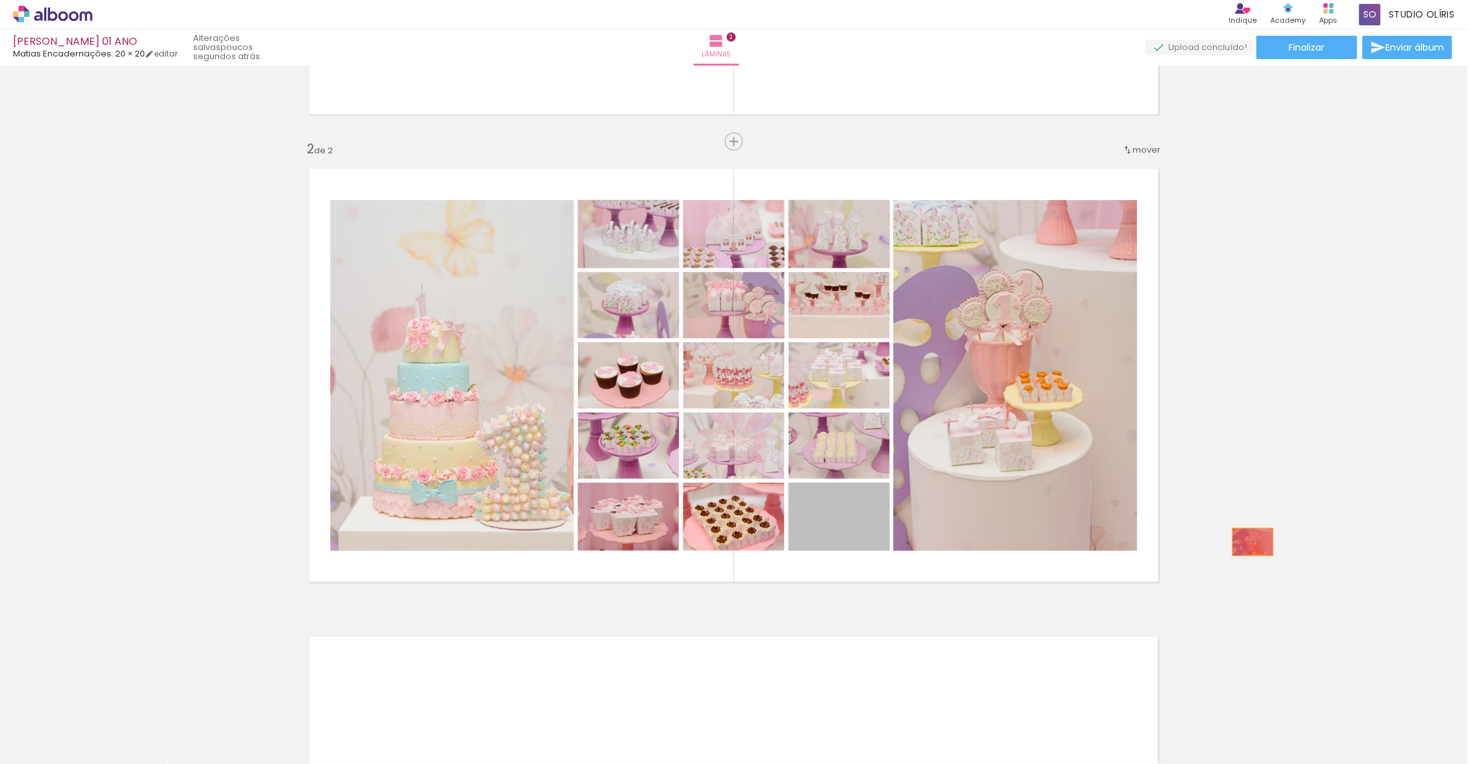
drag, startPoint x: 1418, startPoint y: 89, endPoint x: 1247, endPoint y: 542, distance: 484.2
click at [1247, 542] on div "Inserir lâmina 1 de 2 Inserir lâmina 2 de 2" at bounding box center [734, 359] width 1468 height 1405
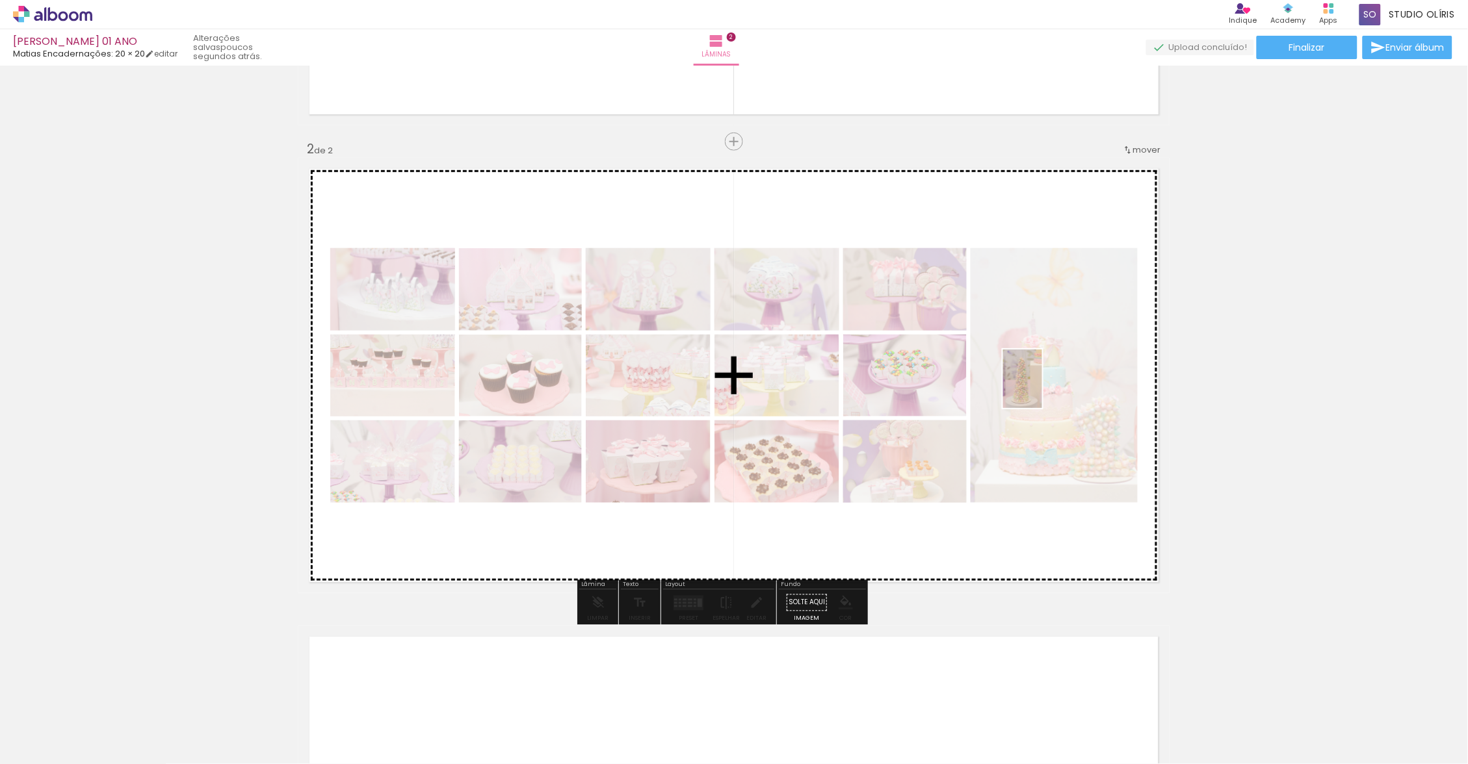
drag, startPoint x: 1247, startPoint y: 542, endPoint x: 1042, endPoint y: 389, distance: 256.3
click at [1042, 389] on quentale-workspace at bounding box center [734, 382] width 1468 height 764
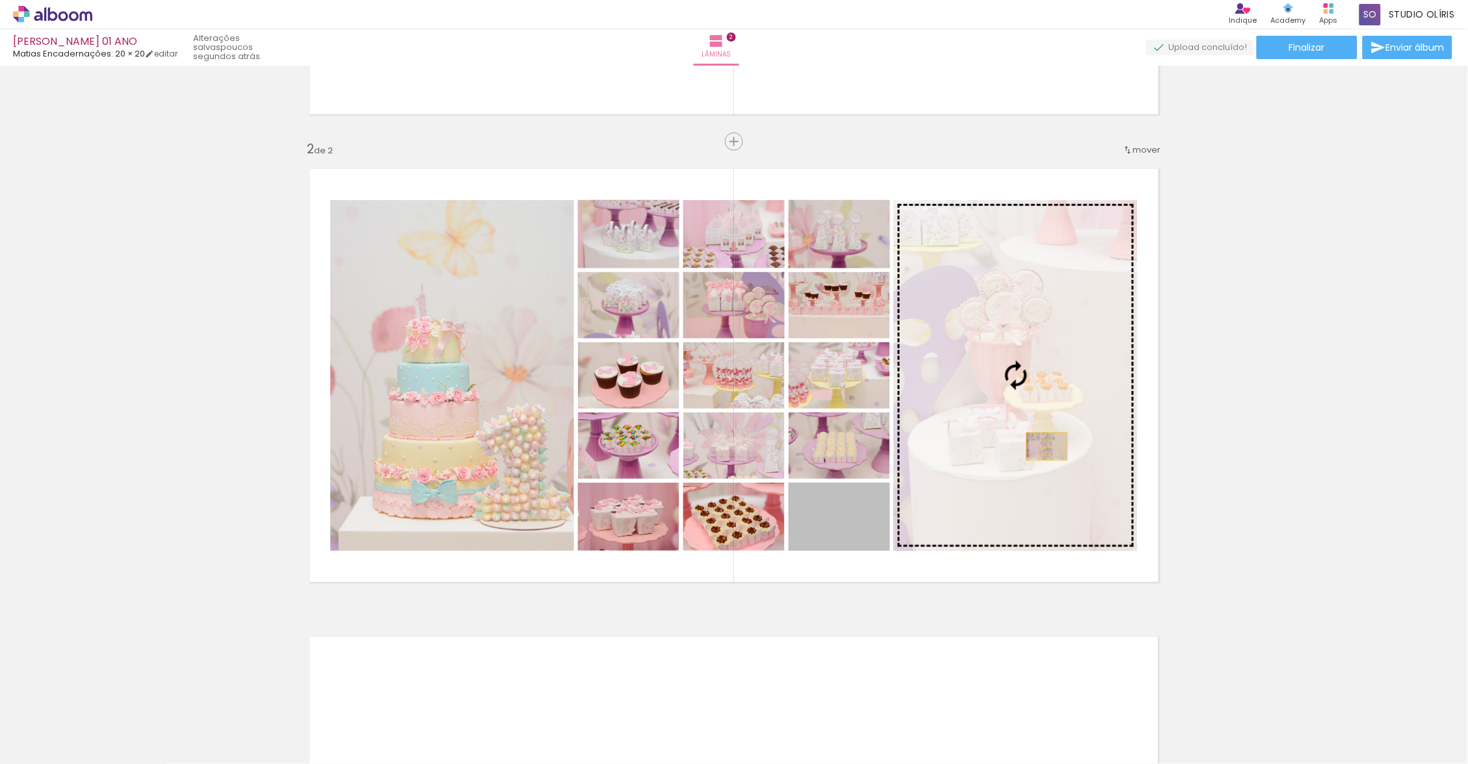
drag, startPoint x: 1042, startPoint y: 389, endPoint x: 1062, endPoint y: 438, distance: 53.3
click at [0, 0] on slot at bounding box center [0, 0] width 0 height 0
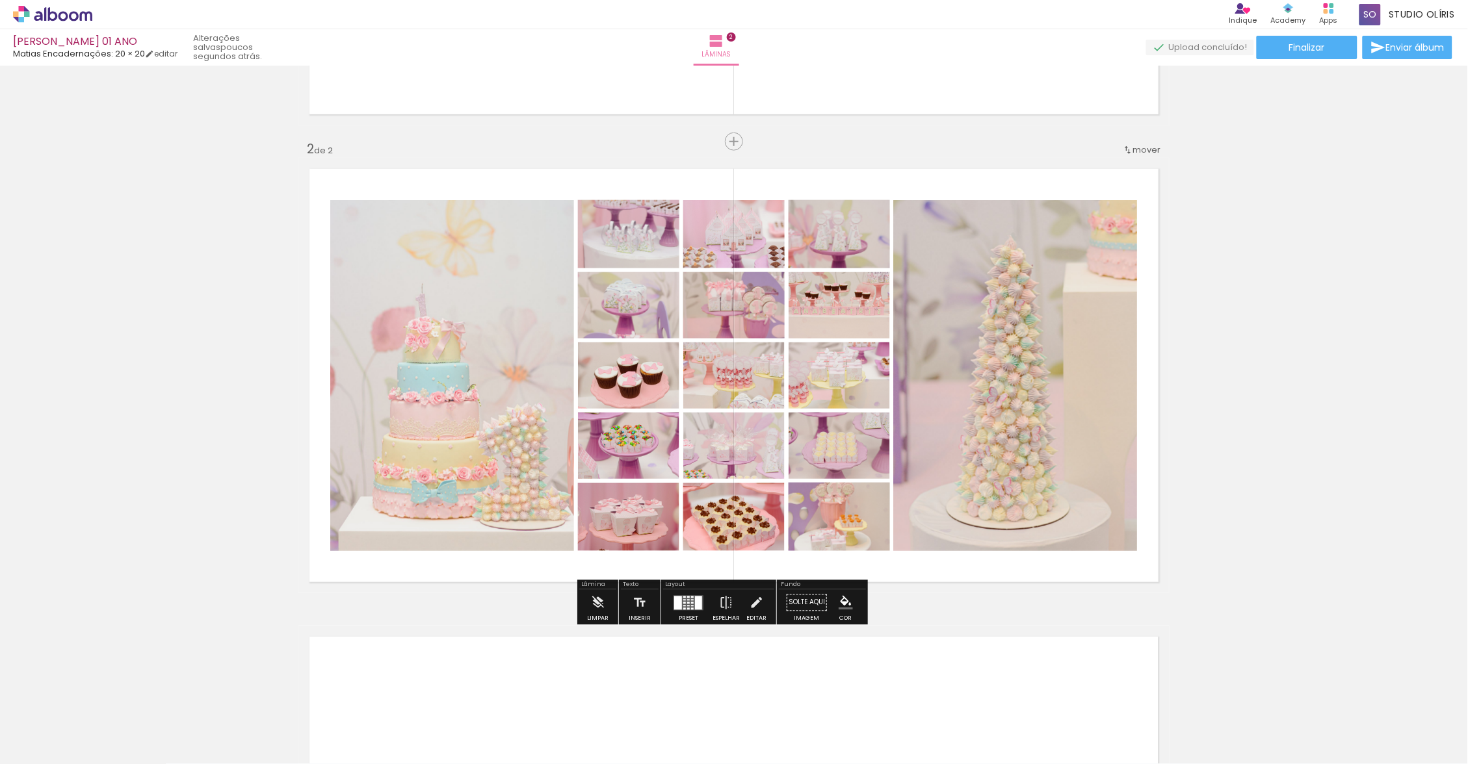
drag, startPoint x: 1062, startPoint y: 438, endPoint x: 1275, endPoint y: 439, distance: 212.5
click at [1275, 439] on div "Inserir lâmina 1 de 2 Inserir lâmina 2 de 2" at bounding box center [734, 359] width 1468 height 1405
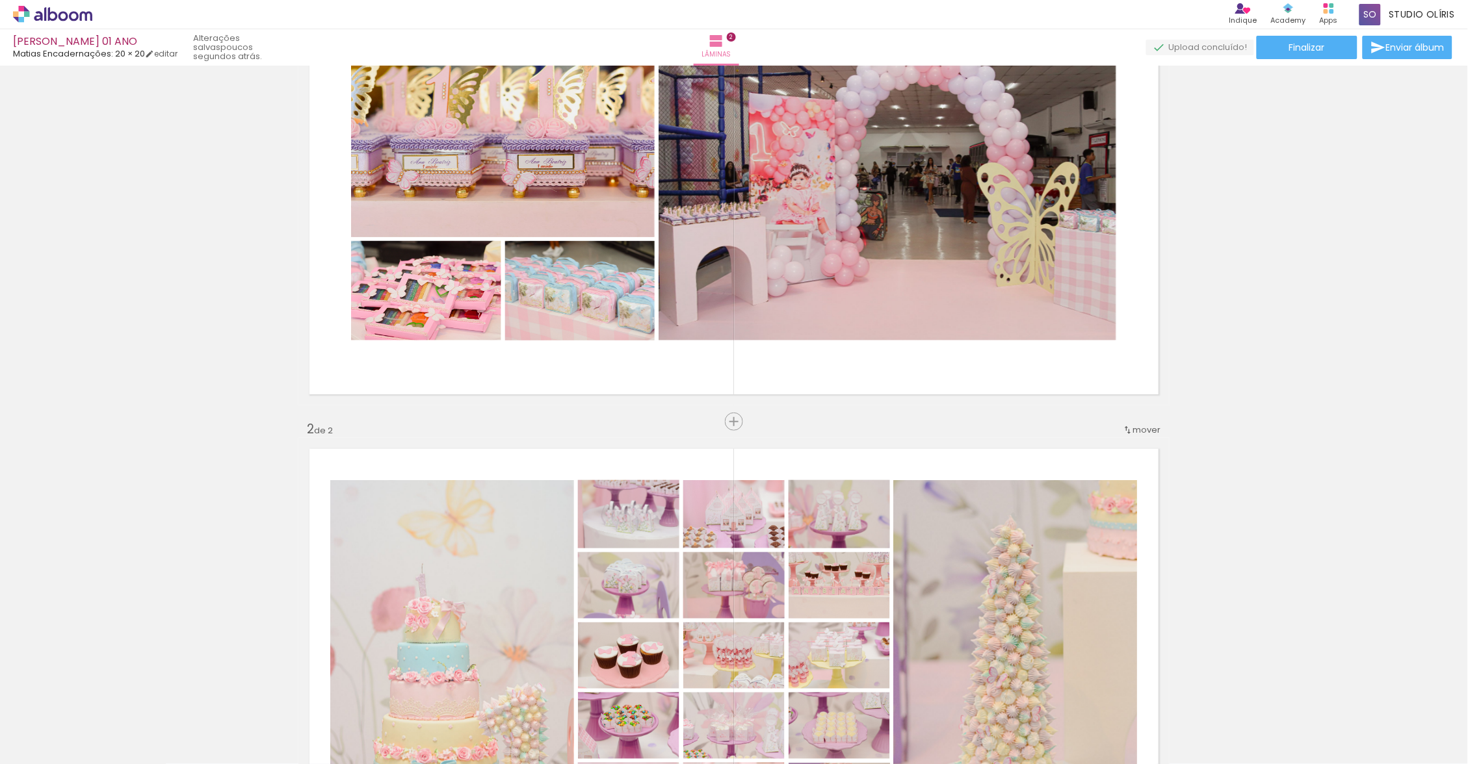
scroll to position [0, 0]
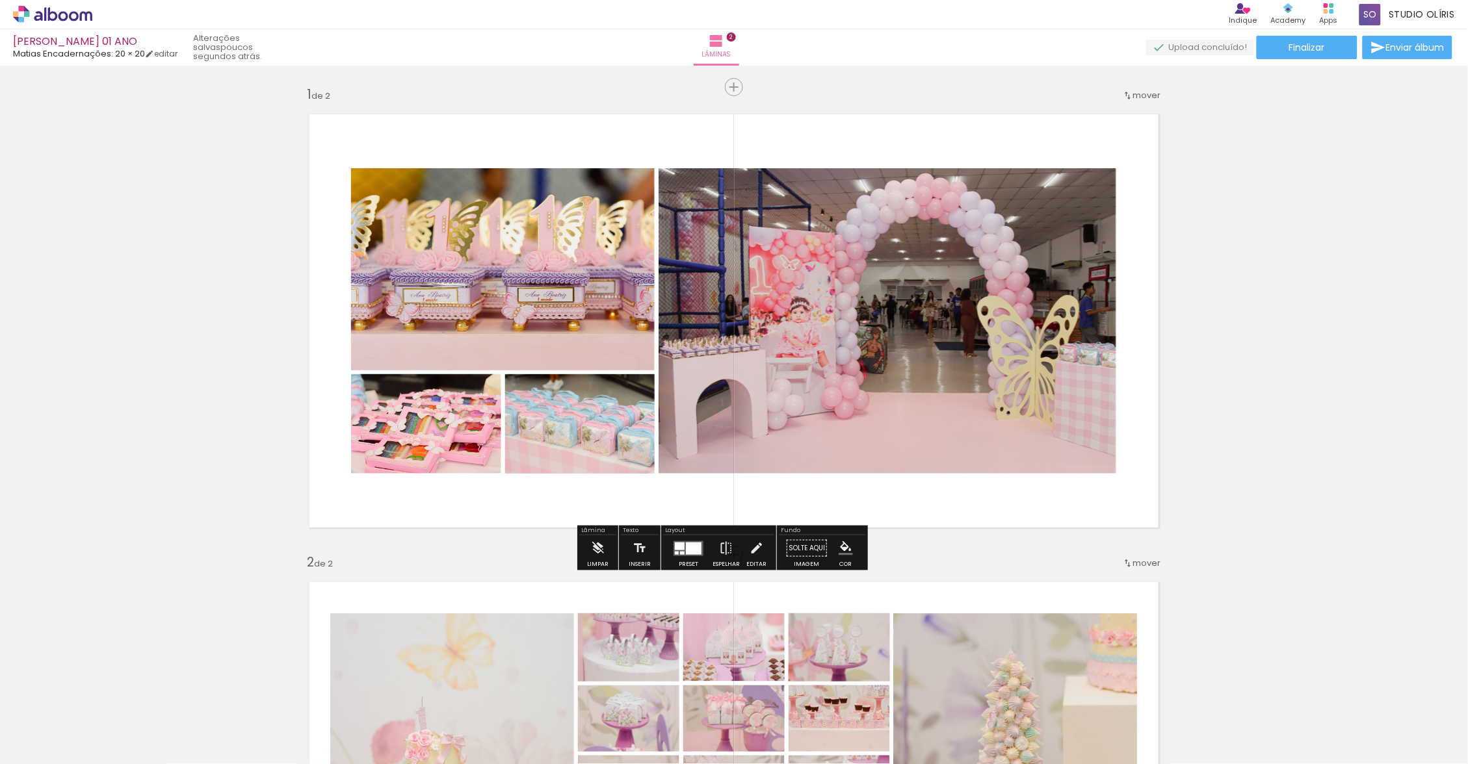
drag, startPoint x: 1303, startPoint y: 502, endPoint x: 327, endPoint y: 21, distance: 1088.3
click at [1303, 502] on div "Inserir lâmina 1 de 2 Inserir lâmina 2 de 2" at bounding box center [734, 772] width 1468 height 1405
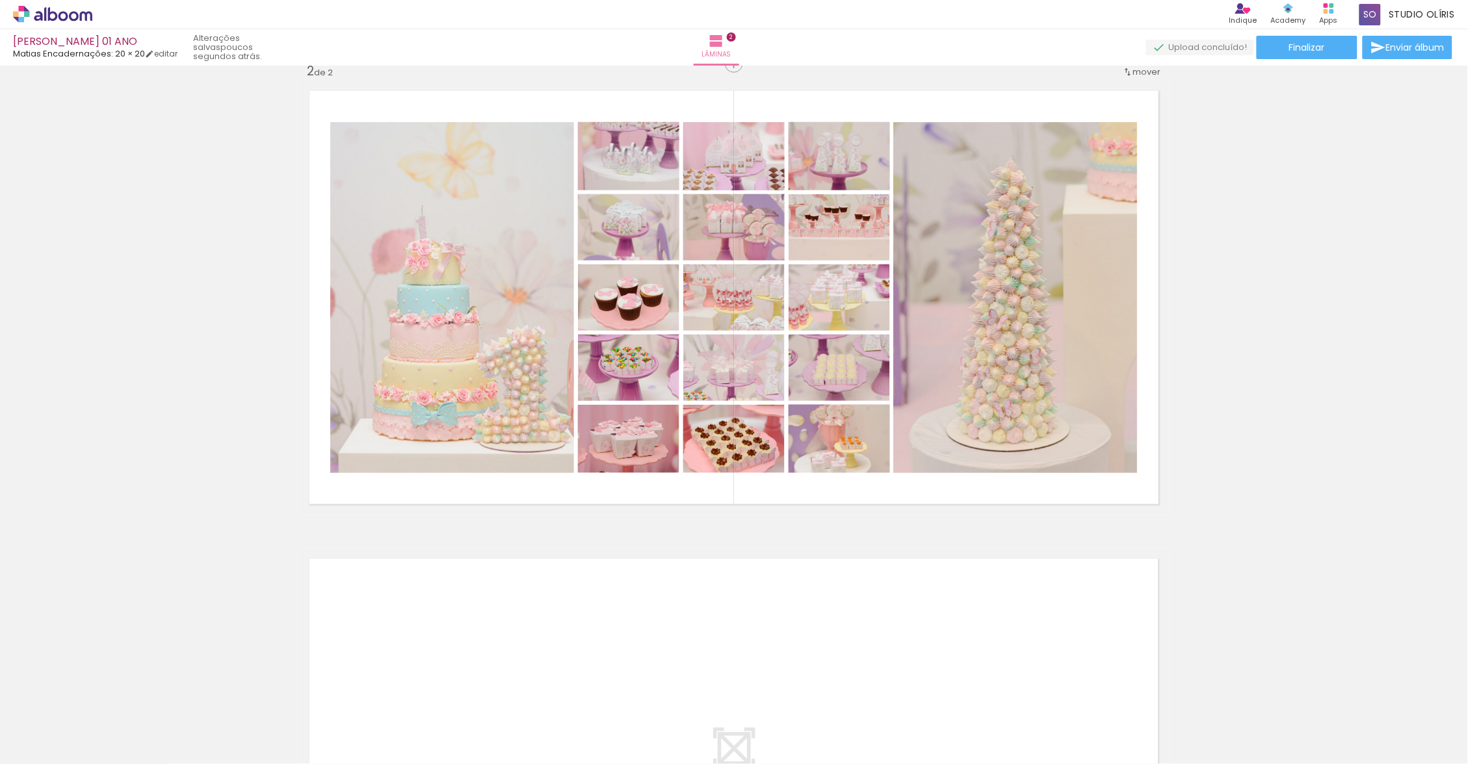
scroll to position [438, 0]
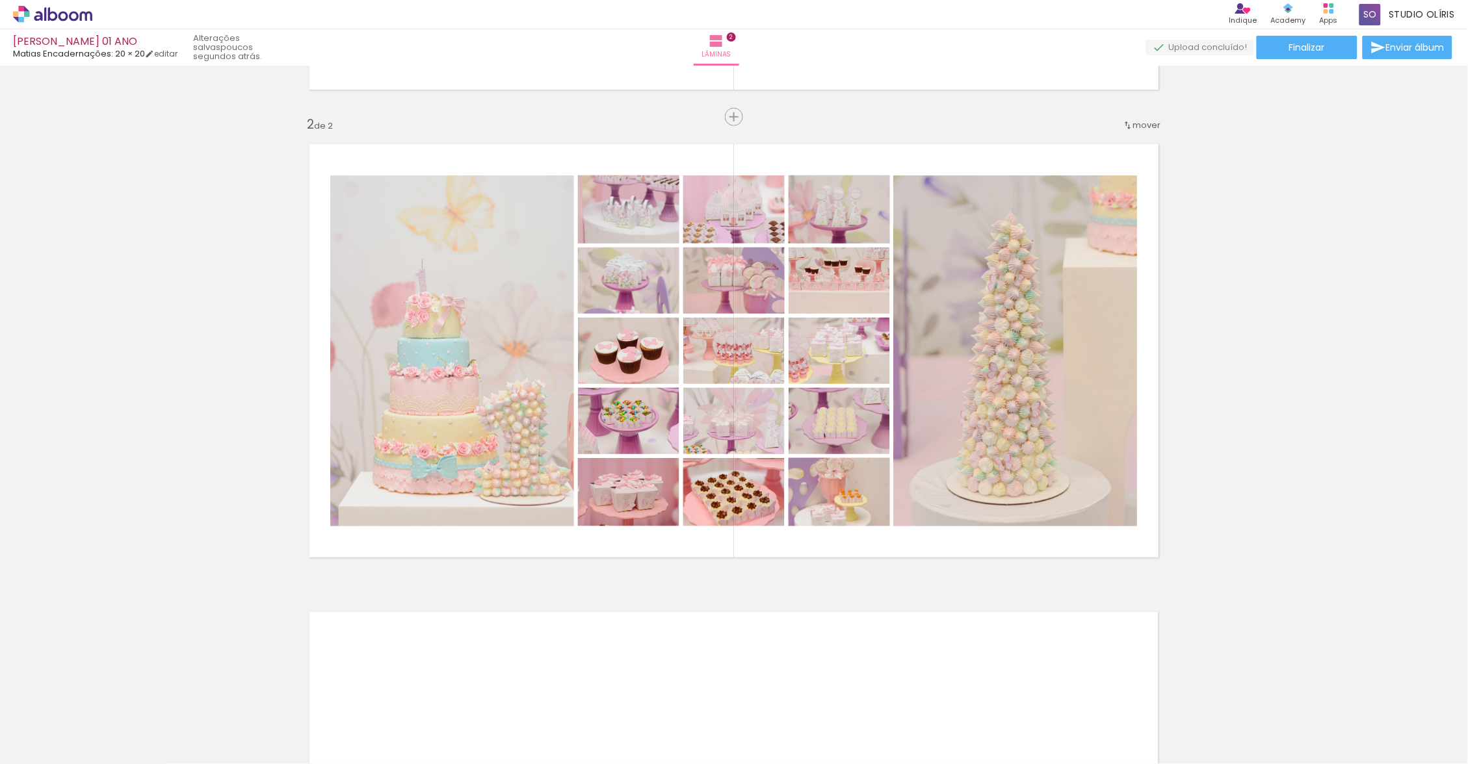
click at [727, 116] on iron-icon at bounding box center [734, 117] width 16 height 16
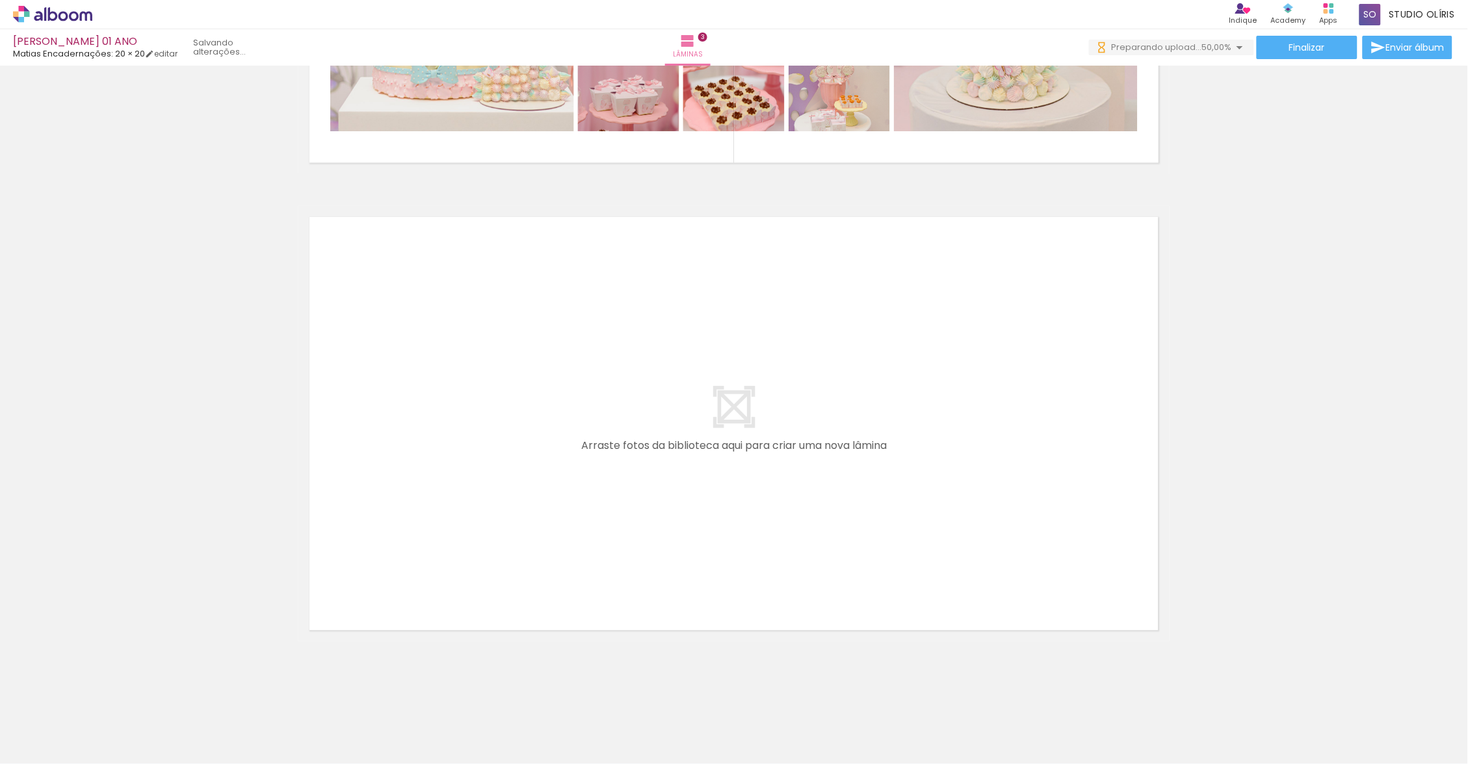
scroll to position [0, 1384]
drag, startPoint x: 360, startPoint y: 757, endPoint x: 1016, endPoint y: 759, distance: 655.8
click at [107, 759] on iron-horizontal-list at bounding box center [94, 723] width 26 height 81
drag, startPoint x: 1016, startPoint y: 759, endPoint x: 1049, endPoint y: 753, distance: 33.7
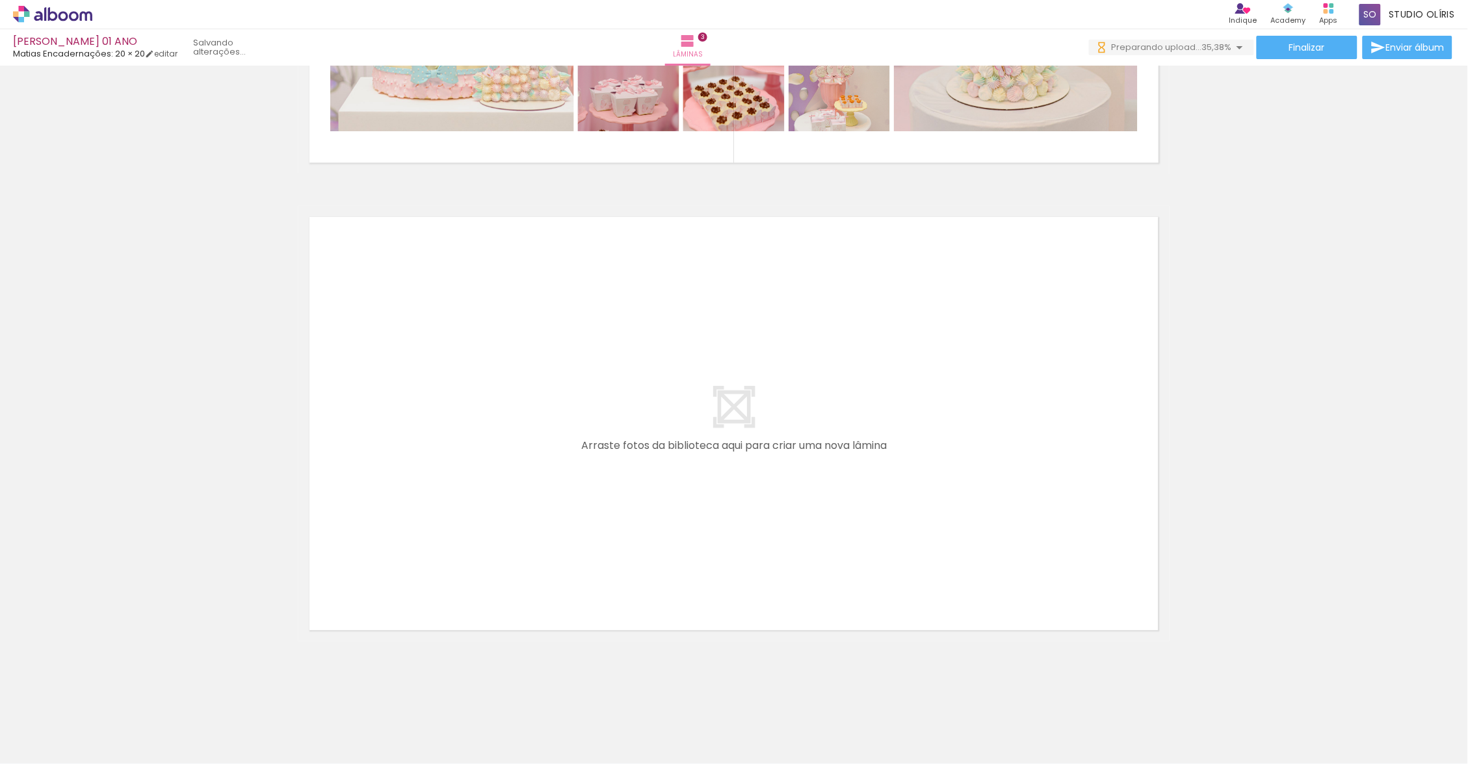
click at [107, 753] on iron-horizontal-list at bounding box center [94, 723] width 26 height 81
drag, startPoint x: 1049, startPoint y: 753, endPoint x: 1087, endPoint y: 761, distance: 38.5
click at [107, 761] on iron-horizontal-list at bounding box center [94, 723] width 26 height 81
drag, startPoint x: 1087, startPoint y: 761, endPoint x: 874, endPoint y: 760, distance: 213.2
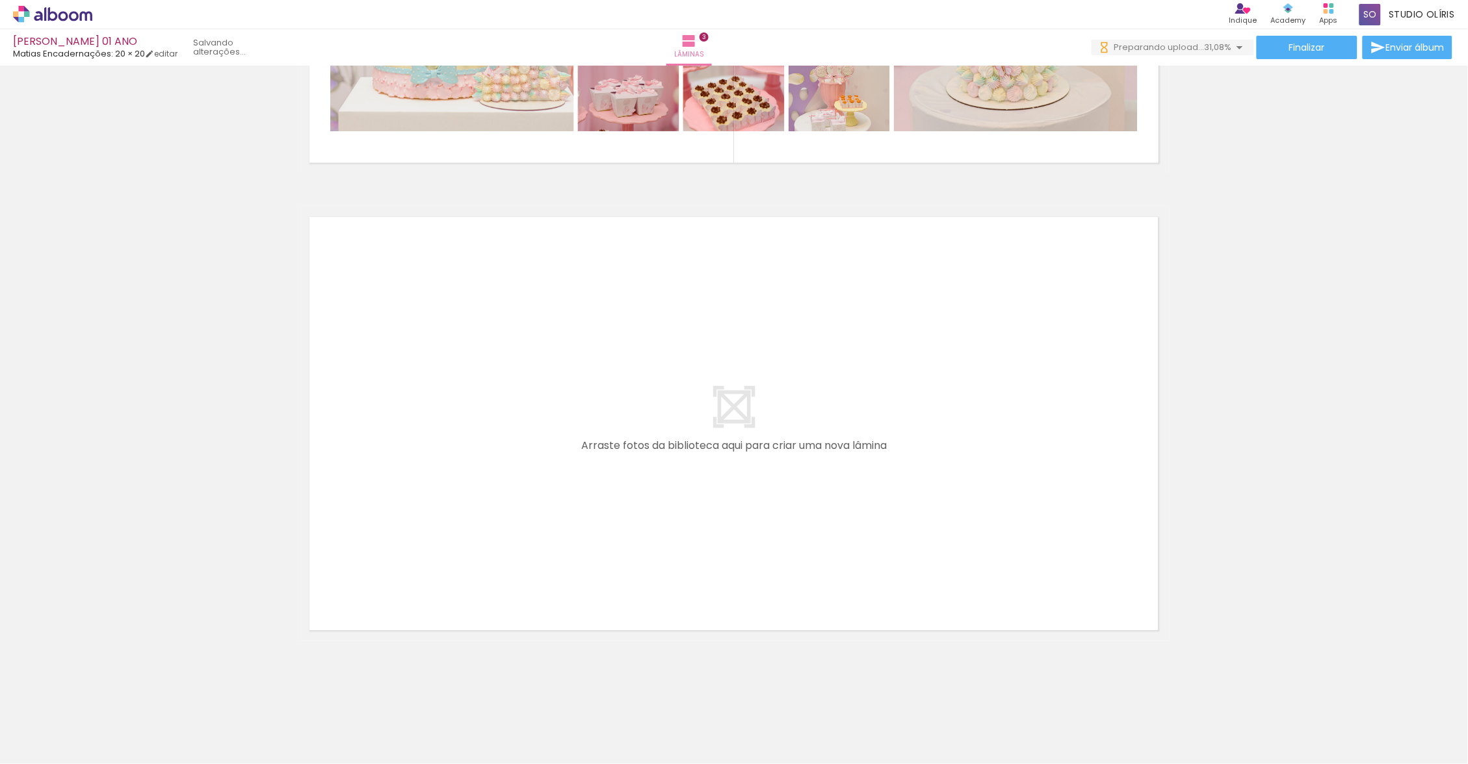
click at [107, 760] on iron-horizontal-list at bounding box center [94, 723] width 26 height 81
drag, startPoint x: 926, startPoint y: 760, endPoint x: 794, endPoint y: 758, distance: 131.3
click at [107, 758] on iron-horizontal-list at bounding box center [94, 723] width 26 height 81
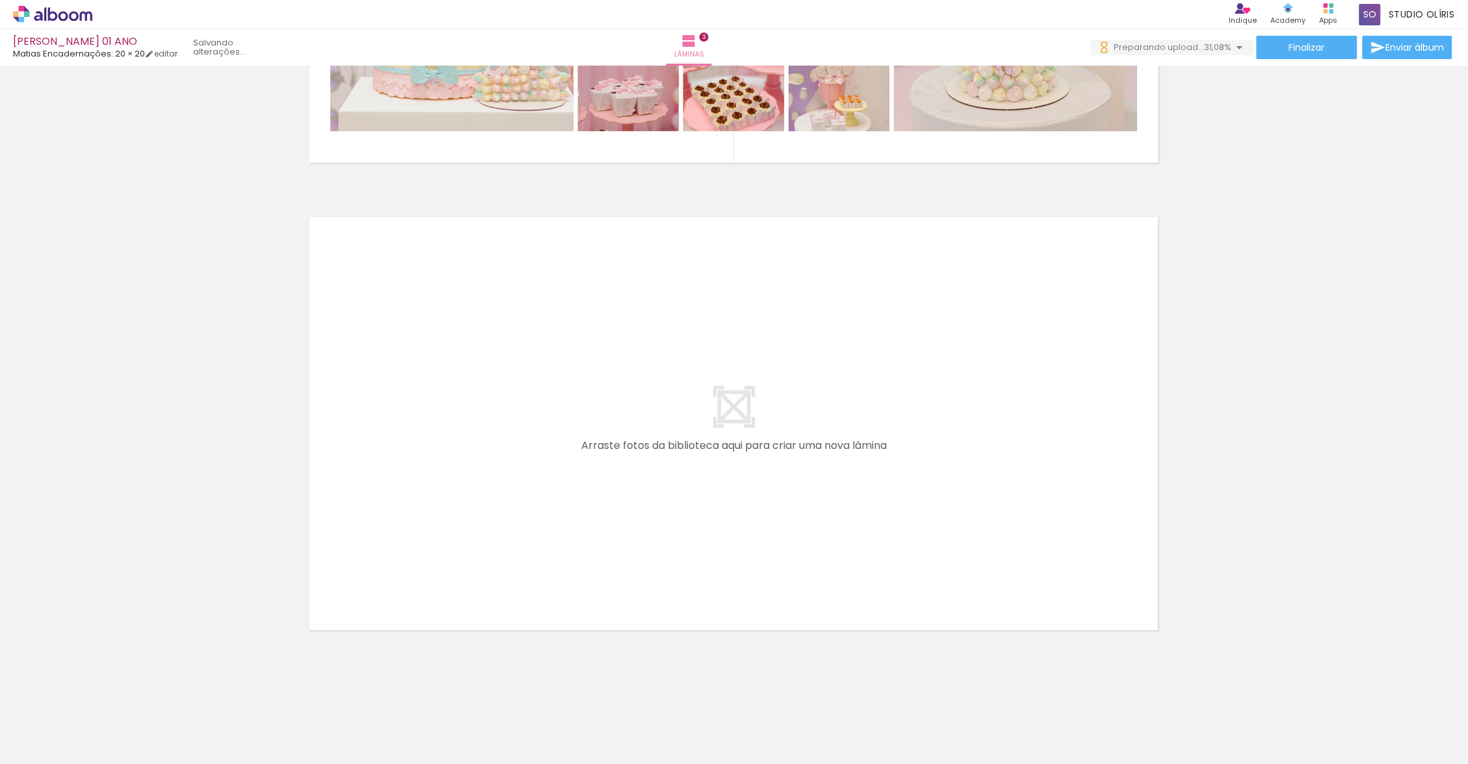
click at [57, 744] on span "Adicionar Fotos" at bounding box center [46, 747] width 39 height 14
click at [0, 0] on input "file" at bounding box center [0, 0] width 0 height 0
drag, startPoint x: 40, startPoint y: 748, endPoint x: 327, endPoint y: 21, distance: 782.0
click at [40, 748] on span "Adicionar Fotos" at bounding box center [46, 747] width 39 height 14
click at [0, 0] on input "file" at bounding box center [0, 0] width 0 height 0
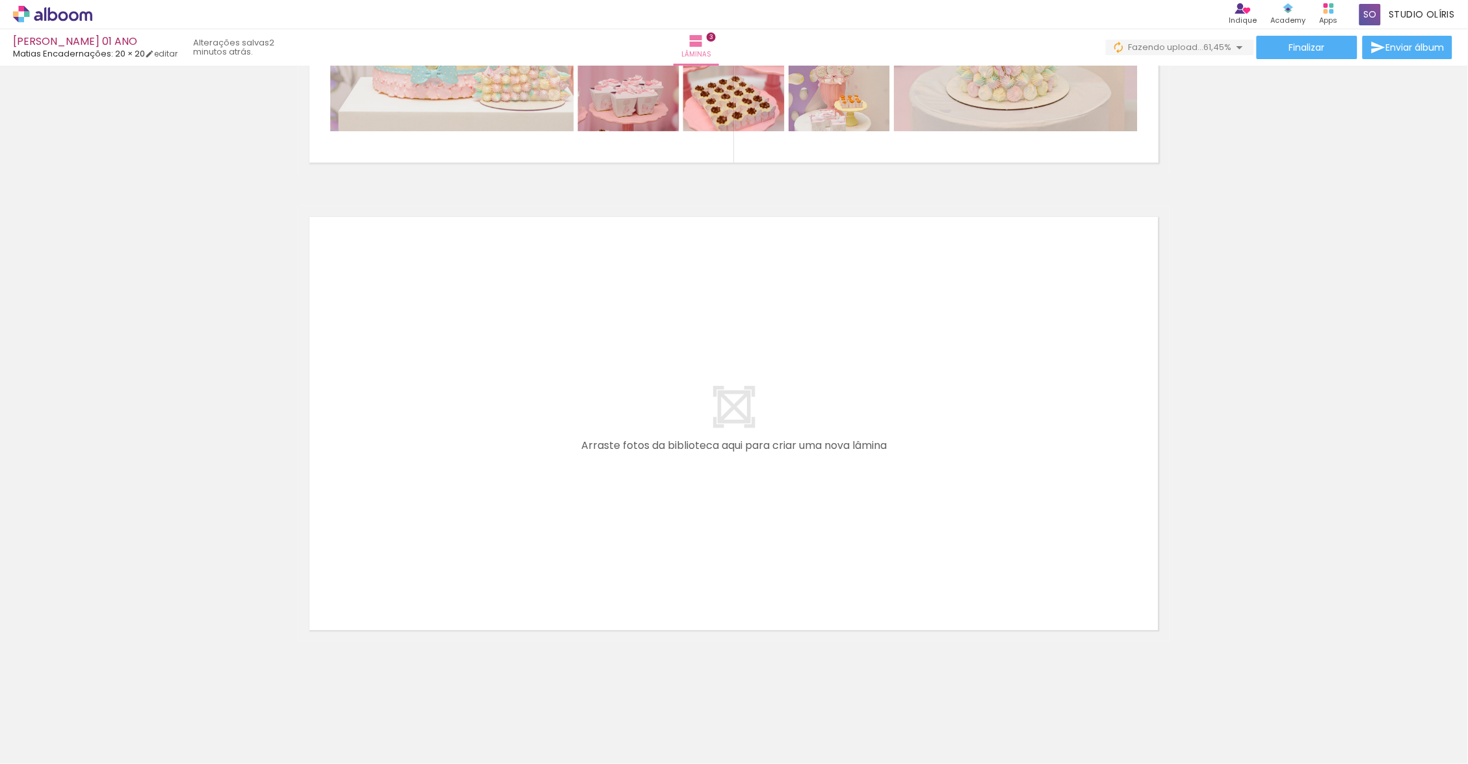
click at [46, 744] on span "Adicionar Fotos" at bounding box center [46, 747] width 39 height 14
click at [0, 0] on input "file" at bounding box center [0, 0] width 0 height 0
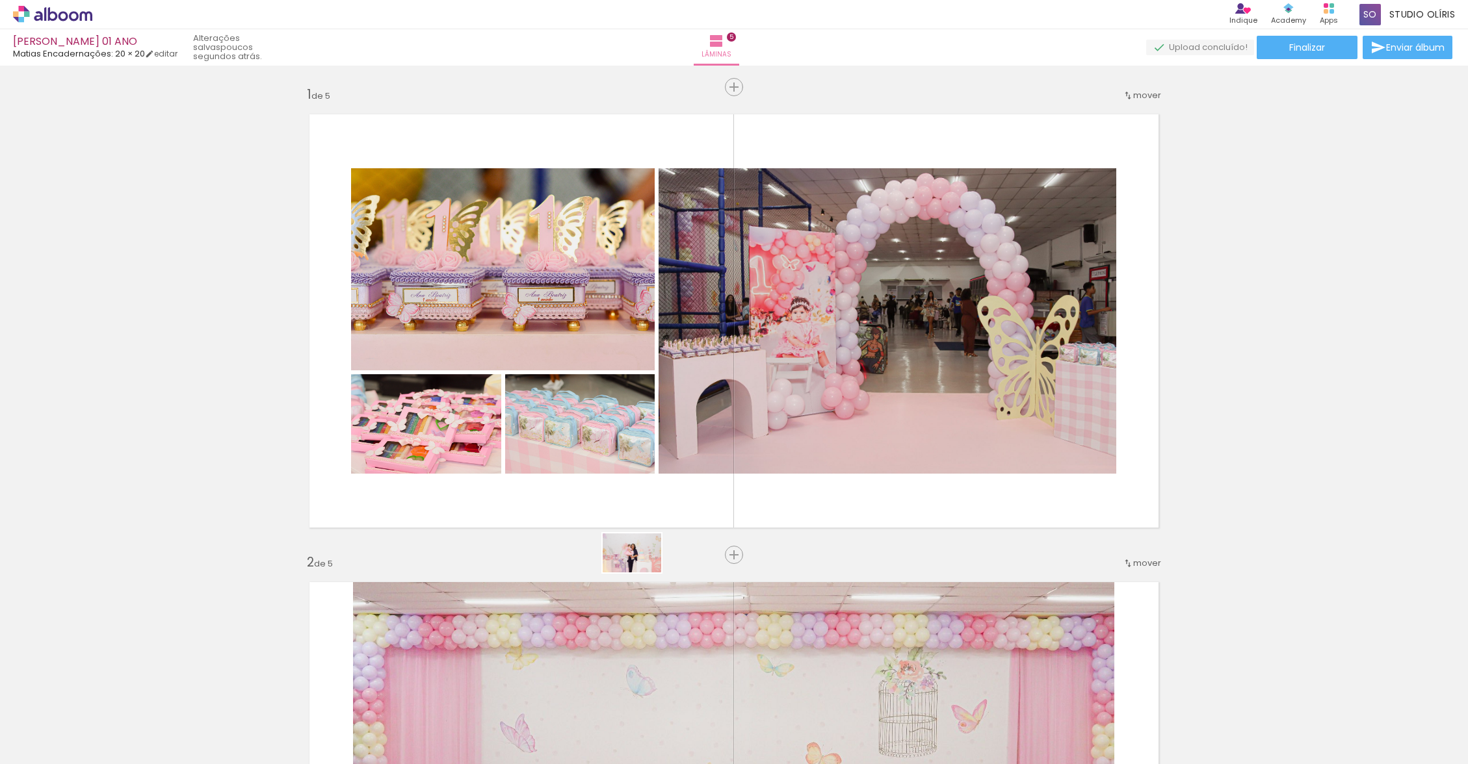
click at [641, 573] on quentale-workspace at bounding box center [734, 382] width 1468 height 764
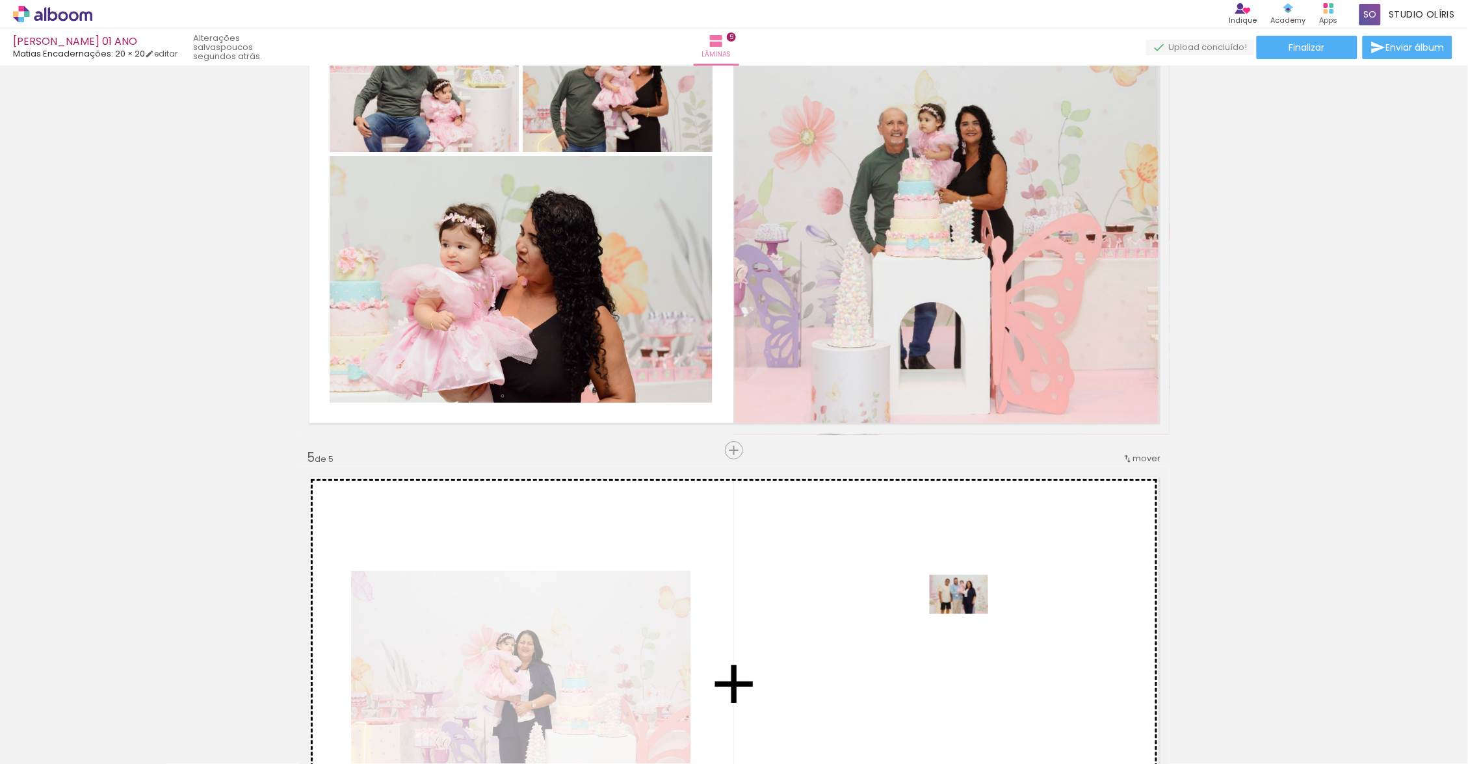
drag, startPoint x: 641, startPoint y: 573, endPoint x: 968, endPoint y: 614, distance: 328.9
click at [968, 614] on quentale-workspace at bounding box center [734, 382] width 1468 height 764
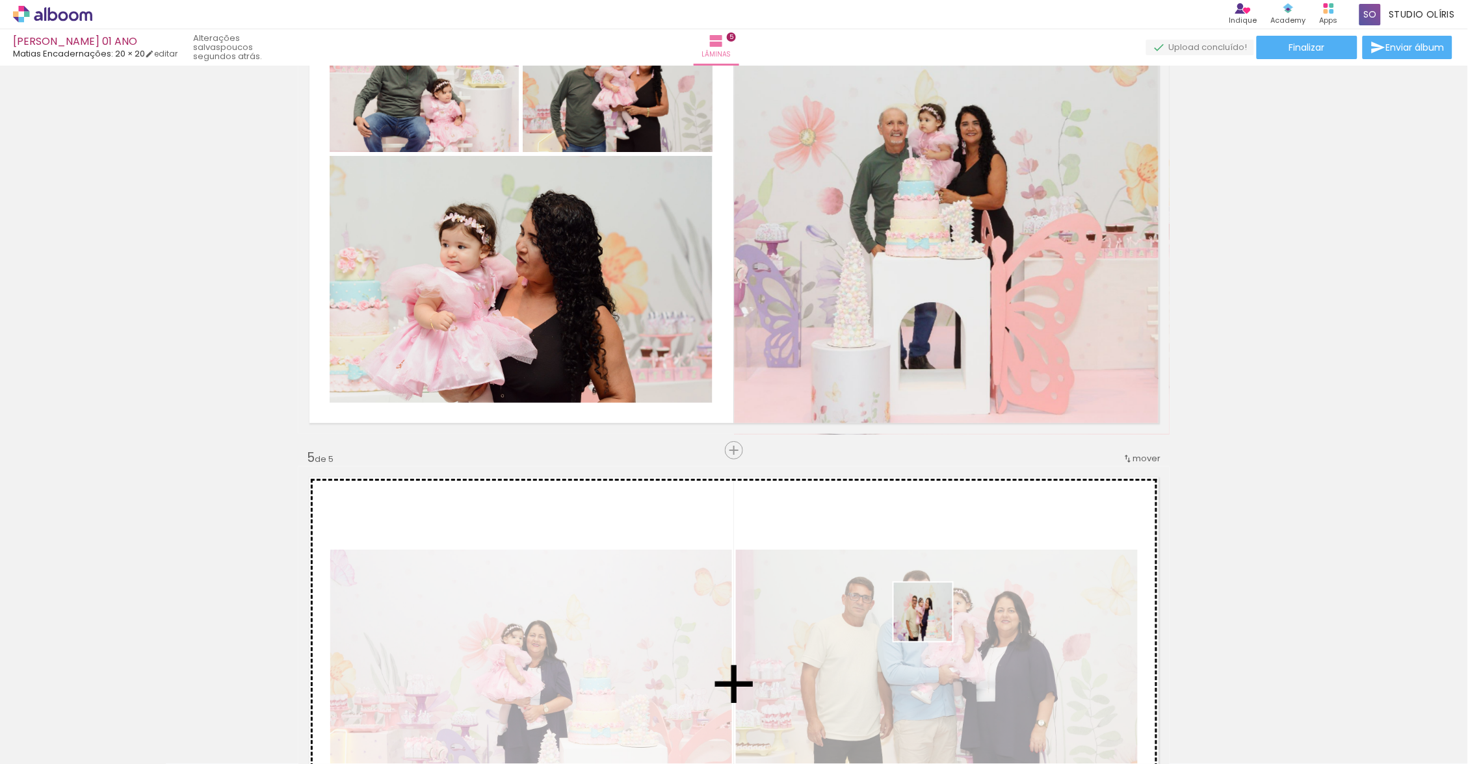
drag, startPoint x: 968, startPoint y: 614, endPoint x: 924, endPoint y: 619, distance: 44.4
click at [924, 619] on quentale-workspace at bounding box center [734, 382] width 1468 height 764
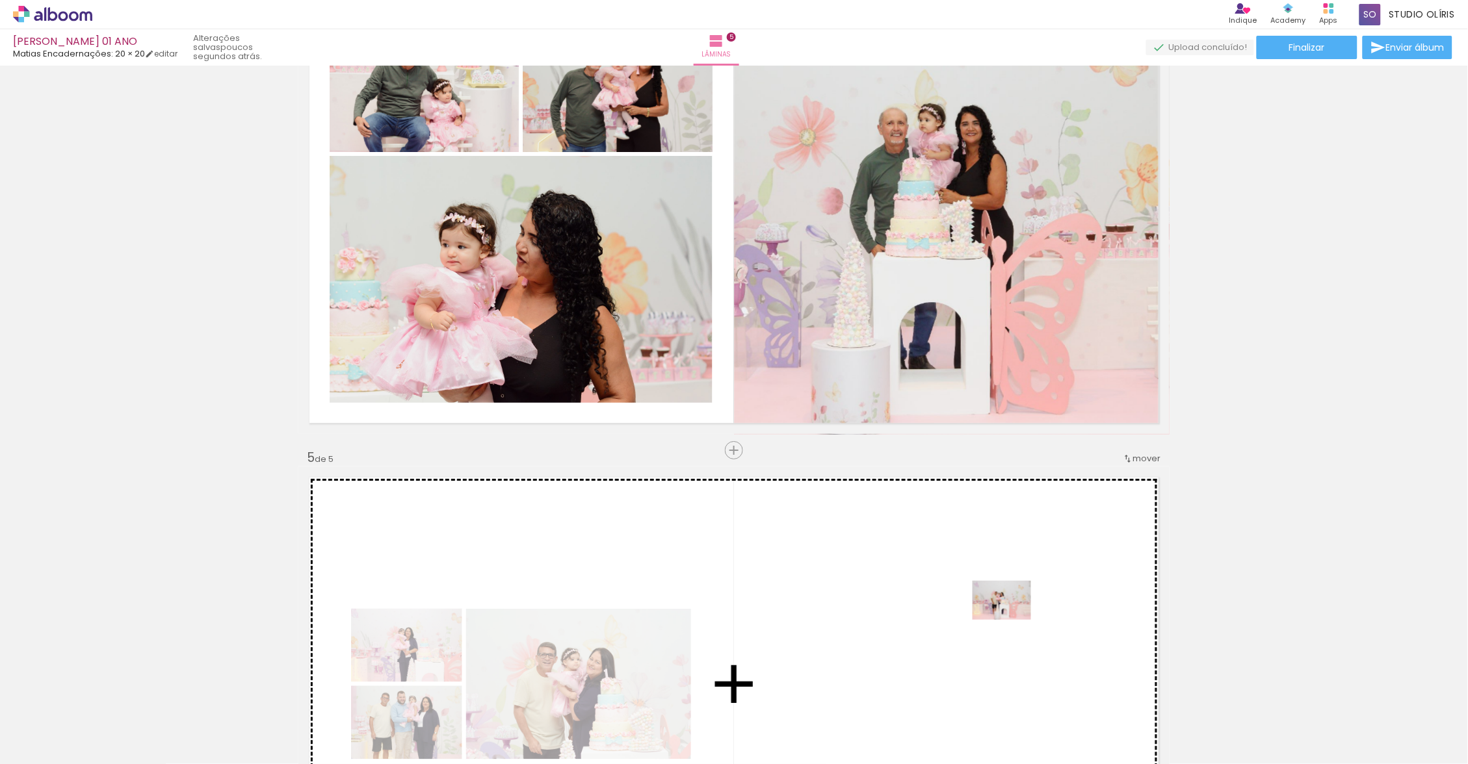
drag, startPoint x: 924, startPoint y: 619, endPoint x: 991, endPoint y: 614, distance: 67.7
click at [991, 614] on quentale-workspace at bounding box center [734, 382] width 1468 height 764
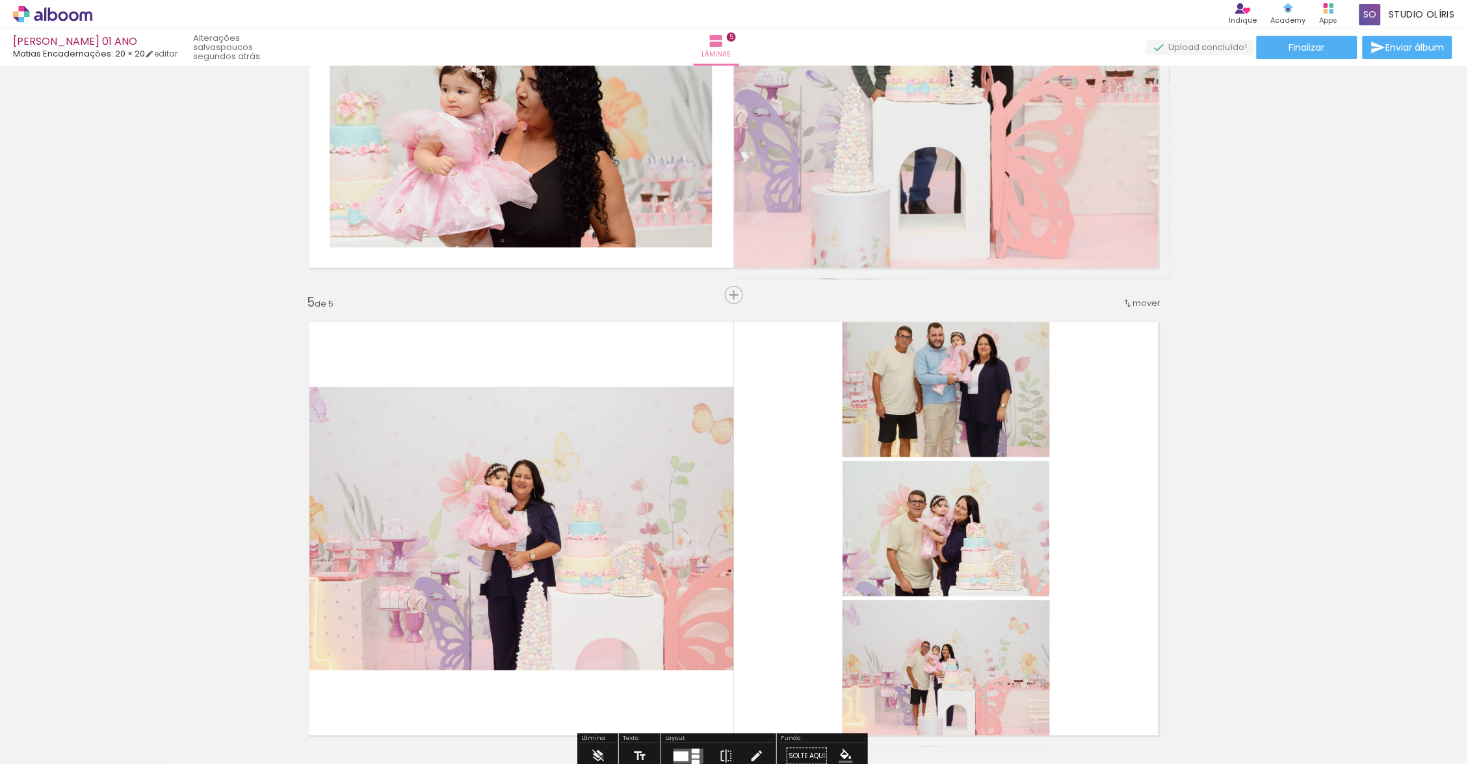
scroll to position [1817, 0]
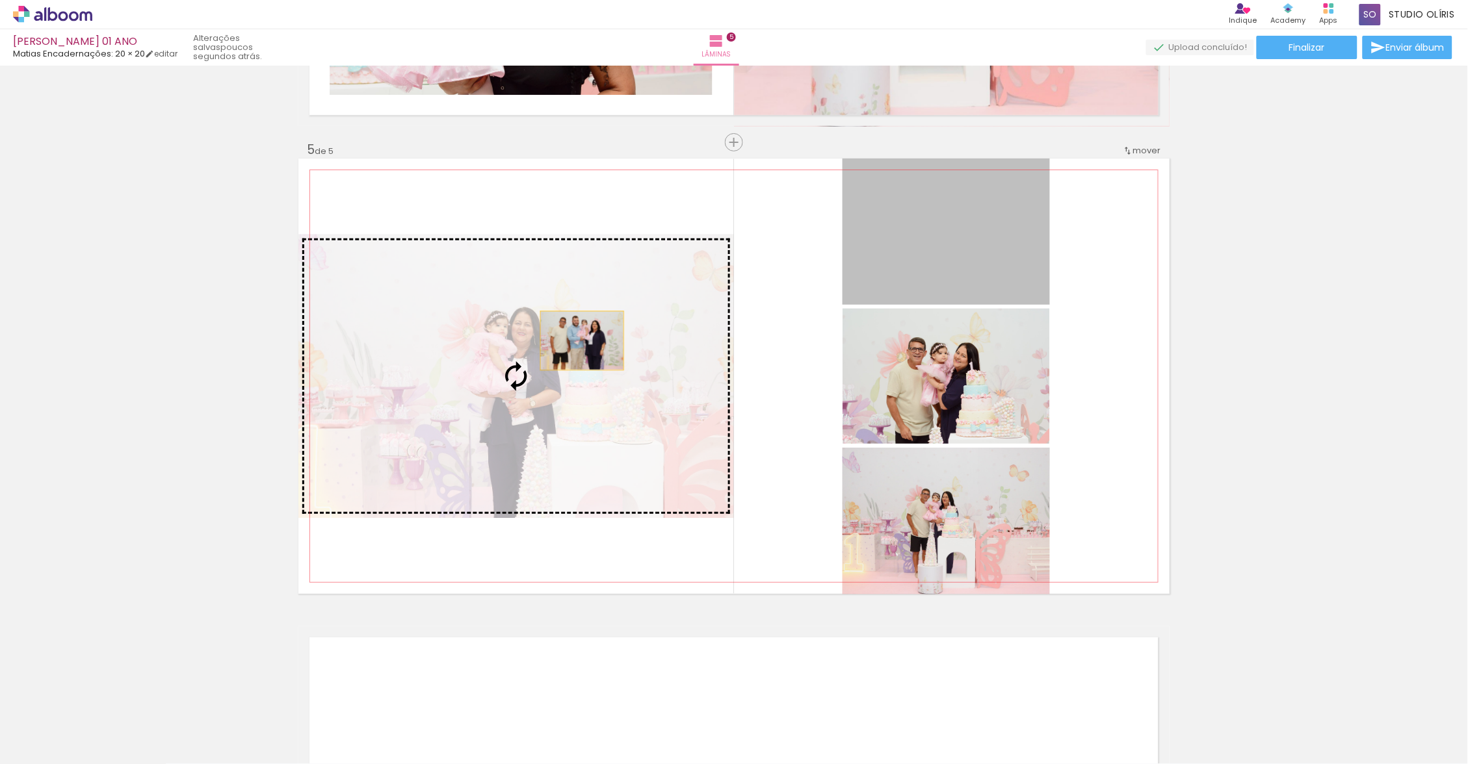
drag, startPoint x: 991, startPoint y: 614, endPoint x: 539, endPoint y: 356, distance: 520.5
click at [0, 0] on slot at bounding box center [0, 0] width 0 height 0
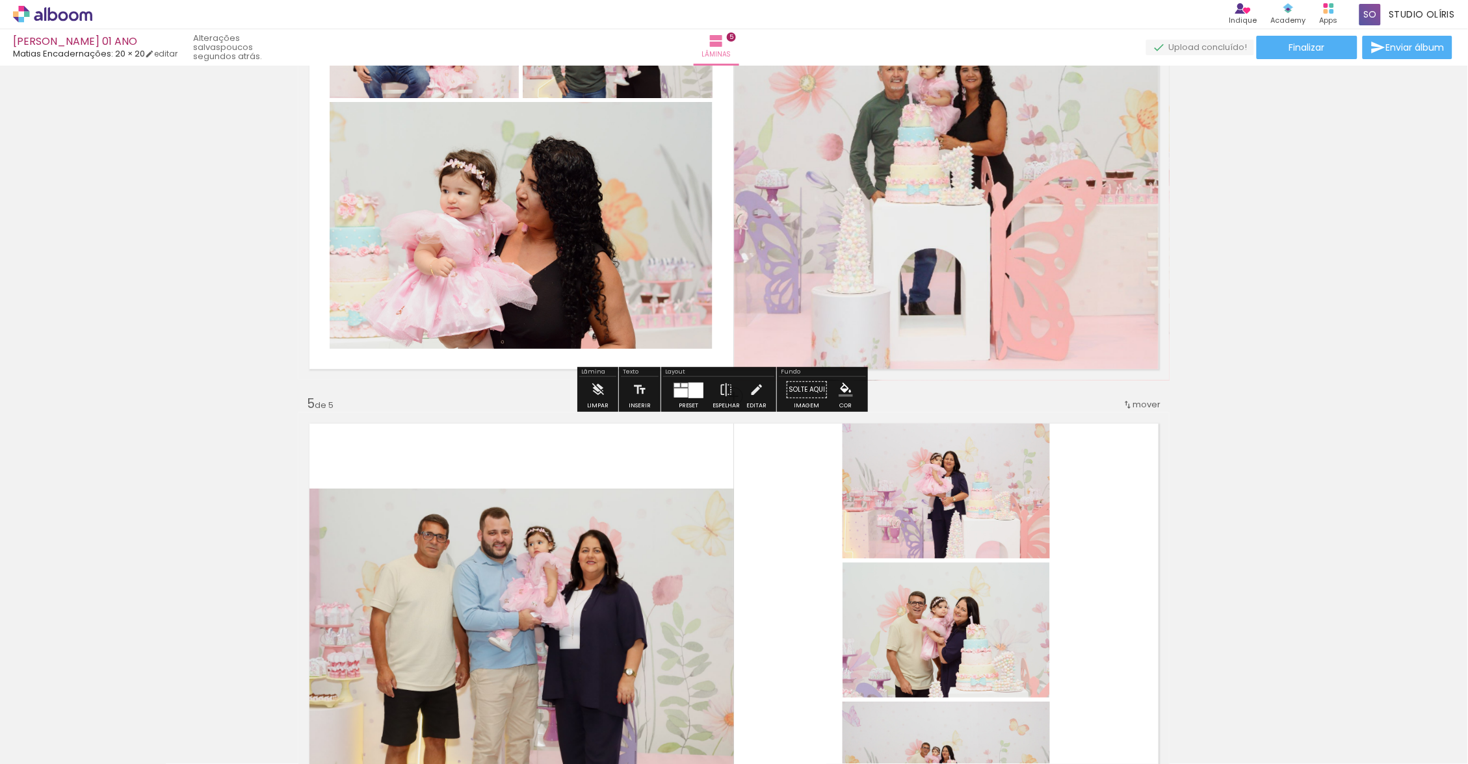
scroll to position [1843, 0]
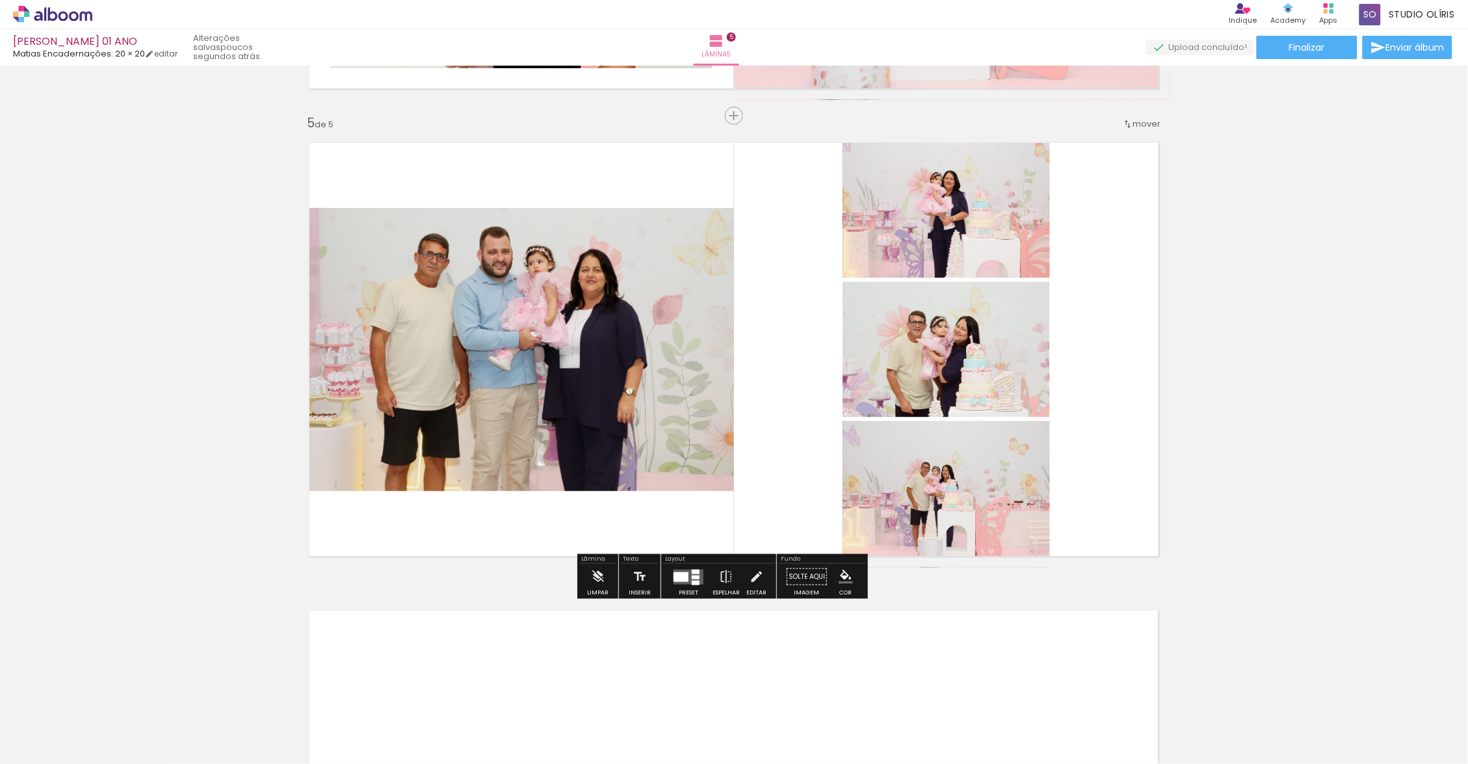
drag, startPoint x: 539, startPoint y: 356, endPoint x: 692, endPoint y: 582, distance: 273.1
click at [688, 582] on div at bounding box center [680, 577] width 15 height 10
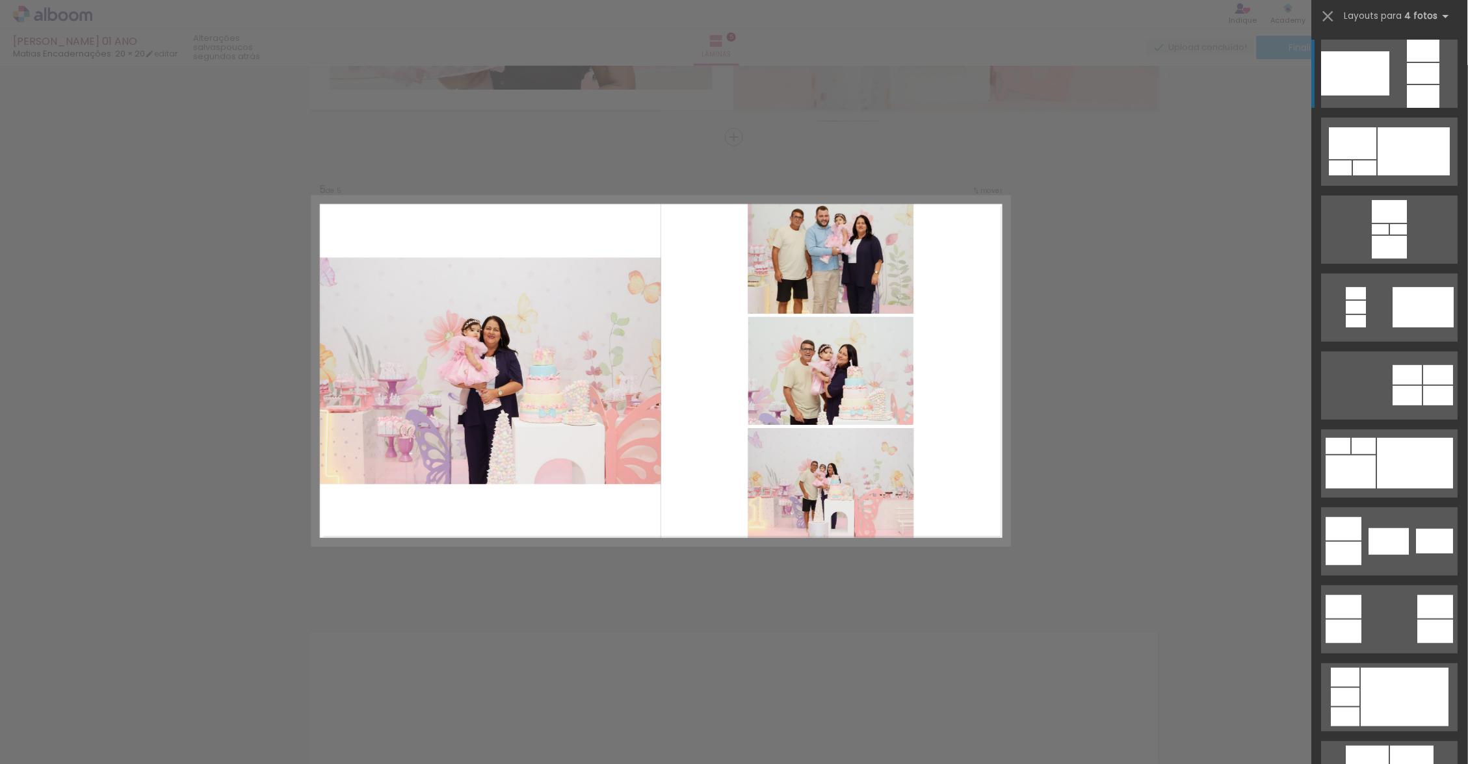
scroll to position [1817, 0]
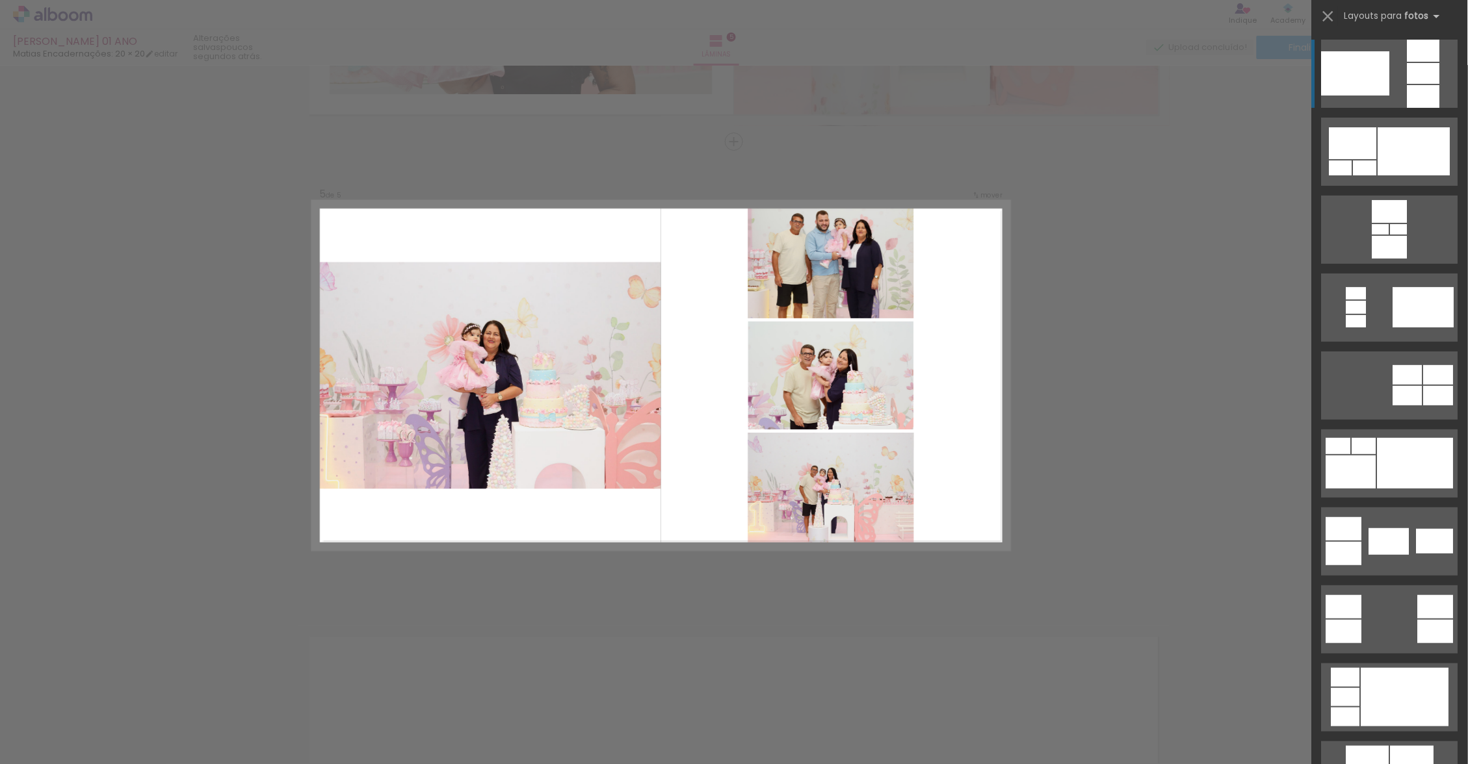
click at [1399, 467] on div at bounding box center [1415, 463] width 76 height 51
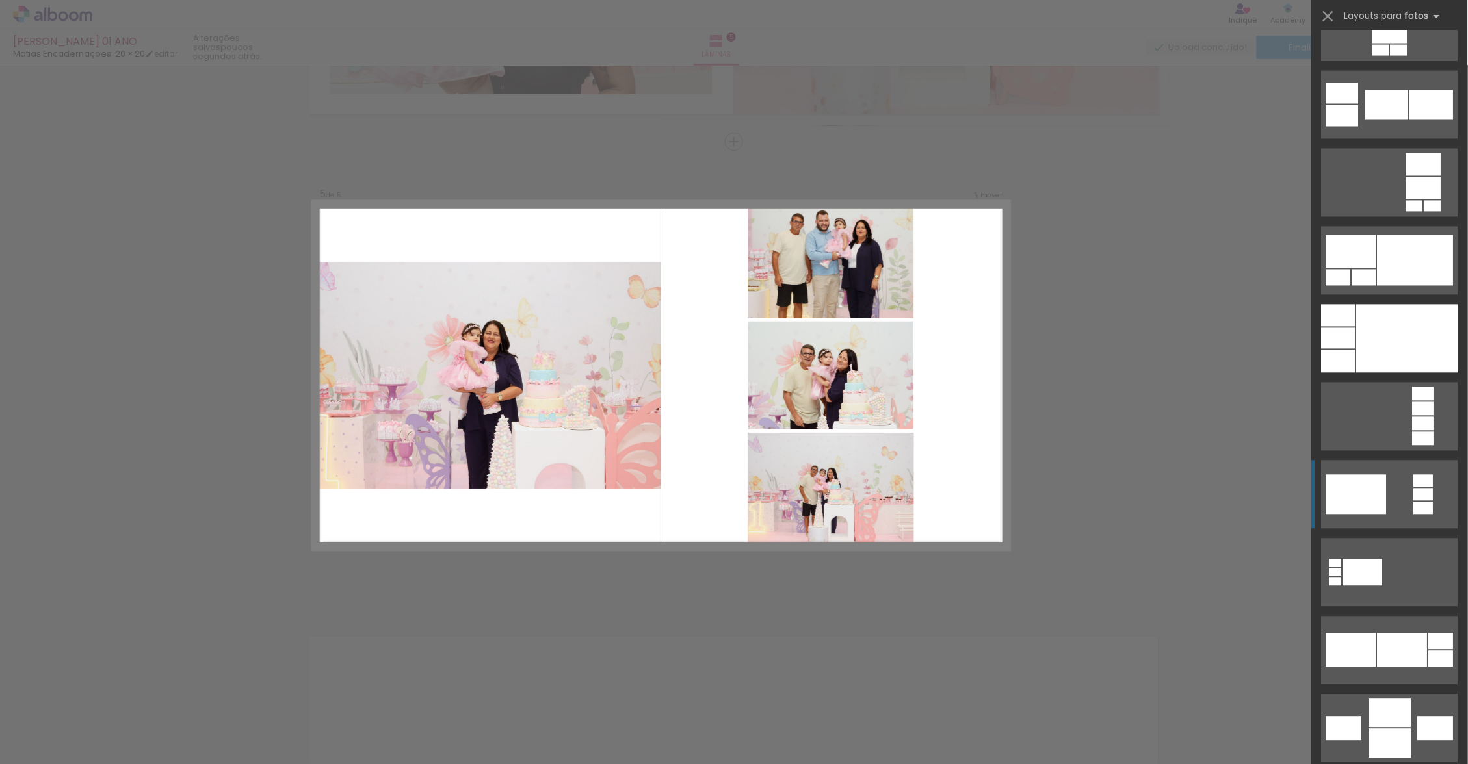
scroll to position [4405, 0]
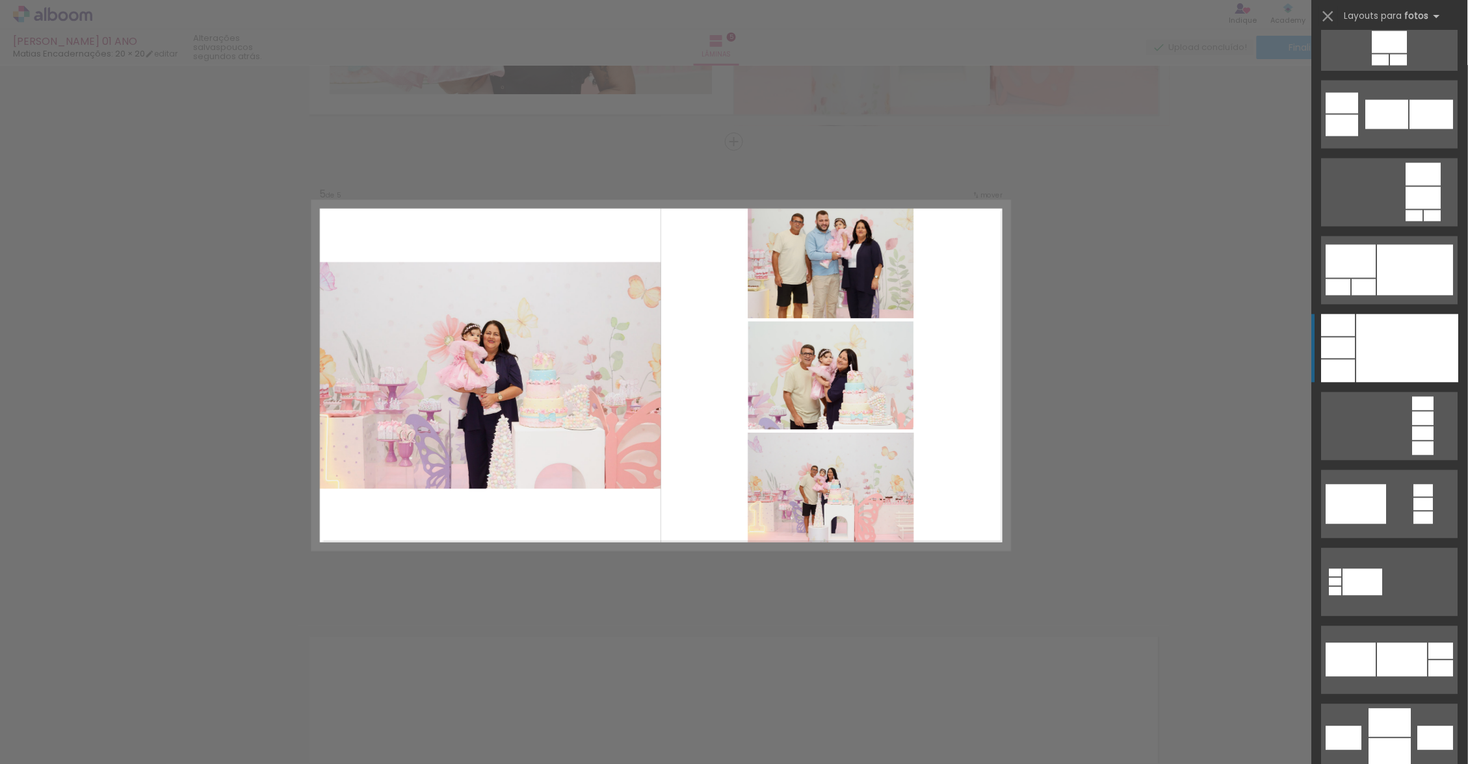
click at [1371, 367] on div at bounding box center [1407, 349] width 102 height 68
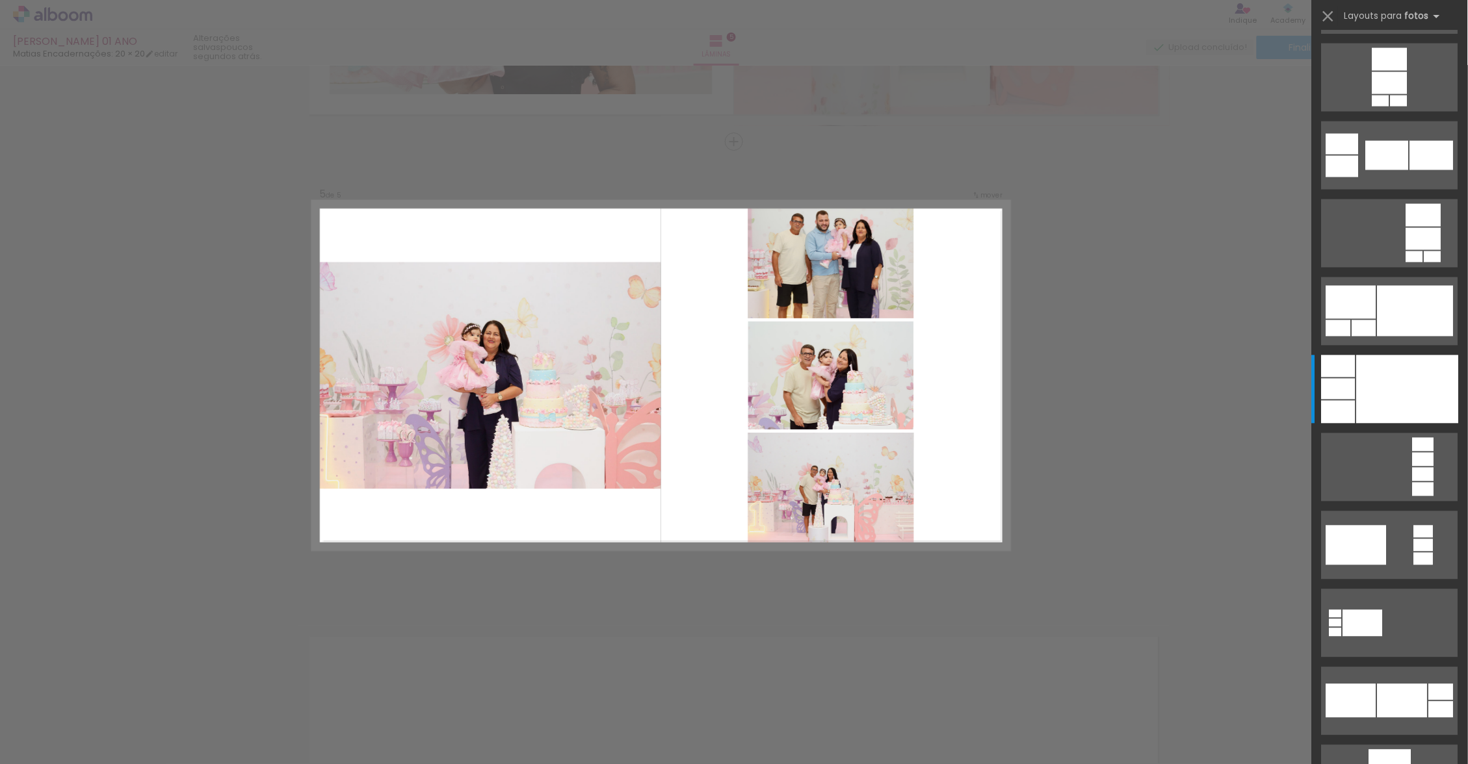
scroll to position [4314, 0]
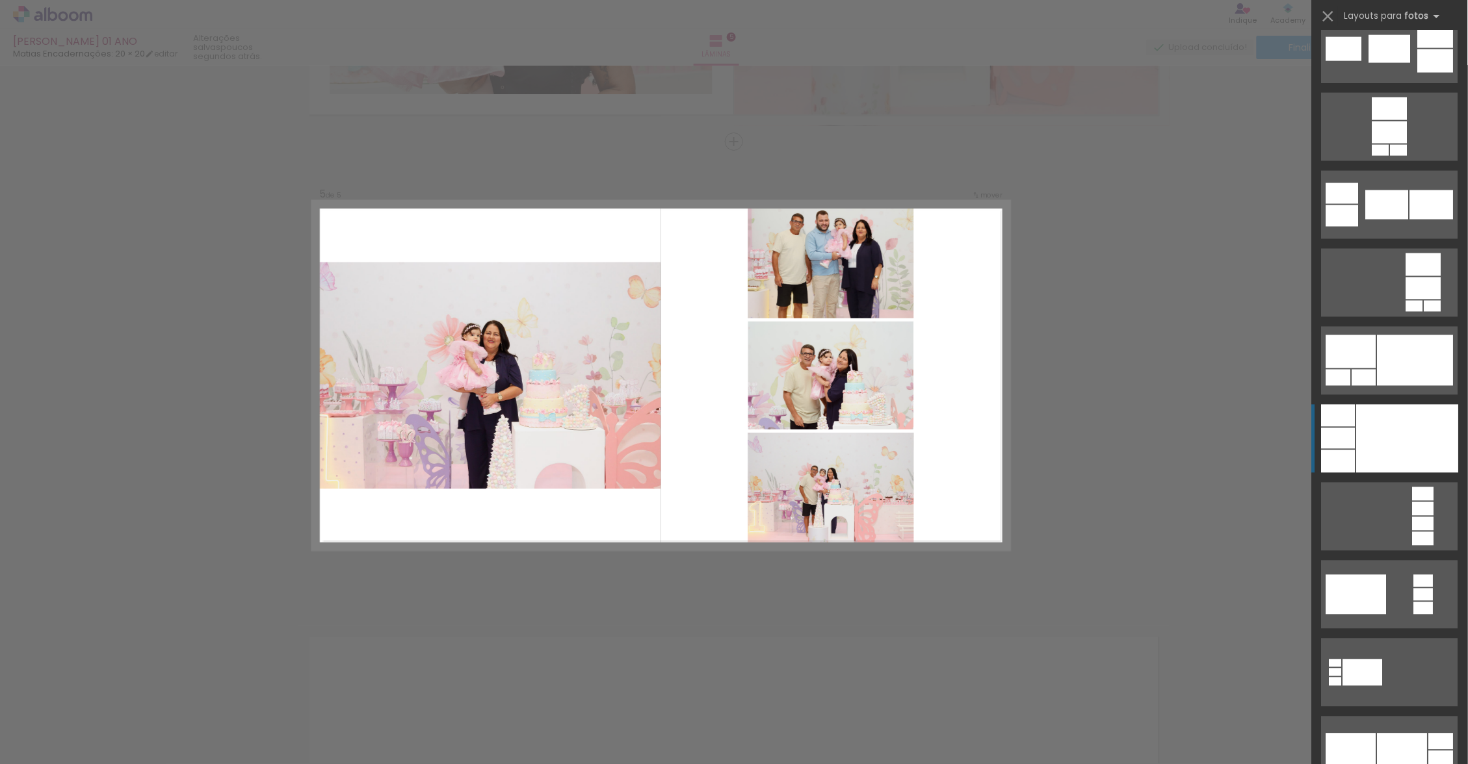
drag, startPoint x: 1367, startPoint y: 375, endPoint x: 1375, endPoint y: 432, distance: 57.7
click at [1375, 432] on div at bounding box center [1407, 439] width 102 height 68
click at [751, 357] on quentale-photo at bounding box center [831, 376] width 166 height 108
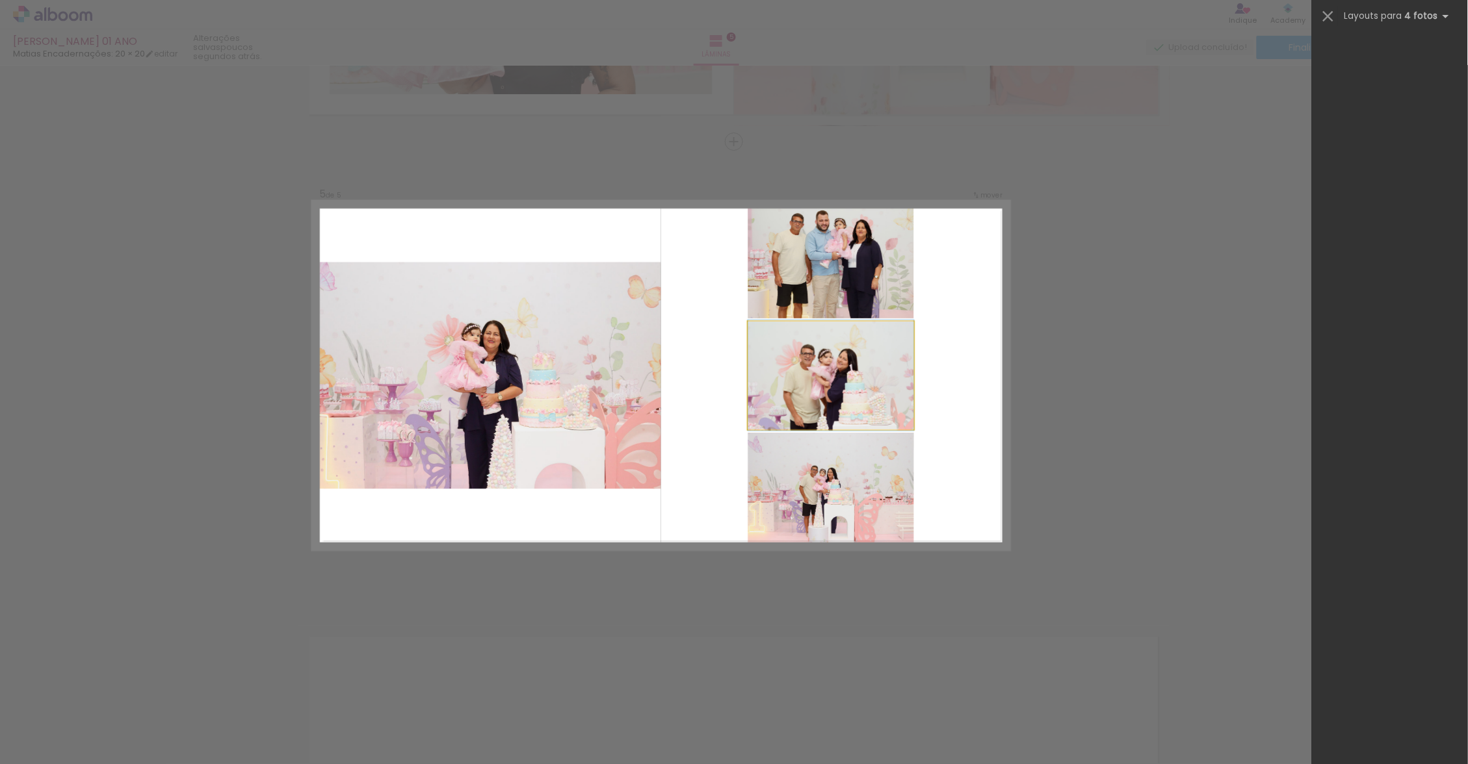
scroll to position [0, 0]
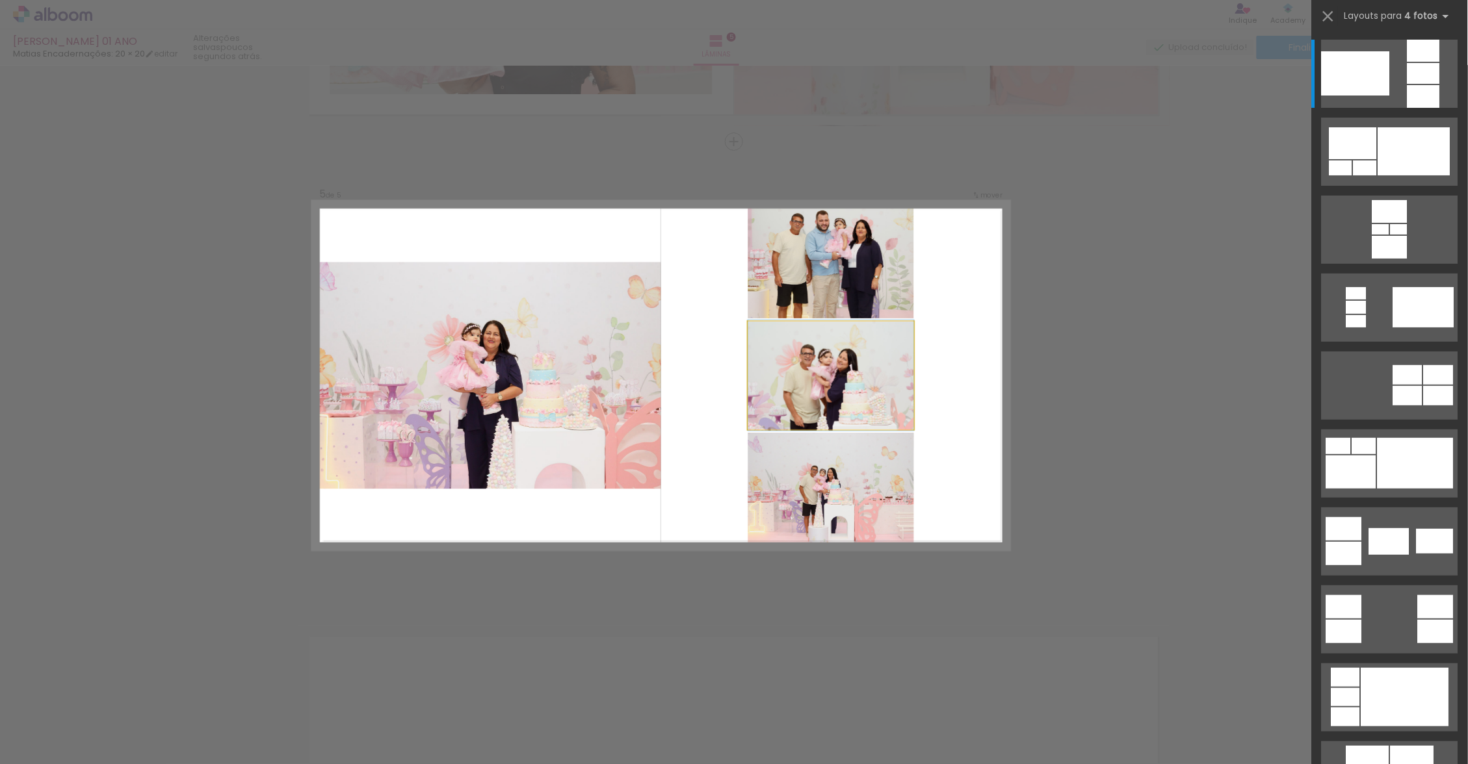
click at [802, 372] on quentale-photo at bounding box center [831, 376] width 166 height 108
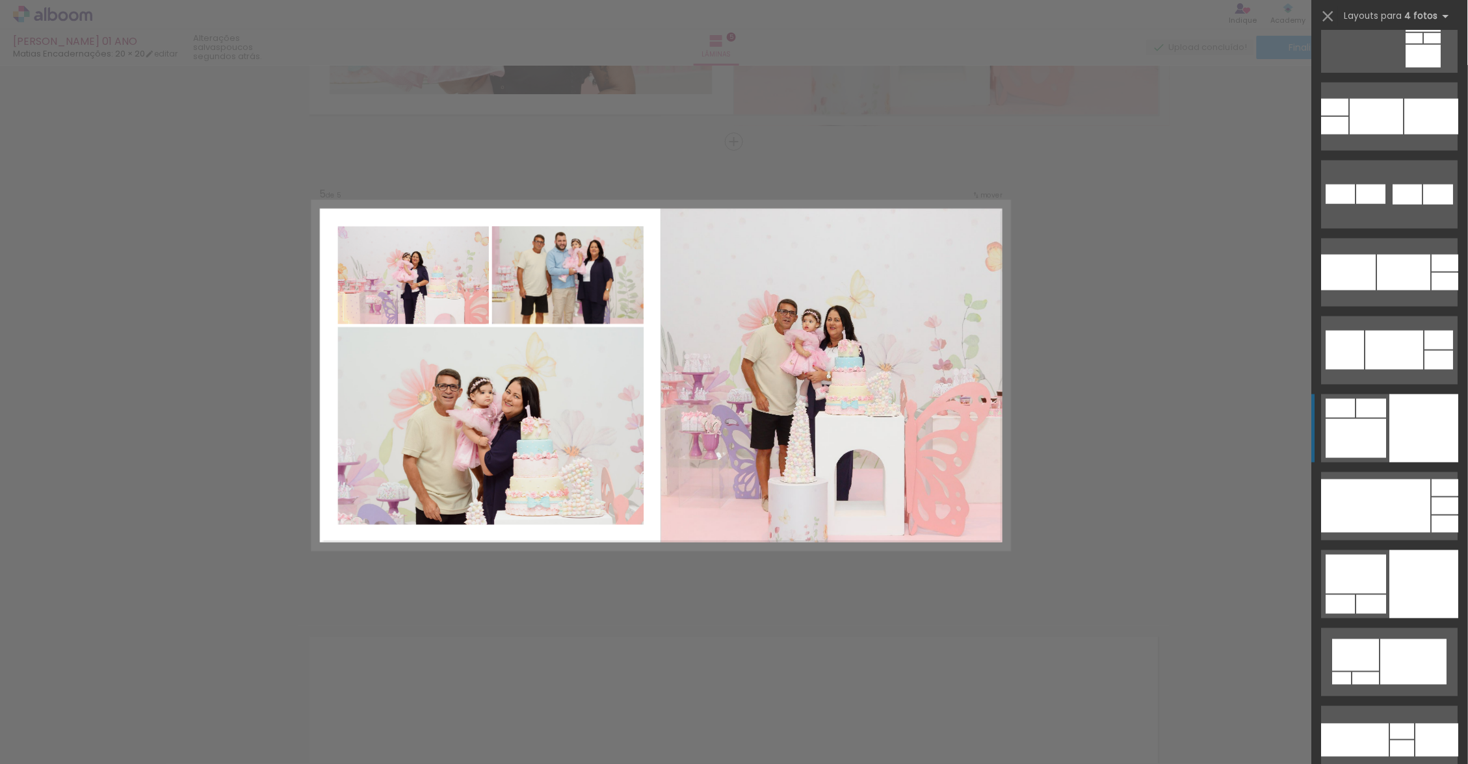
scroll to position [5828, 0]
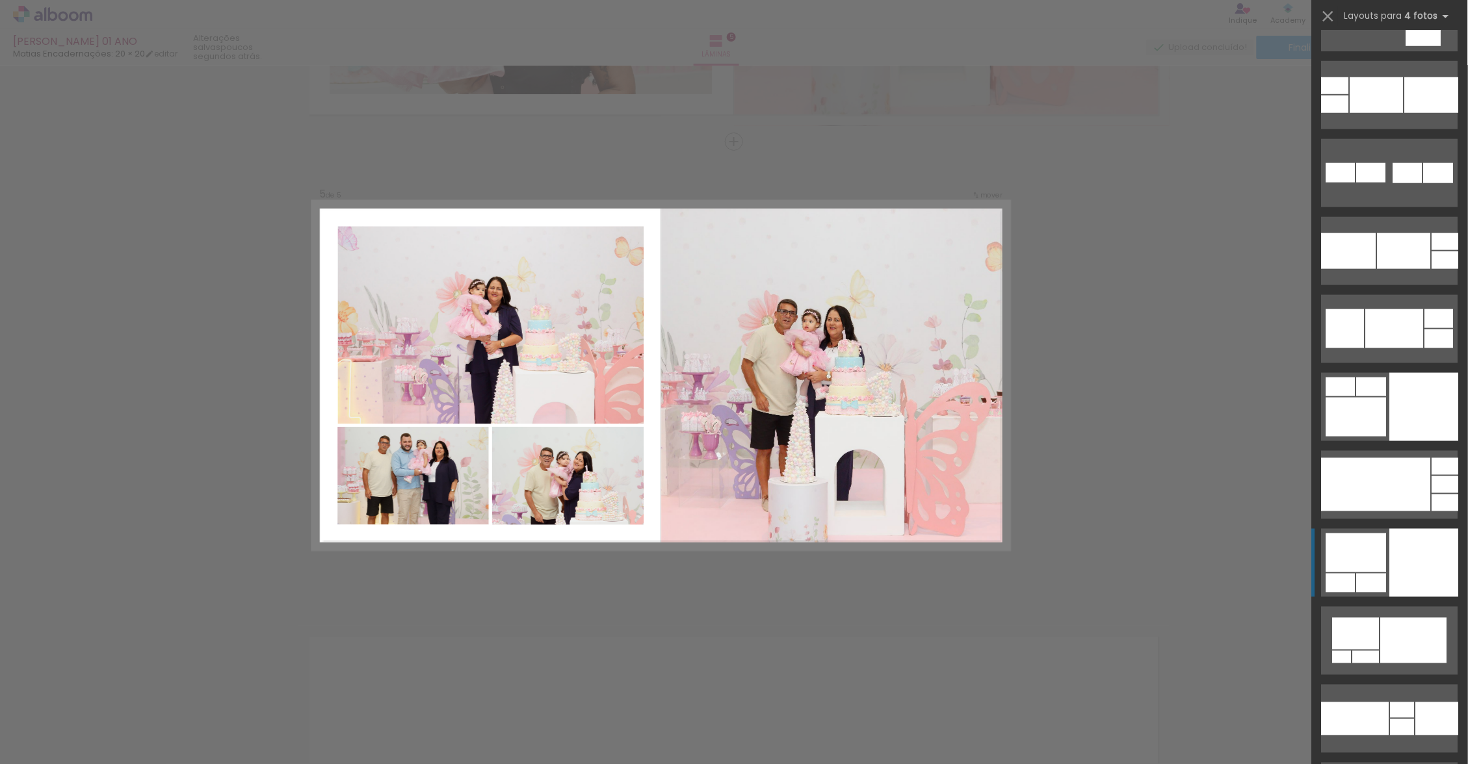
click at [1362, 532] on quentale-layouter at bounding box center [1389, 563] width 136 height 68
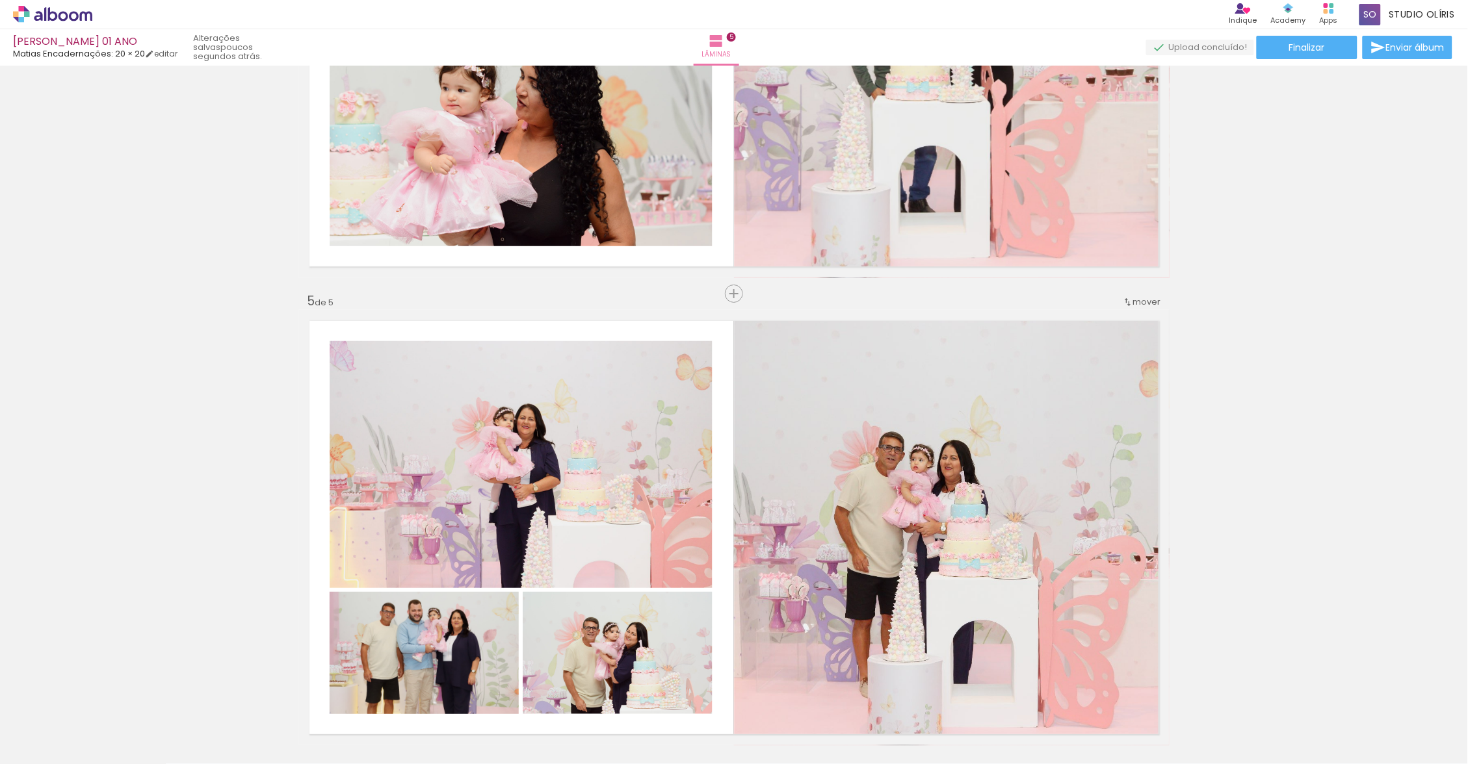
scroll to position [1906, 0]
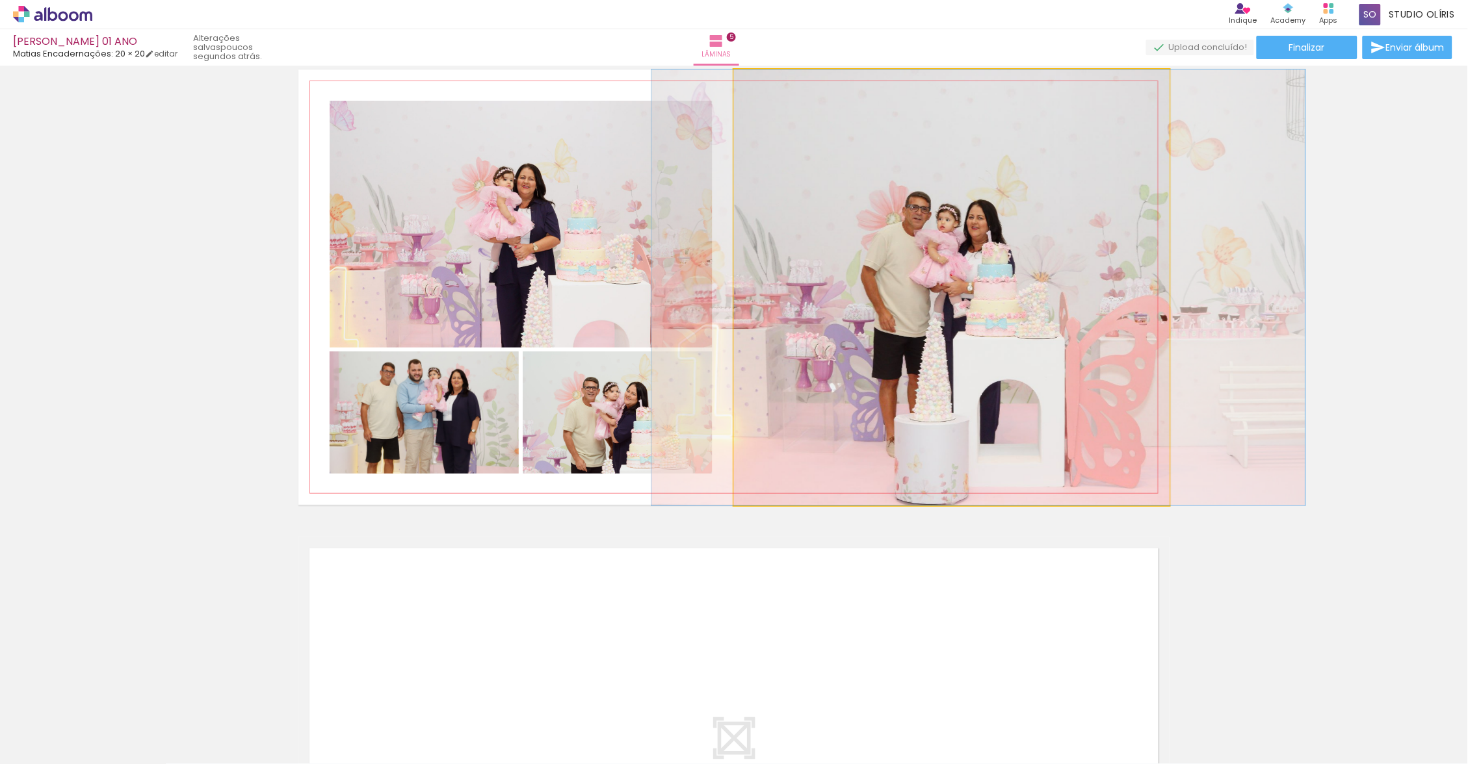
drag, startPoint x: 1362, startPoint y: 532, endPoint x: 934, endPoint y: 293, distance: 490.3
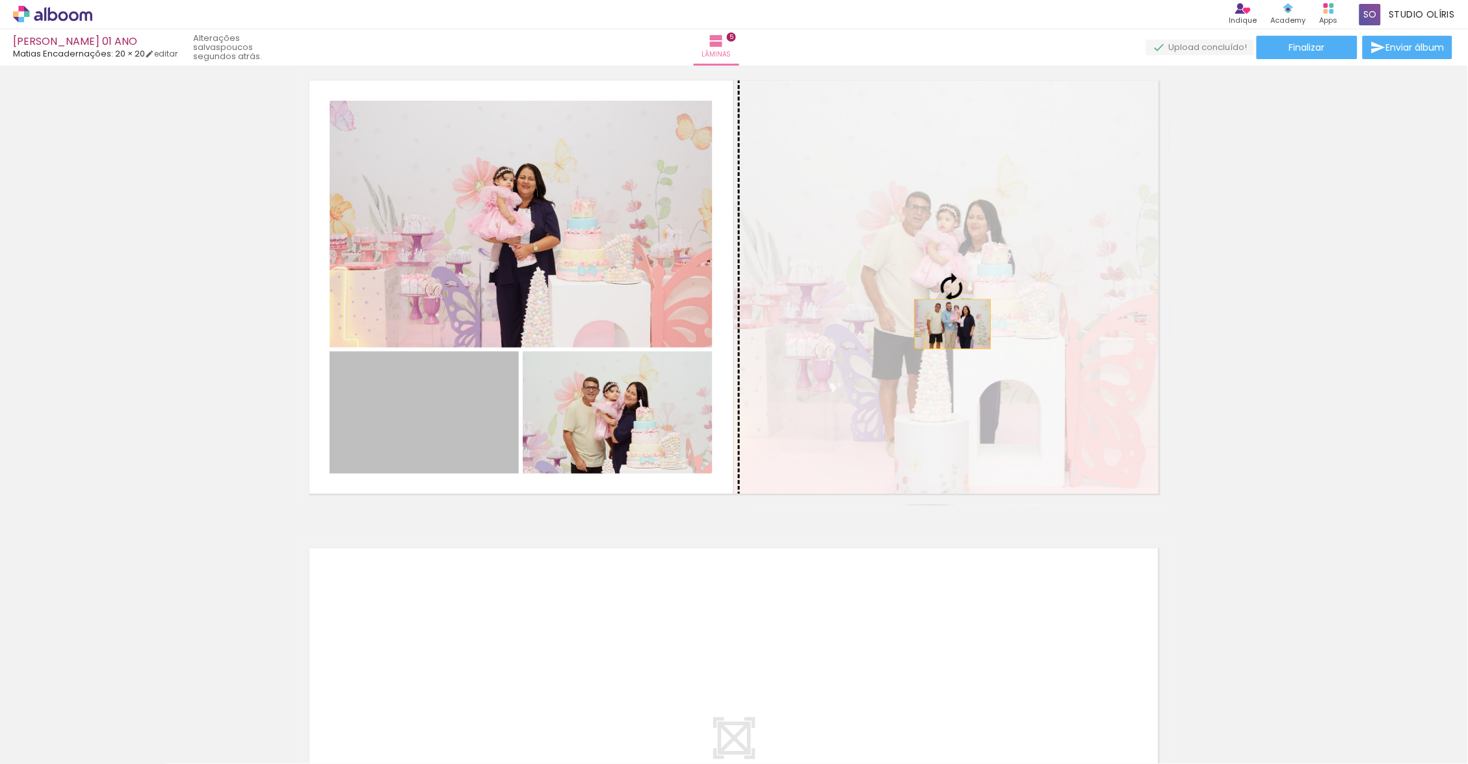
drag, startPoint x: 934, startPoint y: 293, endPoint x: 947, endPoint y: 324, distance: 33.2
click at [0, 0] on slot at bounding box center [0, 0] width 0 height 0
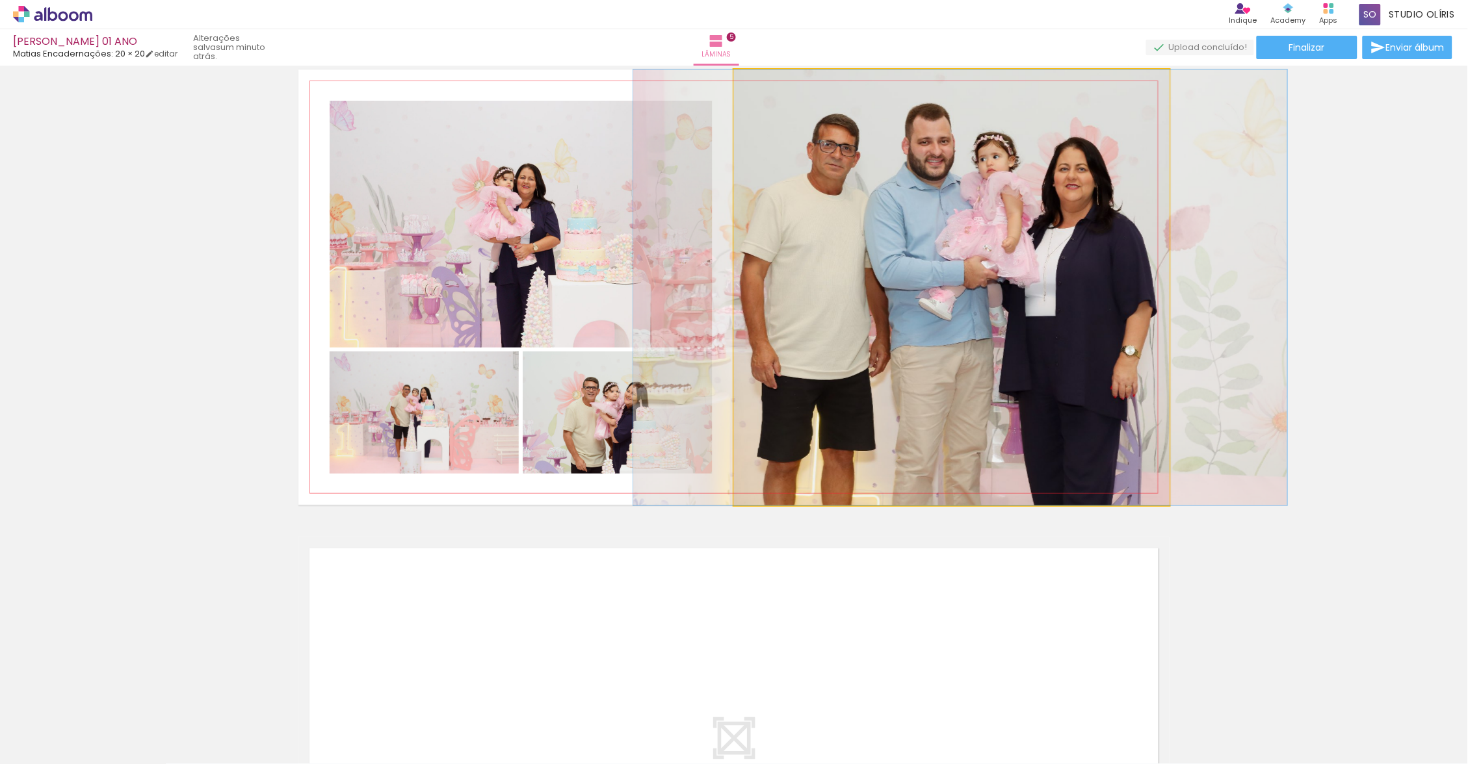
drag, startPoint x: 947, startPoint y: 324, endPoint x: 956, endPoint y: 318, distance: 10.8
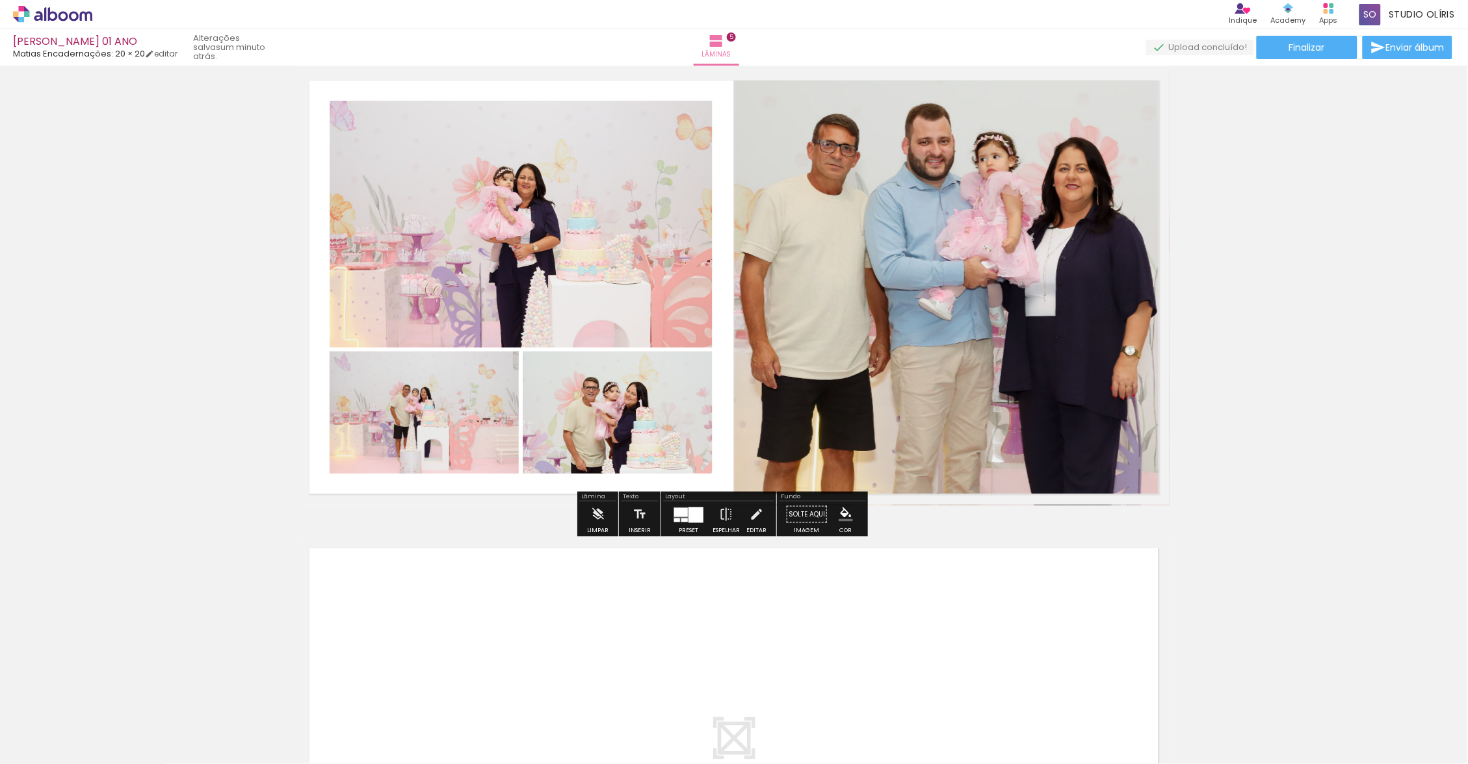
drag, startPoint x: 956, startPoint y: 318, endPoint x: 1219, endPoint y: 320, distance: 263.2
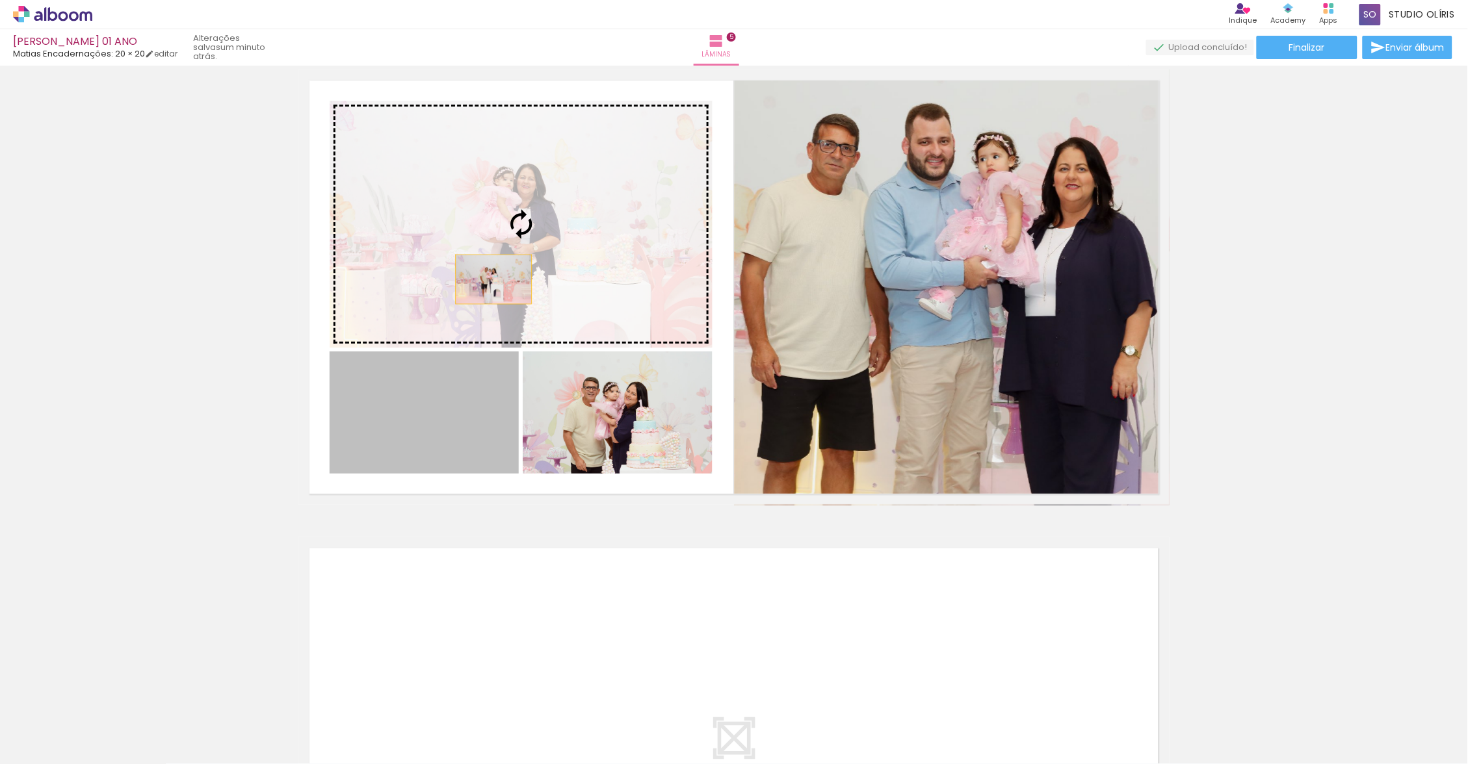
drag, startPoint x: 1219, startPoint y: 320, endPoint x: 488, endPoint y: 279, distance: 732.3
click at [0, 0] on slot at bounding box center [0, 0] width 0 height 0
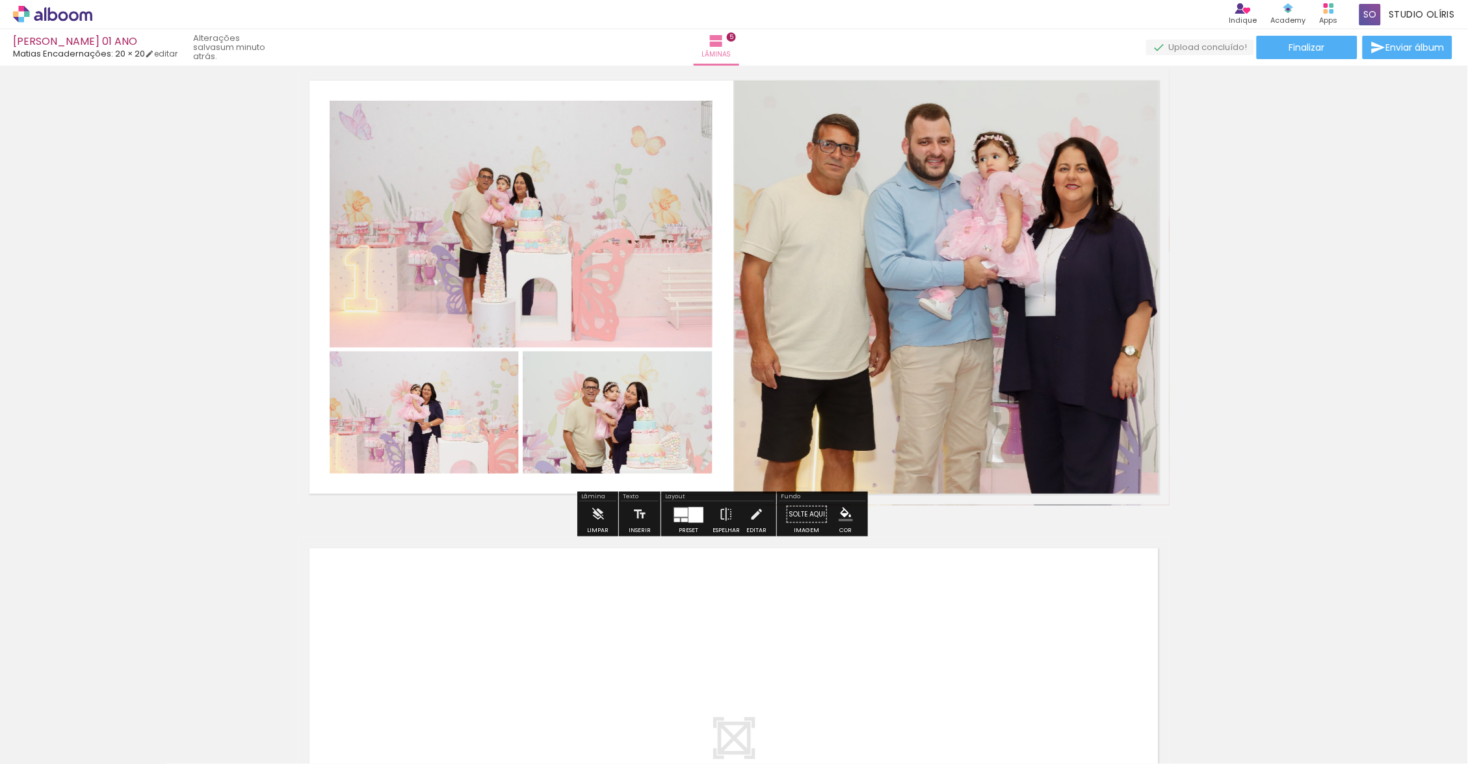
drag, startPoint x: 1234, startPoint y: 279, endPoint x: 327, endPoint y: 21, distance: 942.9
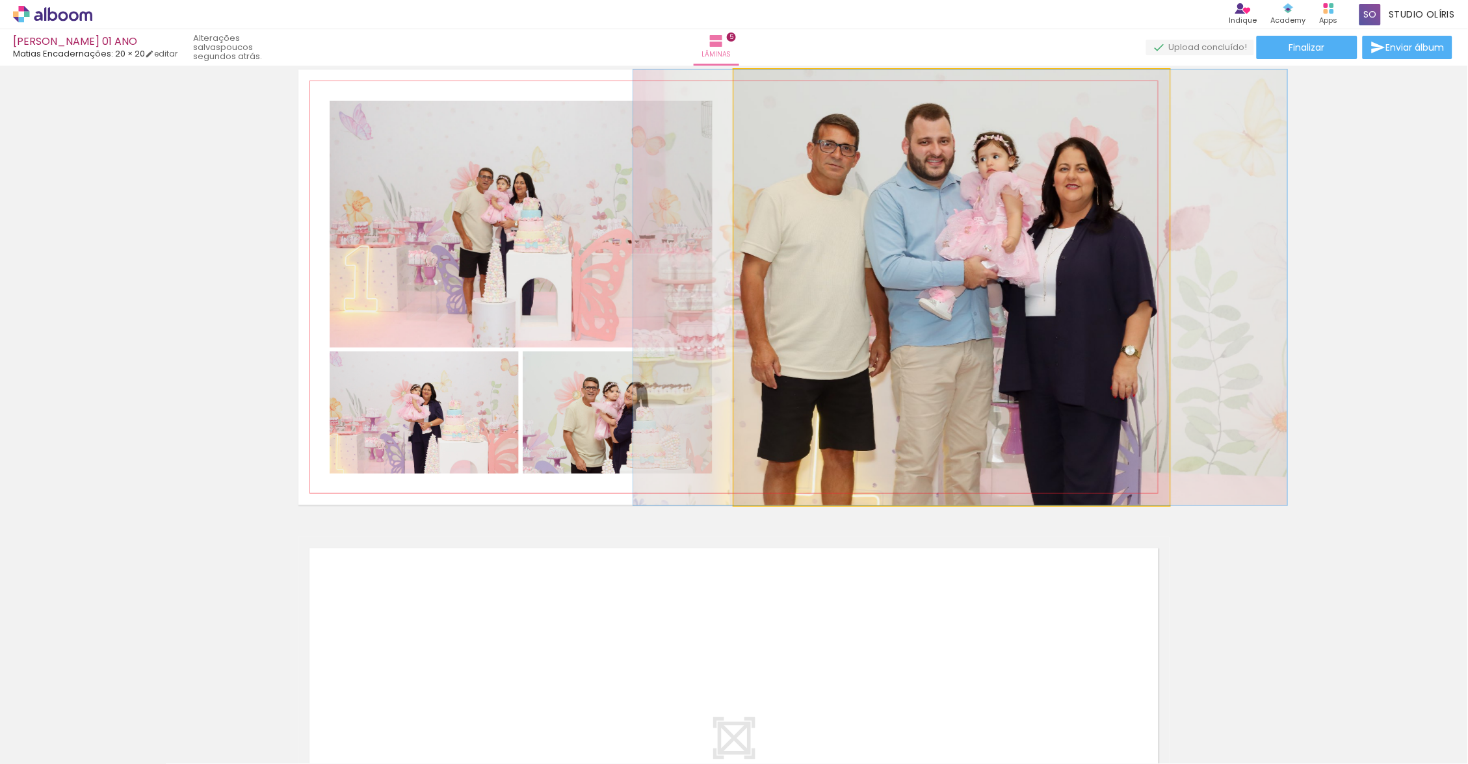
drag, startPoint x: 327, startPoint y: 21, endPoint x: 1117, endPoint y: 314, distance: 842.3
click at [1117, 314] on quentale-photo at bounding box center [951, 288] width 435 height 436
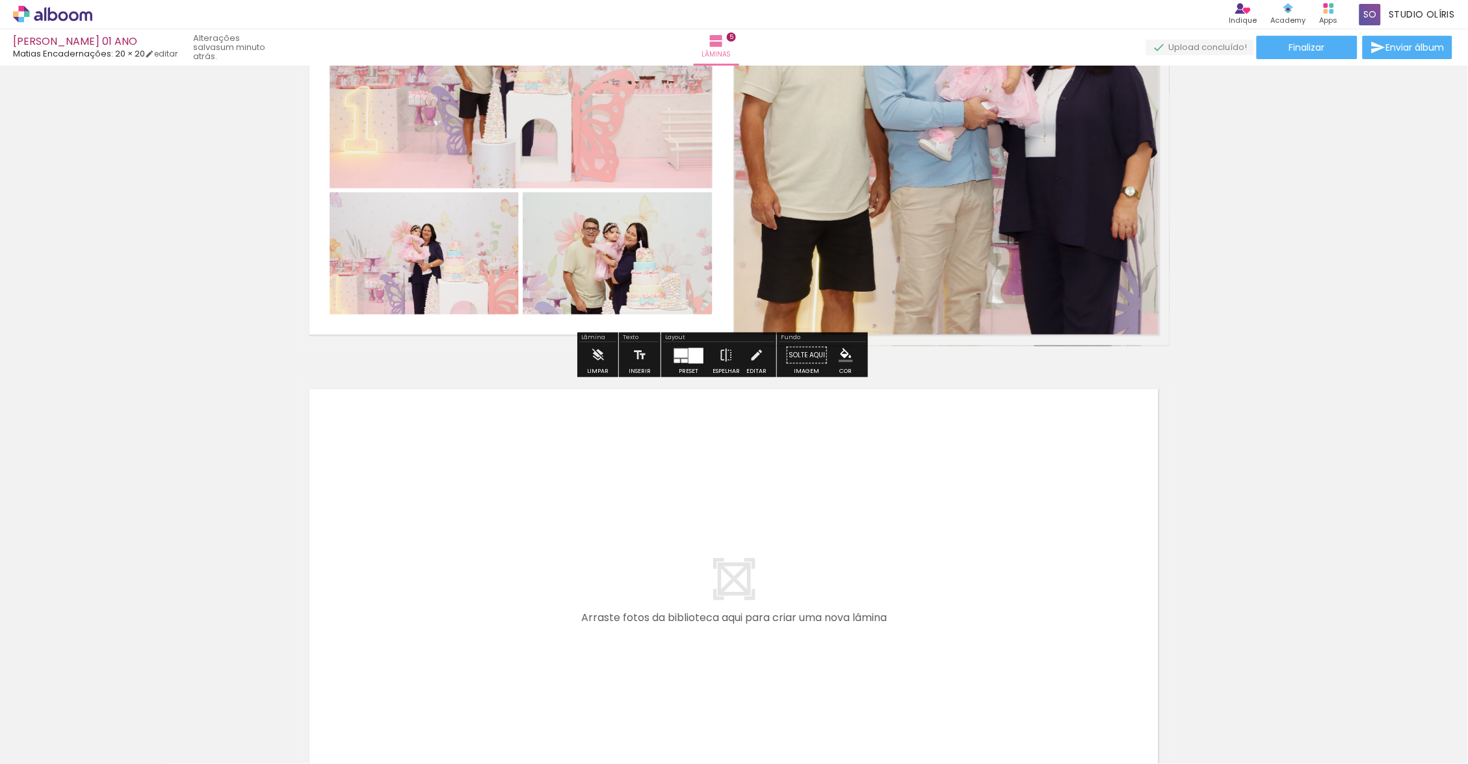
scroll to position [2136, 0]
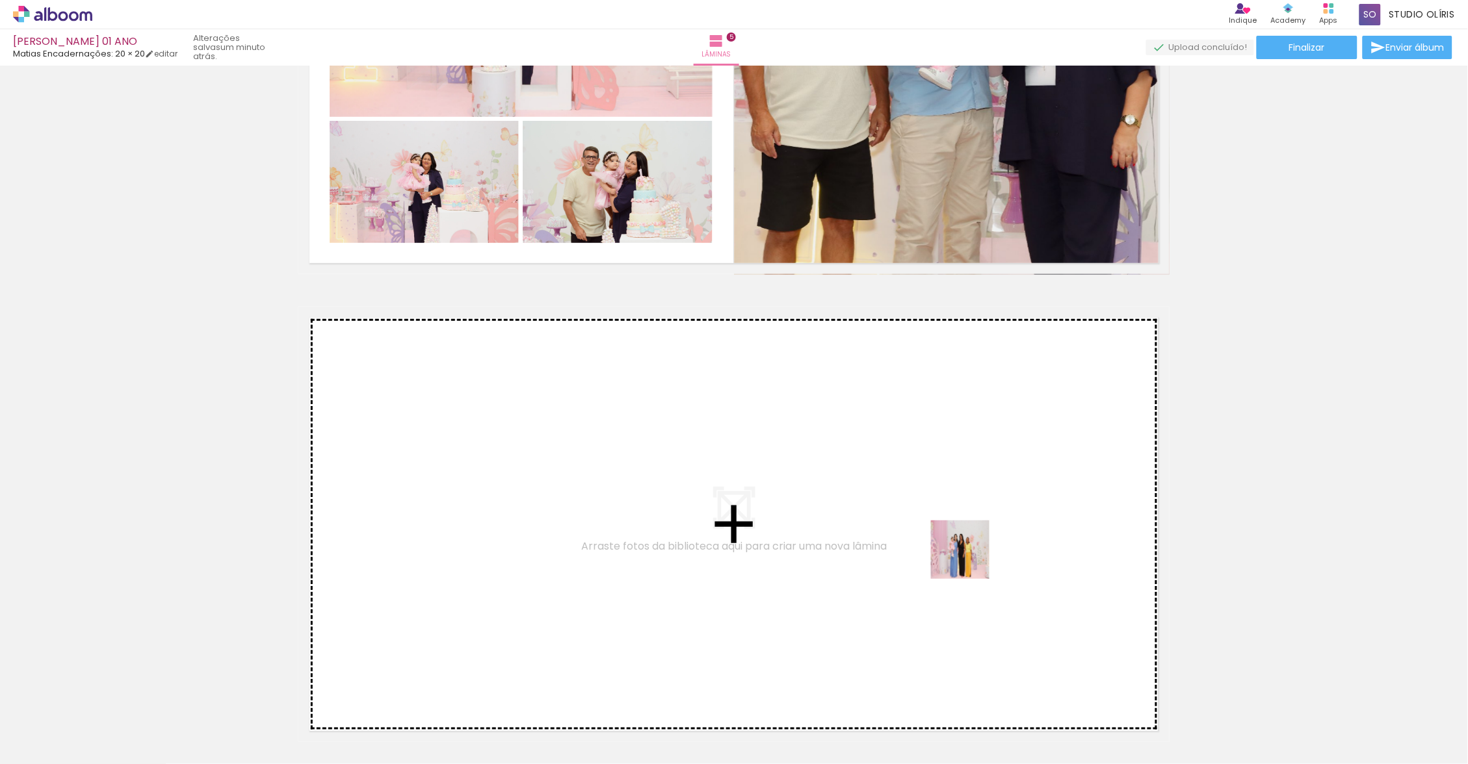
drag, startPoint x: 1069, startPoint y: 727, endPoint x: 966, endPoint y: 552, distance: 203.0
click at [966, 552] on quentale-workspace at bounding box center [734, 382] width 1468 height 764
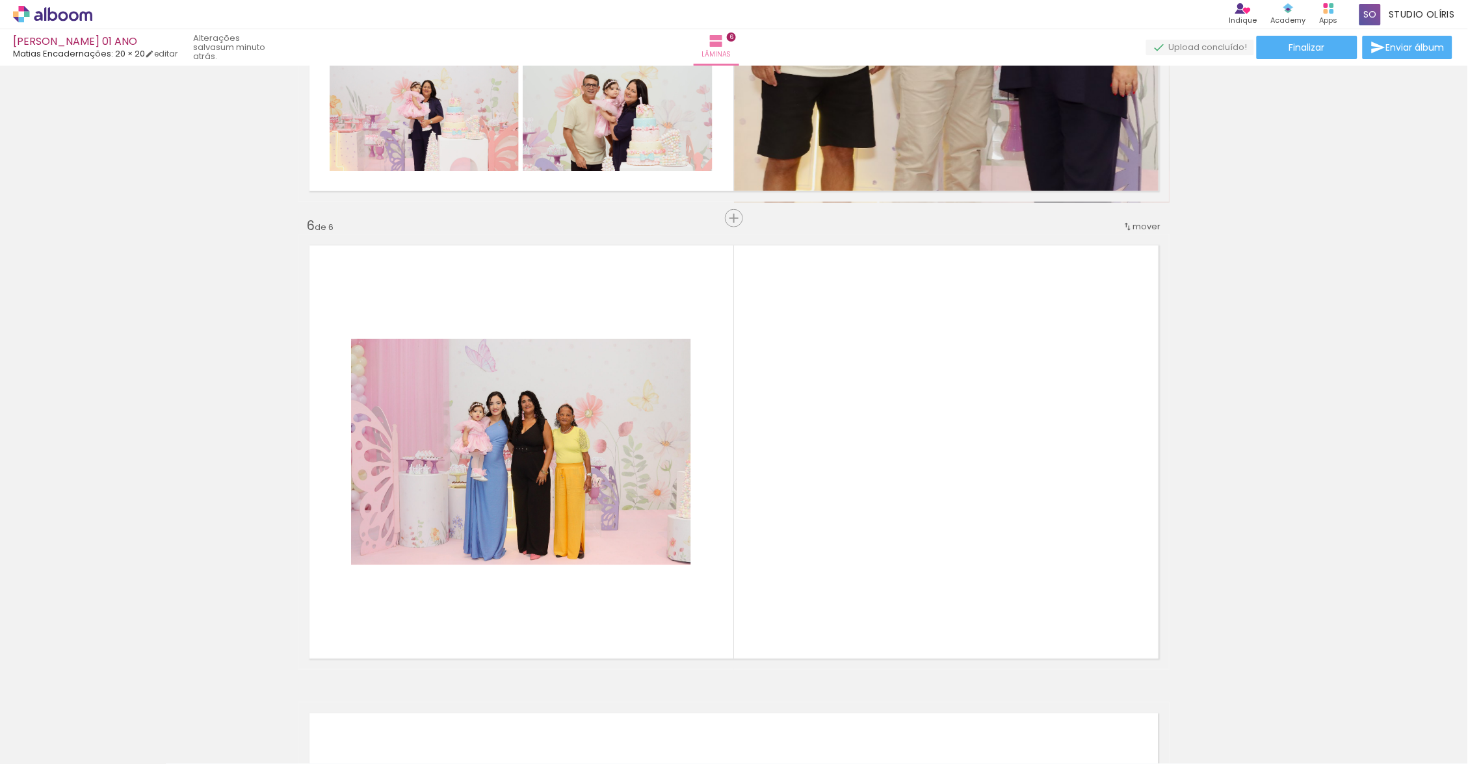
scroll to position [2285, 0]
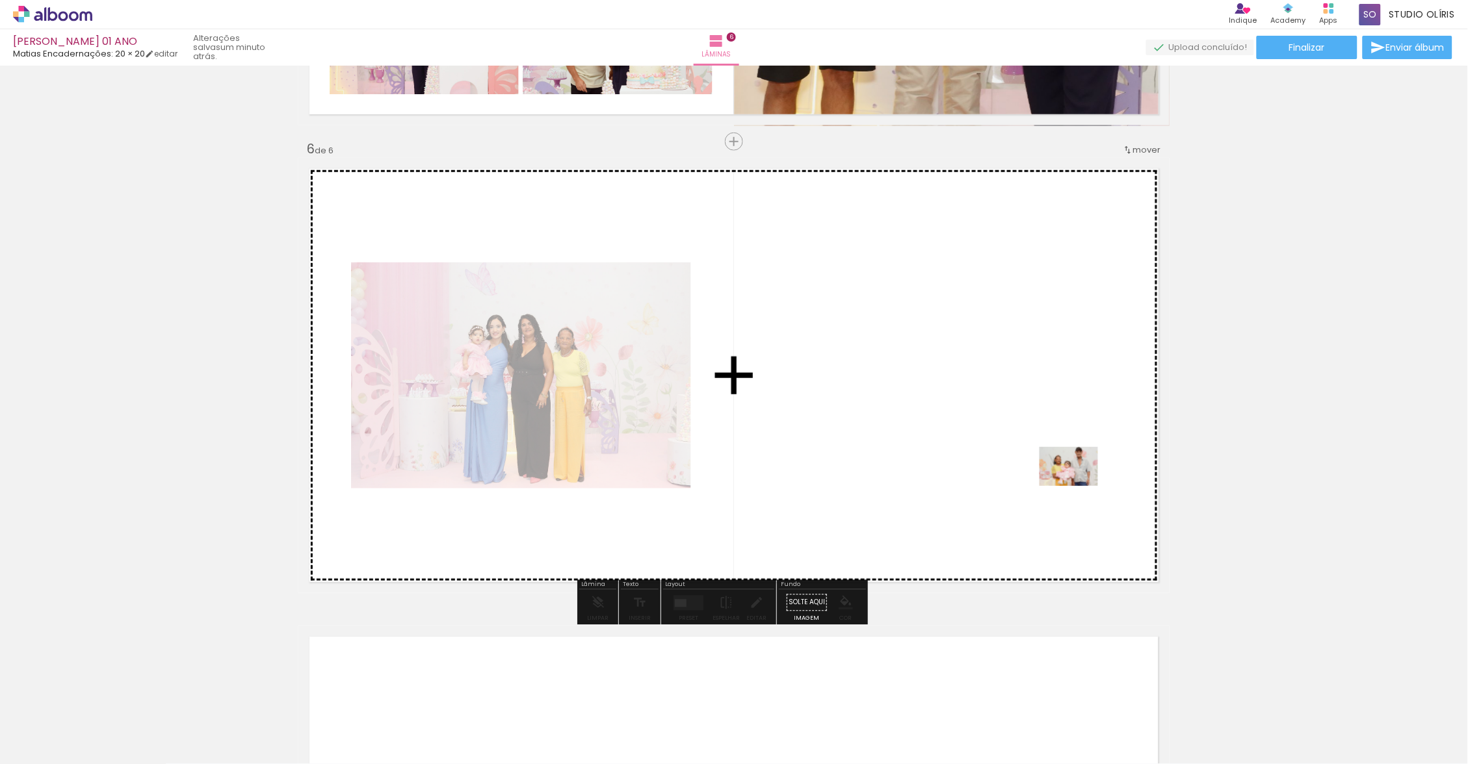
drag, startPoint x: 1328, startPoint y: 639, endPoint x: 1078, endPoint y: 486, distance: 292.6
click at [1078, 486] on quentale-workspace at bounding box center [734, 382] width 1468 height 764
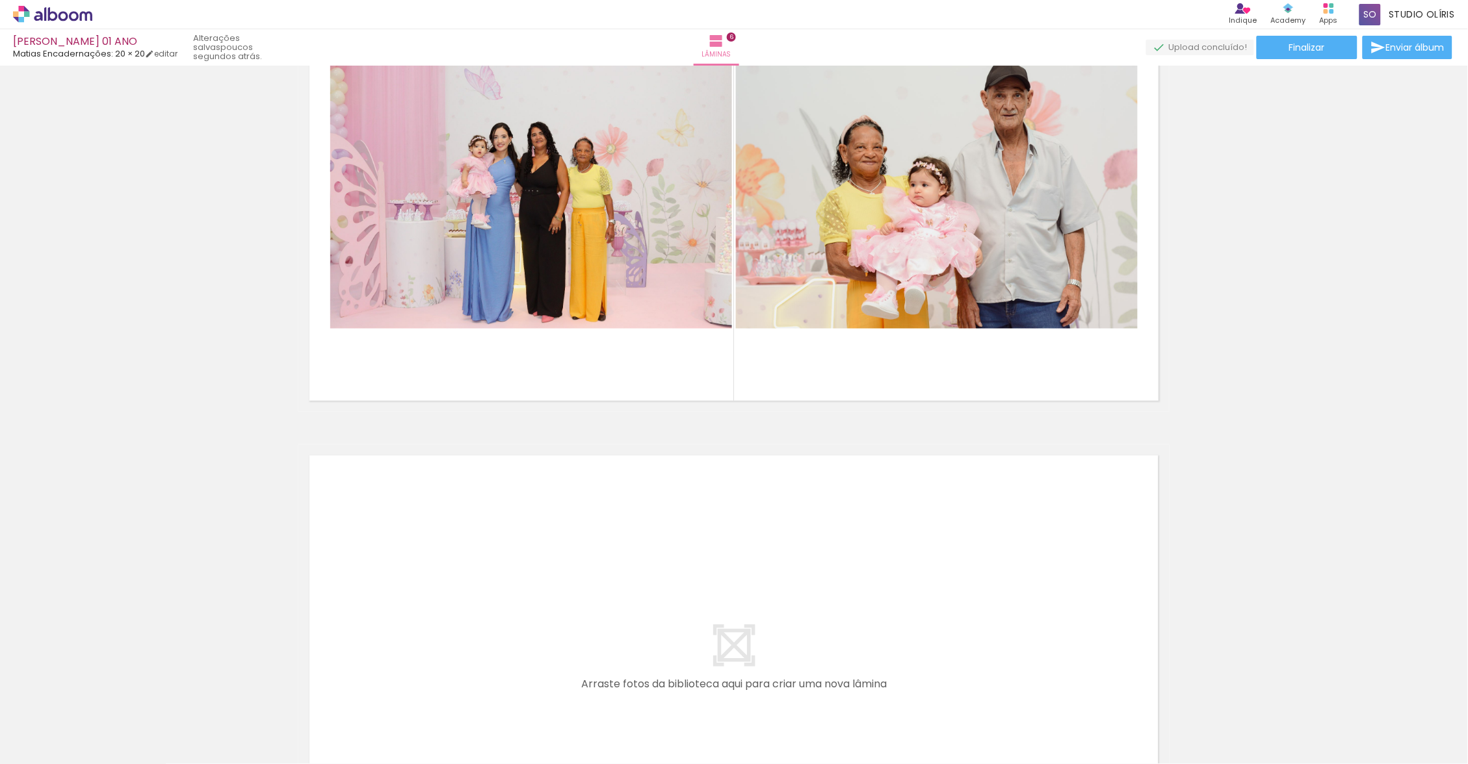
scroll to position [2709, 0]
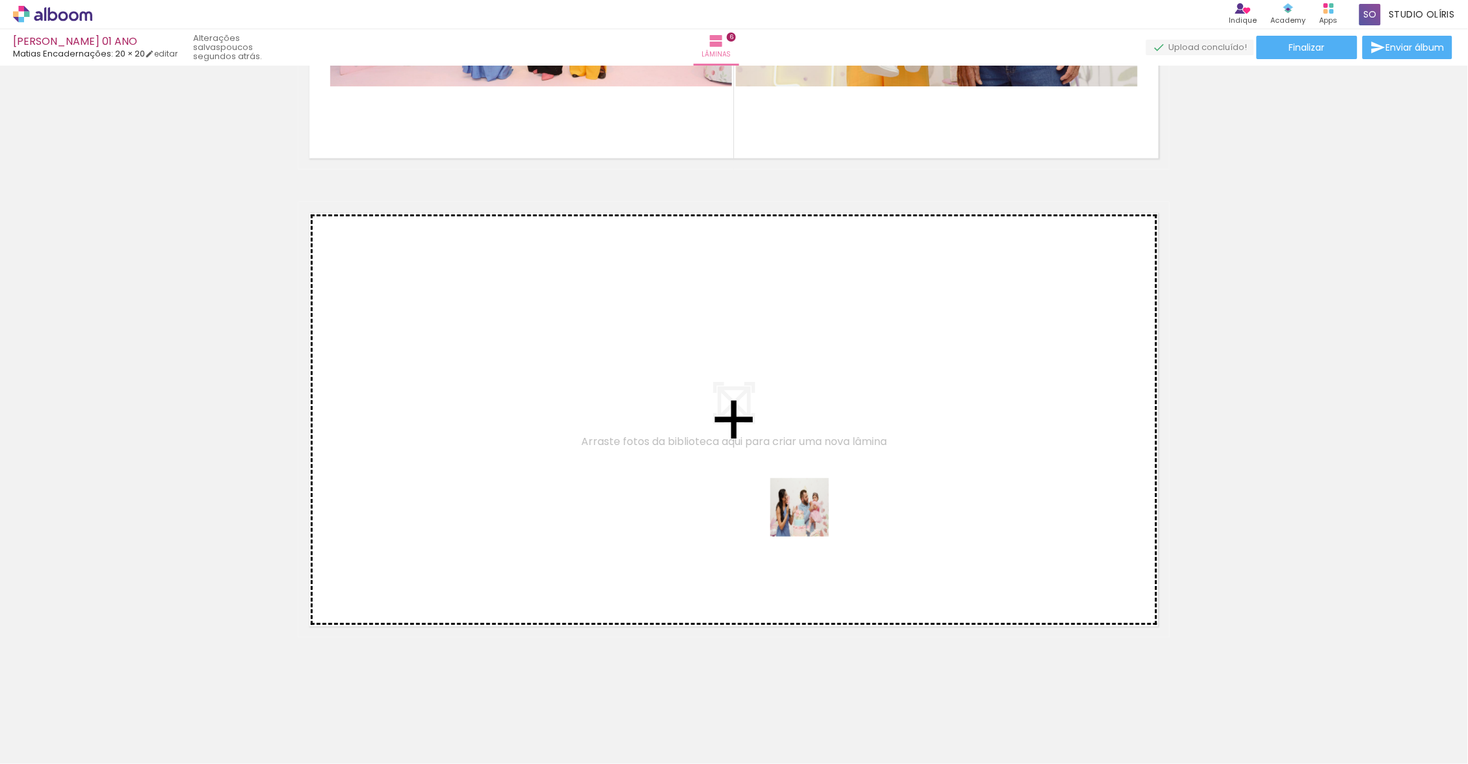
drag, startPoint x: 1174, startPoint y: 760, endPoint x: 801, endPoint y: 448, distance: 486.8
click at [801, 448] on quentale-workspace at bounding box center [734, 382] width 1468 height 764
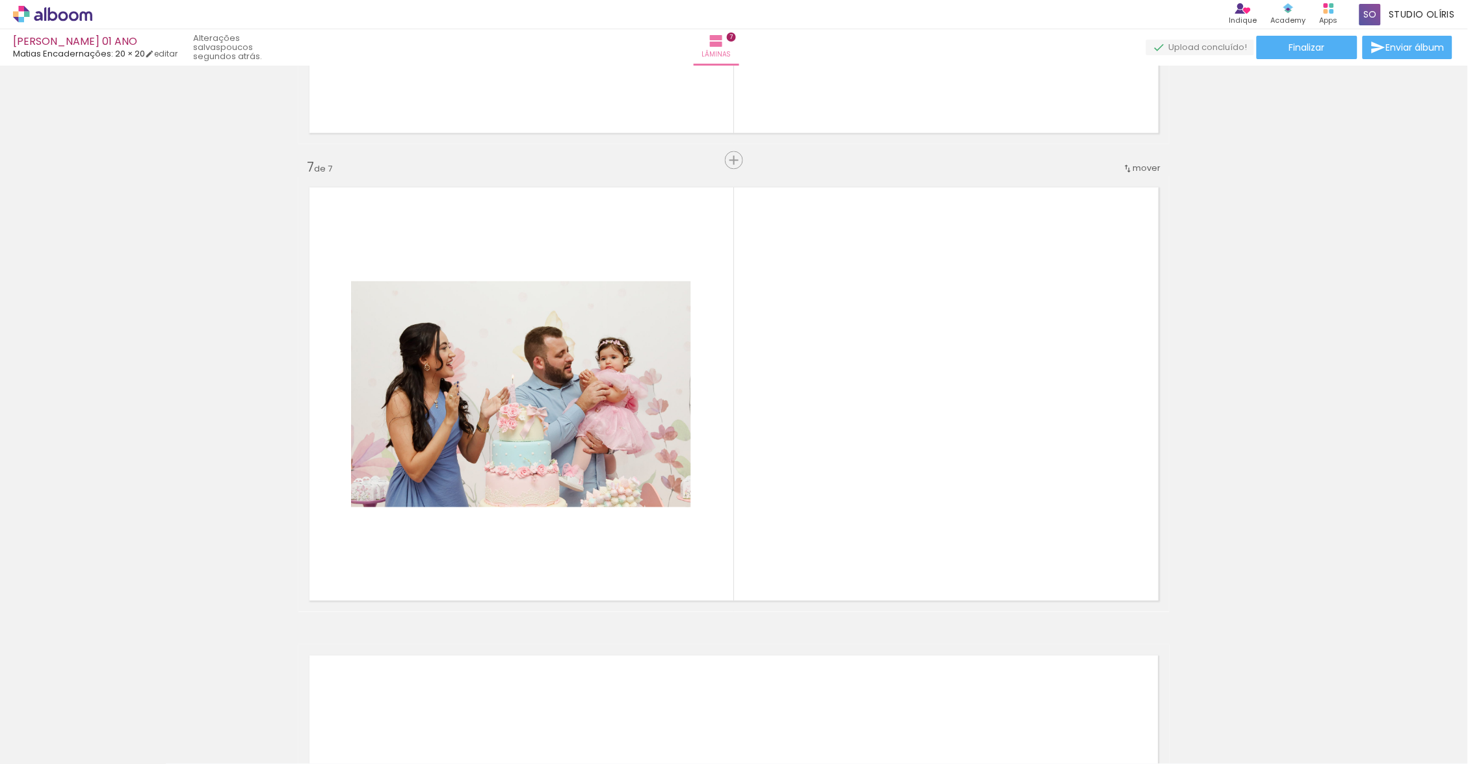
scroll to position [2753, 0]
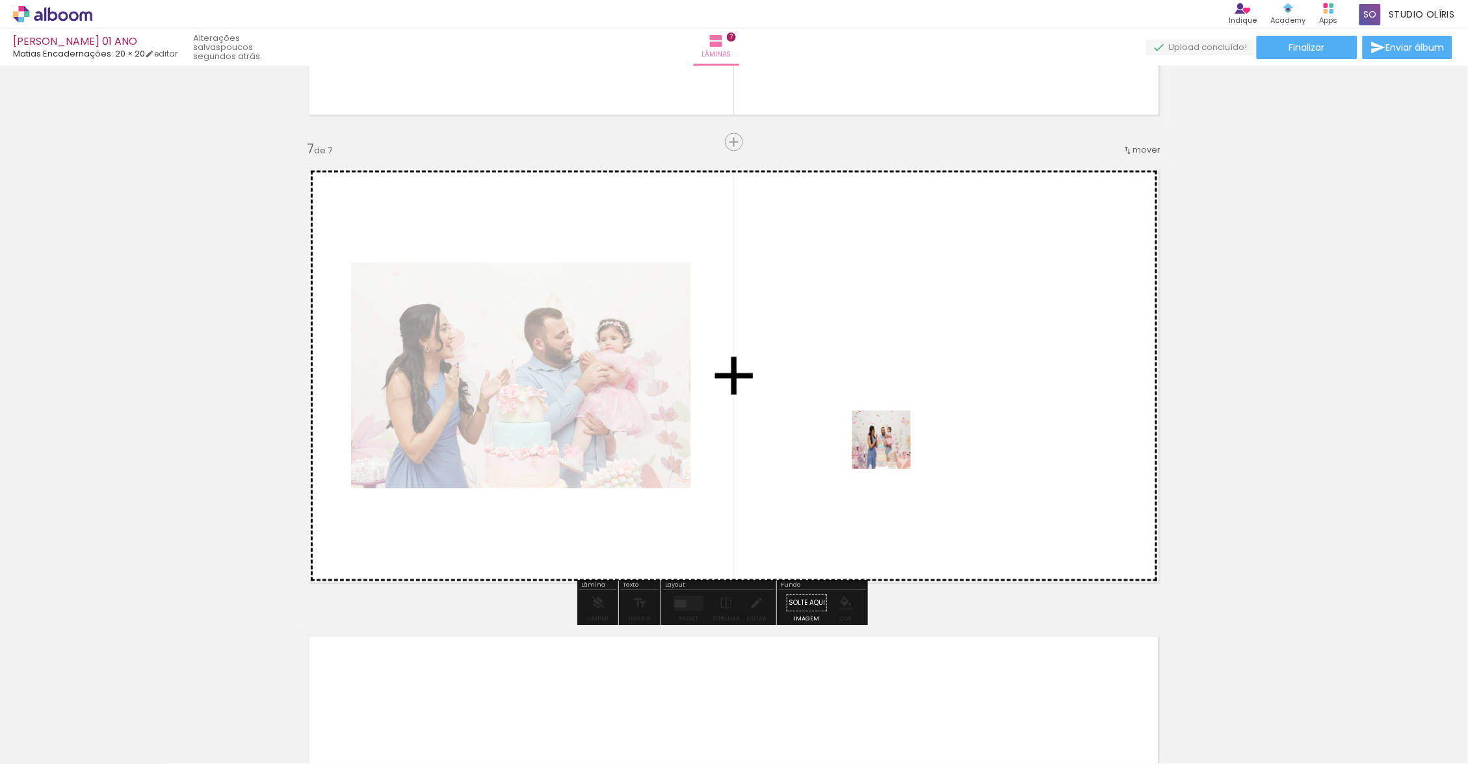
drag, startPoint x: 891, startPoint y: 450, endPoint x: 890, endPoint y: 350, distance: 100.1
click at [890, 350] on quentale-workspace at bounding box center [734, 382] width 1468 height 764
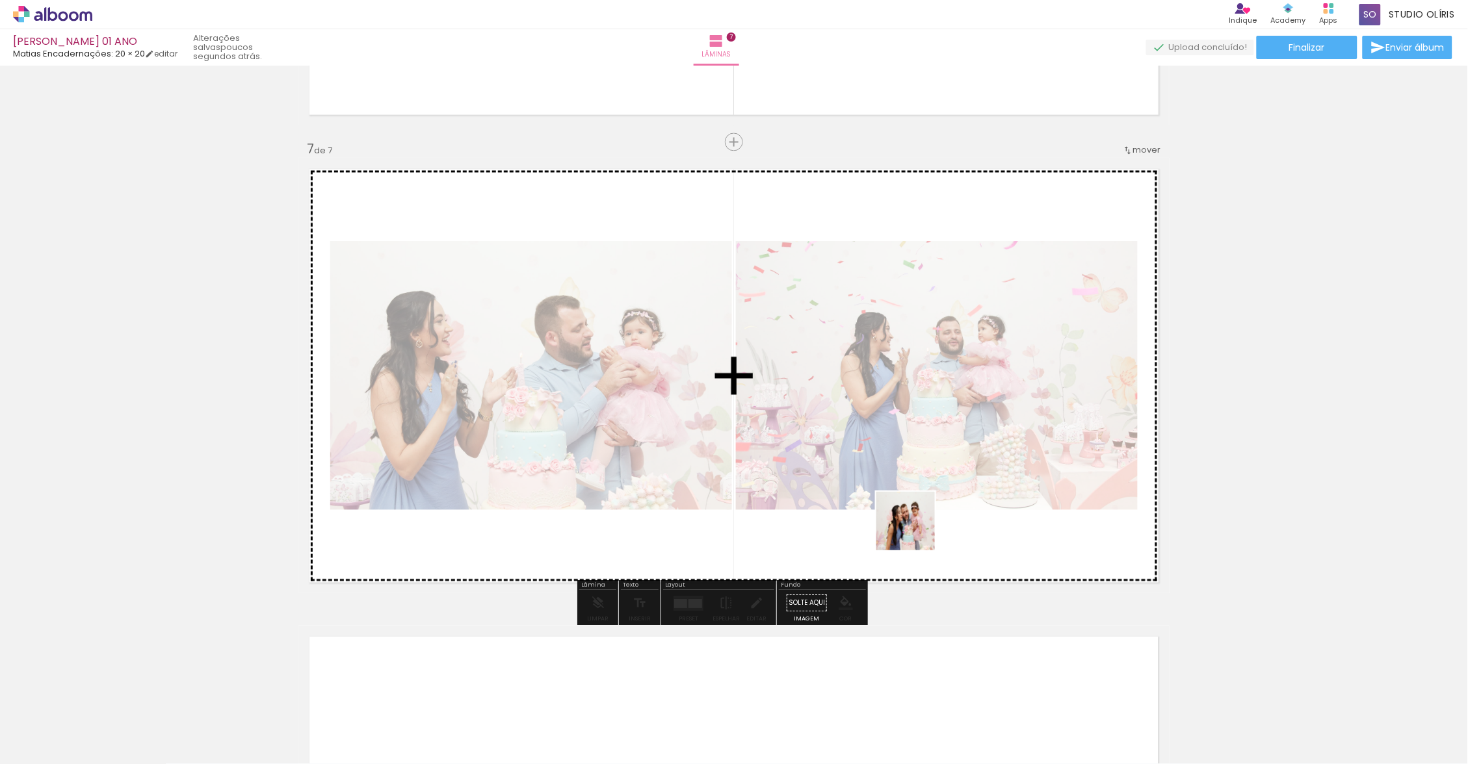
drag, startPoint x: 890, startPoint y: 350, endPoint x: 898, endPoint y: 388, distance: 39.3
click at [898, 388] on quentale-workspace at bounding box center [734, 382] width 1468 height 764
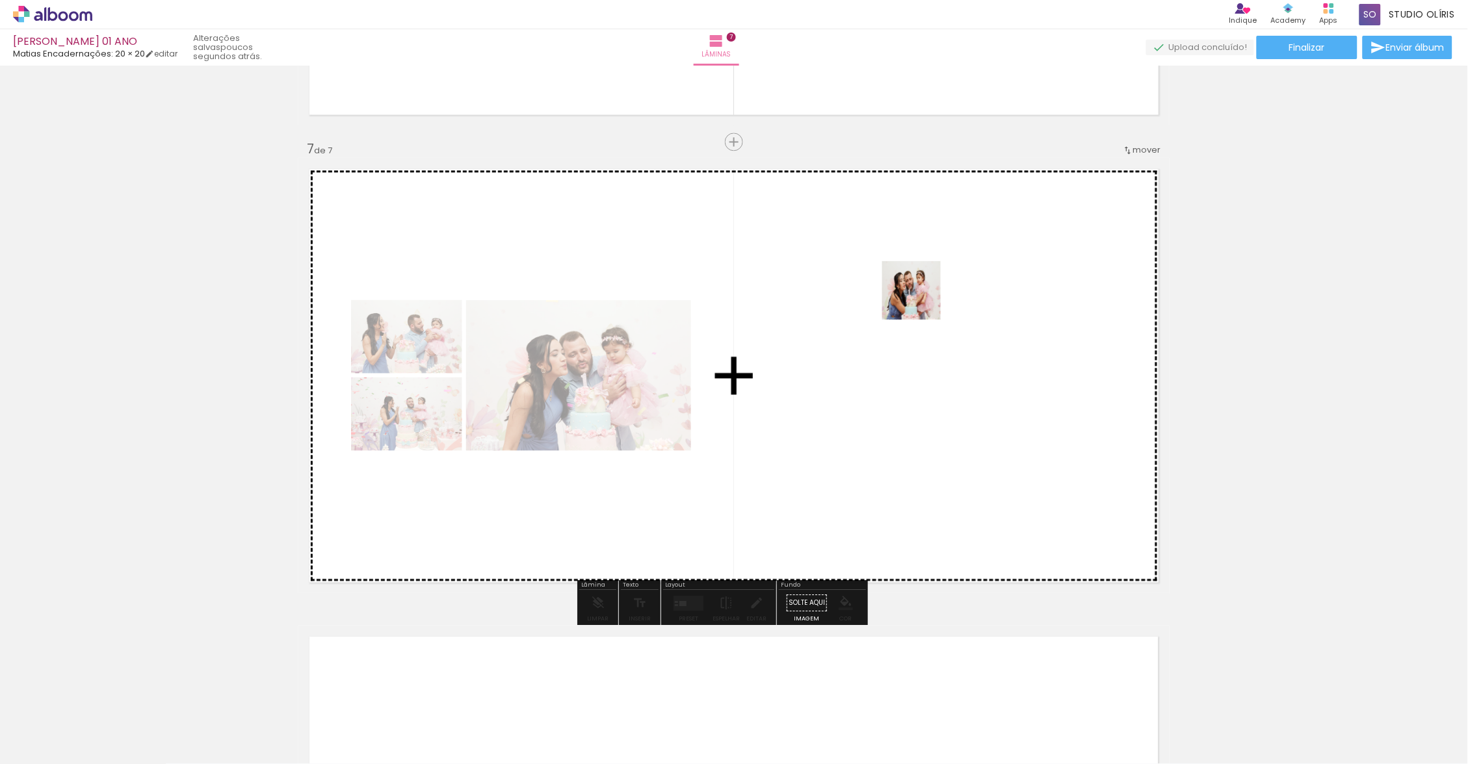
drag, startPoint x: 898, startPoint y: 388, endPoint x: 921, endPoint y: 300, distance: 90.6
click at [921, 300] on quentale-workspace at bounding box center [734, 382] width 1468 height 764
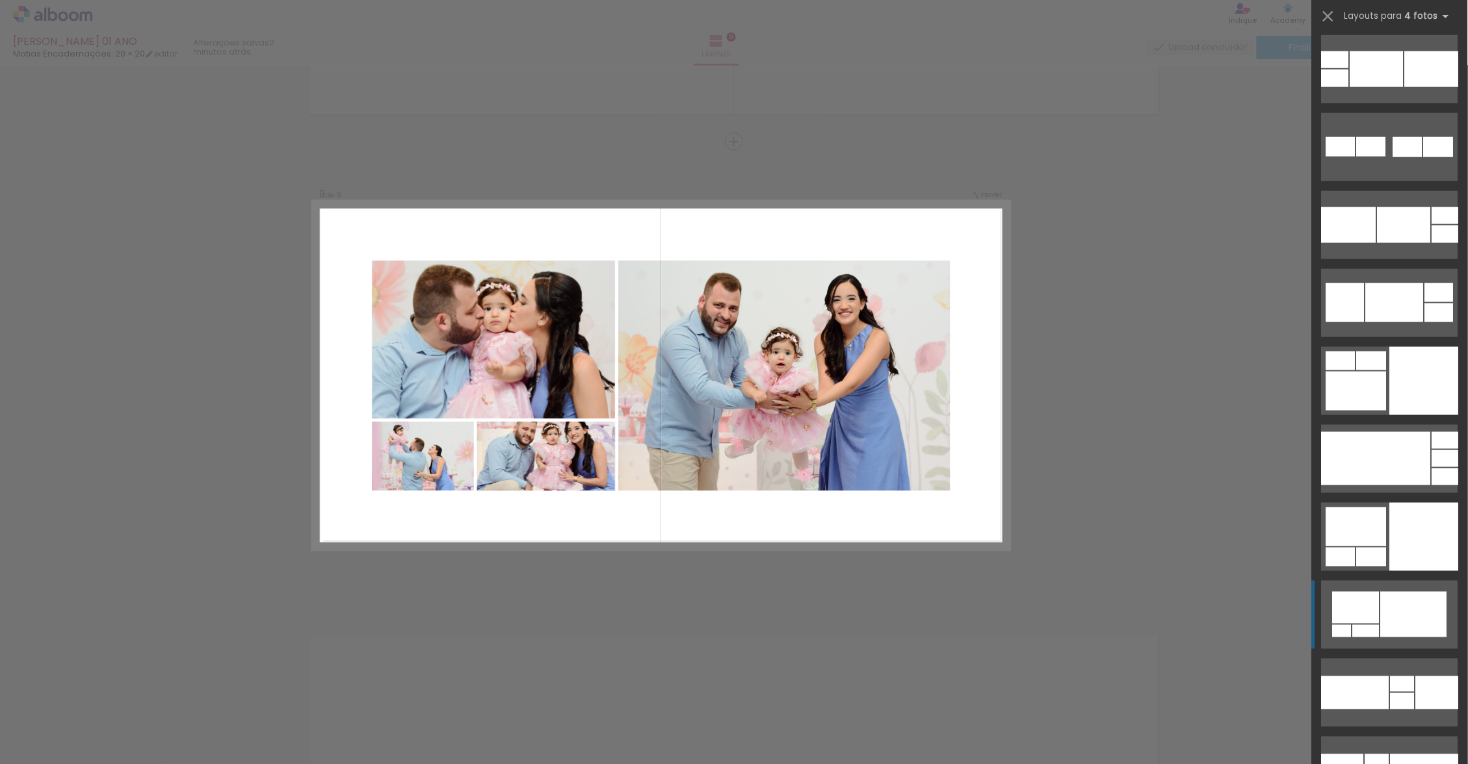
scroll to position [5857, 0]
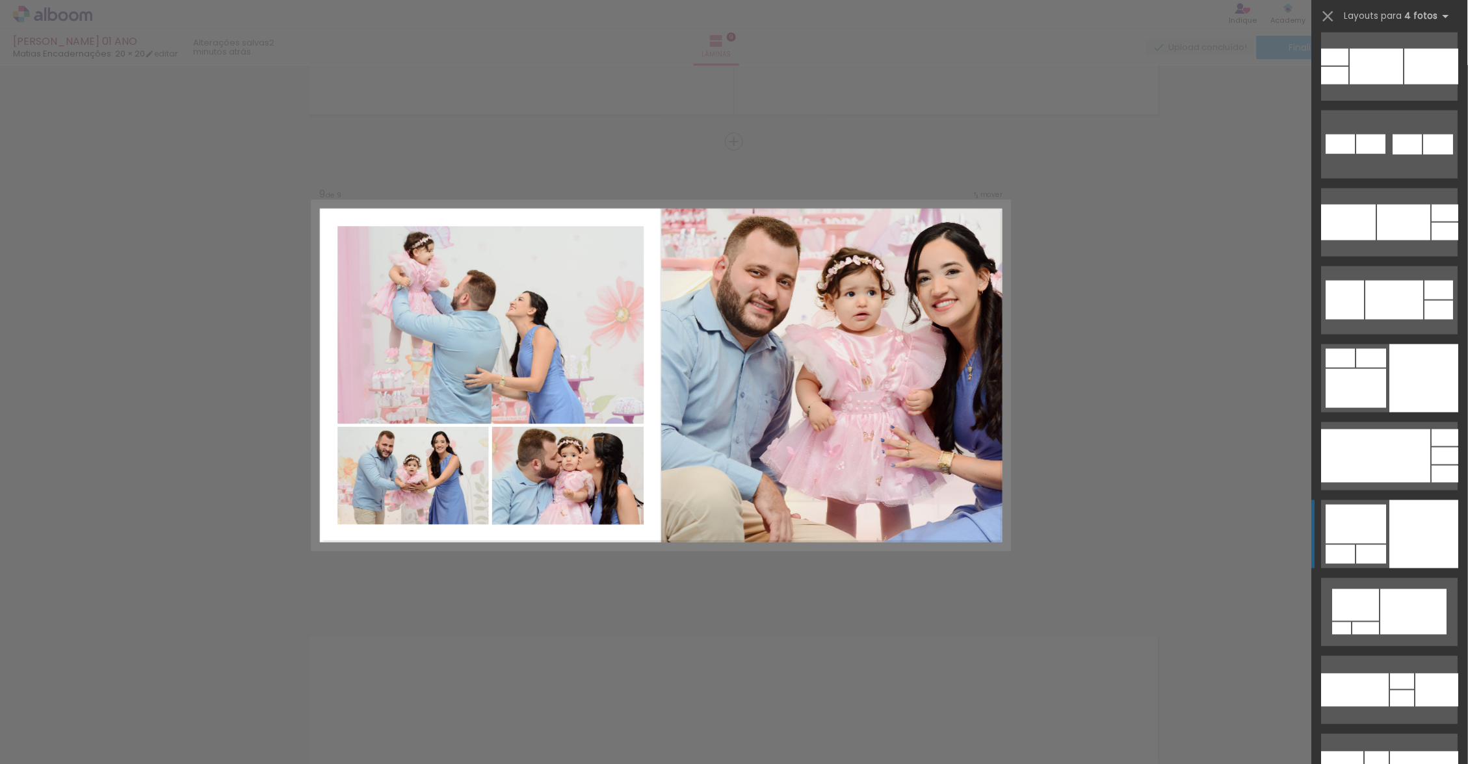
click at [1377, 525] on div at bounding box center [1356, 524] width 60 height 39
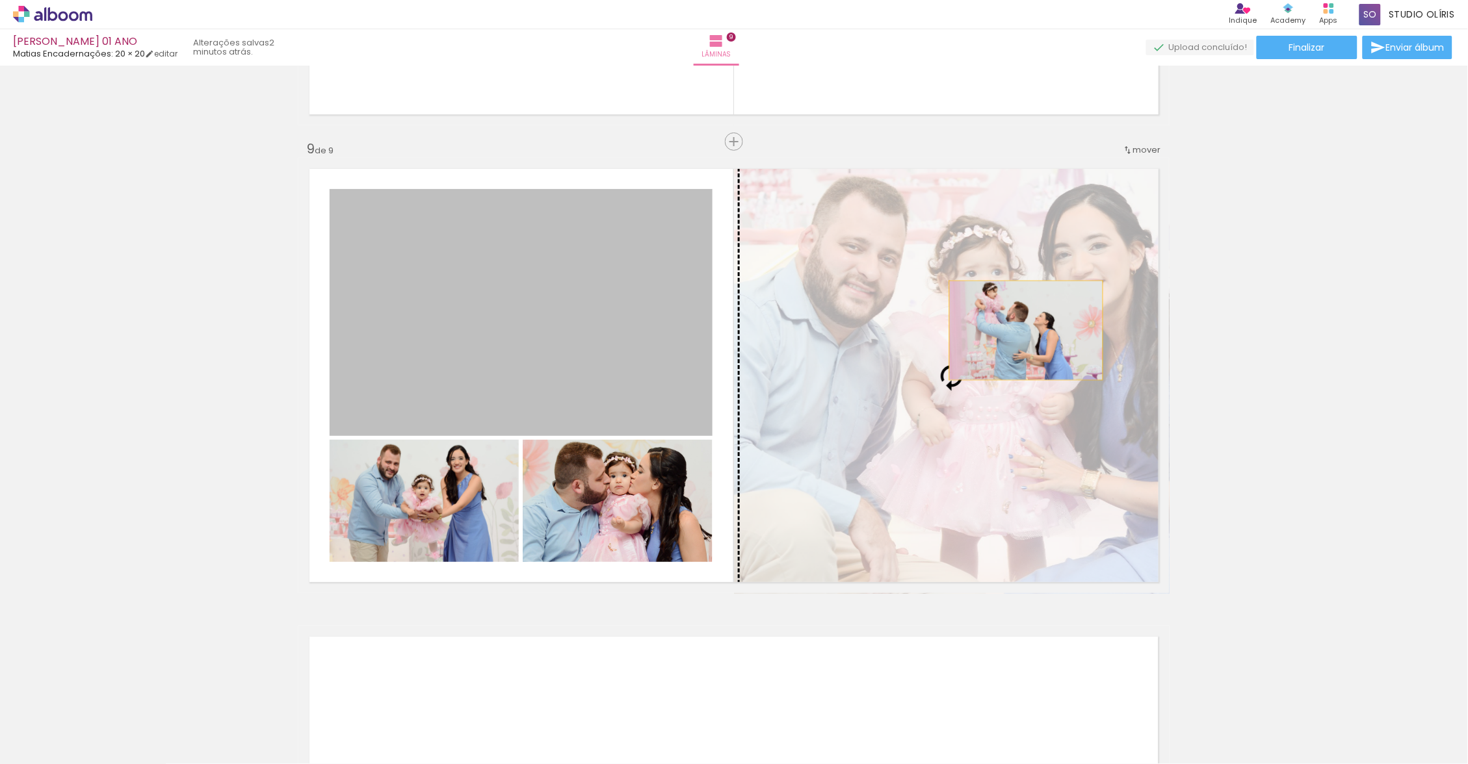
drag, startPoint x: 1379, startPoint y: 542, endPoint x: 1020, endPoint y: 330, distance: 416.7
click at [0, 0] on slot at bounding box center [0, 0] width 0 height 0
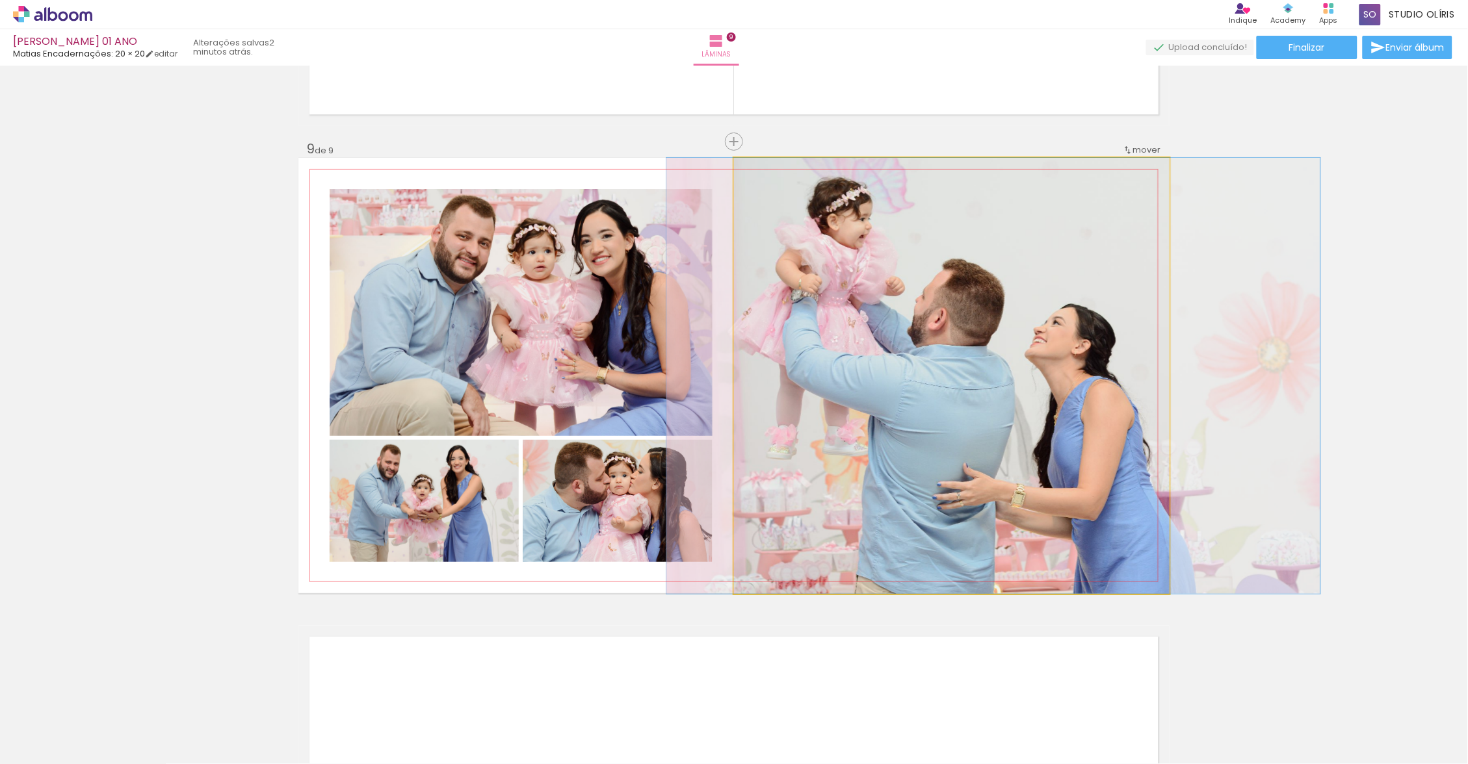
drag, startPoint x: 1020, startPoint y: 330, endPoint x: 1098, endPoint y: 347, distance: 79.2
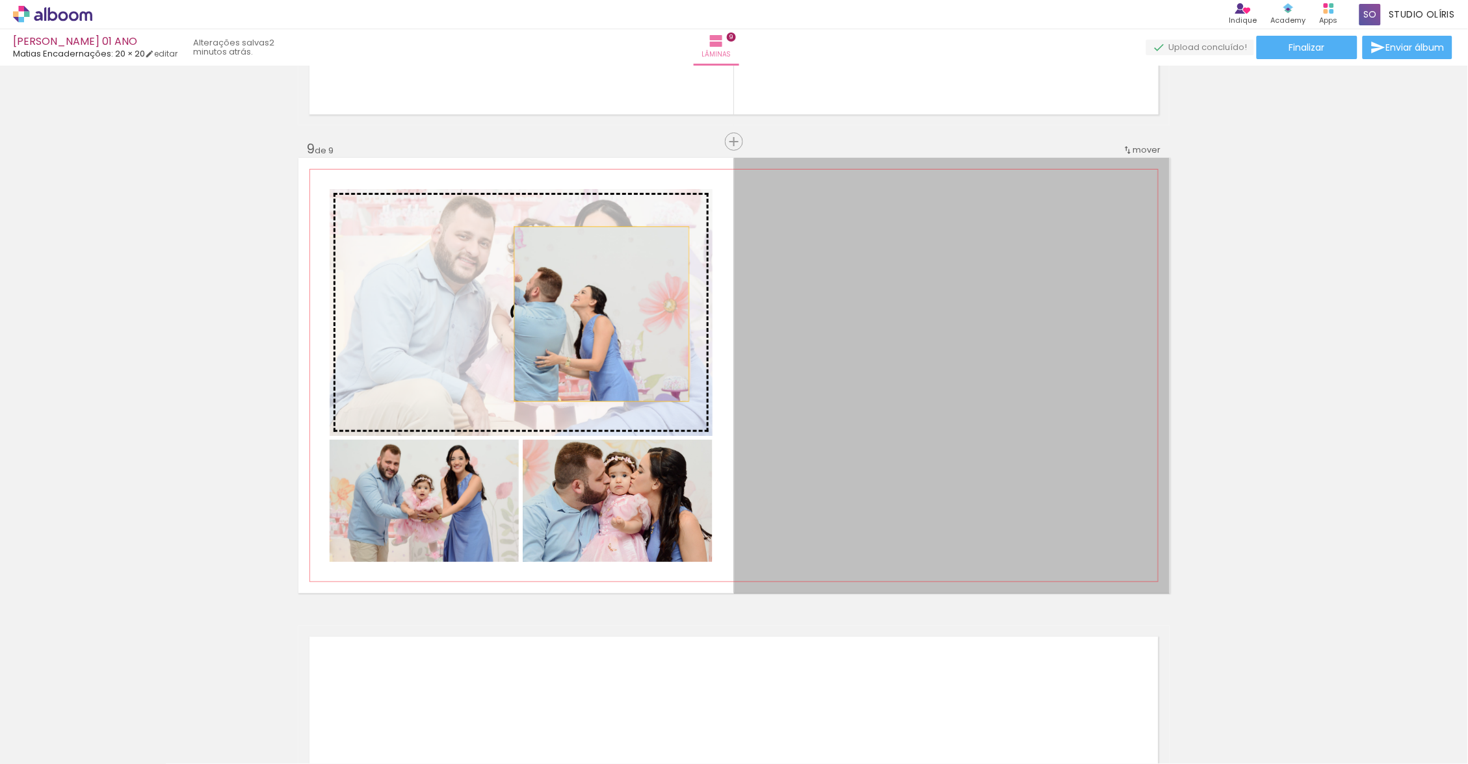
drag, startPoint x: 1098, startPoint y: 347, endPoint x: 596, endPoint y: 314, distance: 502.9
click at [0, 0] on slot at bounding box center [0, 0] width 0 height 0
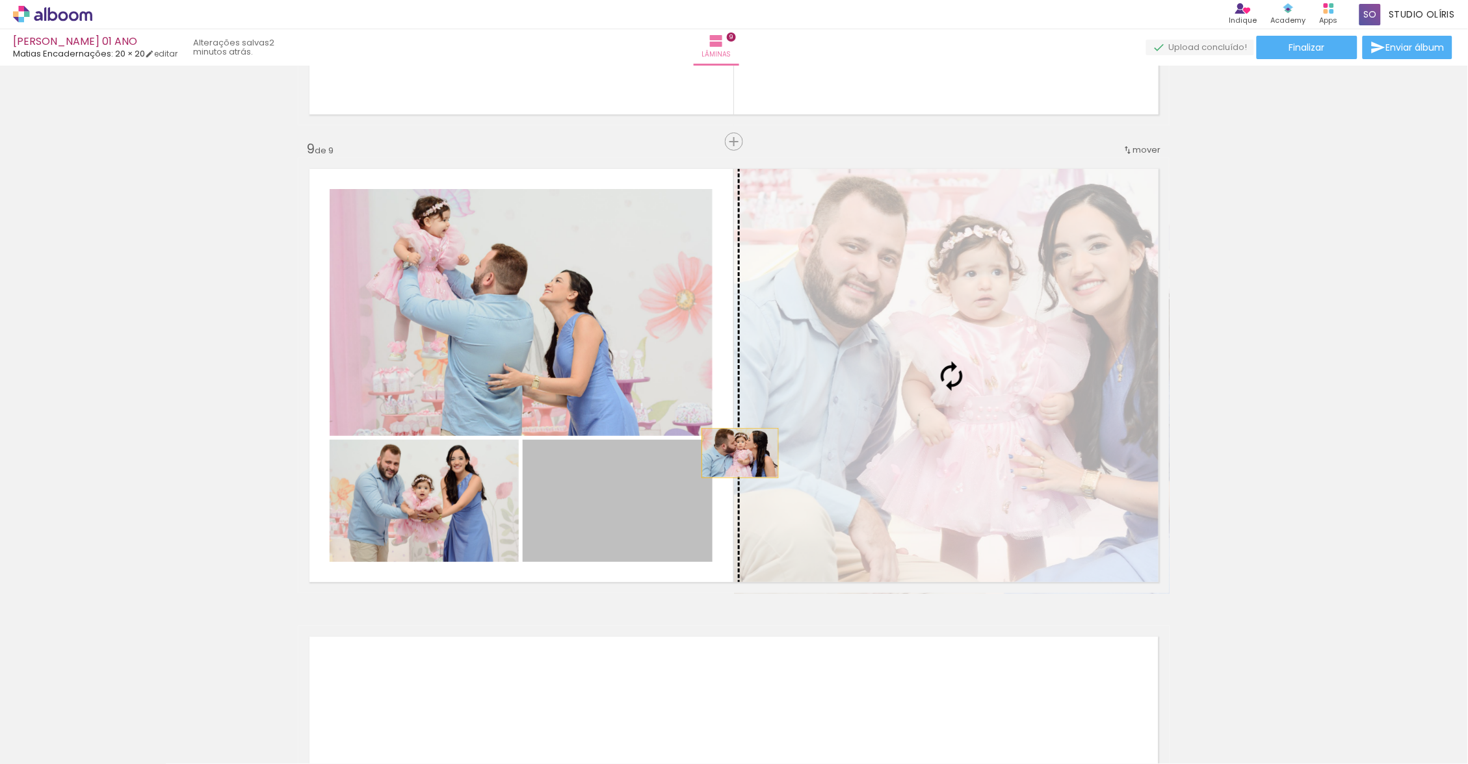
drag, startPoint x: 596, startPoint y: 314, endPoint x: 1022, endPoint y: 391, distance: 432.7
click at [0, 0] on slot at bounding box center [0, 0] width 0 height 0
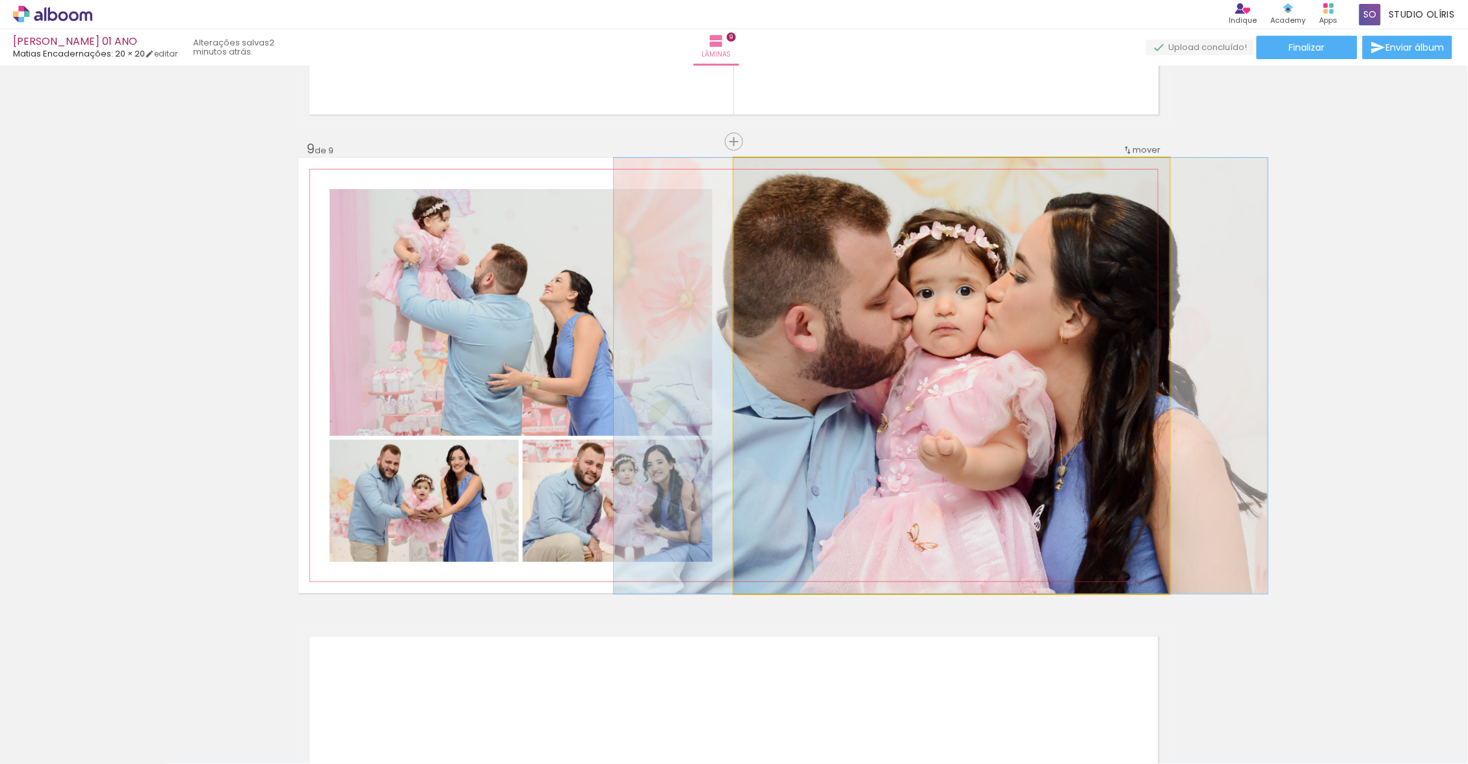
drag, startPoint x: 1022, startPoint y: 391, endPoint x: 1028, endPoint y: 367, distance: 24.9
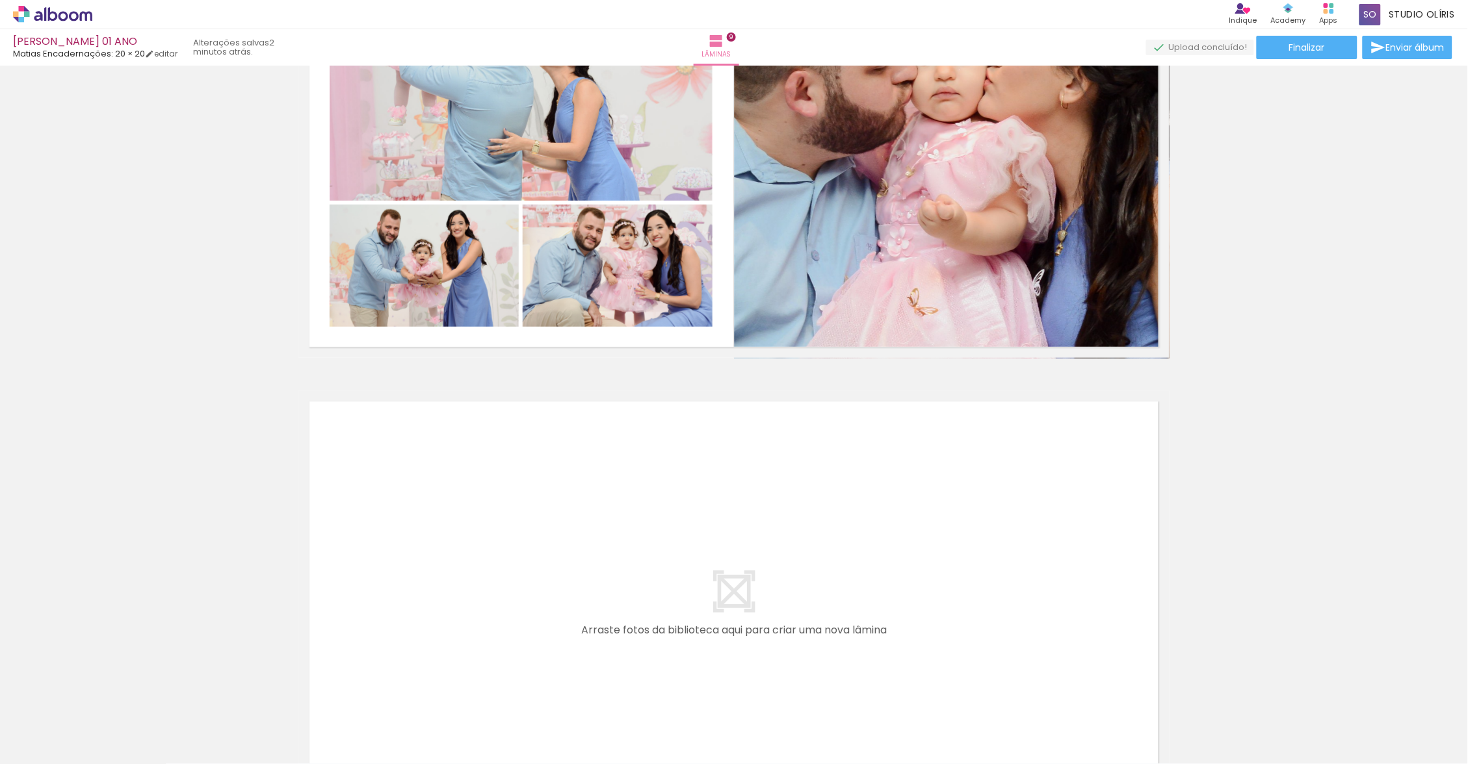
scroll to position [0, 2303]
drag, startPoint x: 1028, startPoint y: 367, endPoint x: 1197, endPoint y: 757, distance: 424.7
click at [107, 757] on iron-horizontal-list at bounding box center [94, 723] width 26 height 81
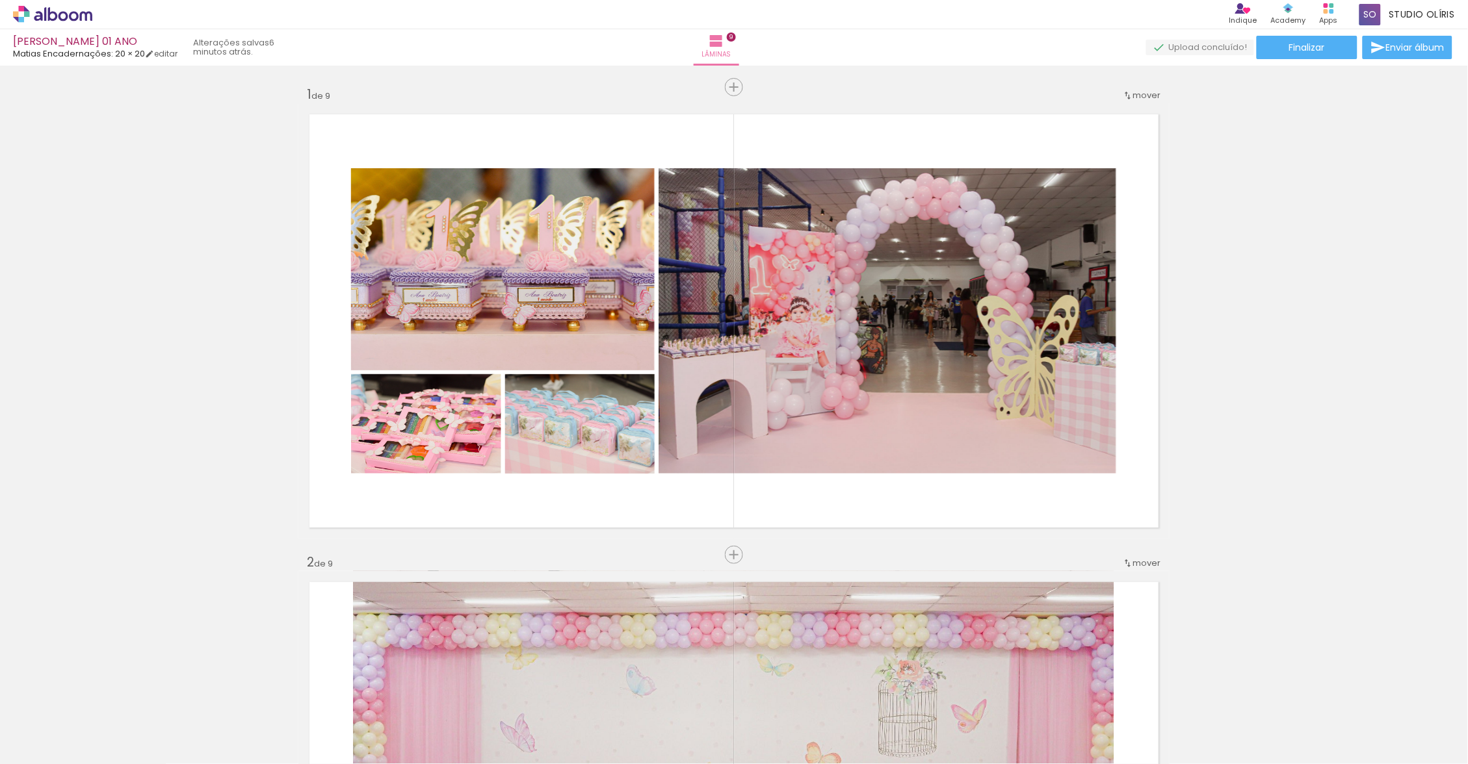
scroll to position [0, 2875]
